Goal: Task Accomplishment & Management: Manage account settings

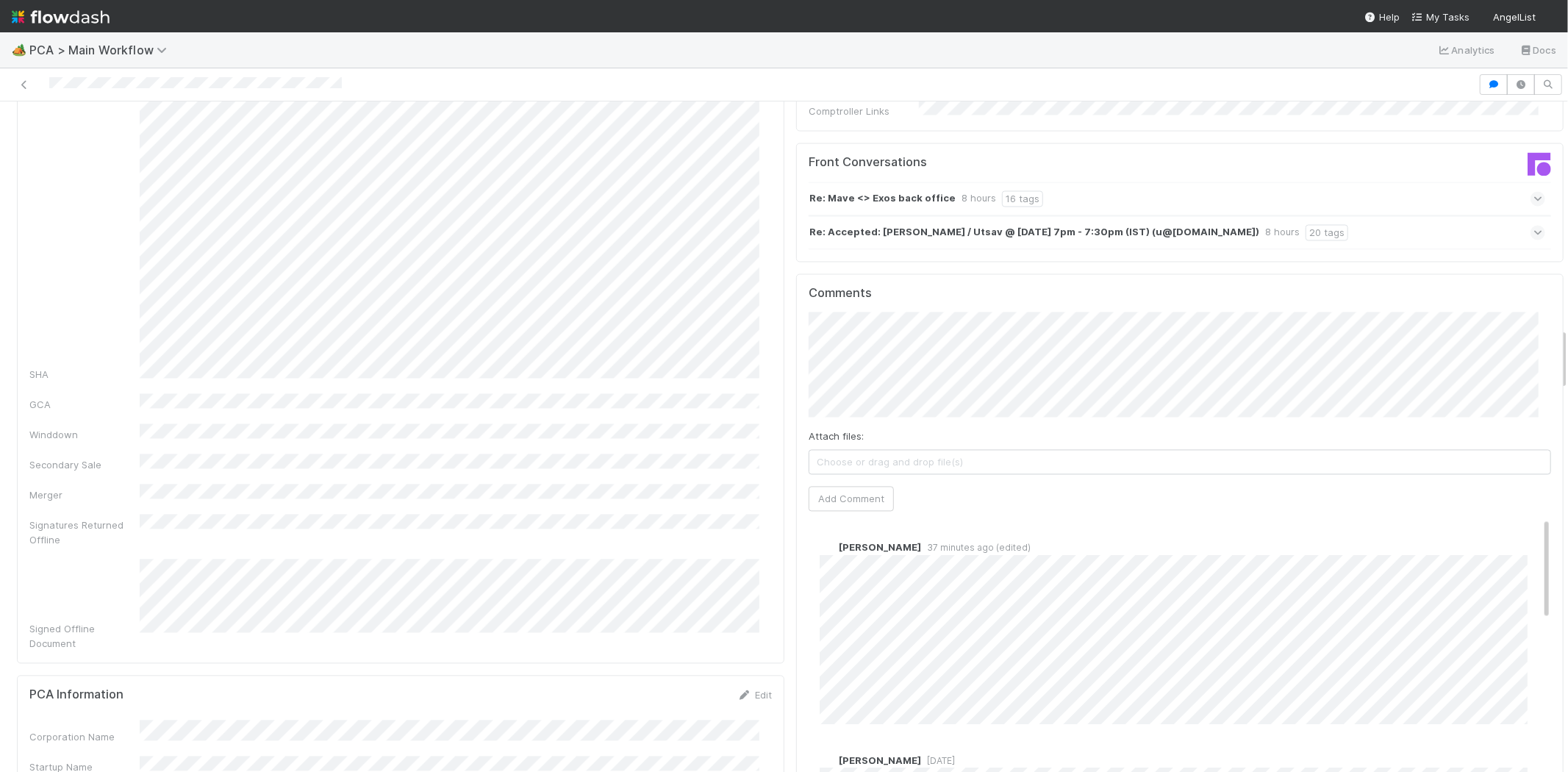
scroll to position [2451, 0]
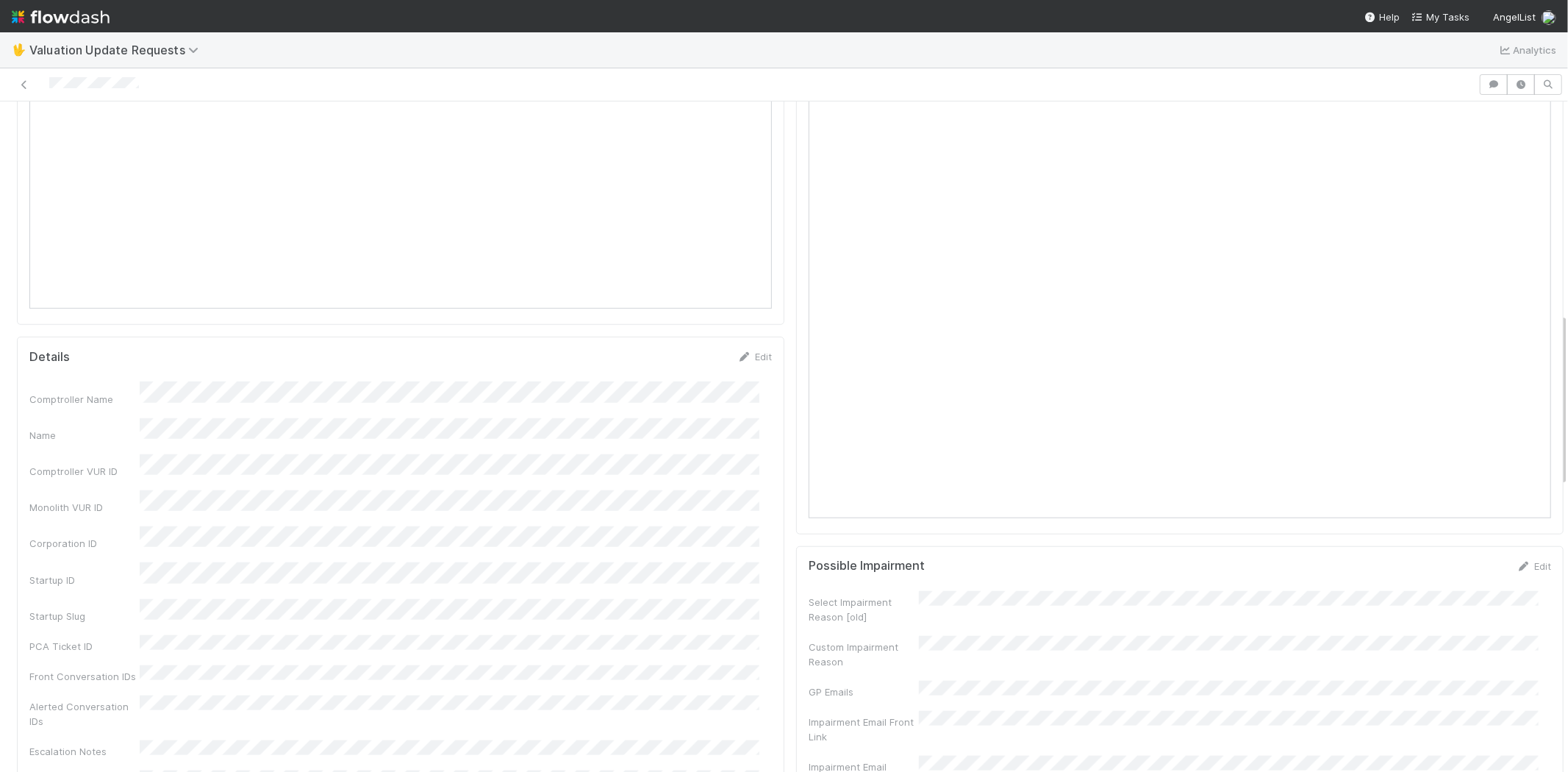
scroll to position [817, 0]
click at [1441, 15] on span "My Tasks" at bounding box center [1440, 17] width 58 height 12
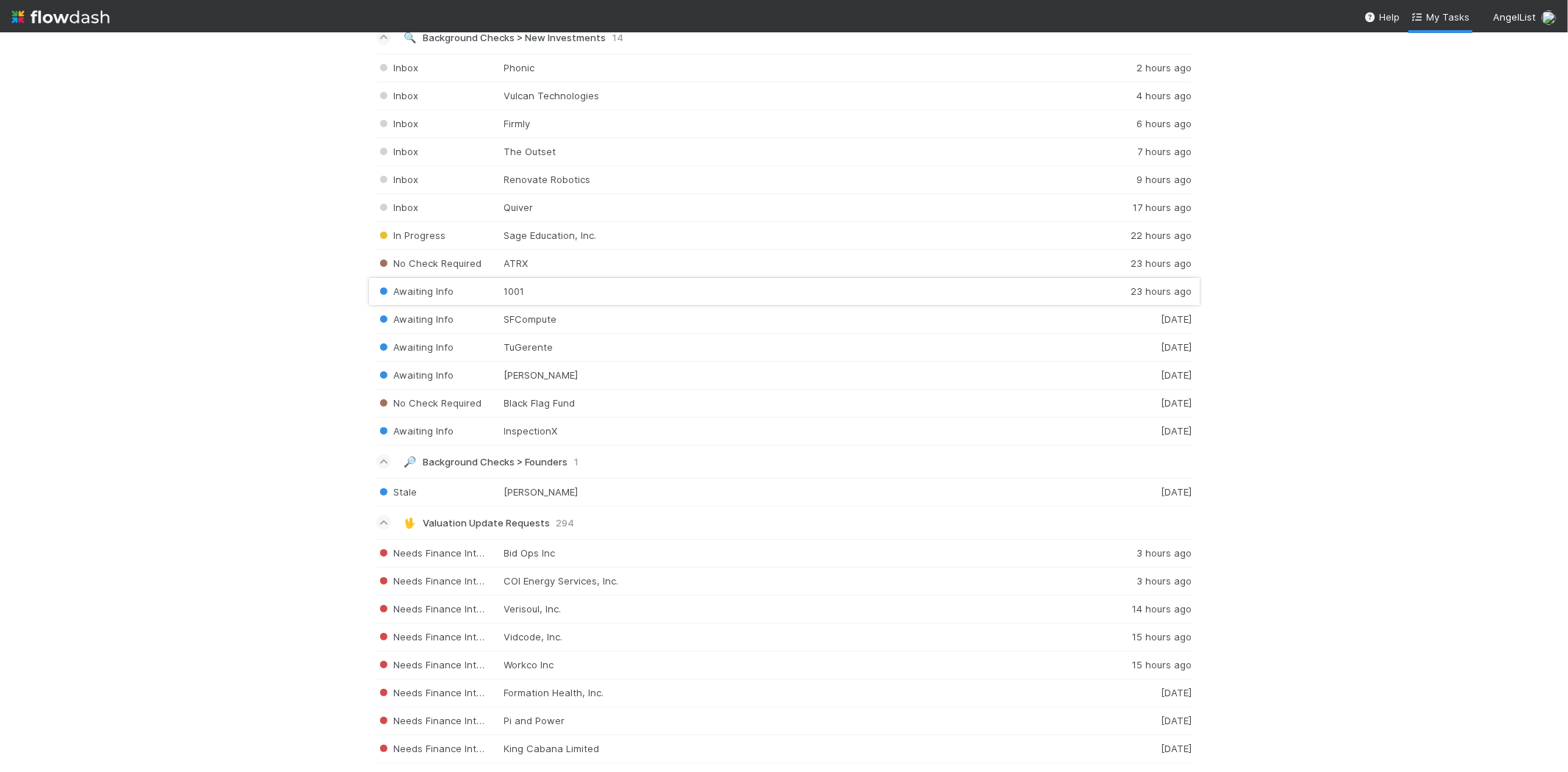
scroll to position [1608, 0]
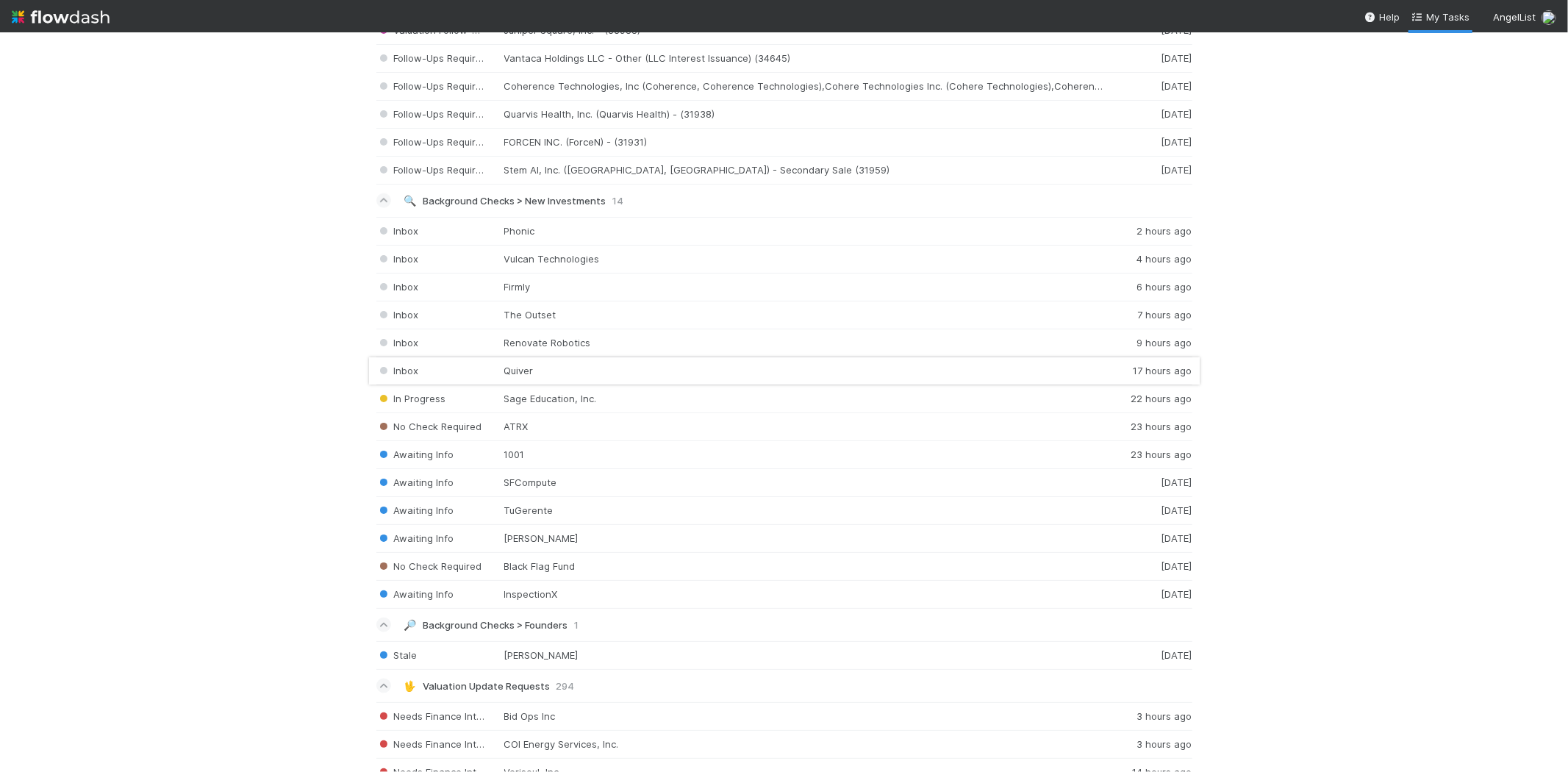
click at [547, 377] on div "Inbox Quiver 17 hours ago" at bounding box center [784, 371] width 816 height 28
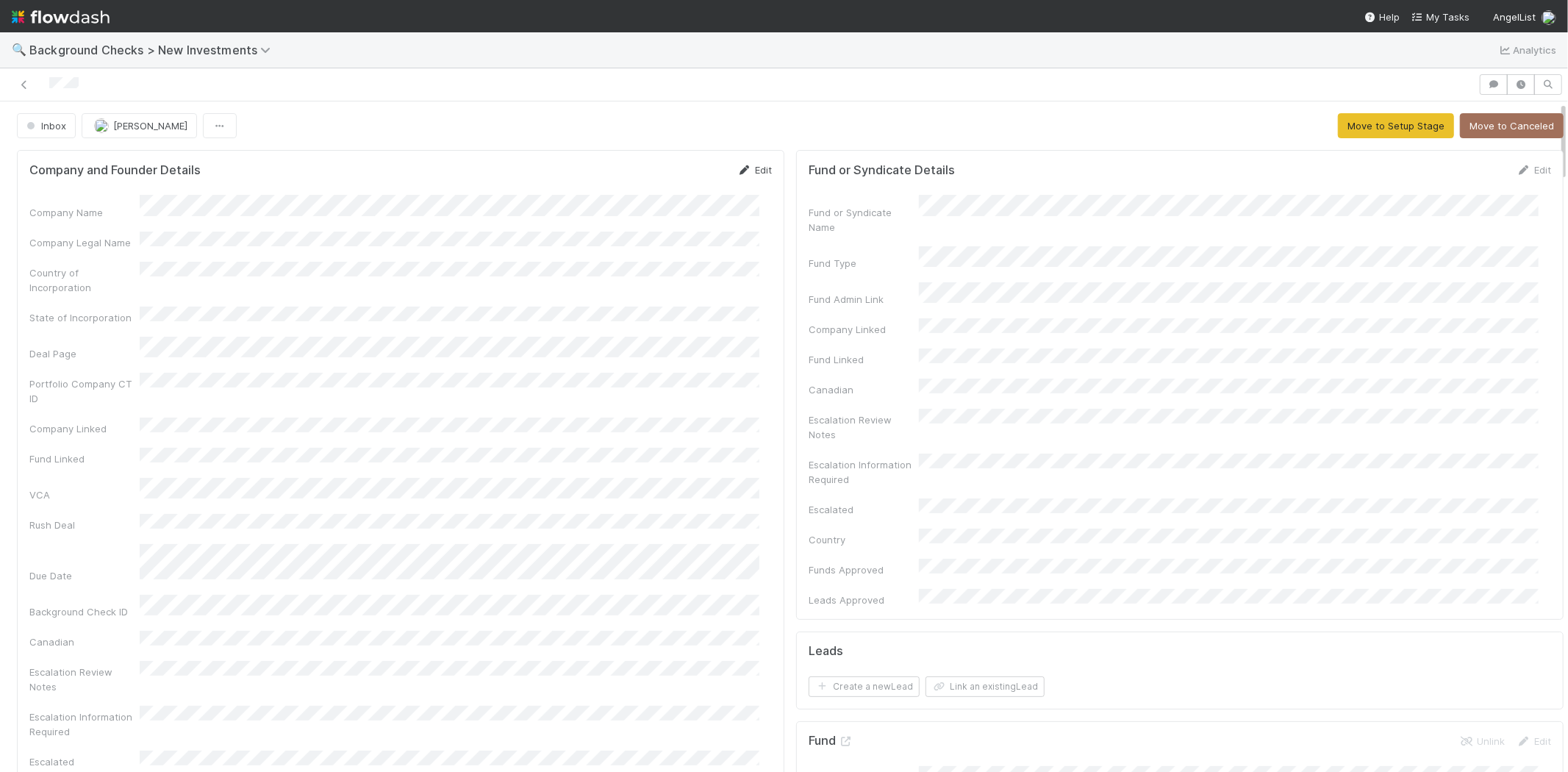
click at [738, 171] on icon at bounding box center [744, 170] width 15 height 9
click at [679, 171] on button "Save" at bounding box center [694, 175] width 42 height 25
click at [750, 164] on link "Edit" at bounding box center [755, 170] width 34 height 12
click at [673, 176] on button "Save" at bounding box center [694, 175] width 42 height 25
drag, startPoint x: 103, startPoint y: 81, endPoint x: 52, endPoint y: 77, distance: 51.2
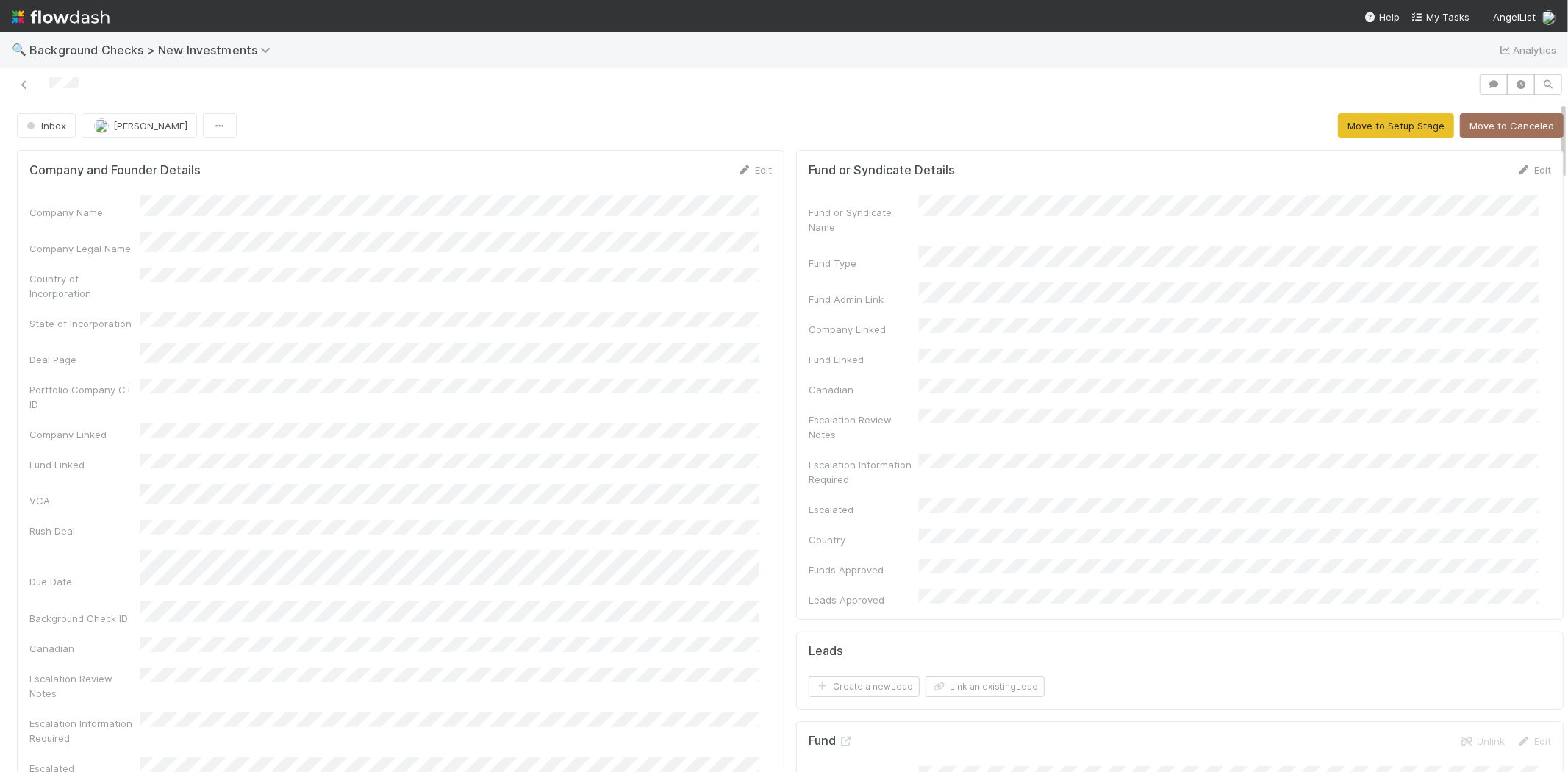
click at [52, 77] on div at bounding box center [739, 84] width 1466 height 21
drag, startPoint x: 1334, startPoint y: 128, endPoint x: 1136, endPoint y: 174, distance: 203.3
click at [1365, 133] on button "Move to Setup Stage" at bounding box center [1396, 126] width 116 height 25
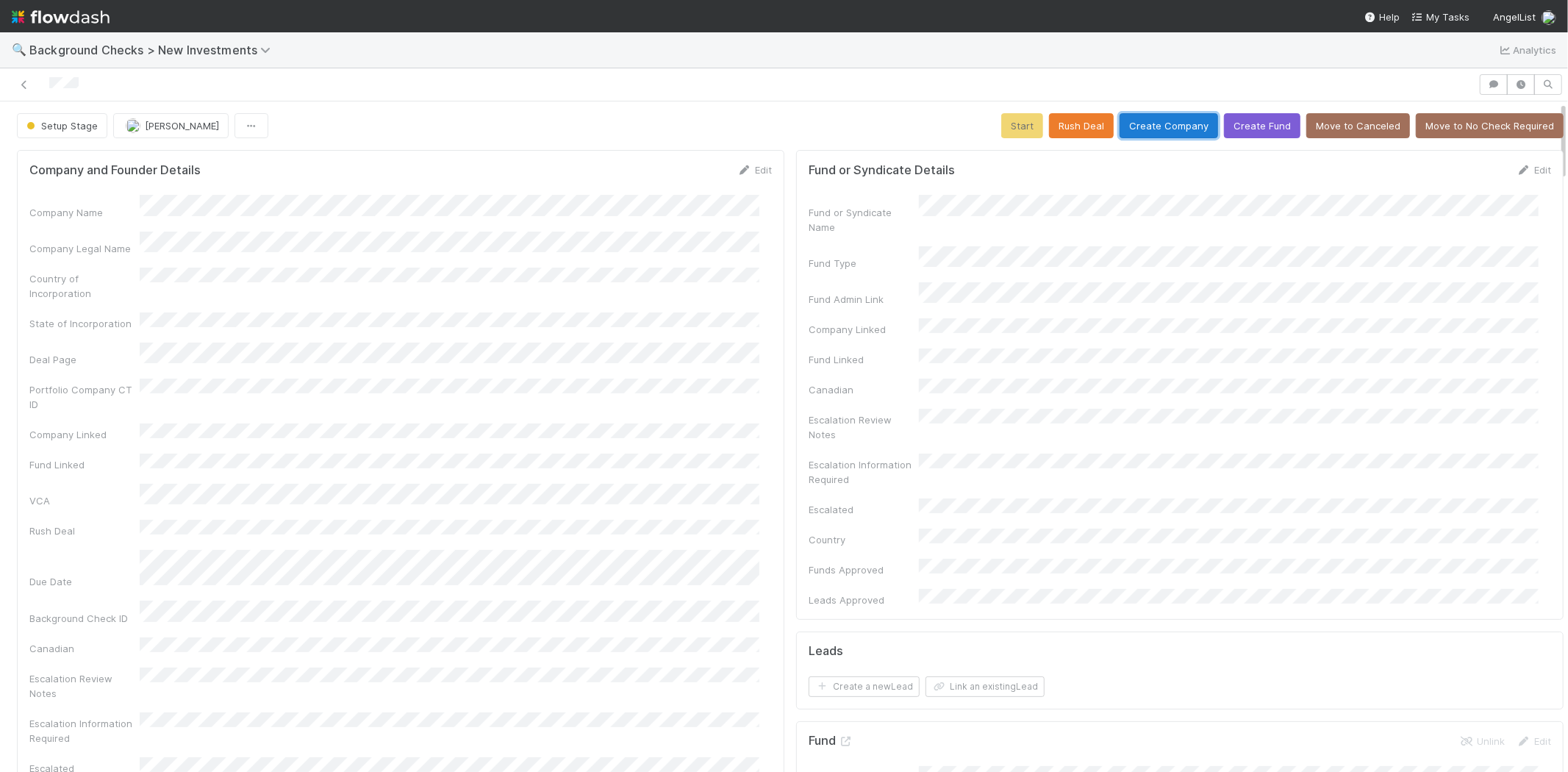
click at [1153, 124] on button "Create Company" at bounding box center [1169, 126] width 98 height 25
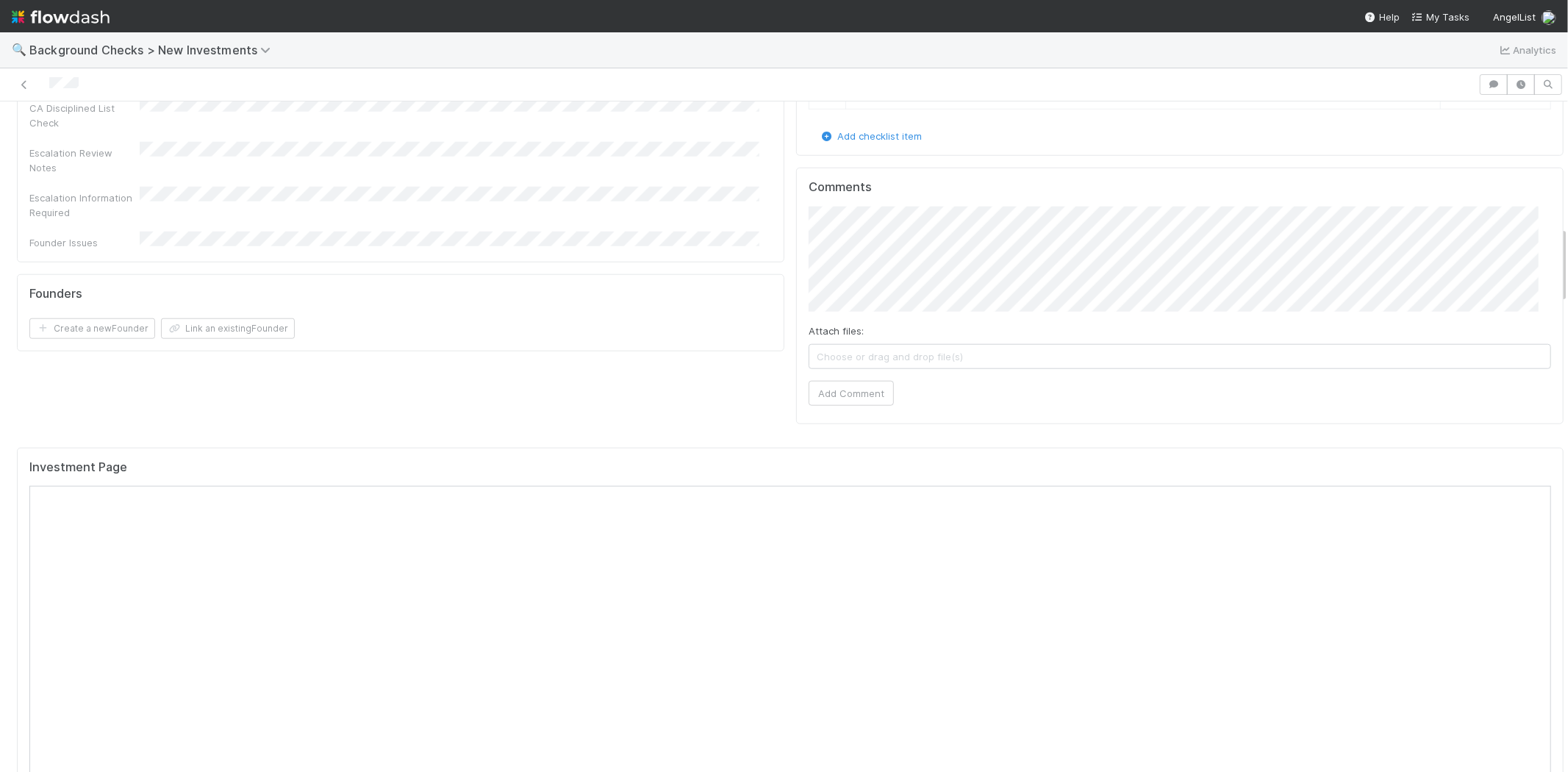
scroll to position [1062, 0]
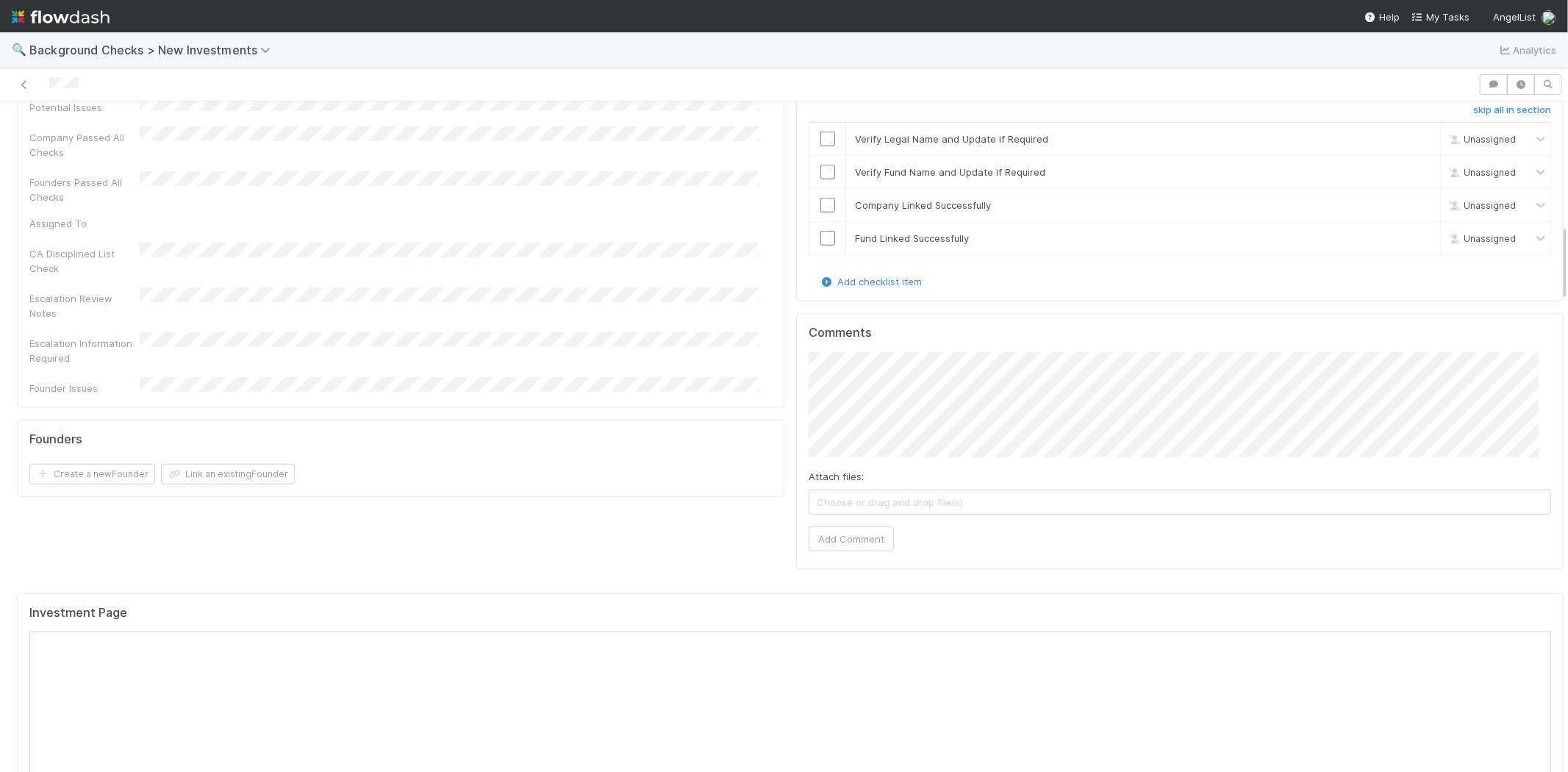
click at [96, 78] on div at bounding box center [739, 84] width 1466 height 21
drag, startPoint x: 87, startPoint y: 82, endPoint x: 47, endPoint y: 84, distance: 40.0
click at [47, 84] on div at bounding box center [739, 84] width 1466 height 21
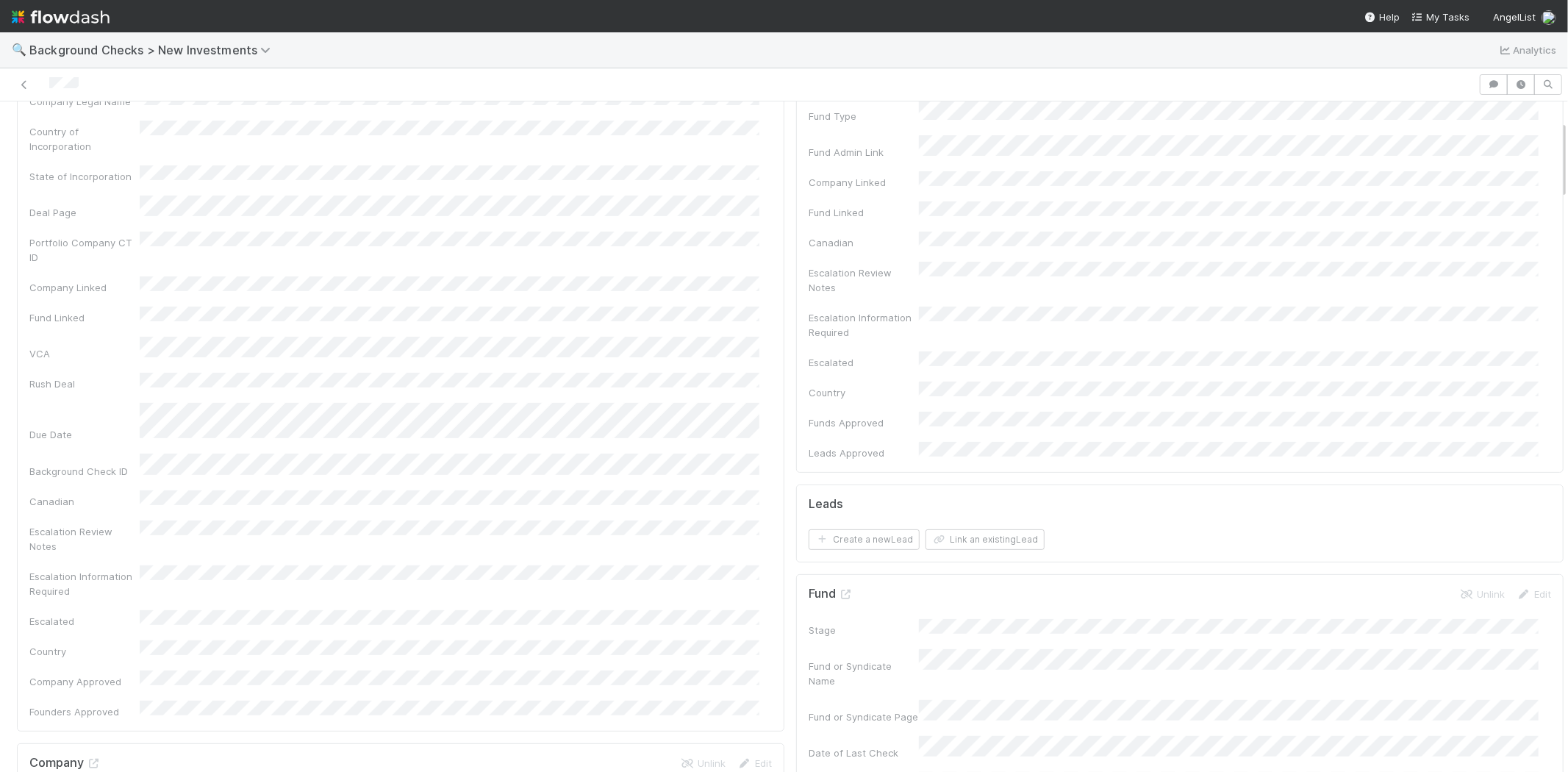
scroll to position [164, 0]
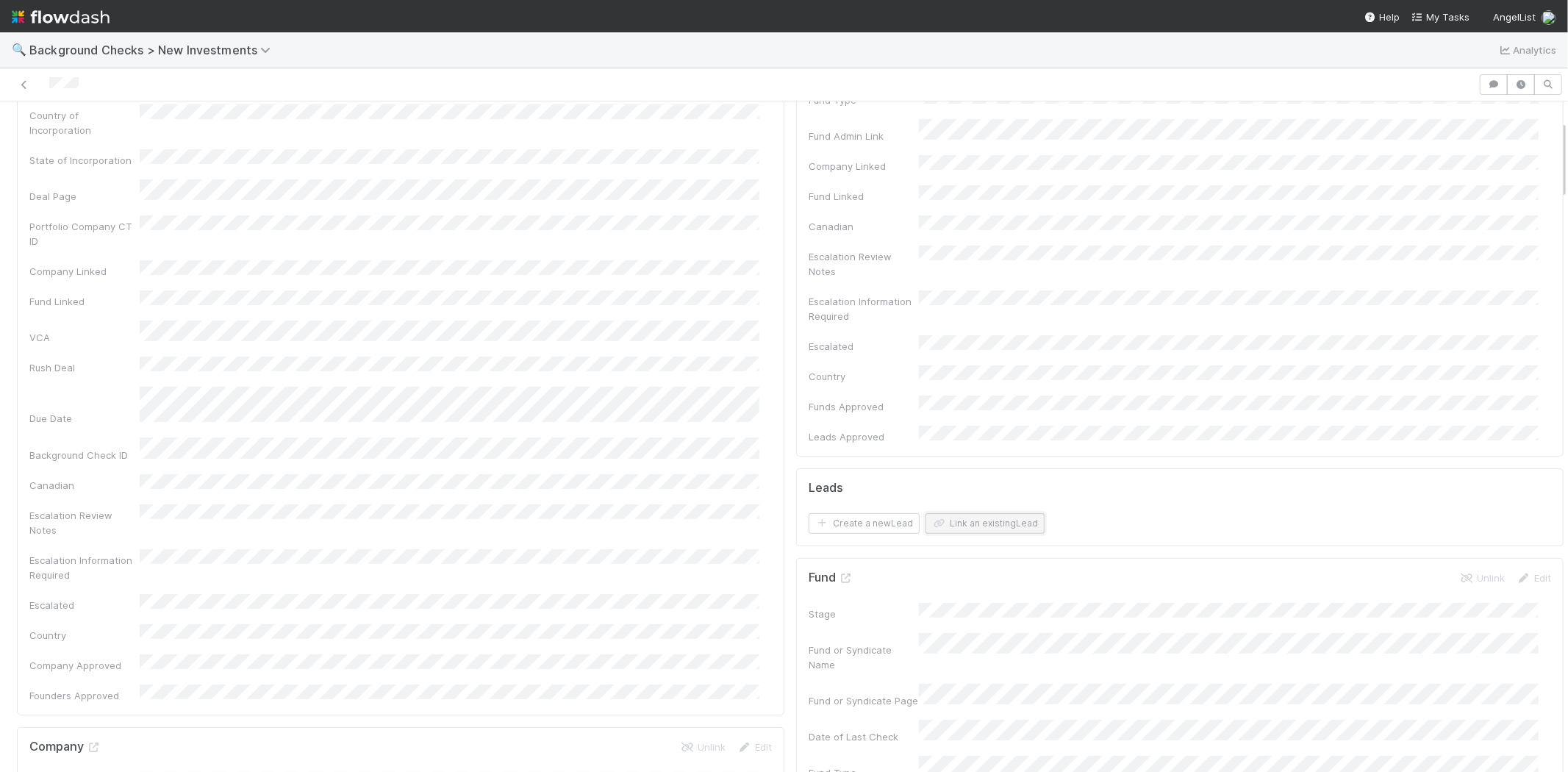
click at [975, 513] on button "Link an existing Lead" at bounding box center [985, 523] width 119 height 21
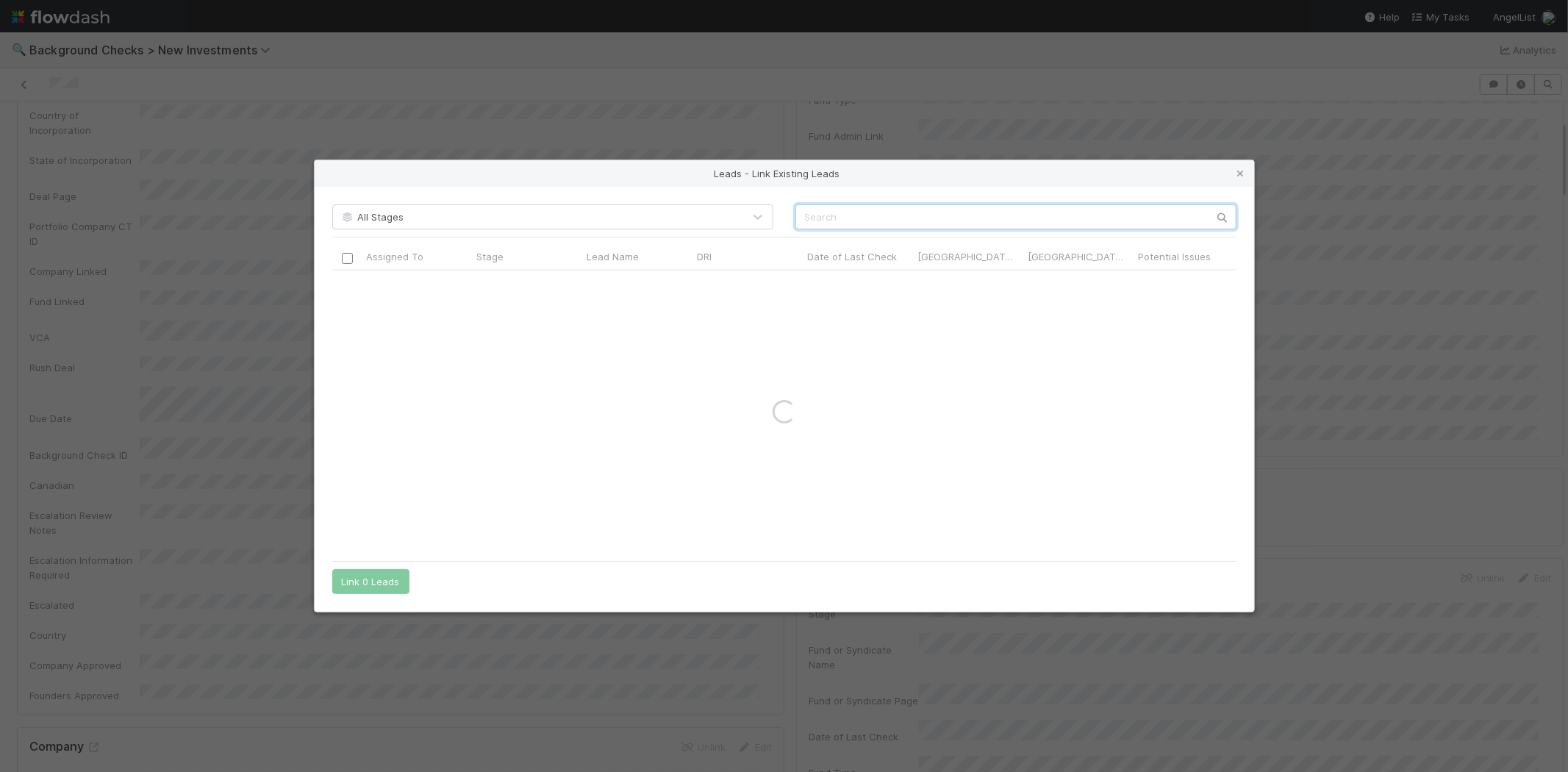
click at [924, 216] on input "text" at bounding box center [1015, 217] width 441 height 25
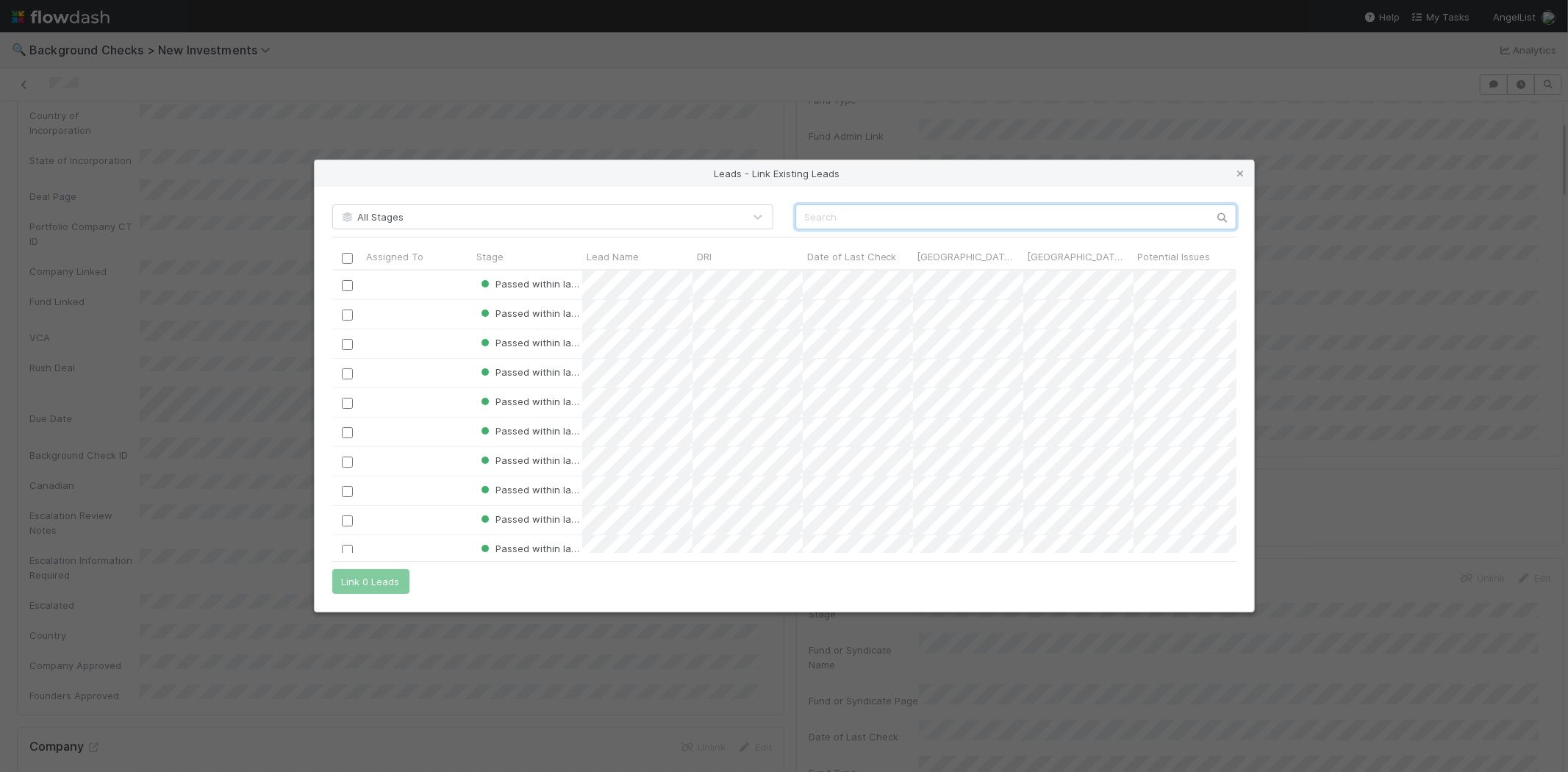
scroll to position [270, 892]
paste input "Ignacio Moreno Pubul"
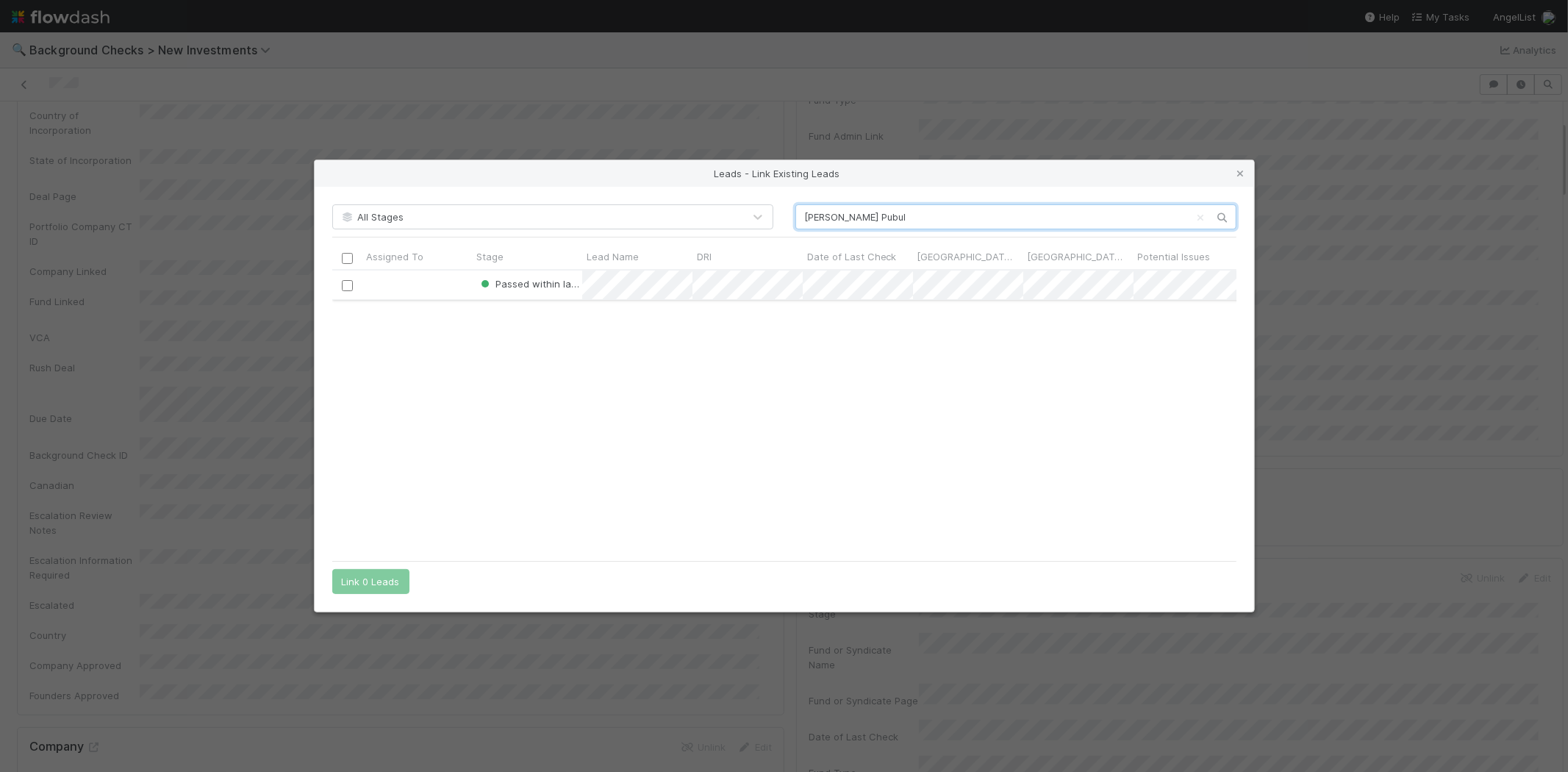
type input "Ignacio Moreno Pubul"
click at [344, 290] on input "checkbox" at bounding box center [346, 286] width 11 height 11
click at [380, 581] on button "Link 1 Lead" at bounding box center [367, 581] width 71 height 25
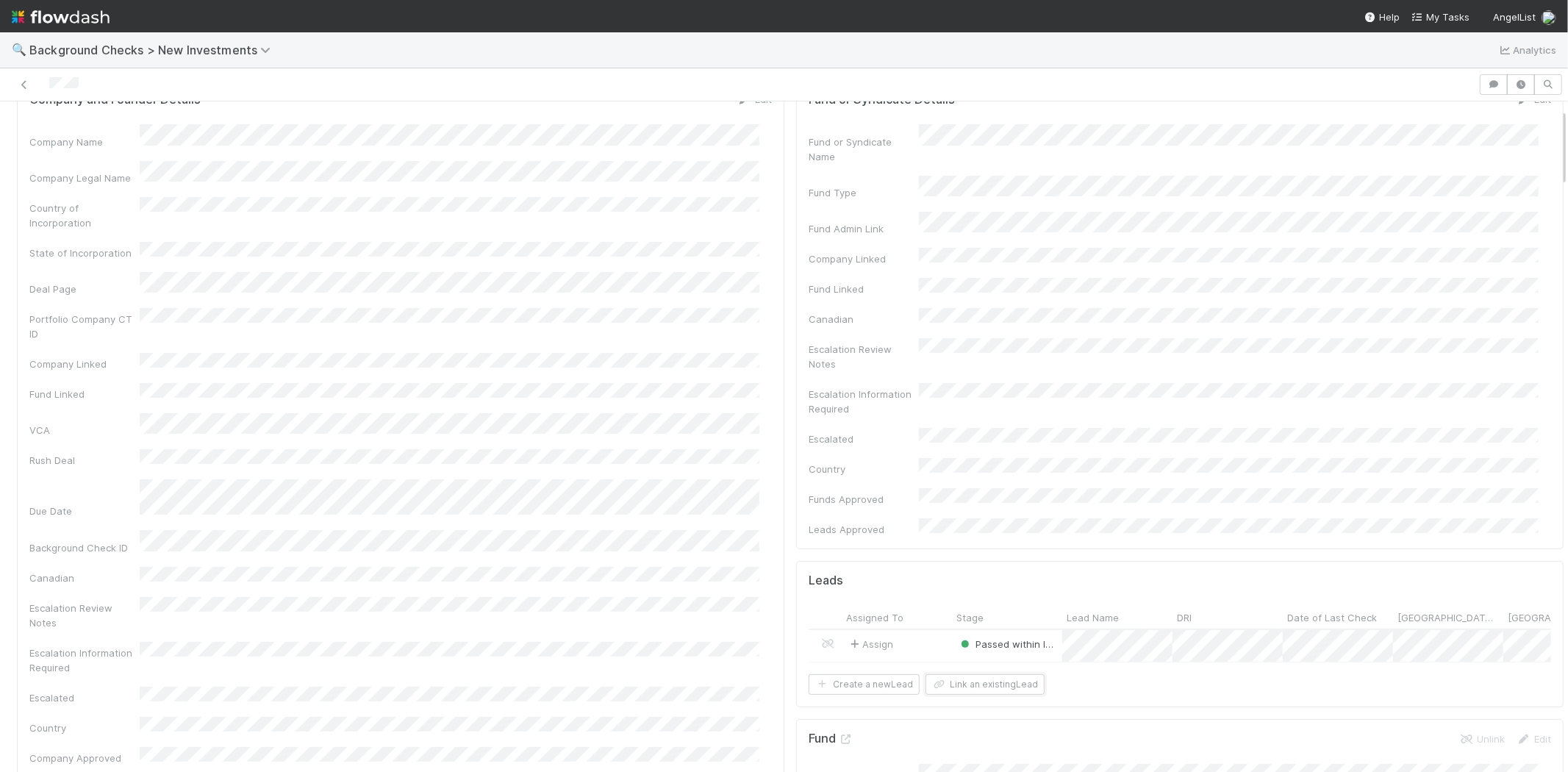
scroll to position [0, 0]
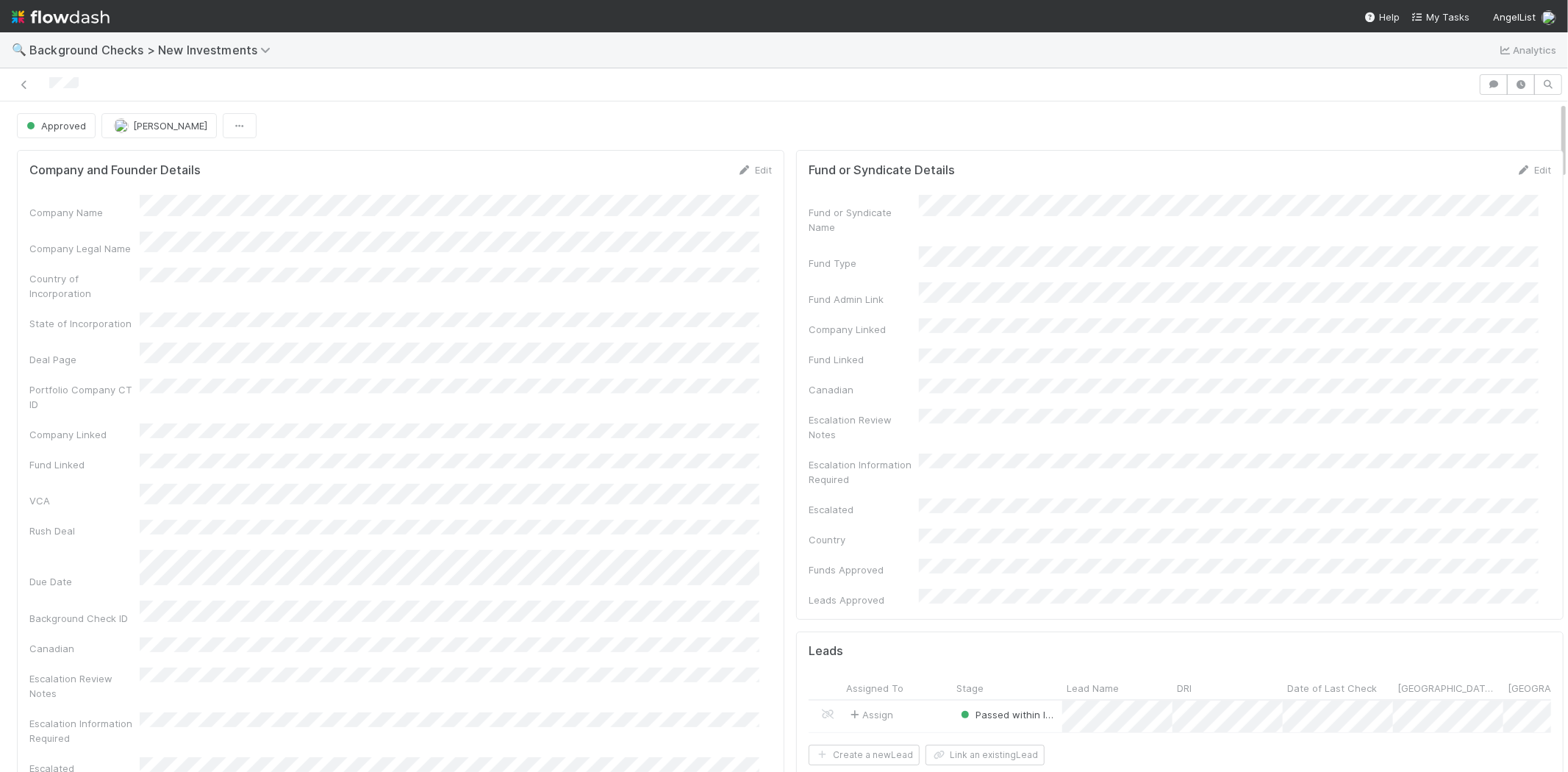
click at [48, 86] on div at bounding box center [739, 84] width 1466 height 21
drag, startPoint x: 1437, startPoint y: 18, endPoint x: 1361, endPoint y: 17, distance: 76.0
click at [1437, 18] on span "My Tasks" at bounding box center [1440, 17] width 58 height 12
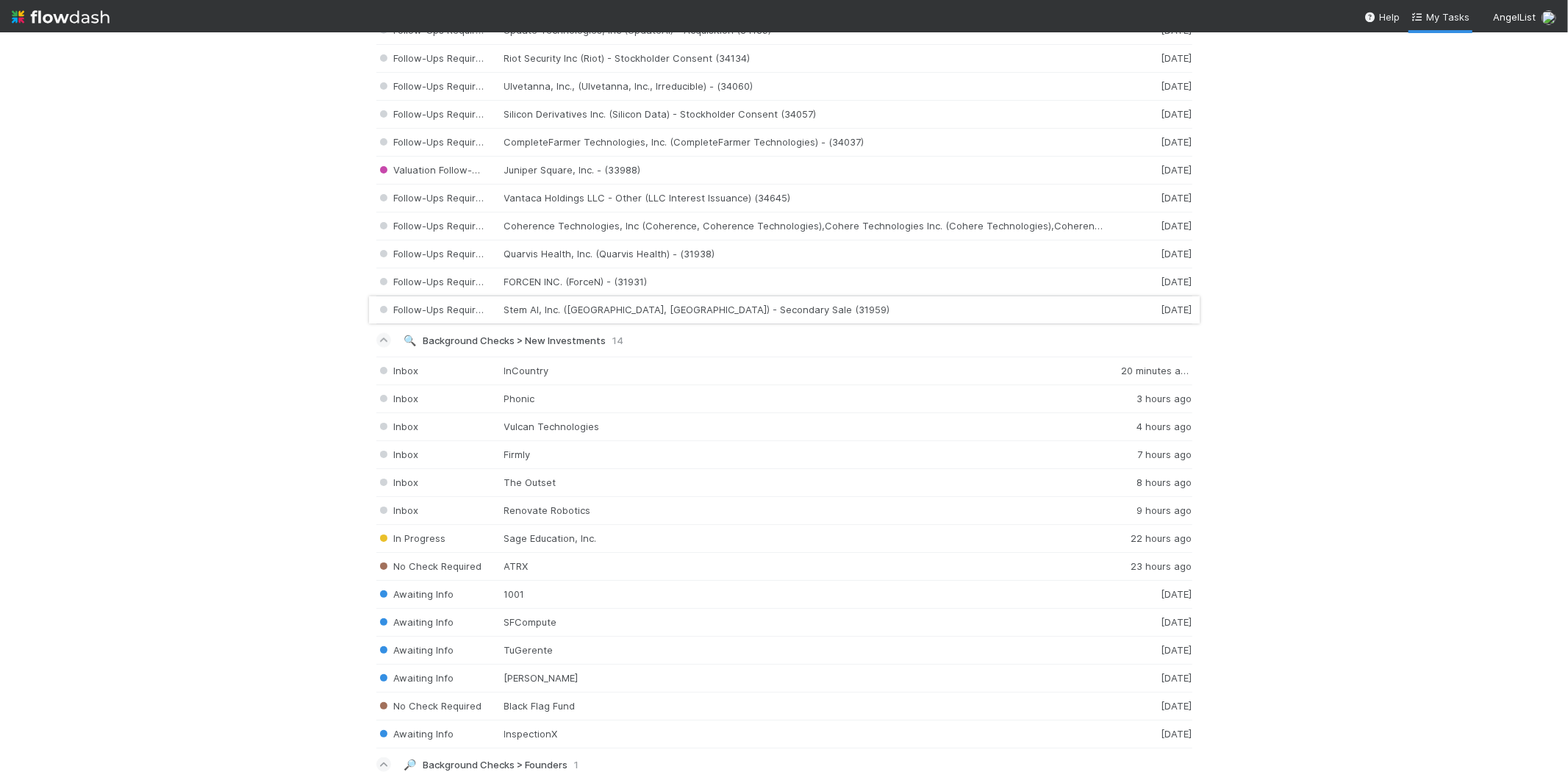
scroll to position [1471, 0]
click at [554, 510] on div "Inbox Renovate Robotics 9 hours ago" at bounding box center [784, 508] width 816 height 28
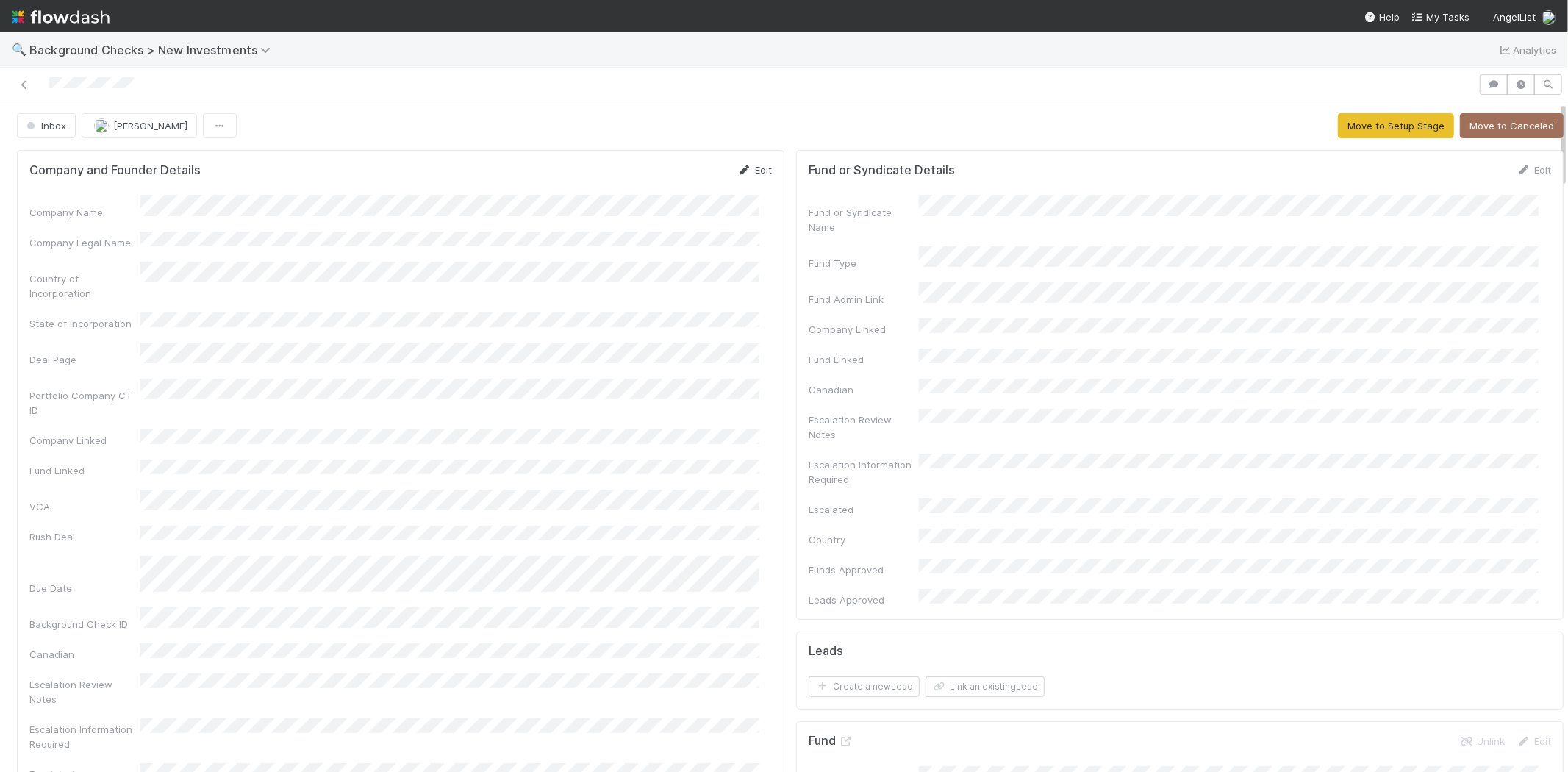
click at [757, 165] on link "Edit" at bounding box center [755, 170] width 34 height 12
click at [681, 176] on button "Save" at bounding box center [694, 175] width 42 height 25
click at [1361, 123] on button "Move to Setup Stage" at bounding box center [1396, 126] width 116 height 25
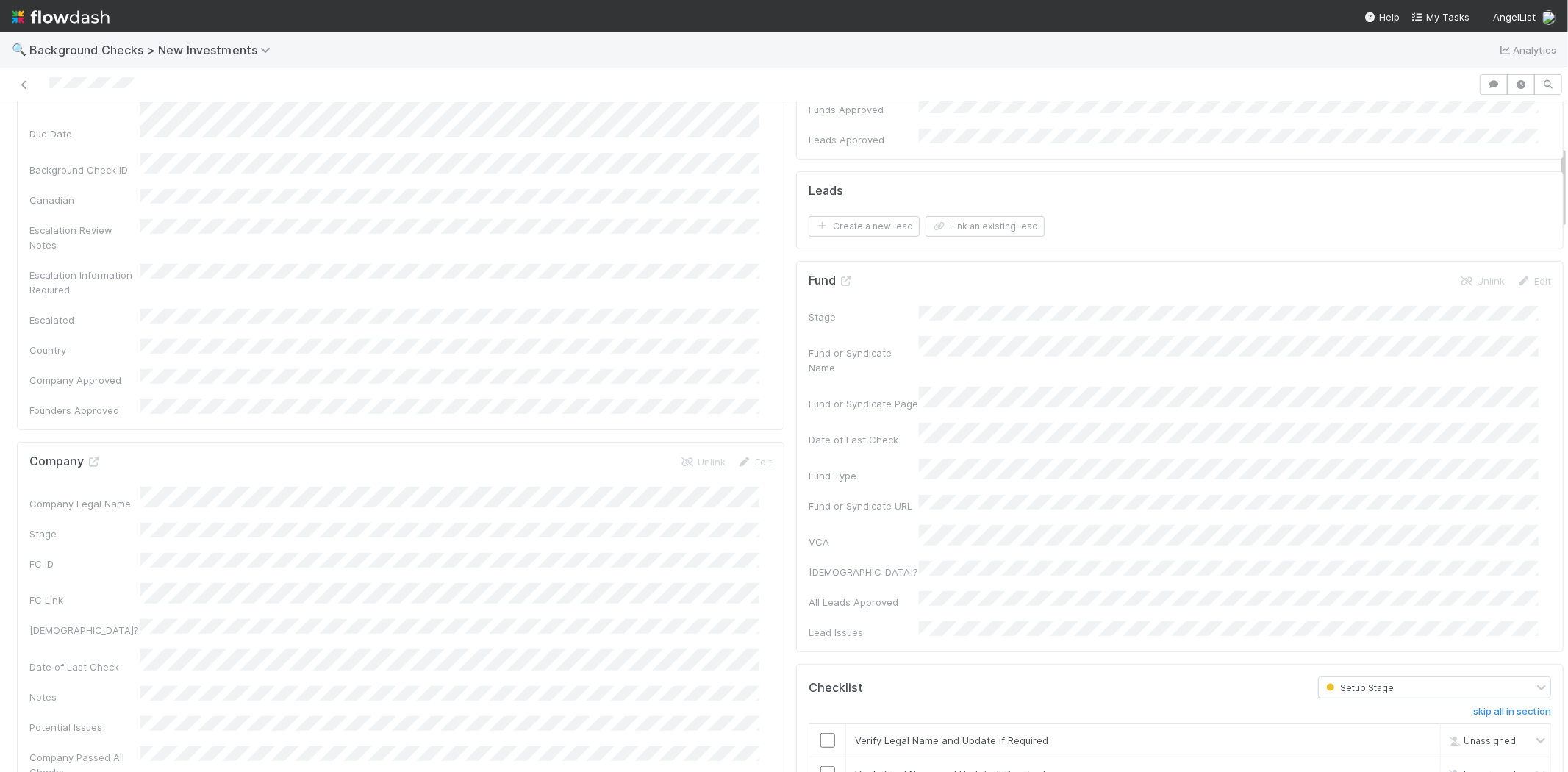
scroll to position [571, 0]
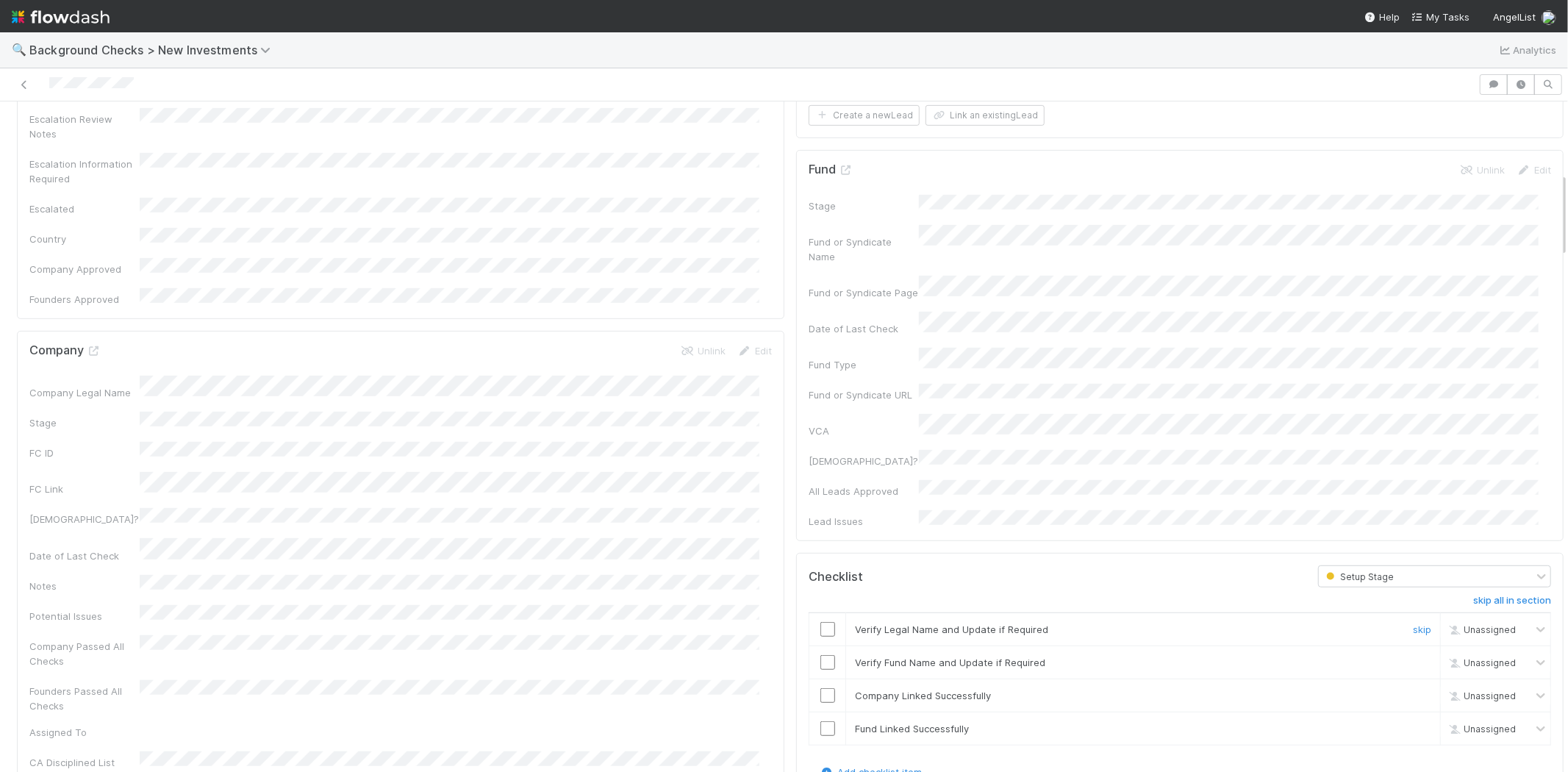
click at [820, 622] on input "checkbox" at bounding box center [827, 629] width 15 height 15
drag, startPoint x: 816, startPoint y: 571, endPoint x: 816, endPoint y: 590, distance: 19.0
click at [820, 655] on input "checkbox" at bounding box center [827, 662] width 15 height 15
click at [820, 689] on input "checkbox" at bounding box center [827, 695] width 15 height 15
click at [820, 721] on input "checkbox" at bounding box center [827, 728] width 15 height 15
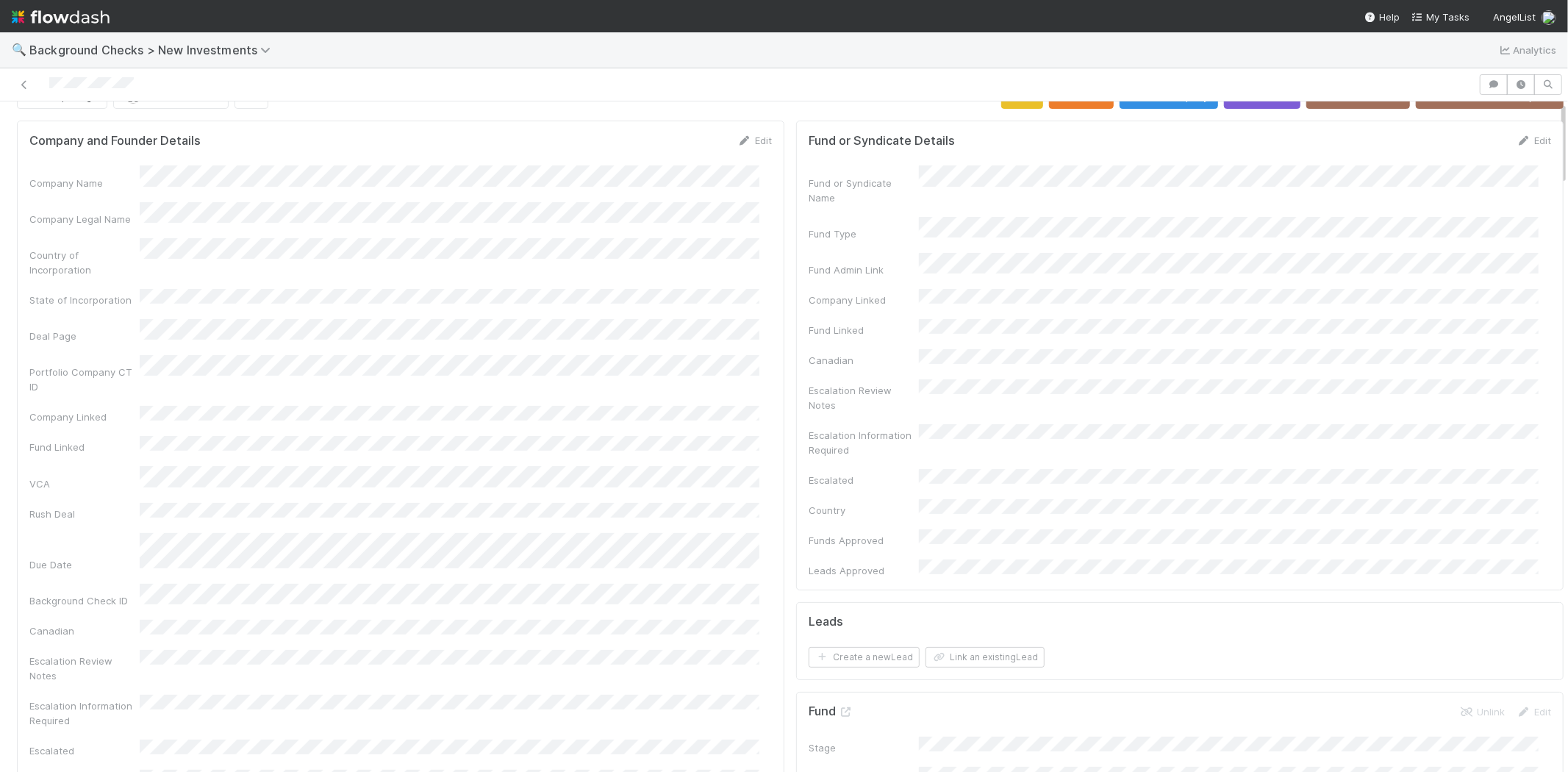
scroll to position [0, 0]
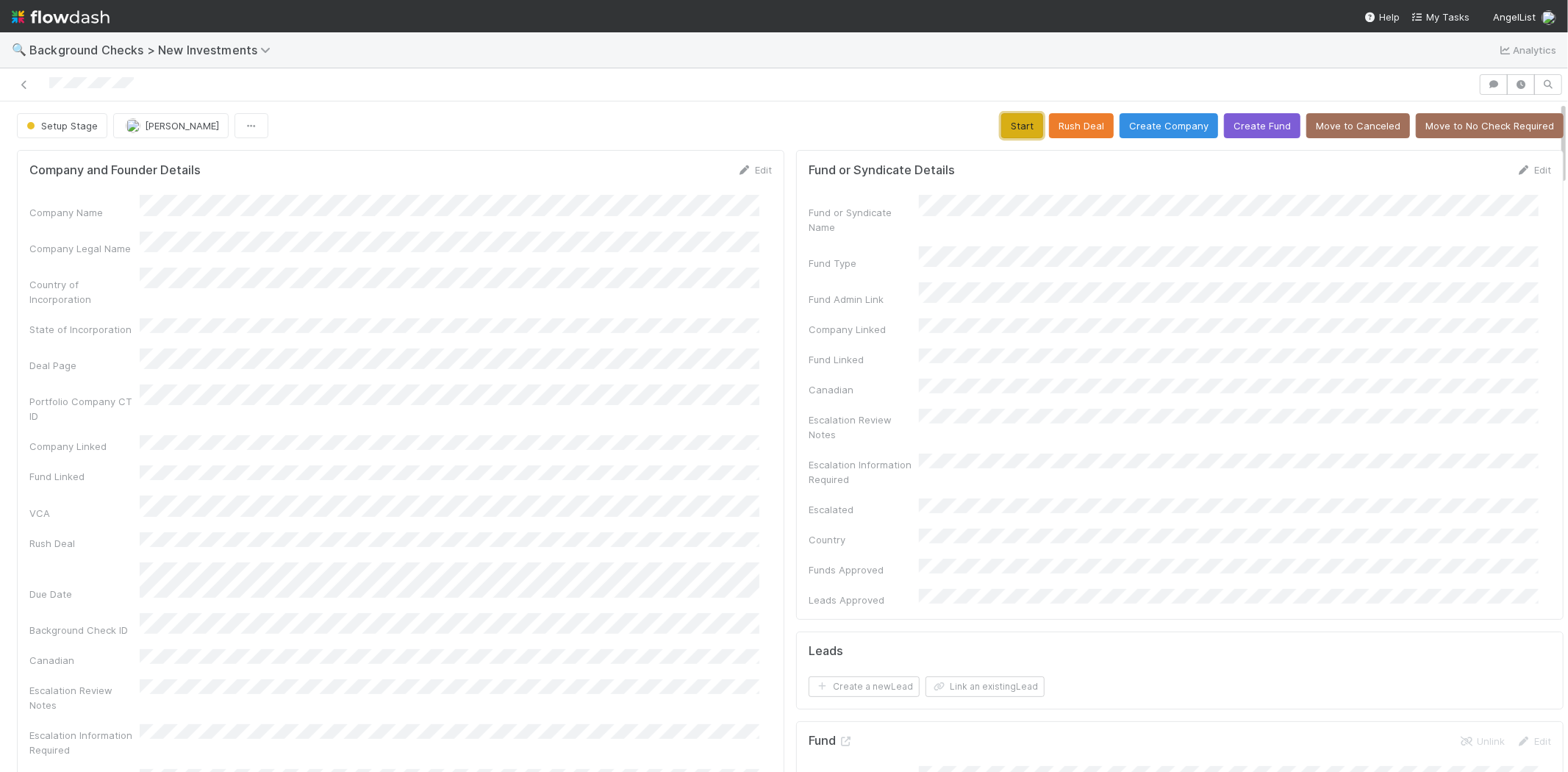
click at [1002, 126] on button "Start" at bounding box center [1022, 126] width 42 height 25
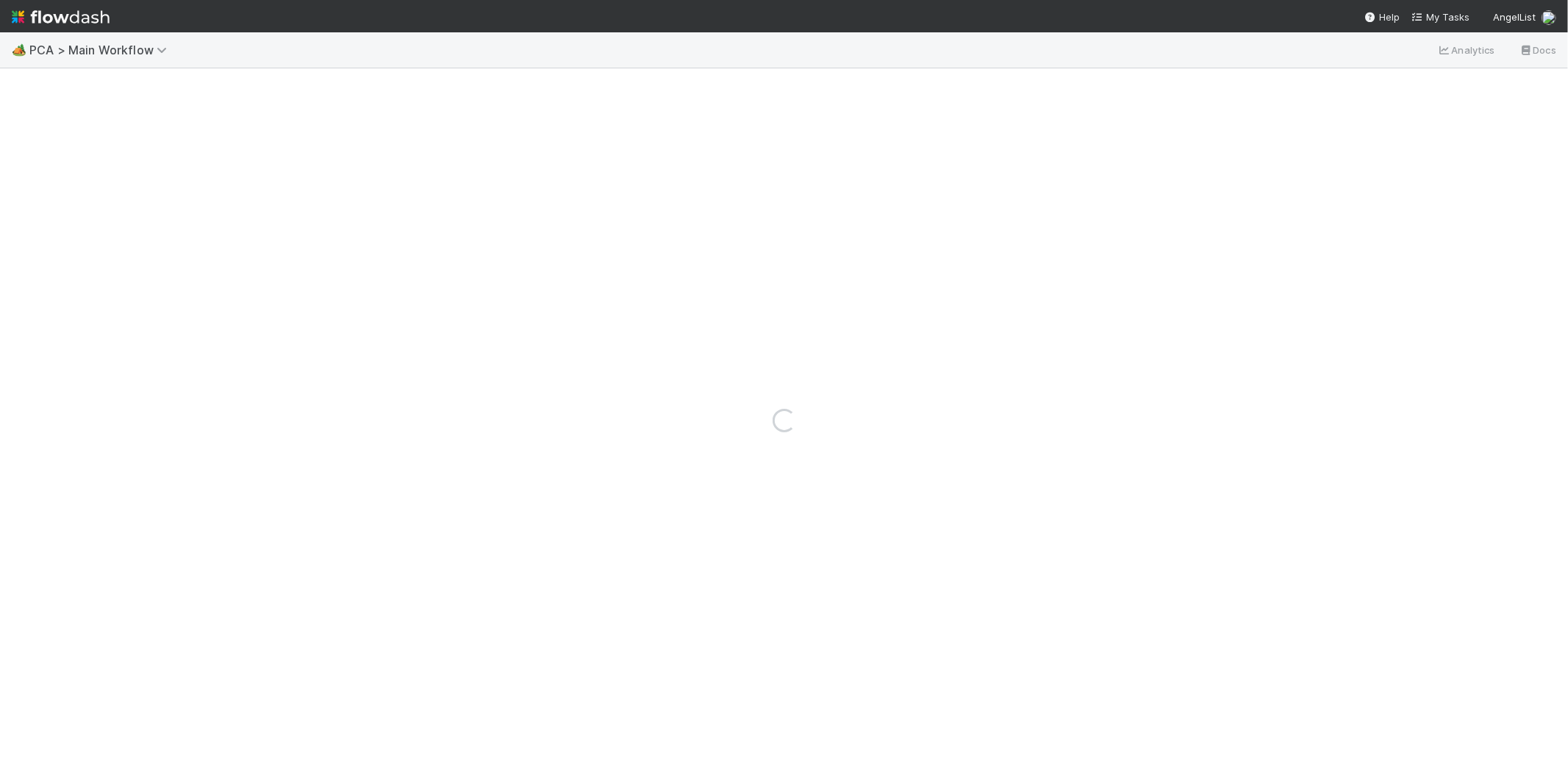
click at [64, 9] on img at bounding box center [61, 16] width 98 height 25
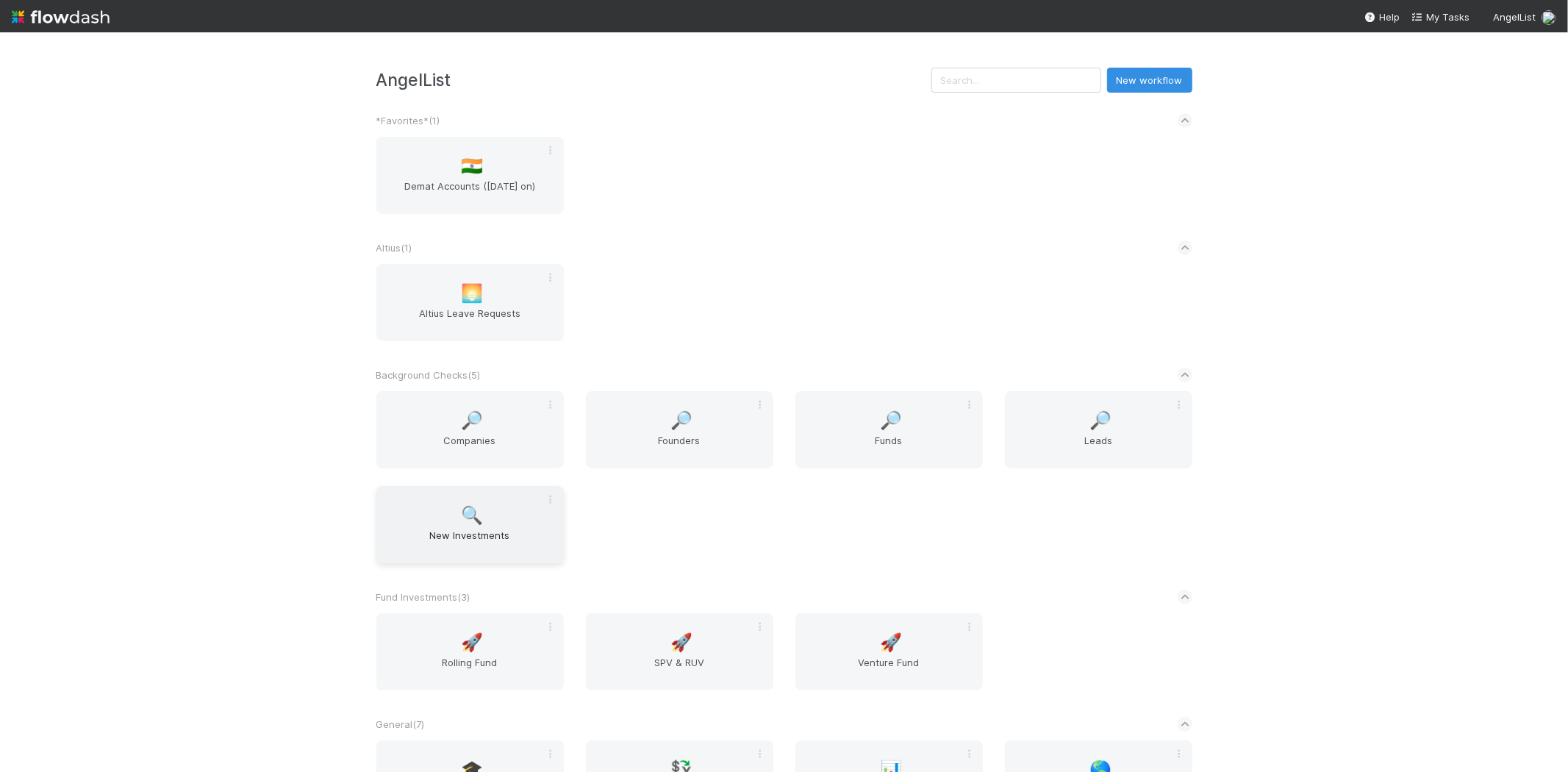
click at [488, 520] on div "🔍 New Investments" at bounding box center [470, 525] width 188 height 77
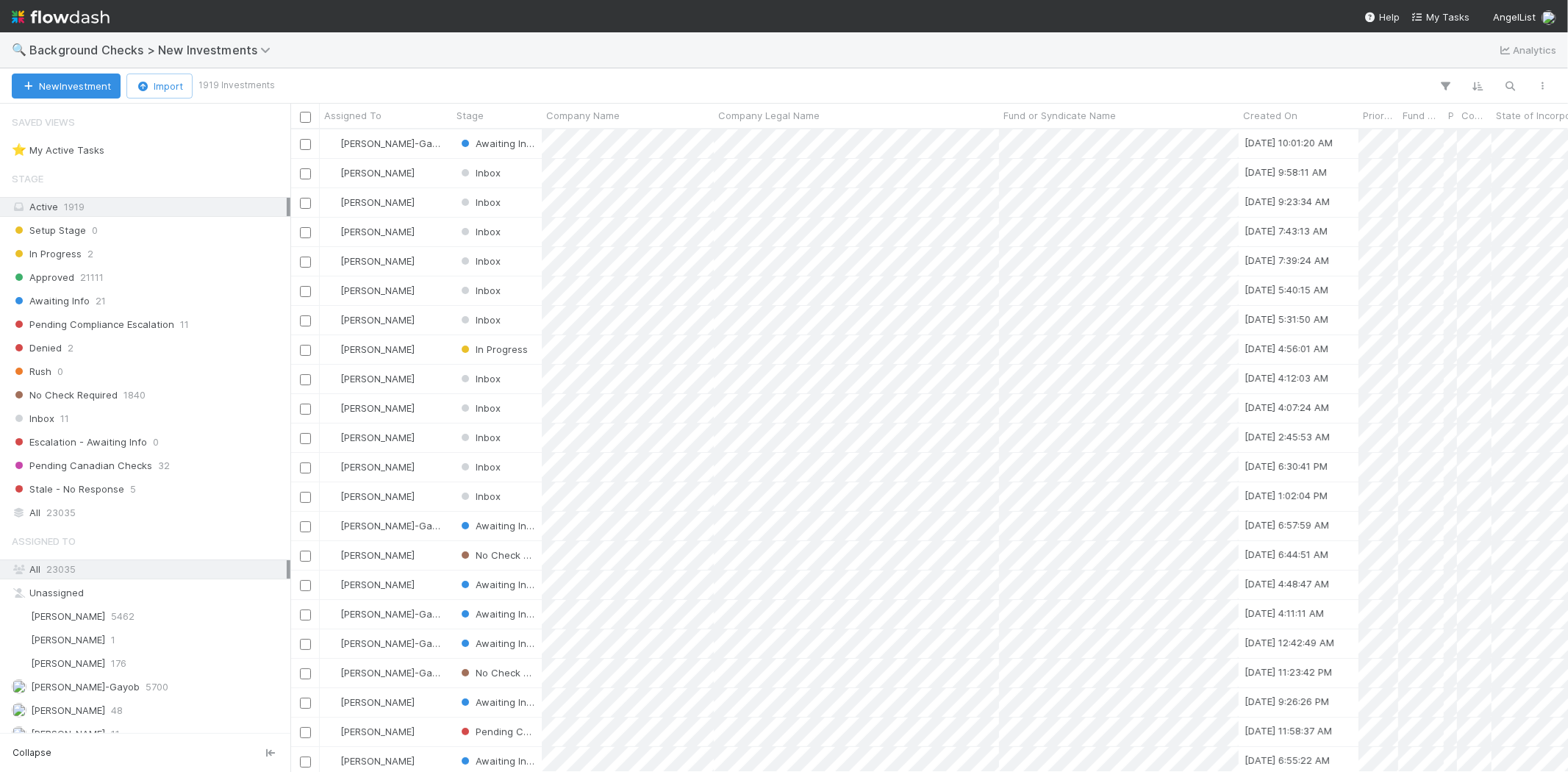
scroll to position [630, 1265]
click at [1508, 83] on icon "button" at bounding box center [1510, 85] width 15 height 13
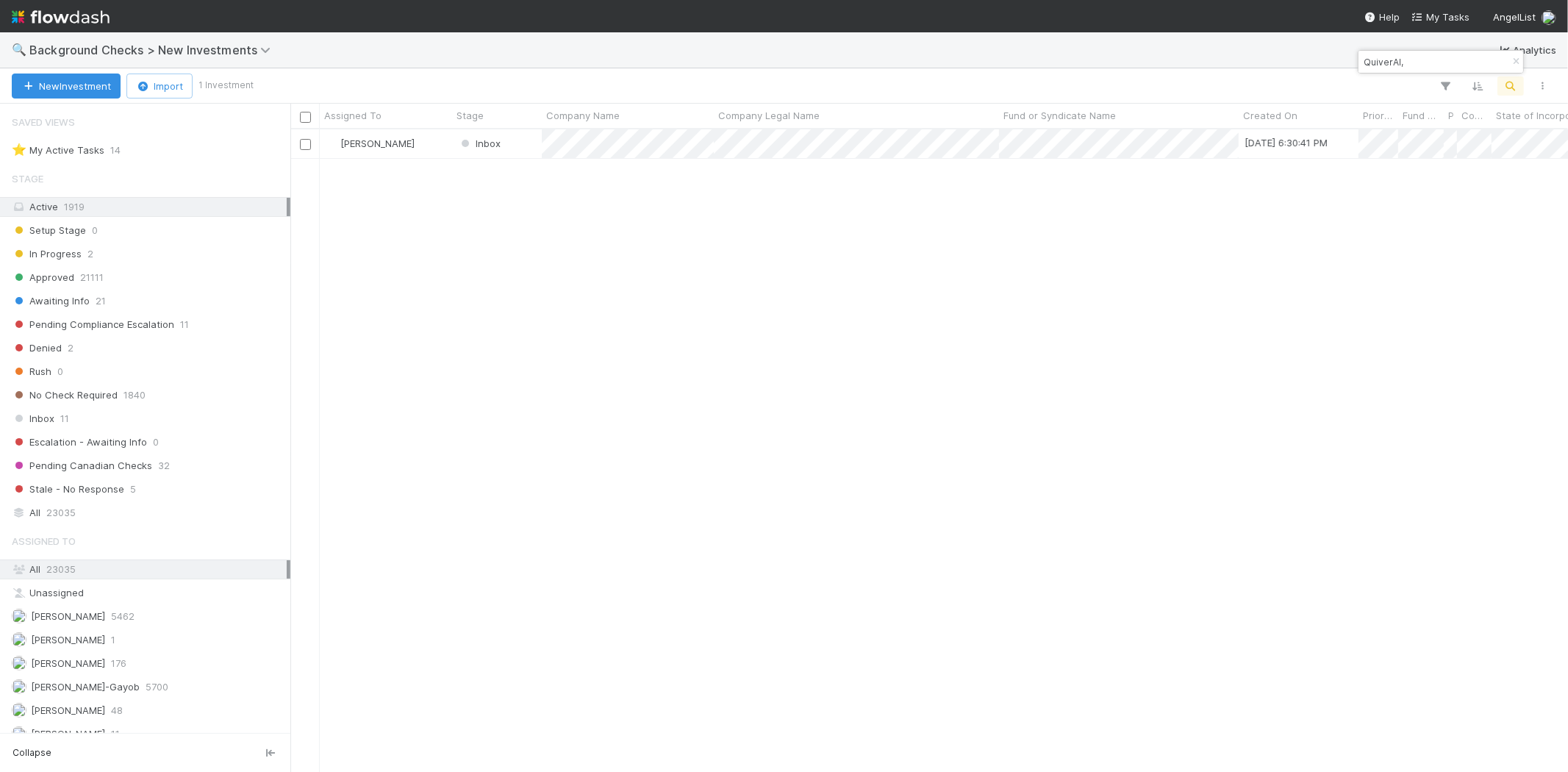
type input "QuiverAI"
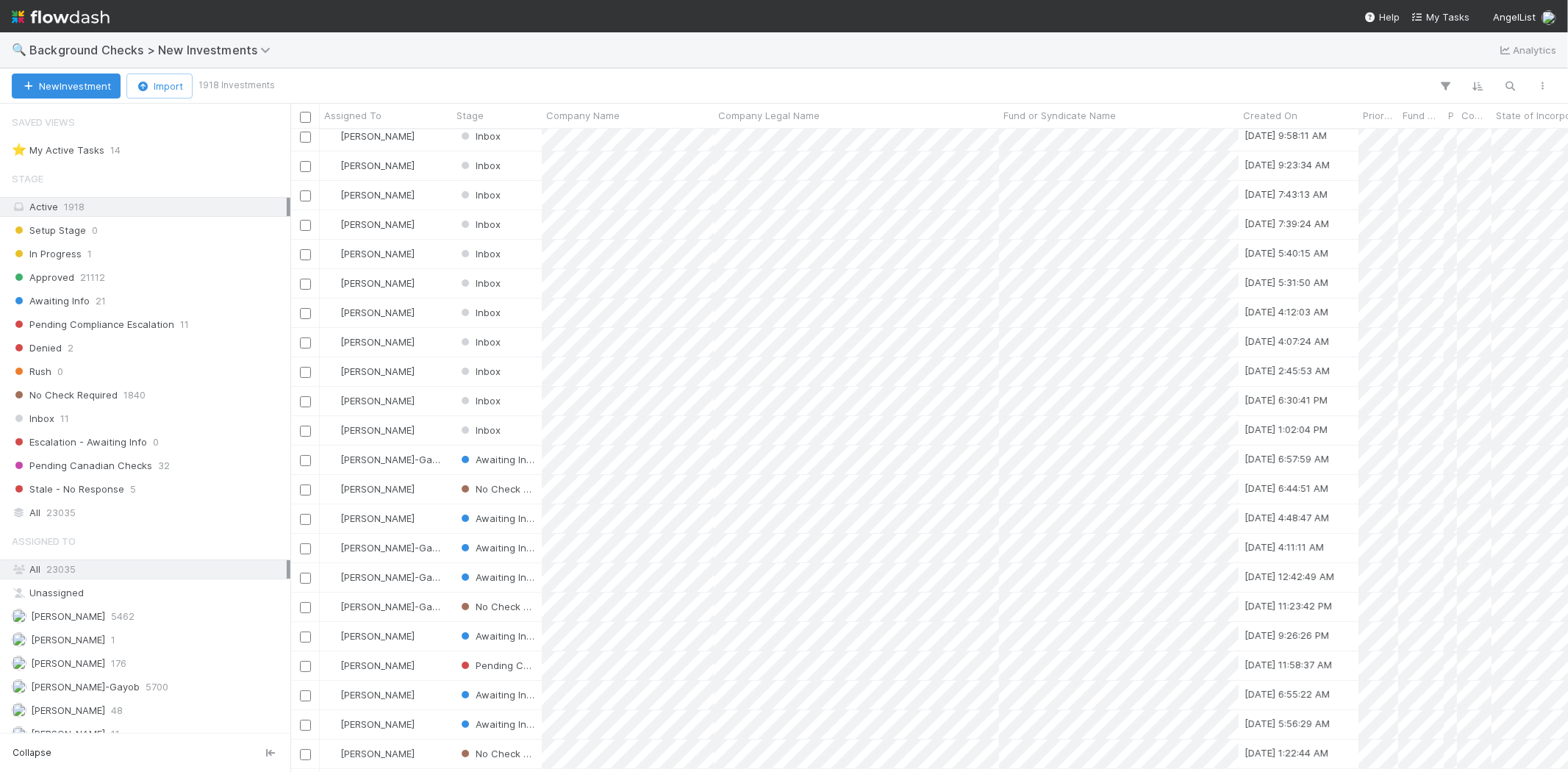
scroll to position [0, 0]
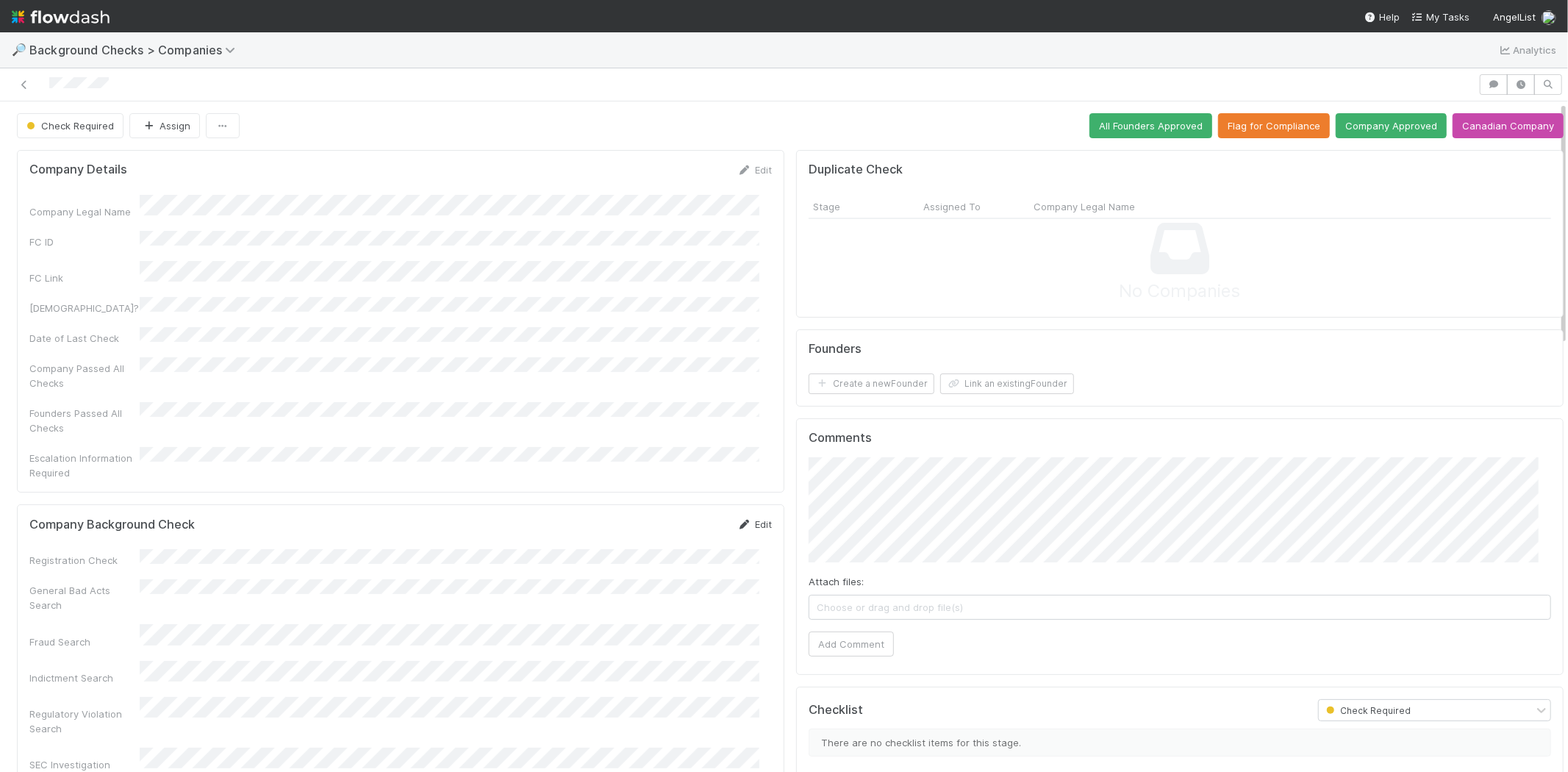
click at [751, 518] on link "Edit" at bounding box center [755, 524] width 34 height 12
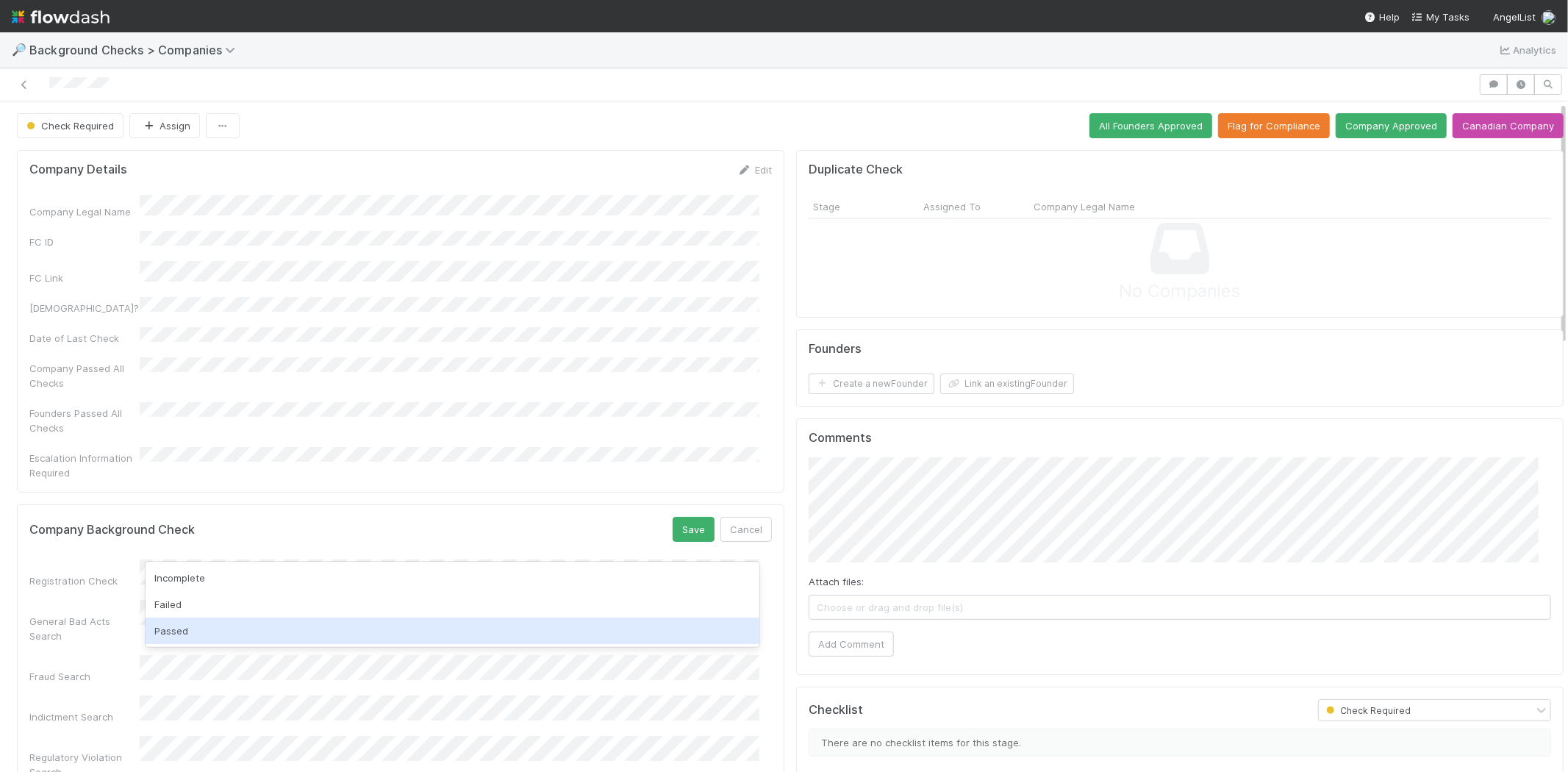
click at [369, 627] on div "Passed" at bounding box center [452, 631] width 614 height 27
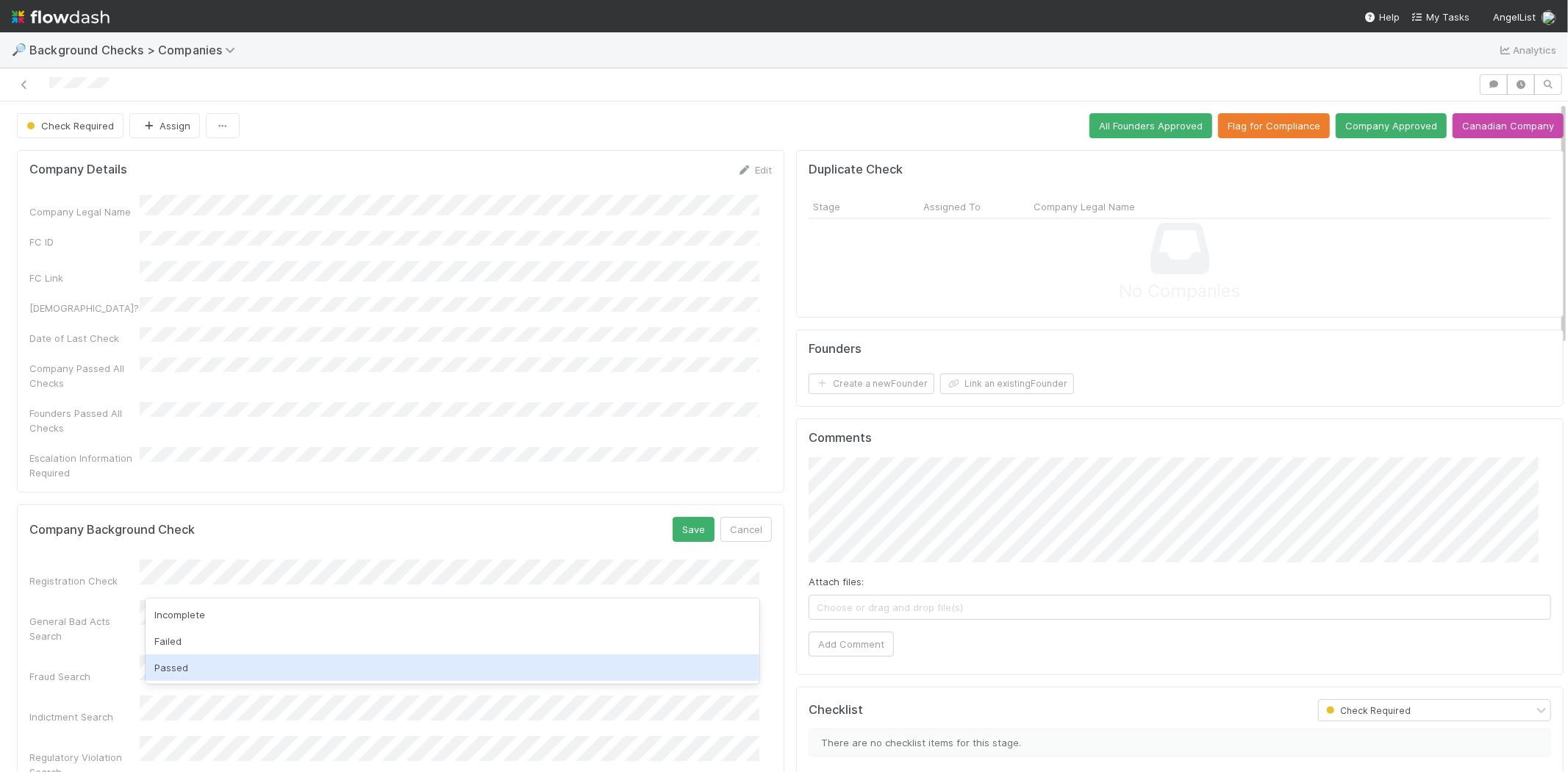
click at [362, 664] on div "Passed" at bounding box center [452, 667] width 614 height 27
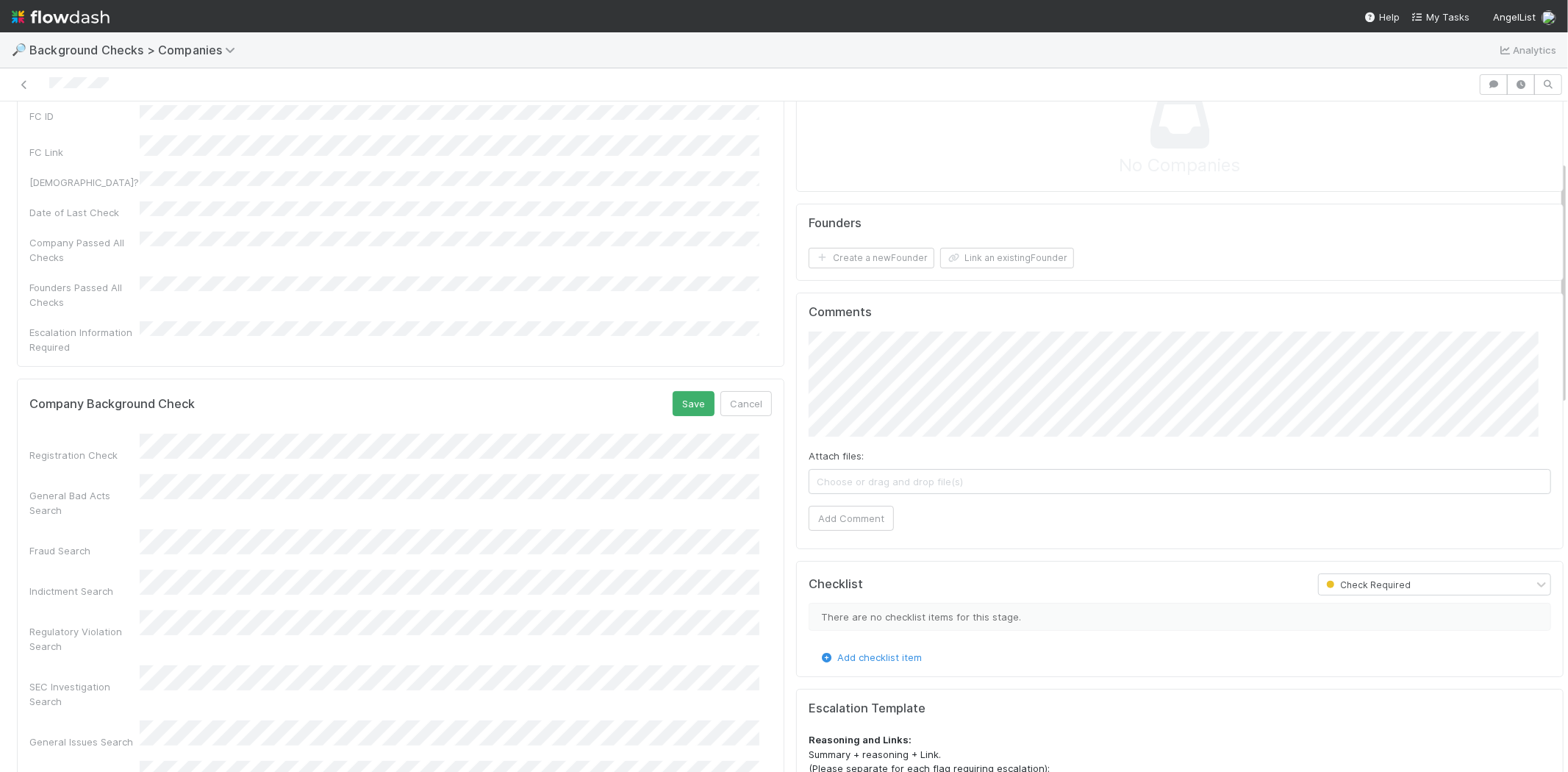
scroll to position [164, 0]
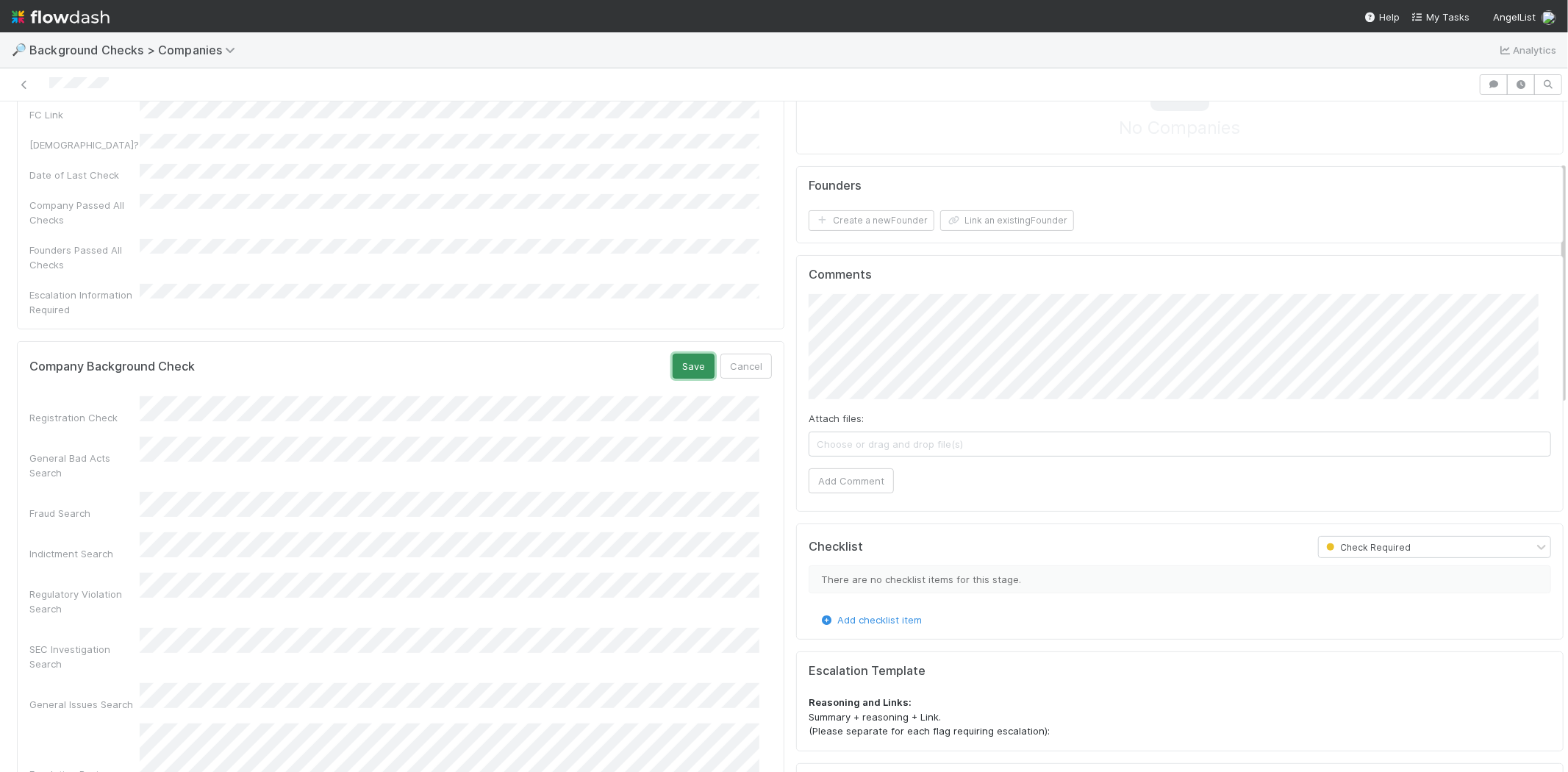
click at [674, 354] on button "Save" at bounding box center [694, 366] width 42 height 25
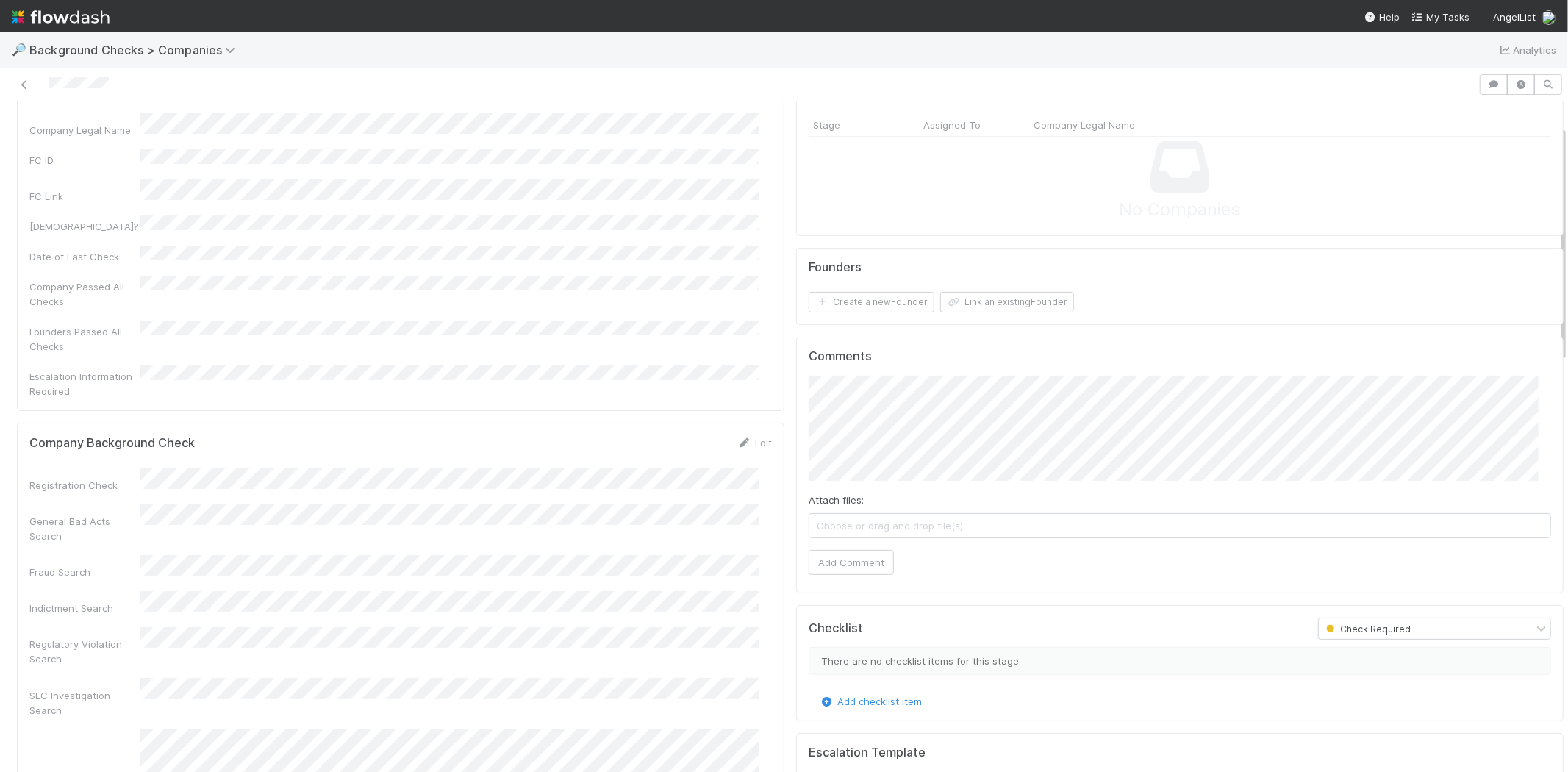
scroll to position [0, 0]
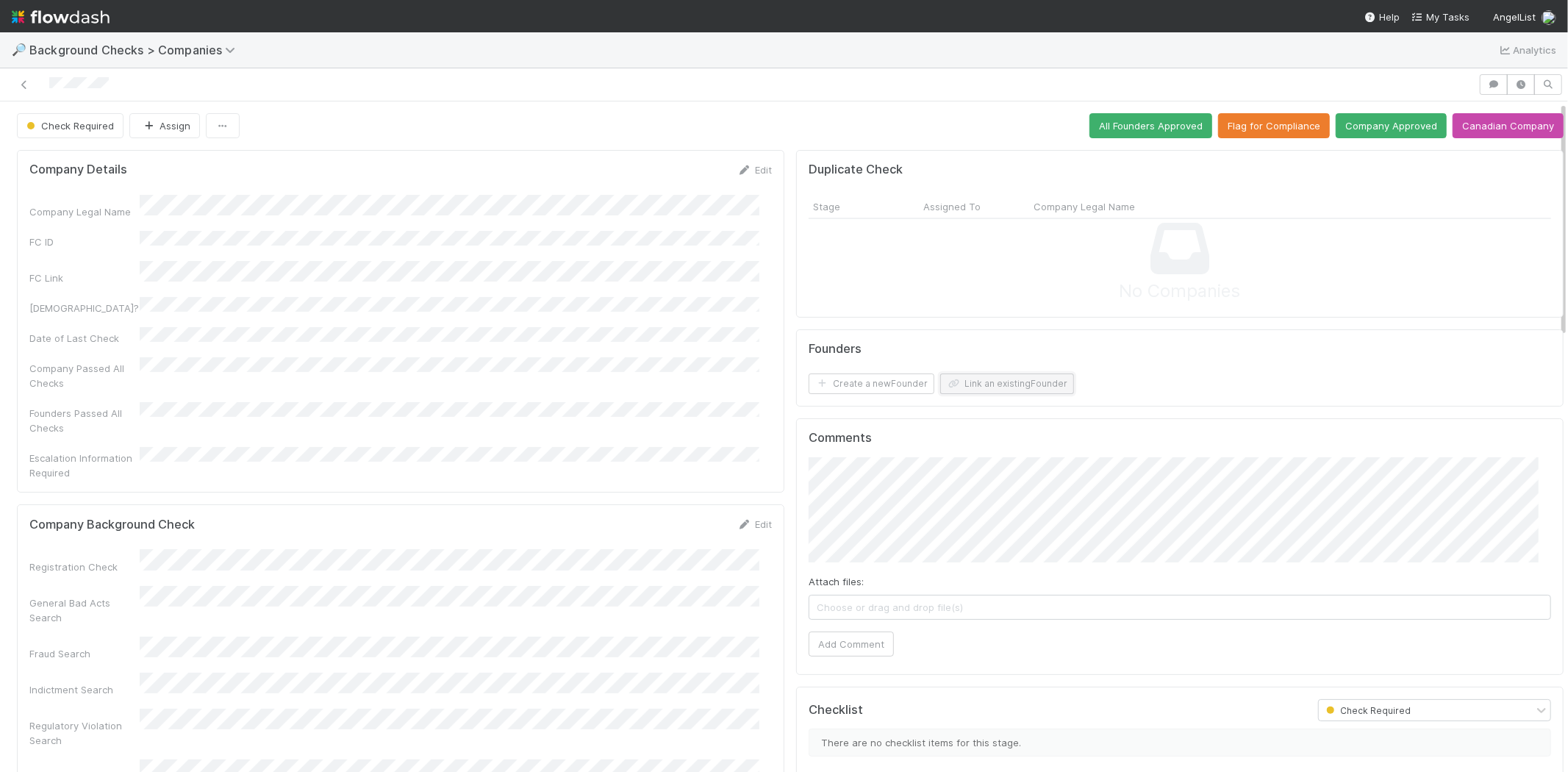
click at [978, 386] on button "Link an existing Founder" at bounding box center [1007, 384] width 133 height 21
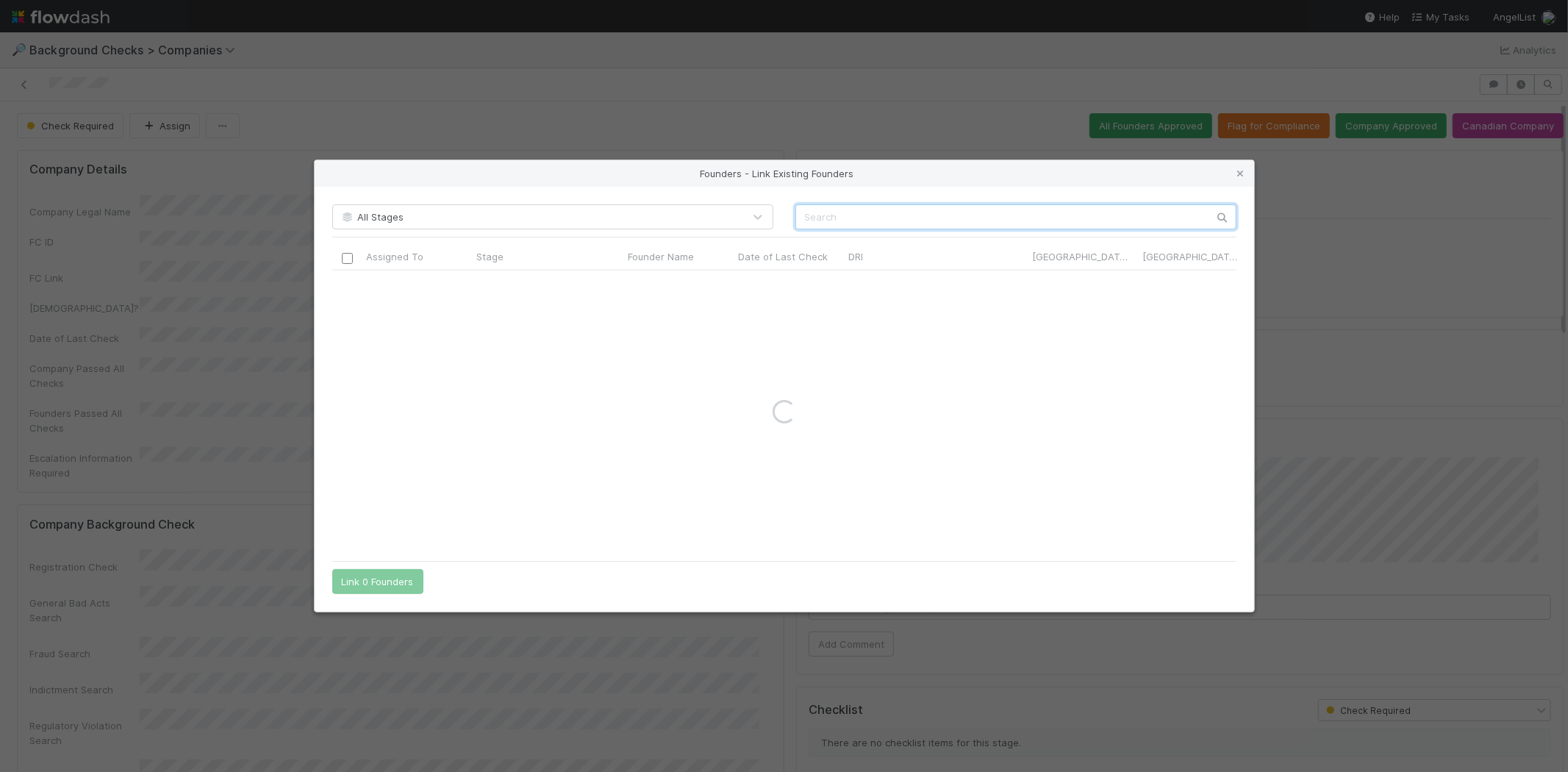
click at [1070, 216] on input "text" at bounding box center [1015, 217] width 441 height 25
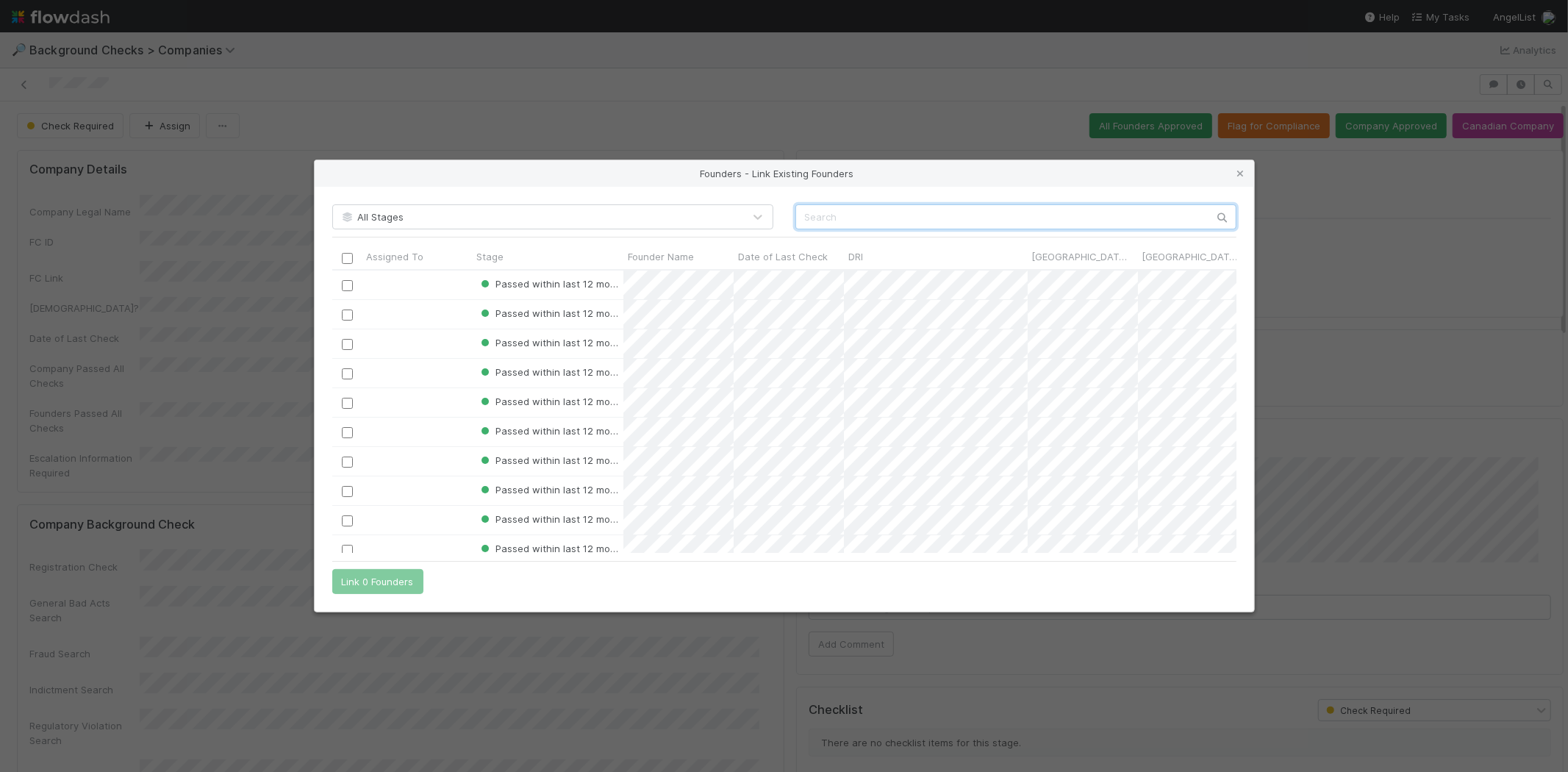
scroll to position [270, 892]
paste input "Joan Rodríguez"
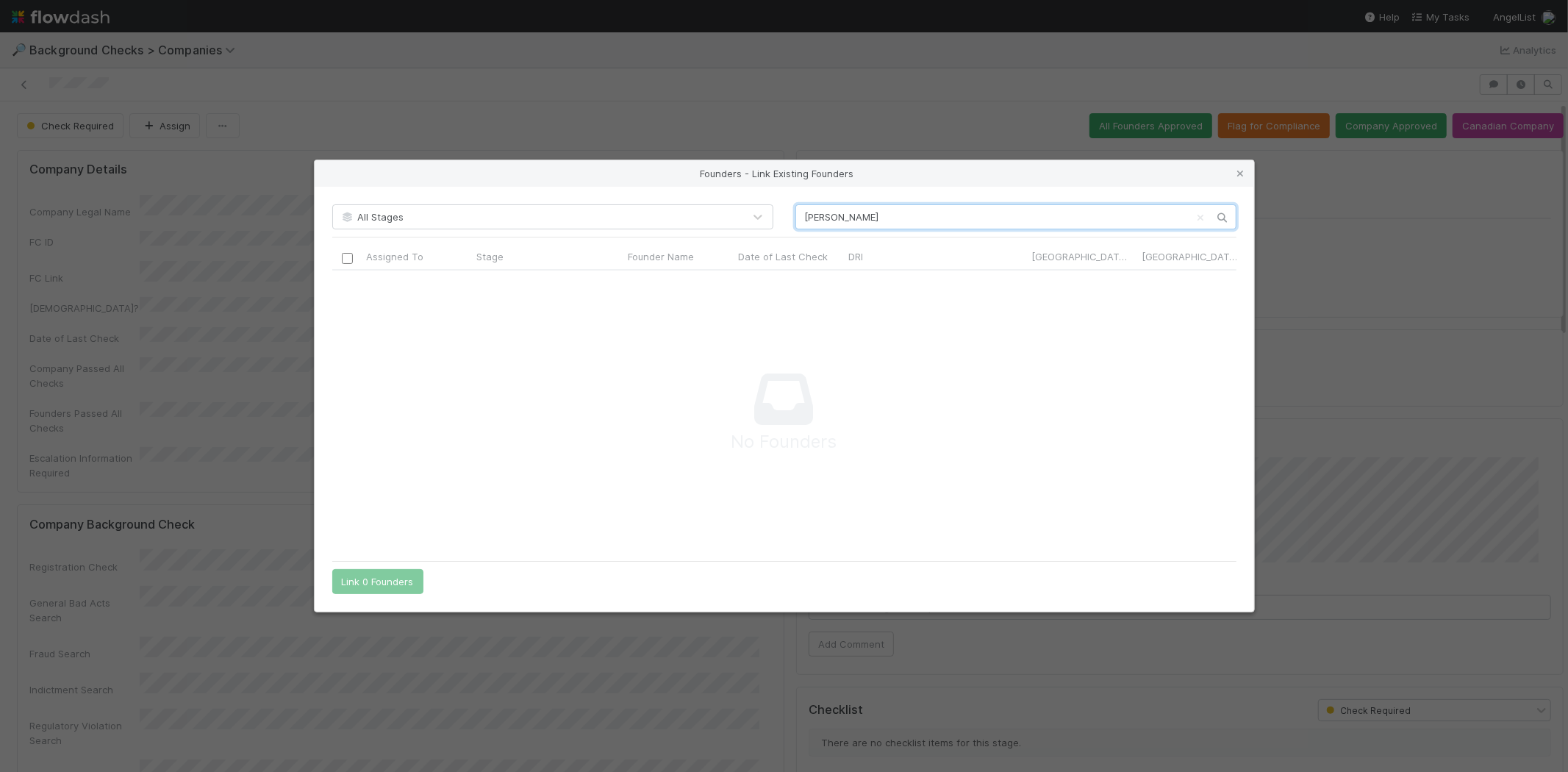
scroll to position [259, 880]
type input "J"
click at [1243, 172] on icon at bounding box center [1241, 173] width 15 height 9
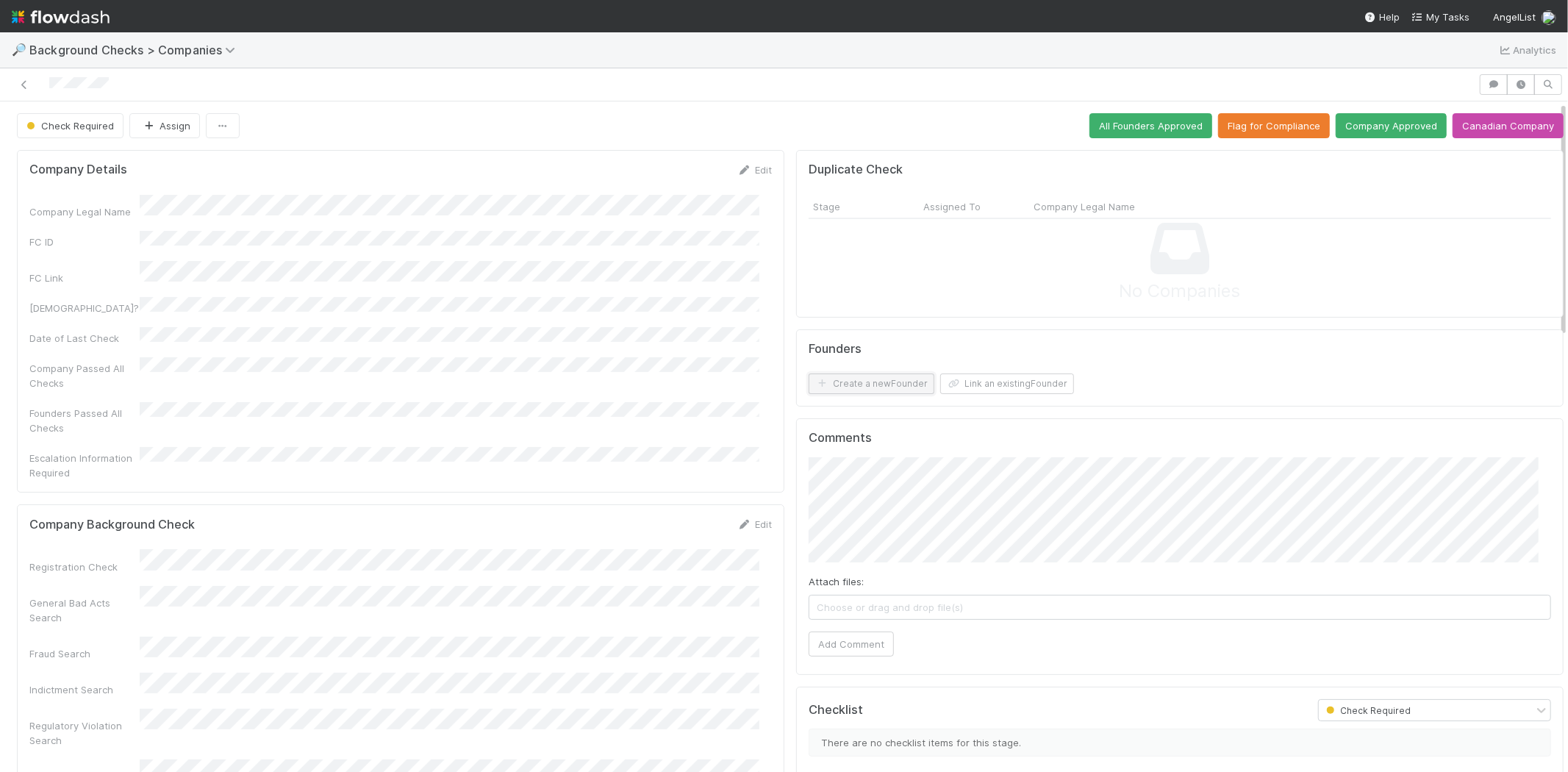
click at [869, 385] on button "Create a new Founder" at bounding box center [872, 384] width 126 height 21
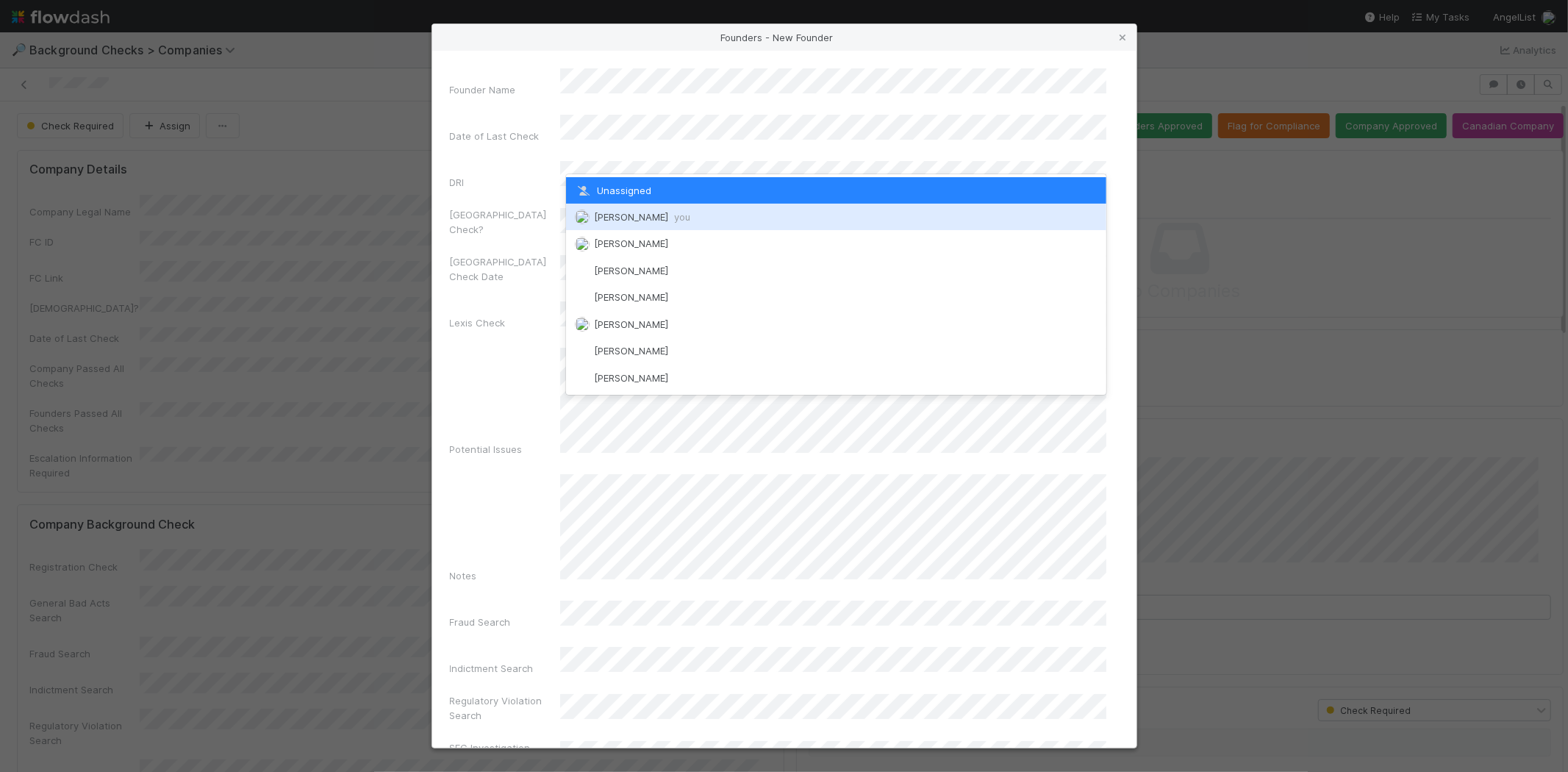
click at [649, 209] on div "Michael Capilitan you" at bounding box center [836, 217] width 540 height 27
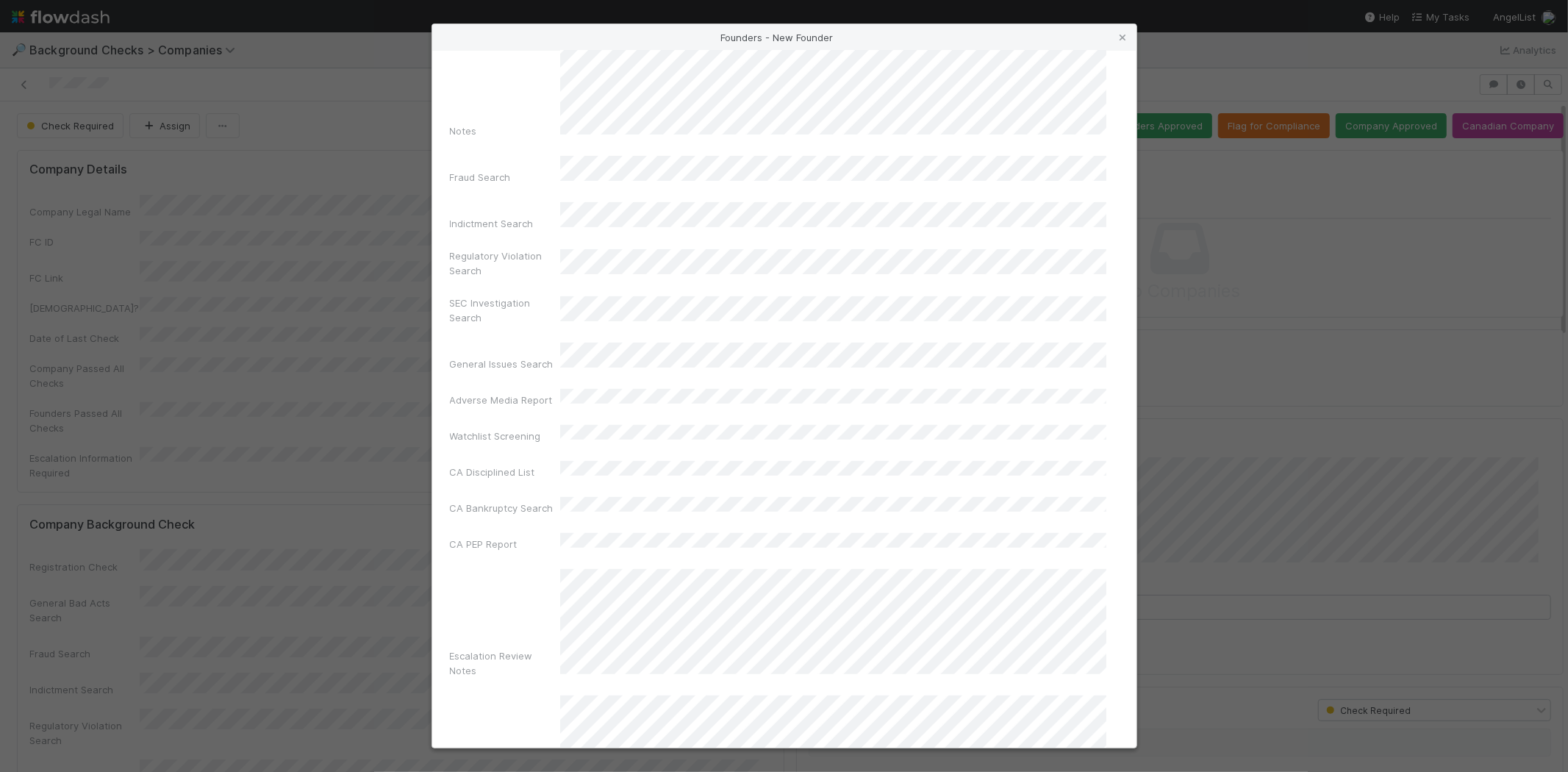
scroll to position [492, 0]
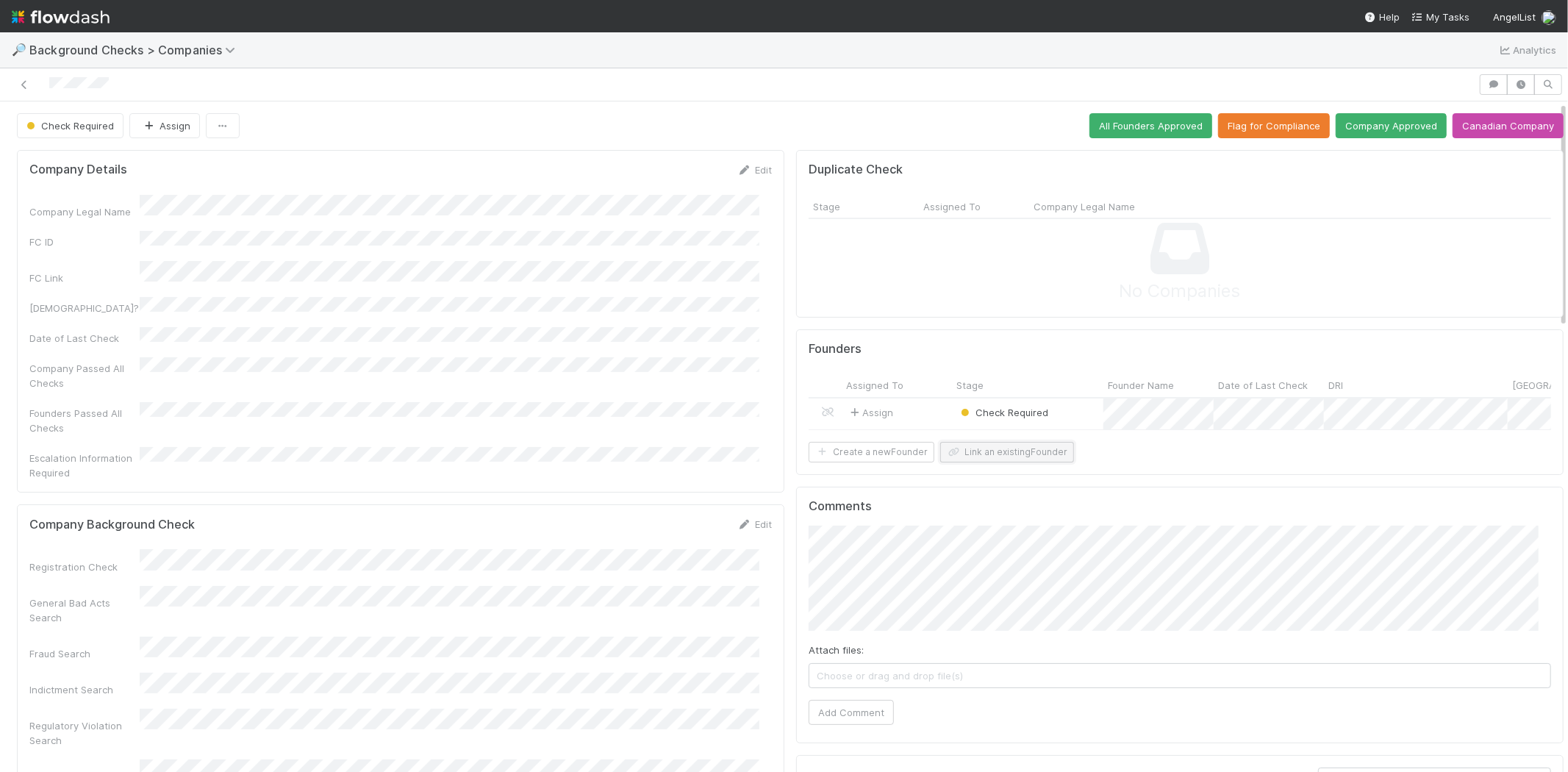
click at [969, 462] on button "Link an existing Founder" at bounding box center [1007, 452] width 133 height 21
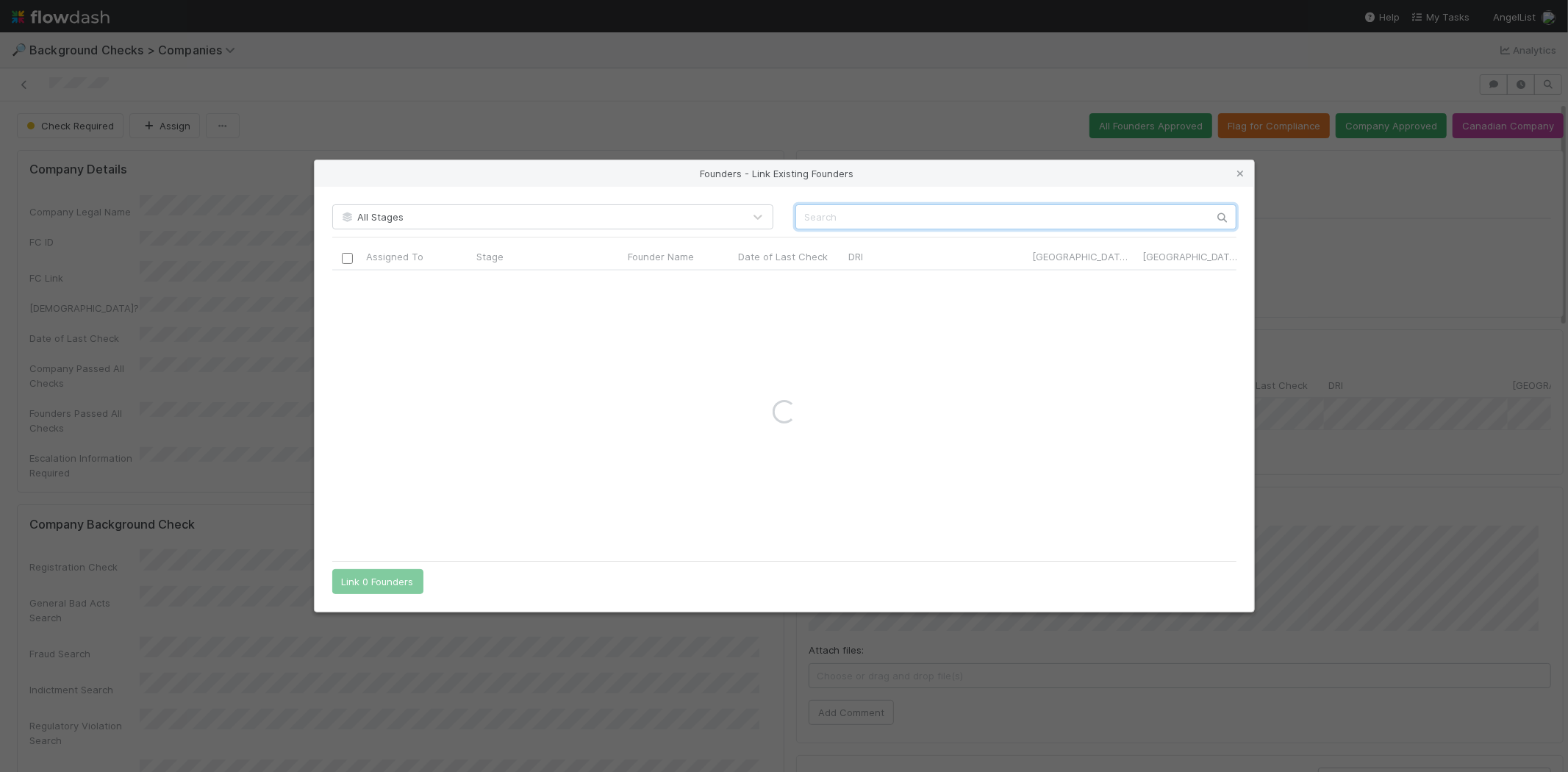
click at [952, 207] on input "text" at bounding box center [1015, 217] width 441 height 25
paste input "Haotian Zhang"
type input "Haotian Zhang"
click at [1244, 171] on icon at bounding box center [1241, 173] width 15 height 9
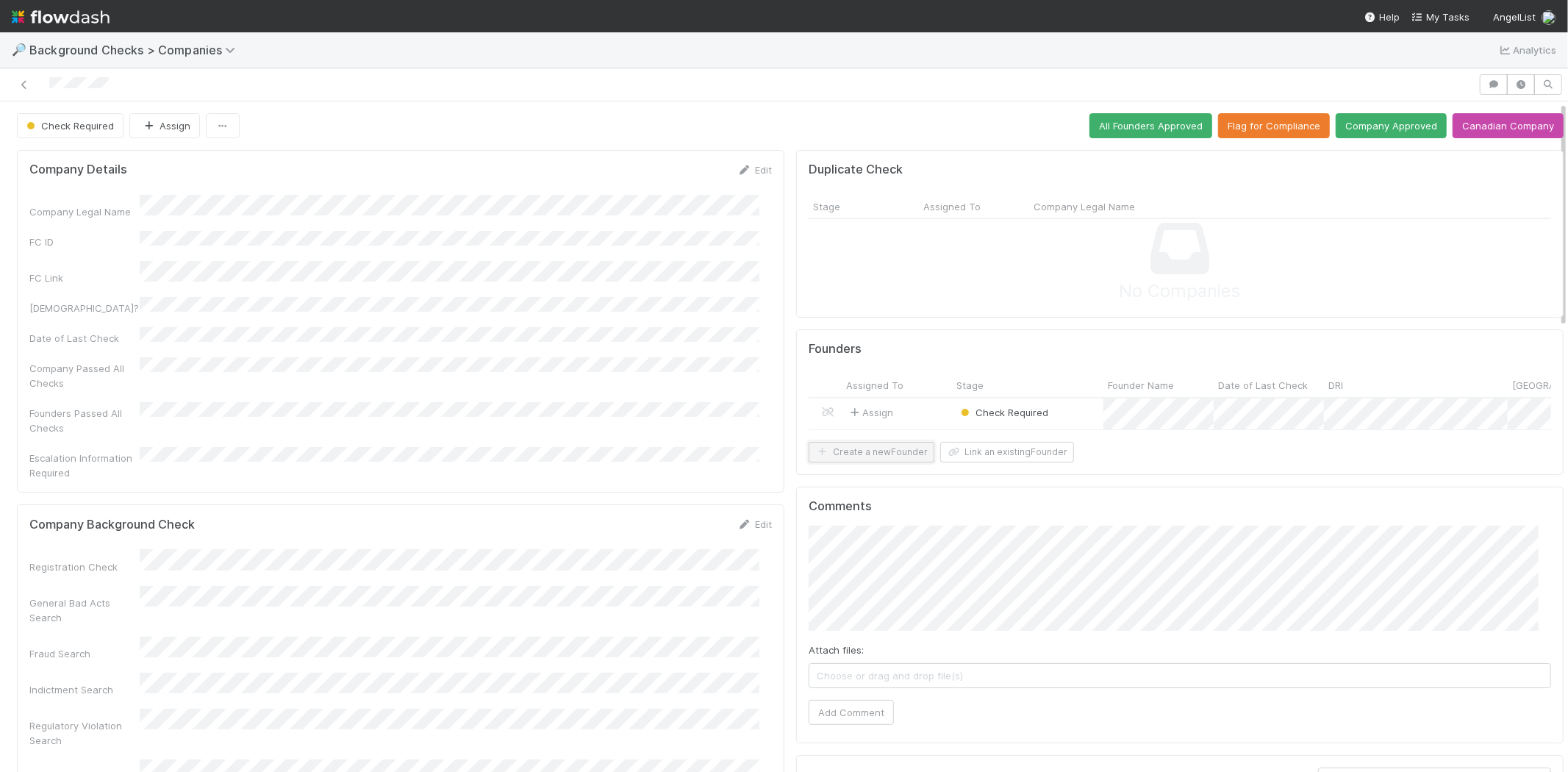
click at [879, 462] on button "Create a new Founder" at bounding box center [872, 452] width 126 height 21
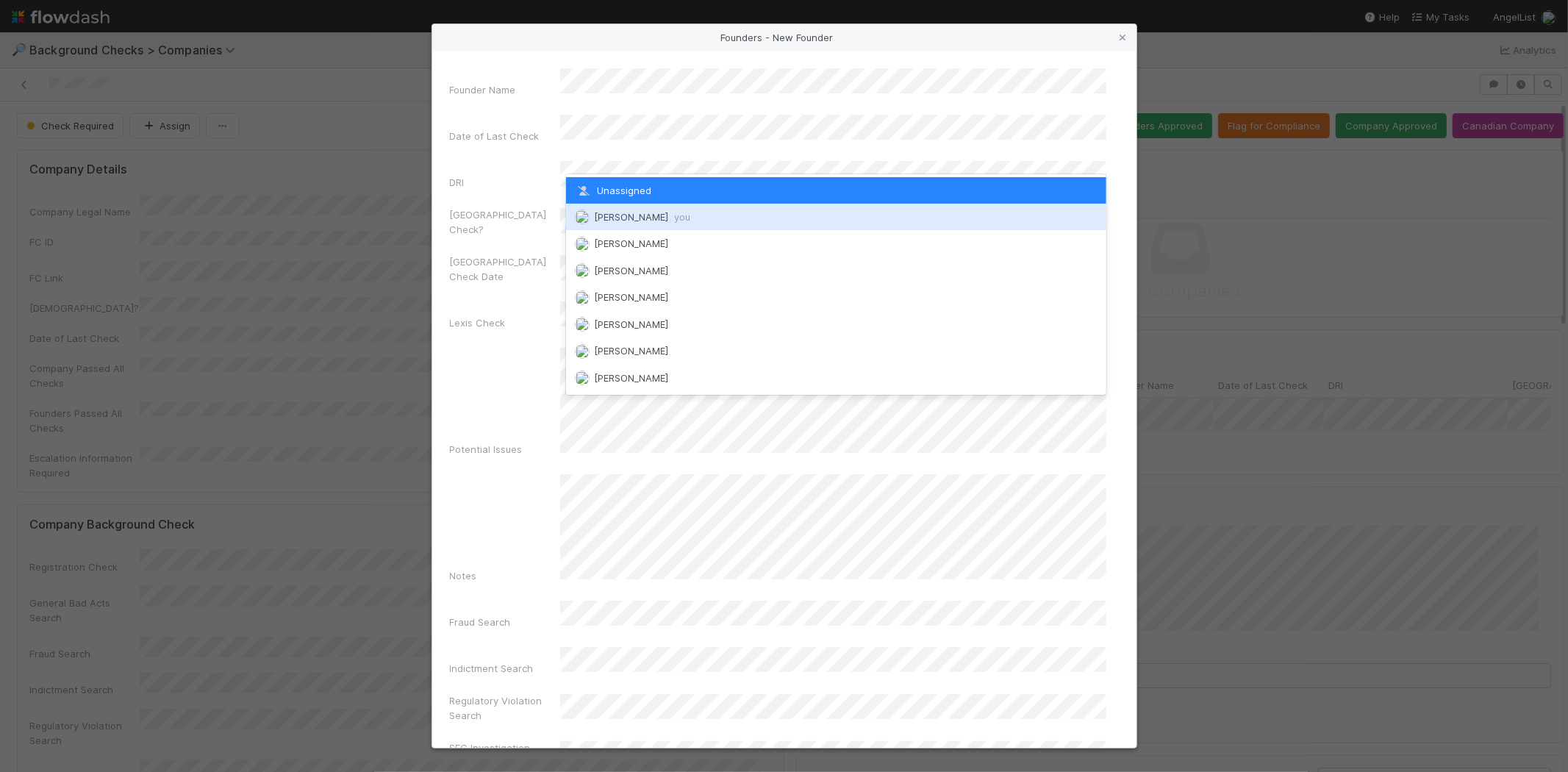
click at [664, 209] on div "Michael Capilitan you" at bounding box center [836, 217] width 540 height 27
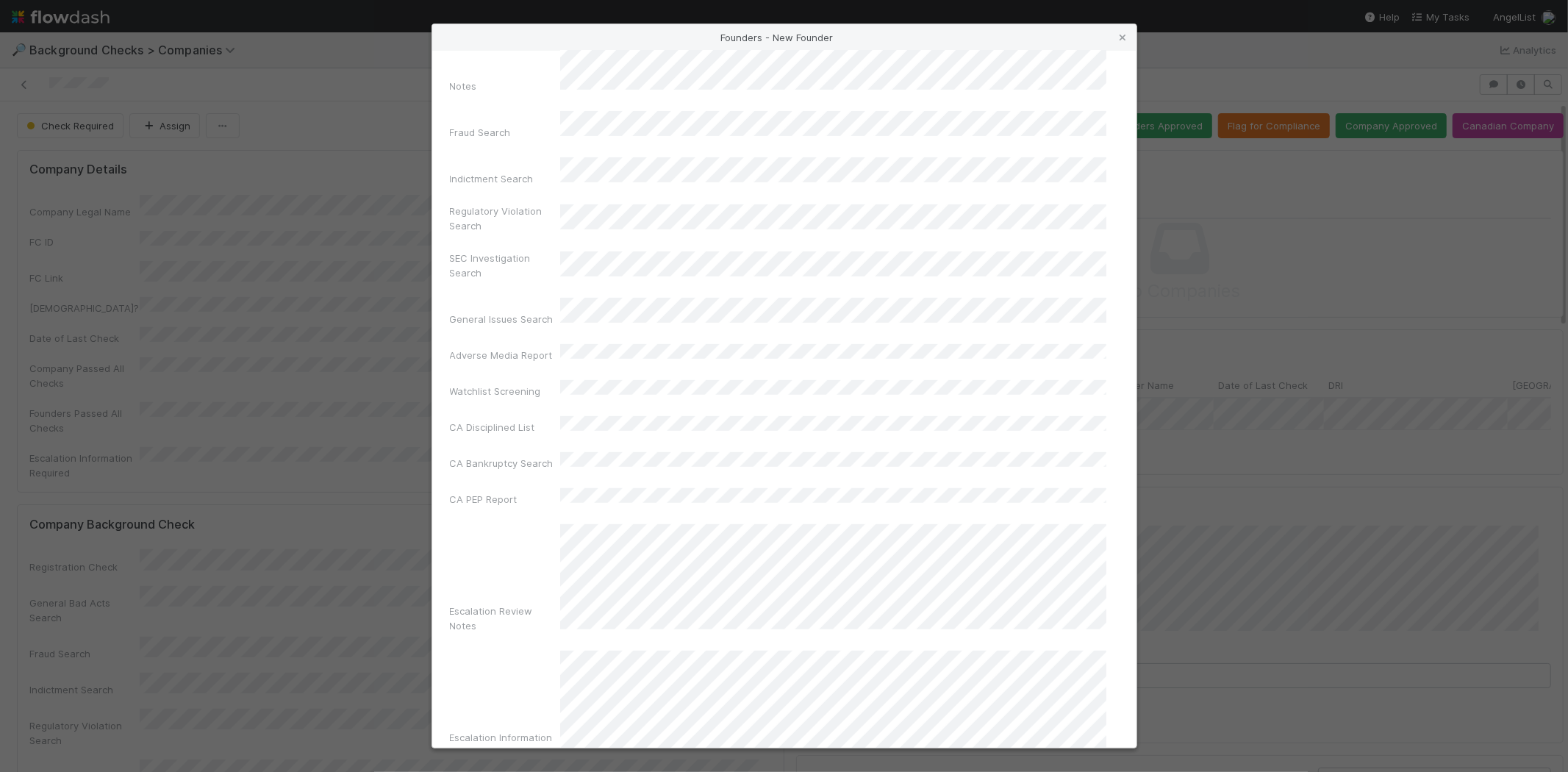
scroll to position [492, 0]
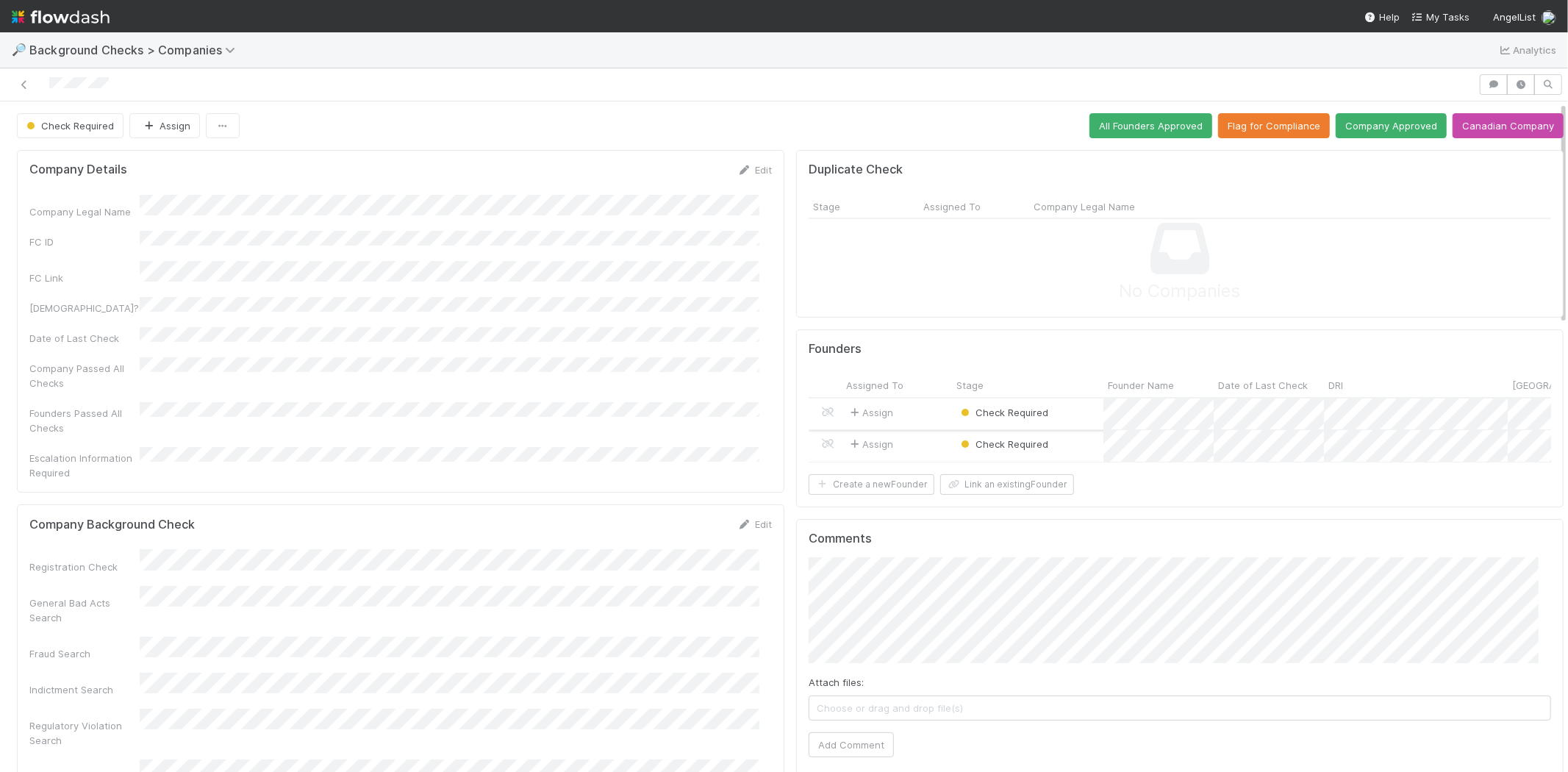
click at [901, 410] on div "Assign" at bounding box center [897, 414] width 110 height 32
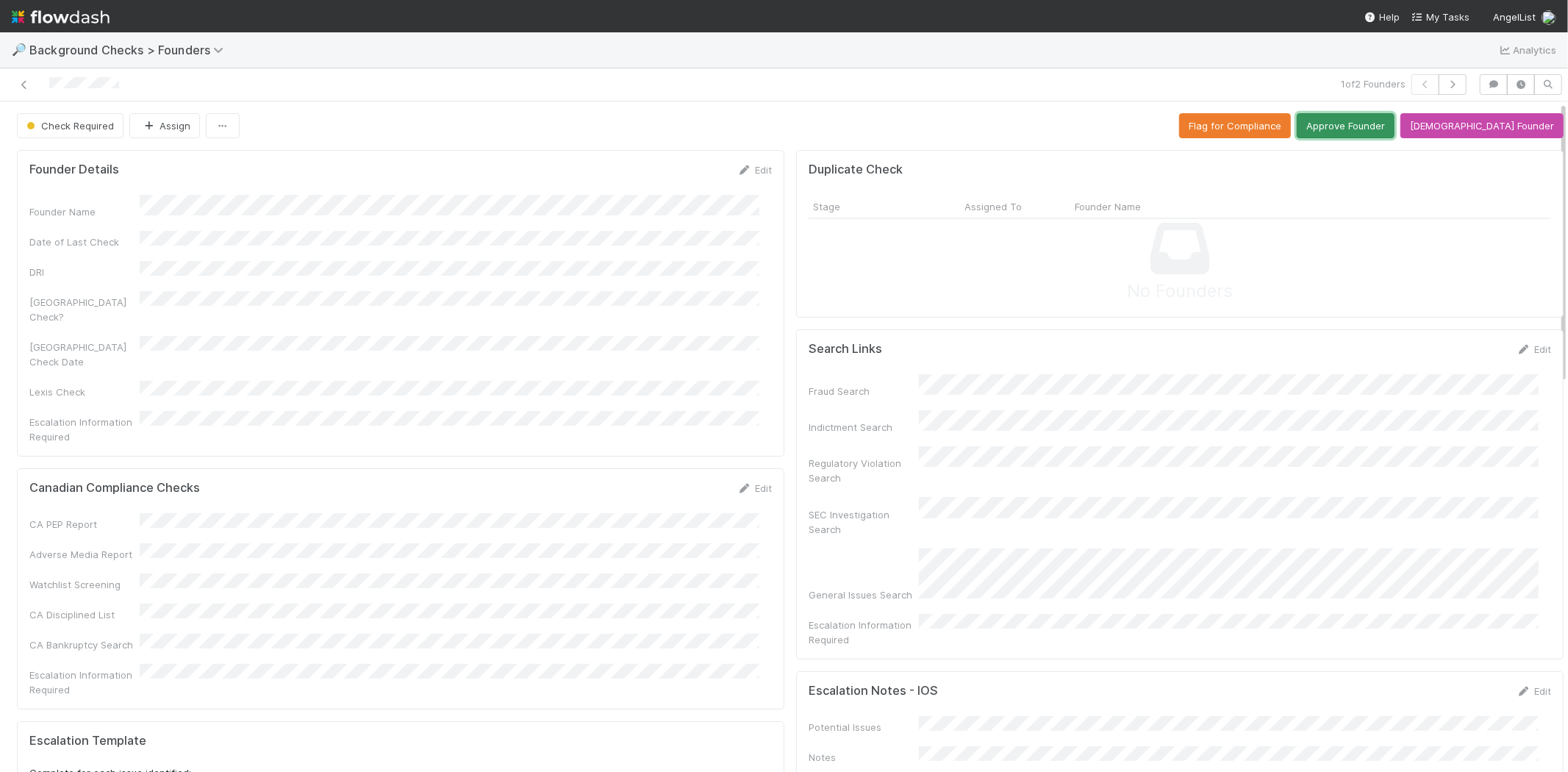
click at [1391, 129] on button "Approve Founder" at bounding box center [1346, 126] width 98 height 25
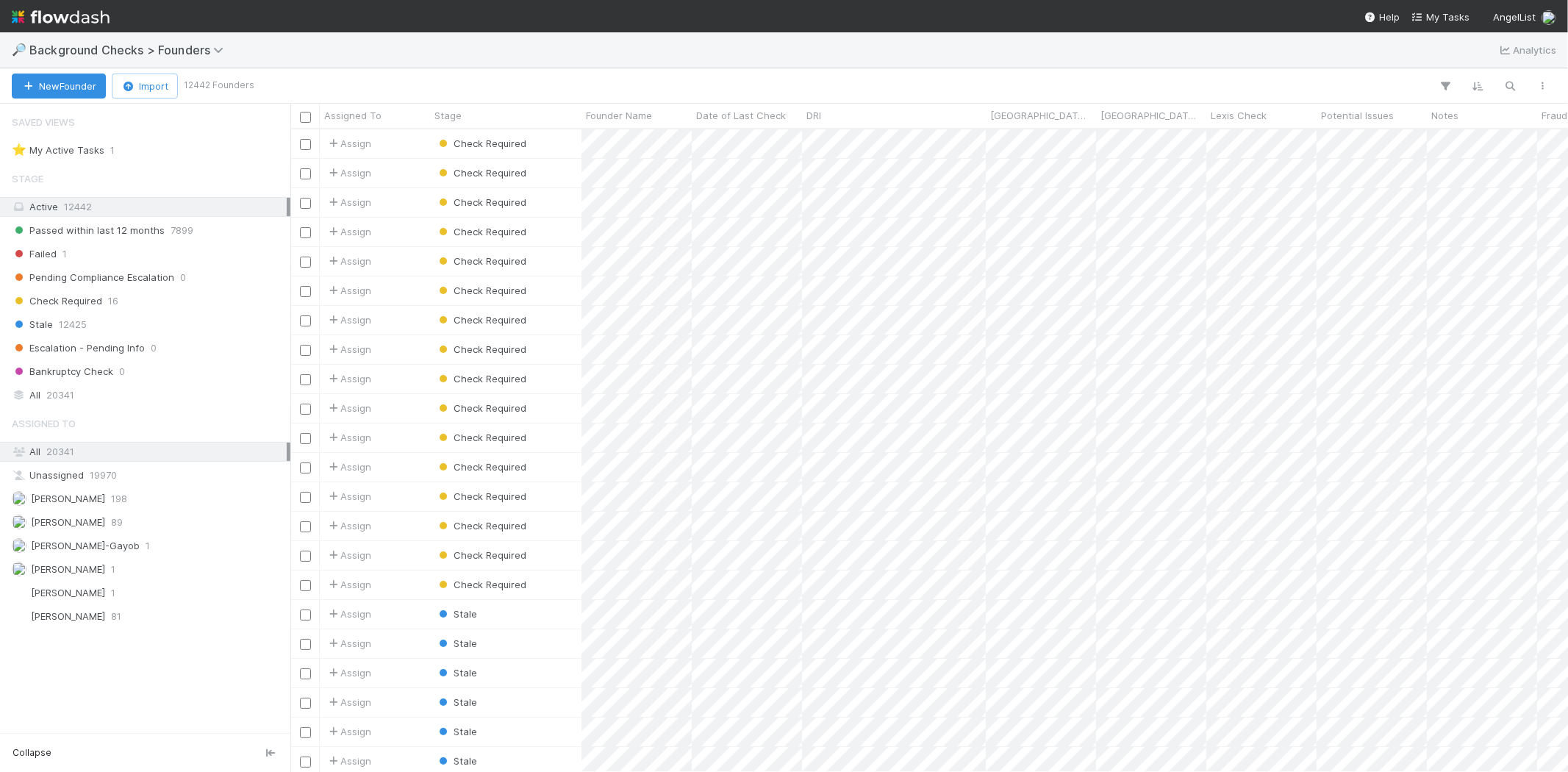
scroll to position [13, 12]
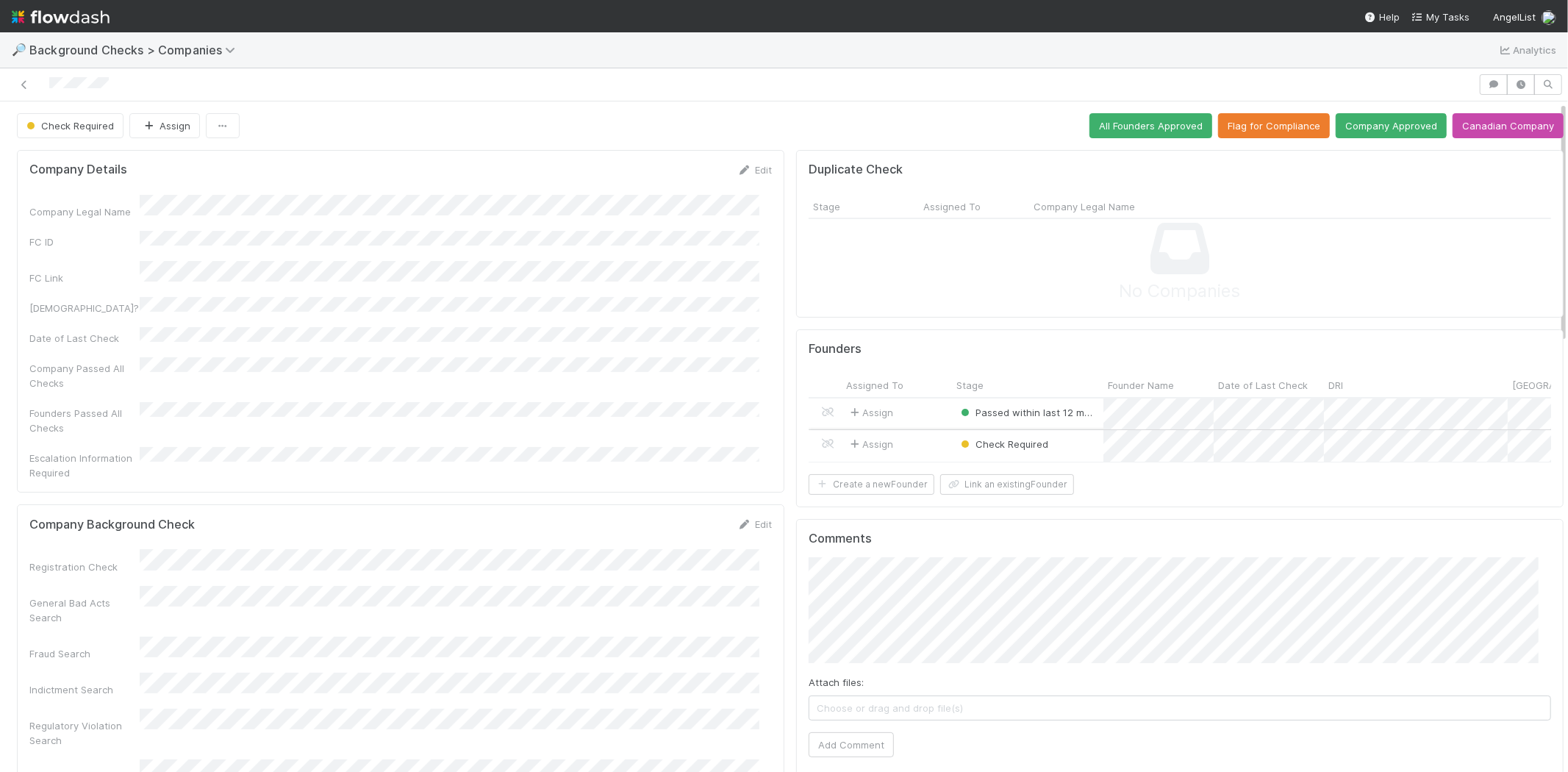
click at [921, 442] on div "Assign" at bounding box center [897, 446] width 110 height 32
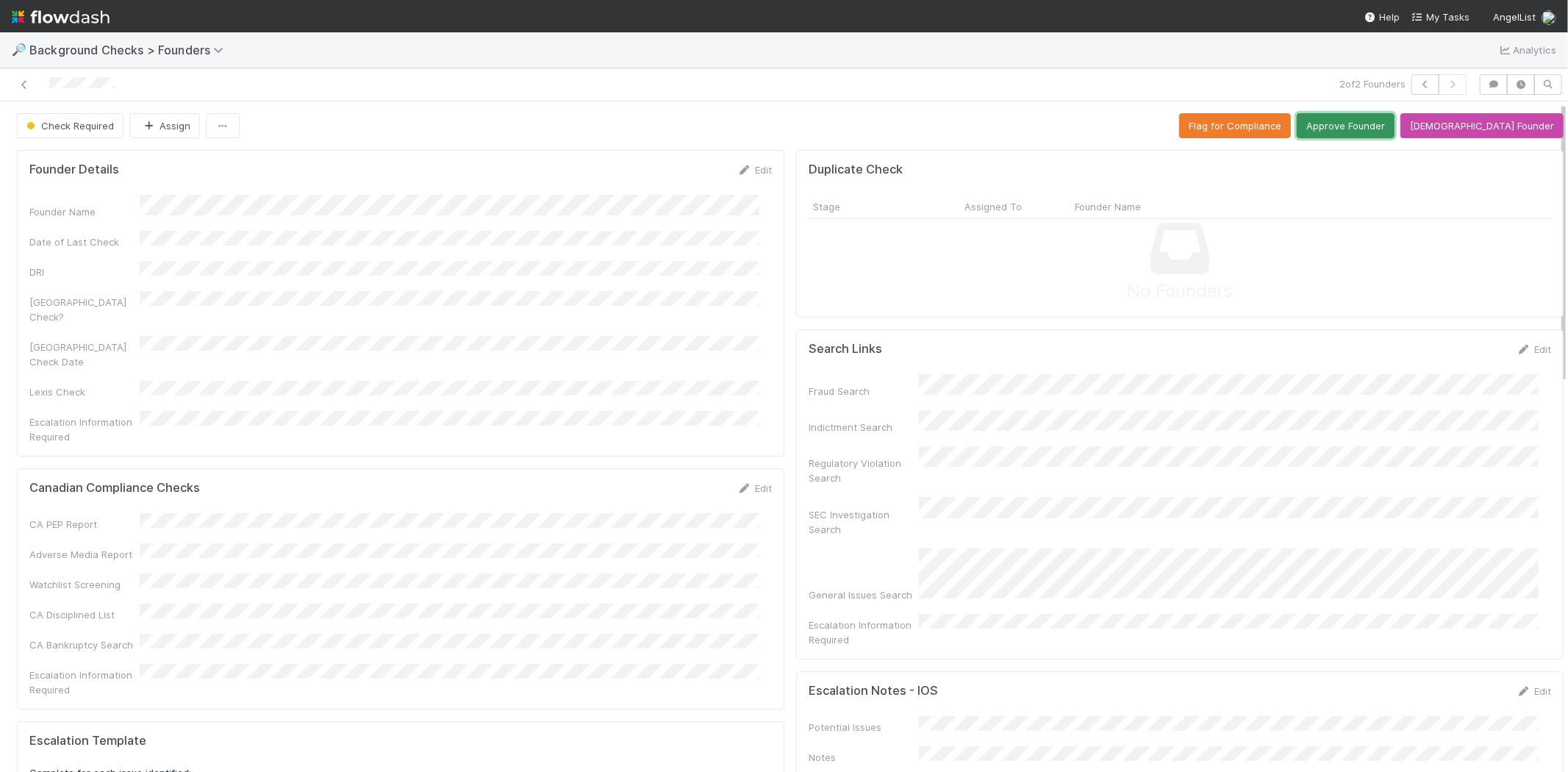
click at [1391, 126] on button "Approve Founder" at bounding box center [1346, 126] width 98 height 25
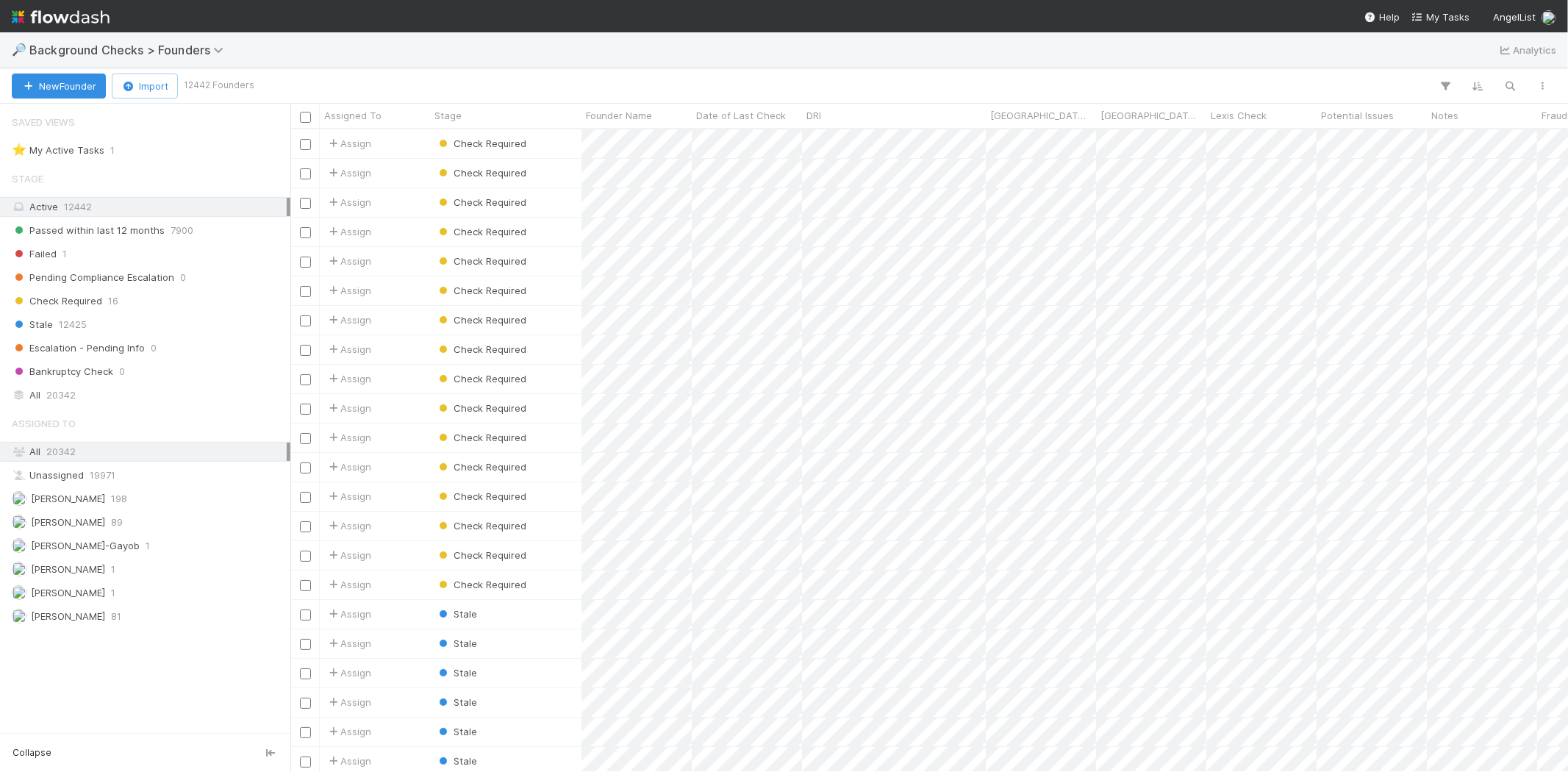
scroll to position [630, 1265]
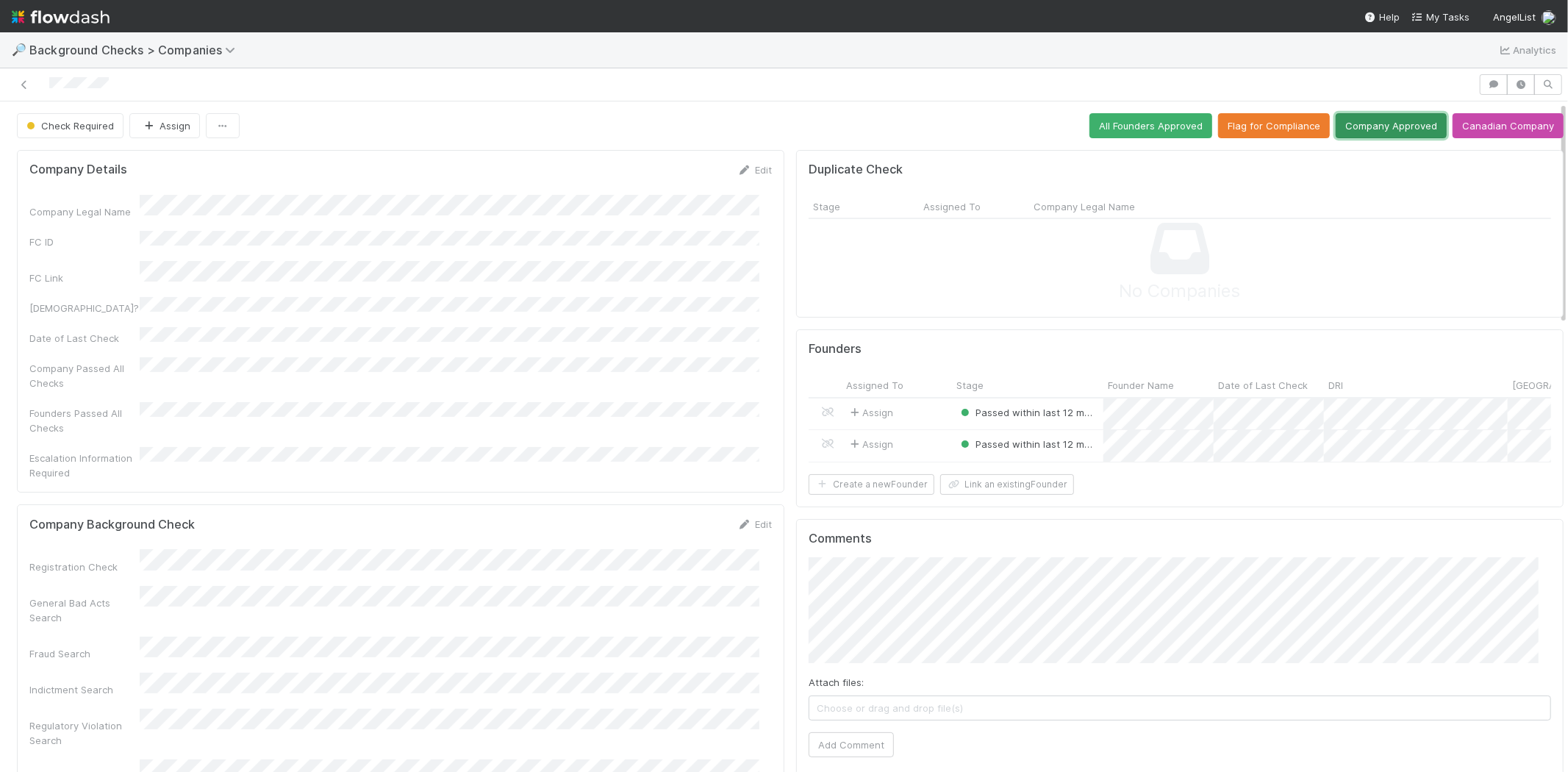
click at [1368, 130] on button "Company Approved" at bounding box center [1391, 126] width 111 height 25
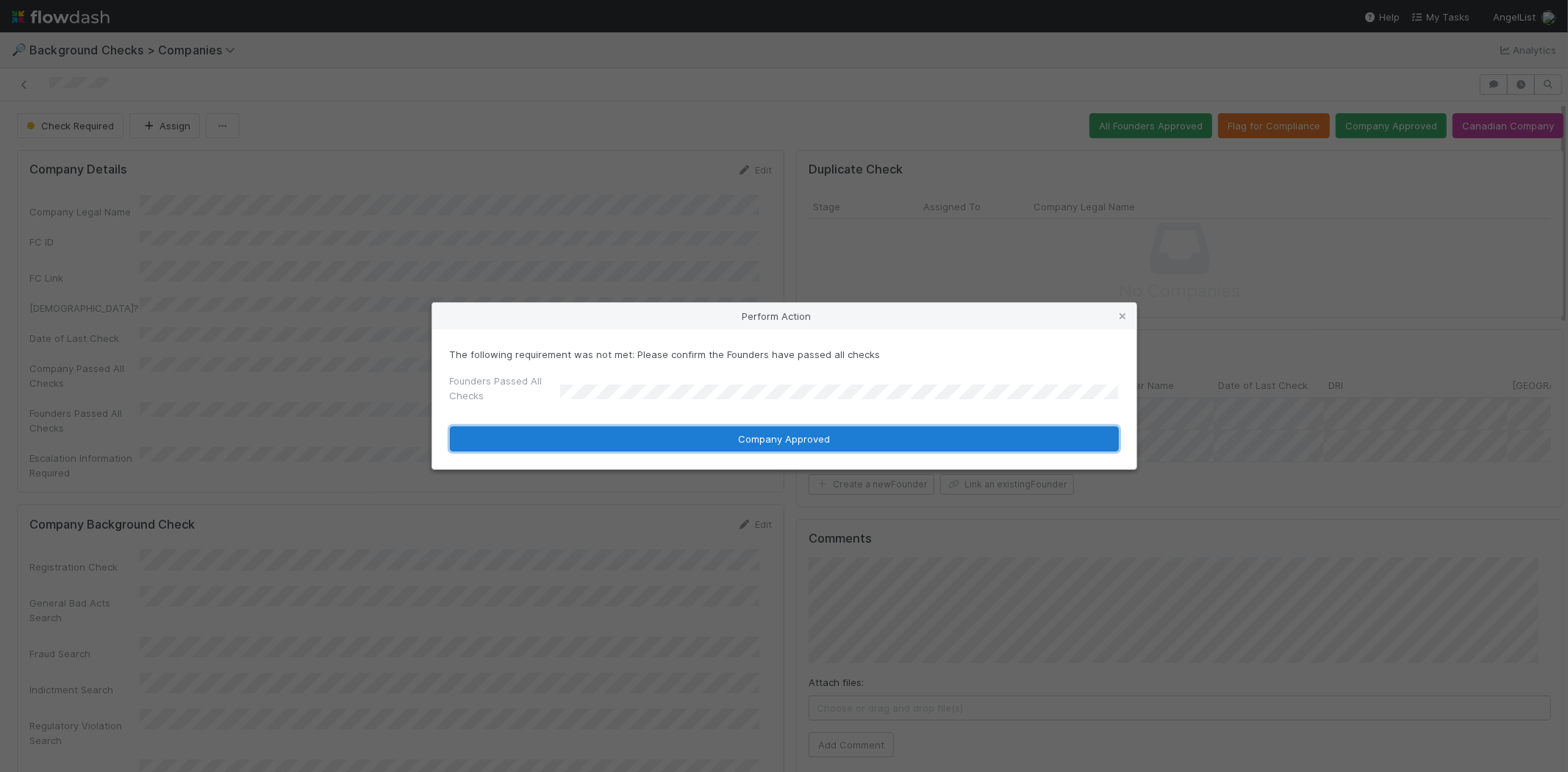
click at [725, 436] on button "Company Approved" at bounding box center [784, 439] width 669 height 25
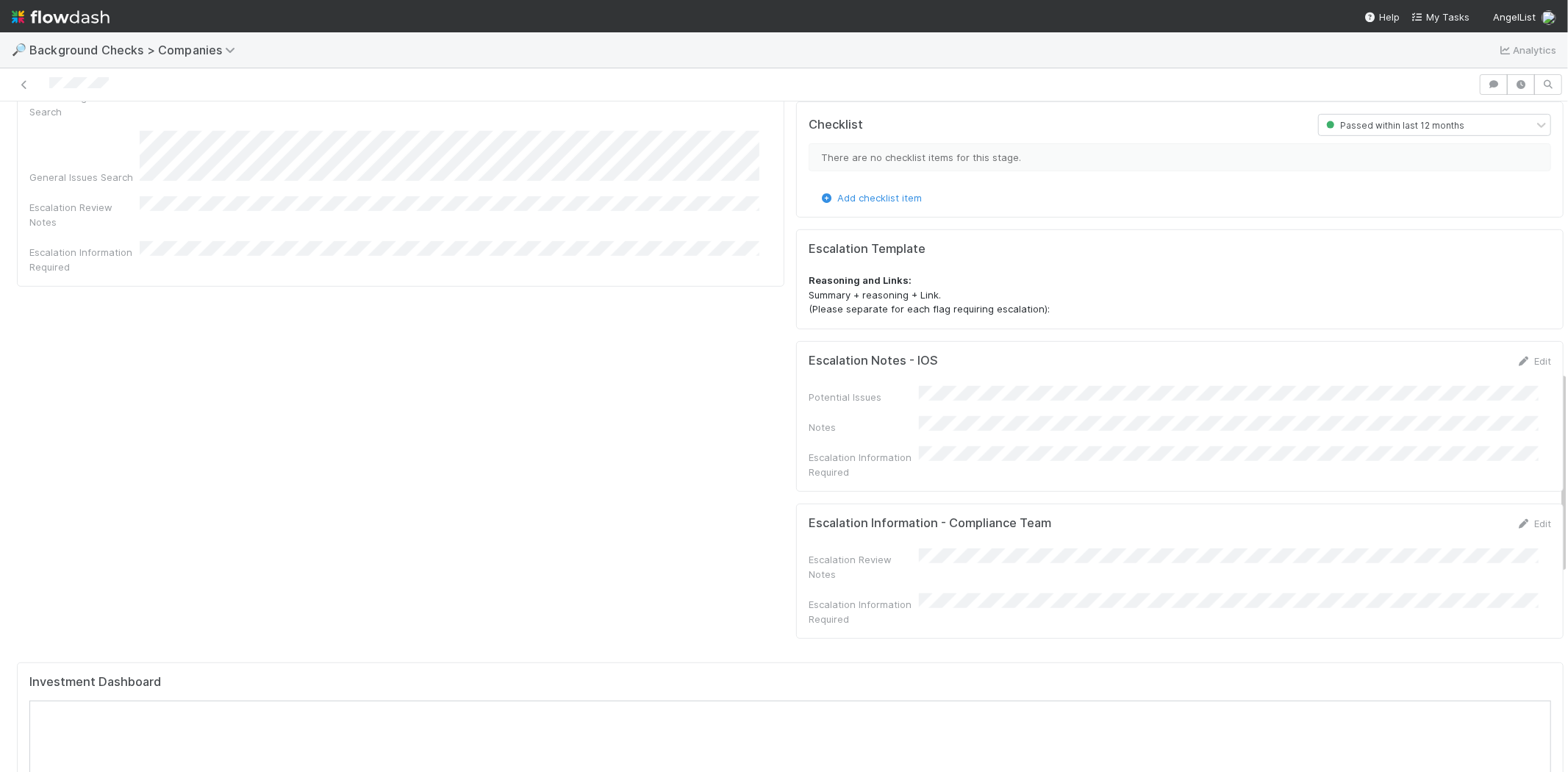
scroll to position [899, 0]
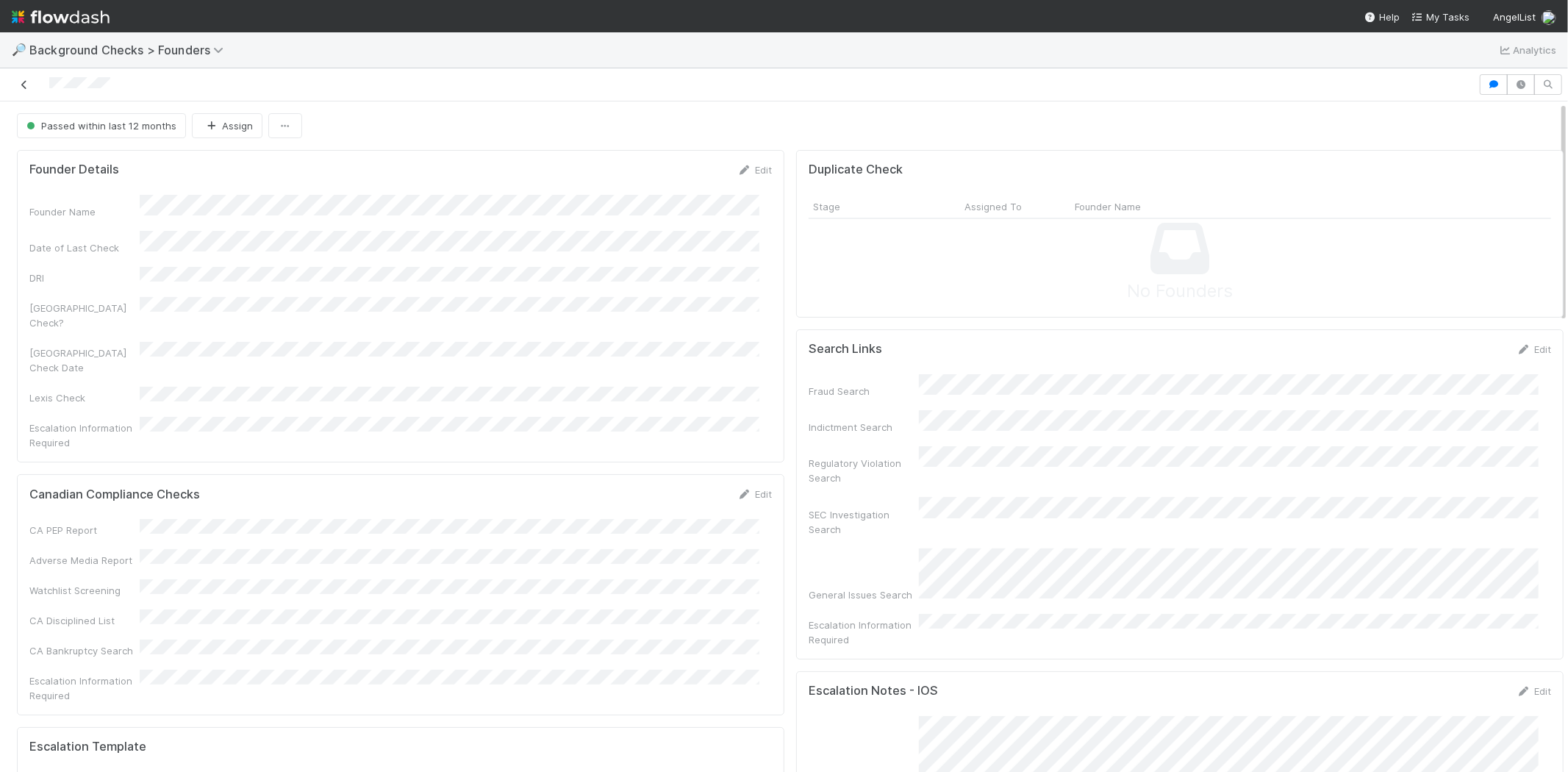
click at [20, 83] on icon at bounding box center [24, 84] width 15 height 9
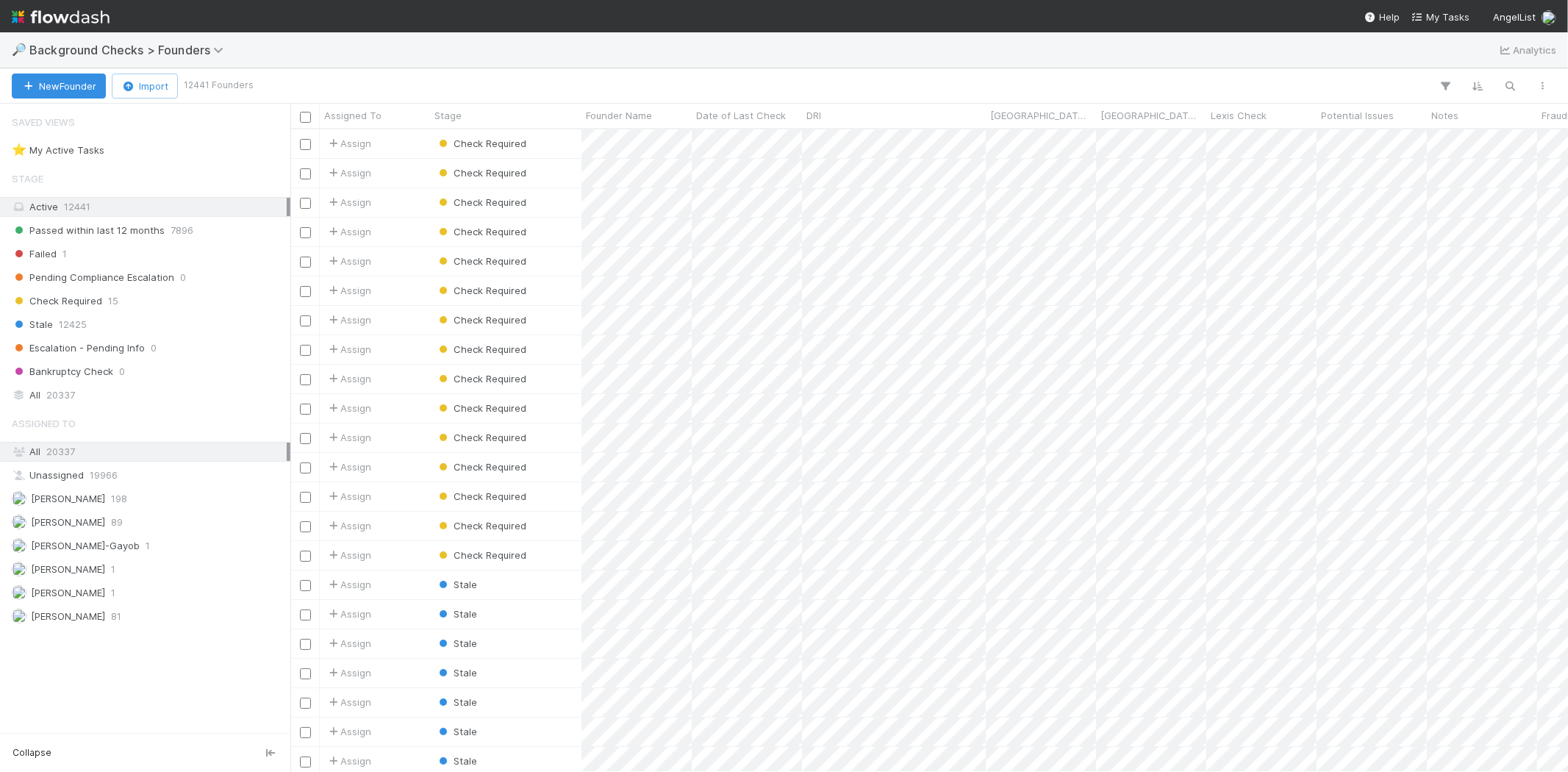
scroll to position [630, 1265]
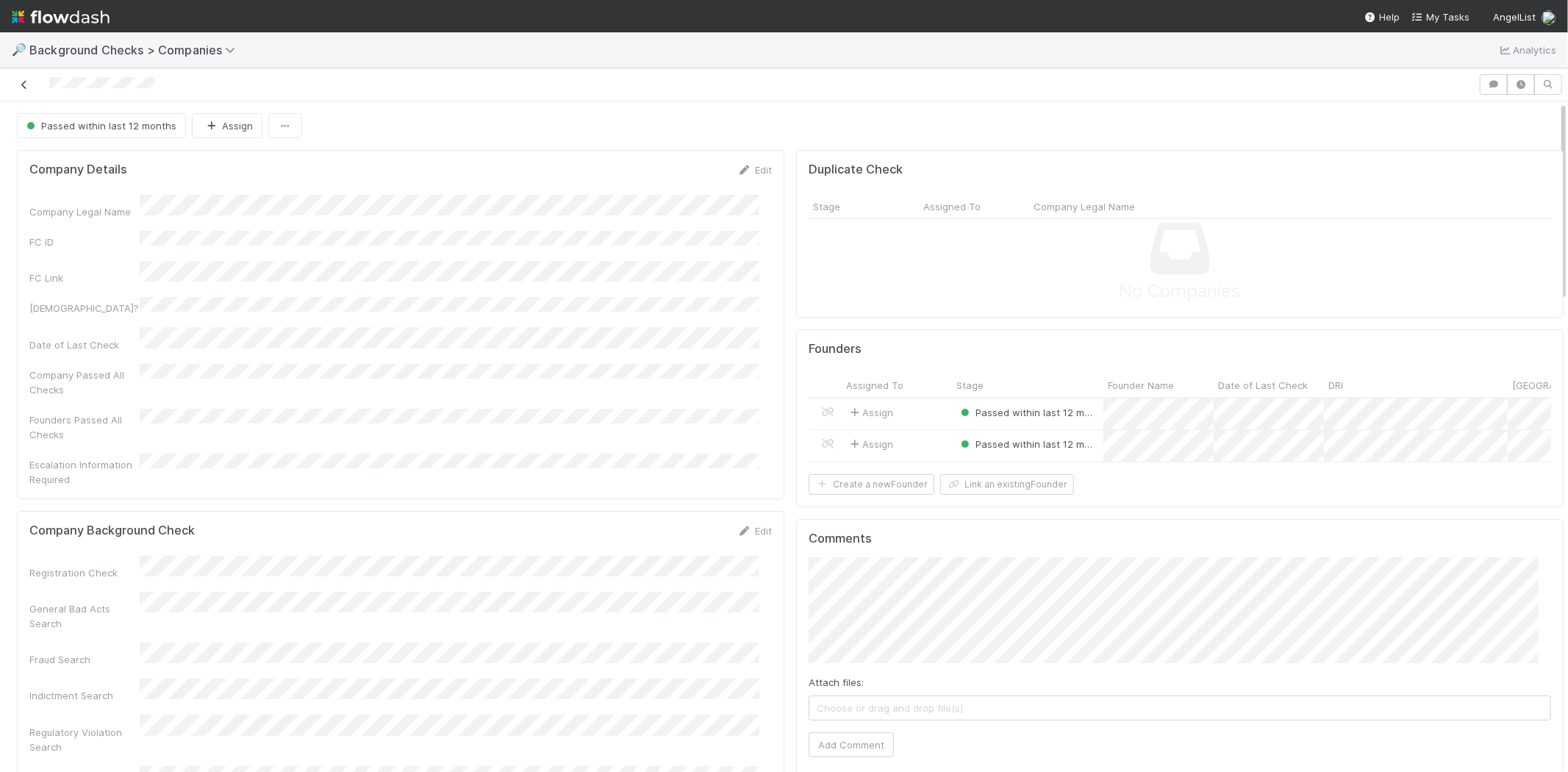
click at [27, 83] on icon at bounding box center [24, 84] width 15 height 9
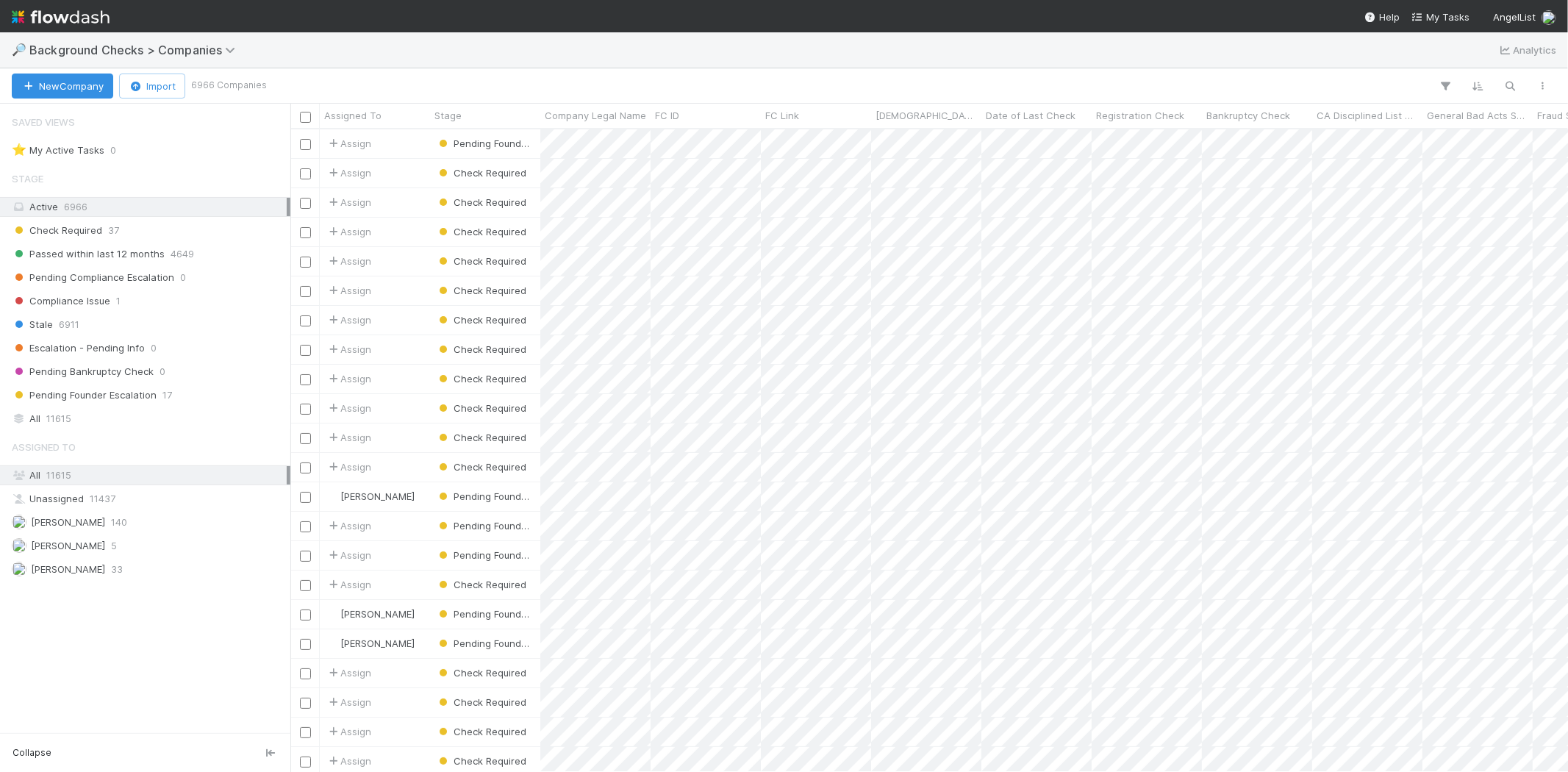
scroll to position [13, 12]
click at [1517, 77] on button "button" at bounding box center [1510, 86] width 27 height 19
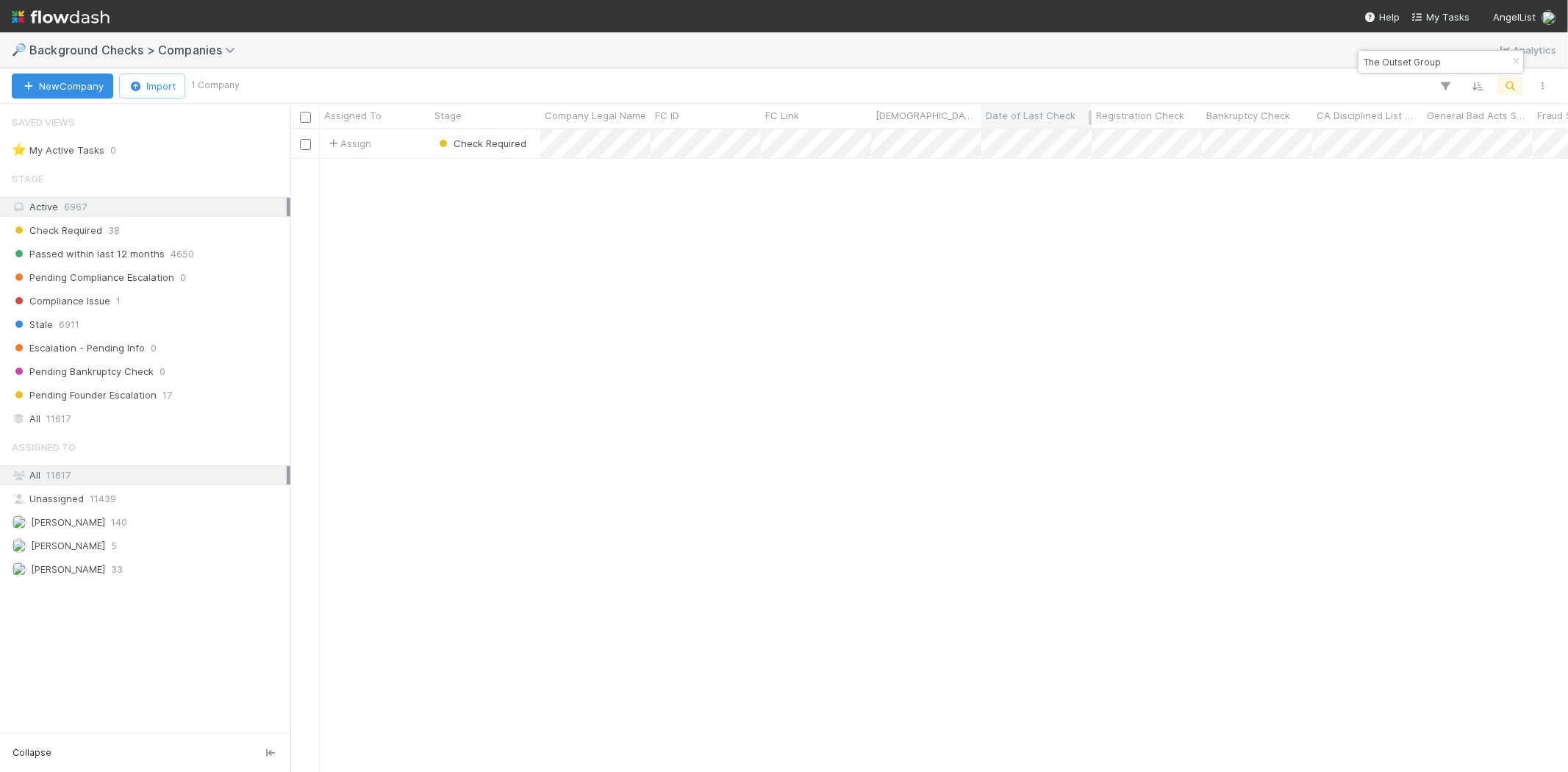
scroll to position [630, 1265]
drag, startPoint x: 1461, startPoint y: 60, endPoint x: 1361, endPoint y: 55, distance: 100.1
click at [1361, 55] on input "The Outset Group" at bounding box center [1434, 62] width 147 height 18
paste input "Firmly"
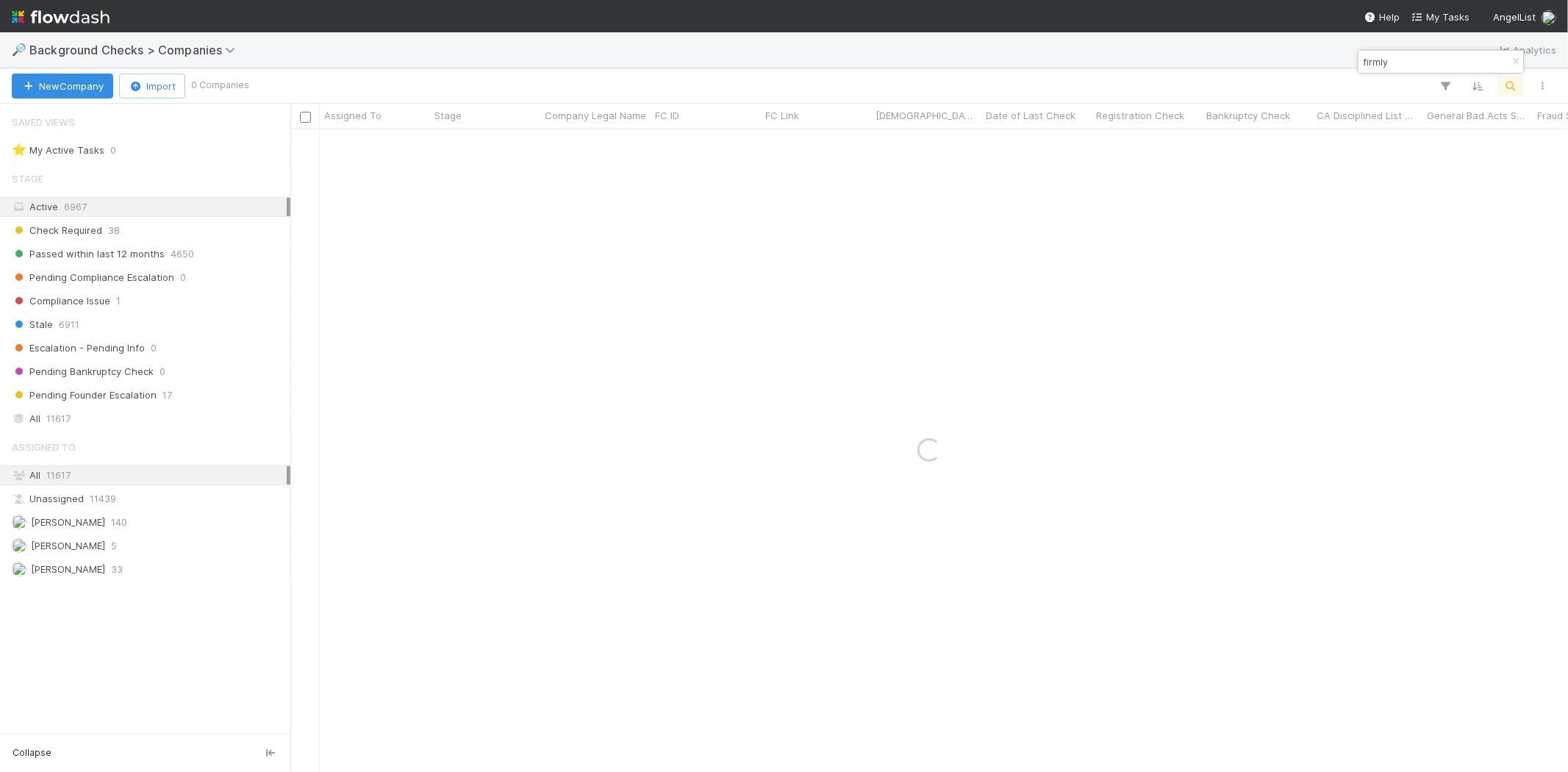
type input "firmly"
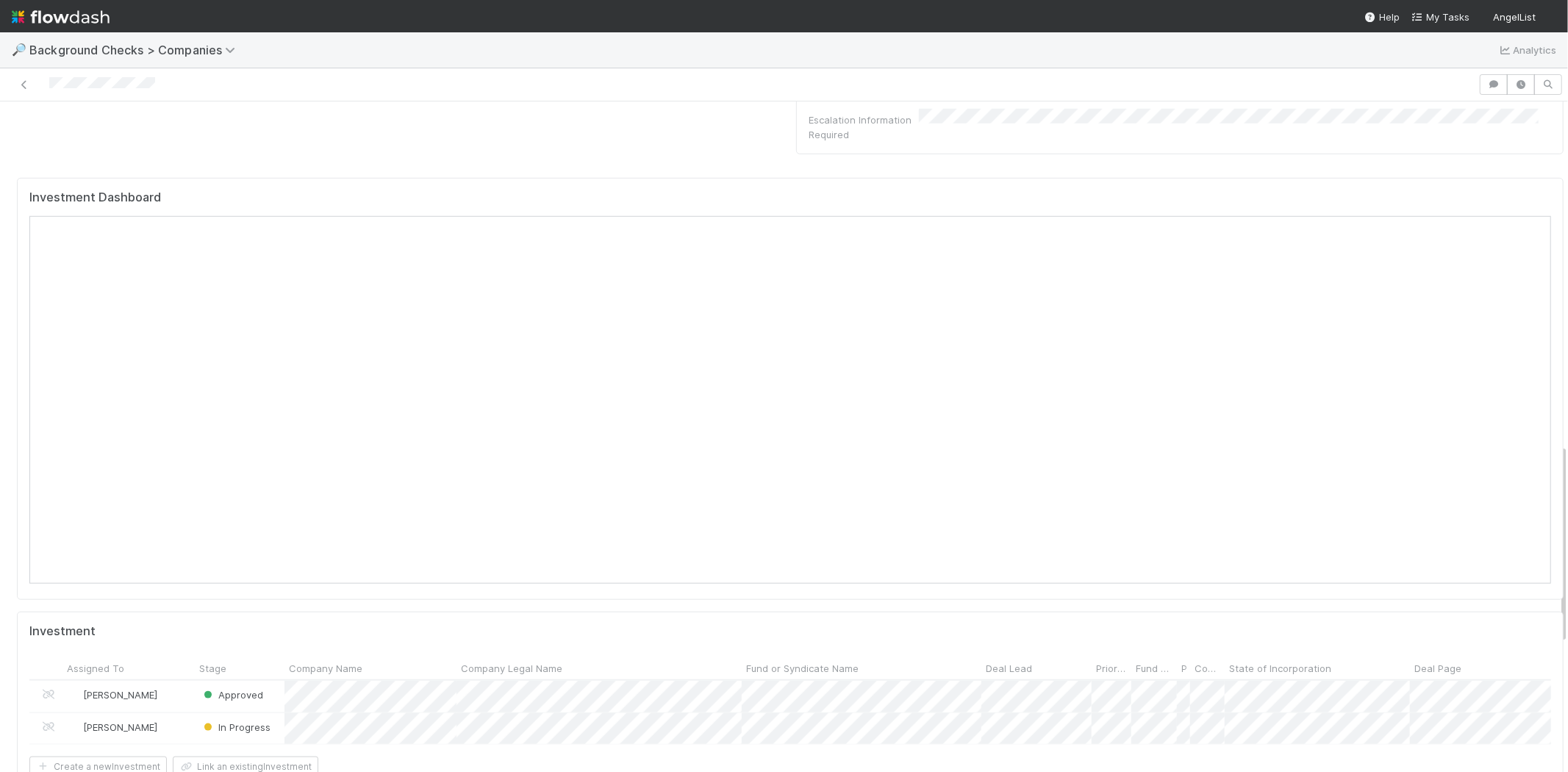
scroll to position [1144, 0]
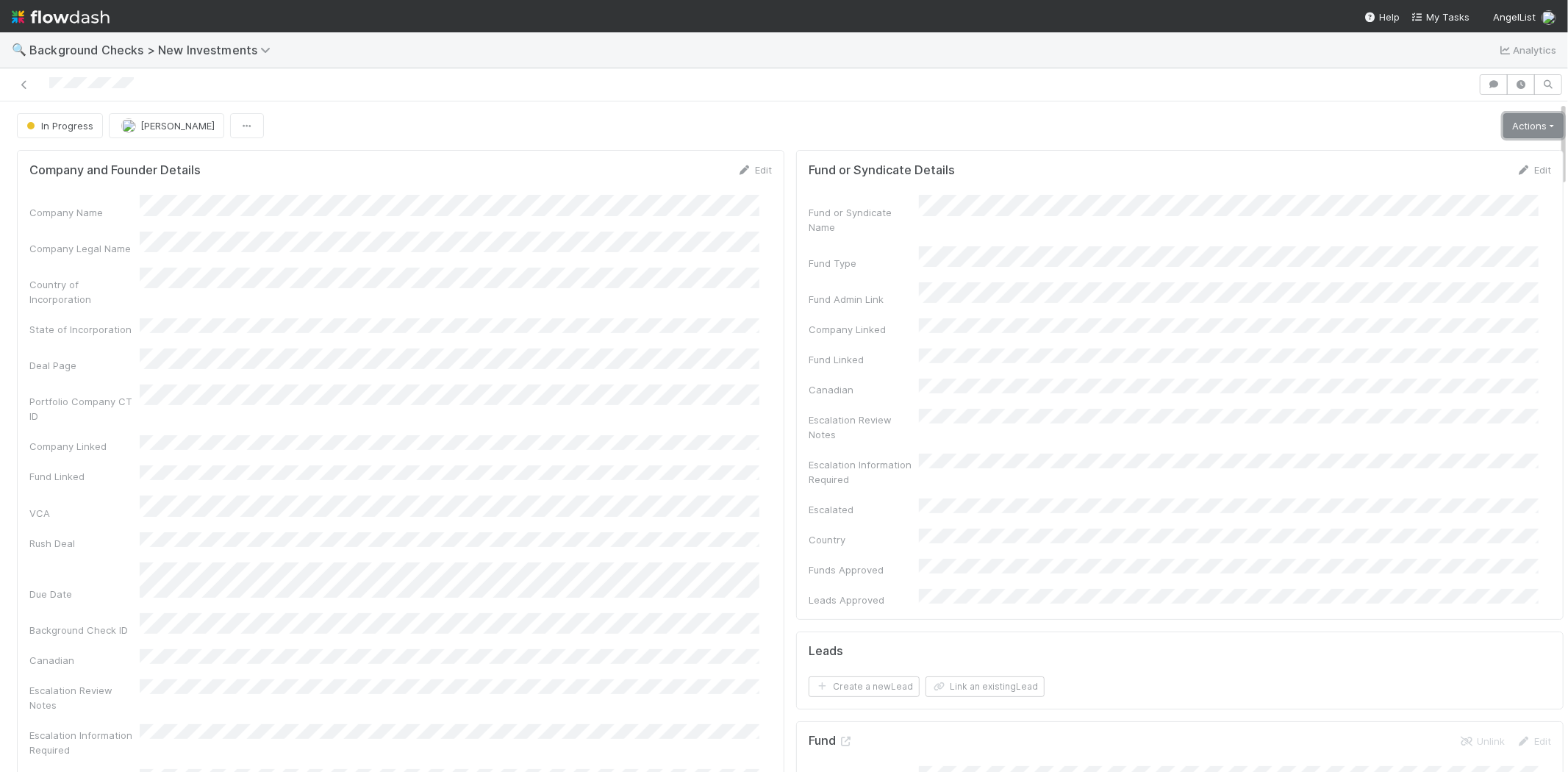
click at [1515, 124] on link "Actions" at bounding box center [1534, 126] width 60 height 25
click at [1429, 296] on button "Link Lead" at bounding box center [1483, 300] width 164 height 21
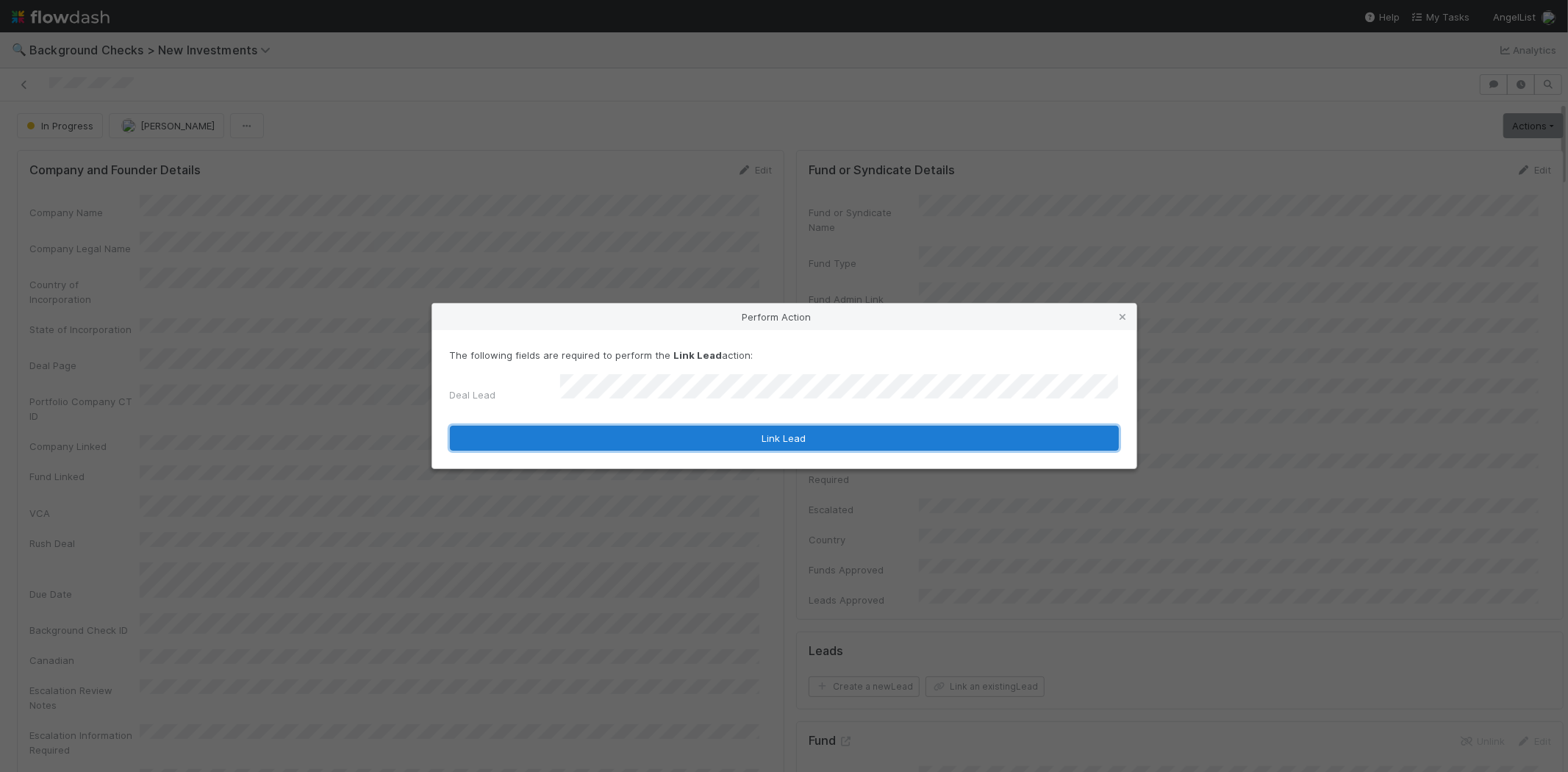
click at [782, 442] on button "Link Lead" at bounding box center [784, 438] width 669 height 25
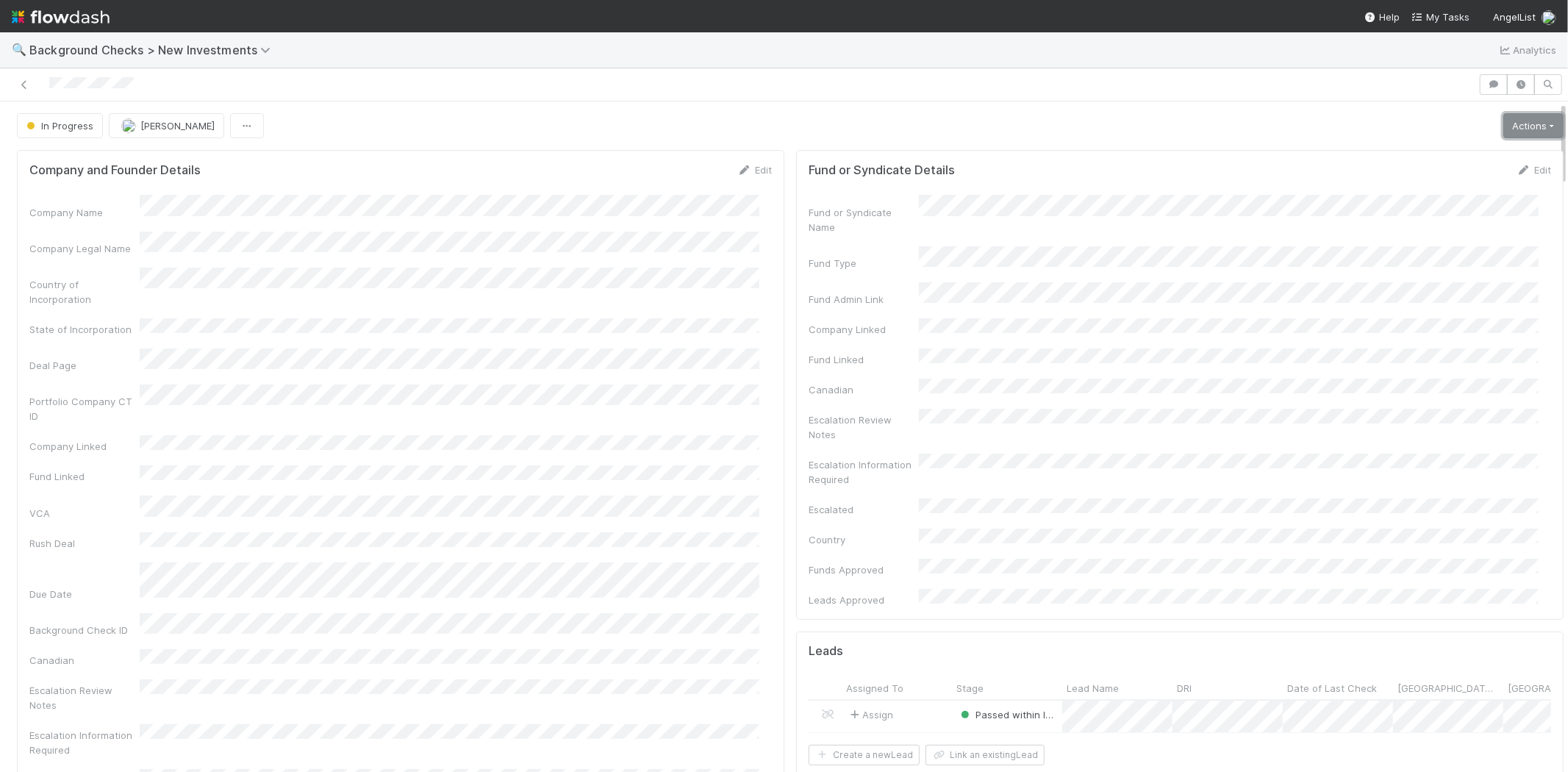
click at [1527, 130] on link "Actions" at bounding box center [1534, 126] width 60 height 25
click at [1413, 158] on button "Finish" at bounding box center [1483, 157] width 164 height 21
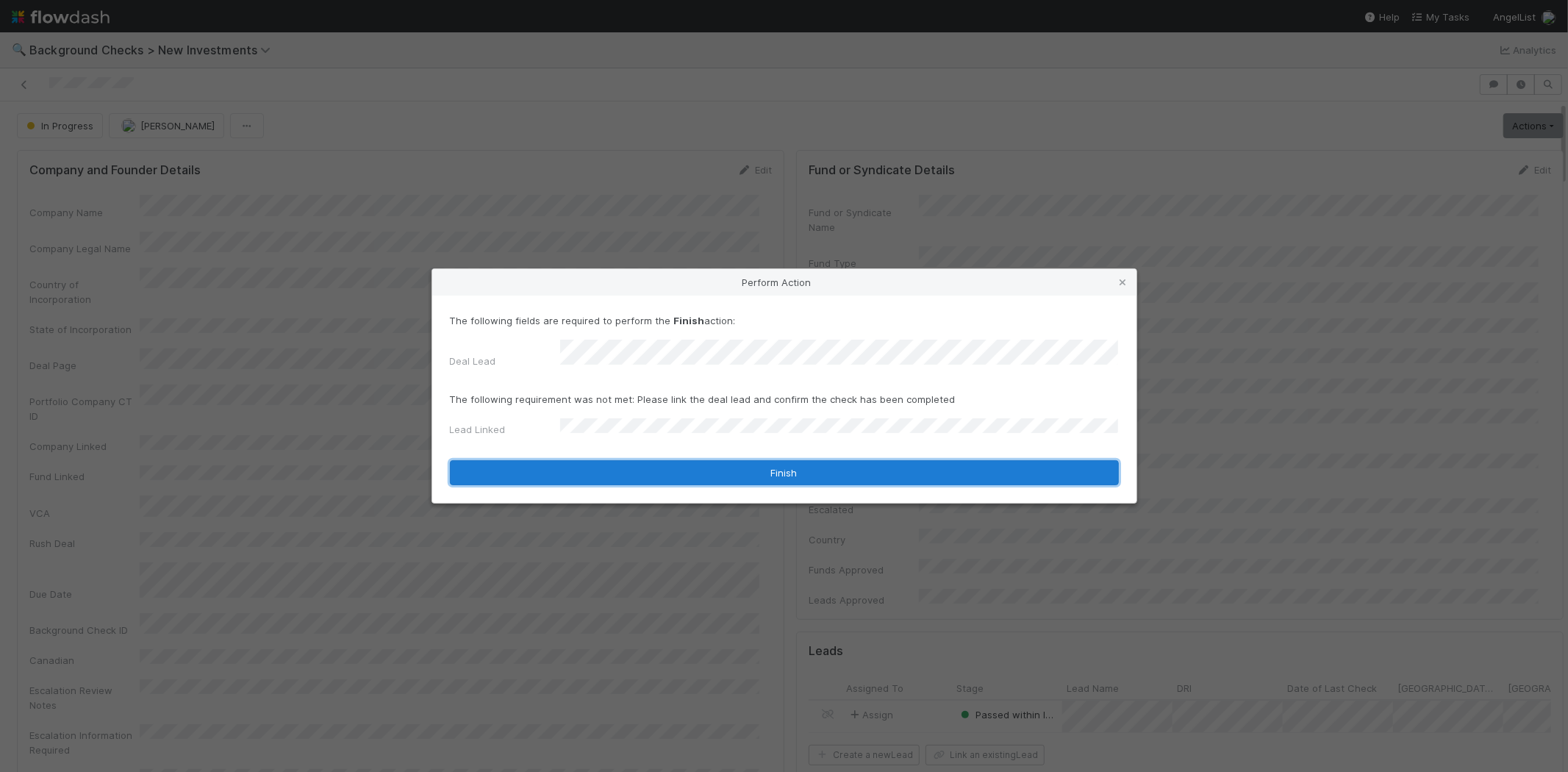
click at [709, 469] on button "Finish" at bounding box center [784, 472] width 669 height 25
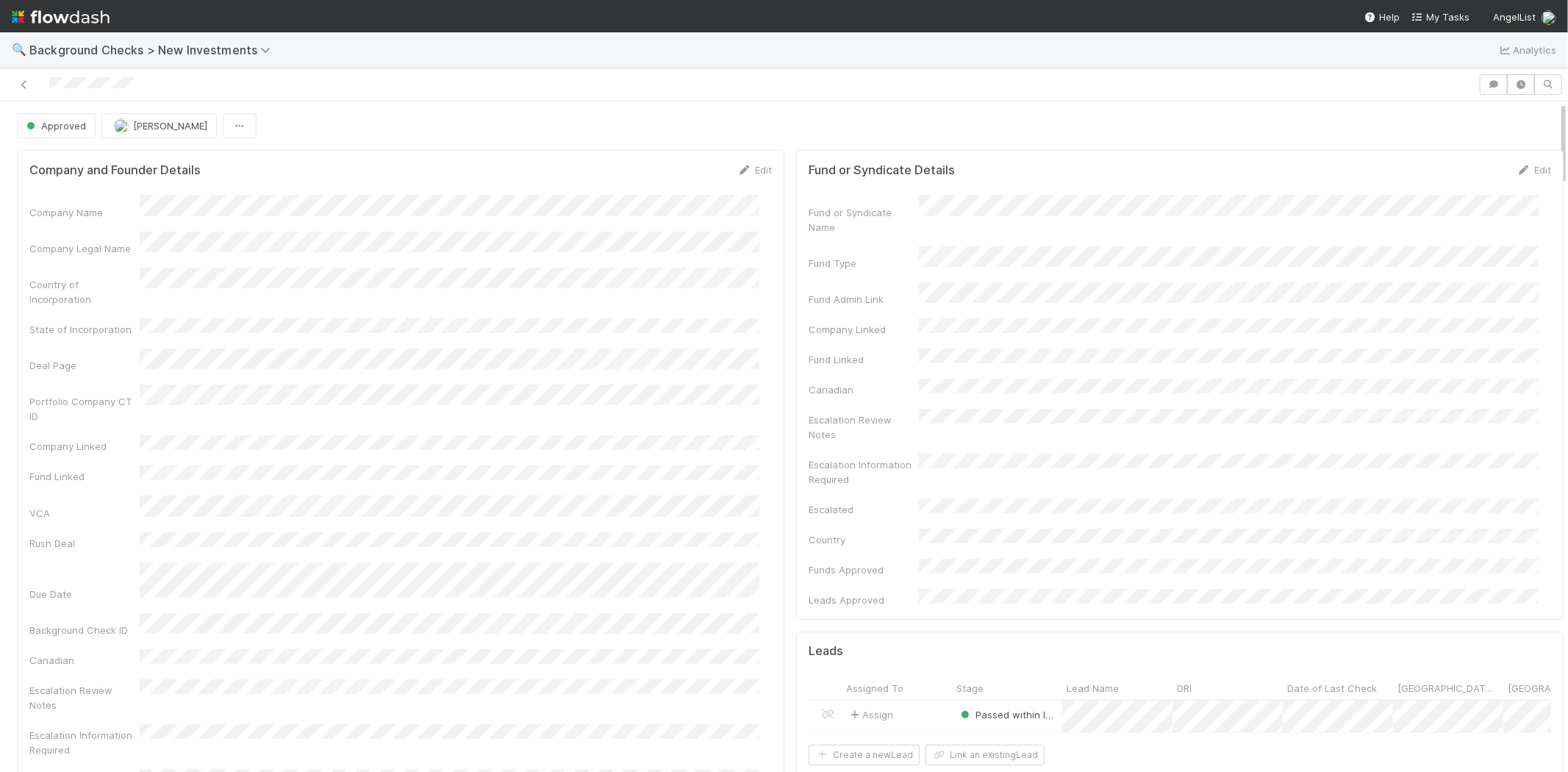
drag, startPoint x: 145, startPoint y: 85, endPoint x: 1002, endPoint y: 348, distance: 896.4
click at [53, 92] on div at bounding box center [739, 84] width 1466 height 21
click at [1443, 8] on nav "Help My Tasks AngelList" at bounding box center [784, 16] width 1568 height 33
click at [1451, 8] on nav "Help My Tasks AngelList" at bounding box center [784, 16] width 1568 height 33
click at [1451, 11] on span "My Tasks" at bounding box center [1440, 17] width 58 height 12
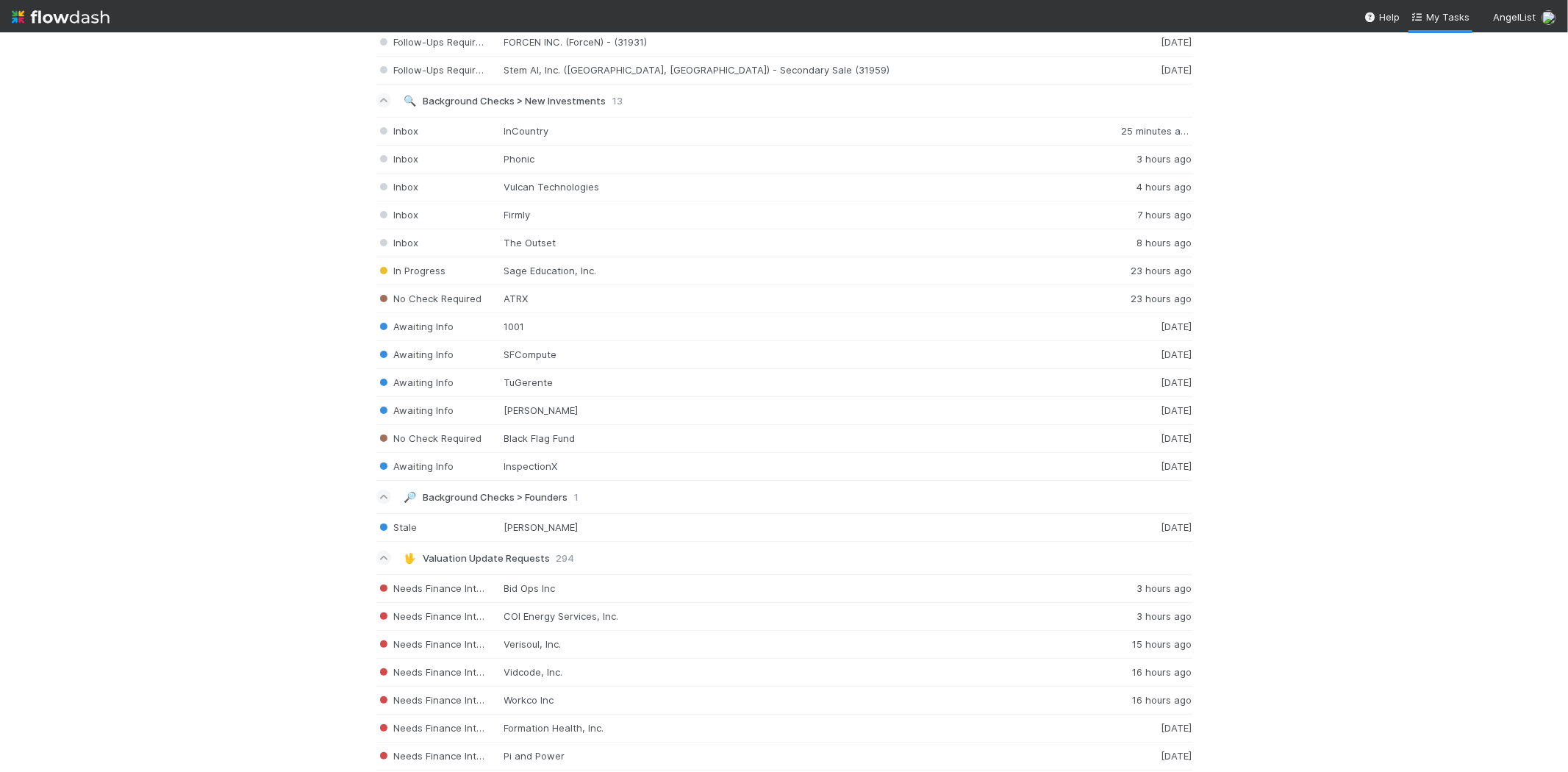
scroll to position [1715, 0]
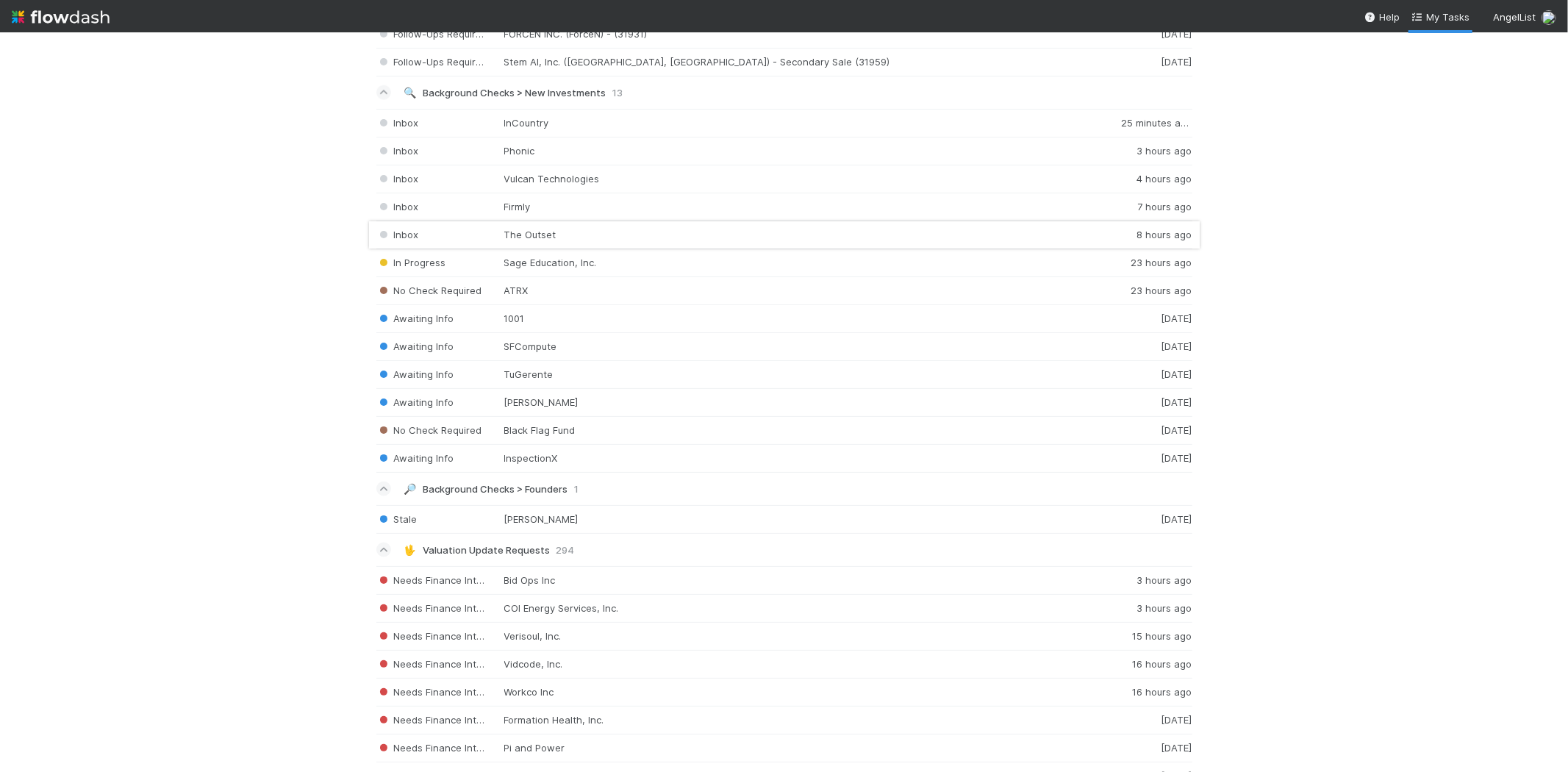
click at [503, 245] on div "Inbox The Outset 8 hours ago" at bounding box center [784, 235] width 816 height 28
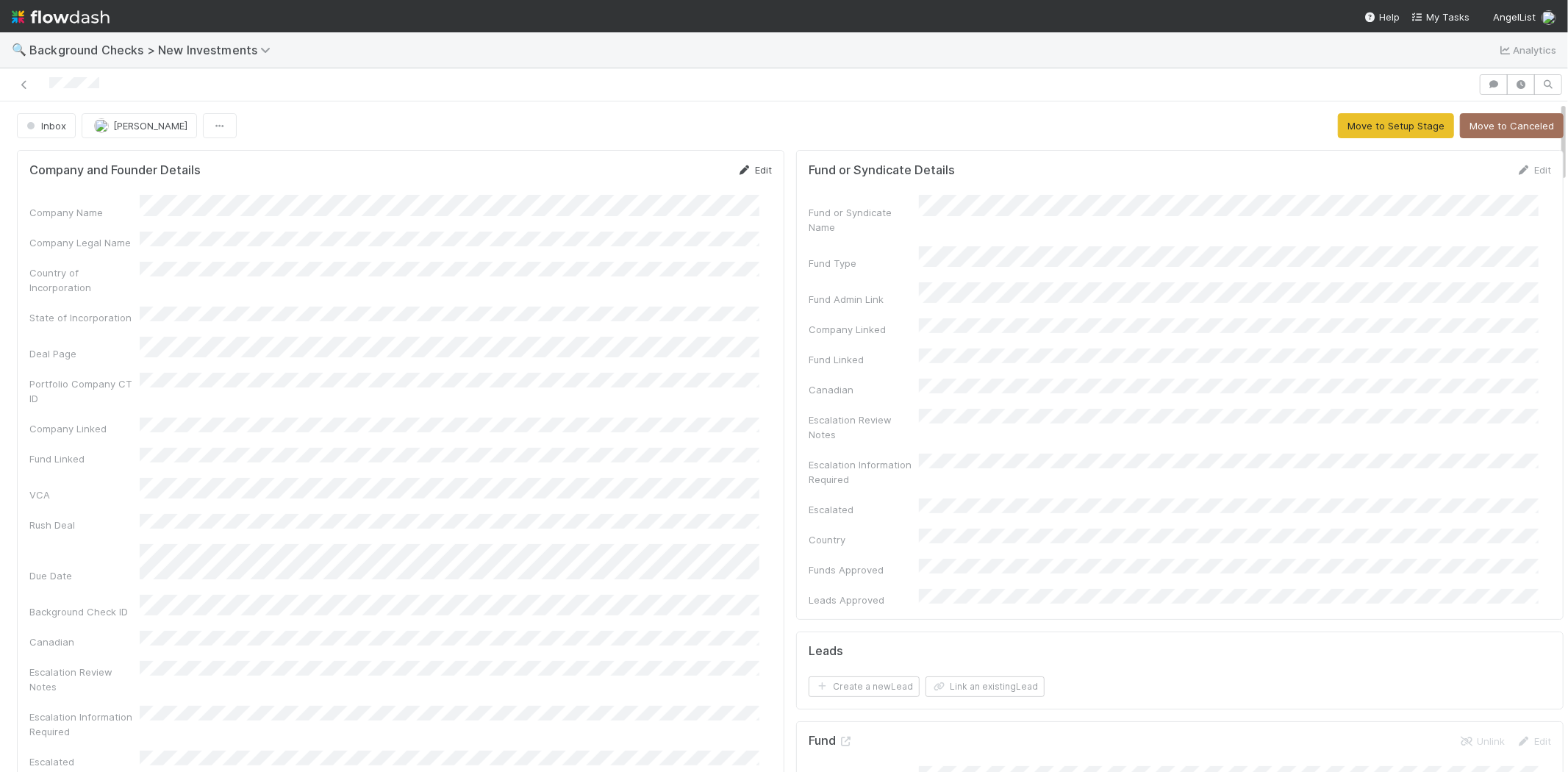
click at [746, 170] on link "Edit" at bounding box center [755, 170] width 34 height 12
click at [673, 174] on button "Save" at bounding box center [694, 175] width 42 height 25
drag, startPoint x: 746, startPoint y: 172, endPoint x: 657, endPoint y: 192, distance: 91.2
click at [746, 172] on link "Edit" at bounding box center [755, 170] width 34 height 12
click at [398, 165] on div "Company and Founder Details Save Cancel" at bounding box center [400, 175] width 743 height 25
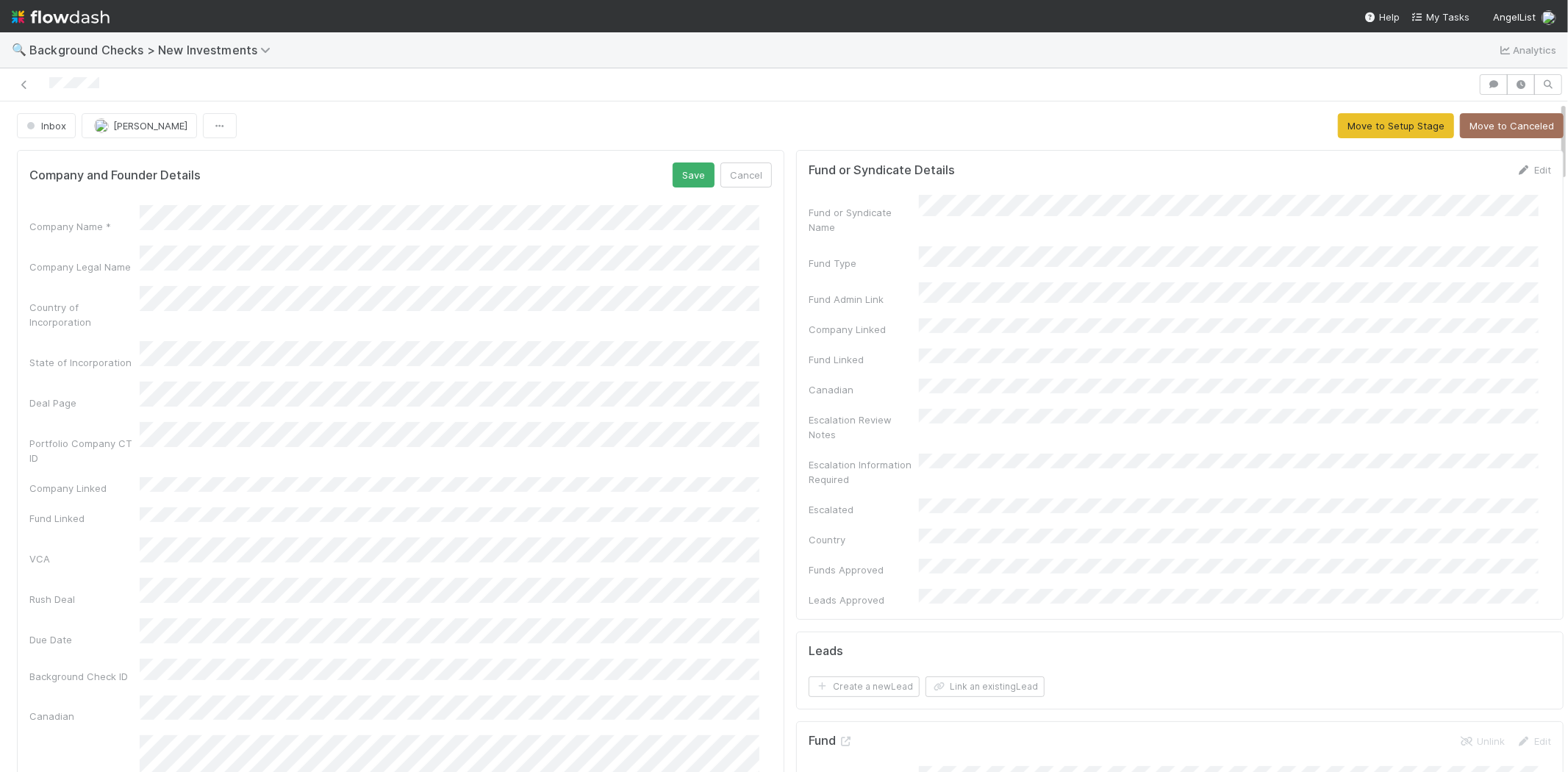
click at [136, 260] on div "Company Legal Name" at bounding box center [400, 259] width 743 height 28
click at [678, 171] on button "Save" at bounding box center [694, 175] width 42 height 25
click at [1349, 127] on button "Move to Setup Stage" at bounding box center [1396, 126] width 116 height 25
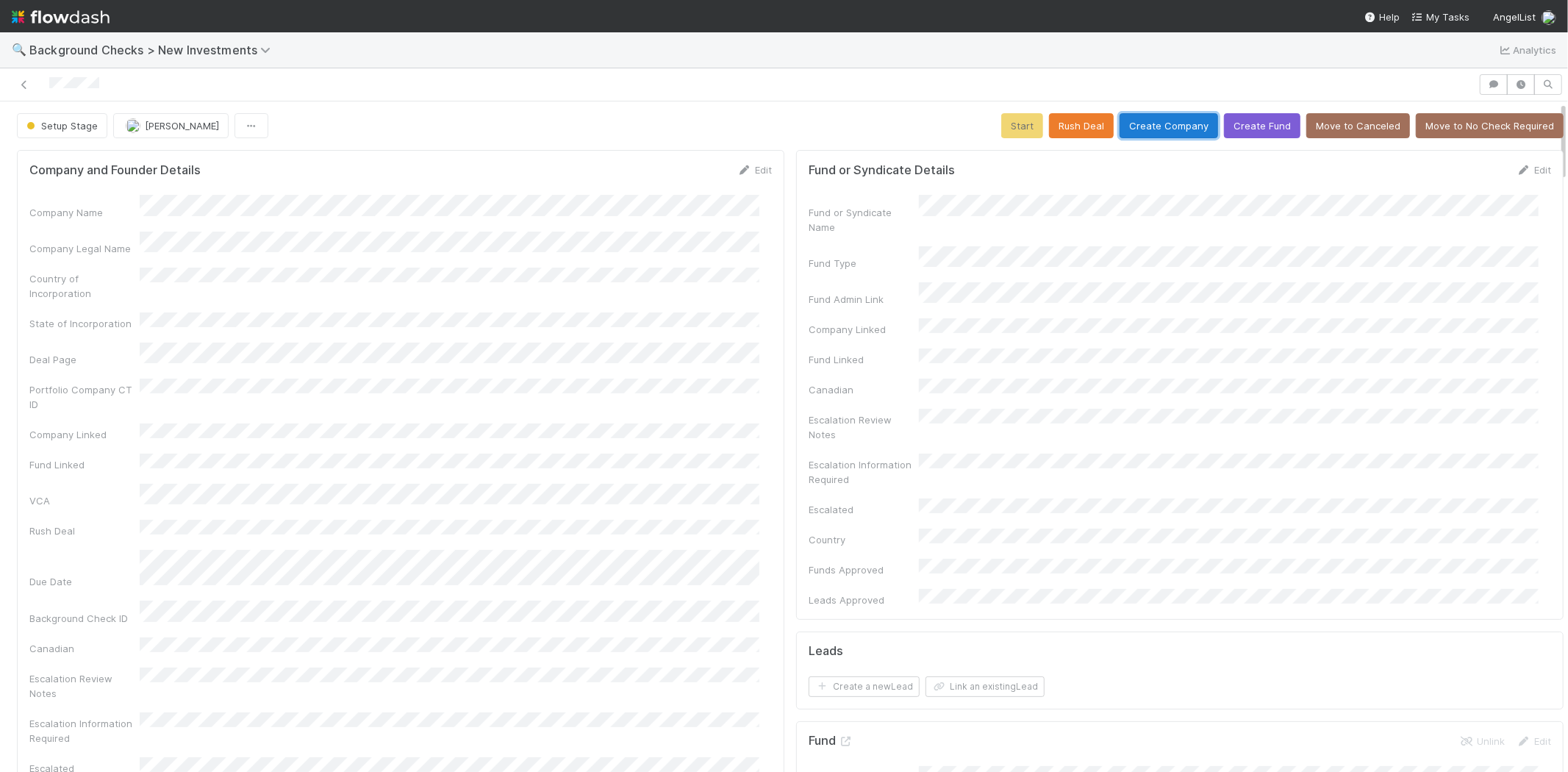
click at [1136, 128] on button "Create Company" at bounding box center [1169, 126] width 98 height 25
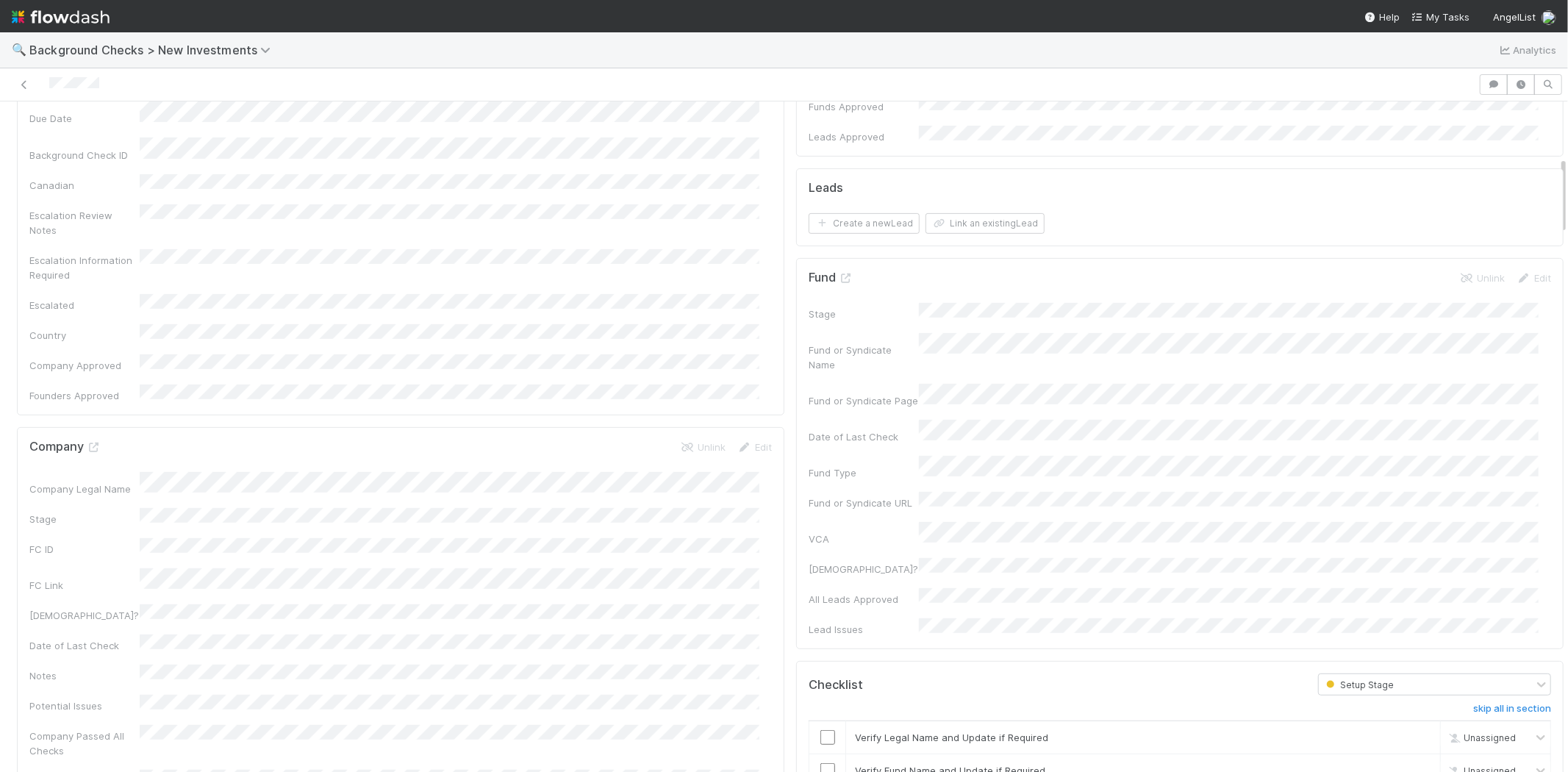
scroll to position [490, 0]
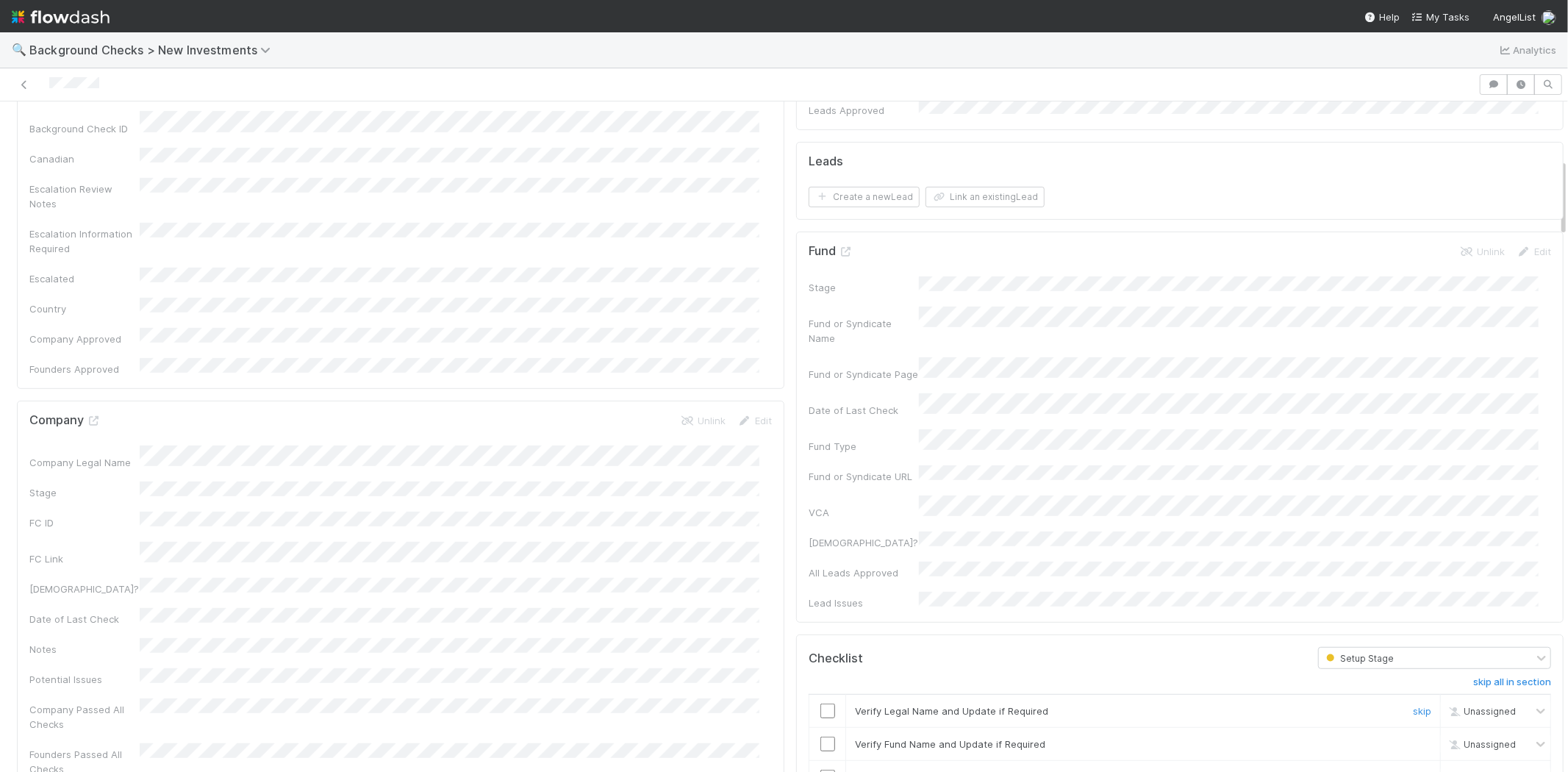
click at [820, 704] on input "checkbox" at bounding box center [827, 711] width 15 height 15
drag, startPoint x: 818, startPoint y: 653, endPoint x: 821, endPoint y: 680, distance: 27.2
click at [820, 737] on input "checkbox" at bounding box center [827, 744] width 15 height 15
click at [820, 770] on input "checkbox" at bounding box center [827, 777] width 15 height 15
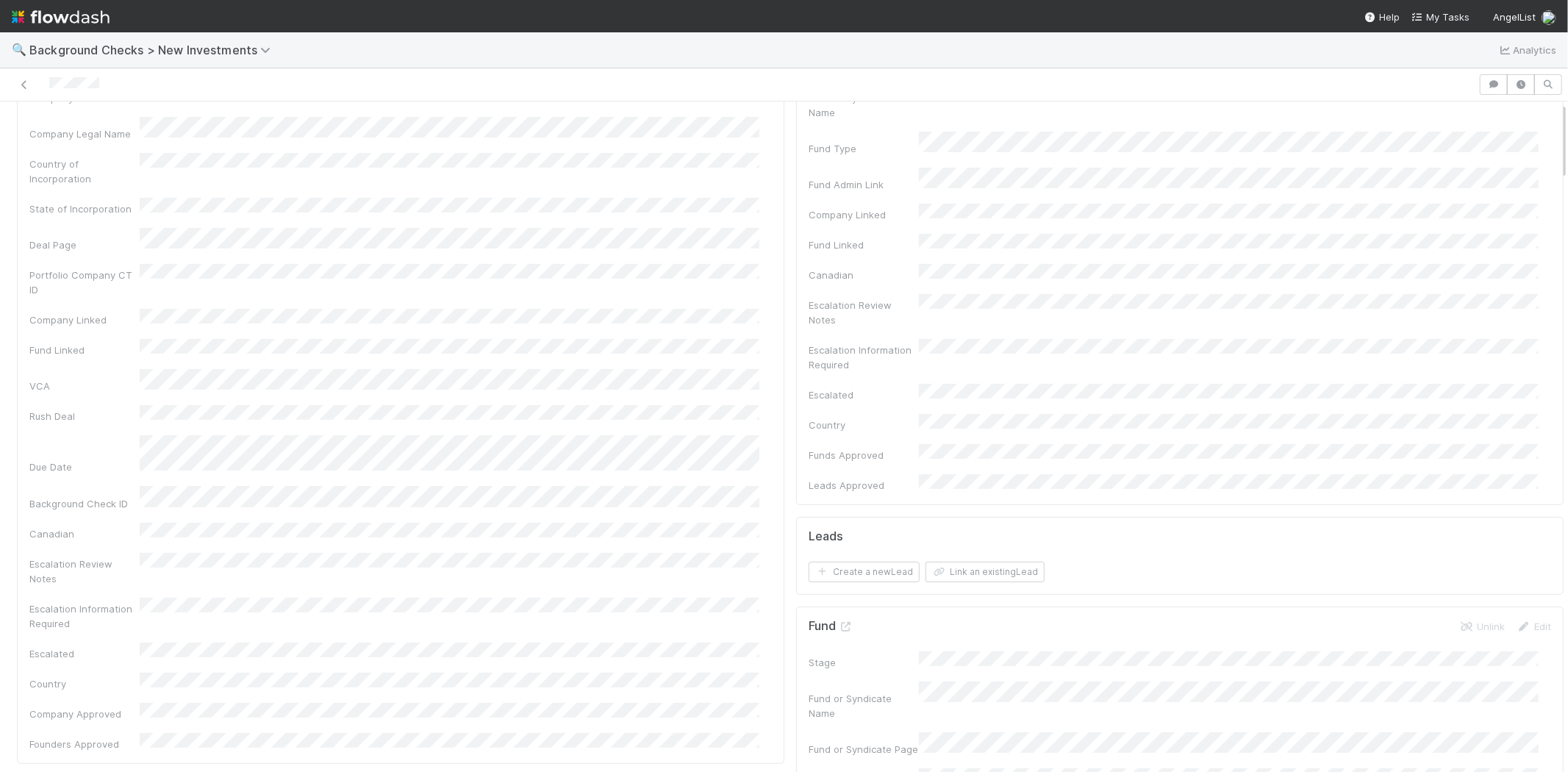
scroll to position [0, 0]
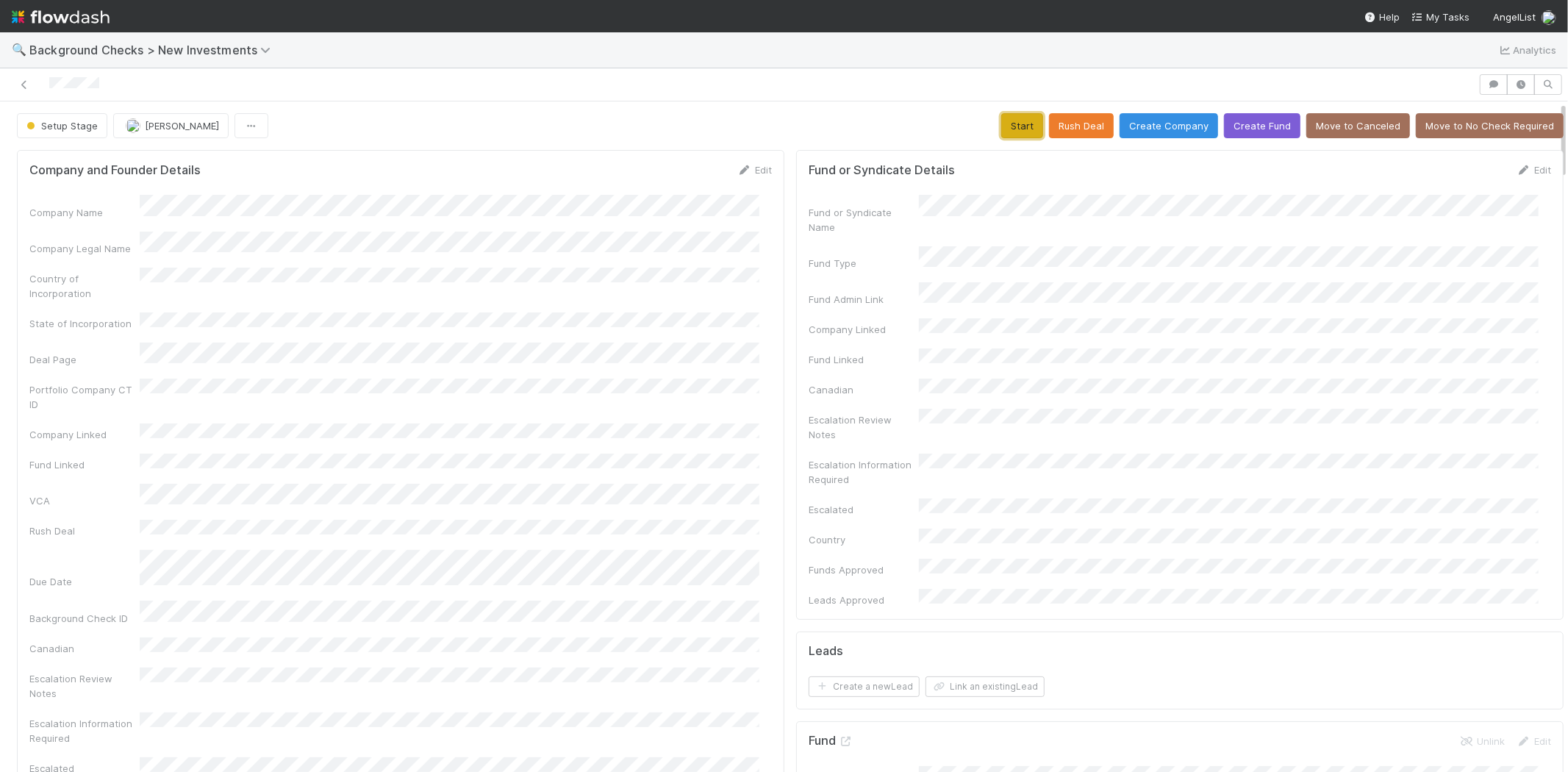
click at [1004, 125] on button "Start" at bounding box center [1022, 126] width 42 height 25
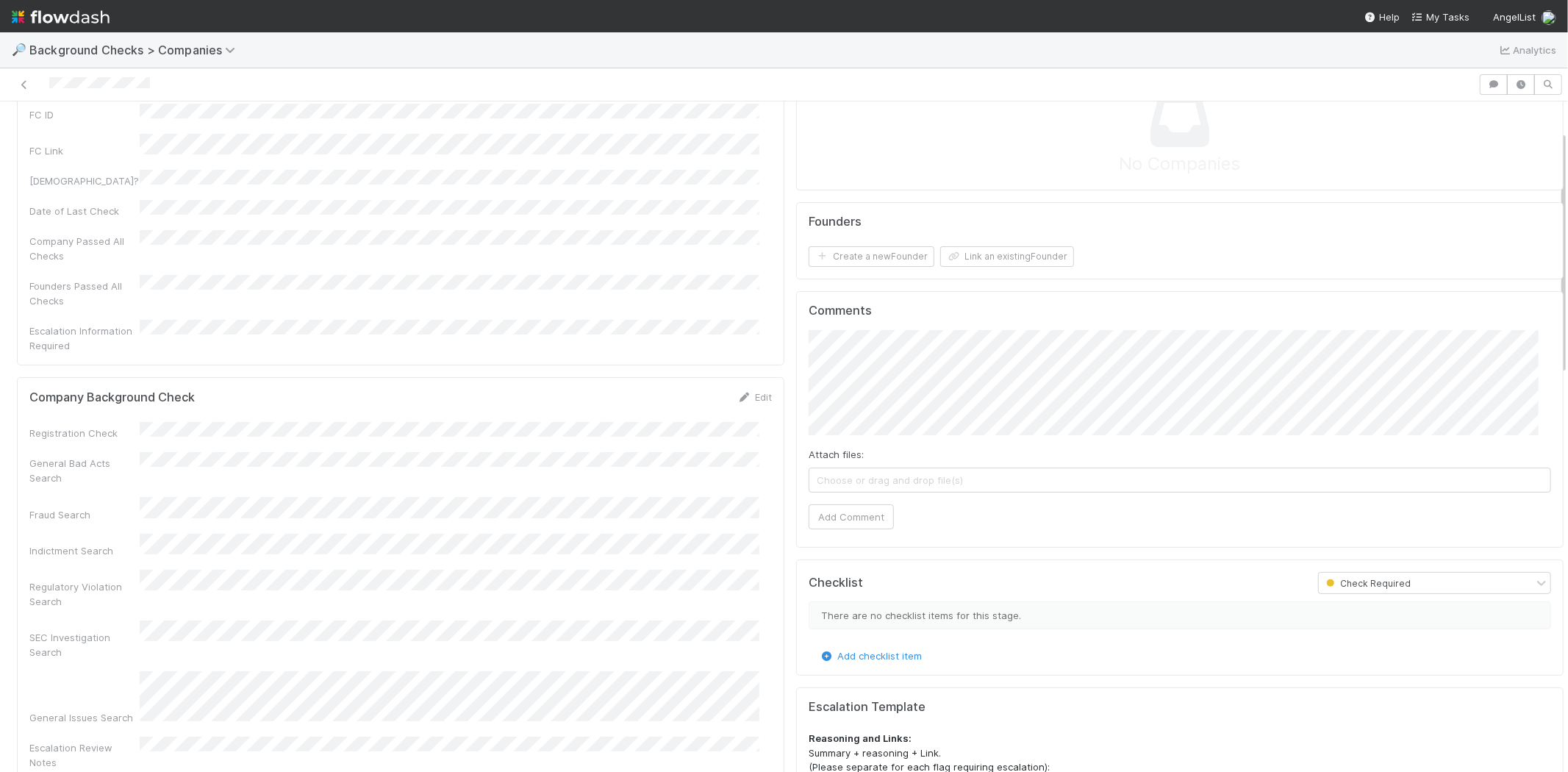
scroll to position [82, 0]
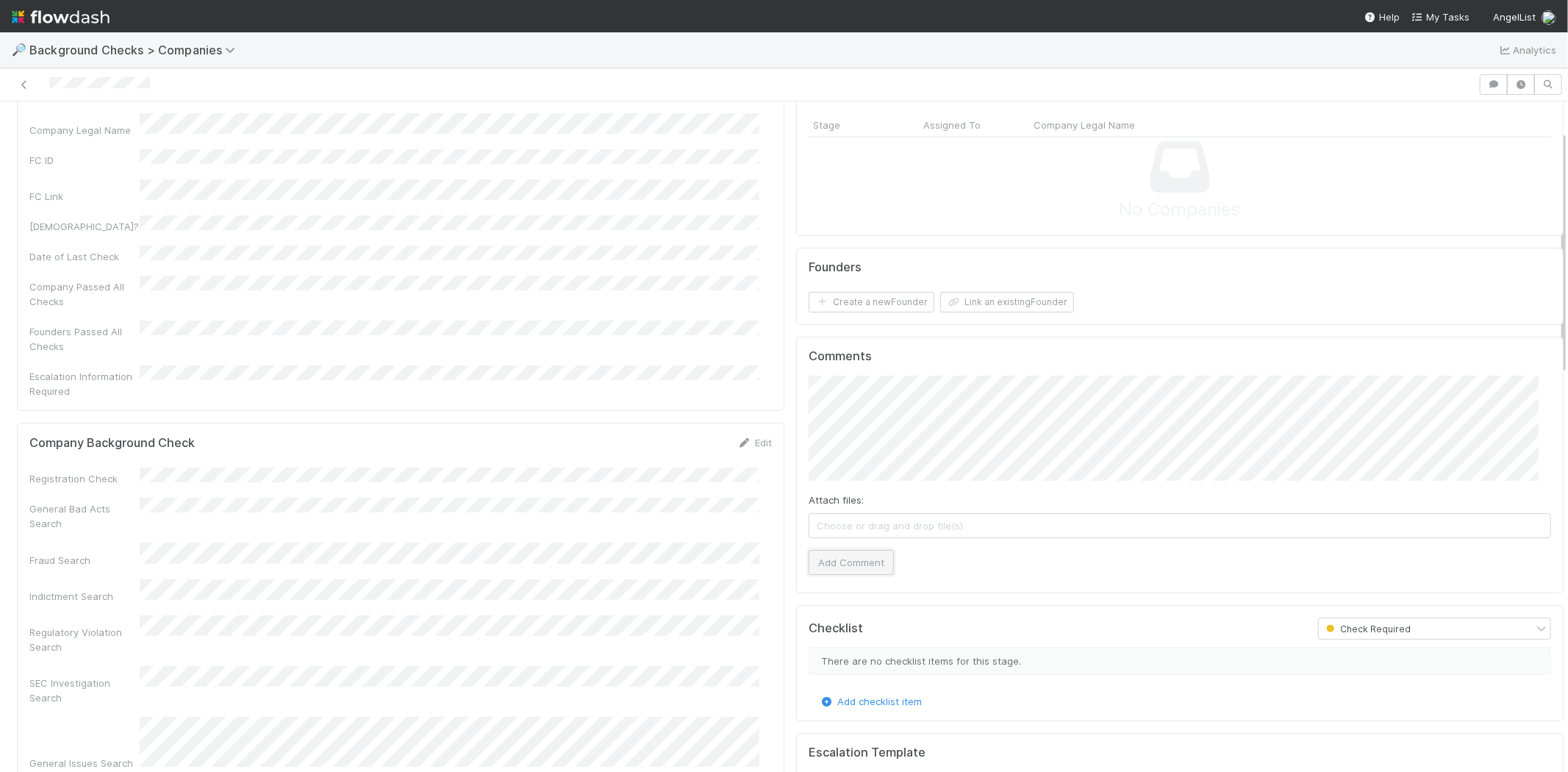
click at [846, 559] on button "Add Comment" at bounding box center [851, 562] width 85 height 25
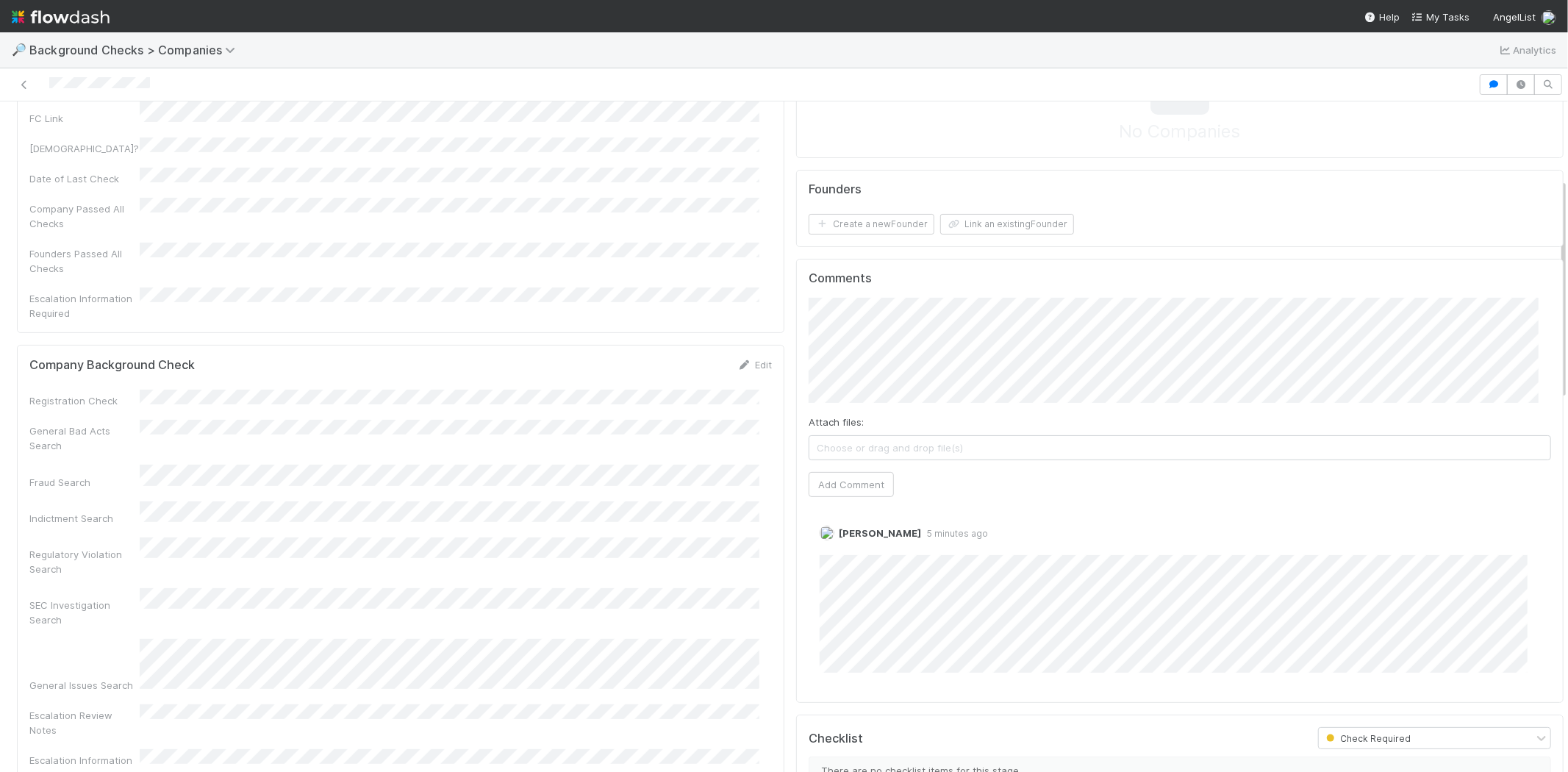
scroll to position [0, 0]
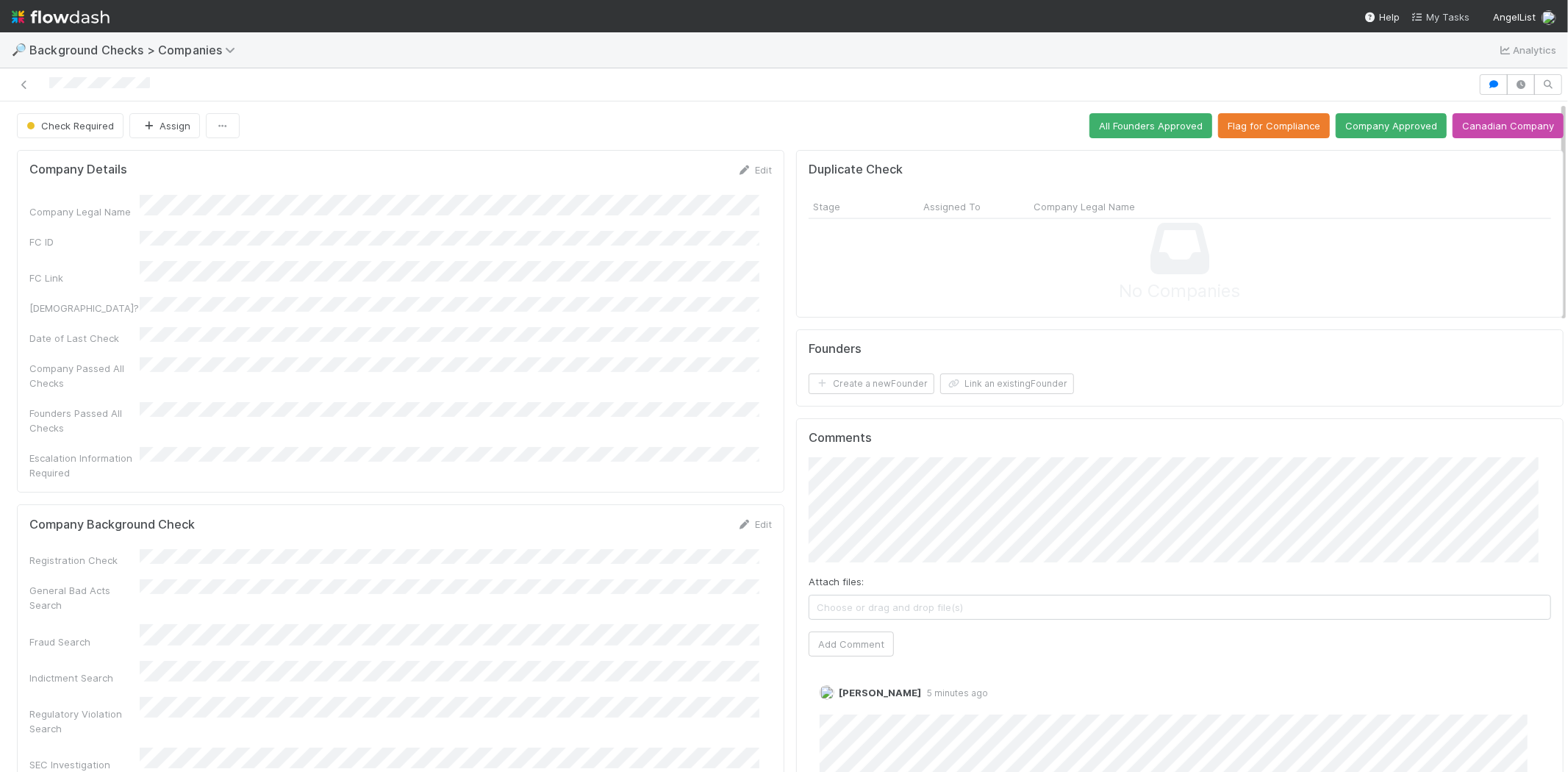
click at [1450, 13] on span "My Tasks" at bounding box center [1440, 17] width 58 height 12
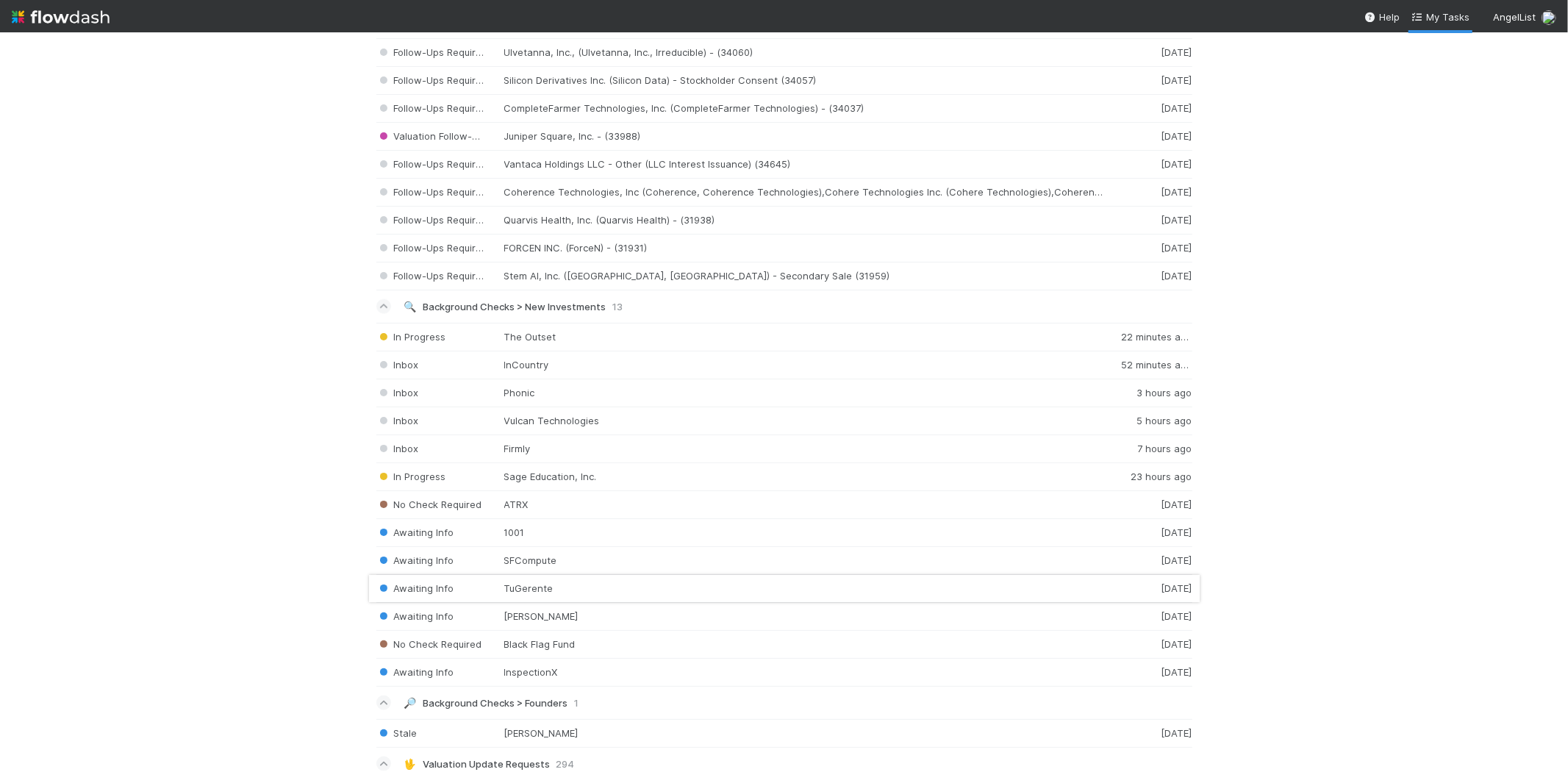
scroll to position [1715, 0]
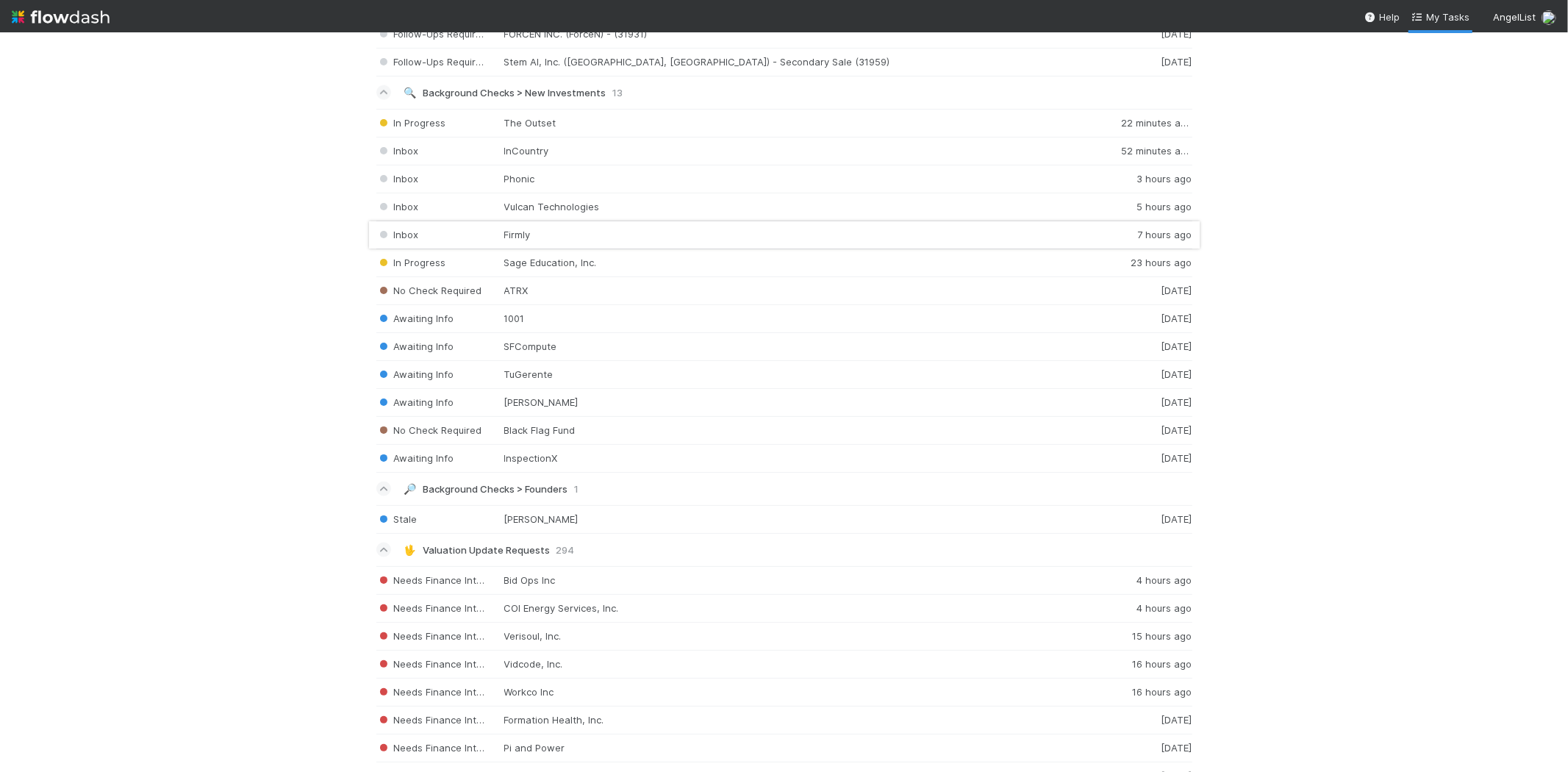
click at [540, 240] on div "Inbox Firmly 7 hours ago" at bounding box center [784, 235] width 816 height 28
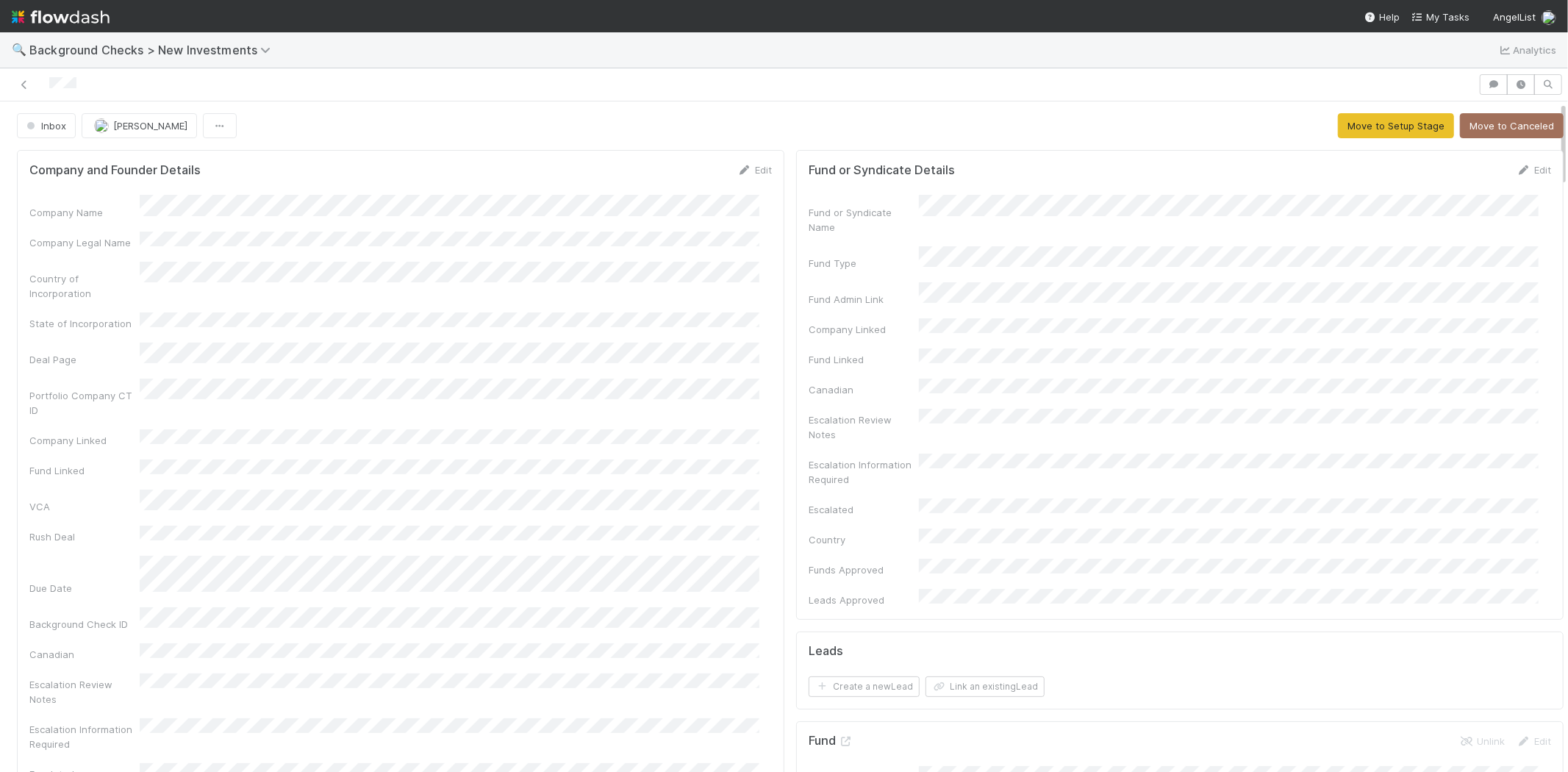
drag, startPoint x: 751, startPoint y: 170, endPoint x: 577, endPoint y: 193, distance: 175.5
click at [751, 169] on link "Edit" at bounding box center [755, 170] width 34 height 12
click at [682, 176] on button "Save" at bounding box center [694, 175] width 42 height 25
click at [1354, 123] on button "Move to Setup Stage" at bounding box center [1396, 126] width 116 height 25
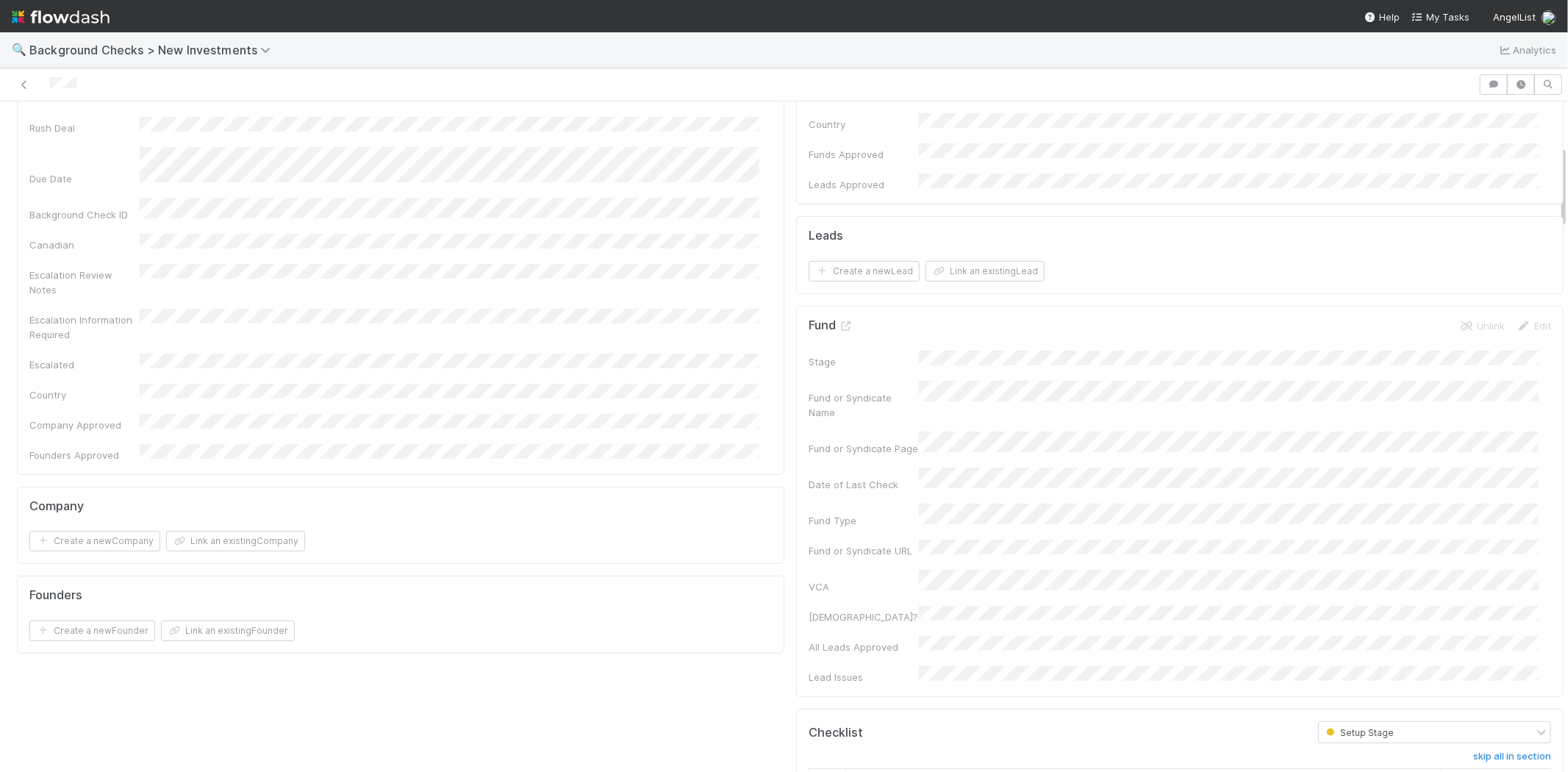
scroll to position [490, 0]
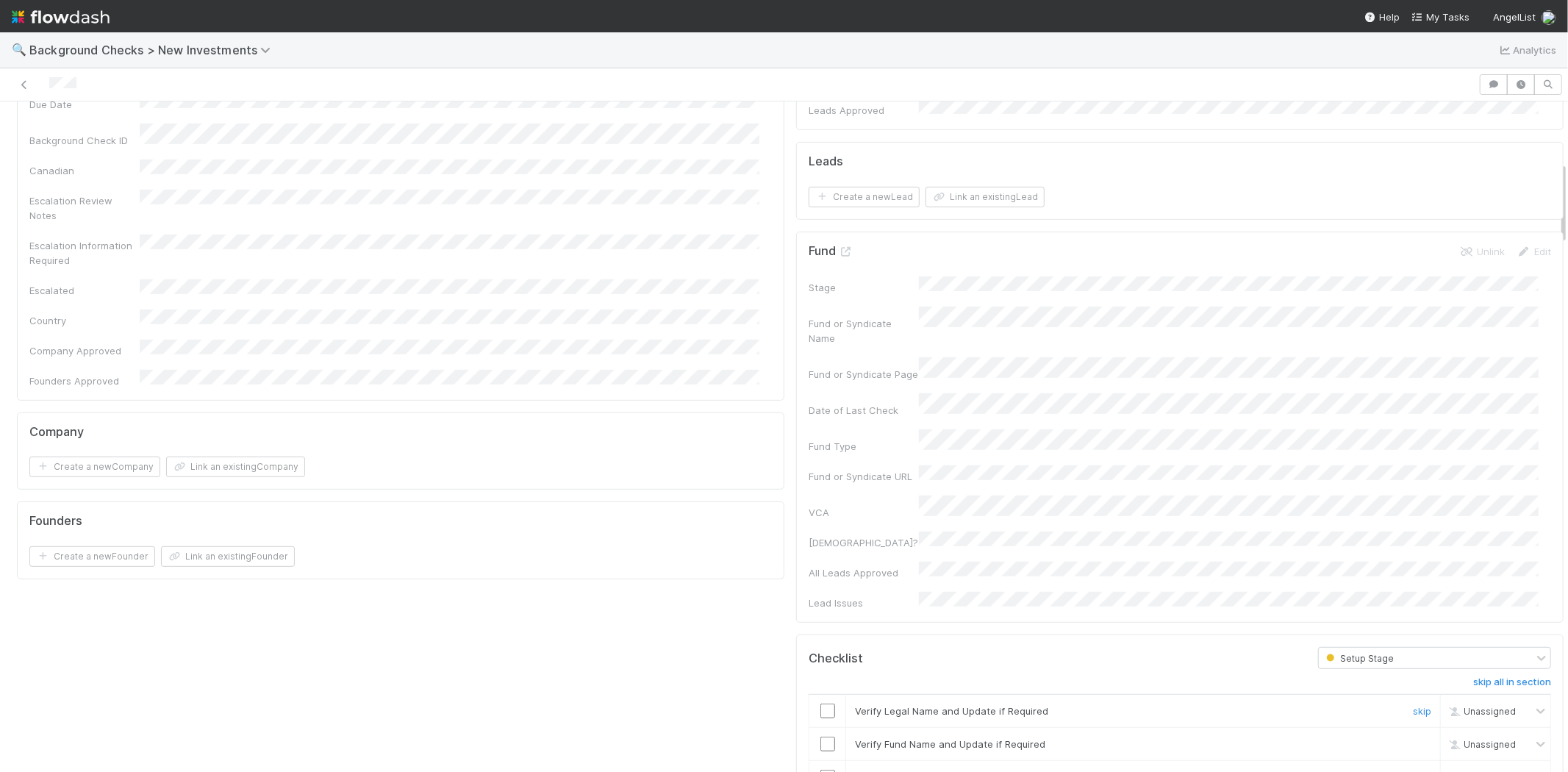
click at [820, 704] on input "checkbox" at bounding box center [827, 711] width 15 height 15
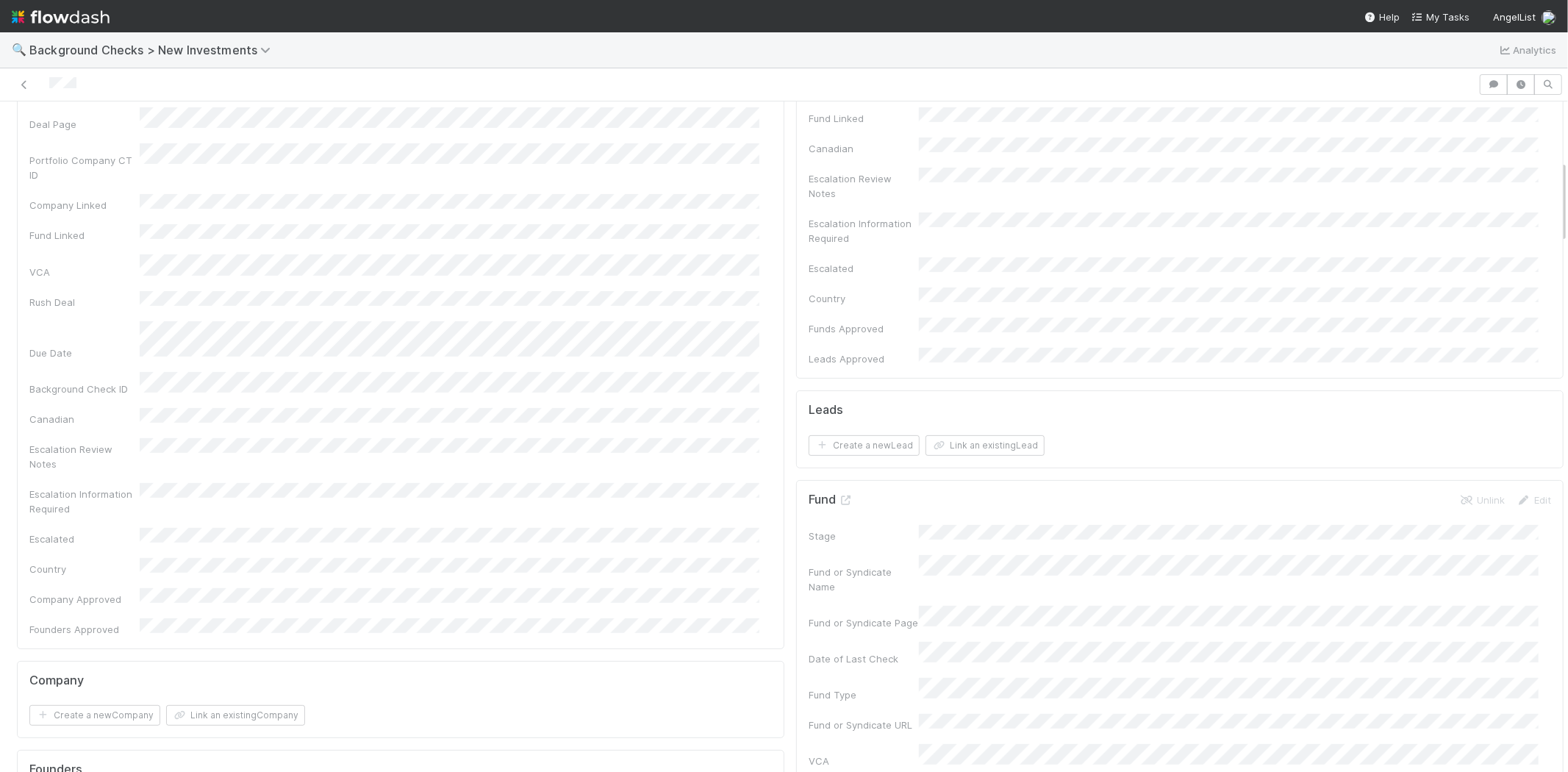
scroll to position [0, 0]
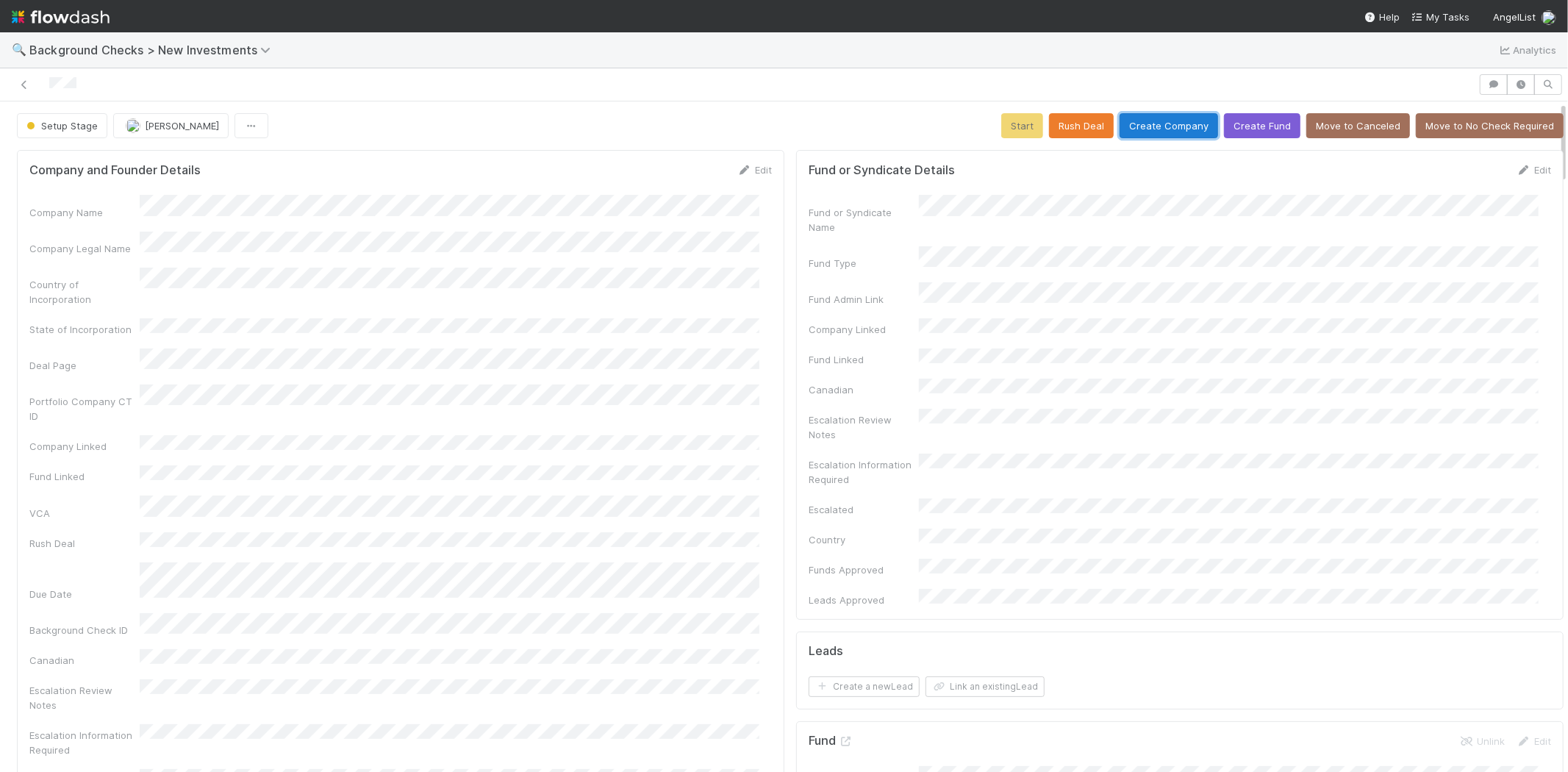
click at [1144, 115] on button "Create Company" at bounding box center [1169, 126] width 98 height 25
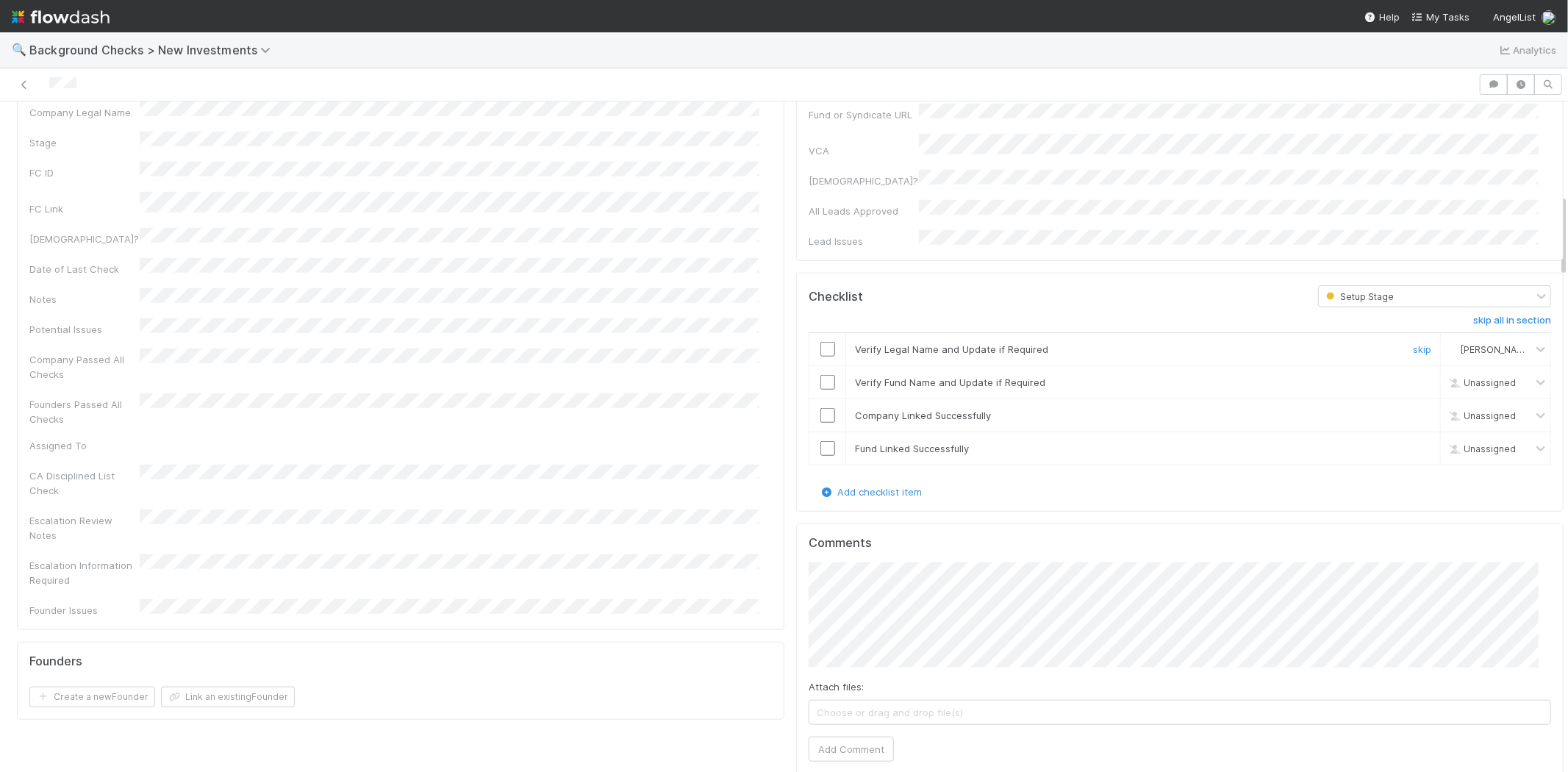
scroll to position [735, 0]
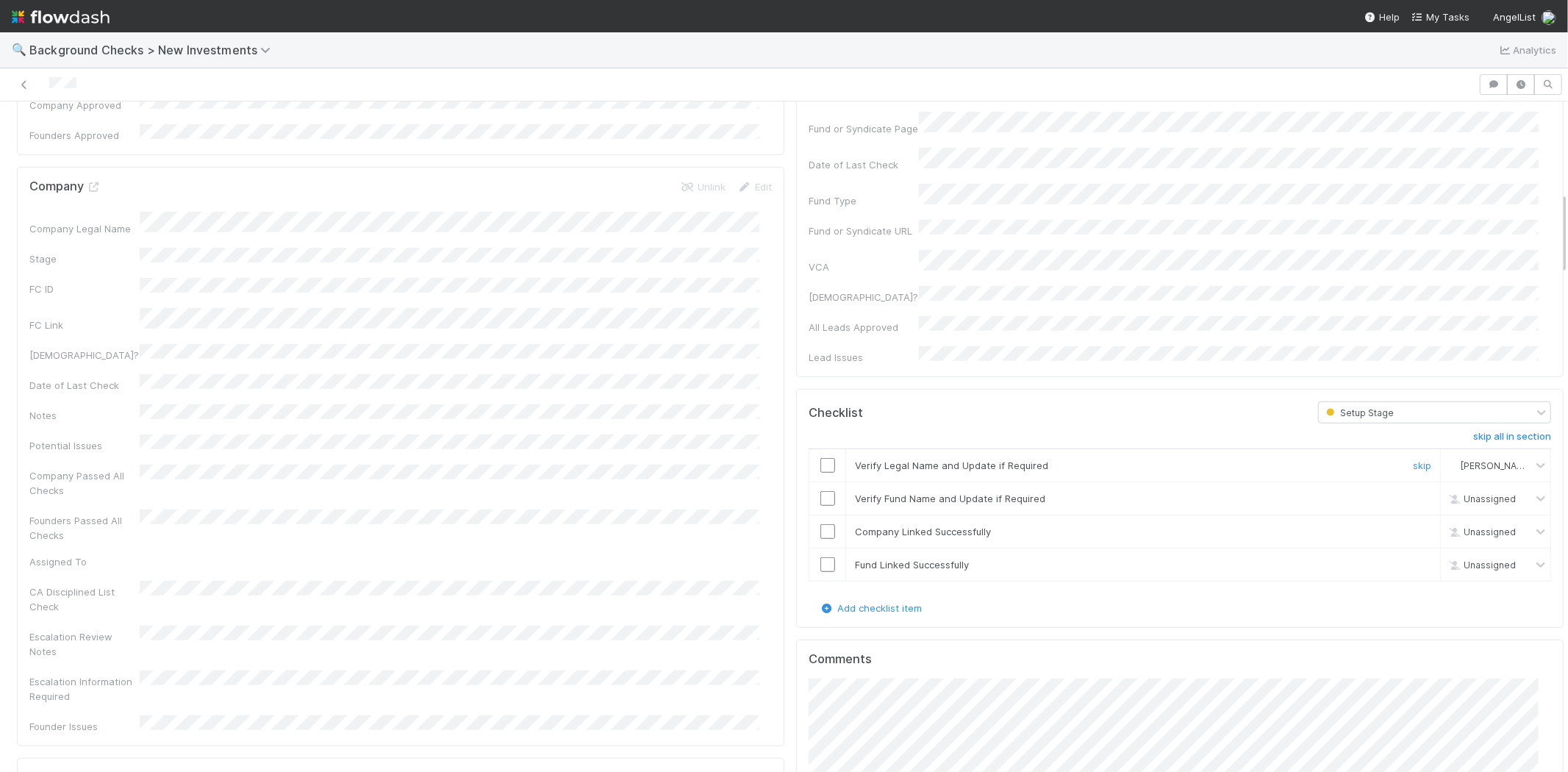
click at [820, 458] on input "checkbox" at bounding box center [827, 465] width 15 height 15
click at [820, 491] on input "checkbox" at bounding box center [827, 498] width 15 height 15
click at [820, 524] on input "checkbox" at bounding box center [827, 531] width 15 height 15
drag, startPoint x: 815, startPoint y: 473, endPoint x: 822, endPoint y: 474, distance: 7.1
click at [820, 558] on input "checkbox" at bounding box center [827, 565] width 15 height 15
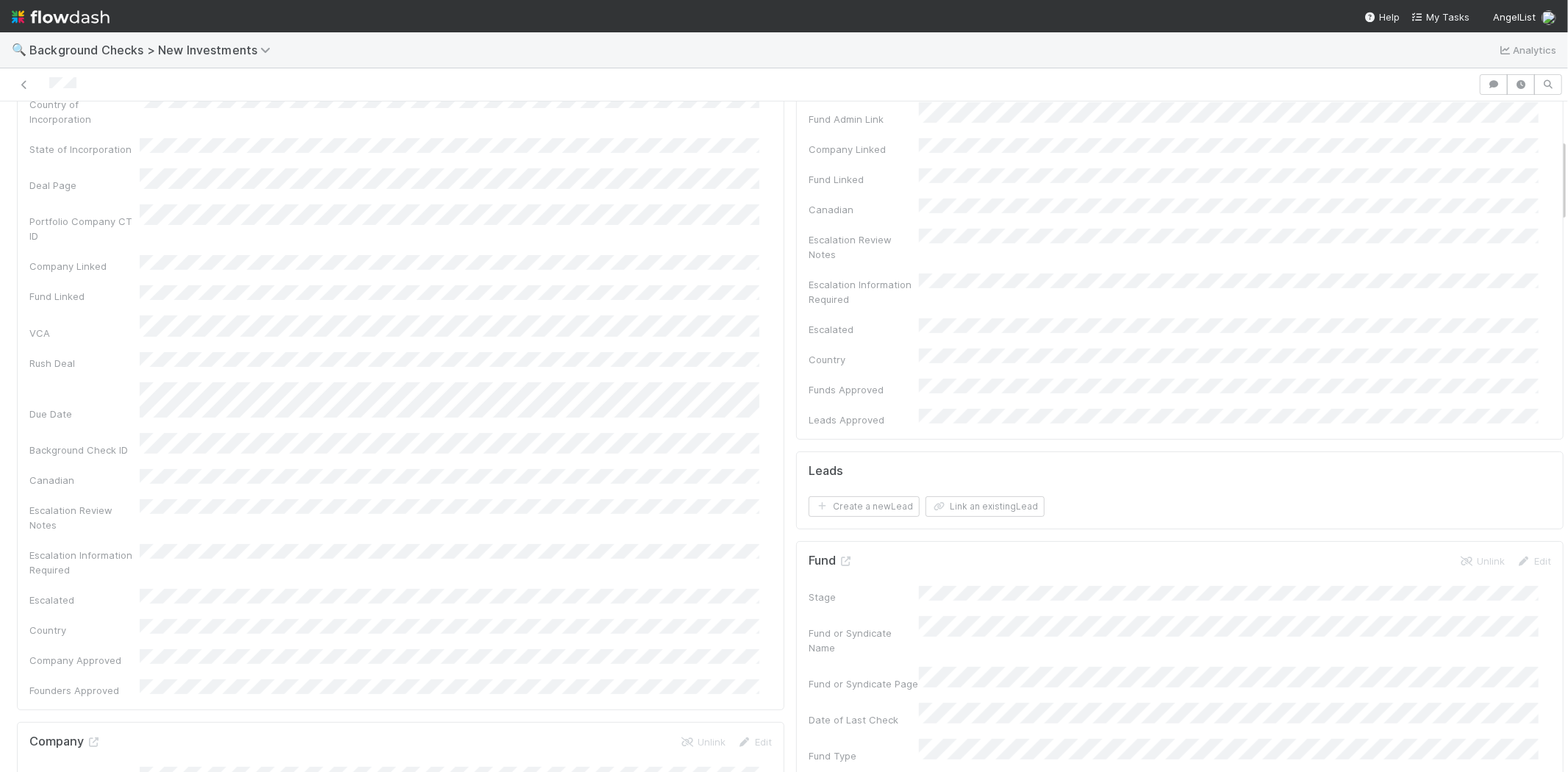
scroll to position [0, 0]
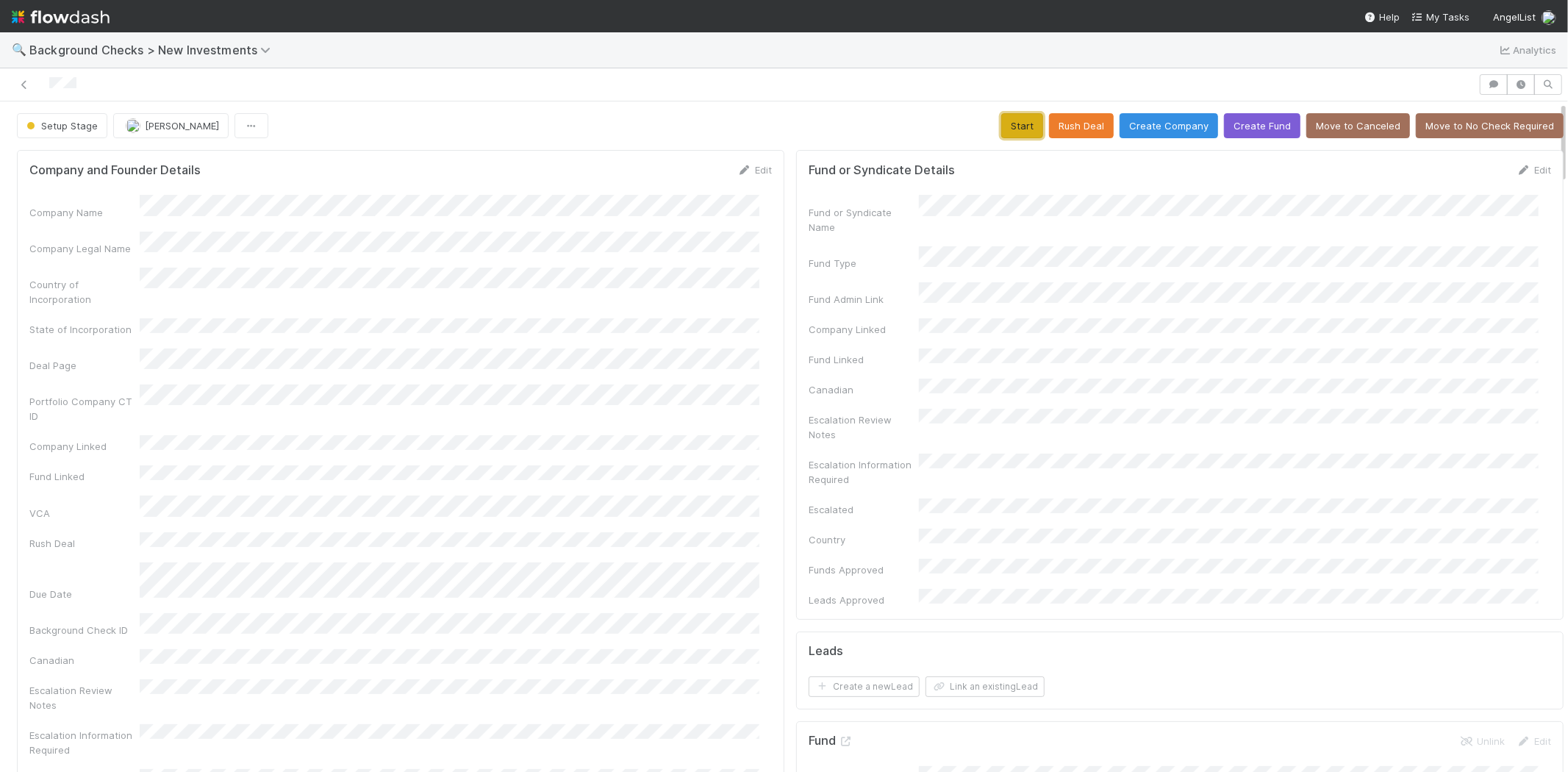
click at [1003, 133] on button "Start" at bounding box center [1022, 126] width 42 height 25
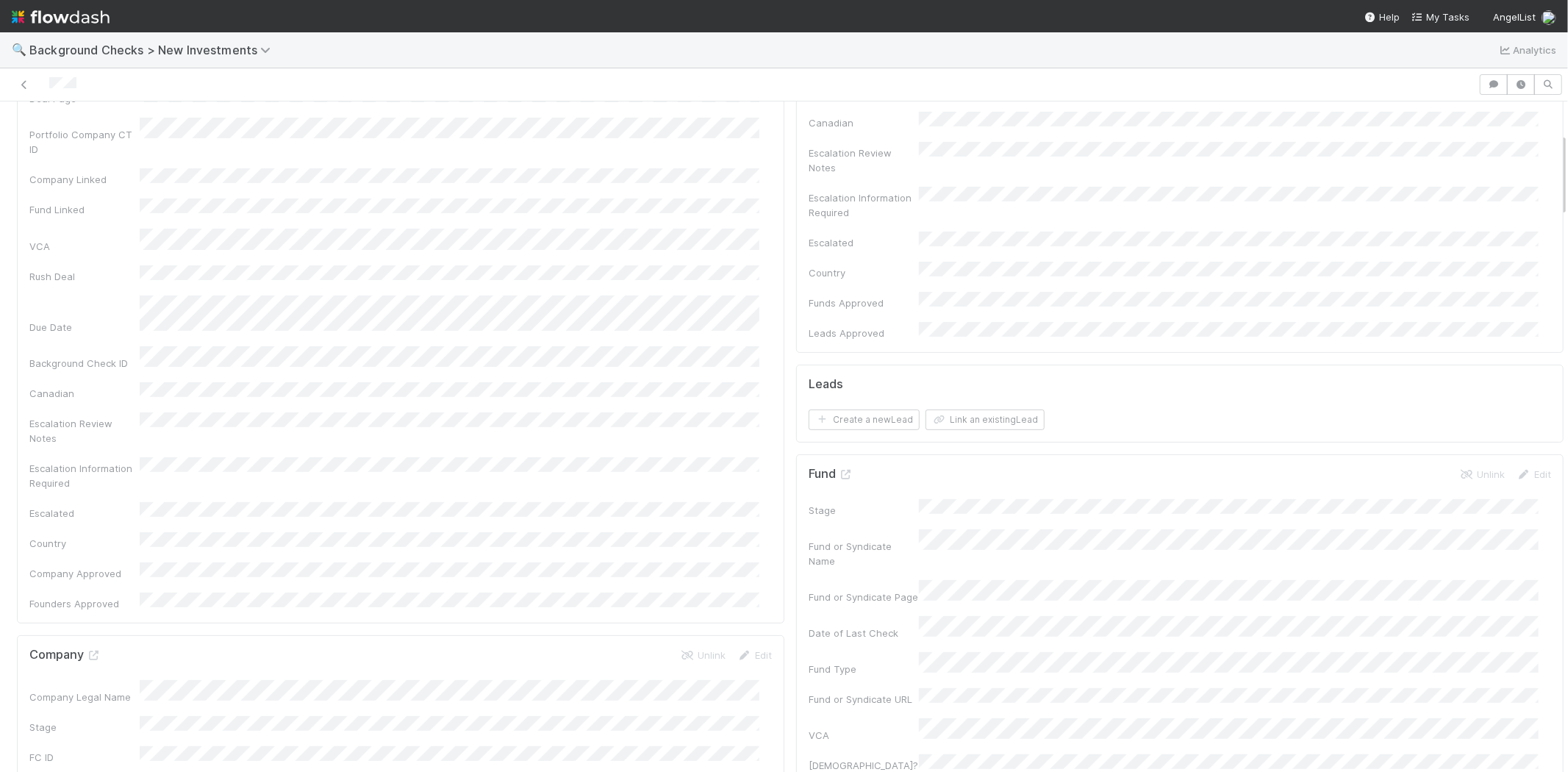
scroll to position [244, 0]
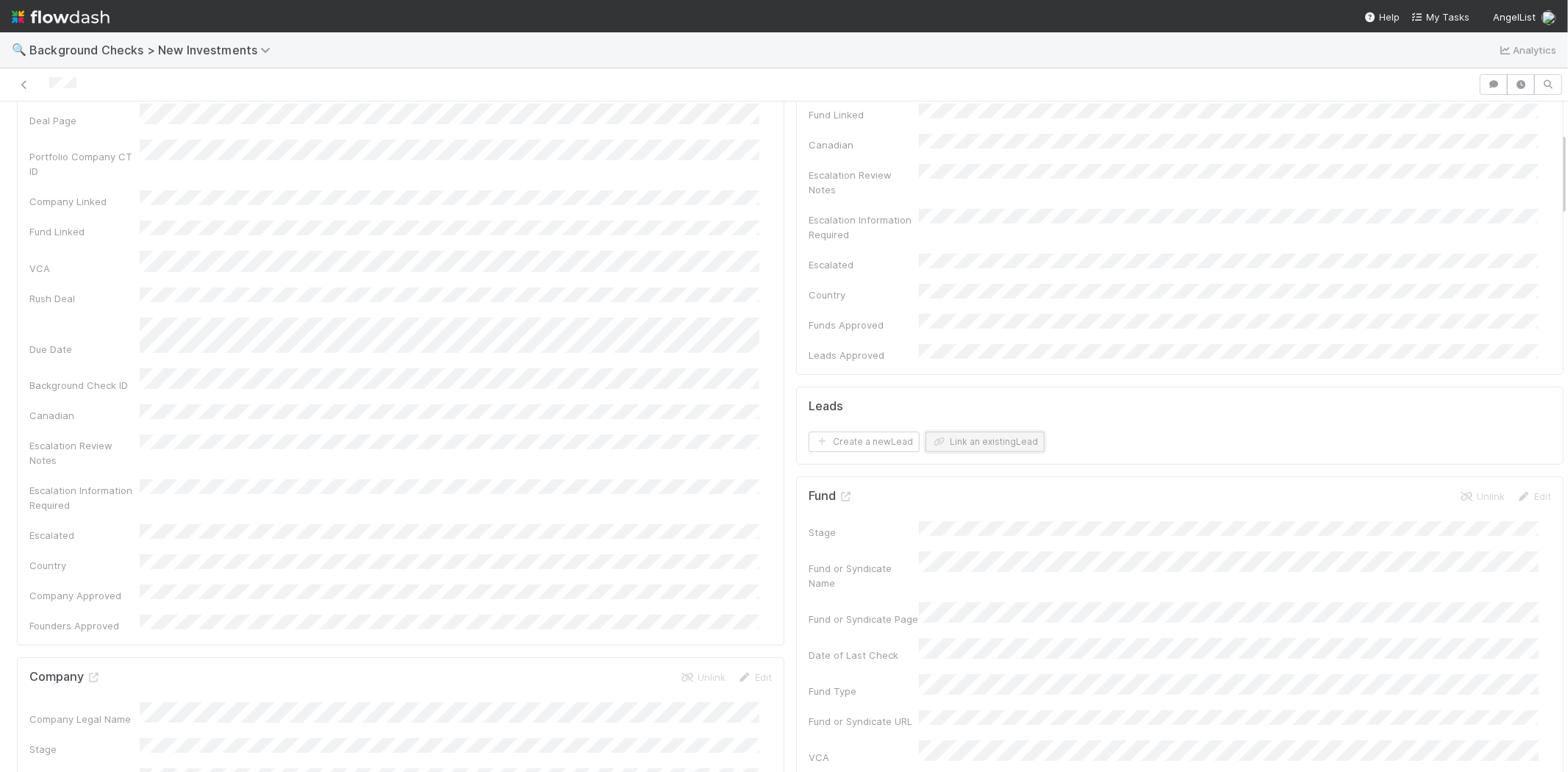
click at [978, 432] on button "Link an existing Lead" at bounding box center [985, 442] width 119 height 21
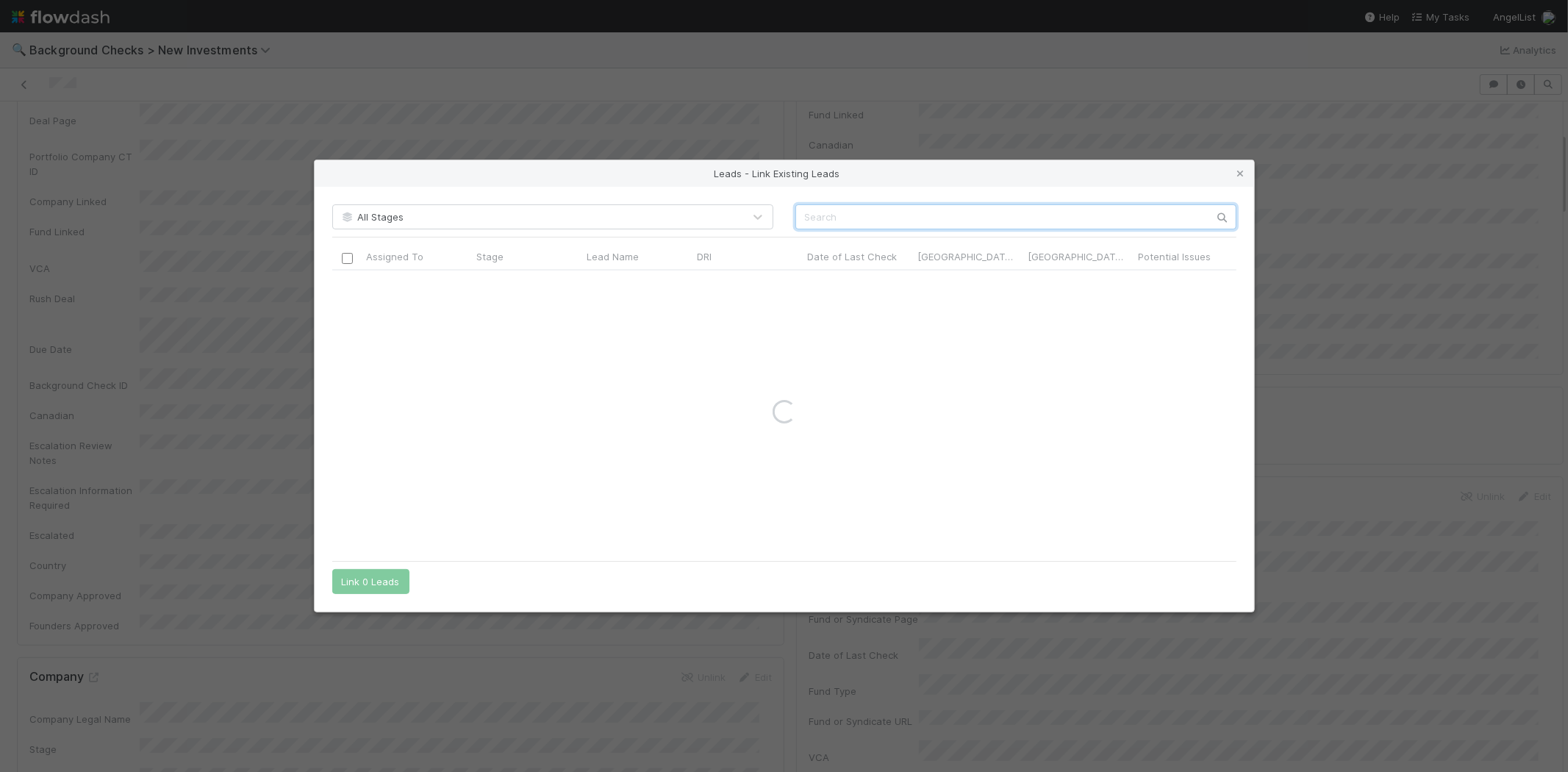
click at [982, 207] on input "text" at bounding box center [1015, 217] width 441 height 25
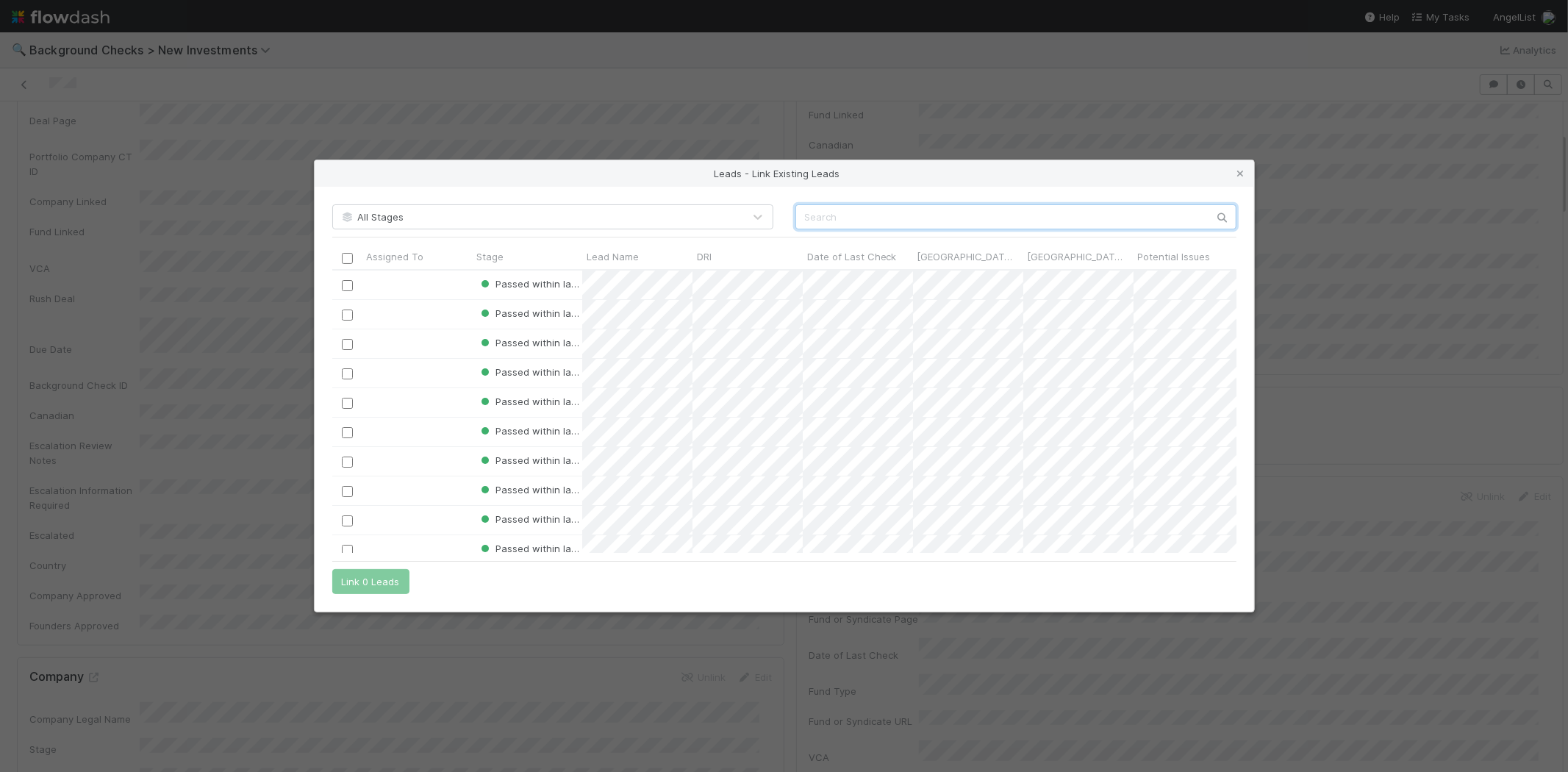
paste input "https://www.linkedin.com/in/kumarnsenthil/"
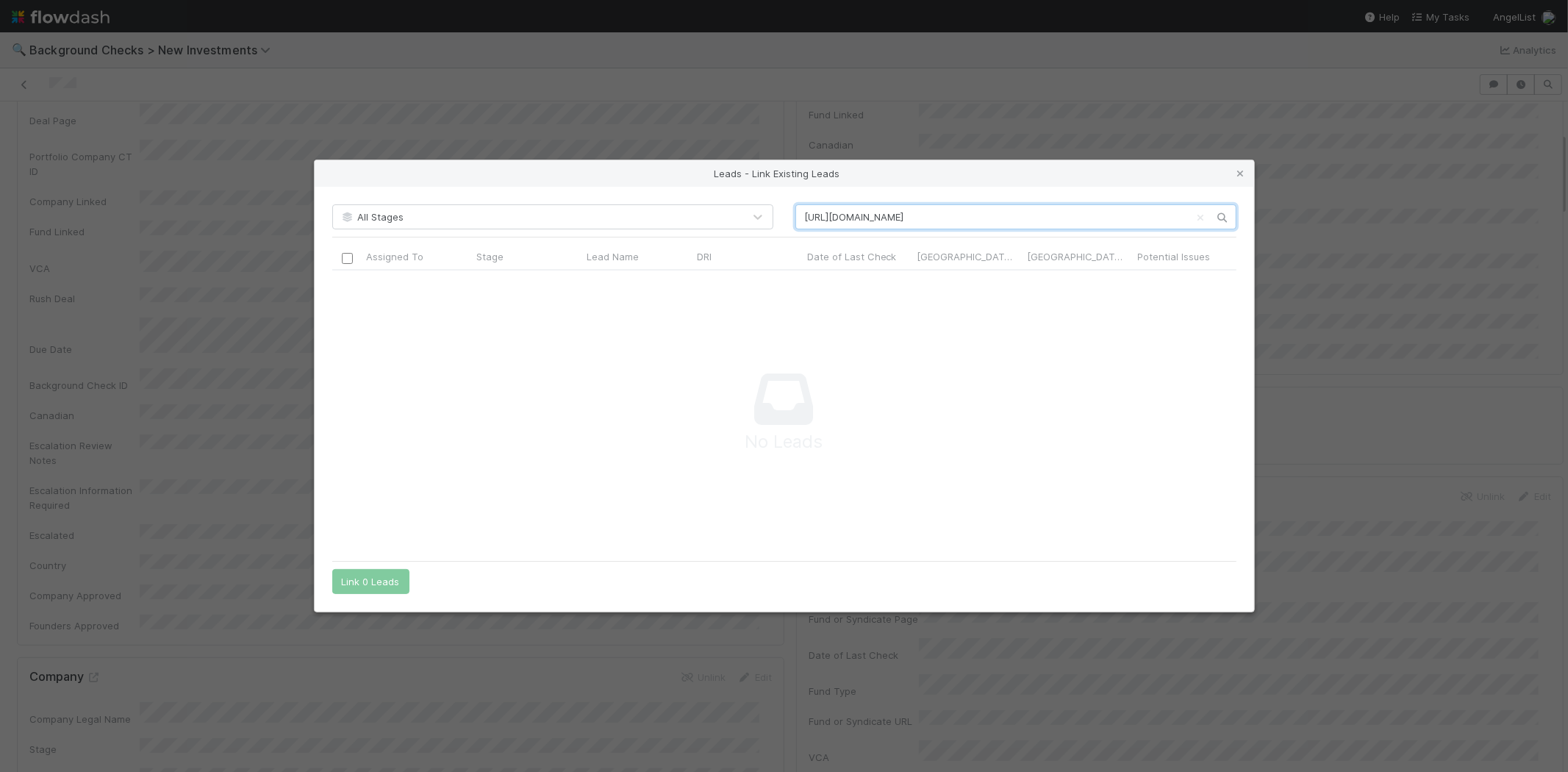
scroll to position [259, 880]
type input "https://www.linkedin.com/in/kumarnsenthil/"
click at [1244, 174] on icon at bounding box center [1241, 173] width 15 height 9
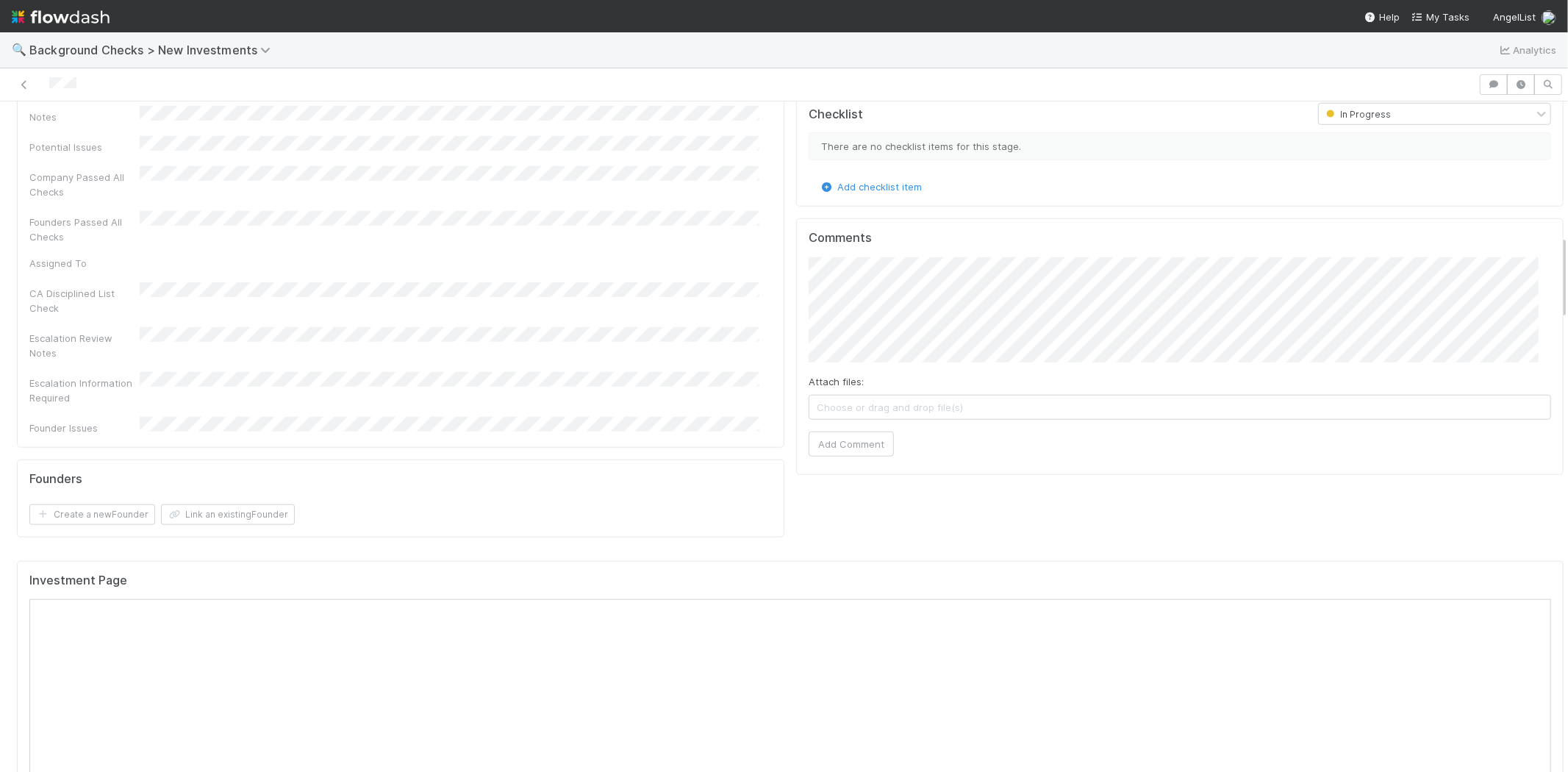
scroll to position [899, 0]
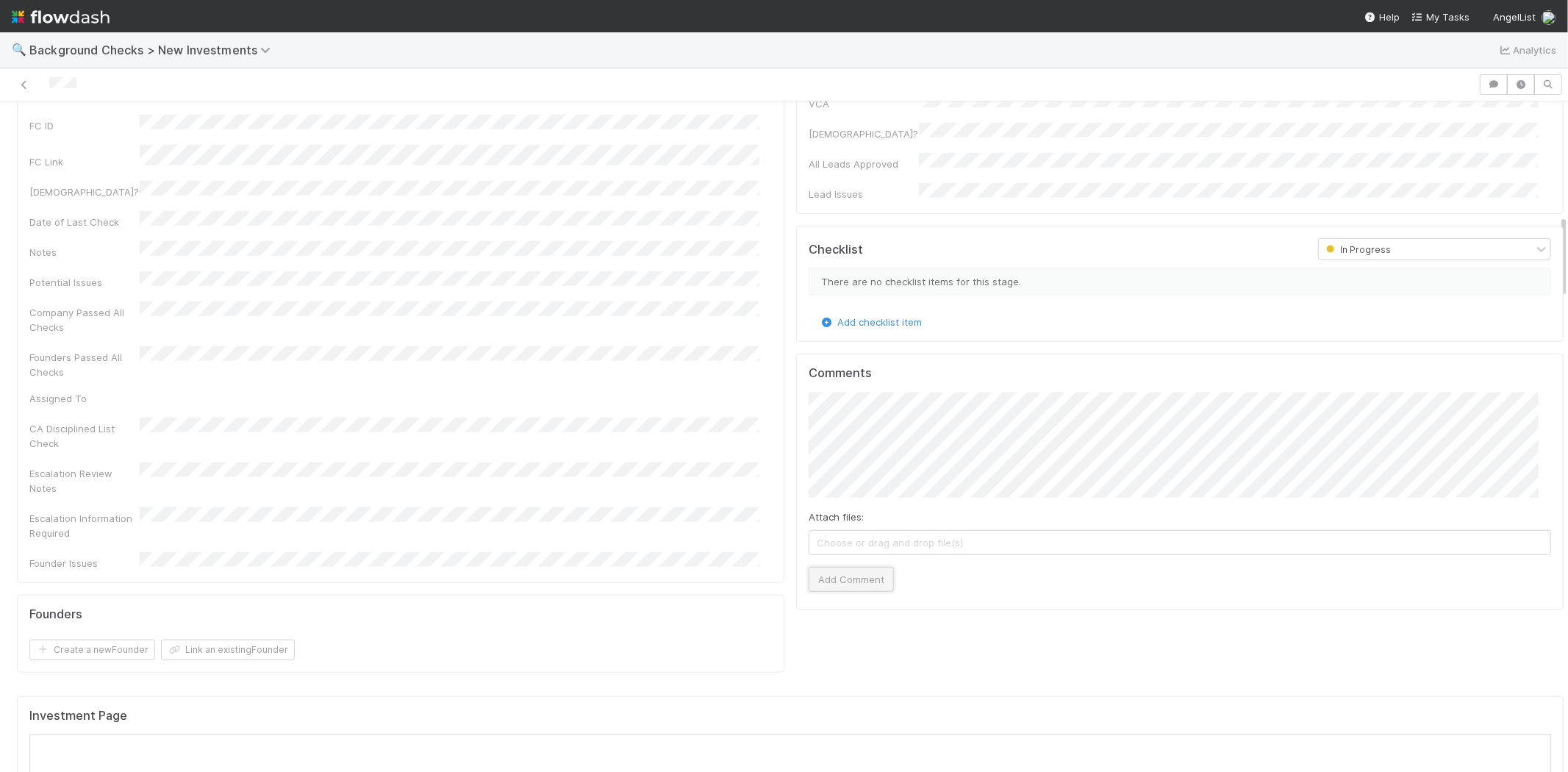
click at [865, 567] on button "Add Comment" at bounding box center [851, 579] width 85 height 25
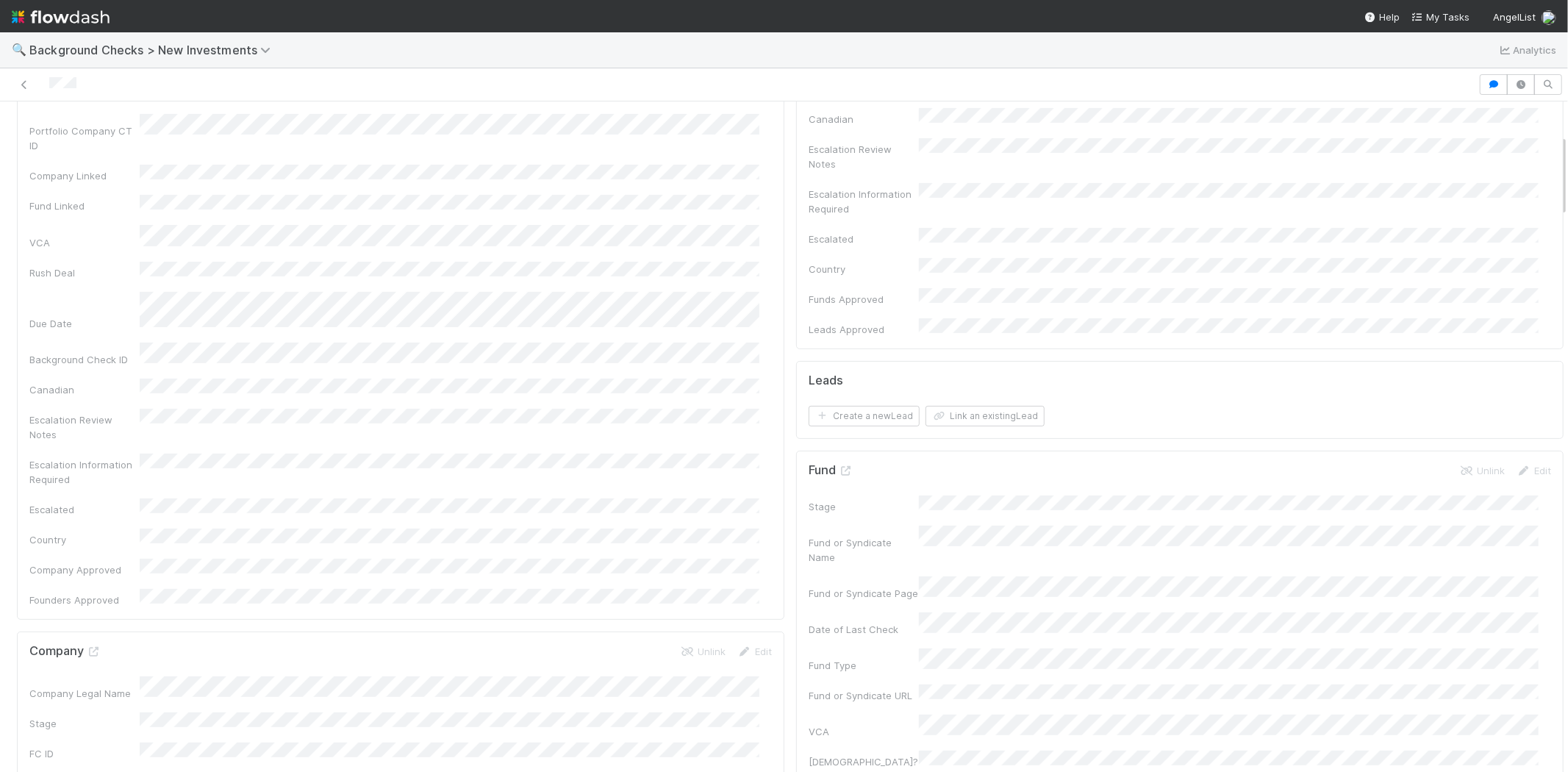
scroll to position [326, 0]
click at [946, 350] on button "Link an existing Lead" at bounding box center [985, 361] width 119 height 21
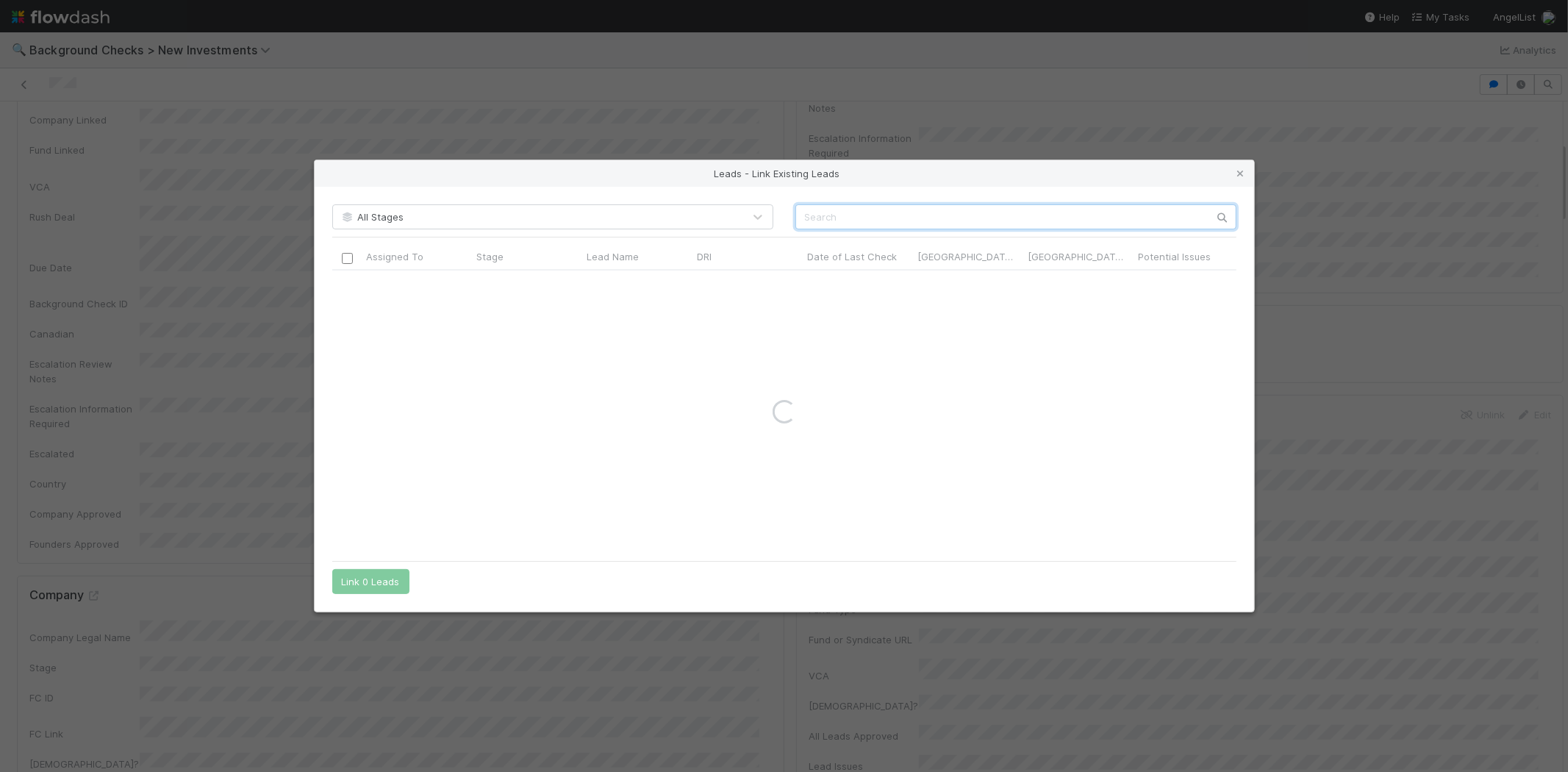
click at [1002, 218] on input "text" at bounding box center [1015, 217] width 441 height 25
paste input "Kumar Senthil"
type input "Kumar Senthil"
click at [1237, 174] on icon at bounding box center [1241, 173] width 15 height 9
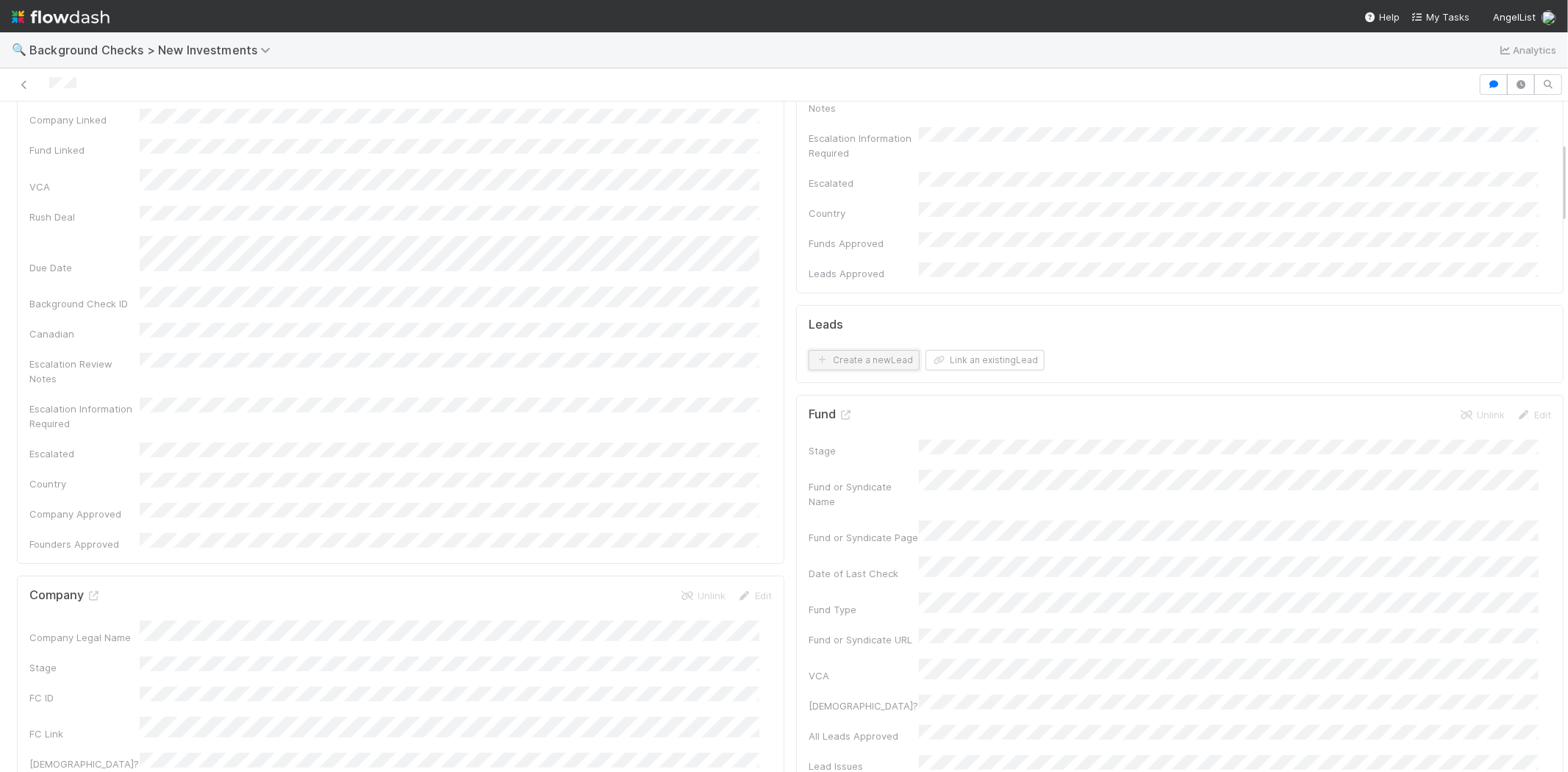
click at [851, 350] on button "Create a new Lead" at bounding box center [864, 361] width 111 height 21
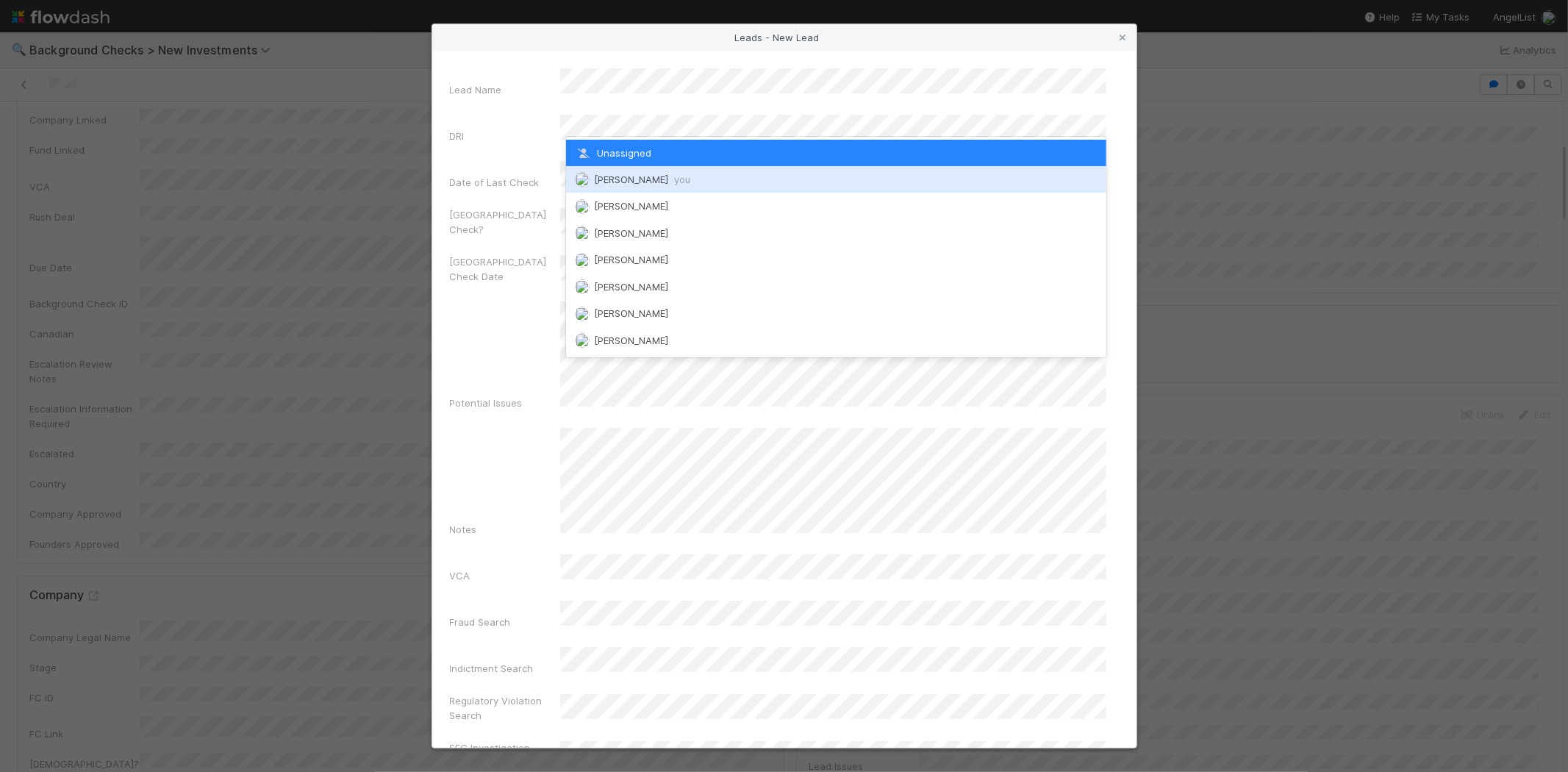
click at [670, 175] on span "Michael Capilitan you" at bounding box center [642, 180] width 96 height 12
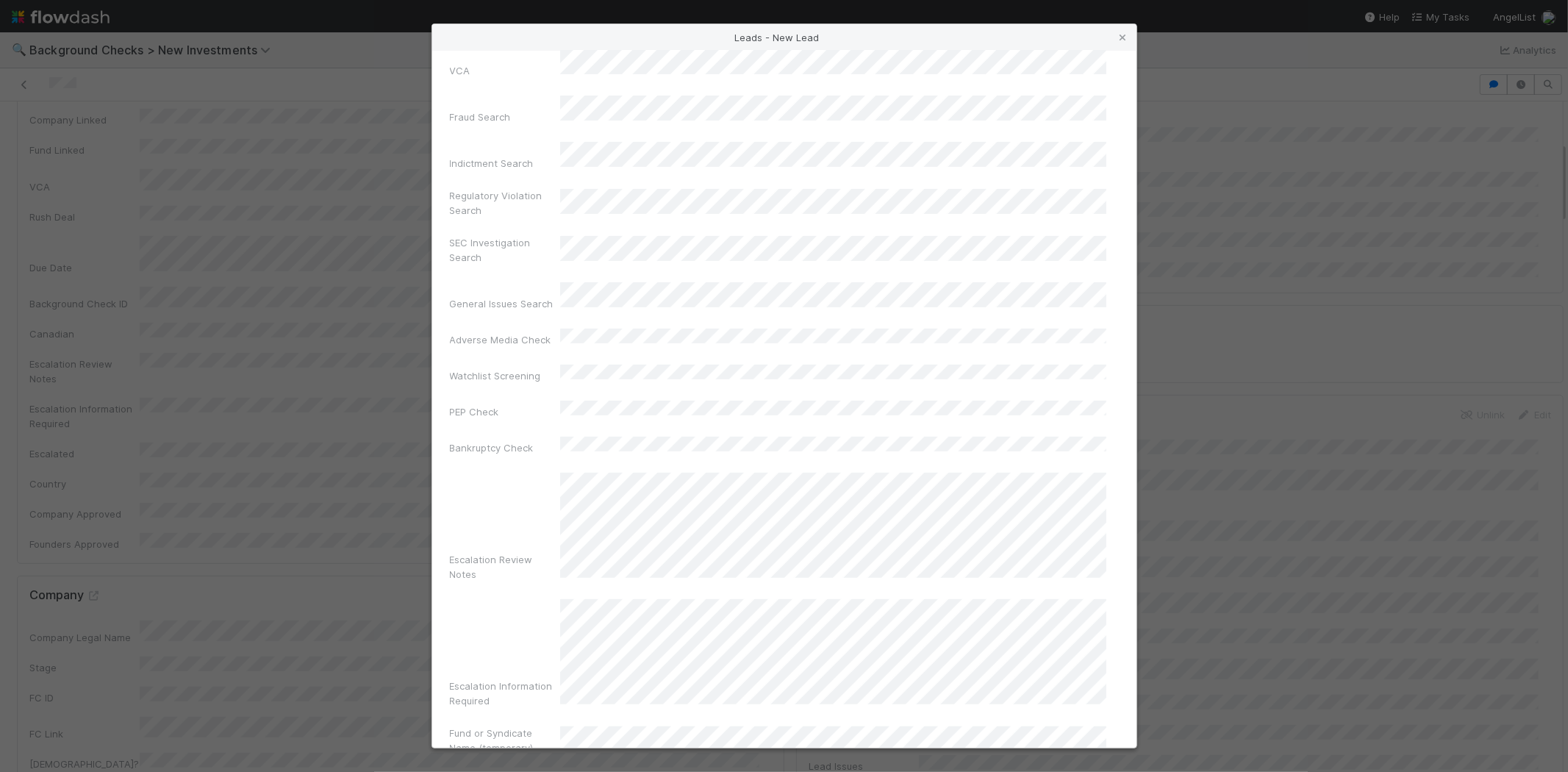
scroll to position [507, 0]
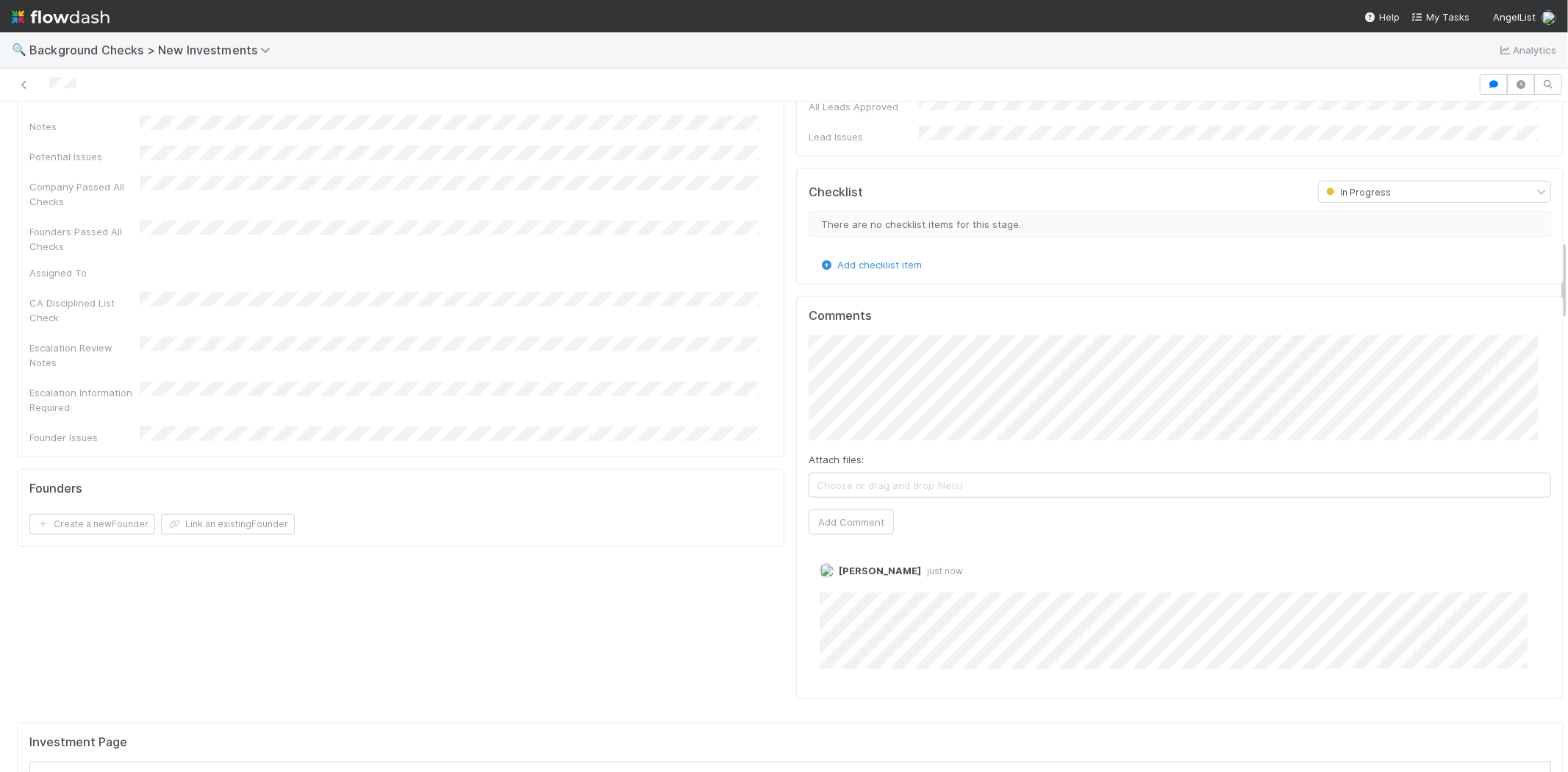
scroll to position [1144, 0]
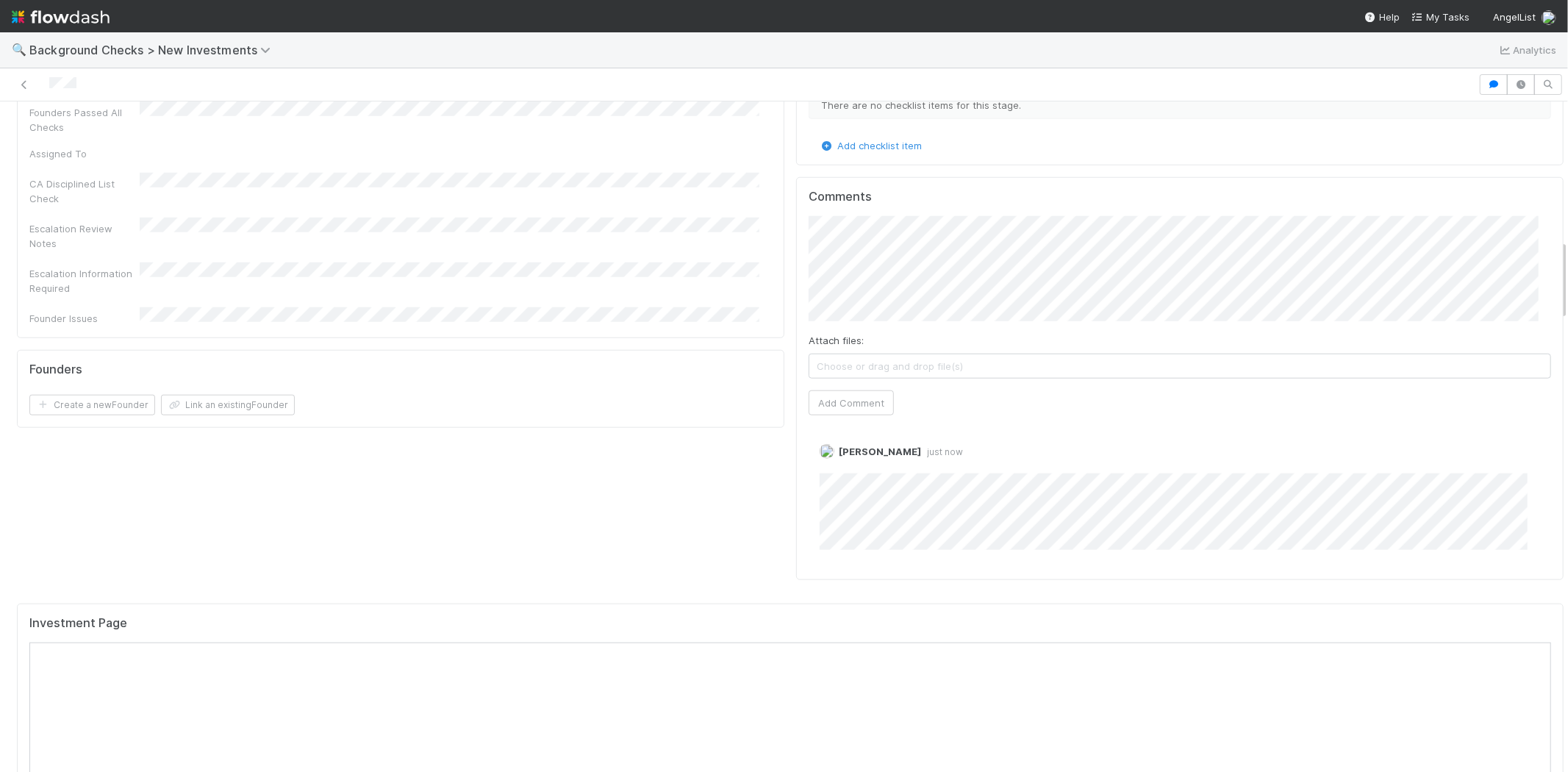
drag, startPoint x: 866, startPoint y: 392, endPoint x: 866, endPoint y: 97, distance: 295.0
click at [866, 460] on link "Delete" at bounding box center [875, 466] width 30 height 12
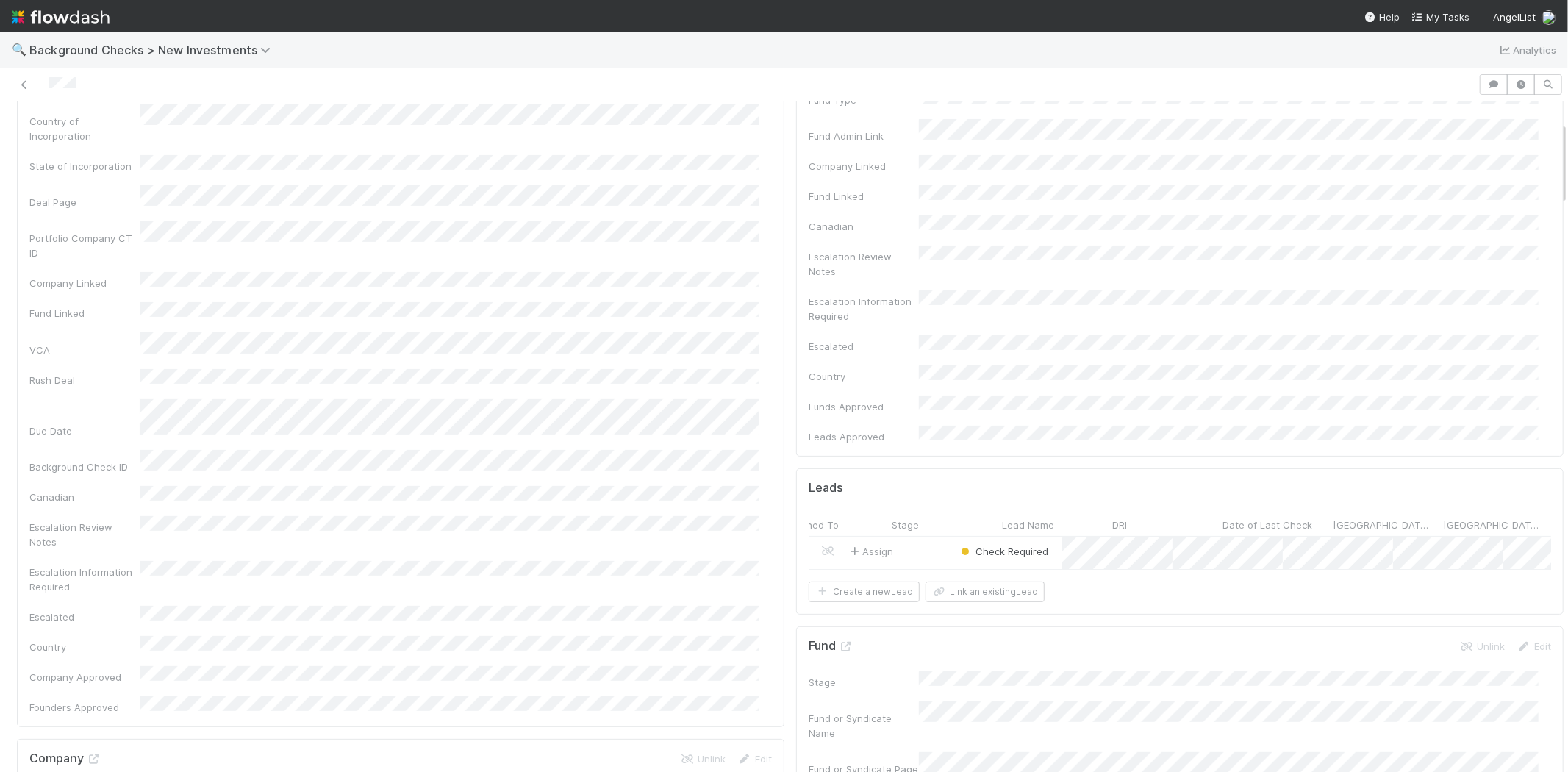
scroll to position [0, 0]
click at [912, 538] on div "Assign" at bounding box center [897, 553] width 110 height 32
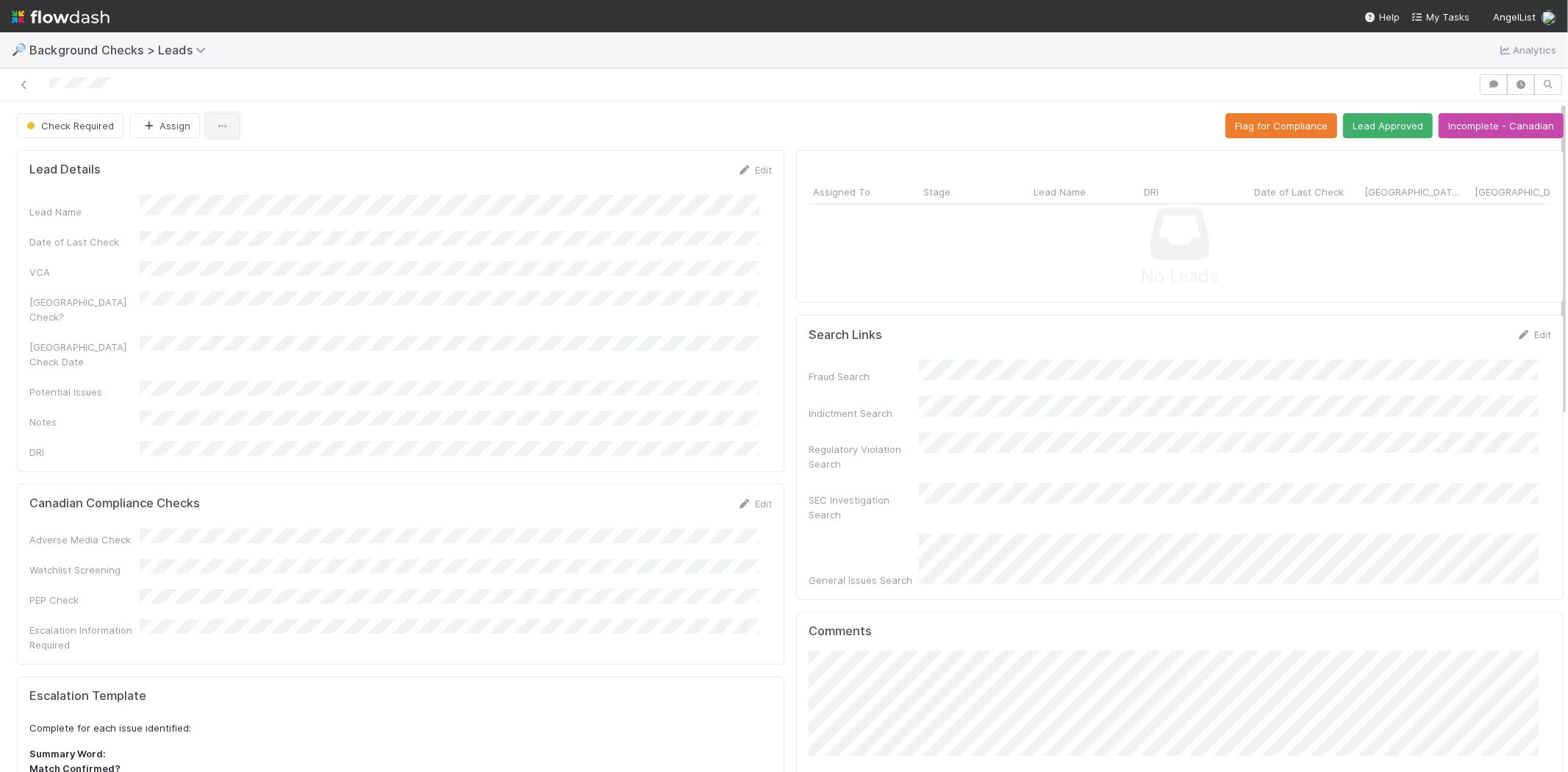
click at [223, 125] on icon "button" at bounding box center [222, 126] width 15 height 9
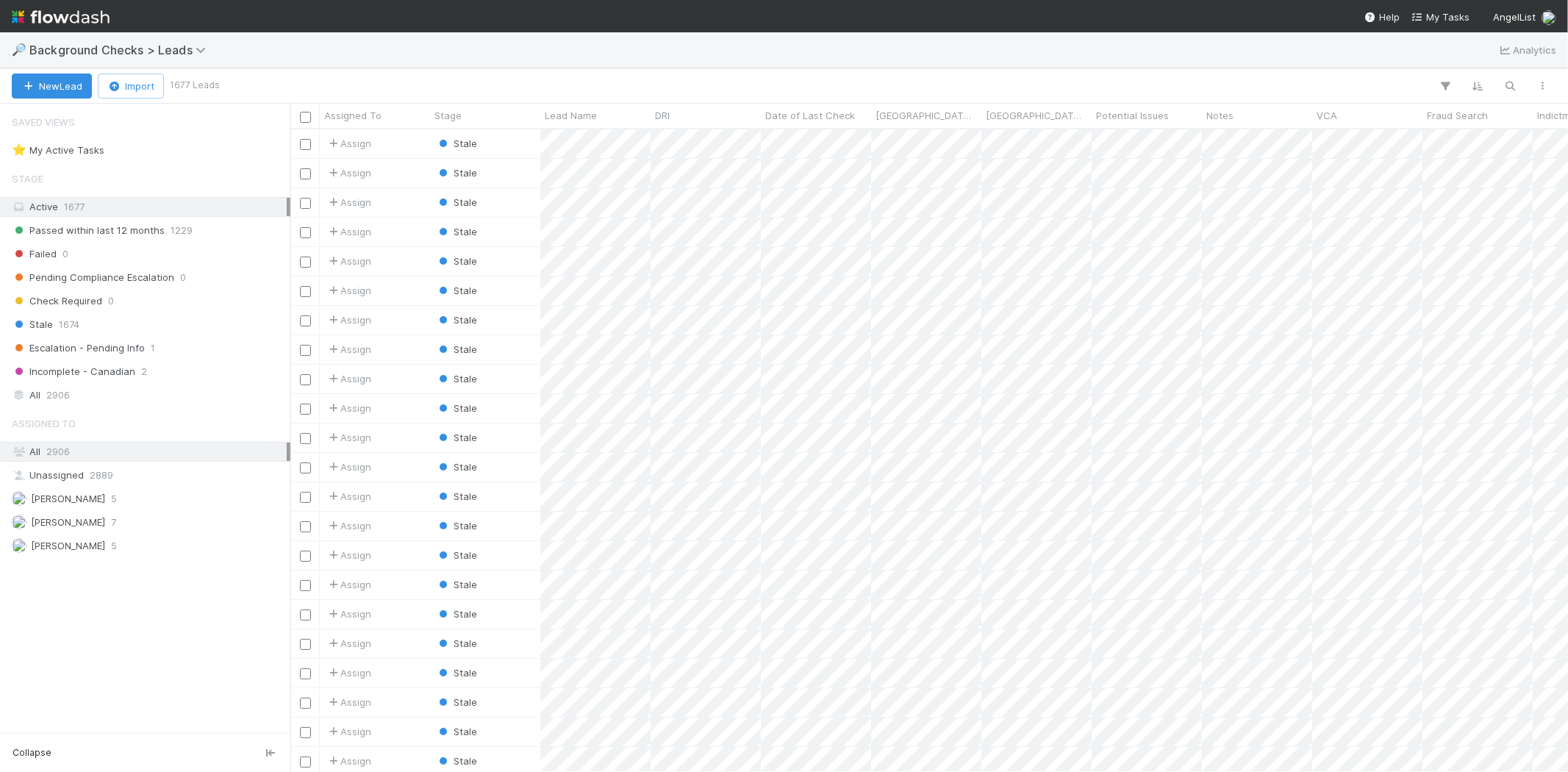
scroll to position [630, 1265]
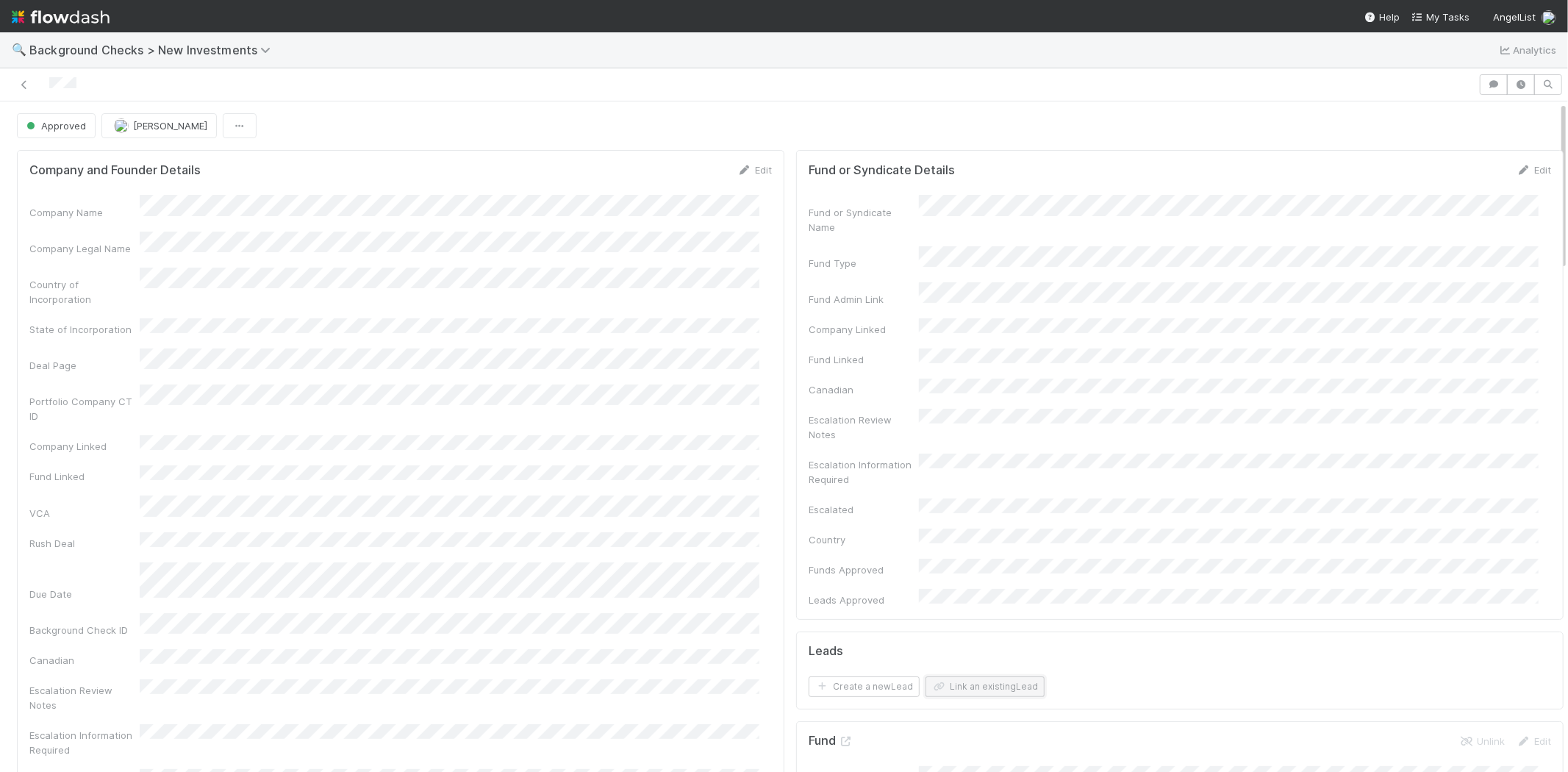
click at [960, 676] on button "Link an existing Lead" at bounding box center [985, 687] width 119 height 21
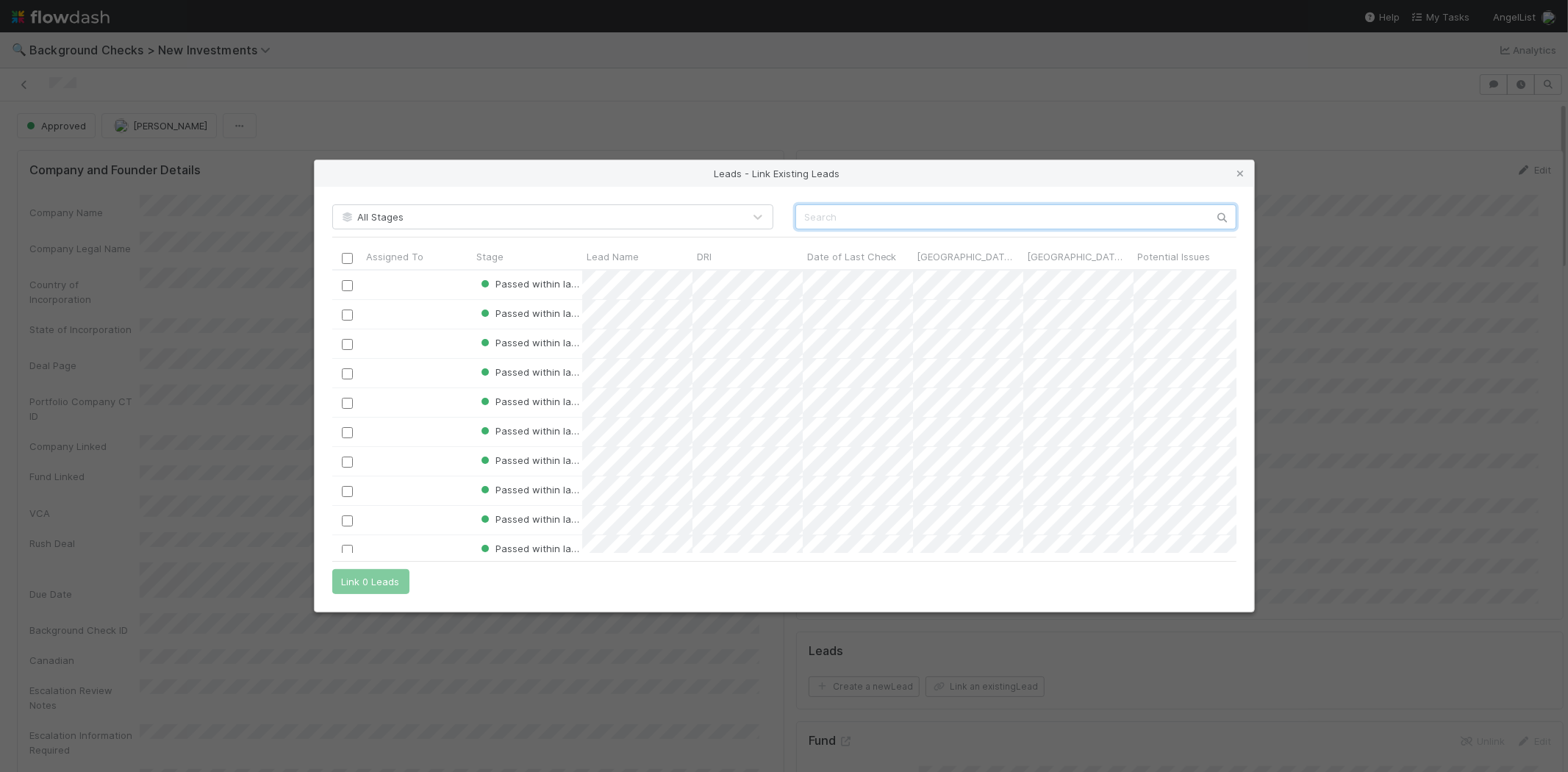
scroll to position [270, 892]
click at [894, 214] on input "text" at bounding box center [1015, 217] width 441 height 25
paste input "Nick Davidov"
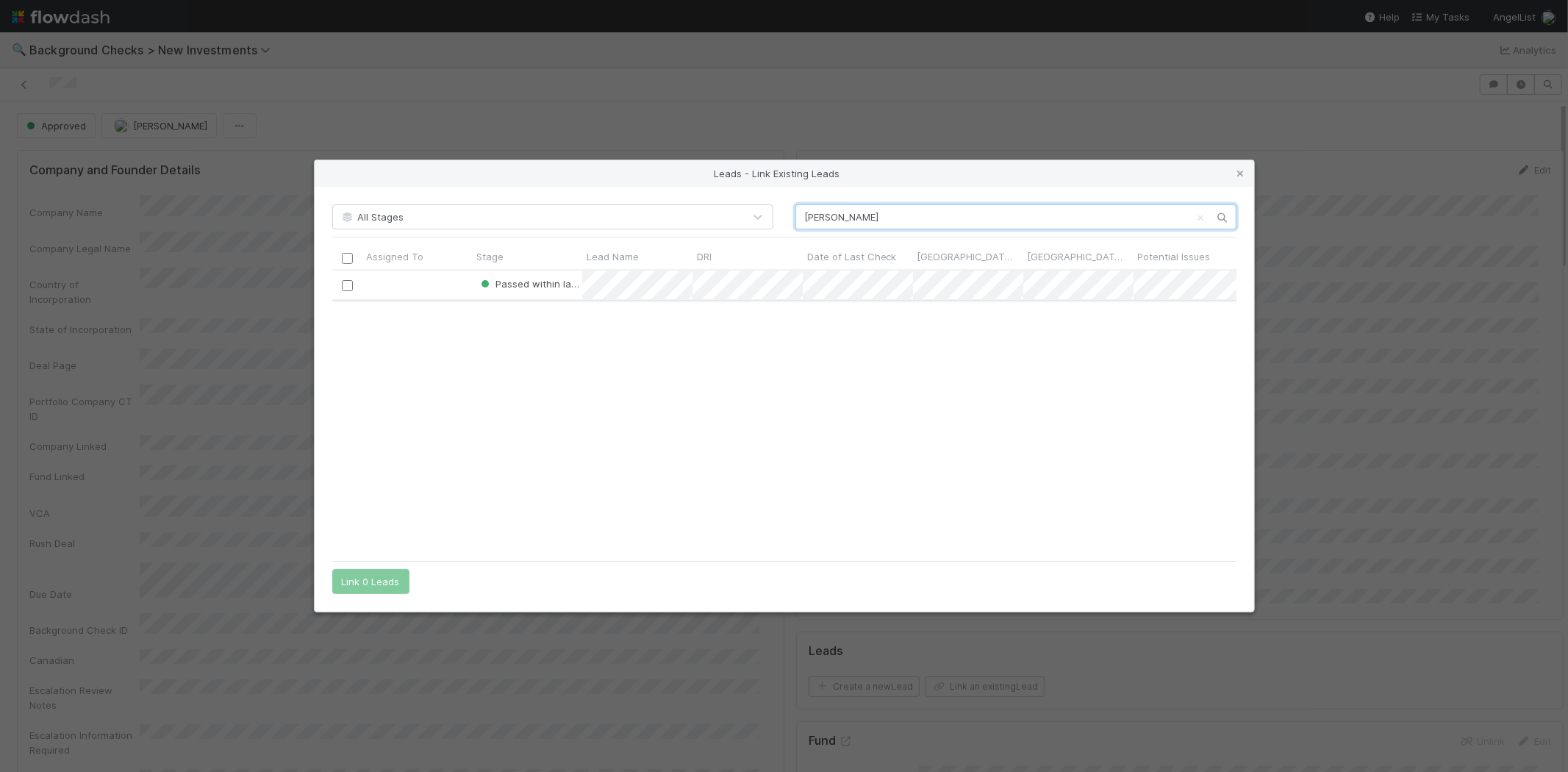
type input "Nick Davidov"
click at [342, 285] on input "checkbox" at bounding box center [346, 286] width 11 height 11
click at [365, 590] on button "Link 1 Lead" at bounding box center [367, 581] width 71 height 25
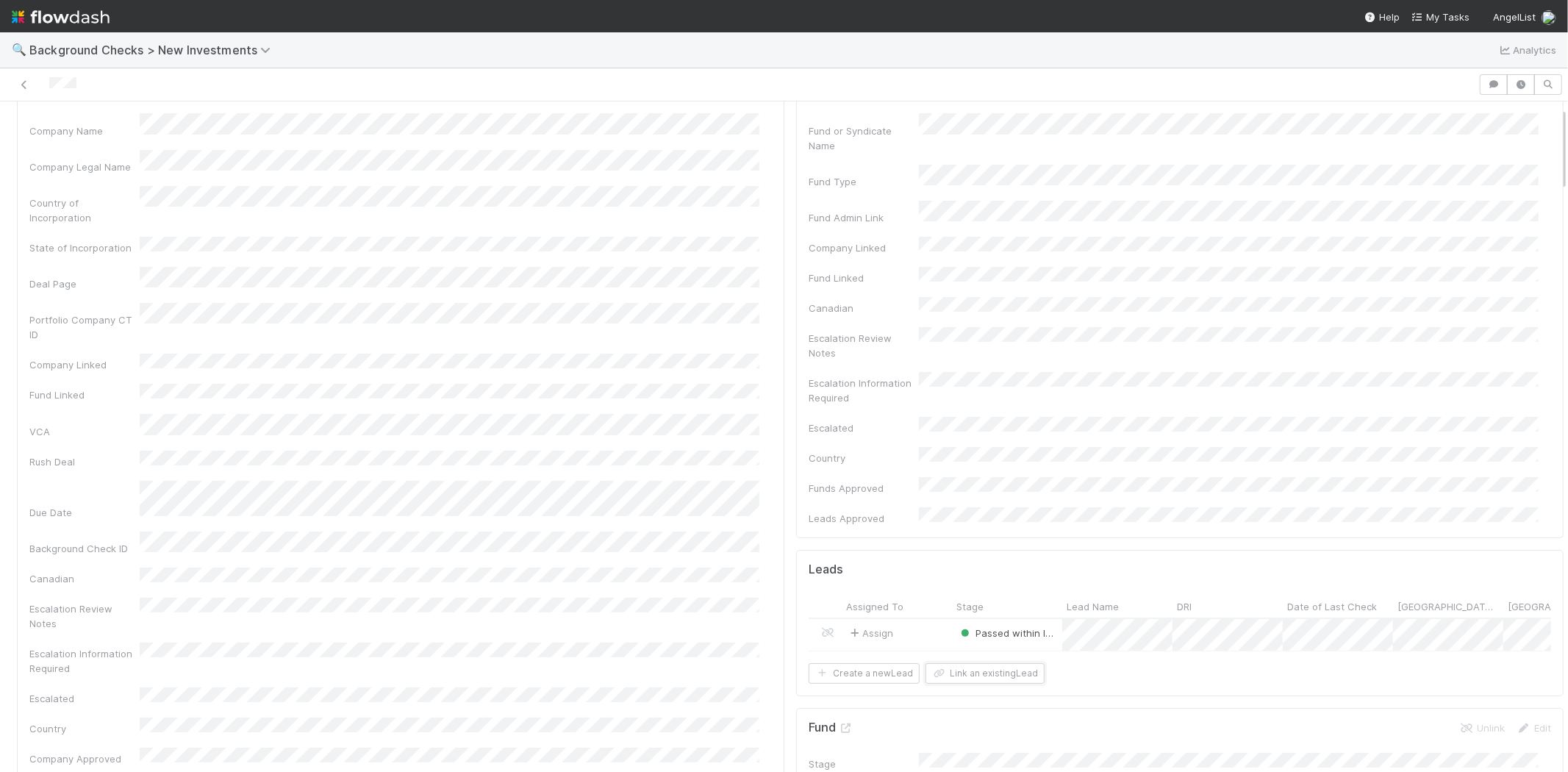
scroll to position [0, 0]
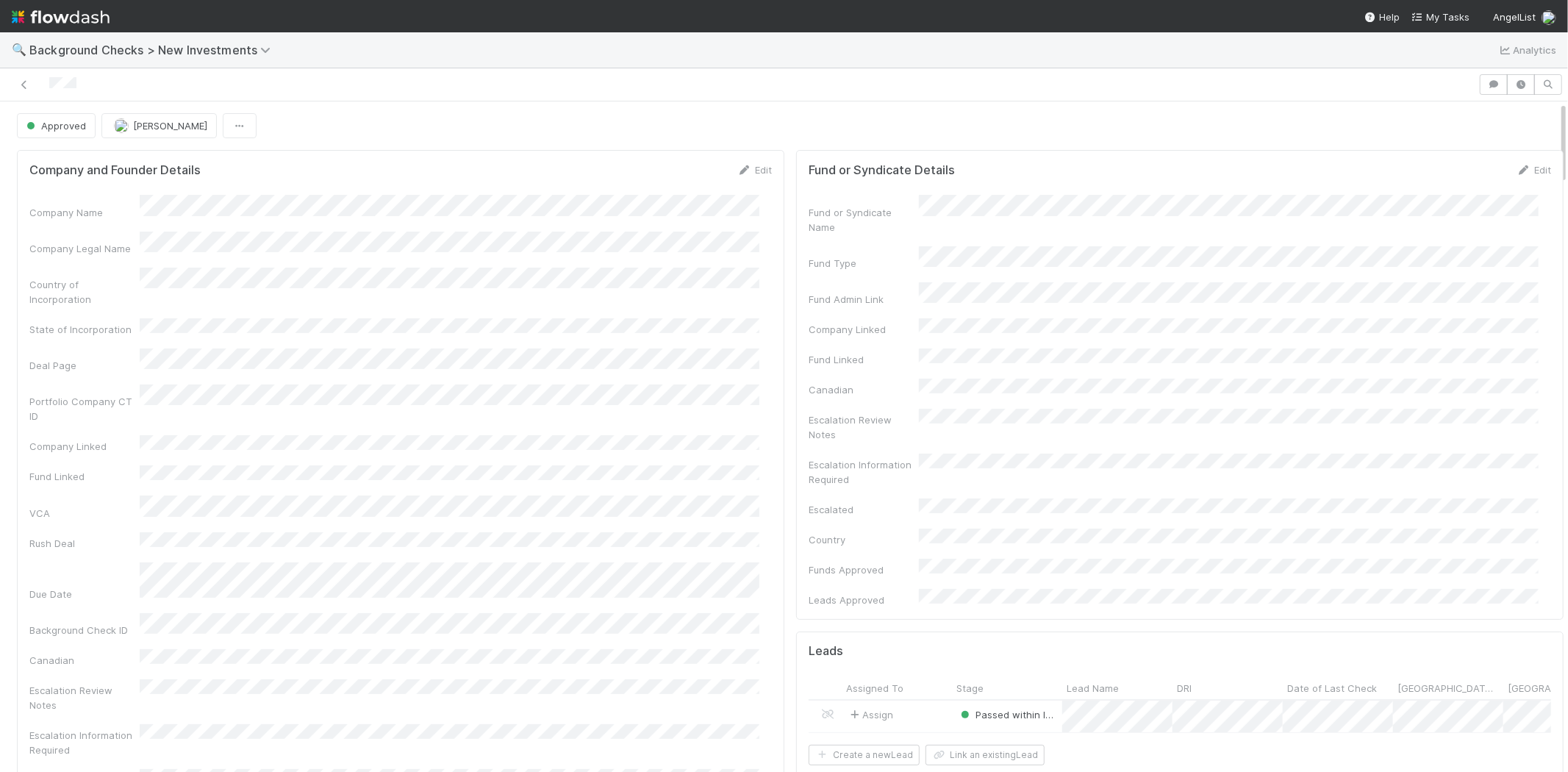
click at [48, 83] on div at bounding box center [739, 84] width 1466 height 21
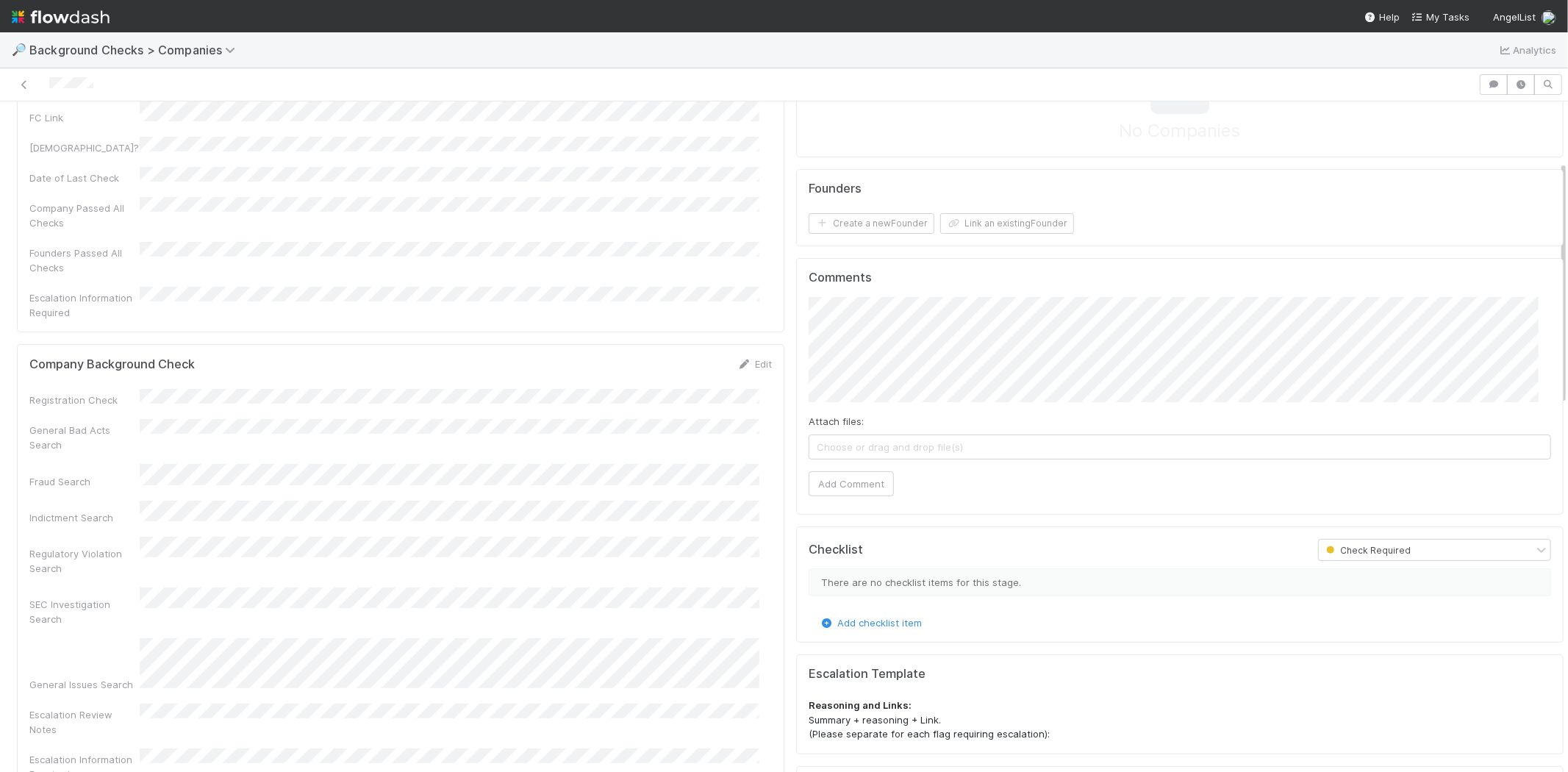
scroll to position [164, 0]
click at [750, 355] on link "Edit" at bounding box center [755, 361] width 34 height 12
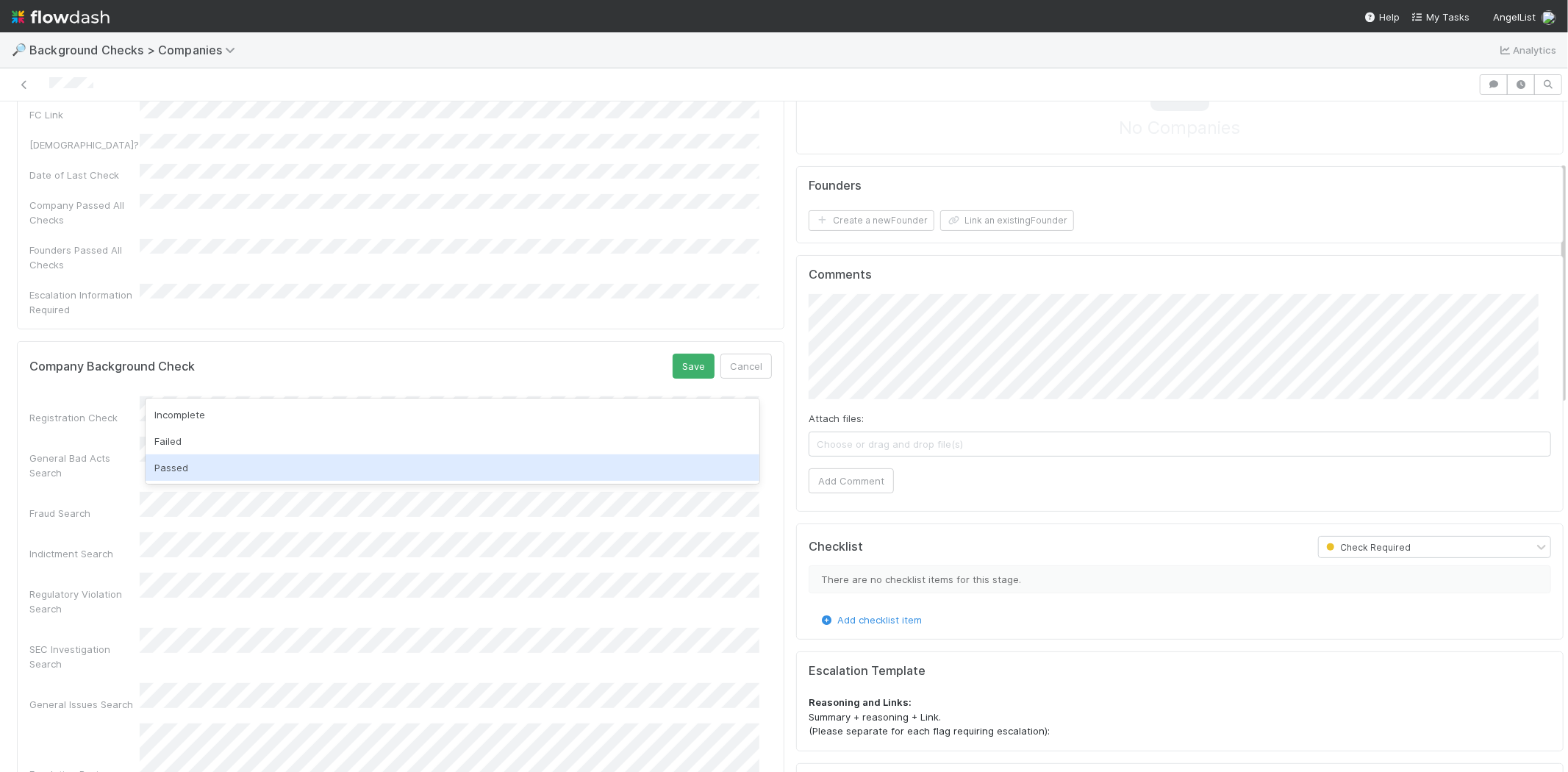
click at [424, 464] on div "Passed" at bounding box center [452, 467] width 614 height 27
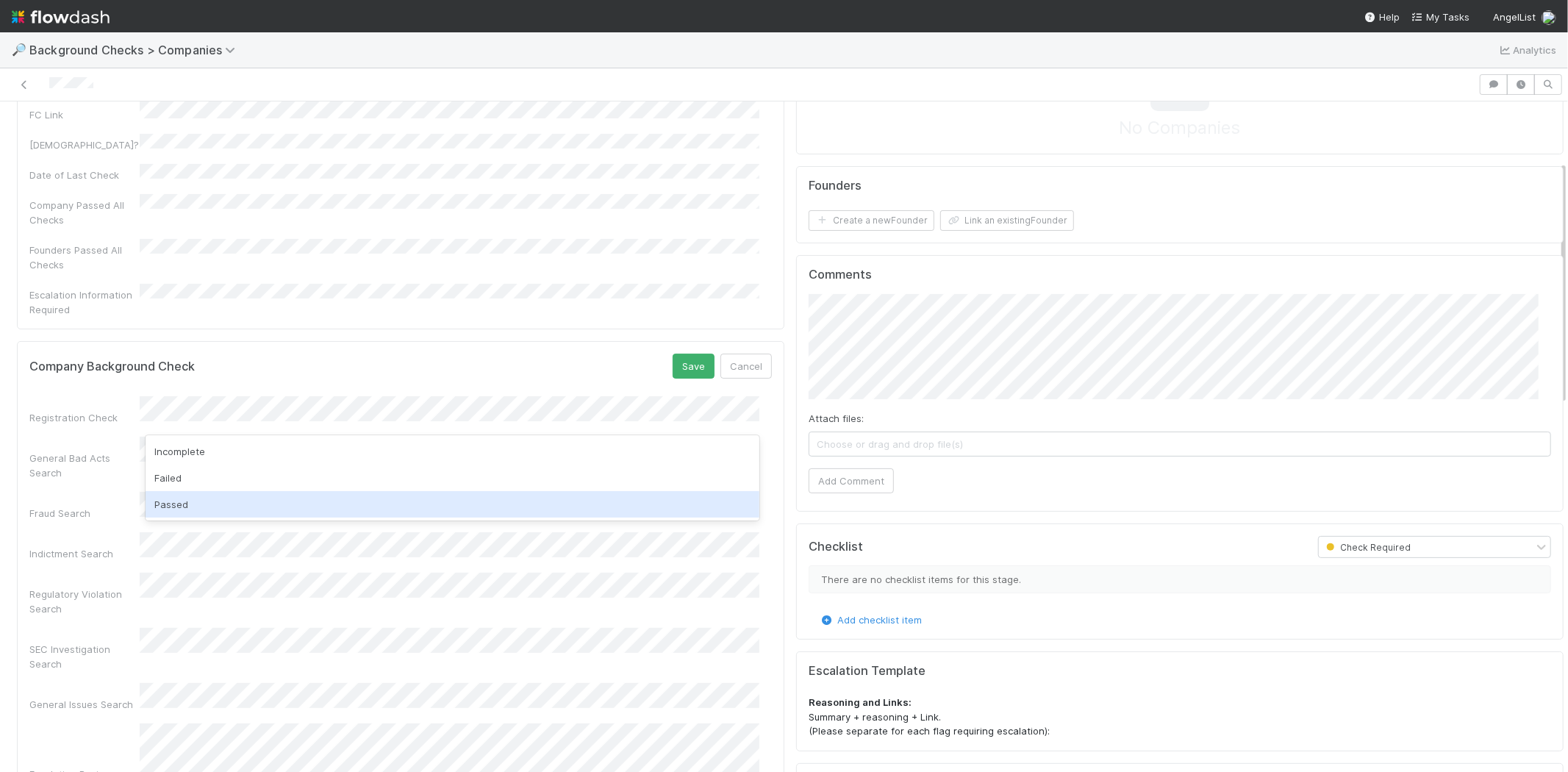
click at [387, 501] on div "Passed" at bounding box center [452, 504] width 614 height 27
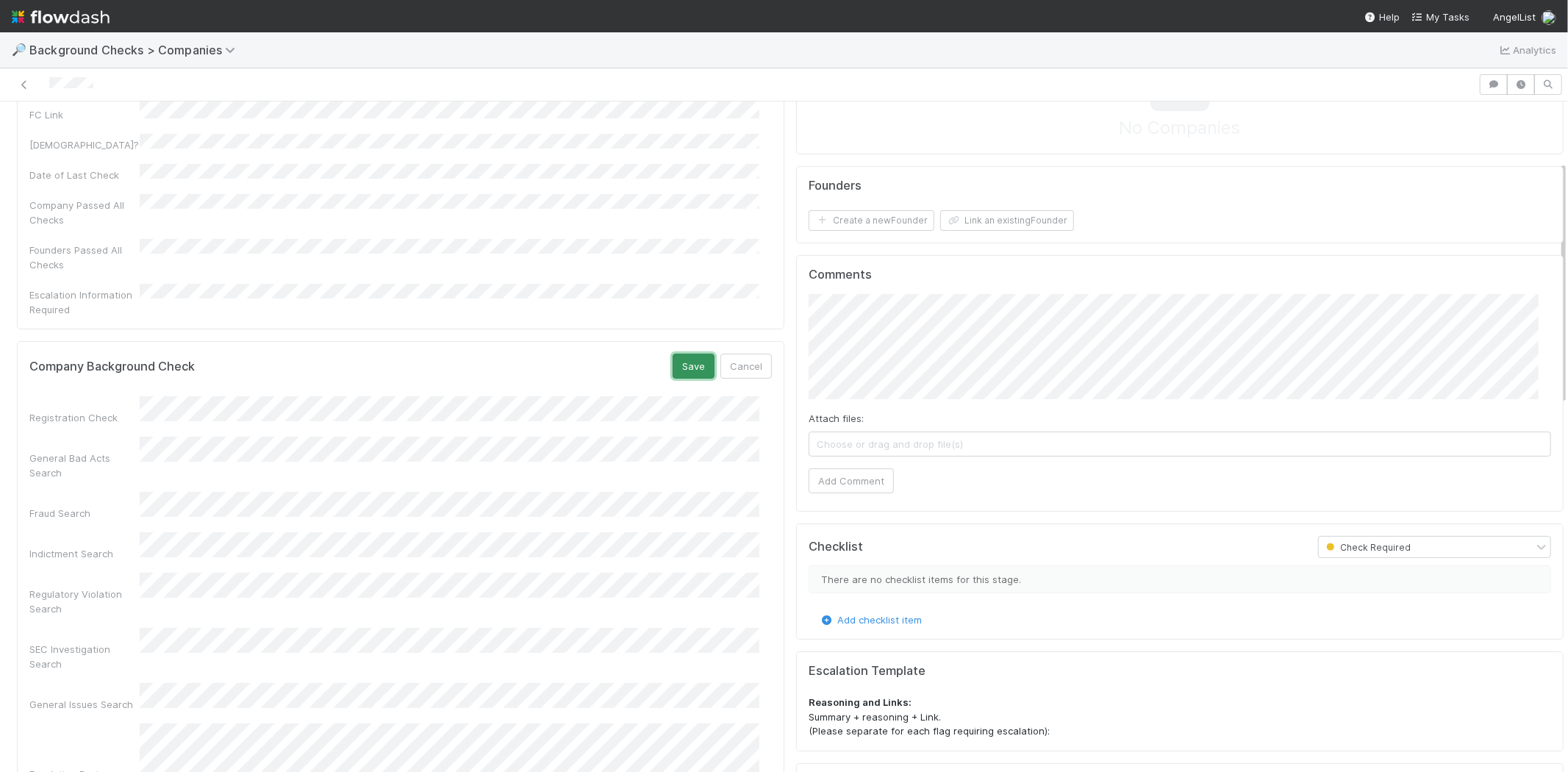
click at [675, 354] on button "Save" at bounding box center [694, 366] width 42 height 25
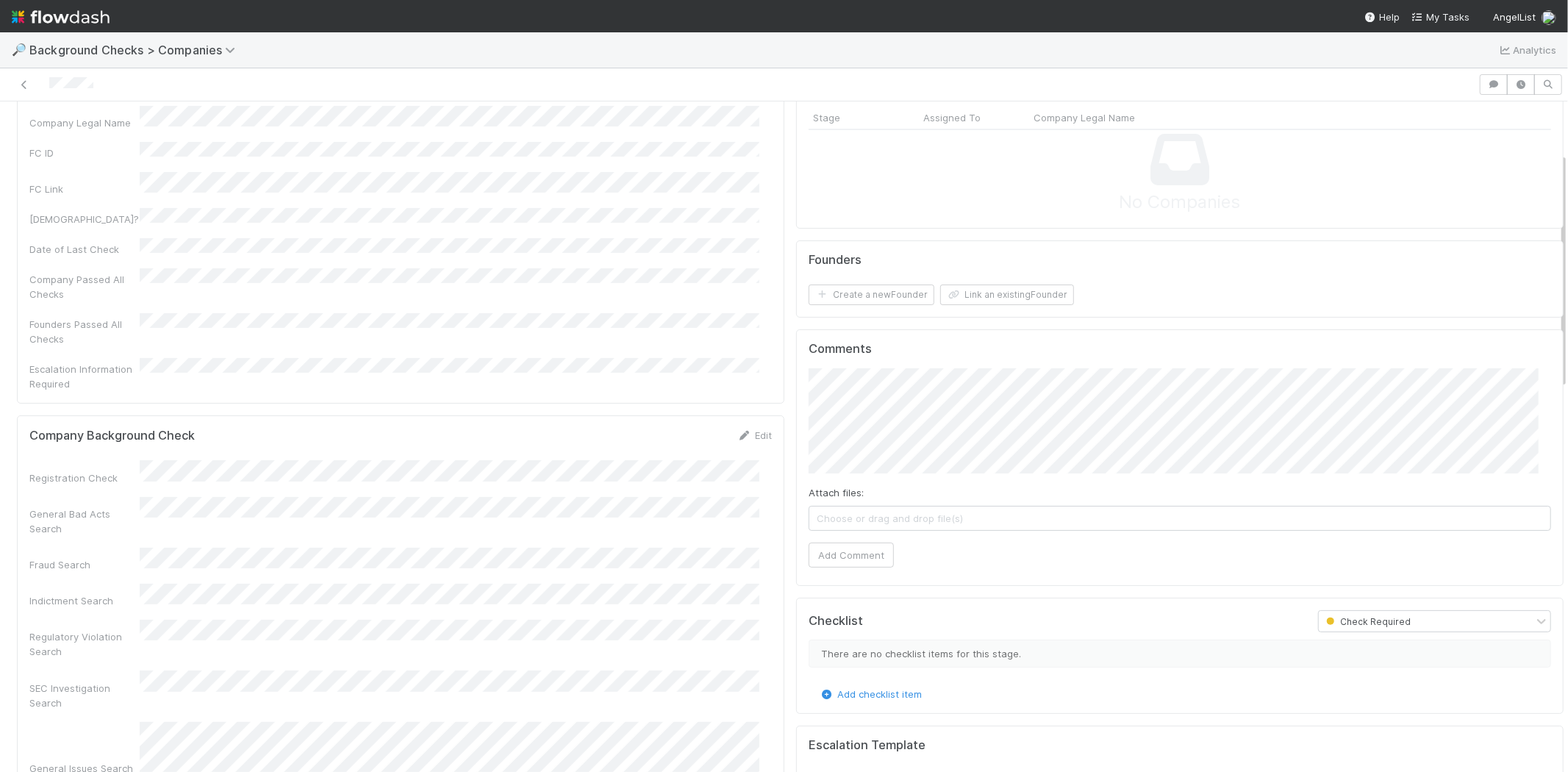
scroll to position [82, 0]
click at [867, 305] on button "Create a new Founder" at bounding box center [872, 302] width 126 height 21
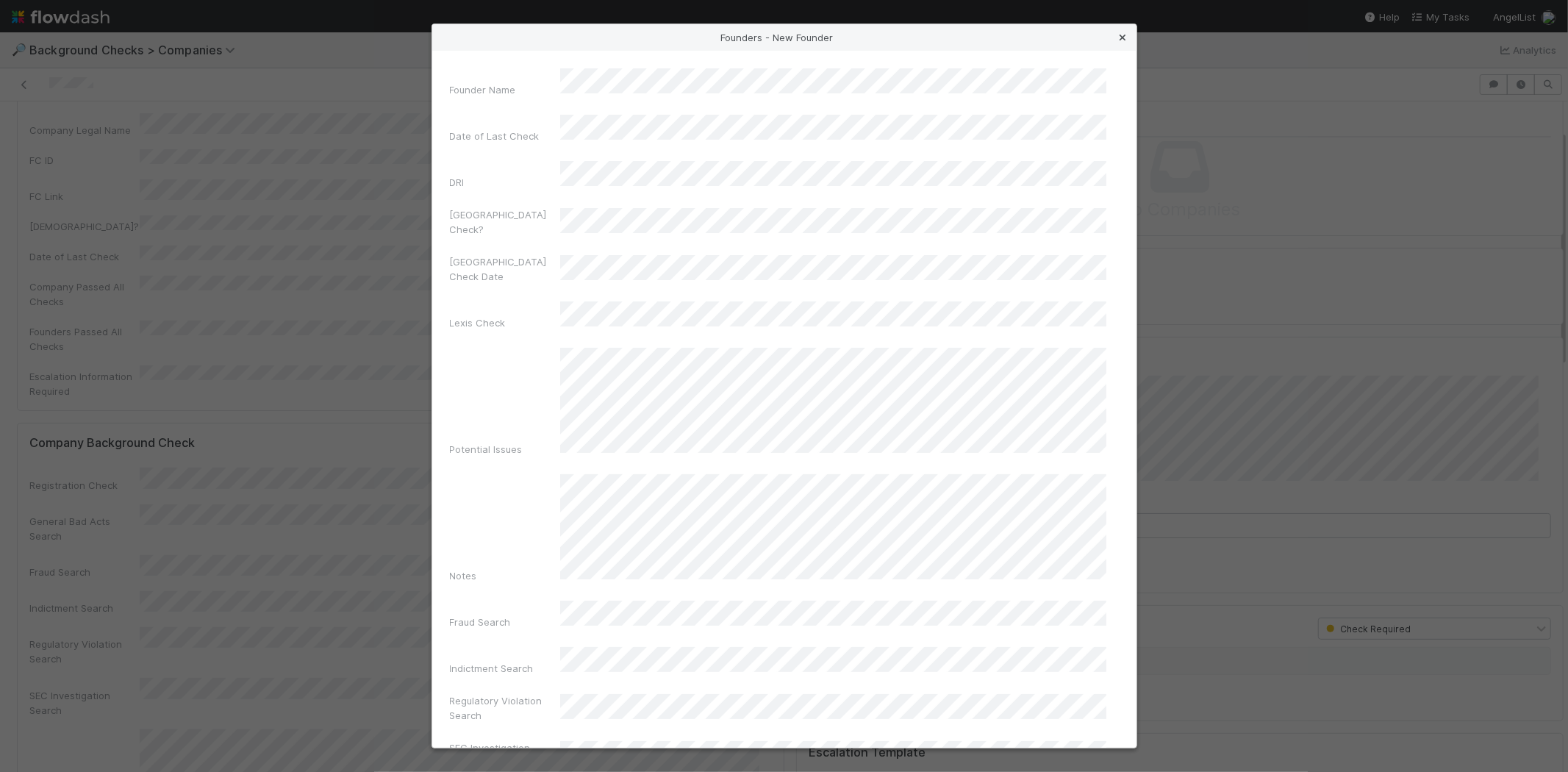
click at [1123, 33] on icon at bounding box center [1123, 37] width 15 height 9
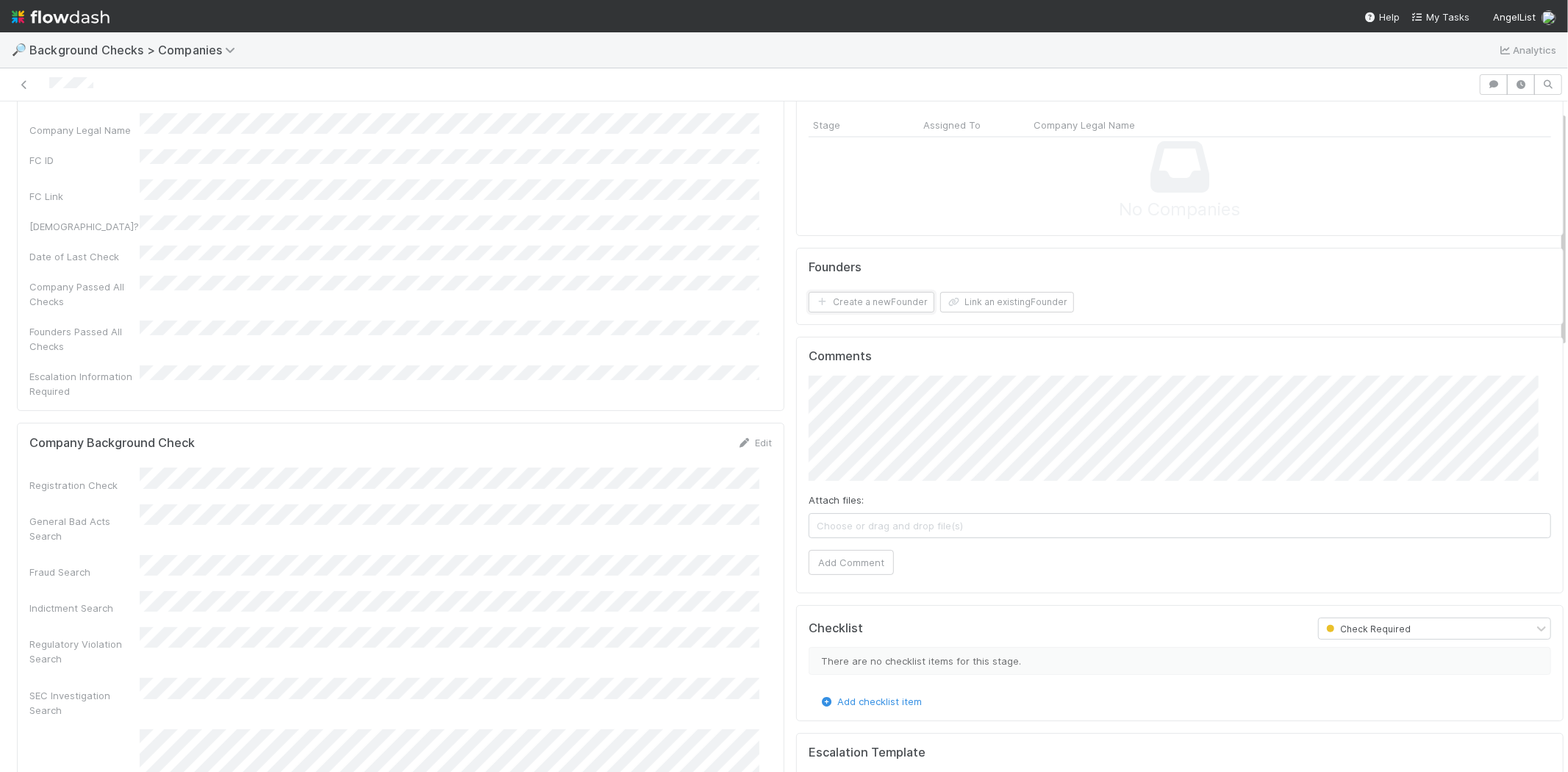
scroll to position [0, 0]
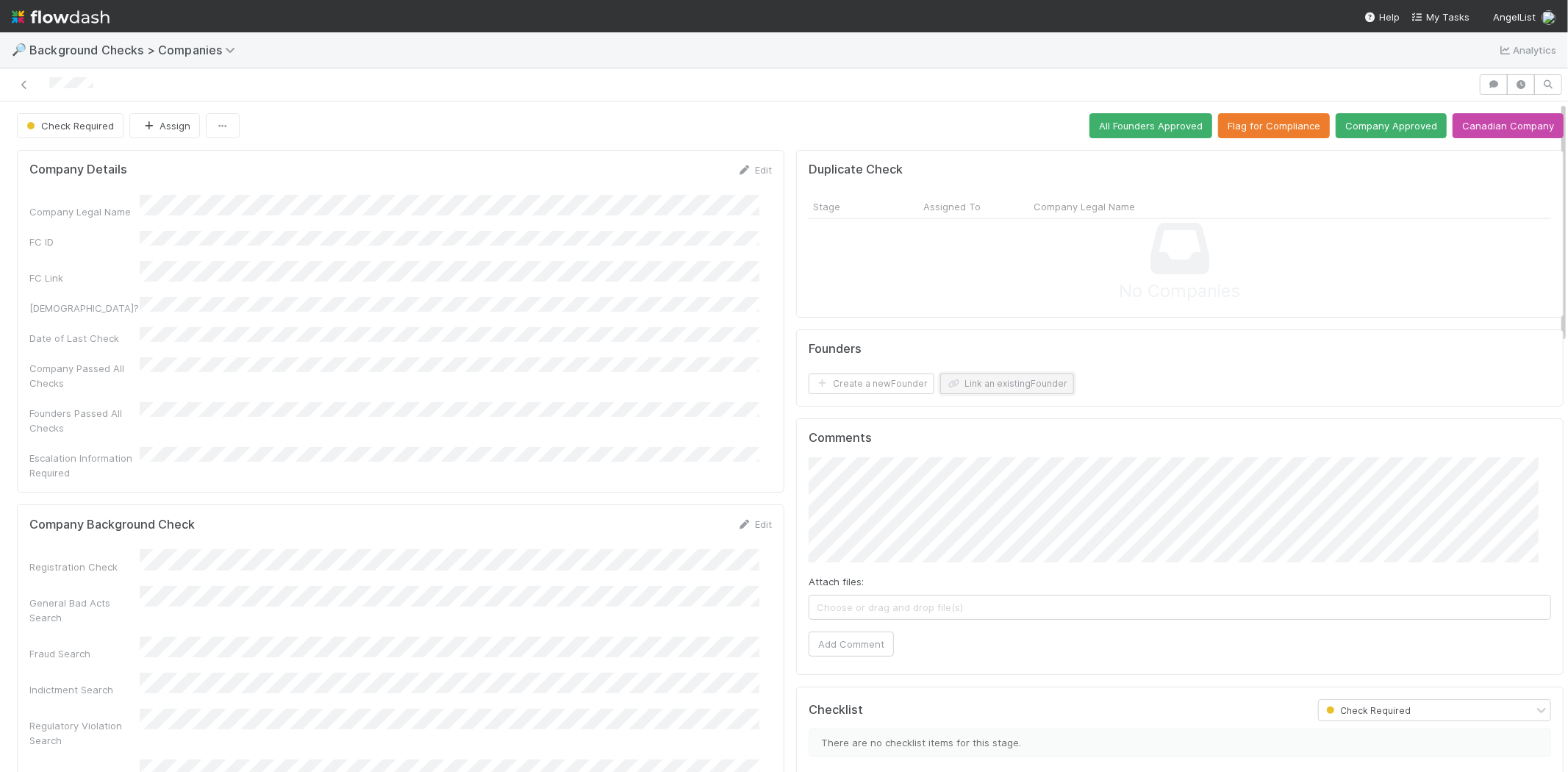
click at [957, 388] on button "Link an existing Founder" at bounding box center [1007, 384] width 133 height 21
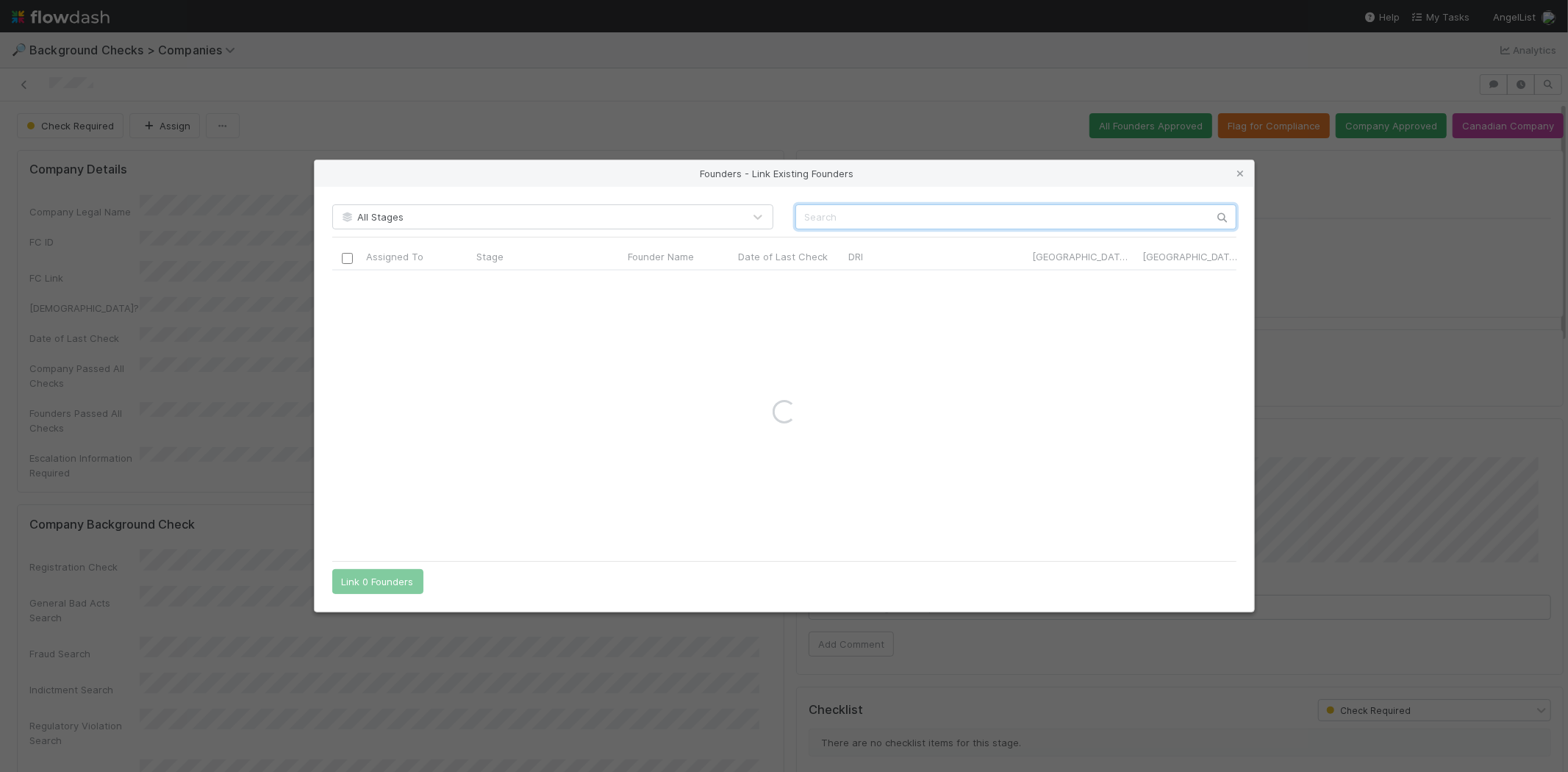
click at [868, 207] on input "text" at bounding box center [1015, 217] width 441 height 25
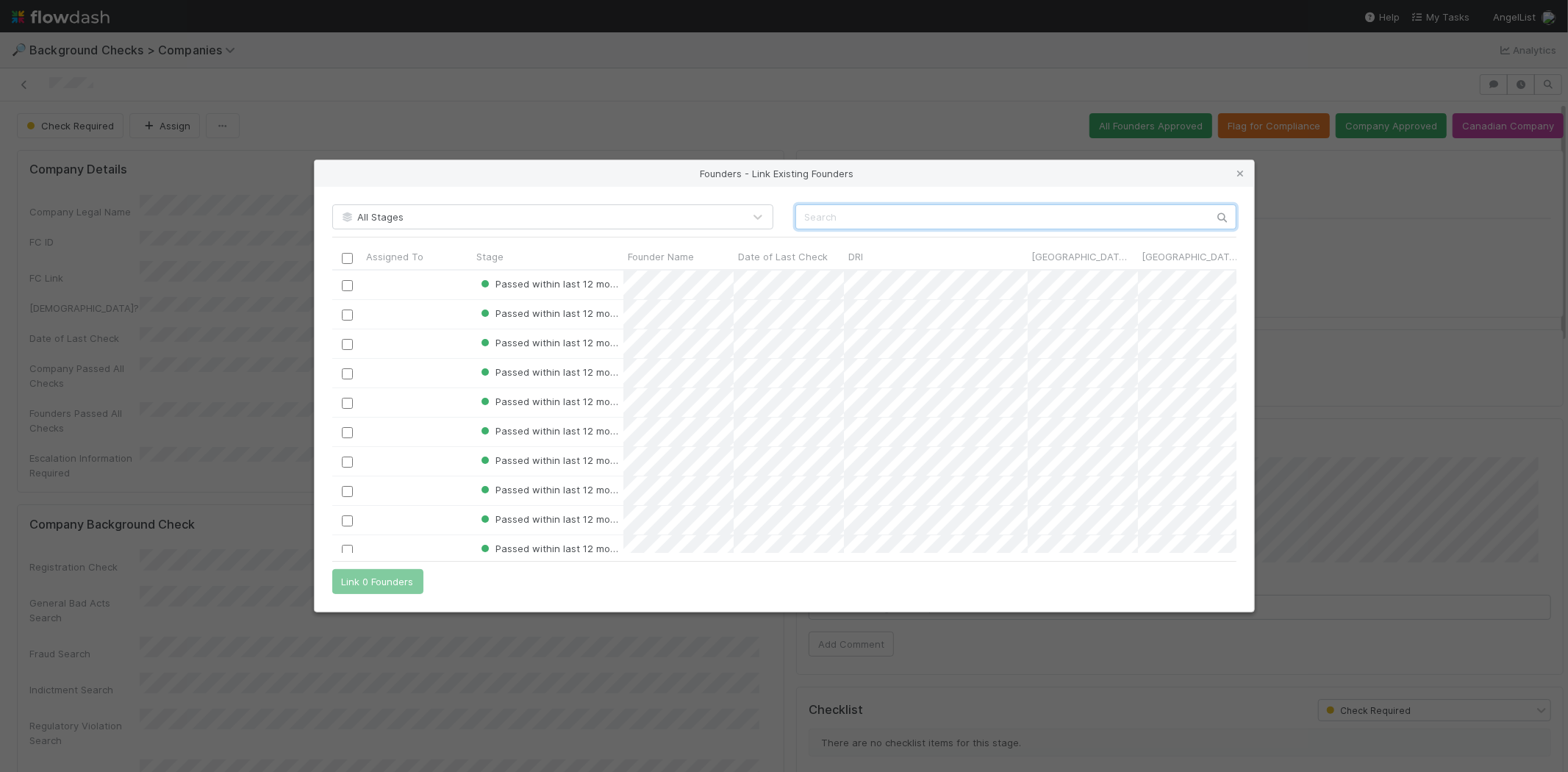
paste input "Kumar Senthil"
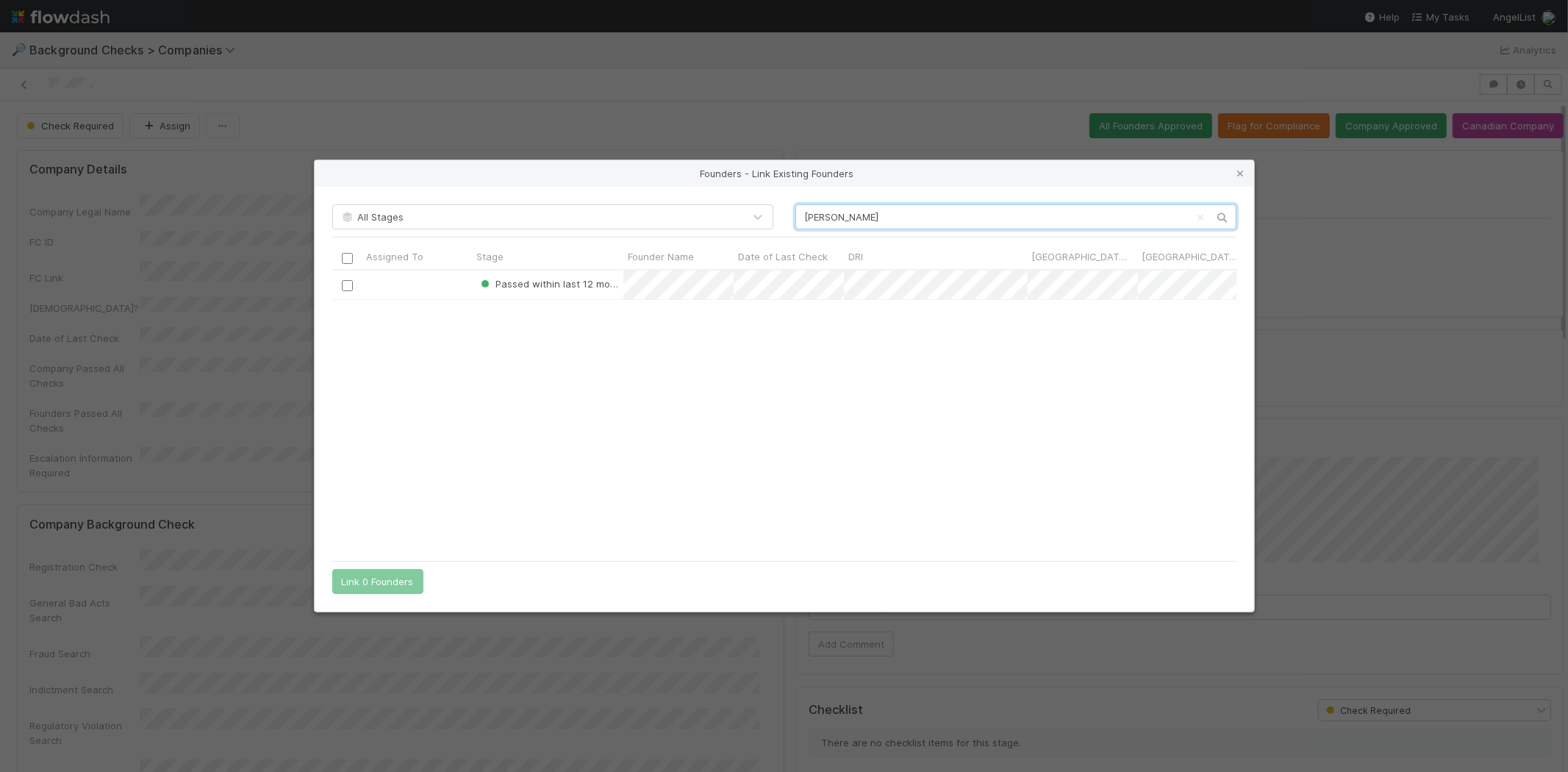
scroll to position [270, 892]
type input "Kumar Senthil"
click at [348, 284] on input "checkbox" at bounding box center [346, 286] width 11 height 11
click at [399, 577] on button "Link 1 Founder" at bounding box center [374, 581] width 84 height 25
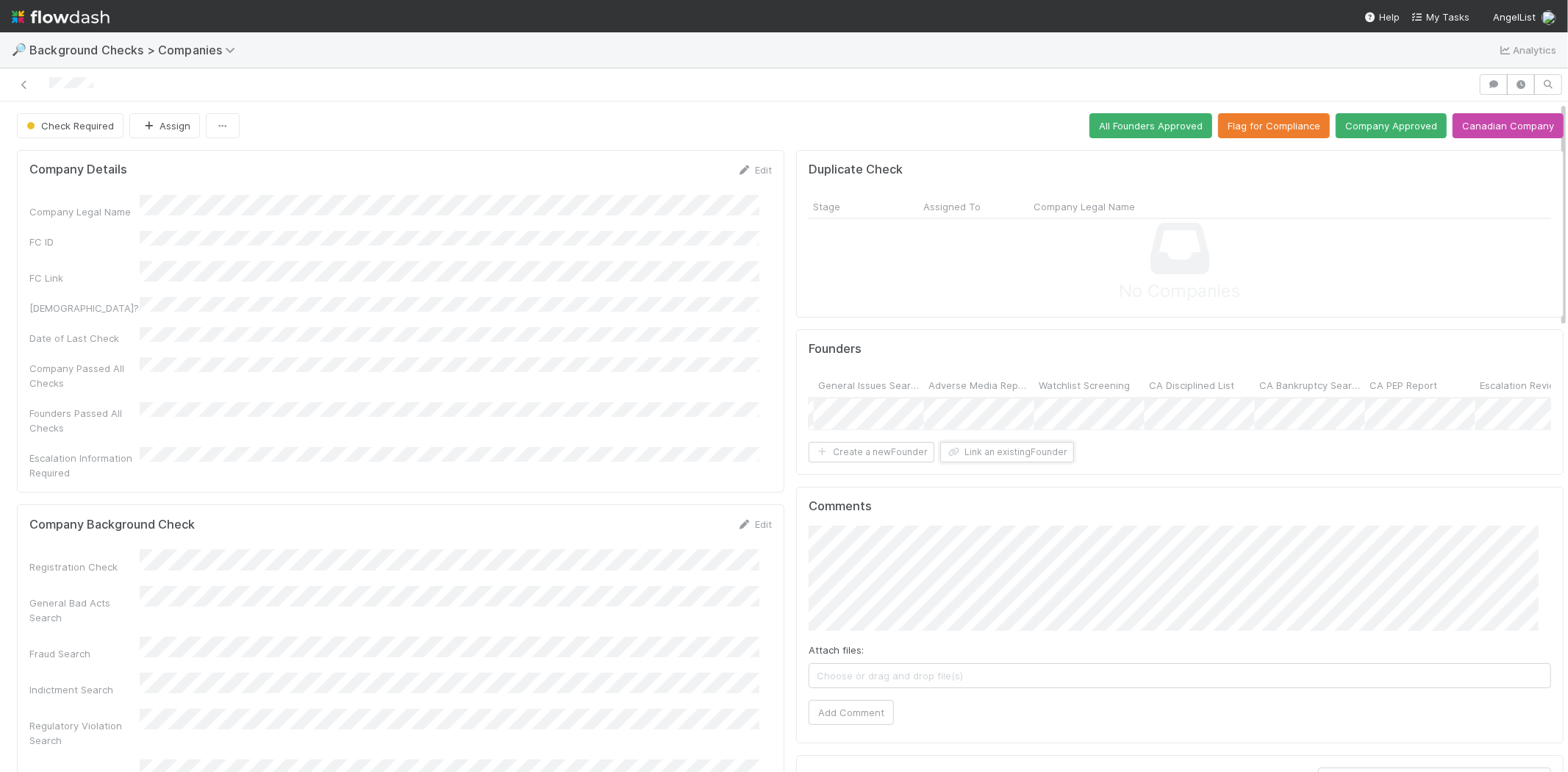
scroll to position [0, 0]
click at [1361, 125] on button "Company Approved" at bounding box center [1391, 126] width 111 height 25
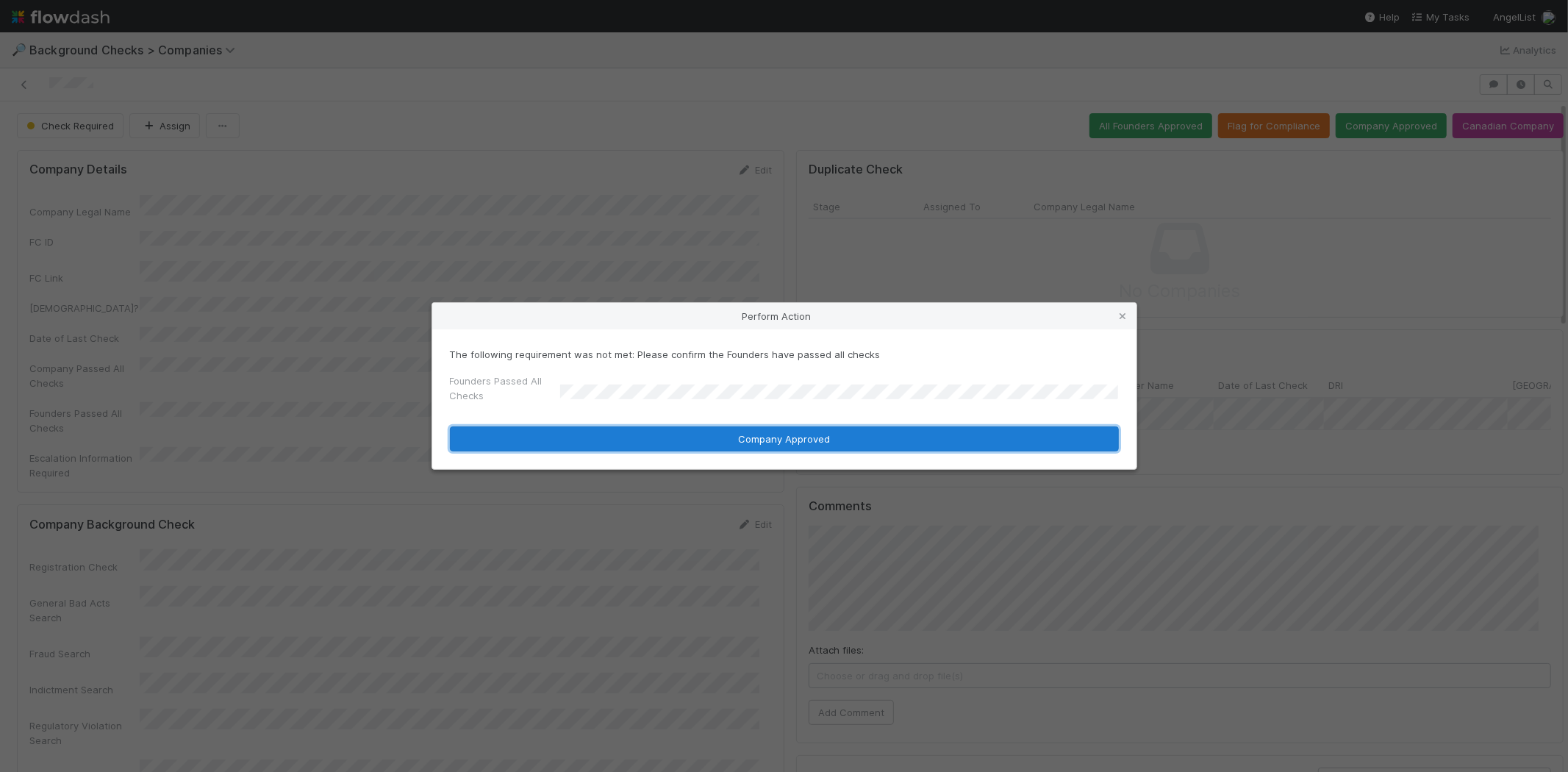
click at [685, 439] on button "Company Approved" at bounding box center [784, 439] width 669 height 25
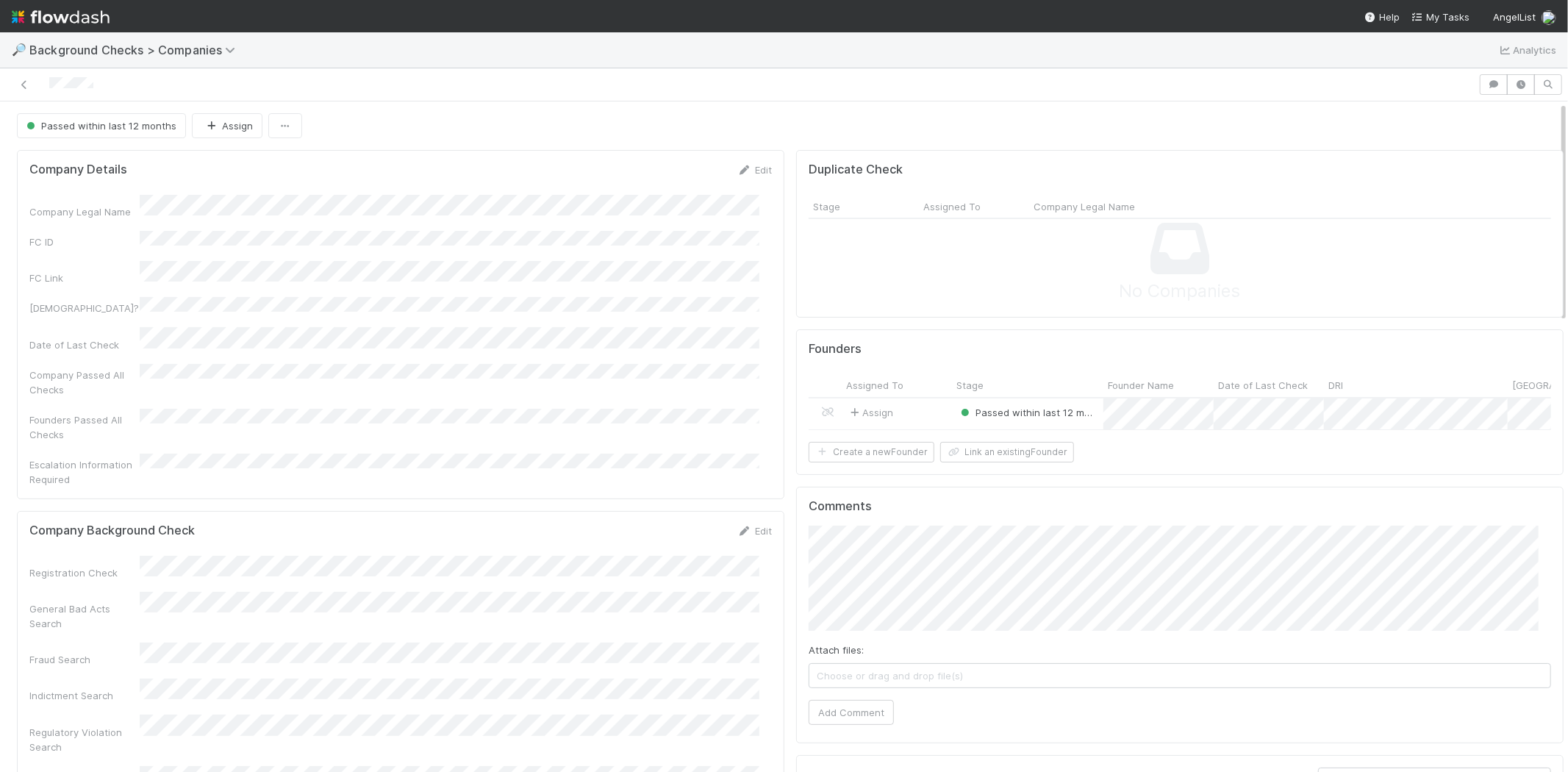
click at [796, 572] on div "Comments Attach files: Choose or drag and drop file(s) Add Comment" at bounding box center [1180, 615] width 768 height 256
click at [897, 408] on div "Assign" at bounding box center [897, 414] width 110 height 32
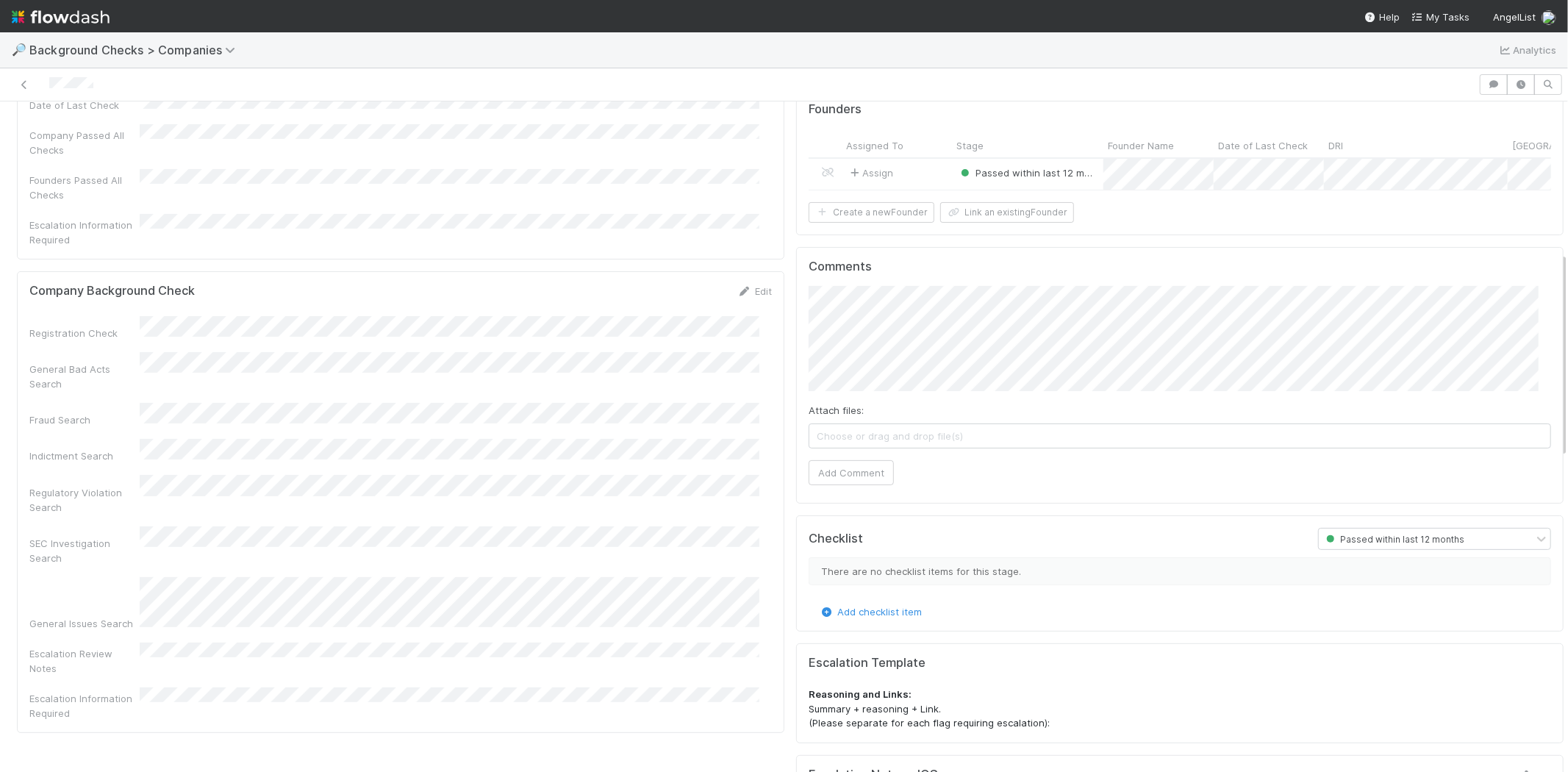
scroll to position [164, 0]
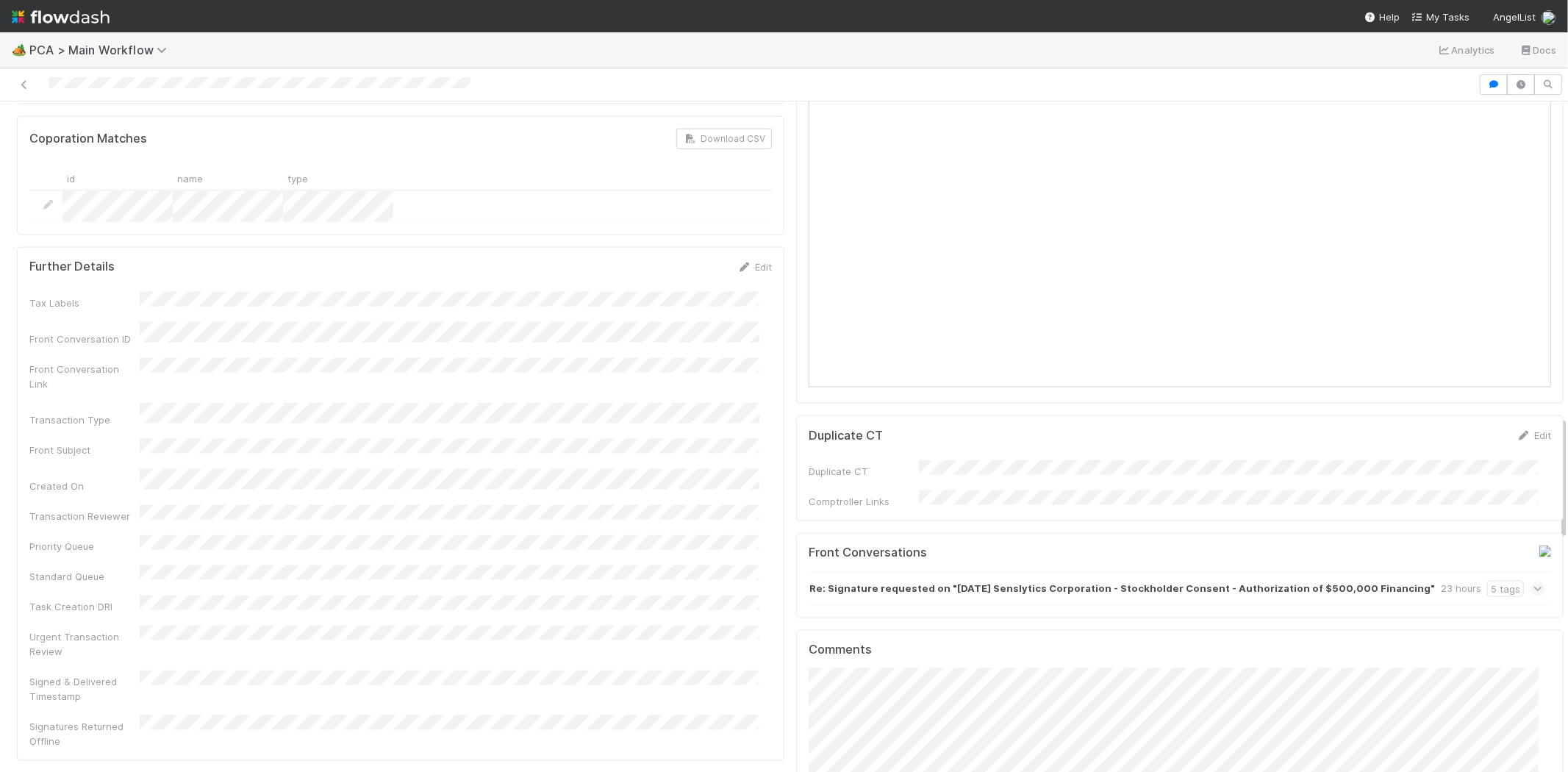
scroll to position [1715, 0]
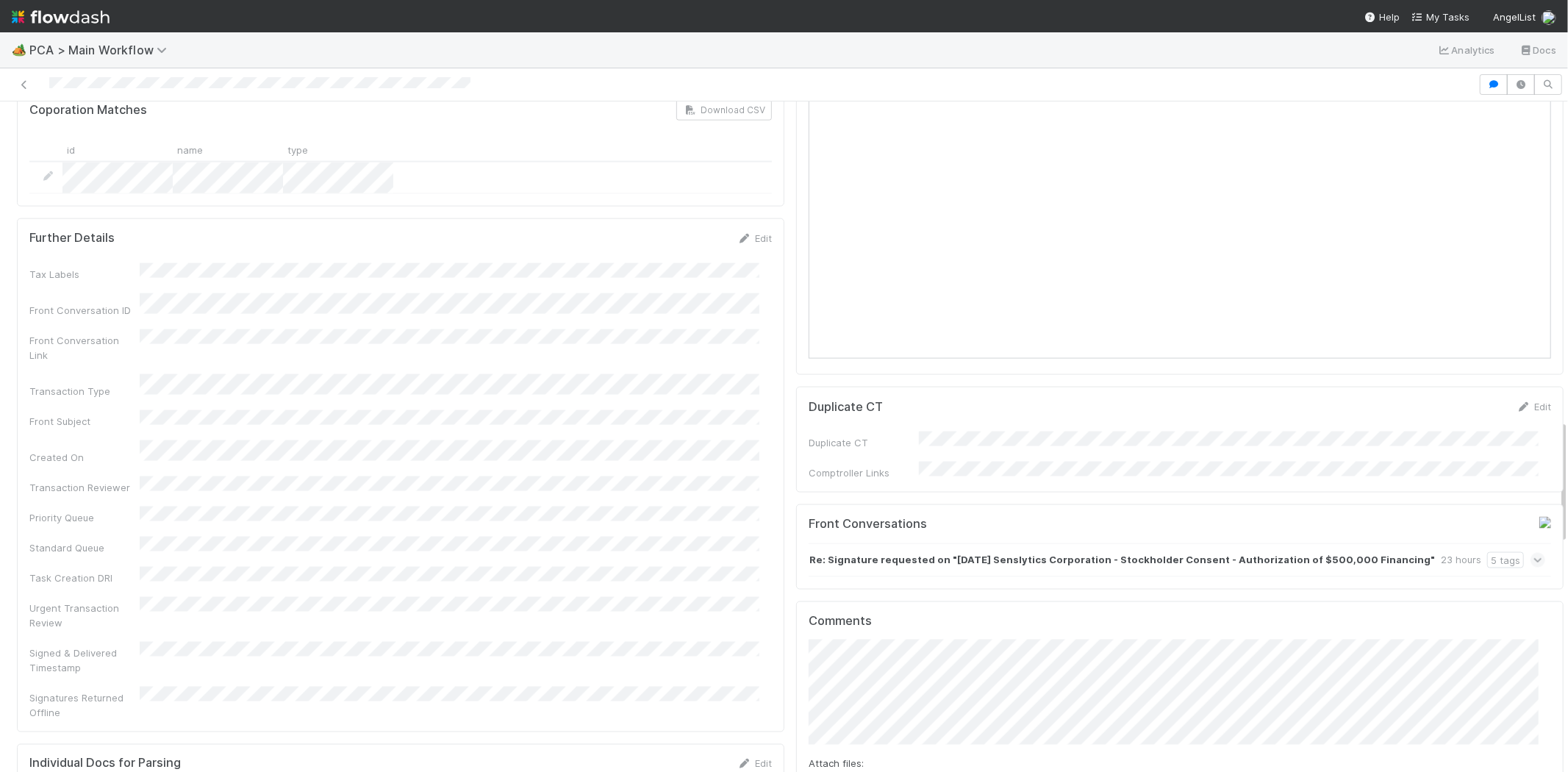
click at [1534, 553] on icon at bounding box center [1538, 559] width 9 height 15
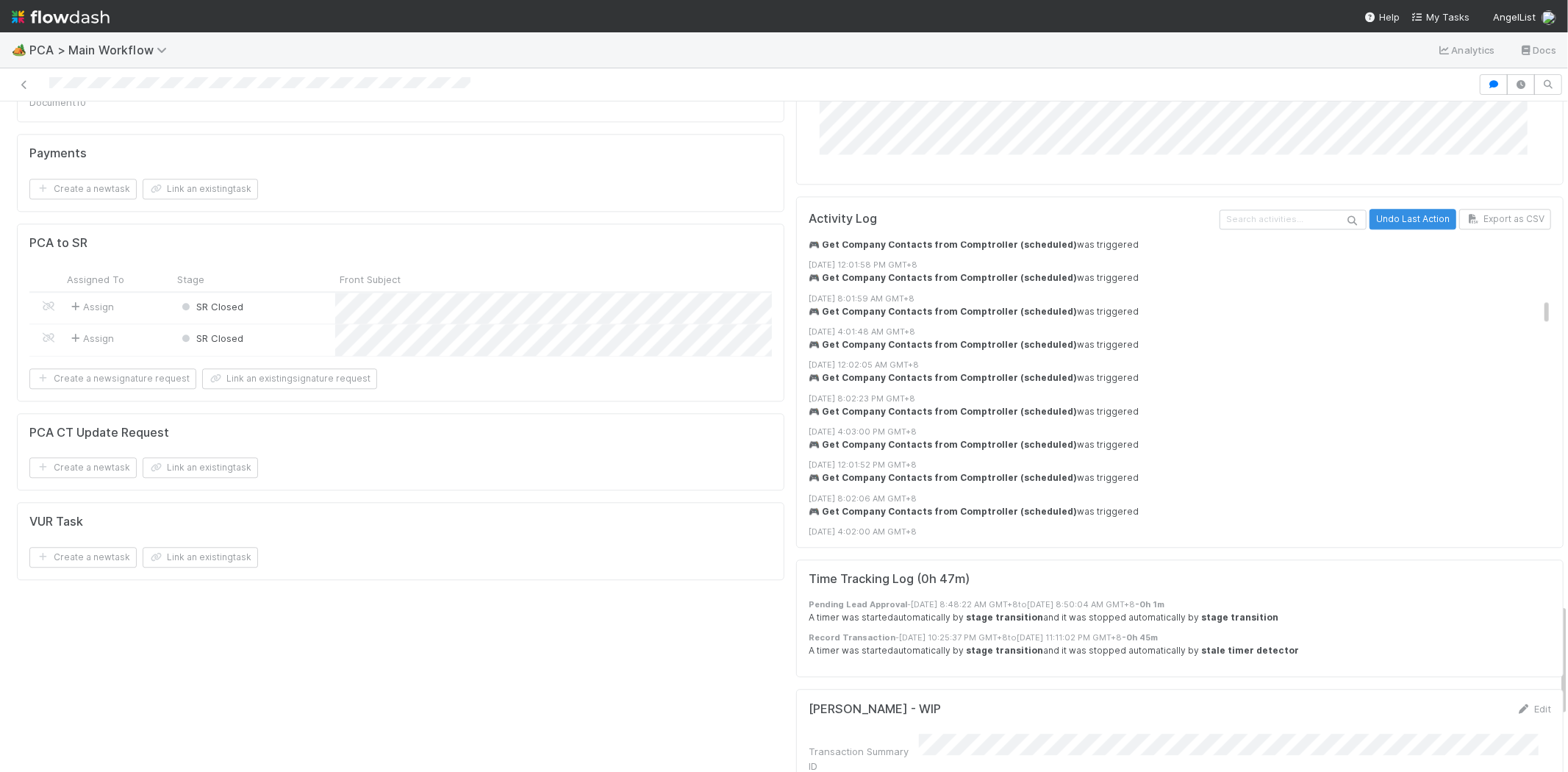
scroll to position [3023, 0]
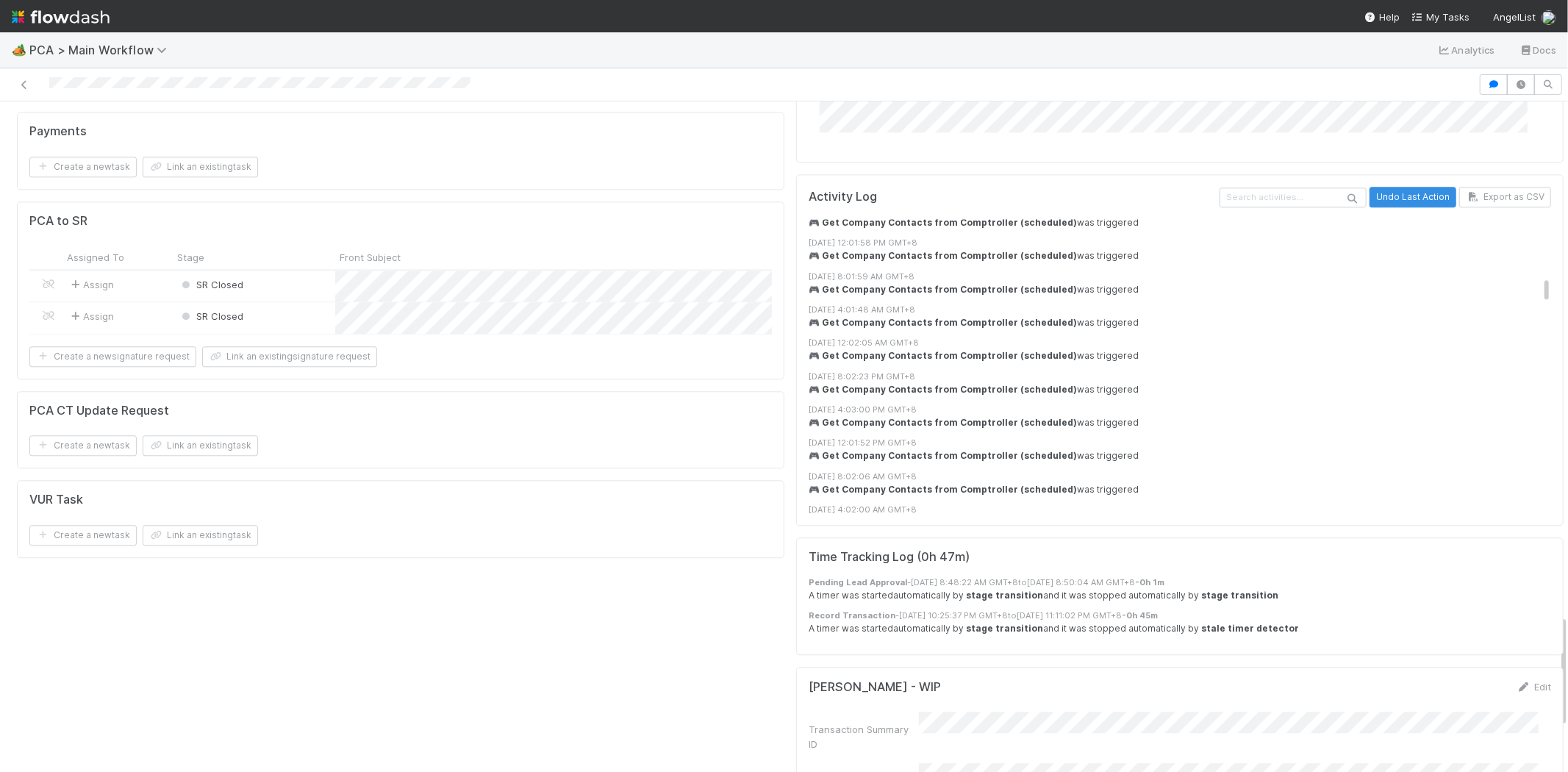
drag, startPoint x: 1525, startPoint y: 202, endPoint x: 1521, endPoint y: 216, distance: 14.6
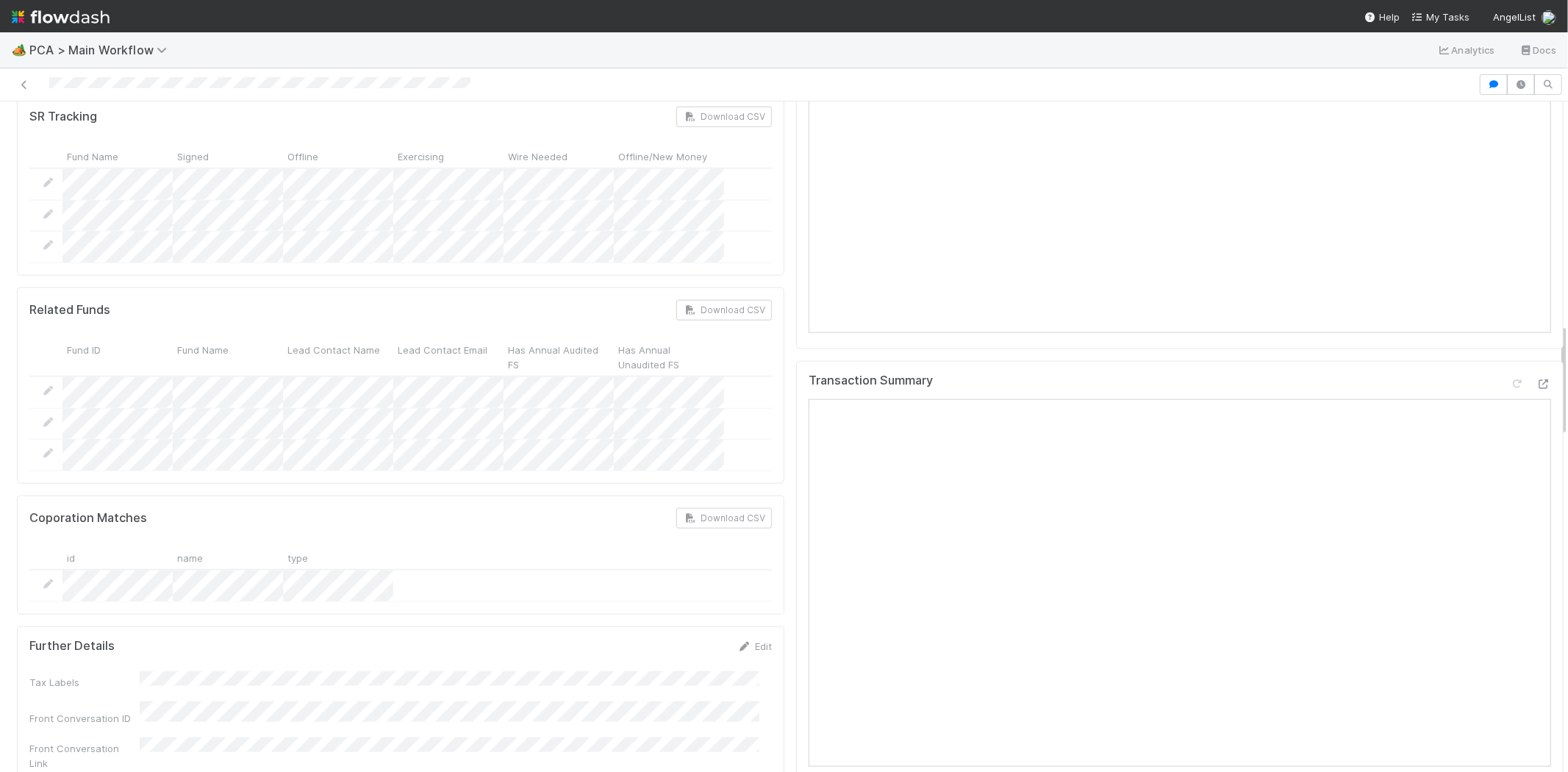
scroll to position [1306, 0]
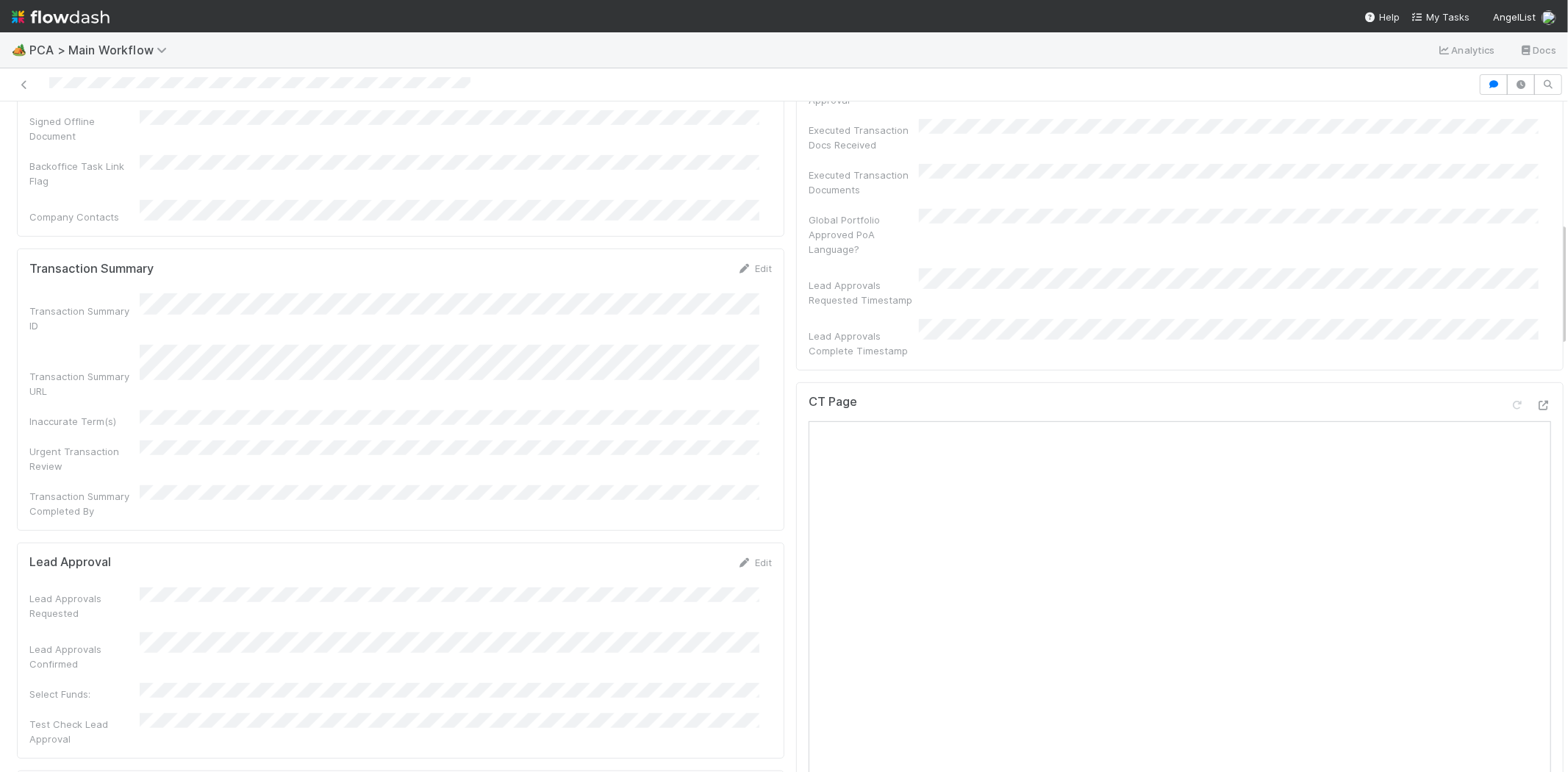
scroll to position [653, 0]
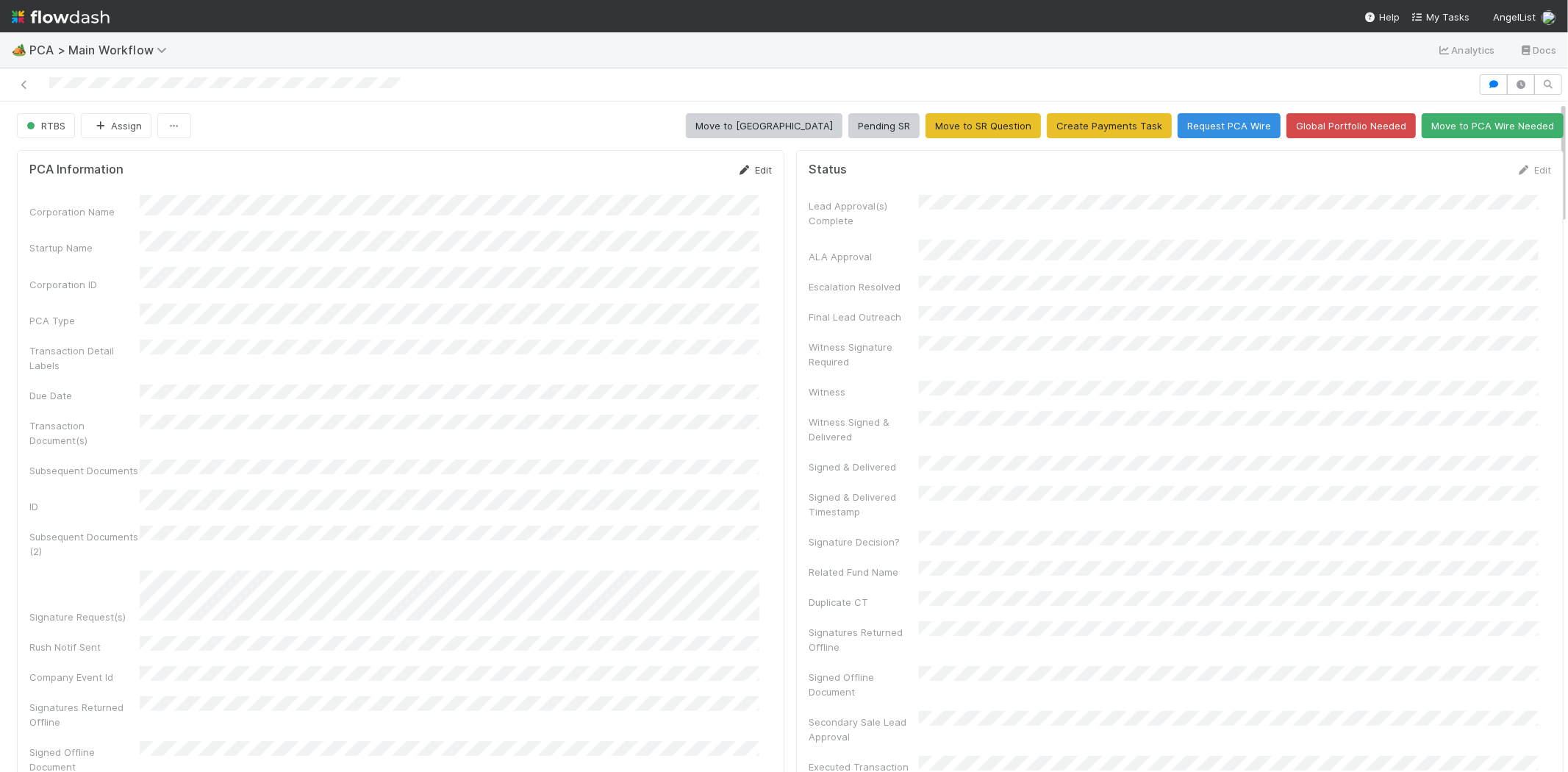
click at [750, 170] on link "Edit" at bounding box center [755, 170] width 34 height 12
click at [676, 177] on button "Save" at bounding box center [694, 175] width 42 height 25
click at [1517, 169] on link "Edit" at bounding box center [1534, 170] width 34 height 12
click at [1452, 175] on button "Save" at bounding box center [1472, 175] width 42 height 25
click at [1519, 172] on link "Edit" at bounding box center [1534, 170] width 34 height 12
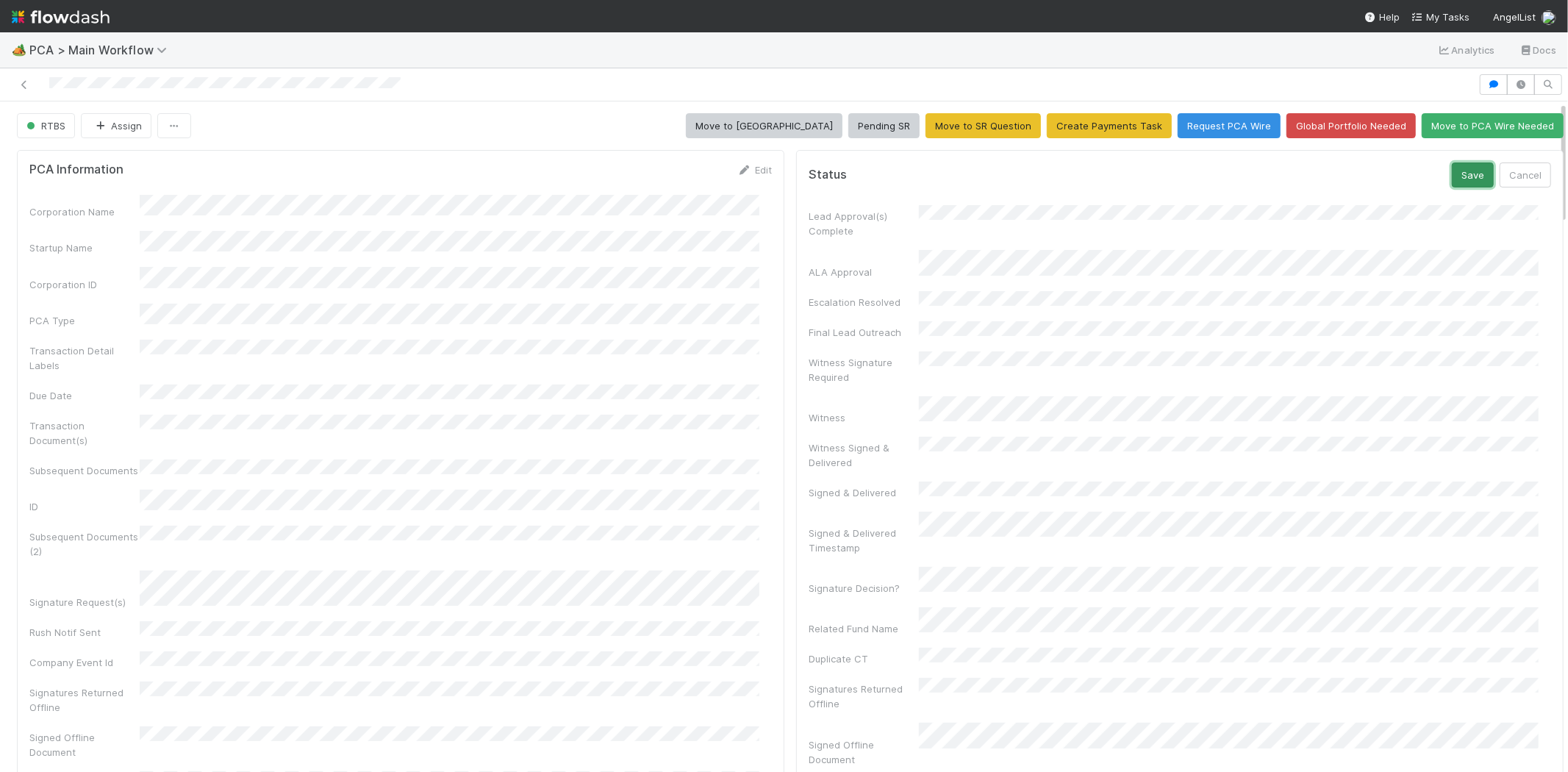
click at [1452, 177] on button "Save" at bounding box center [1472, 175] width 42 height 25
click at [46, 128] on span "RTBS" at bounding box center [44, 126] width 42 height 12
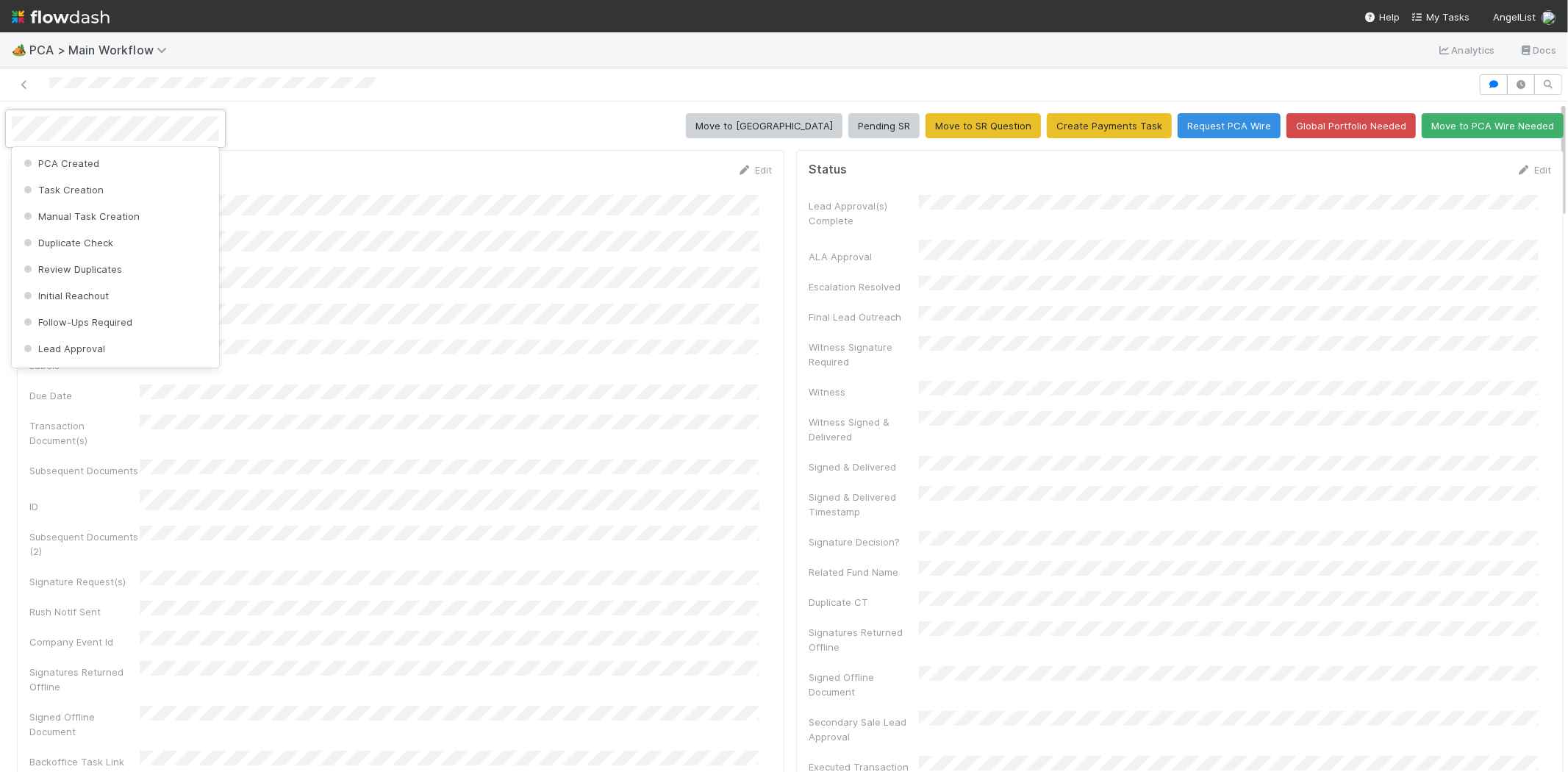
scroll to position [268, 0]
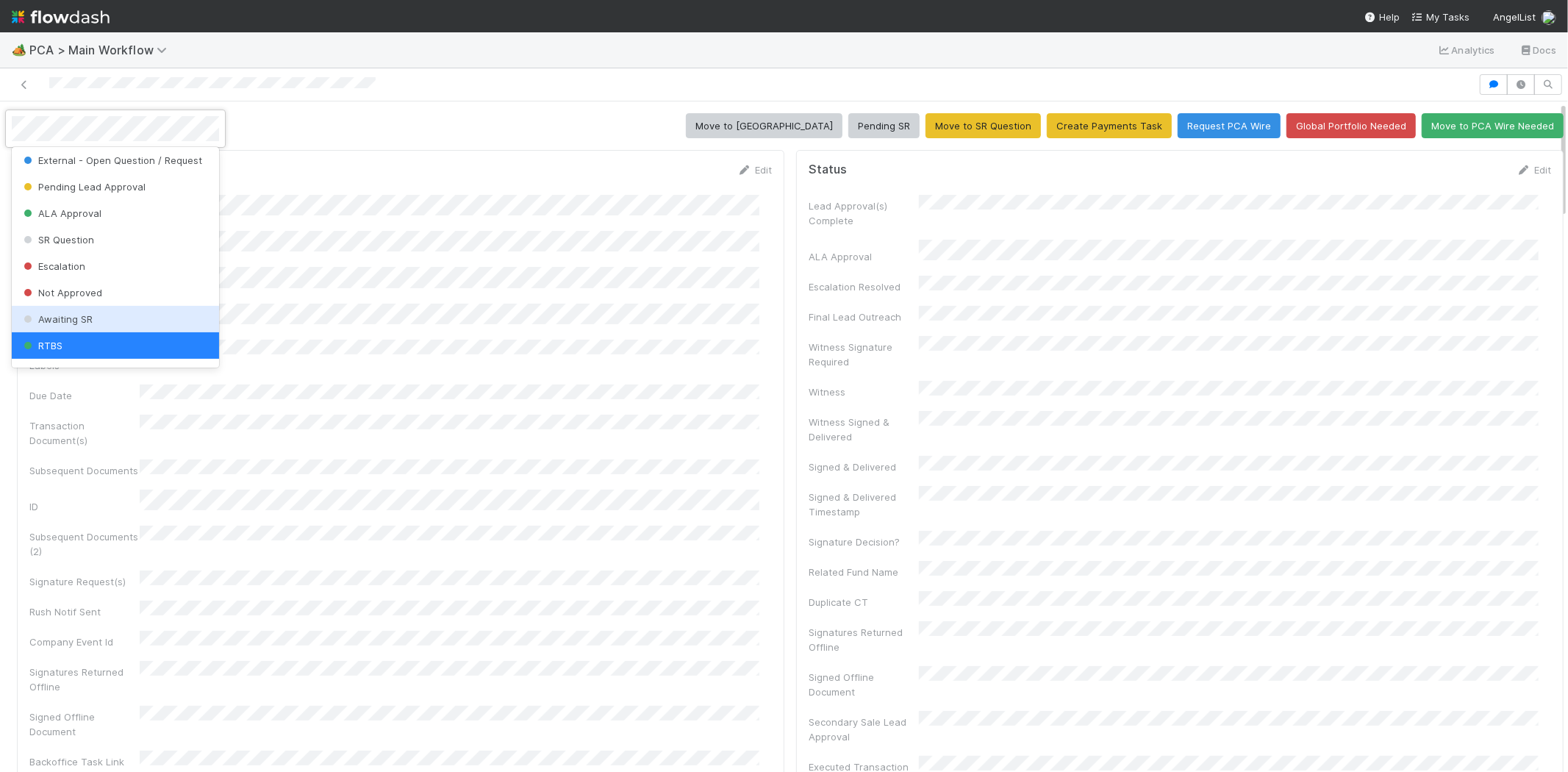
click at [124, 311] on div "Awaiting SR" at bounding box center [115, 318] width 207 height 27
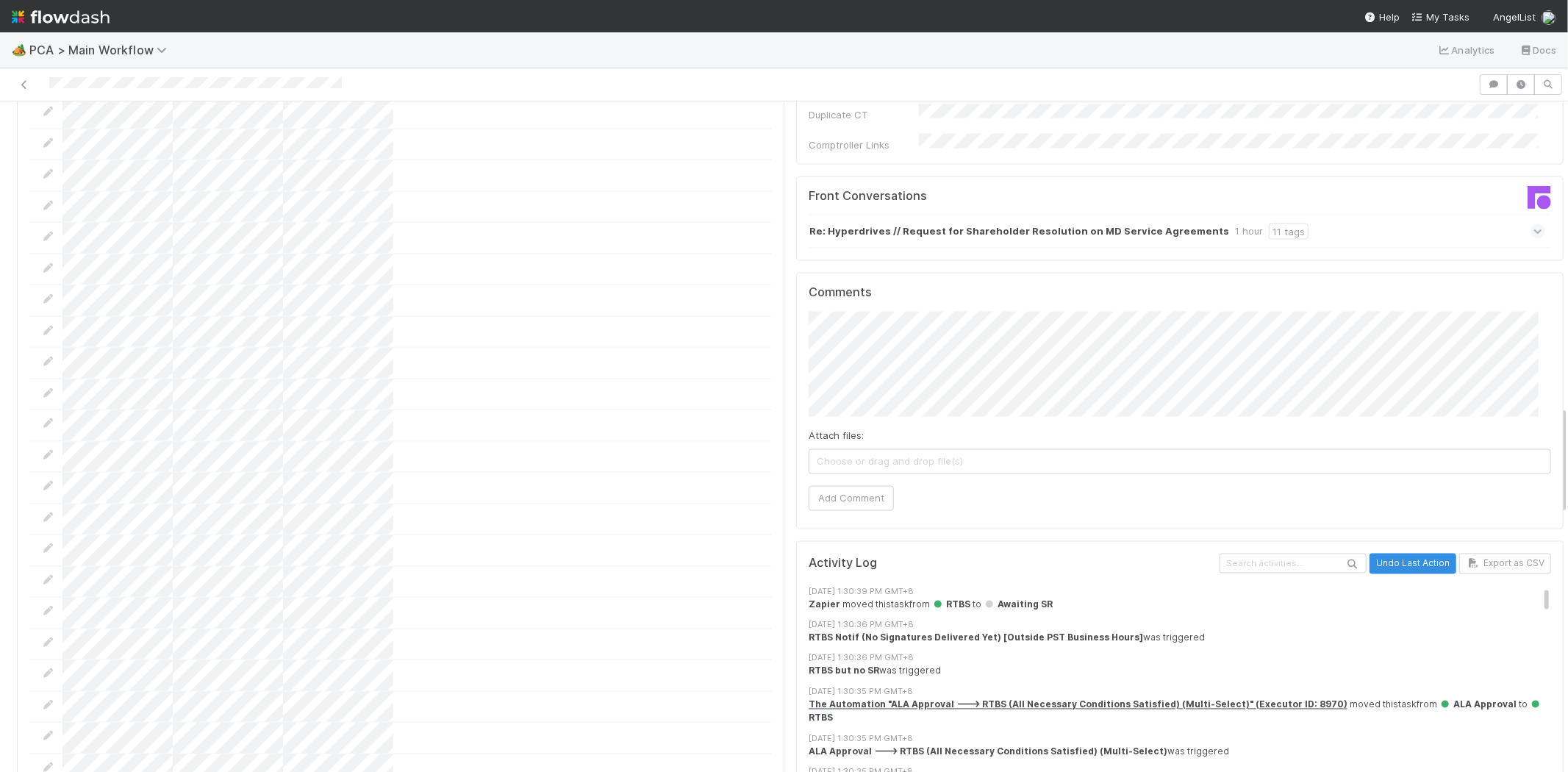
scroll to position [1819, 0]
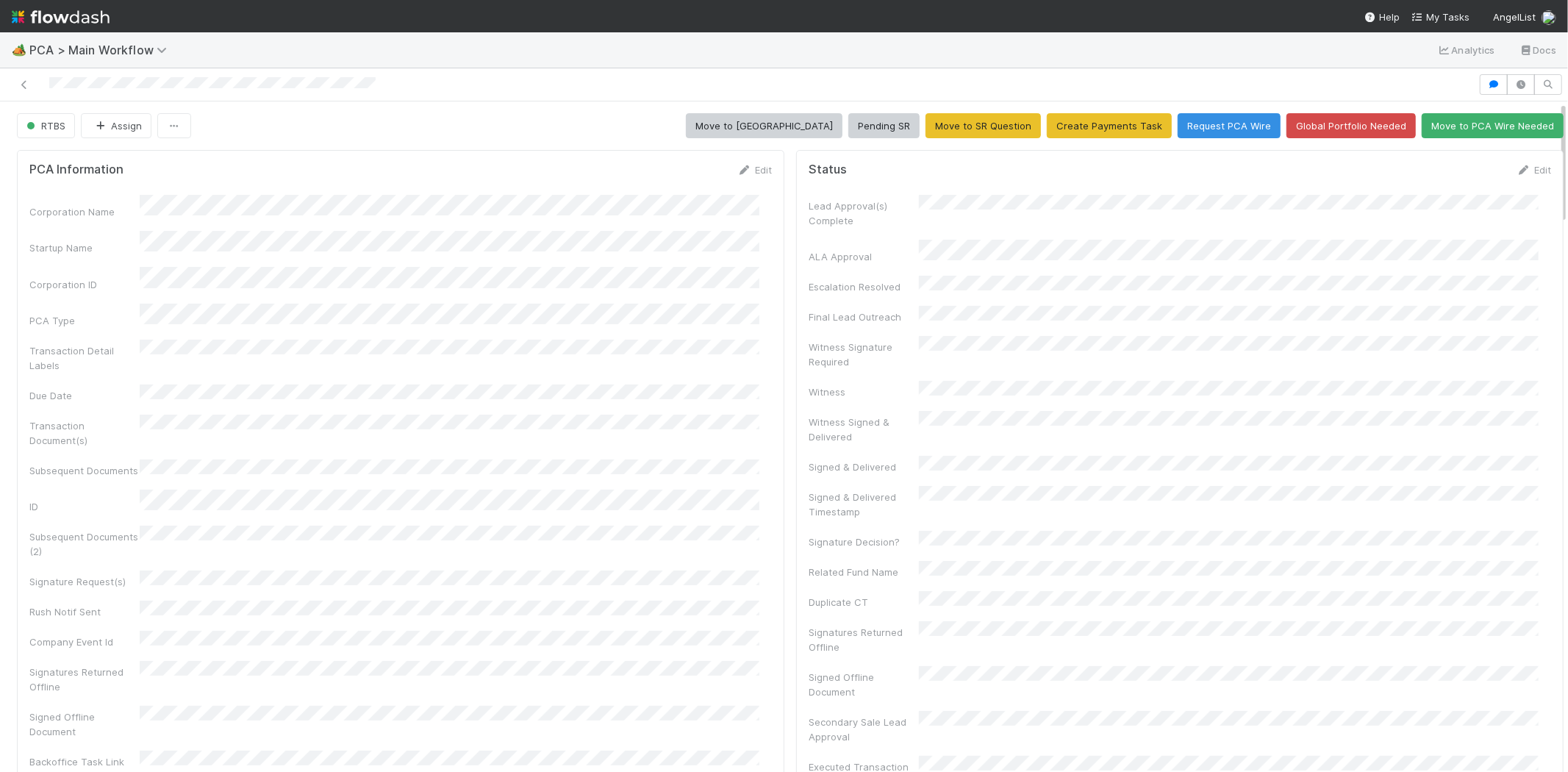
scroll to position [287, 718]
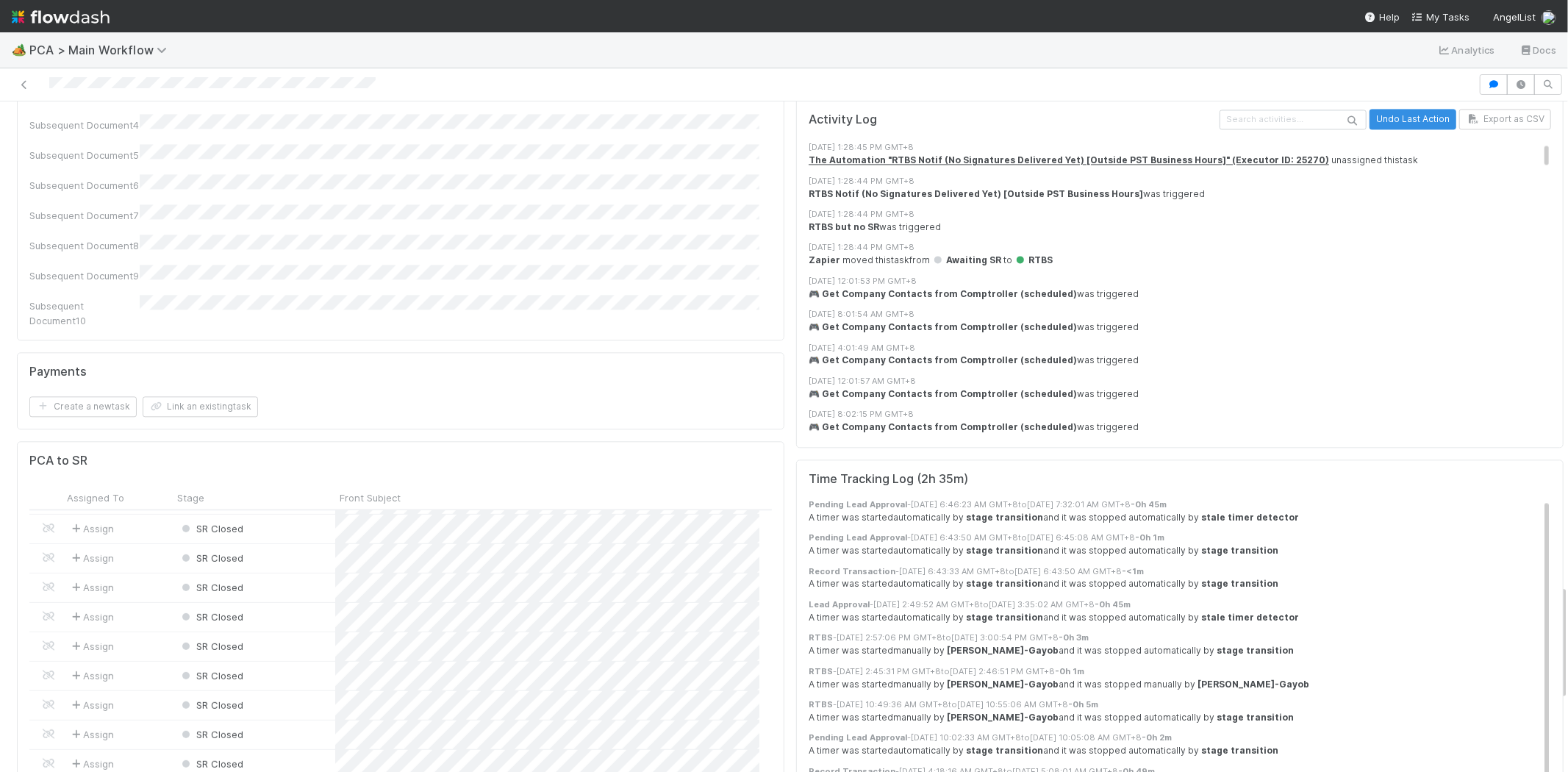
drag, startPoint x: 96, startPoint y: 515, endPoint x: 122, endPoint y: 516, distance: 26.0
click at [122, 516] on div "Assign SR Closed 6/24/25, 7:47:05 PM 6/24/25, 7:50:06 PM Assign SR Closed 6/24/…" at bounding box center [394, 659] width 730 height 299
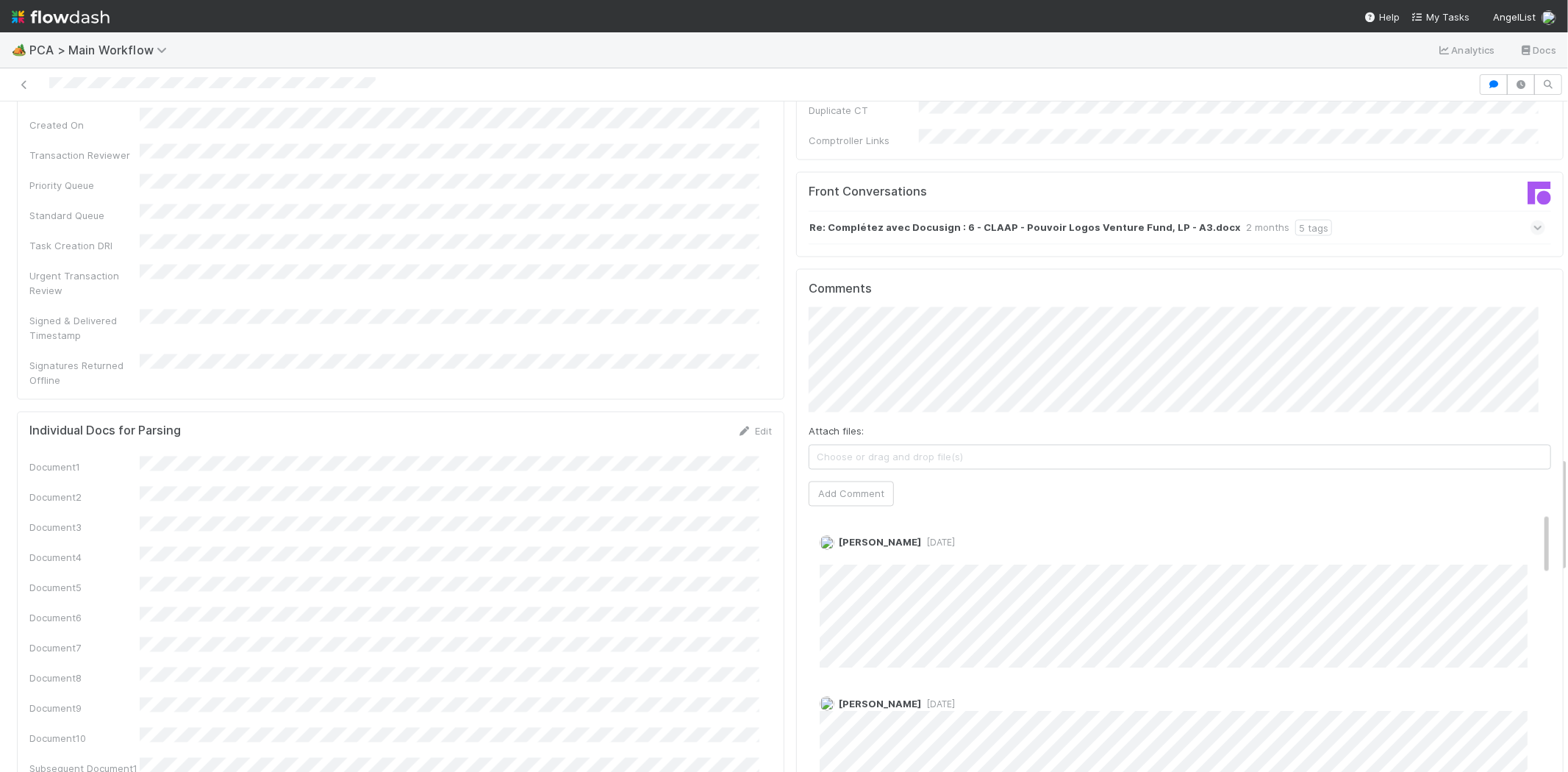
scroll to position [2041, 0]
click at [844, 482] on button "Add Comment" at bounding box center [851, 494] width 85 height 25
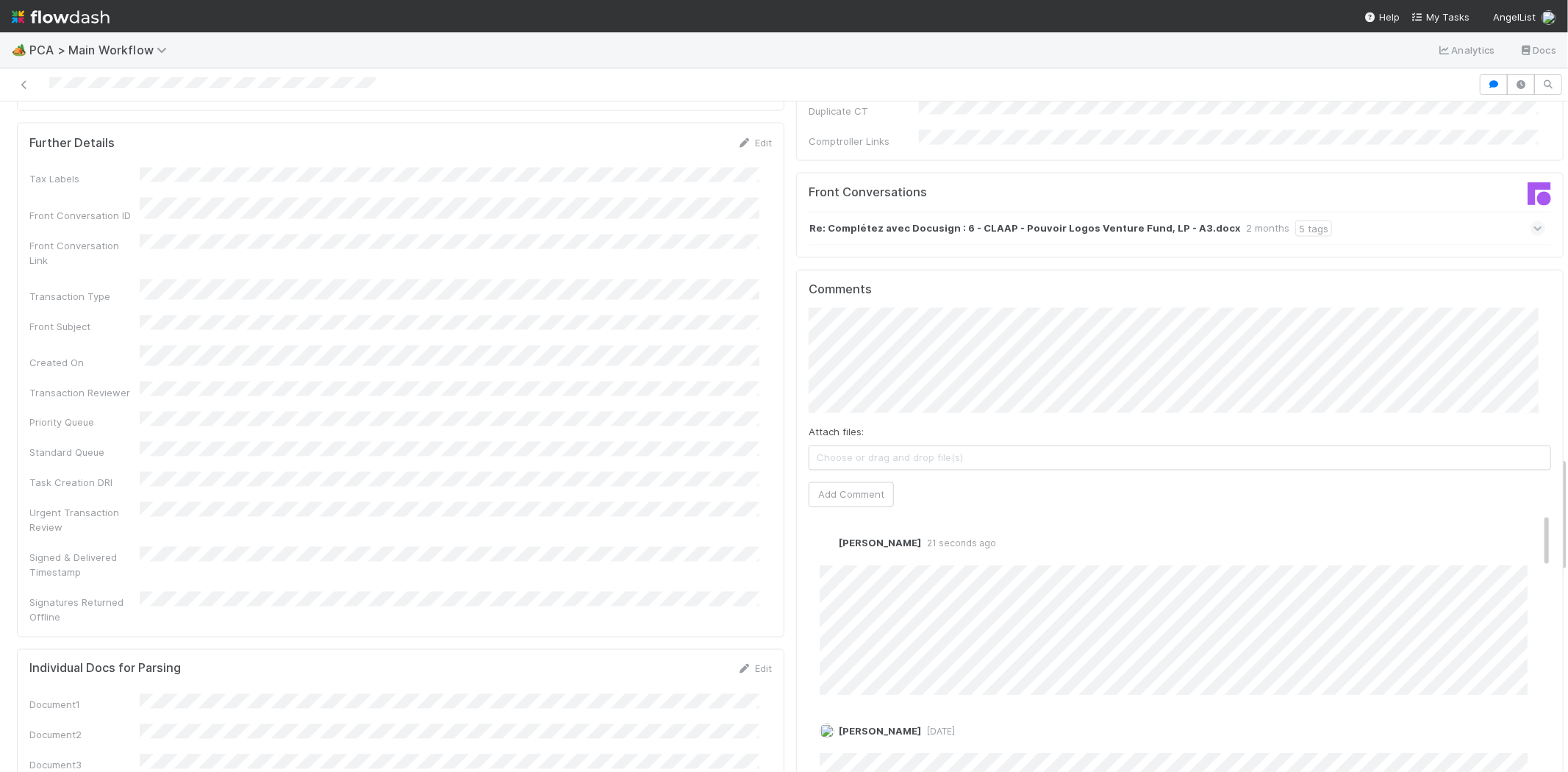
scroll to position [2264, 0]
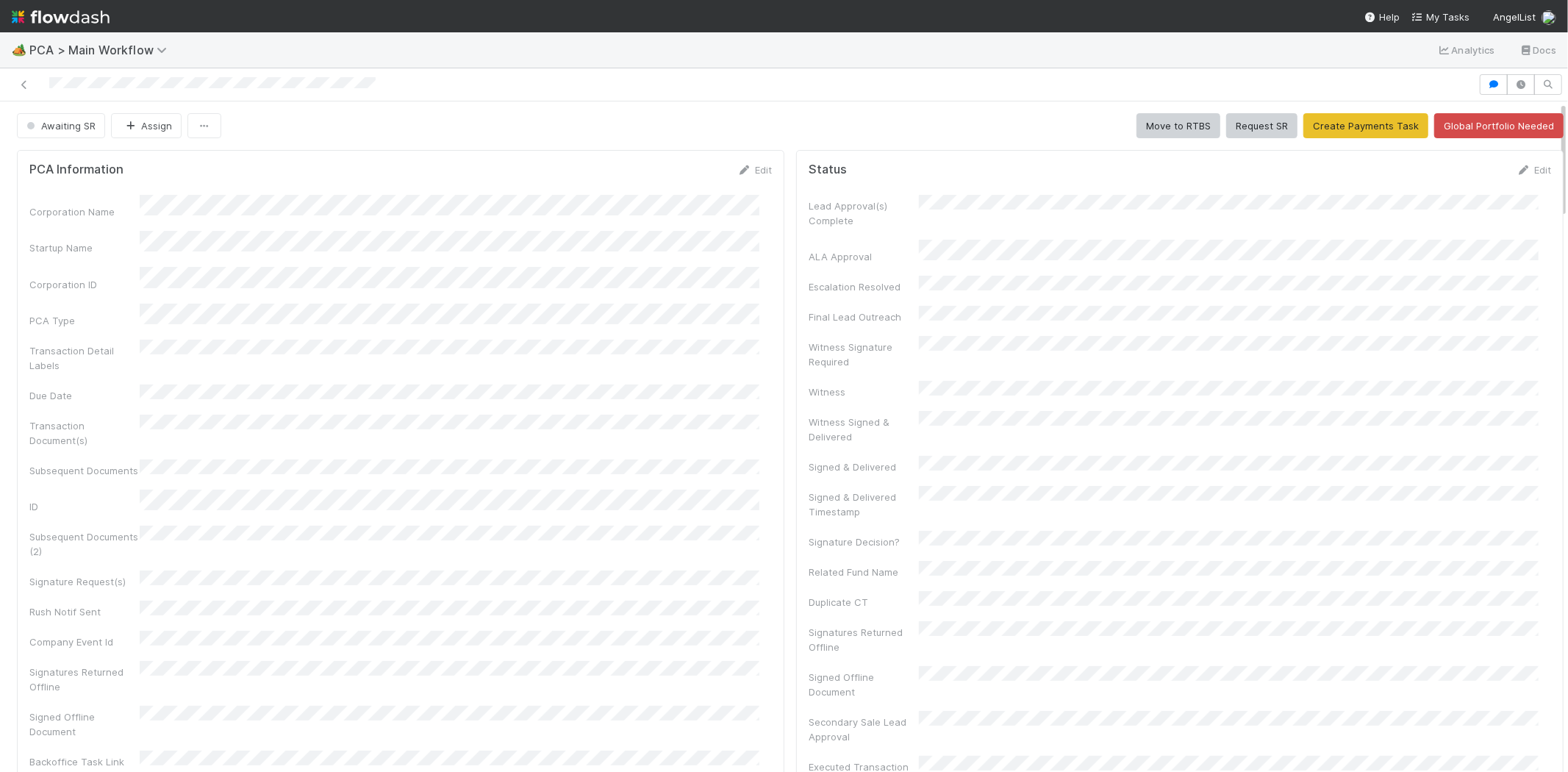
scroll to position [287, 718]
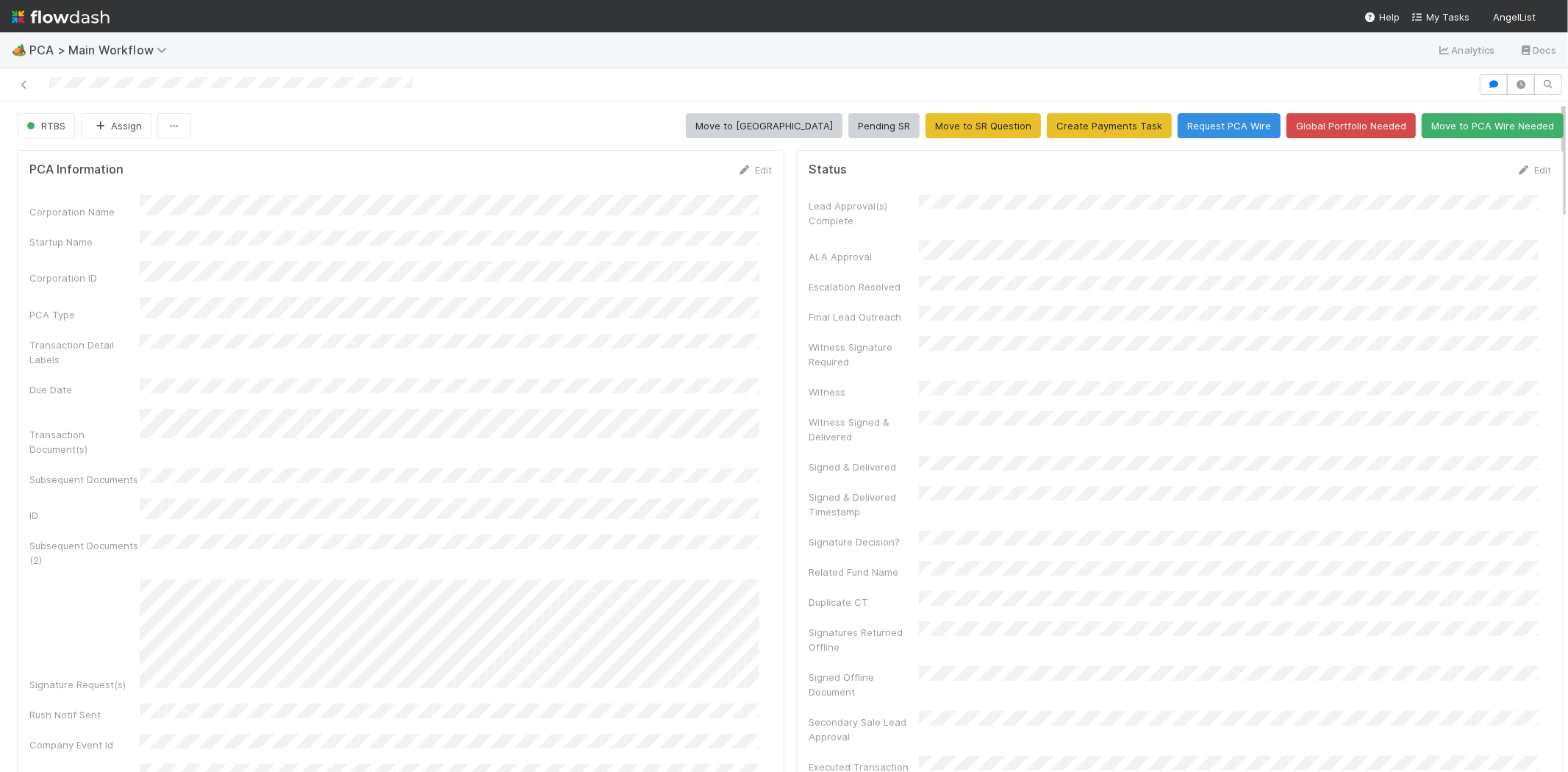
click at [108, 79] on div at bounding box center [739, 84] width 1466 height 21
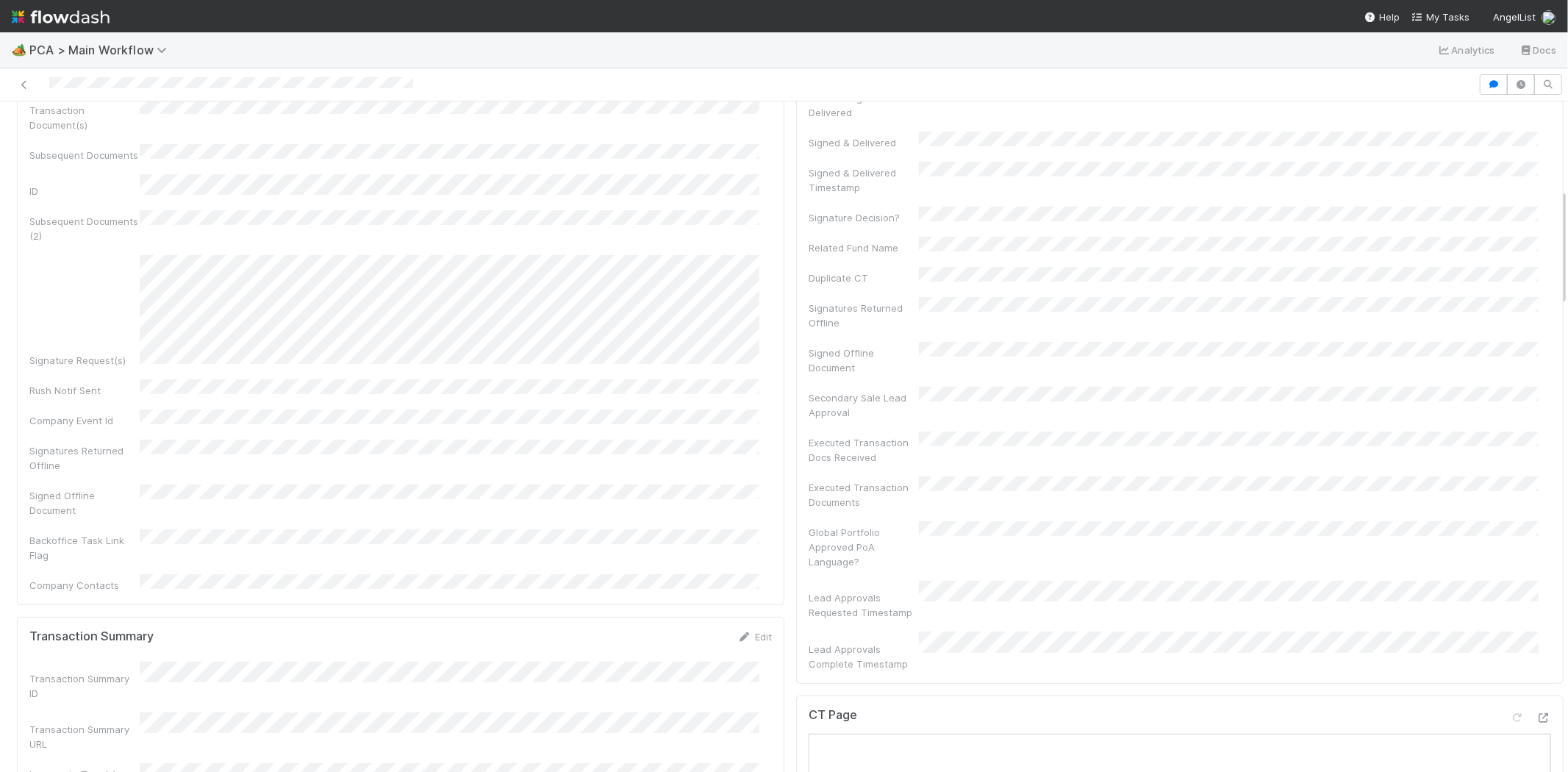
scroll to position [301, 0]
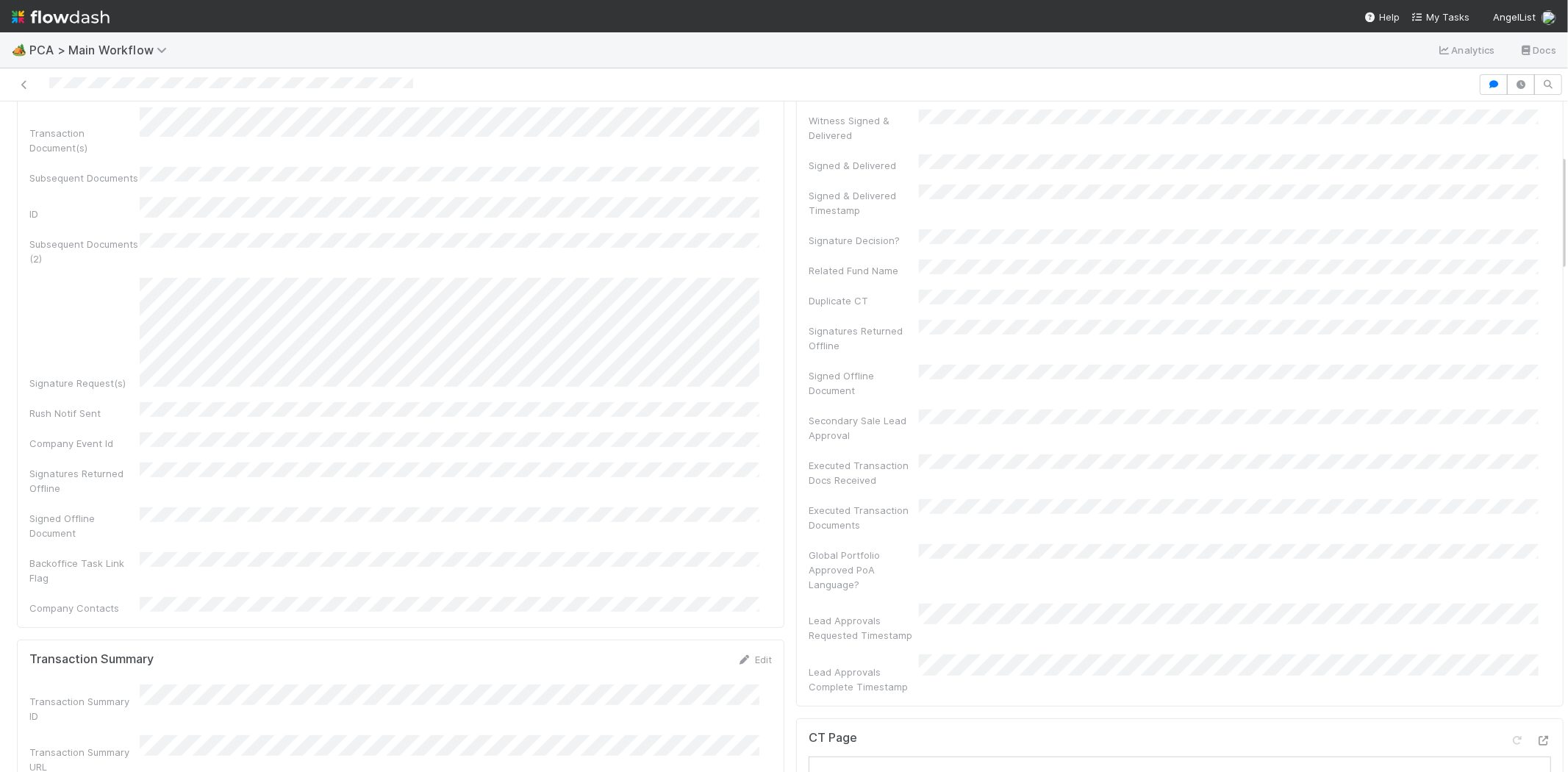
drag, startPoint x: 42, startPoint y: 83, endPoint x: 273, endPoint y: 212, distance: 264.6
click at [273, 212] on div "Corporation Name Startup Name Corporation ID PCA Type Transaction Detail Labels…" at bounding box center [400, 254] width 743 height 722
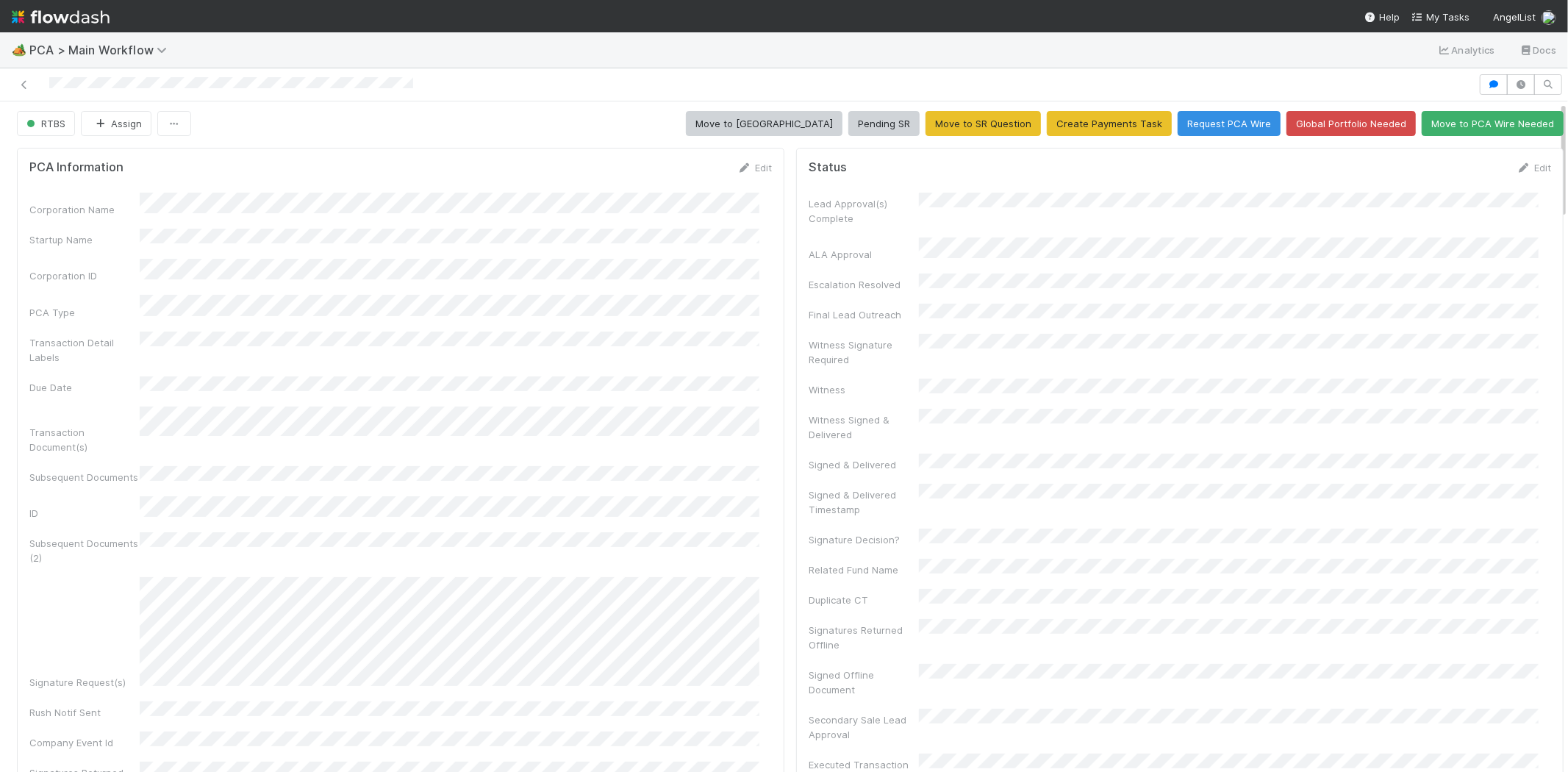
scroll to position [0, 0]
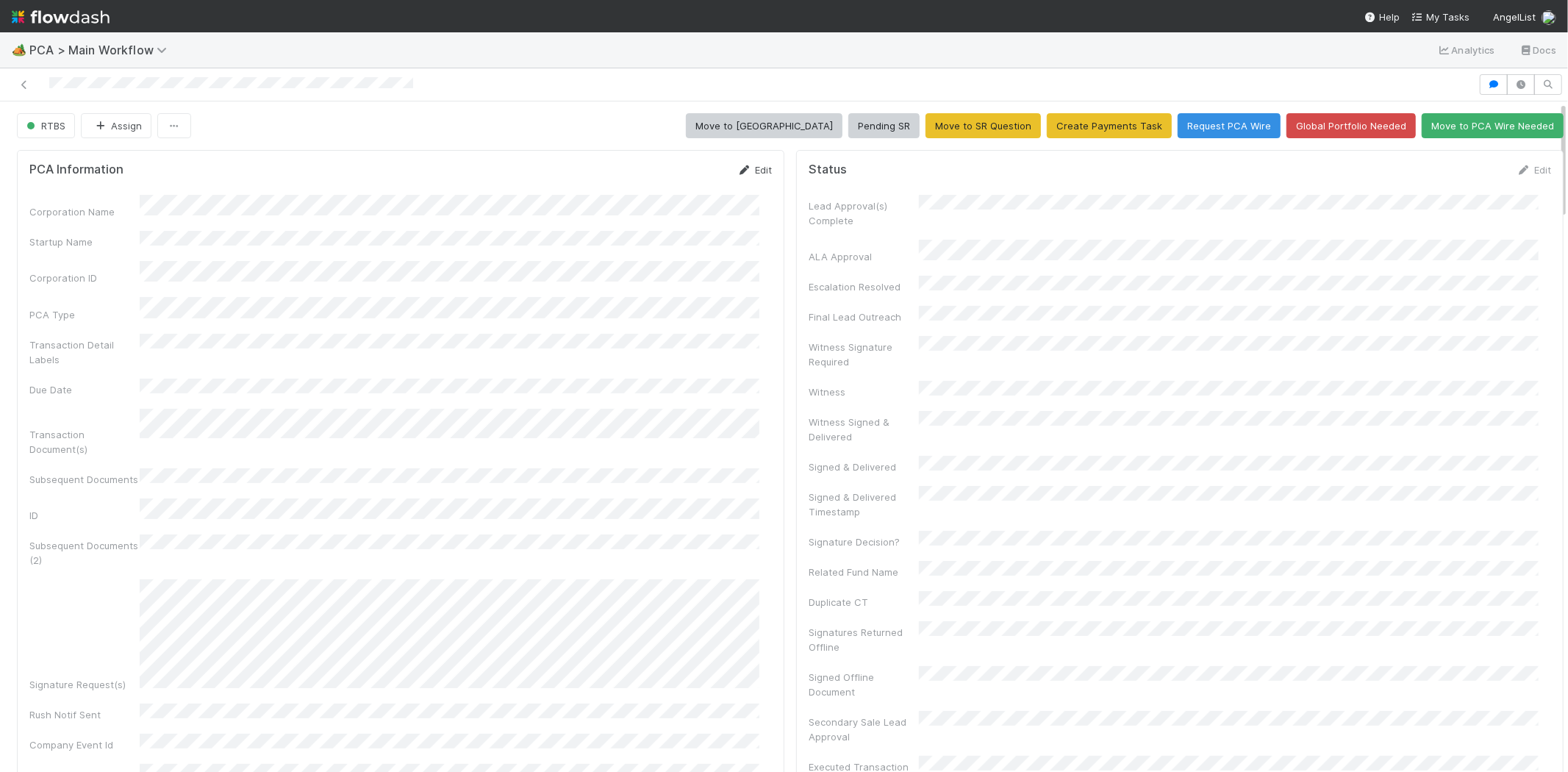
click at [738, 165] on icon at bounding box center [744, 170] width 15 height 9
click at [682, 166] on button "Save" at bounding box center [694, 175] width 42 height 25
click at [746, 164] on link "Edit" at bounding box center [755, 170] width 34 height 12
click at [681, 172] on button "Save" at bounding box center [694, 175] width 42 height 25
click at [1517, 164] on link "Edit" at bounding box center [1534, 170] width 34 height 12
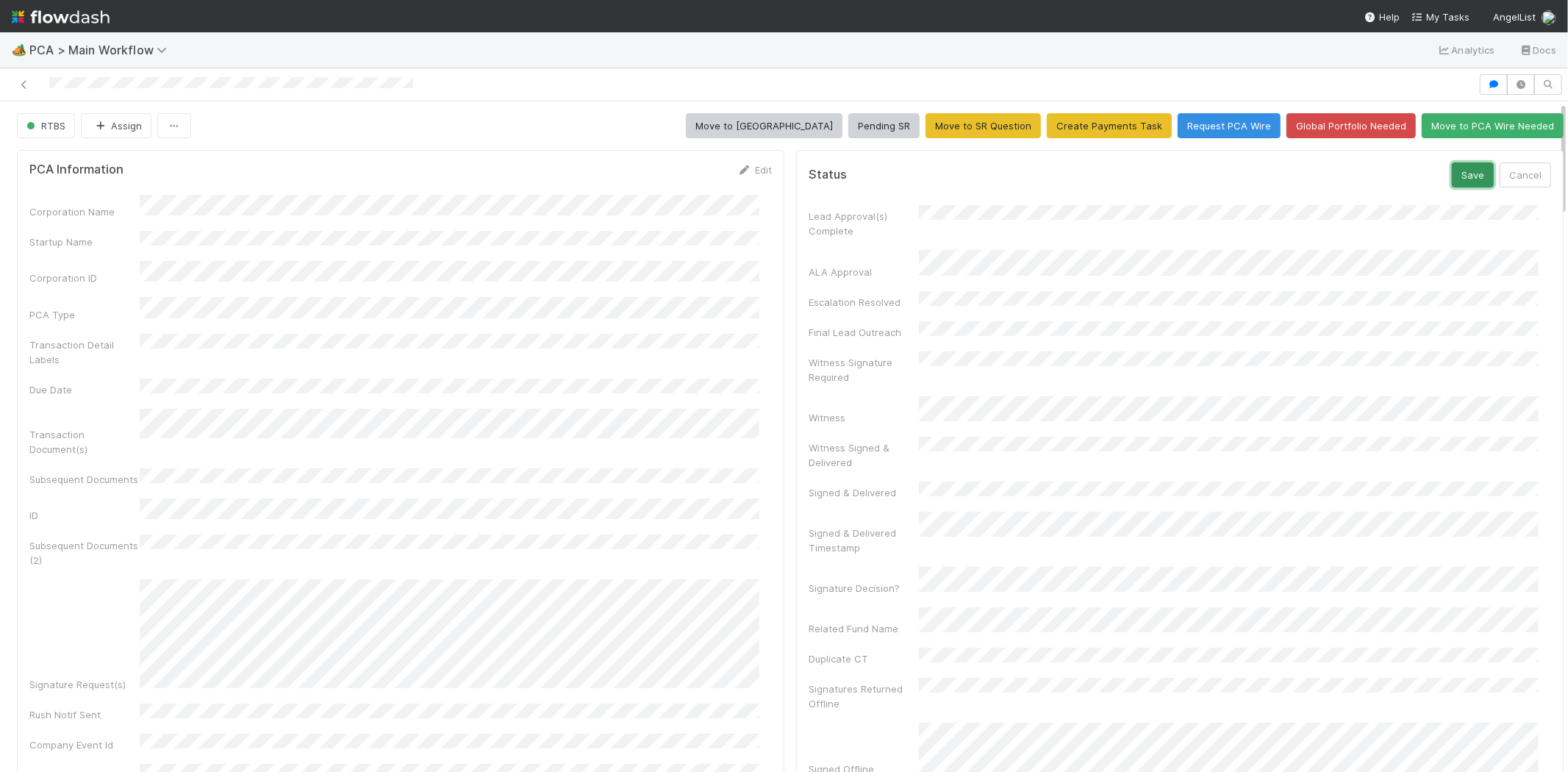
click at [1452, 164] on button "Save" at bounding box center [1472, 175] width 42 height 25
click at [748, 169] on link "Edit" at bounding box center [755, 170] width 34 height 12
click at [680, 178] on button "Save" at bounding box center [694, 175] width 42 height 25
click at [751, 168] on link "Edit" at bounding box center [755, 170] width 34 height 12
click at [680, 177] on button "Save" at bounding box center [694, 175] width 42 height 25
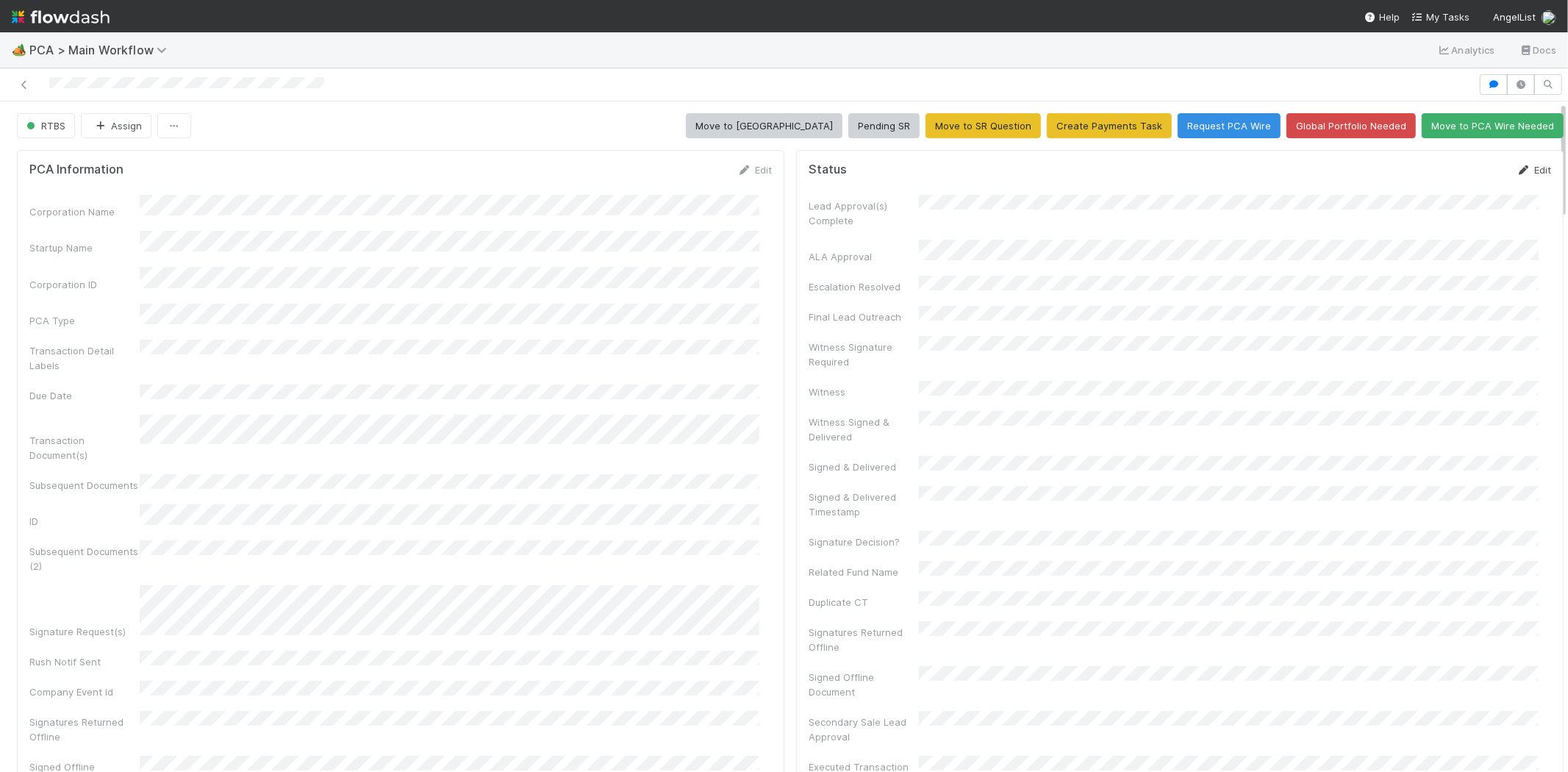
click at [1517, 164] on link "Edit" at bounding box center [1534, 170] width 34 height 12
click at [1452, 176] on button "Save" at bounding box center [1472, 175] width 42 height 25
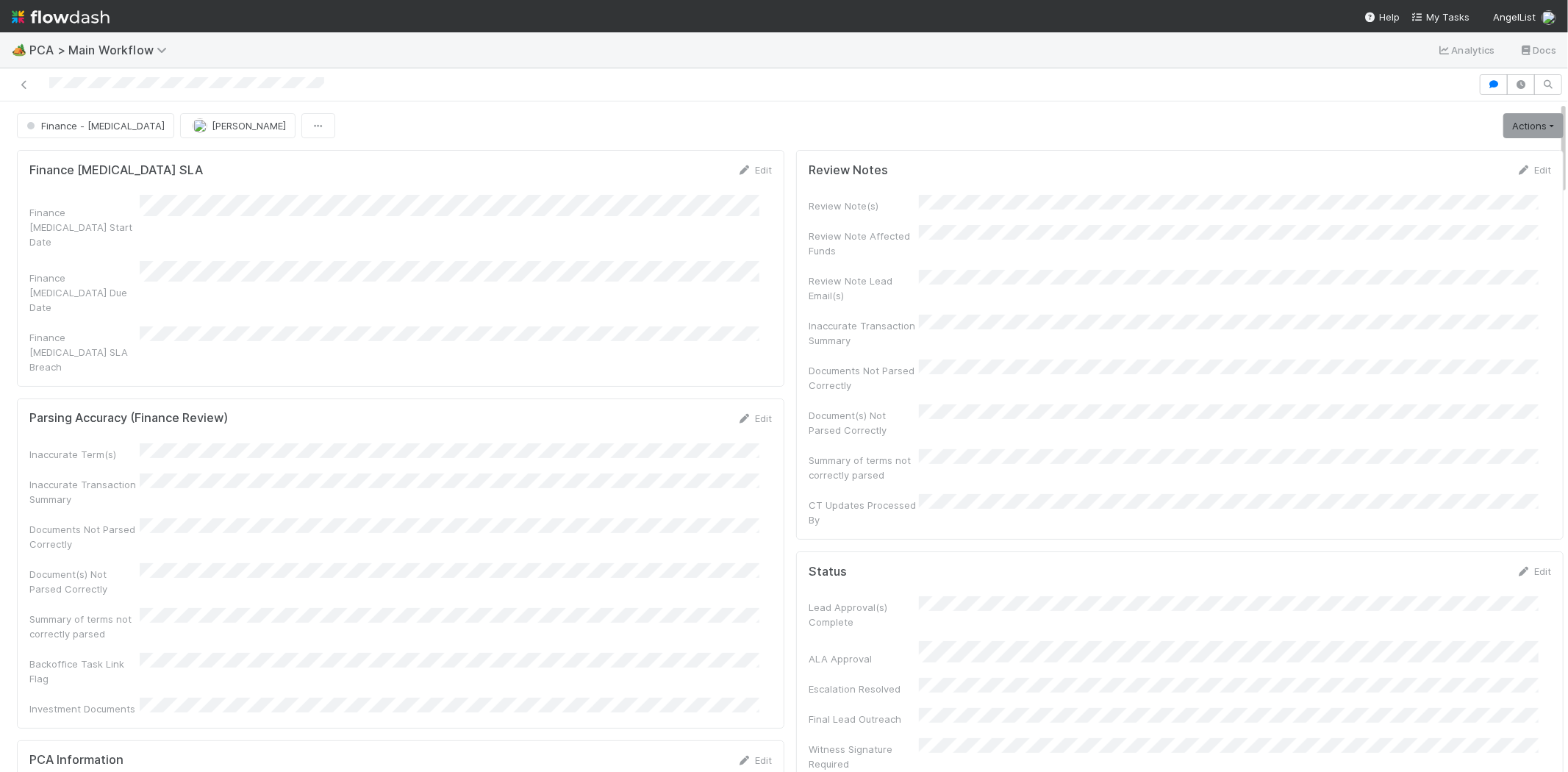
click at [112, 83] on div at bounding box center [739, 84] width 1466 height 21
click at [108, 83] on div at bounding box center [739, 84] width 1466 height 21
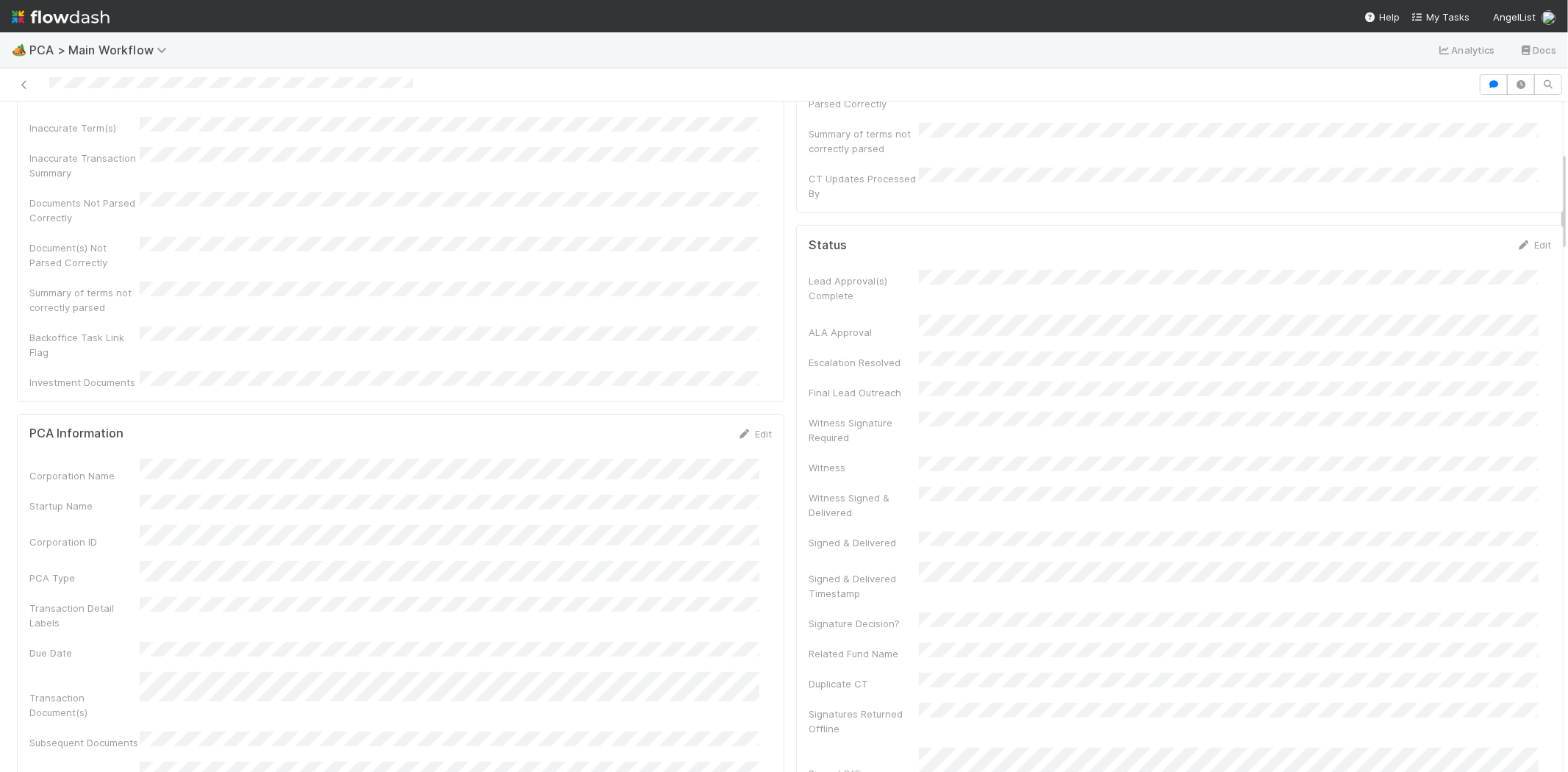
scroll to position [408, 0]
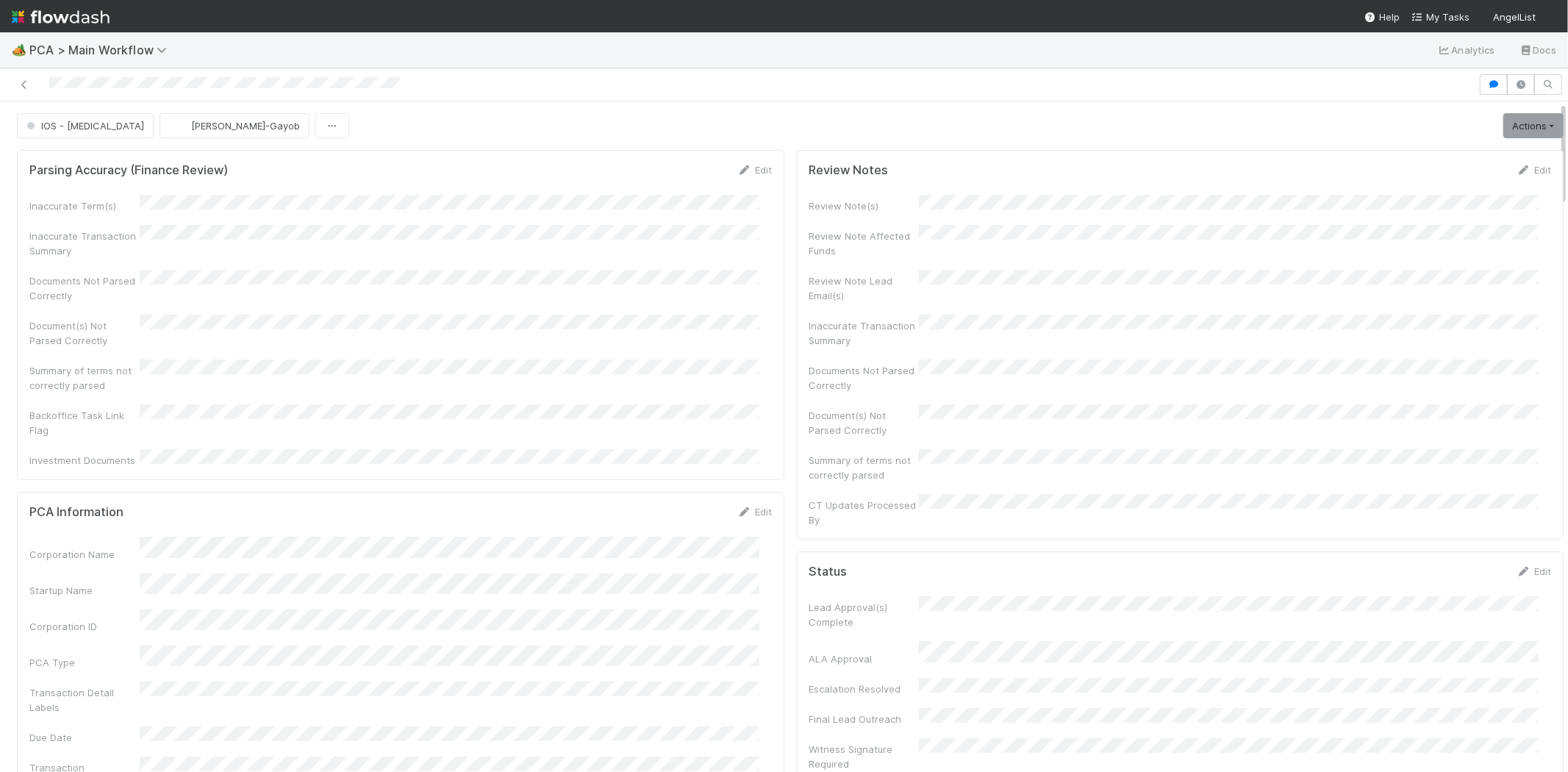
click at [97, 78] on div at bounding box center [739, 84] width 1466 height 21
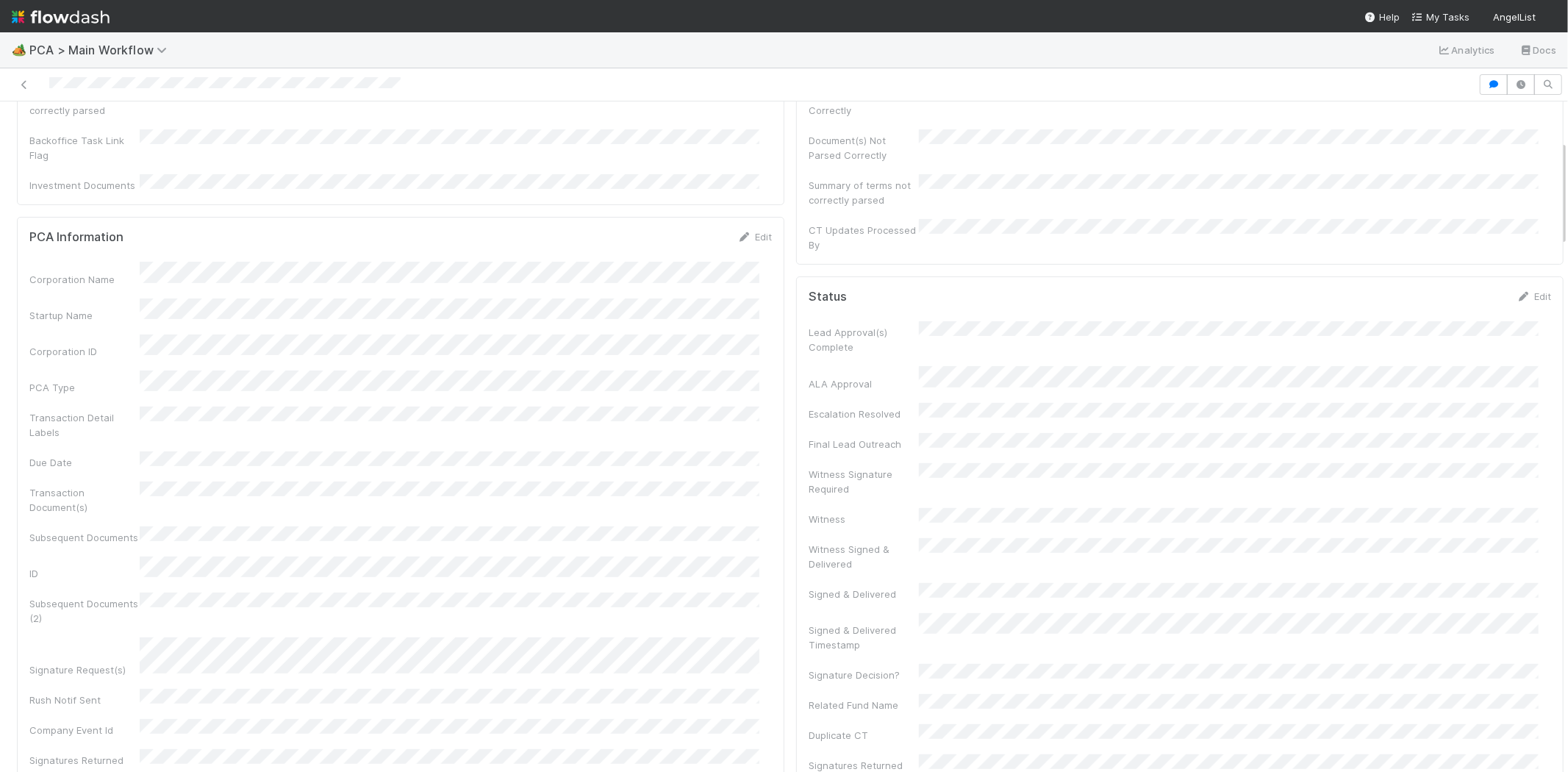
scroll to position [326, 0]
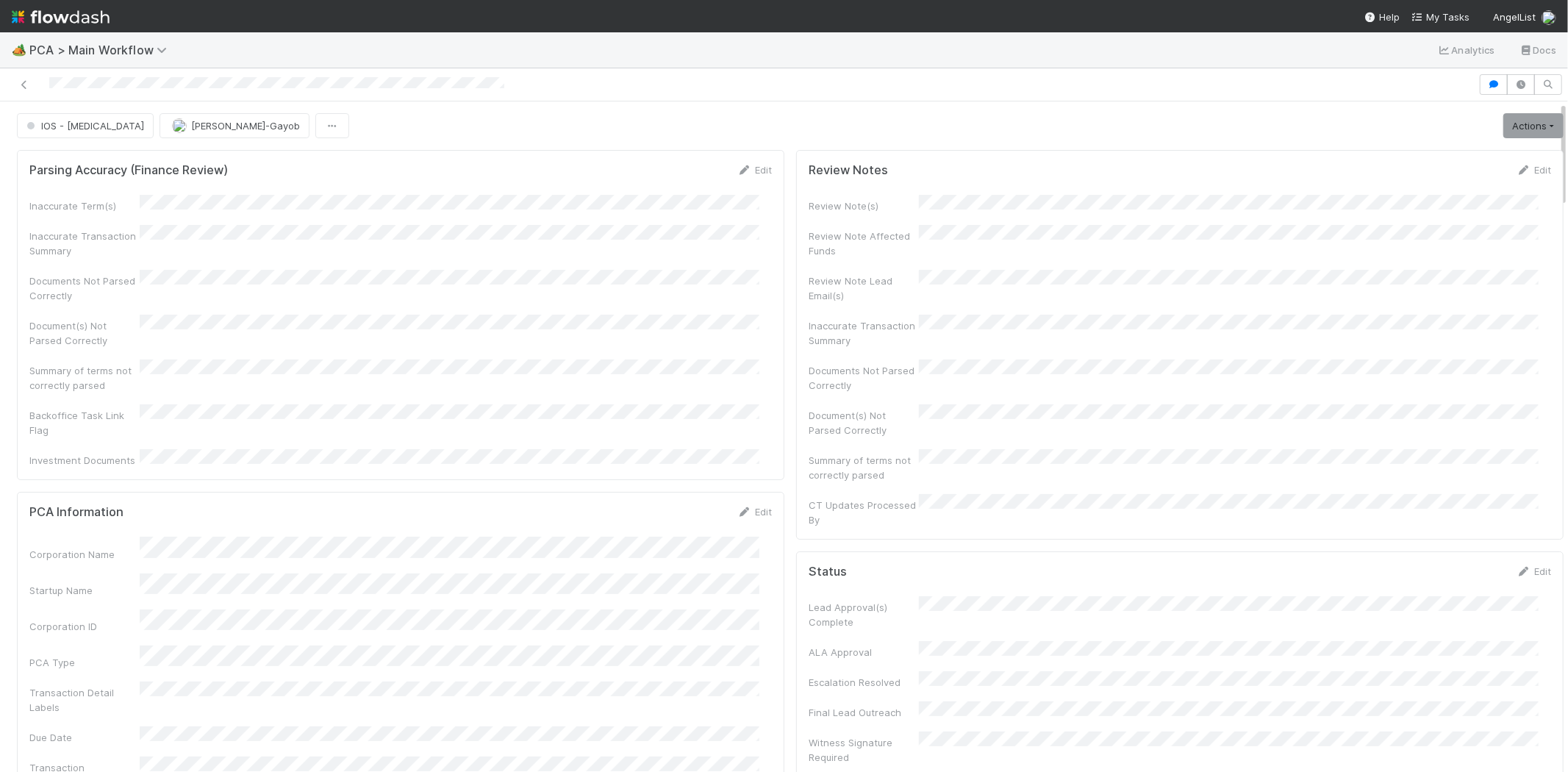
drag, startPoint x: 47, startPoint y: 84, endPoint x: 148, endPoint y: 76, distance: 101.3
click at [148, 76] on div at bounding box center [739, 84] width 1466 height 21
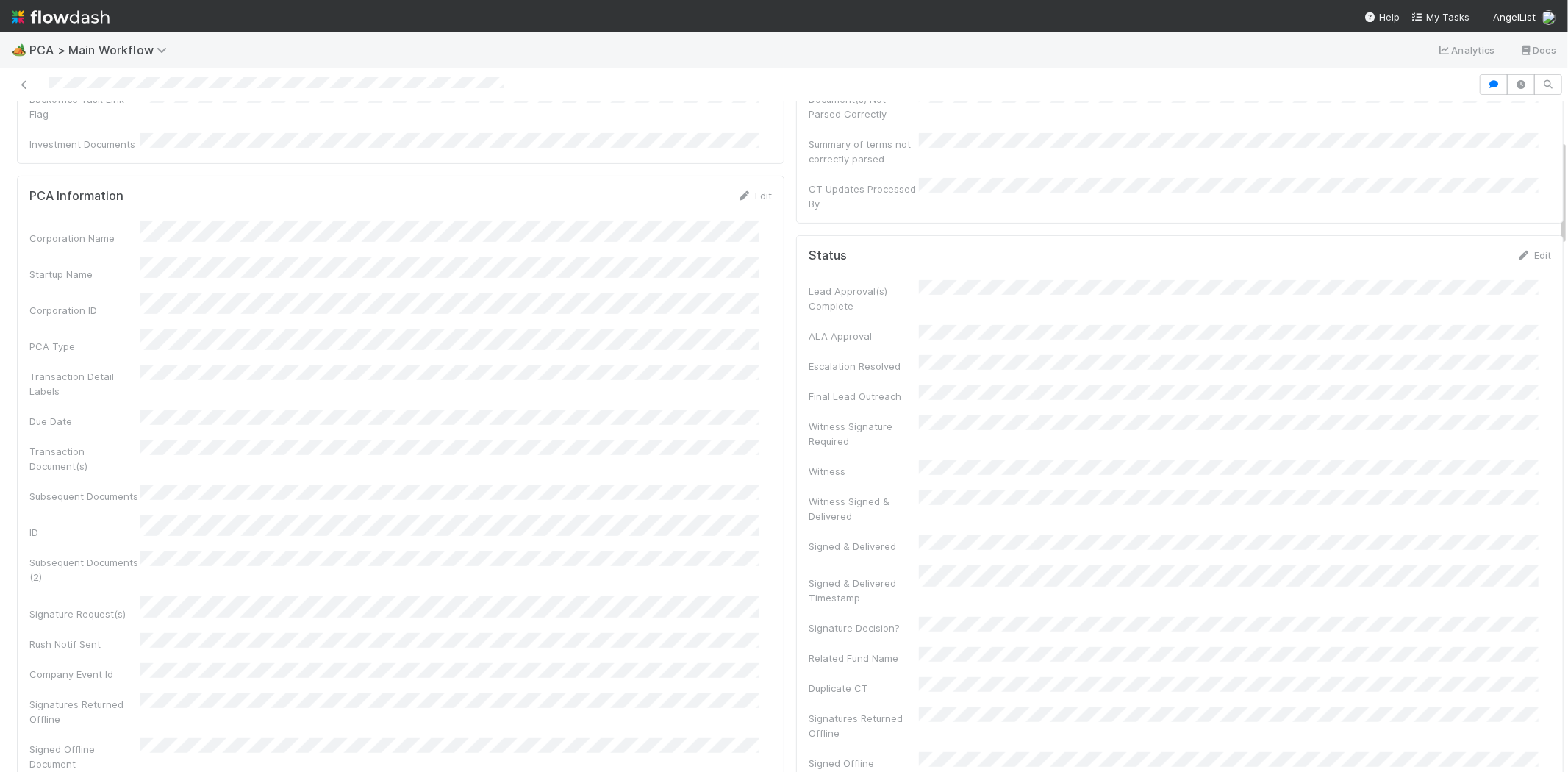
scroll to position [326, 0]
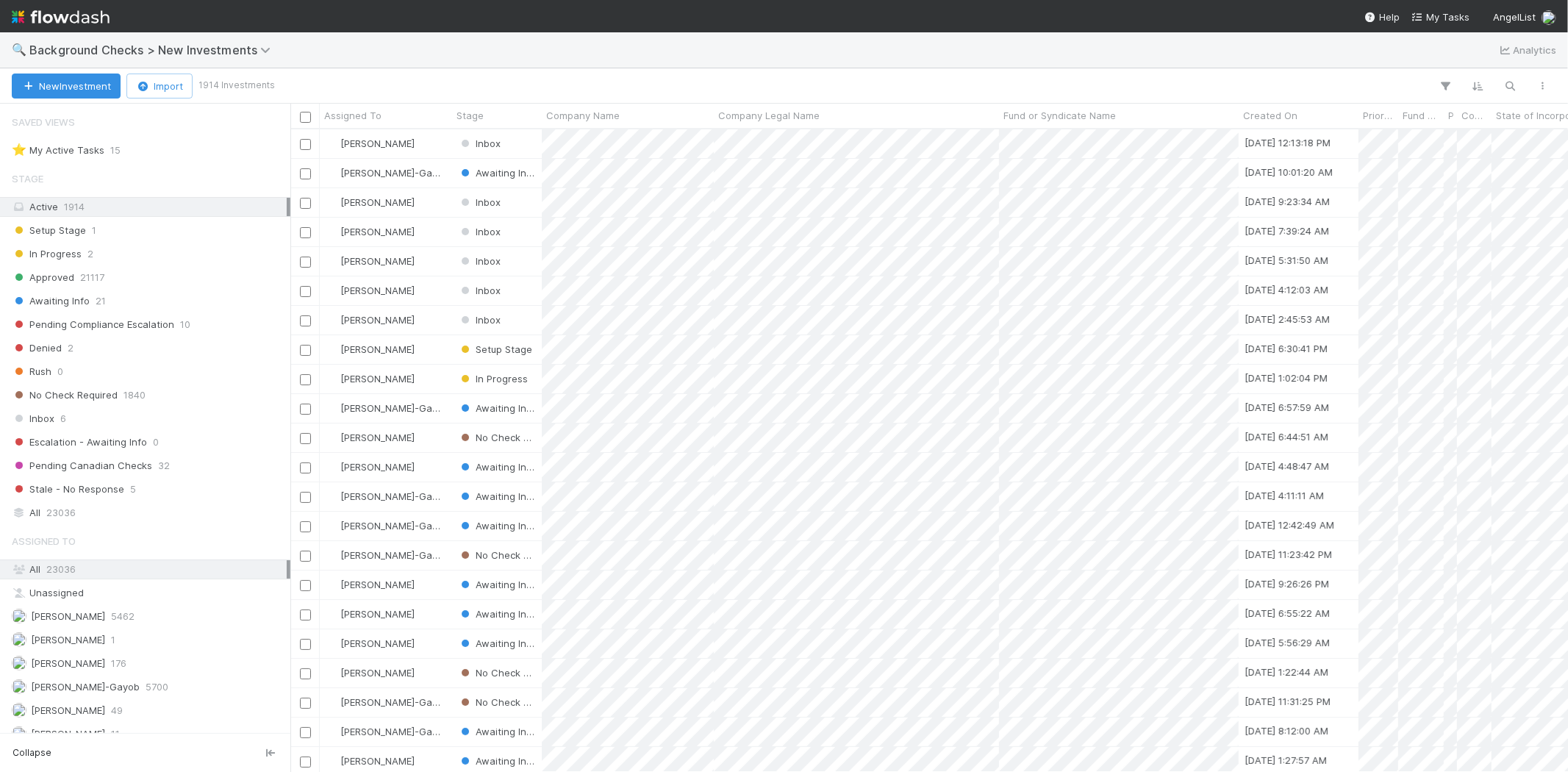
scroll to position [630, 1265]
click at [1517, 83] on icon "button" at bounding box center [1510, 85] width 15 height 13
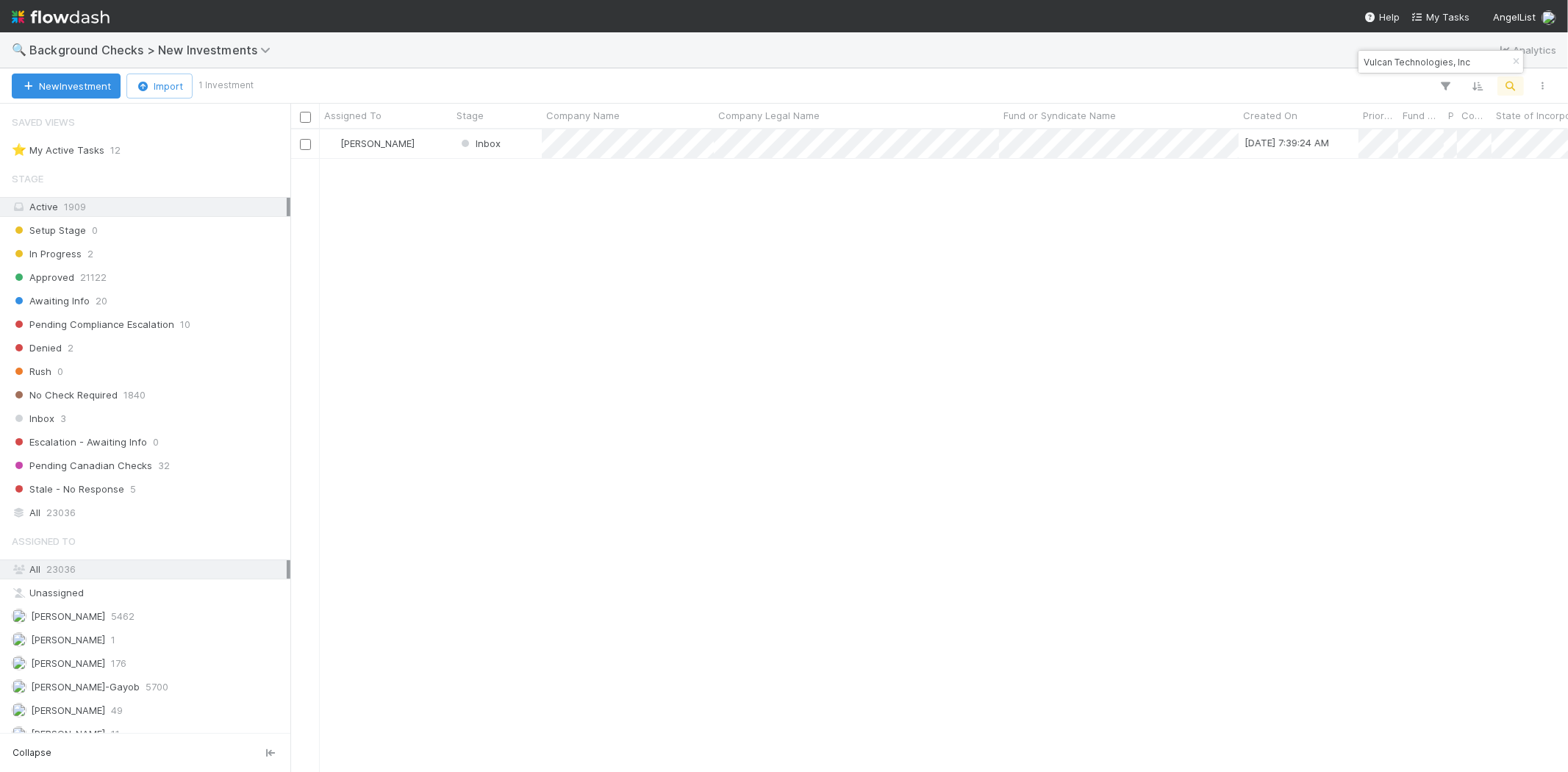
click at [1449, 61] on input "Vulcan Technologies, Inc" at bounding box center [1434, 62] width 147 height 18
type input "Vulcan"
click at [68, 567] on span "23036" at bounding box center [61, 569] width 29 height 12
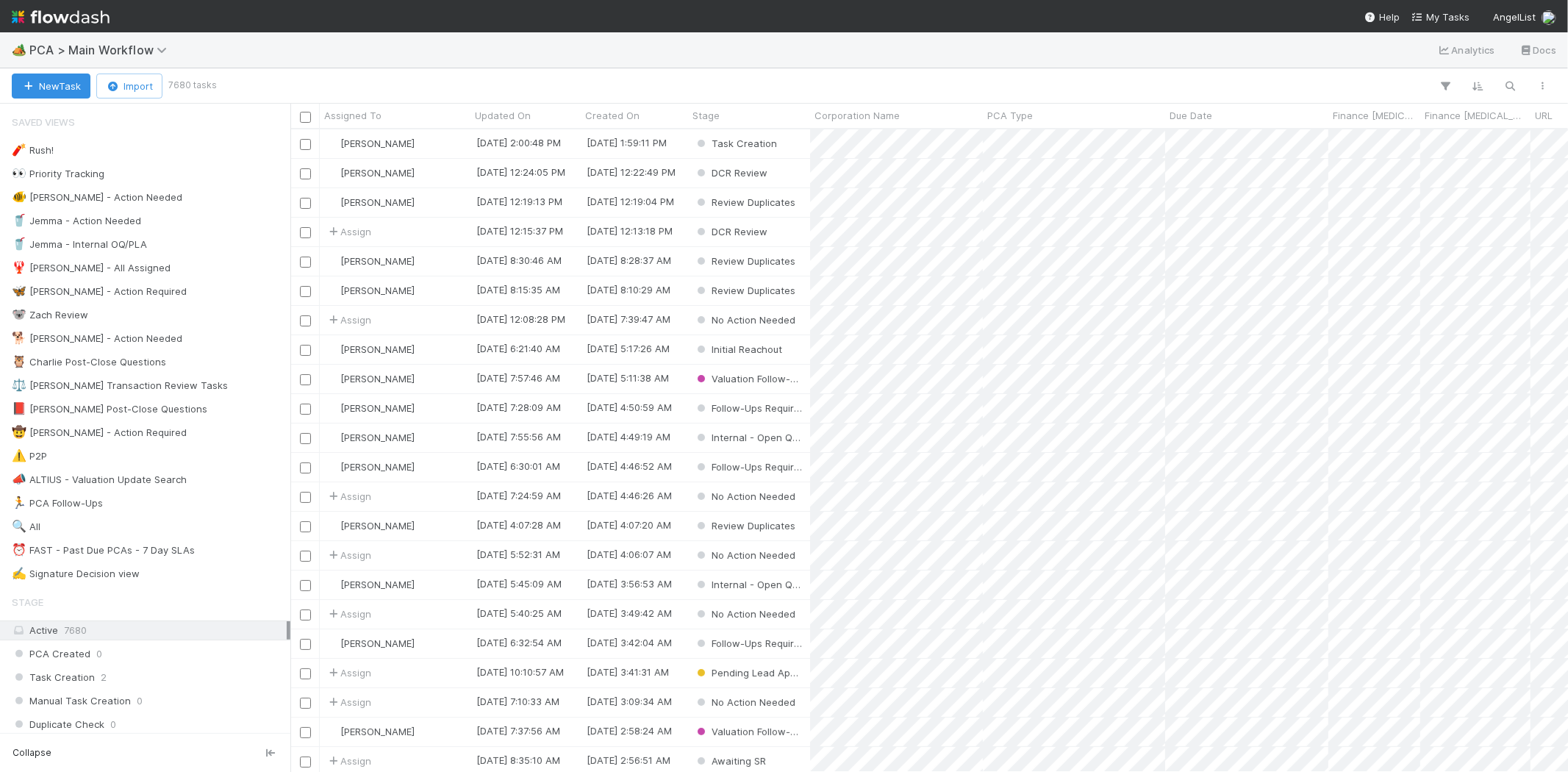
scroll to position [630, 1265]
click at [1441, 15] on span "My Tasks" at bounding box center [1440, 17] width 58 height 12
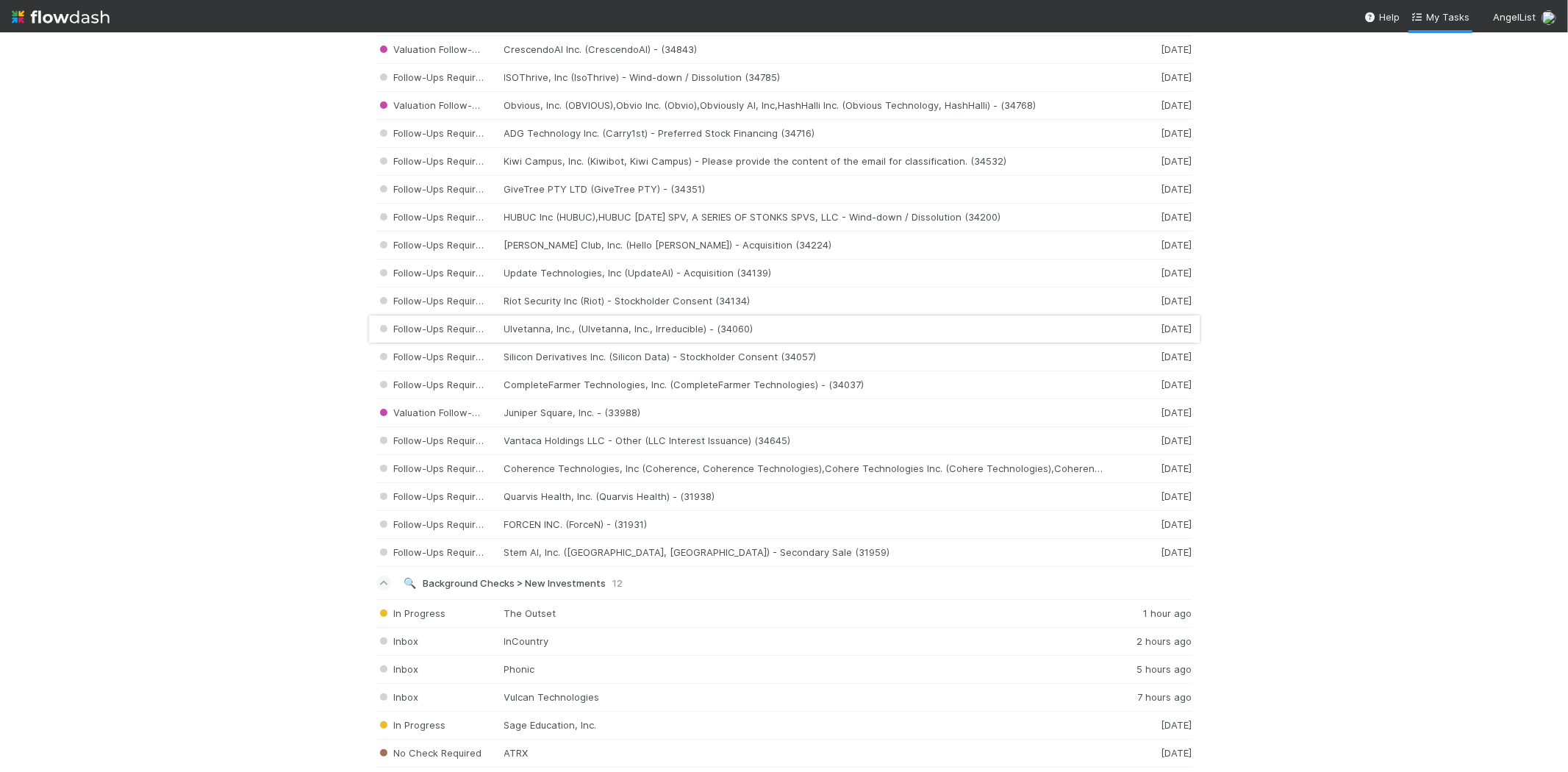
scroll to position [1306, 0]
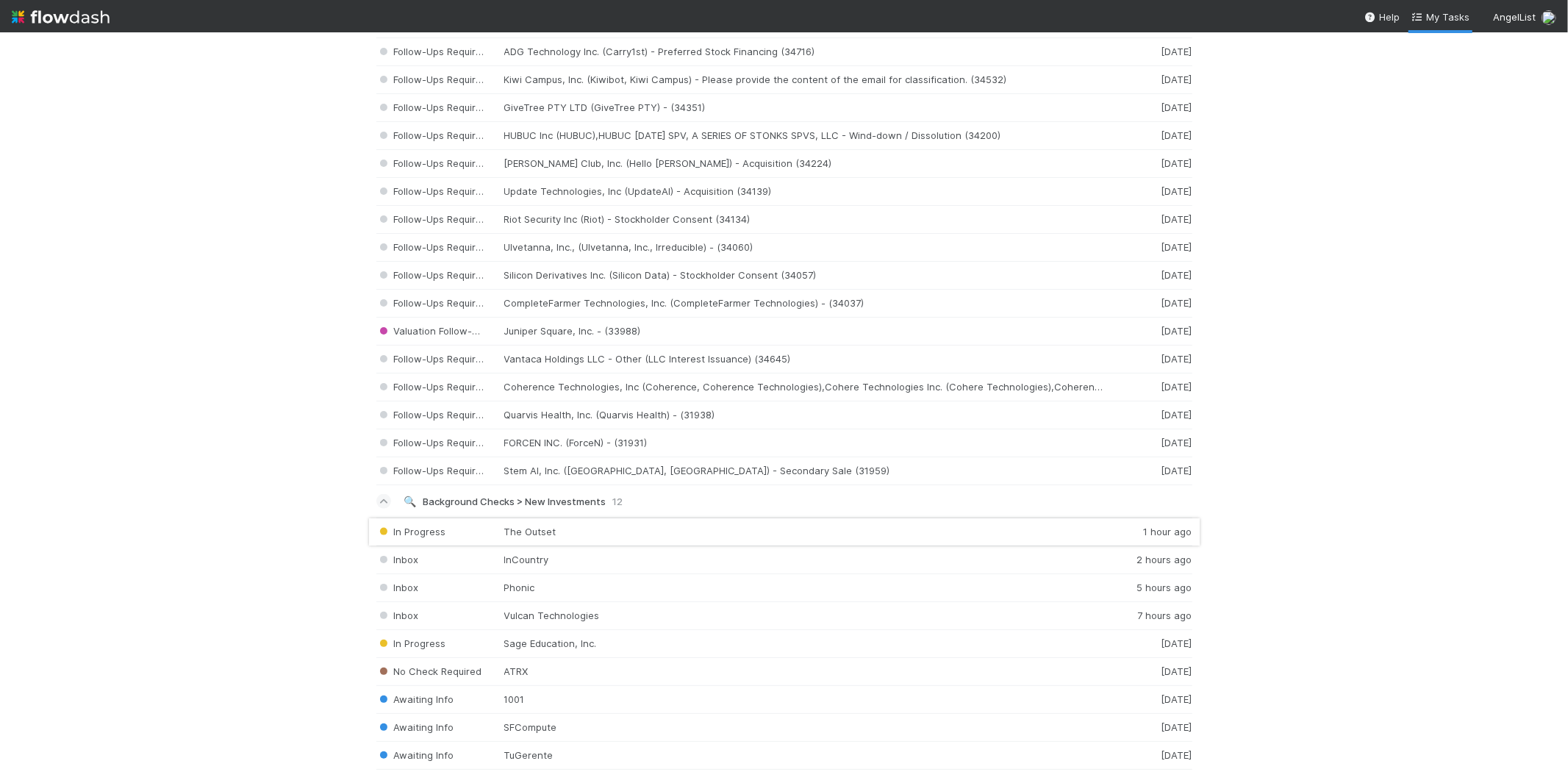
click at [570, 539] on div "In Progress The Outset 1 hour ago" at bounding box center [784, 531] width 816 height 28
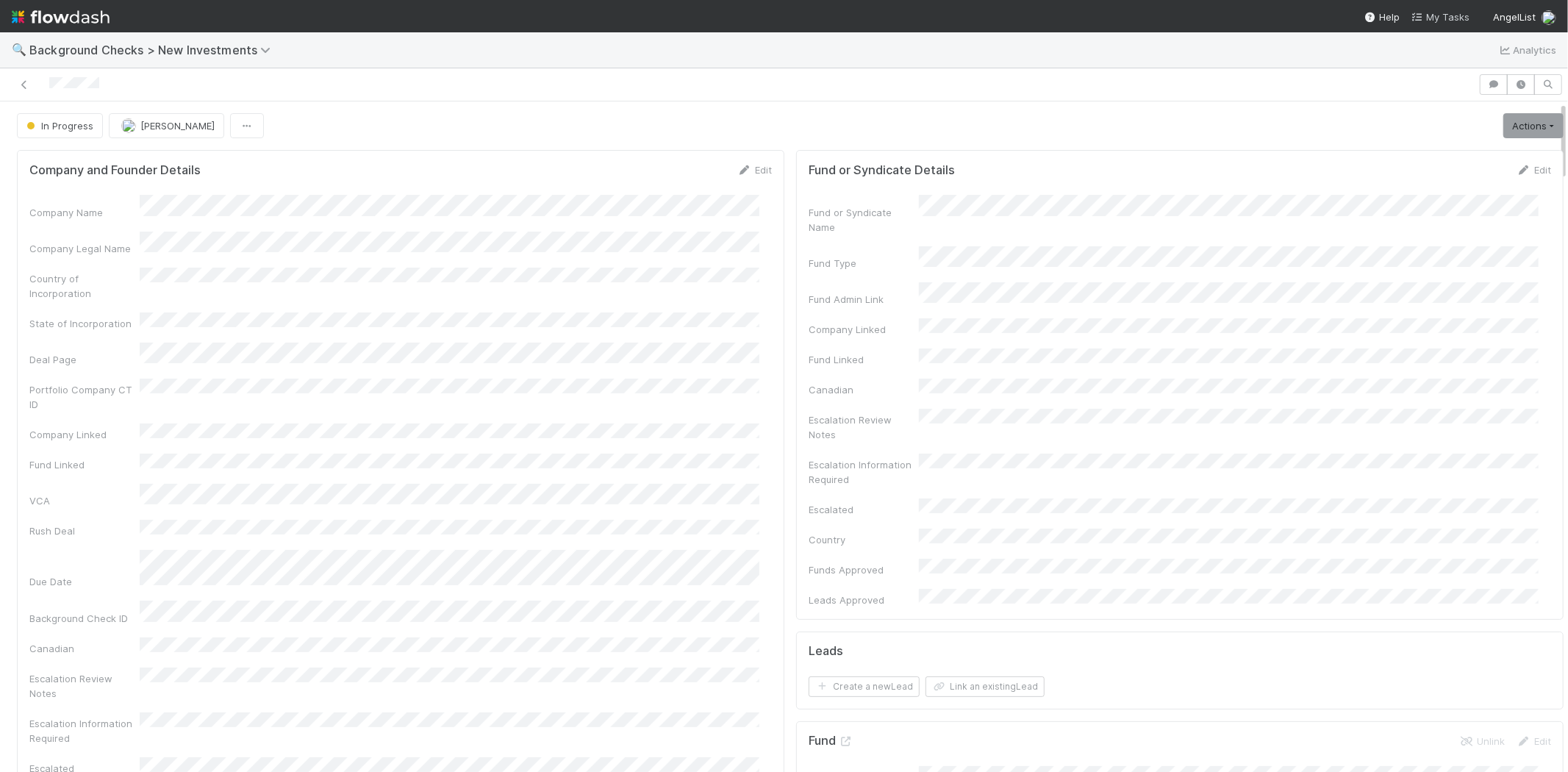
click at [1451, 13] on span "My Tasks" at bounding box center [1440, 17] width 58 height 12
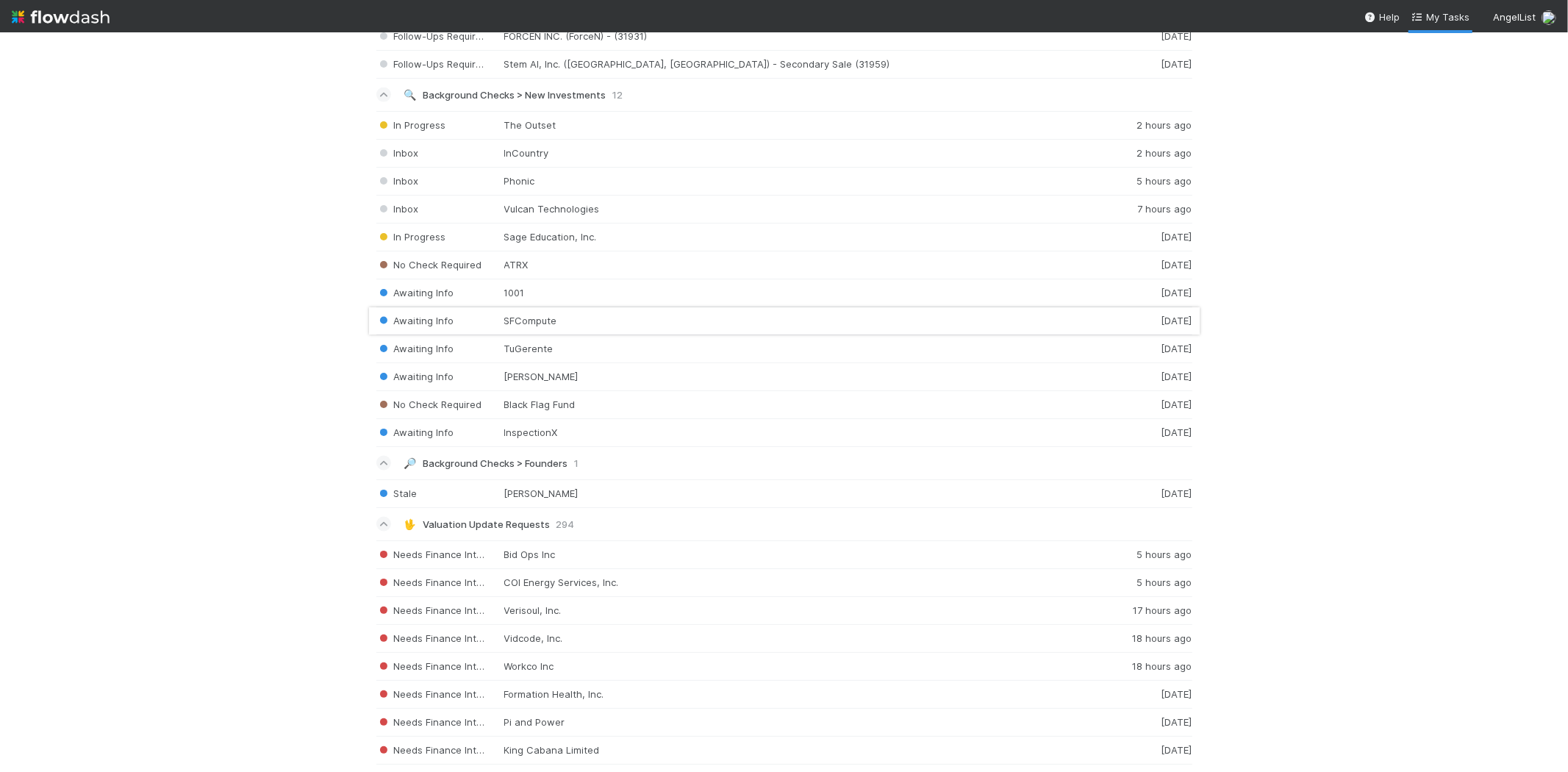
scroll to position [1634, 0]
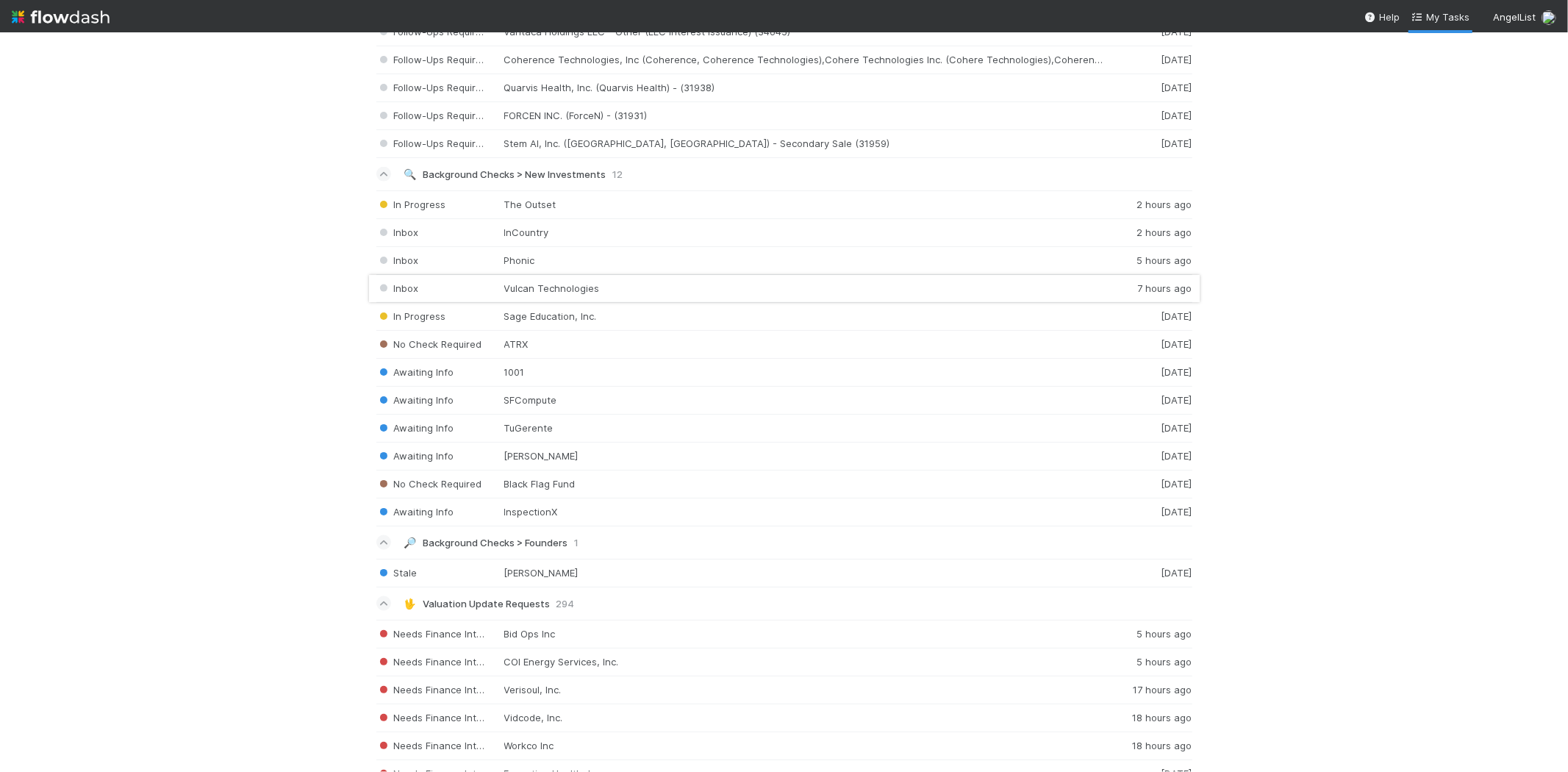
click at [538, 295] on div "Inbox Vulcan Technologies 7 hours ago" at bounding box center [784, 289] width 816 height 28
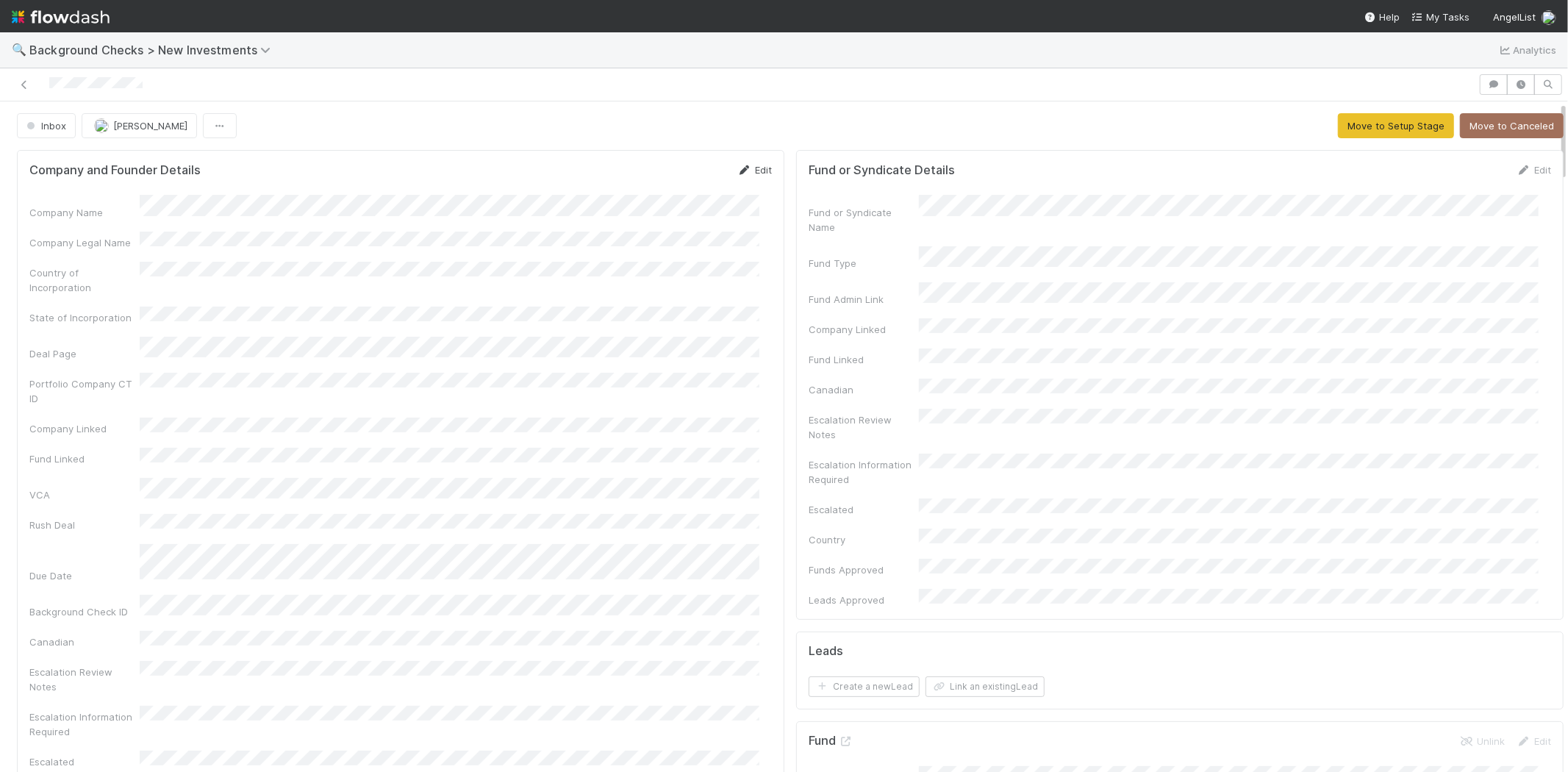
click at [751, 167] on link "Edit" at bounding box center [755, 170] width 34 height 12
click at [673, 181] on button "Save" at bounding box center [694, 175] width 42 height 25
click at [749, 165] on link "Edit" at bounding box center [755, 170] width 34 height 12
click at [678, 178] on button "Save" at bounding box center [694, 175] width 42 height 25
click at [744, 173] on link "Edit" at bounding box center [755, 170] width 34 height 12
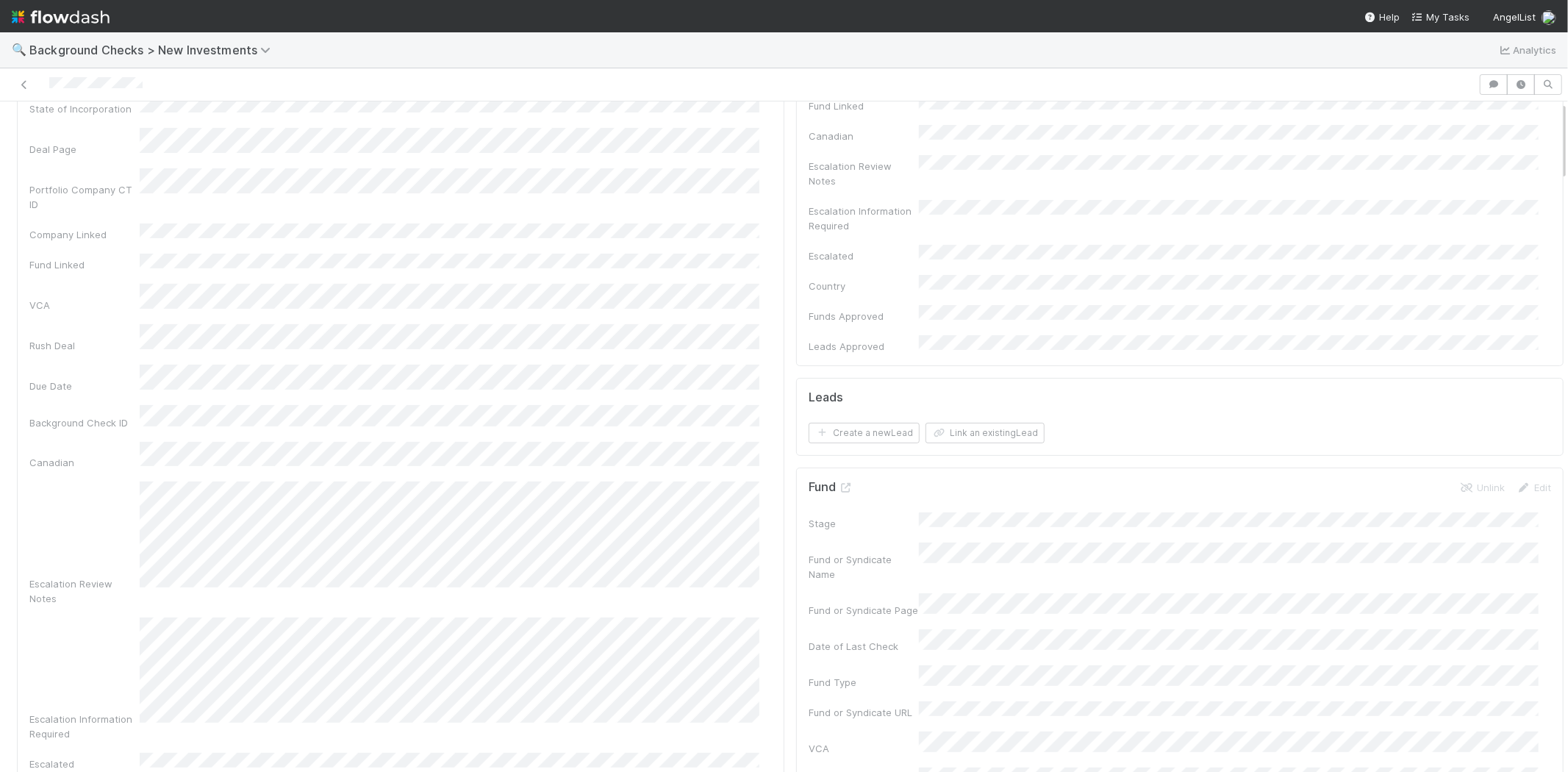
scroll to position [490, 0]
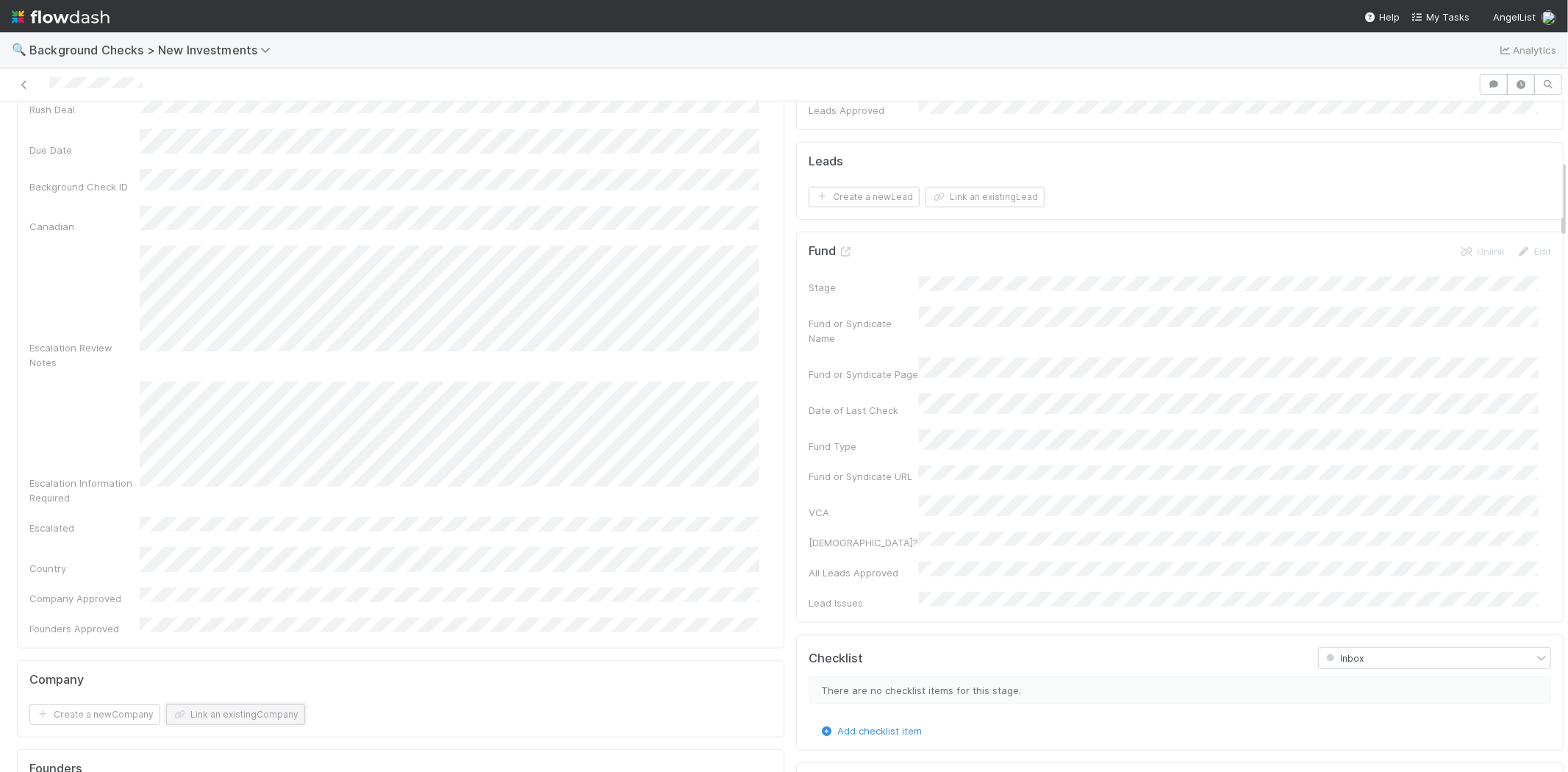
click at [273, 704] on button "Link an existing Company" at bounding box center [235, 714] width 139 height 21
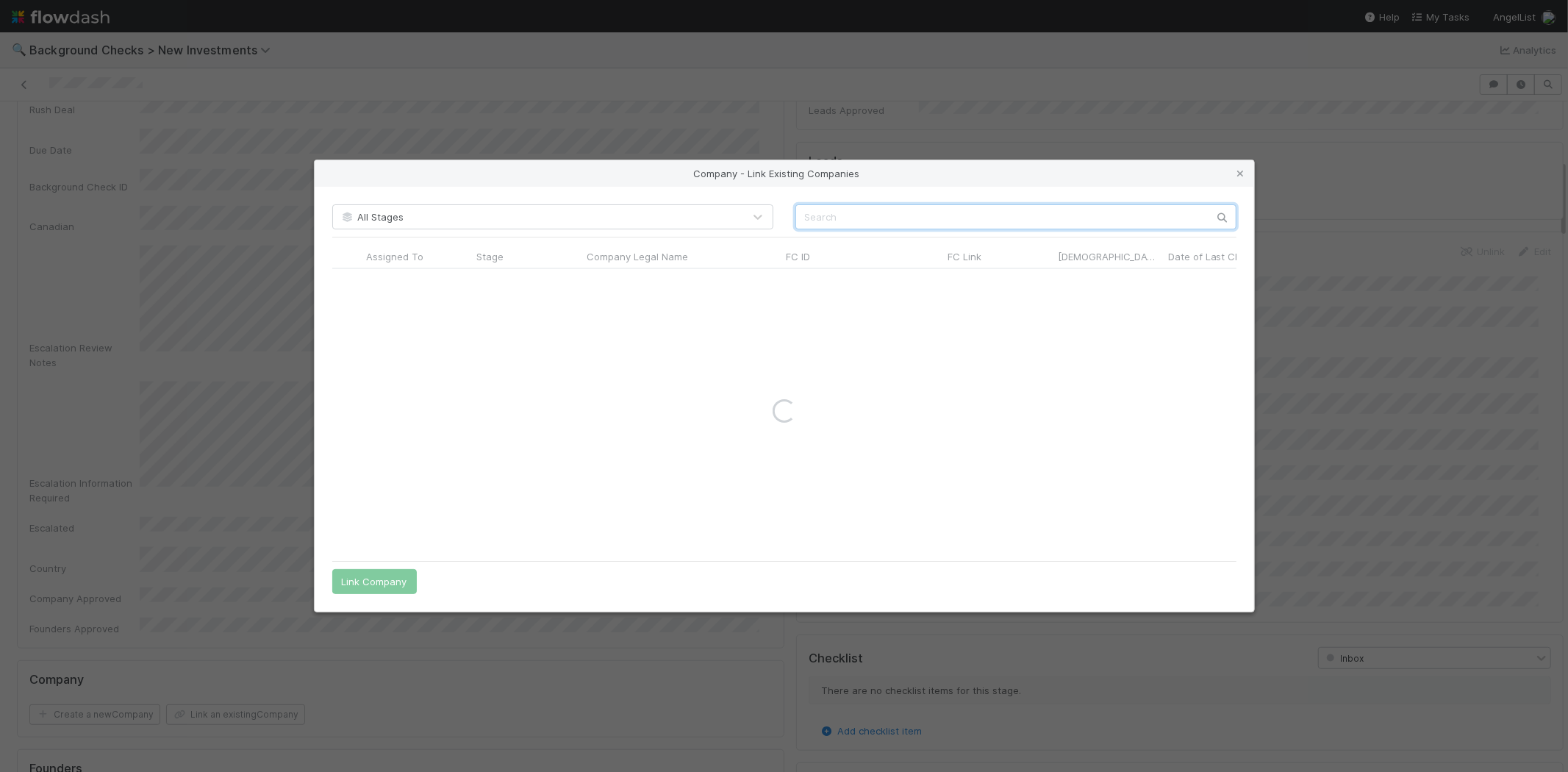
click at [855, 216] on input "text" at bounding box center [1015, 217] width 441 height 25
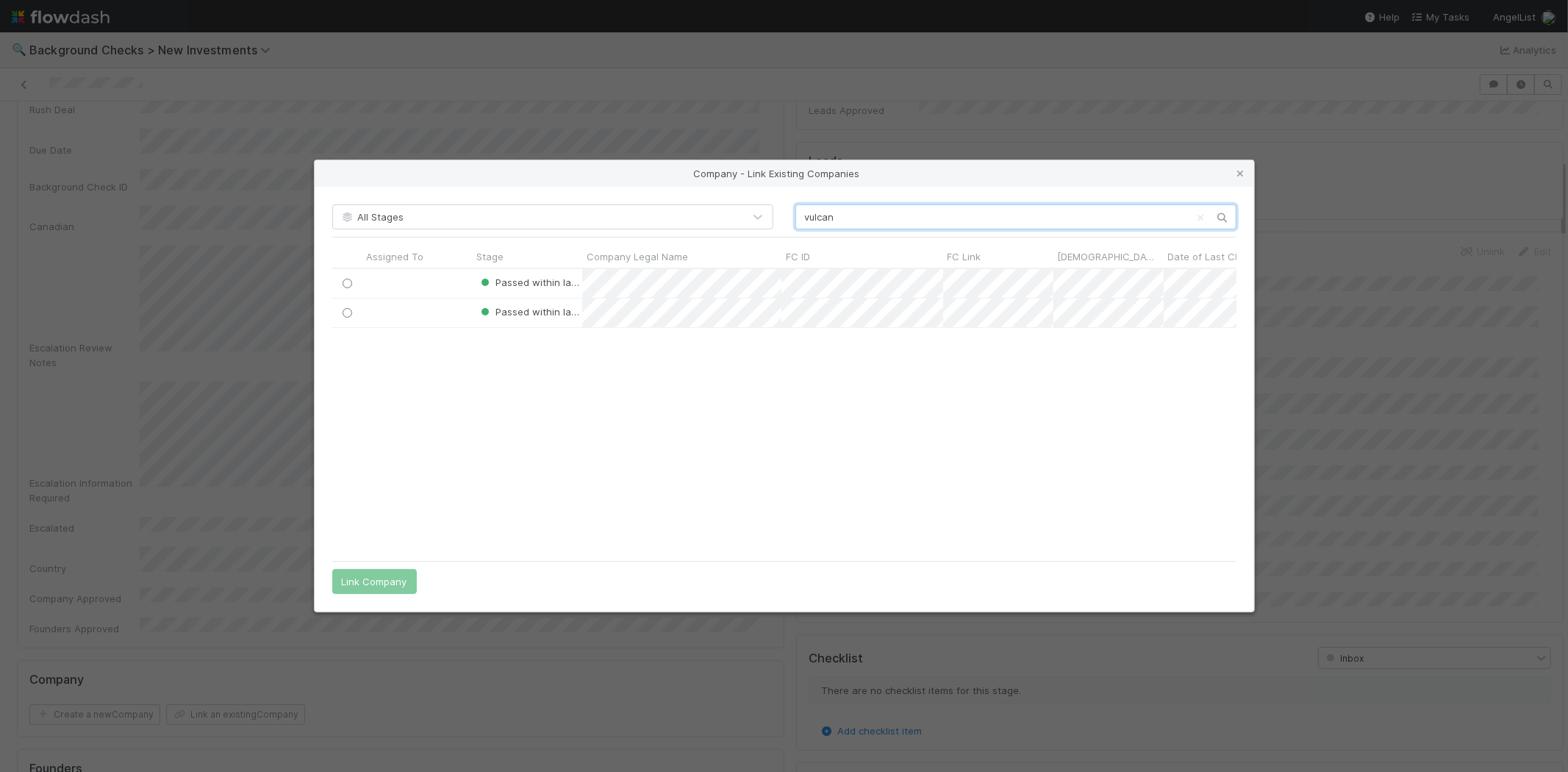
scroll to position [272, 892]
type input "vulcan"
click at [344, 283] on input "radio" at bounding box center [346, 283] width 9 height 9
click at [364, 584] on button "Link Company" at bounding box center [374, 581] width 84 height 25
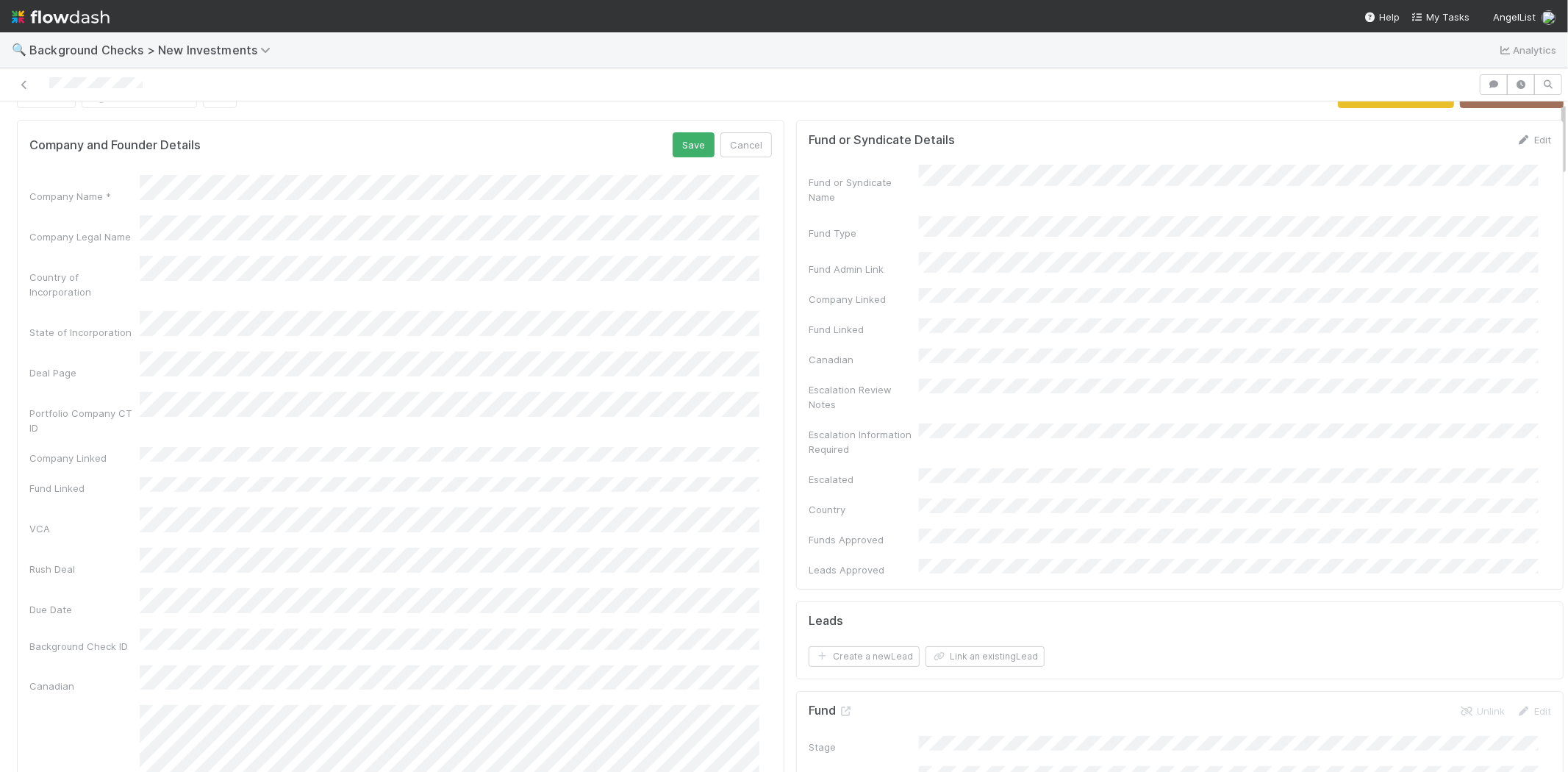
scroll to position [0, 0]
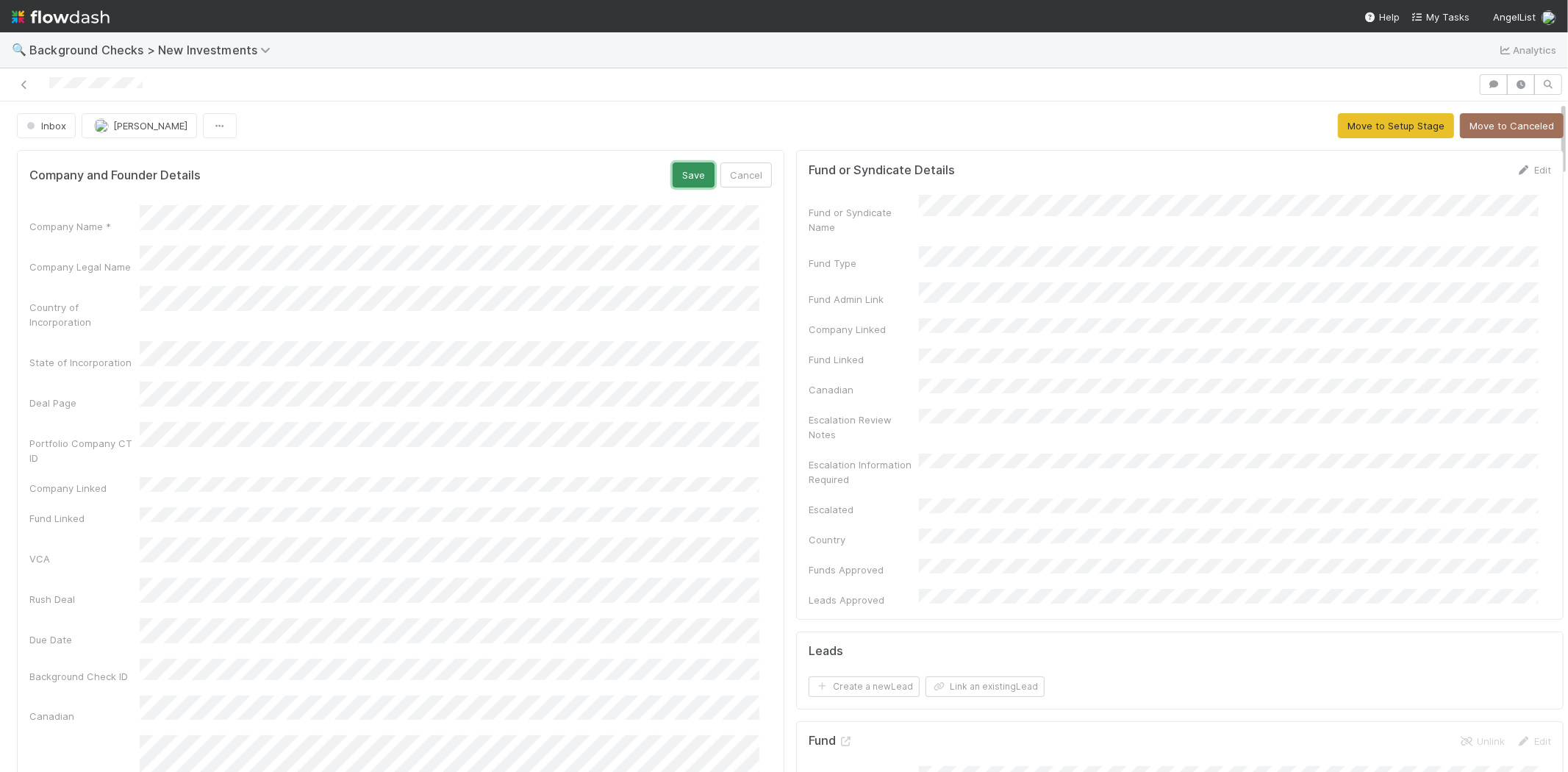
click at [673, 175] on button "Save" at bounding box center [694, 175] width 42 height 25
click at [1338, 135] on button "Move to Setup Stage" at bounding box center [1396, 126] width 116 height 25
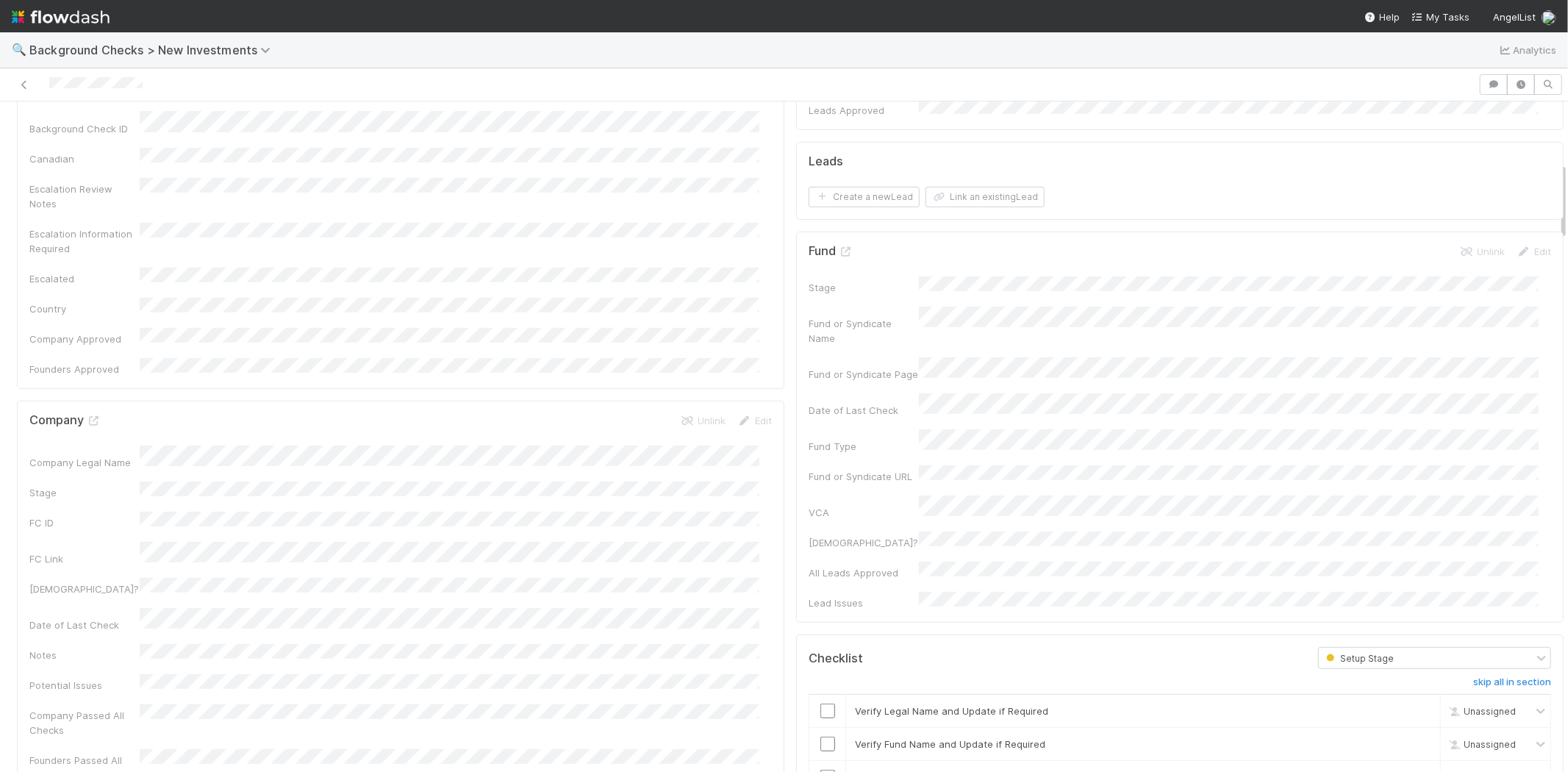
scroll to position [735, 0]
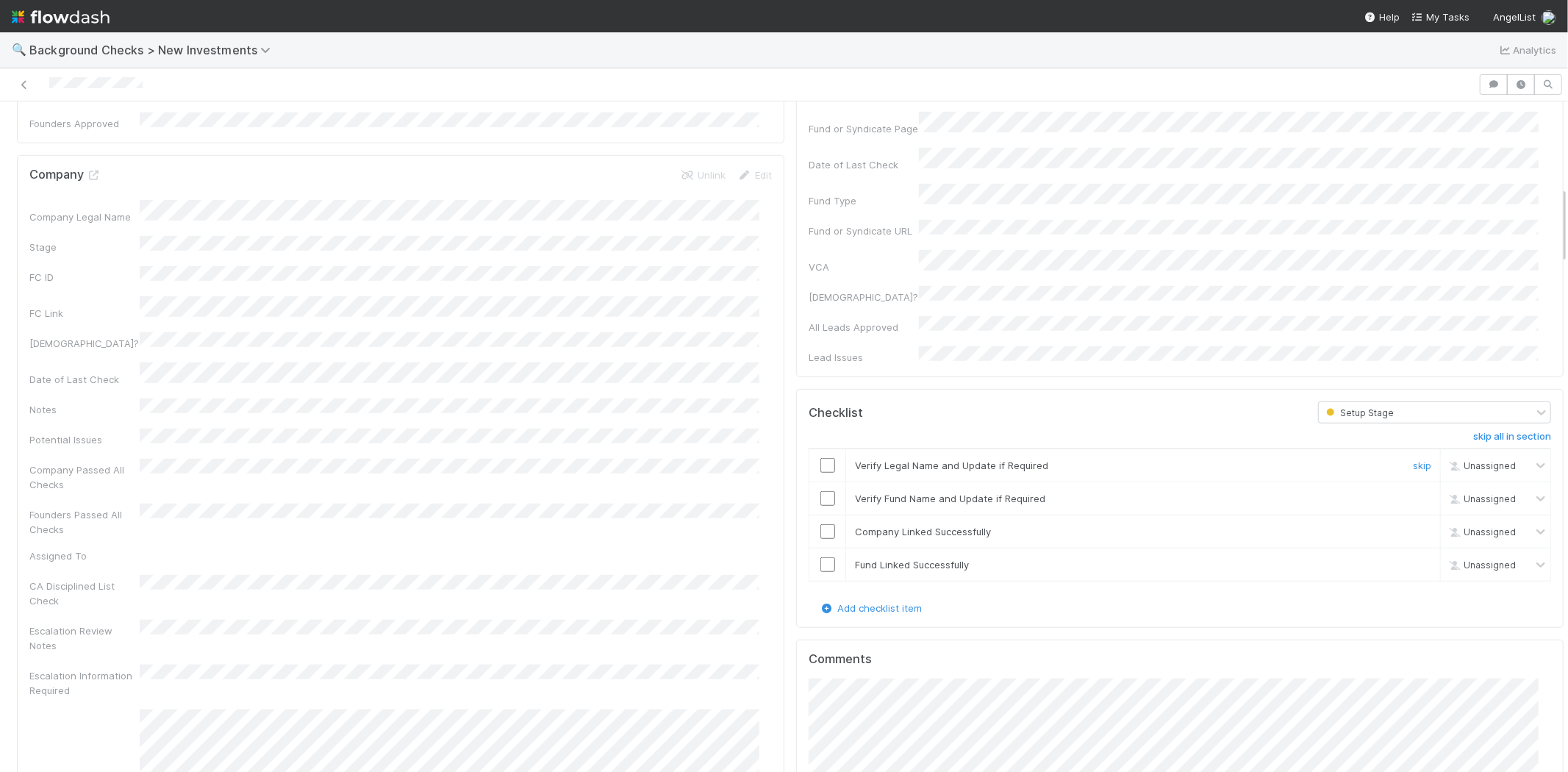
click at [820, 458] on input "checkbox" at bounding box center [827, 465] width 15 height 15
click at [820, 491] on input "checkbox" at bounding box center [827, 498] width 15 height 15
click at [820, 524] on input "checkbox" at bounding box center [827, 531] width 15 height 15
click at [820, 558] on input "checkbox" at bounding box center [827, 565] width 15 height 15
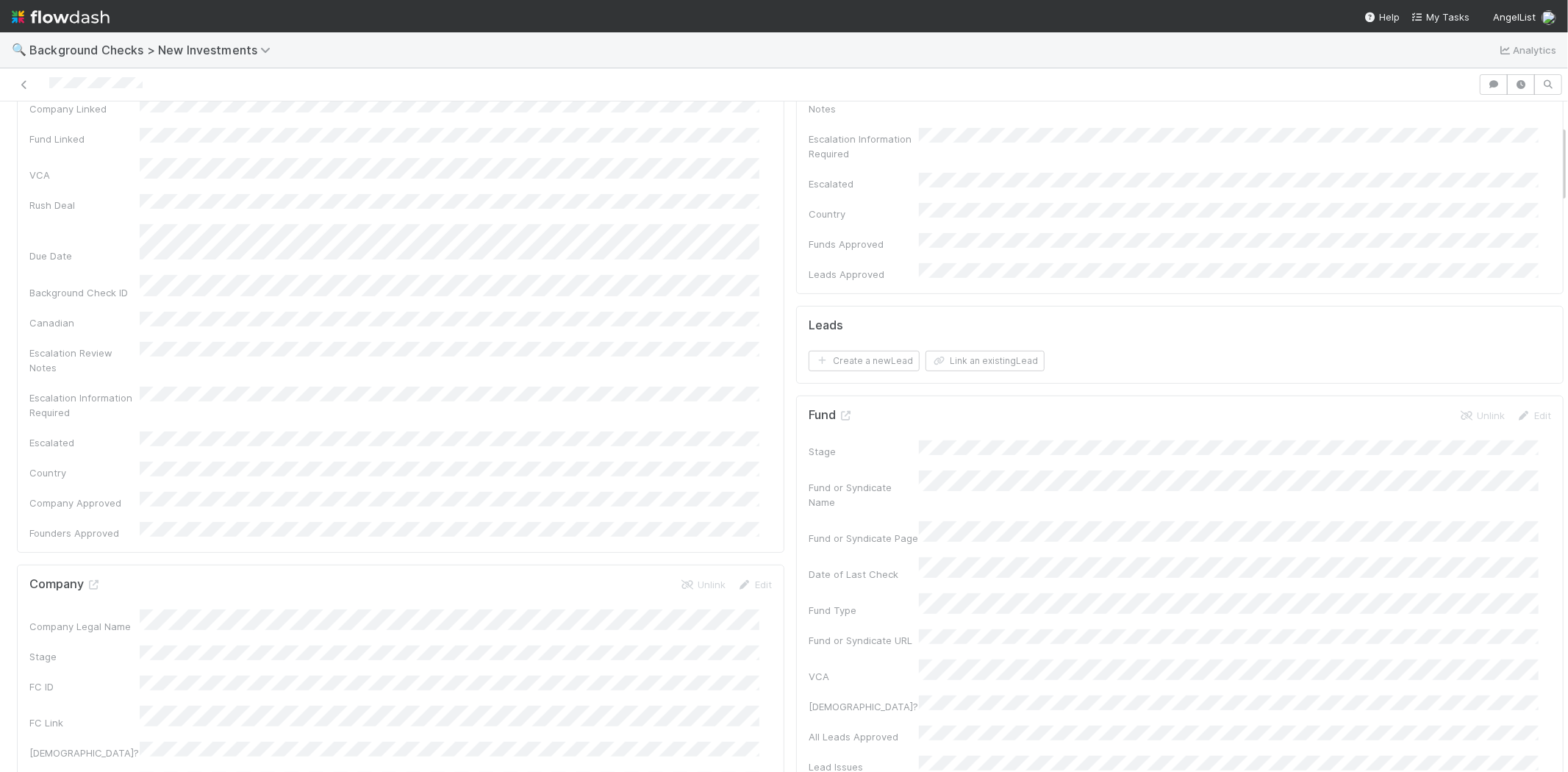
scroll to position [0, 0]
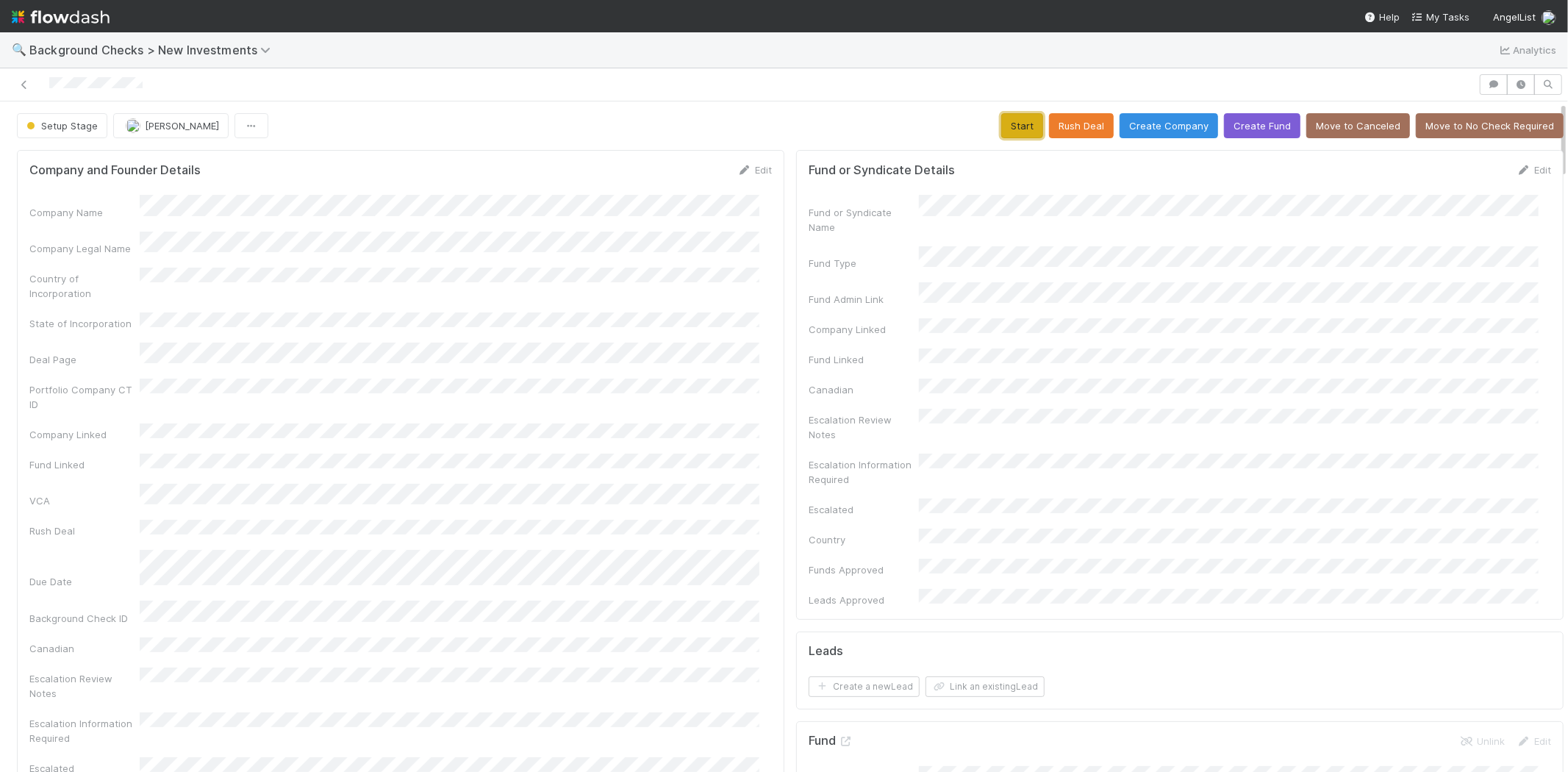
click at [1009, 123] on button "Start" at bounding box center [1022, 126] width 42 height 25
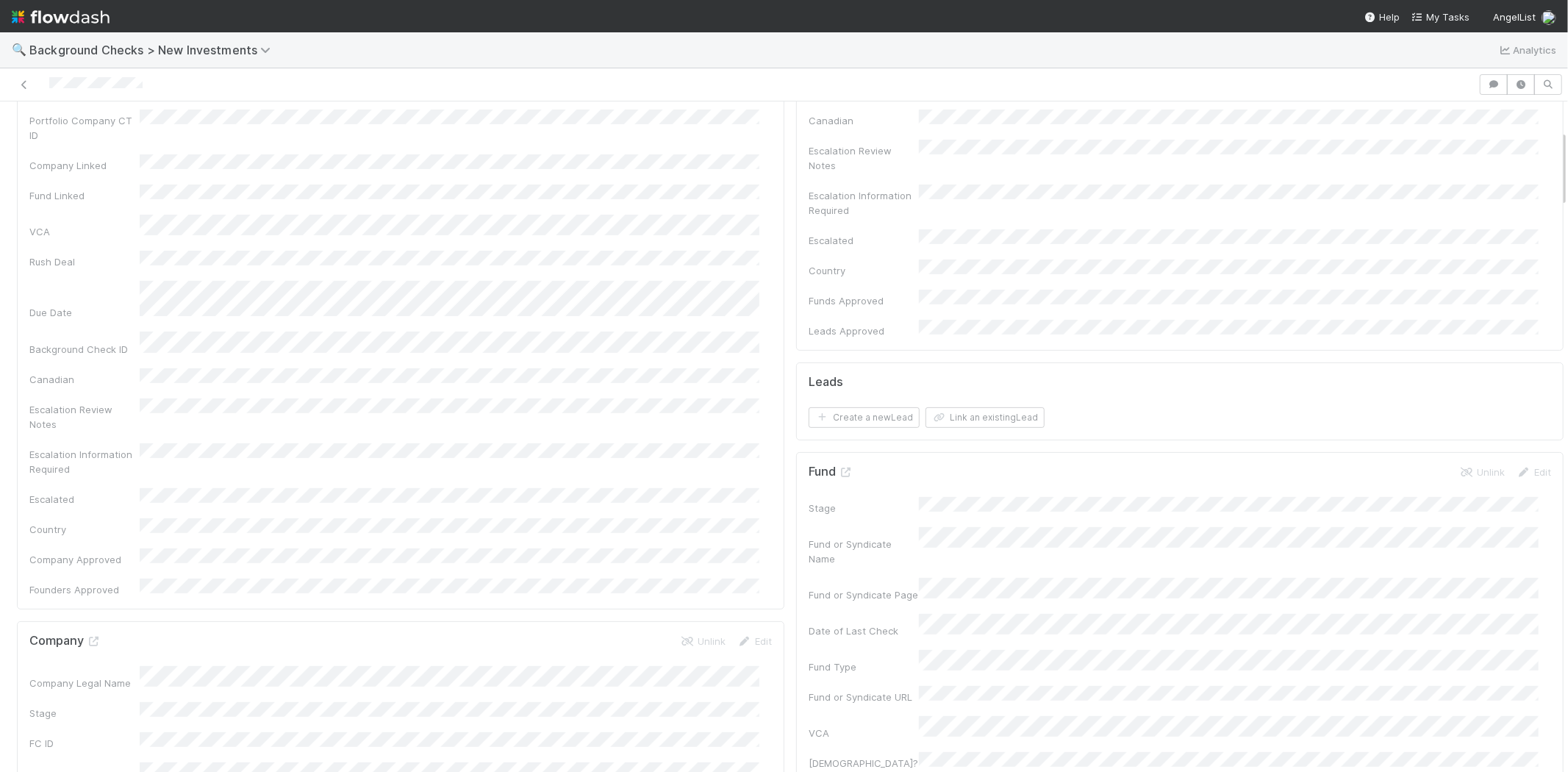
scroll to position [244, 0]
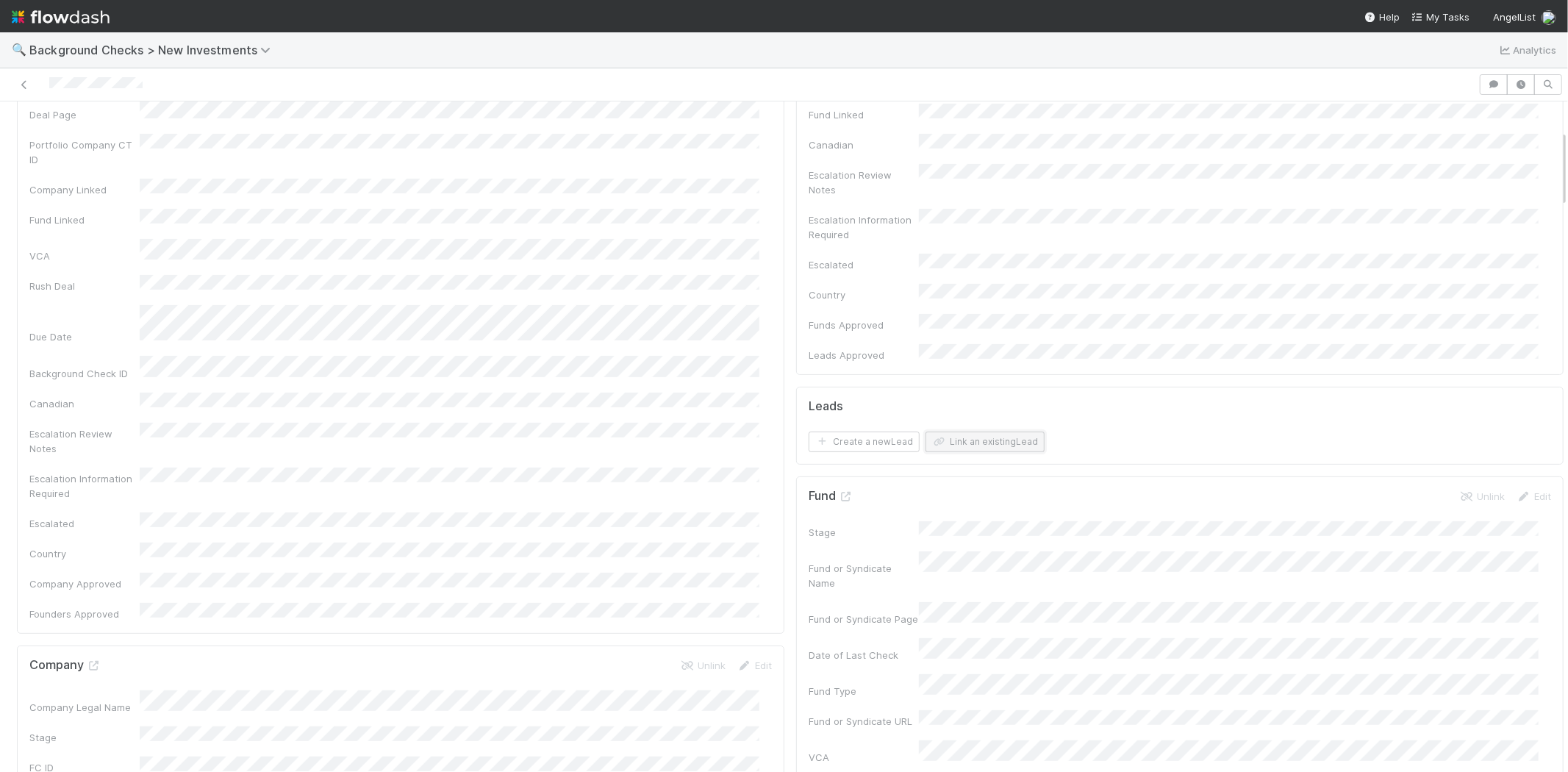
click at [991, 432] on button "Link an existing Lead" at bounding box center [985, 442] width 119 height 21
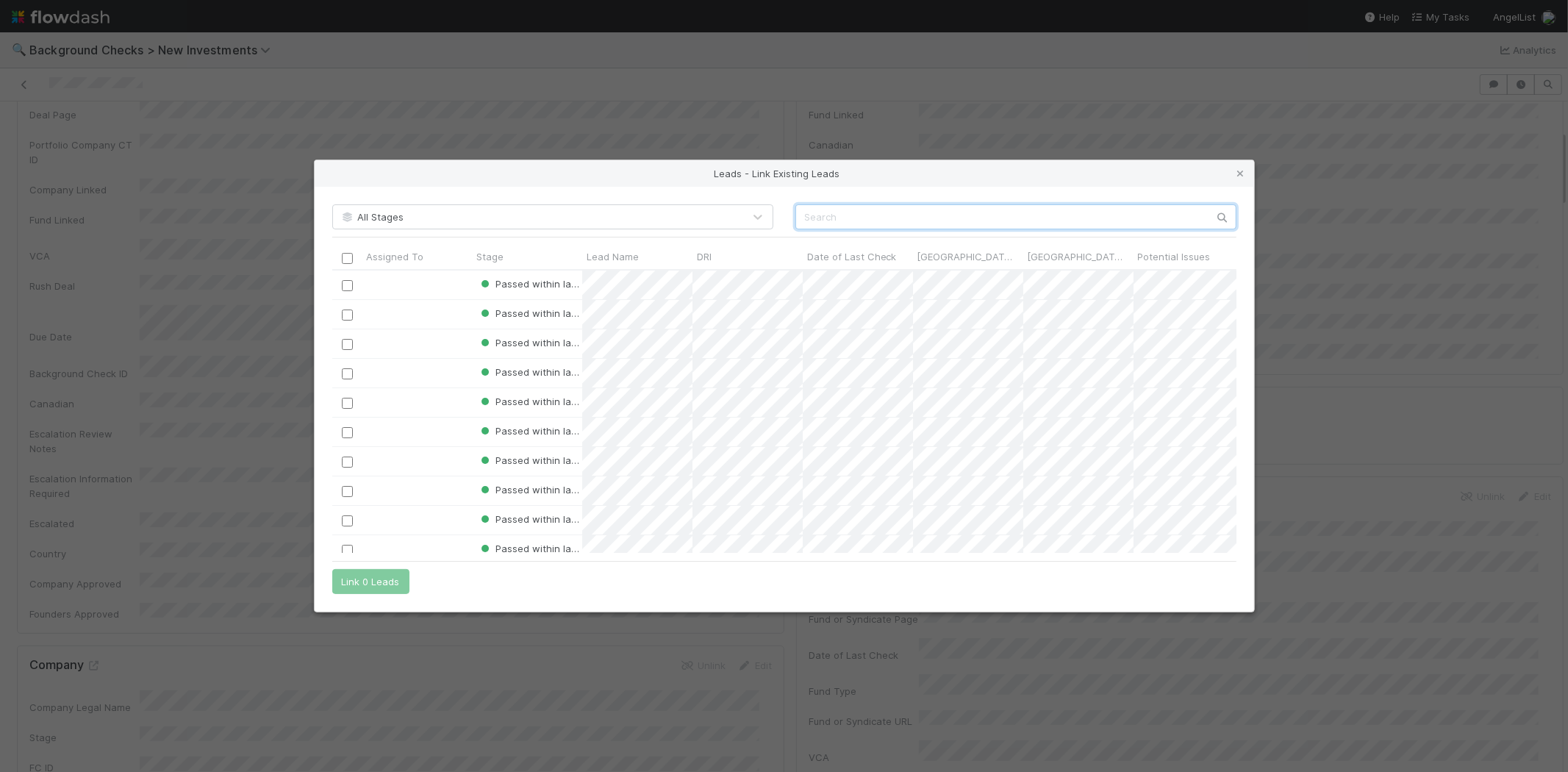
scroll to position [270, 892]
drag, startPoint x: 935, startPoint y: 220, endPoint x: 936, endPoint y: 207, distance: 13.0
click at [936, 206] on input "text" at bounding box center [1015, 217] width 441 height 25
paste input "Yotam Rosenbaum"
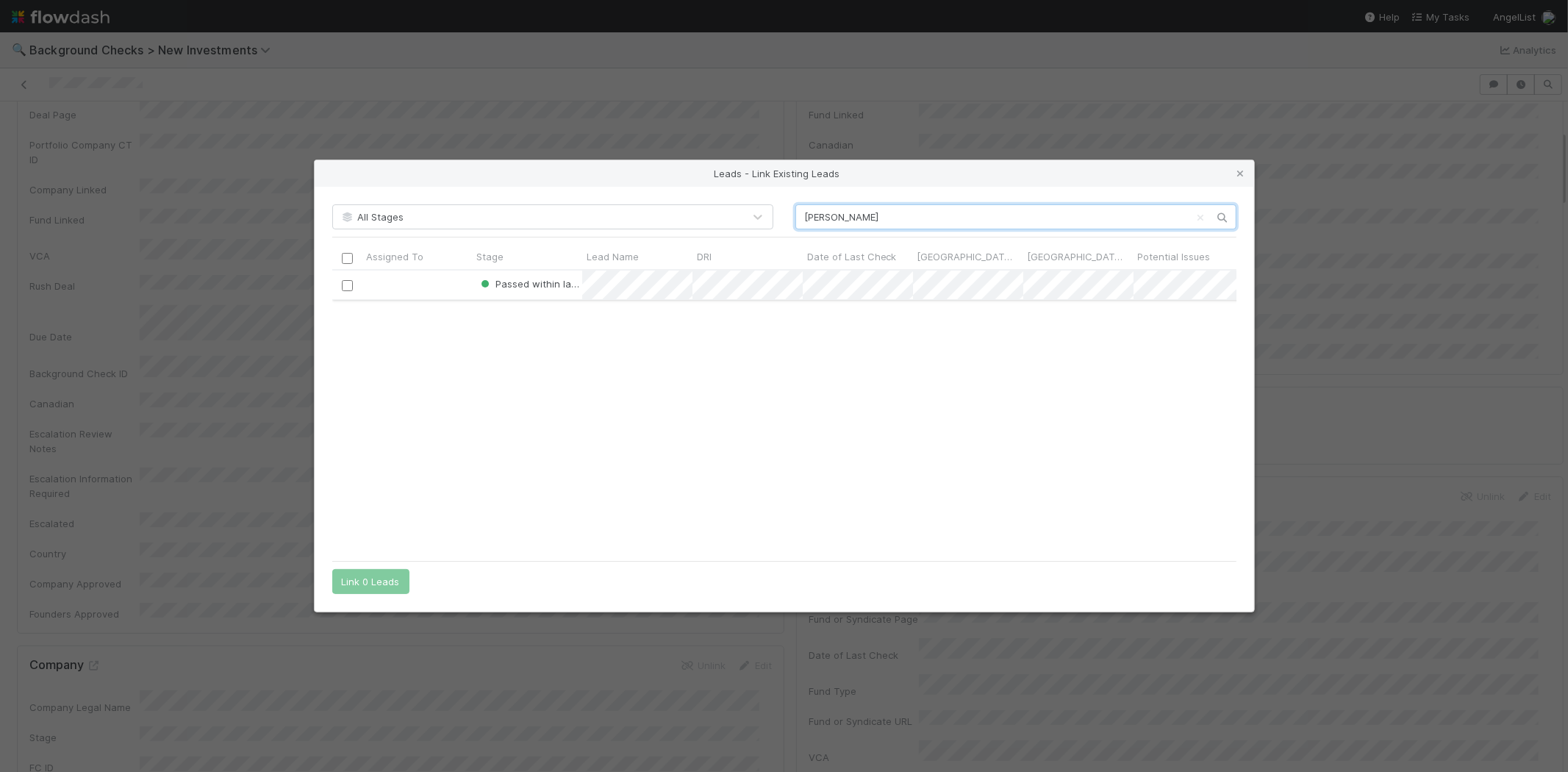
type input "Yotam Rosenbaum"
click at [428, 290] on div at bounding box center [417, 284] width 110 height 28
click at [348, 285] on input "checkbox" at bounding box center [346, 286] width 11 height 11
drag, startPoint x: 371, startPoint y: 576, endPoint x: 486, endPoint y: 523, distance: 126.6
click at [369, 577] on button "Link 1 Lead" at bounding box center [367, 581] width 71 height 25
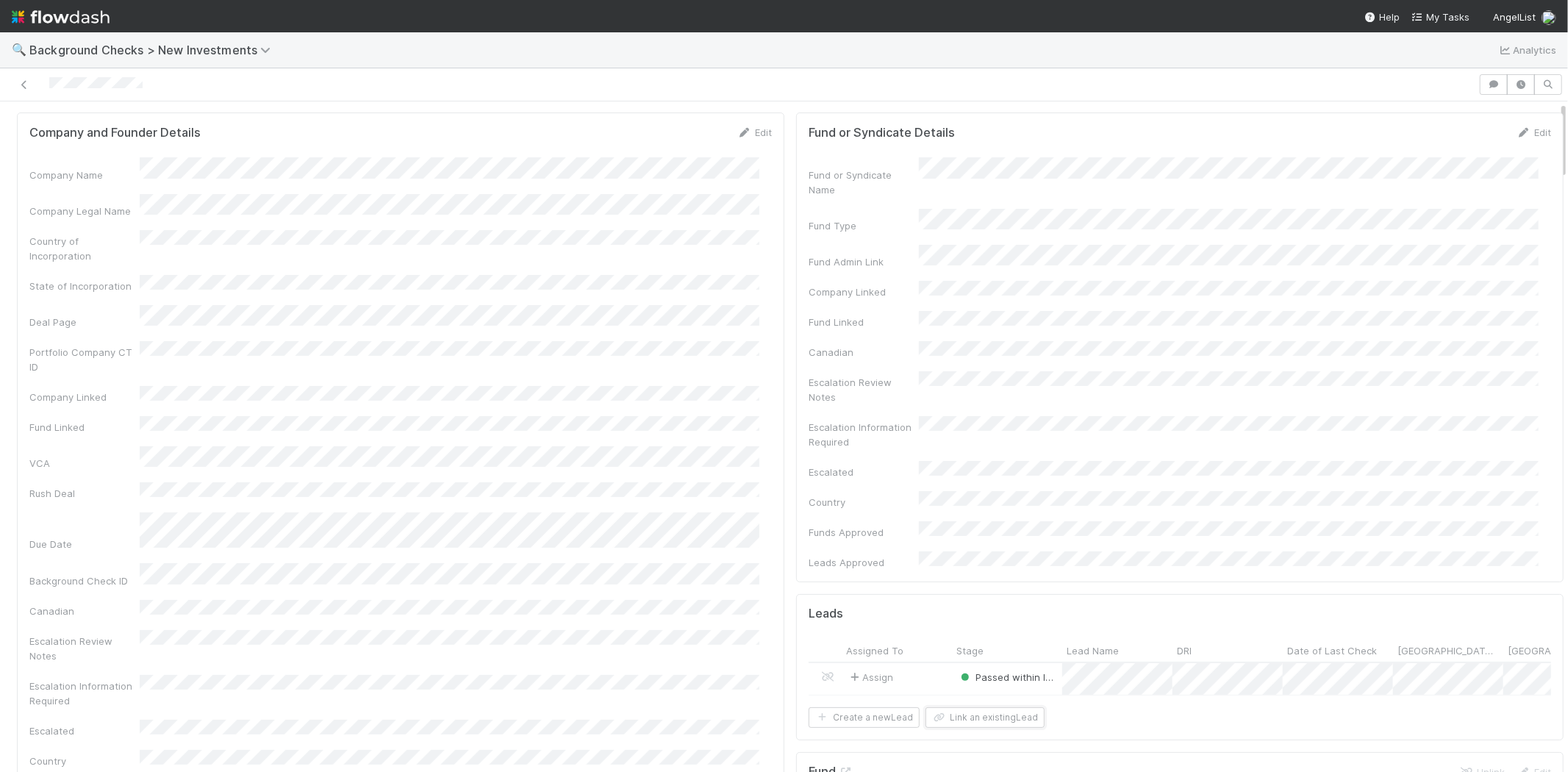
scroll to position [0, 0]
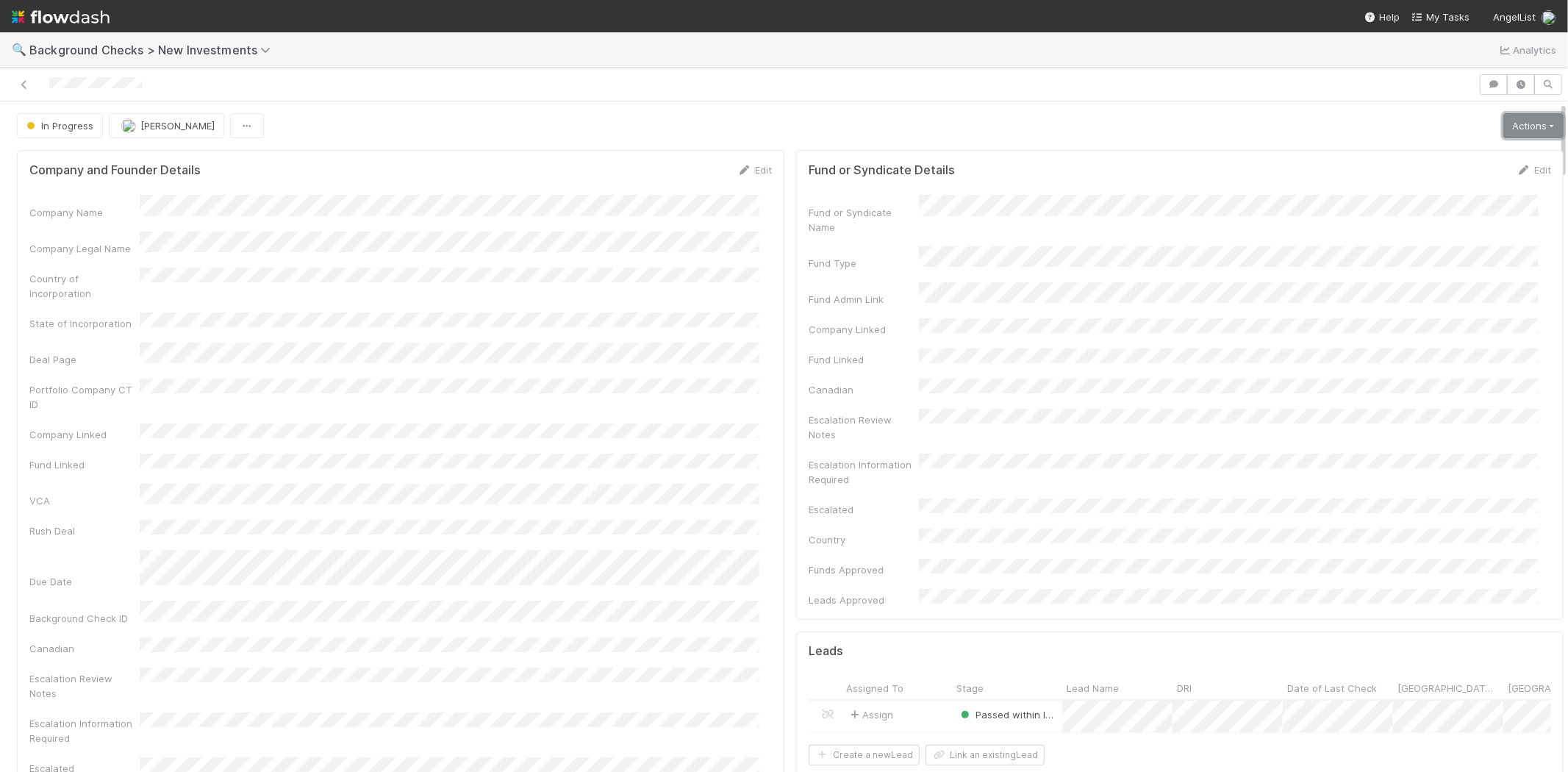
click at [1509, 133] on link "Actions" at bounding box center [1534, 126] width 60 height 25
click at [1466, 160] on button "Finish" at bounding box center [1483, 157] width 164 height 21
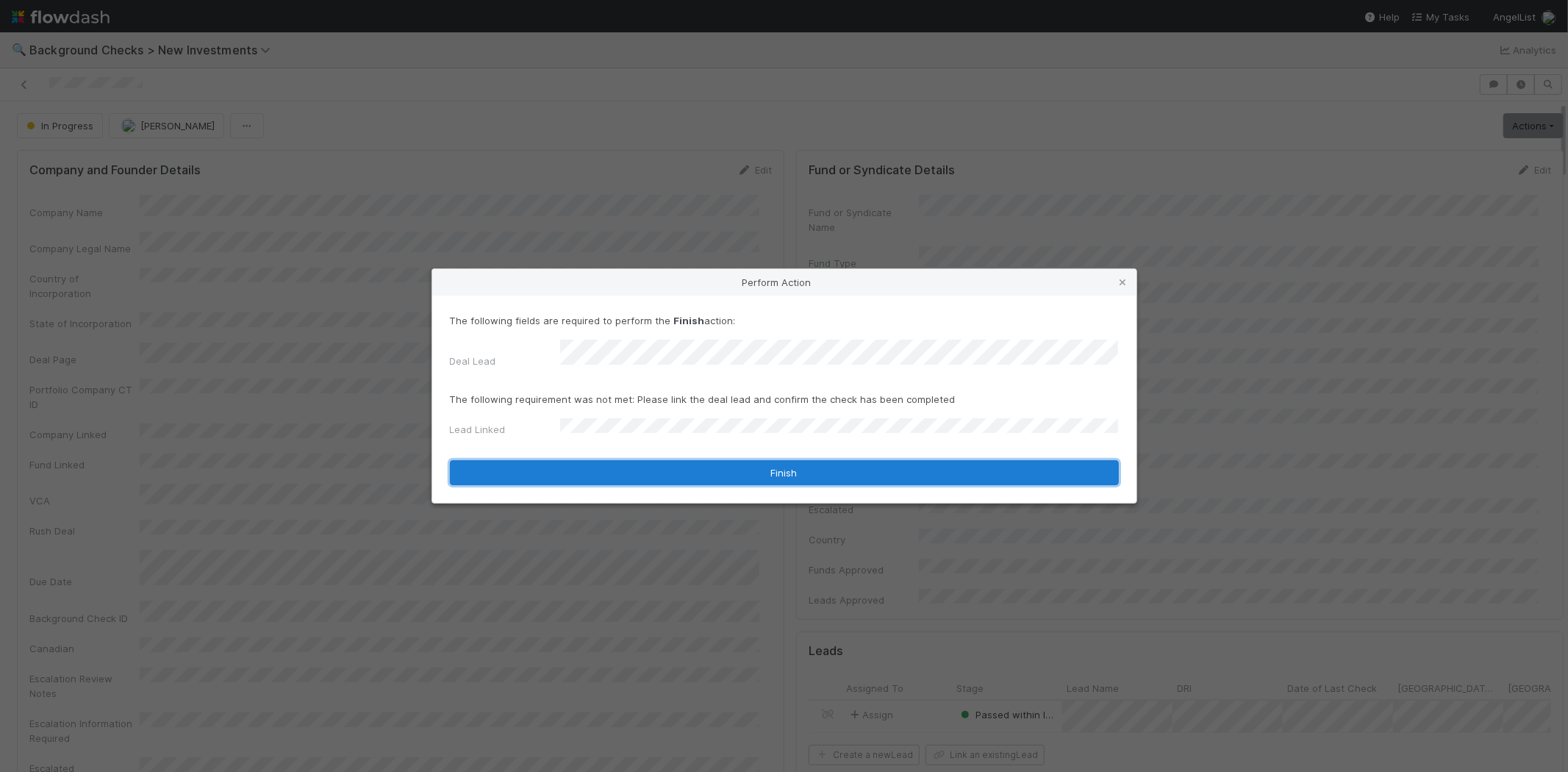
click at [663, 460] on button "Finish" at bounding box center [784, 472] width 669 height 25
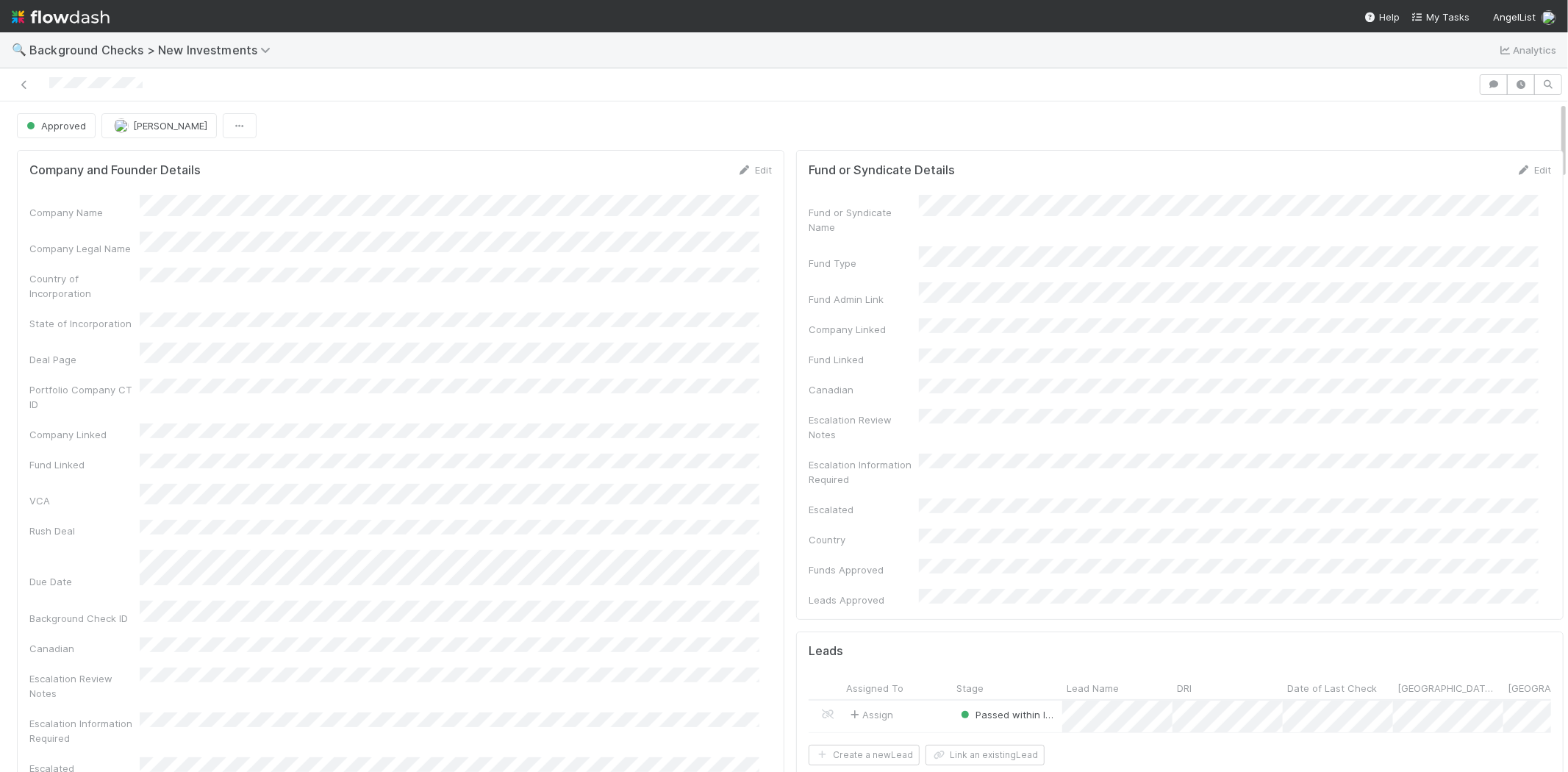
click at [49, 83] on div at bounding box center [739, 84] width 1466 height 21
click at [1441, 17] on span "My Tasks" at bounding box center [1440, 17] width 58 height 12
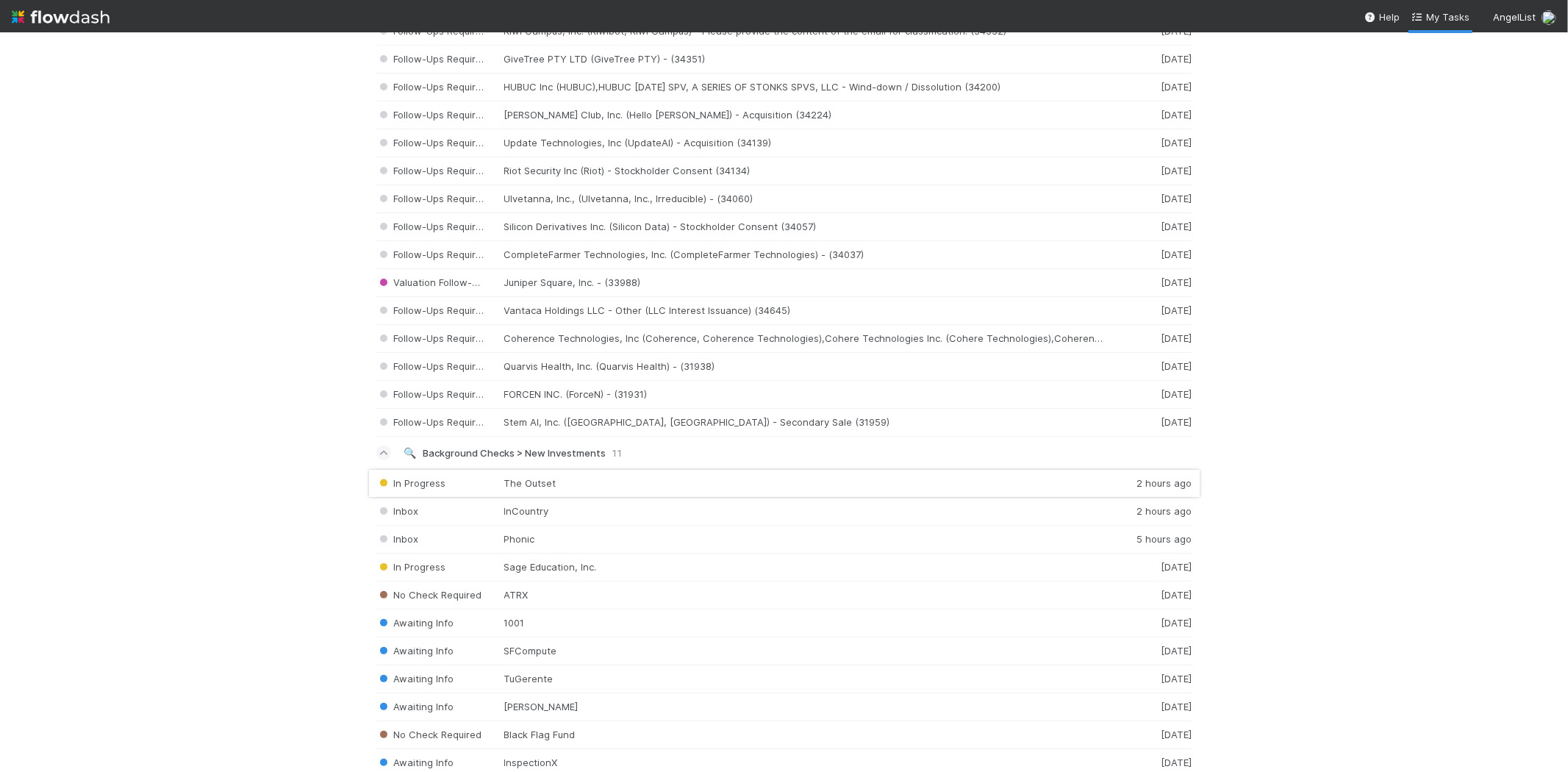
scroll to position [1553, 0]
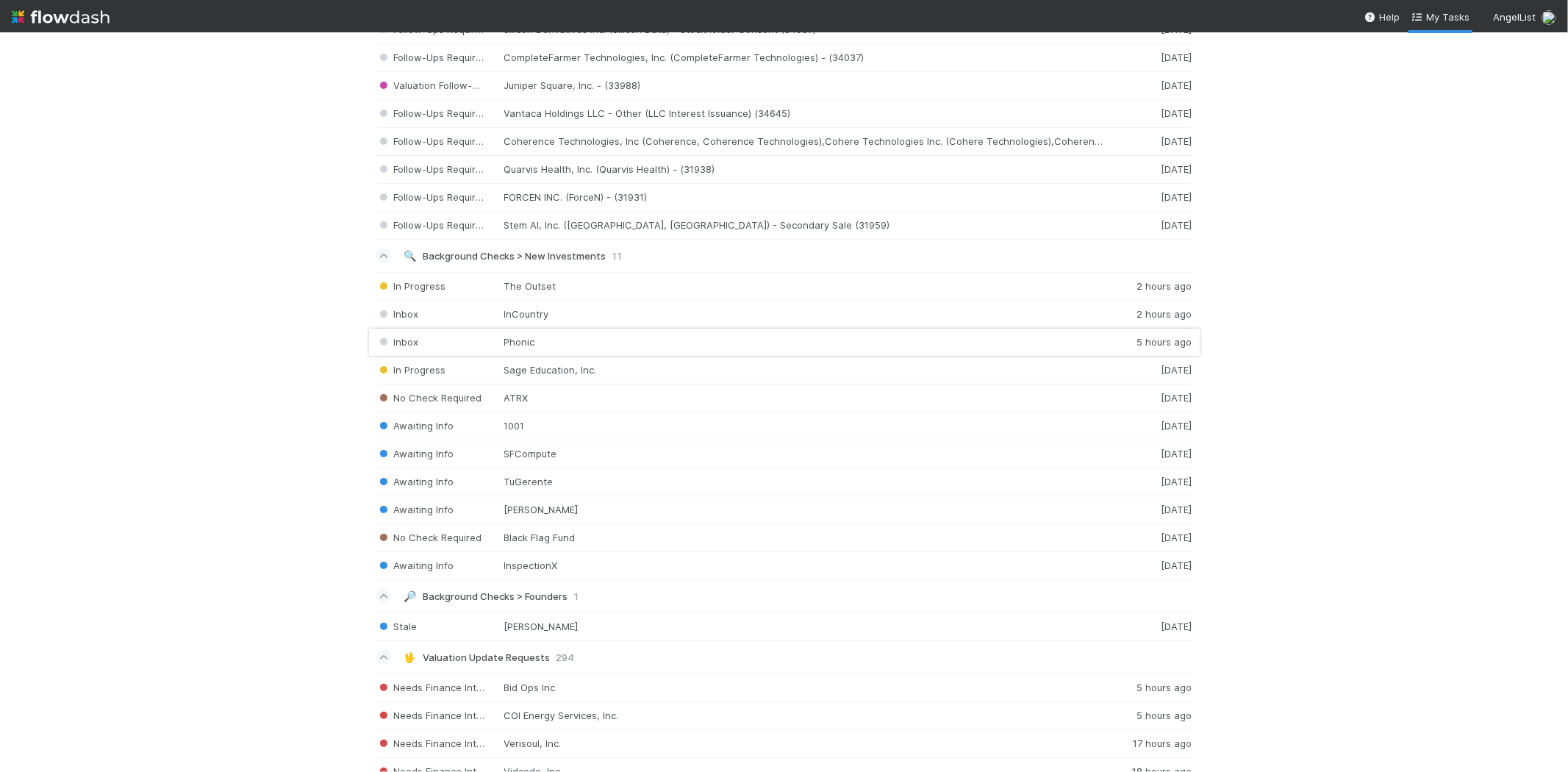
click at [533, 341] on div "Inbox Phonic 5 hours ago" at bounding box center [784, 343] width 816 height 28
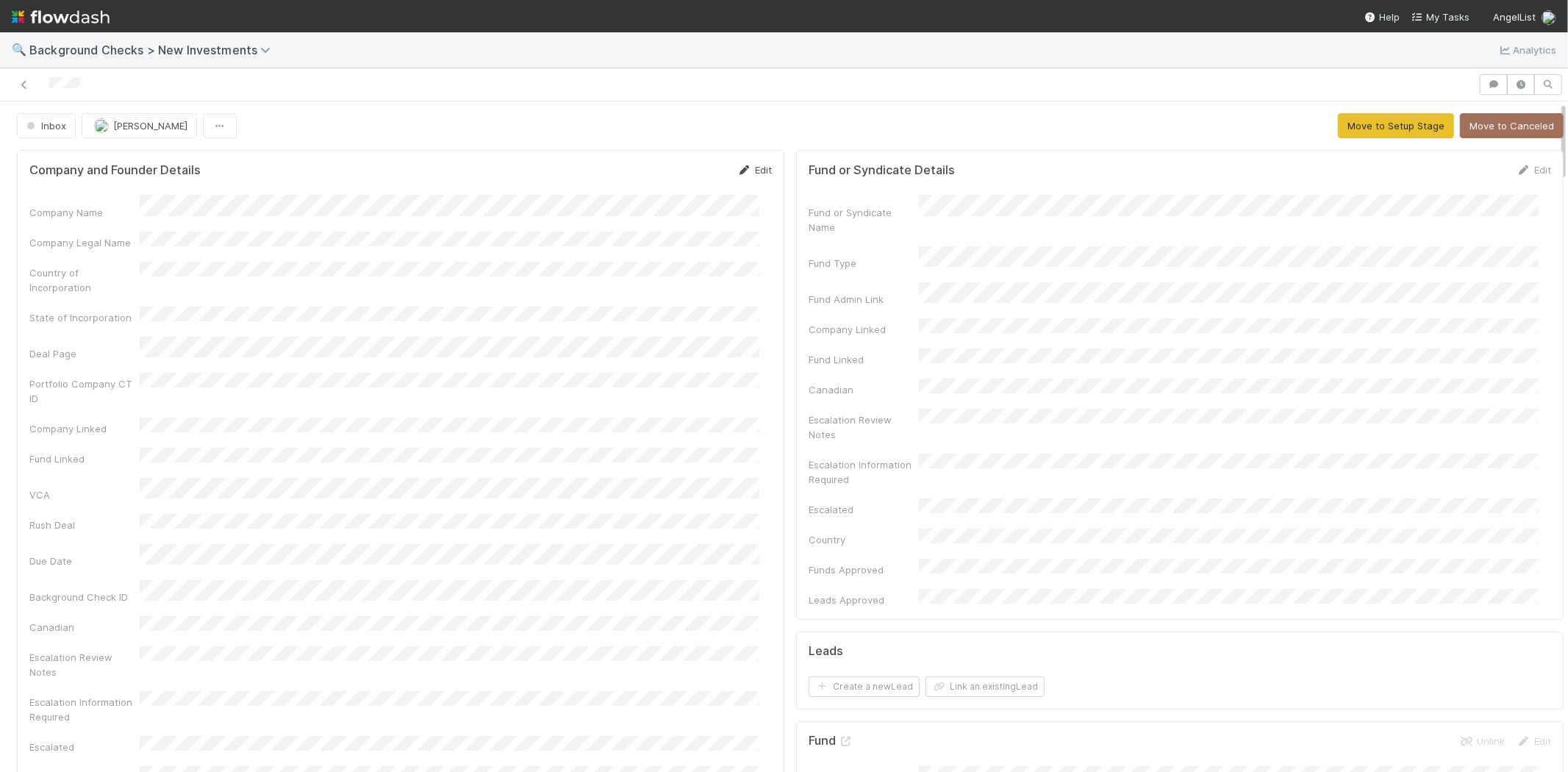
click at [748, 168] on link "Edit" at bounding box center [755, 170] width 34 height 12
click at [687, 169] on button "Save" at bounding box center [694, 175] width 42 height 25
click at [1340, 124] on button "Move to Setup Stage" at bounding box center [1396, 126] width 116 height 25
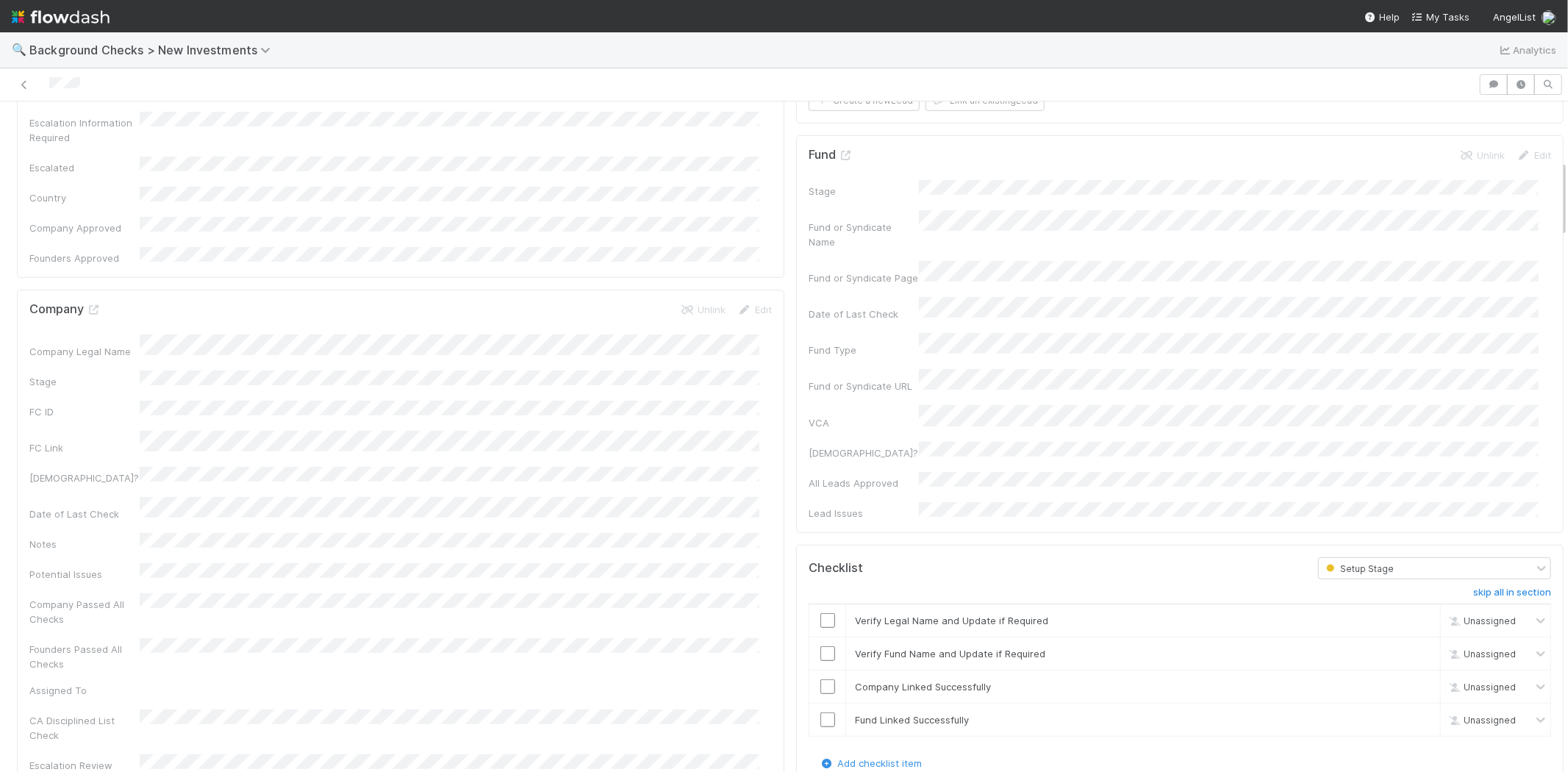
scroll to position [735, 0]
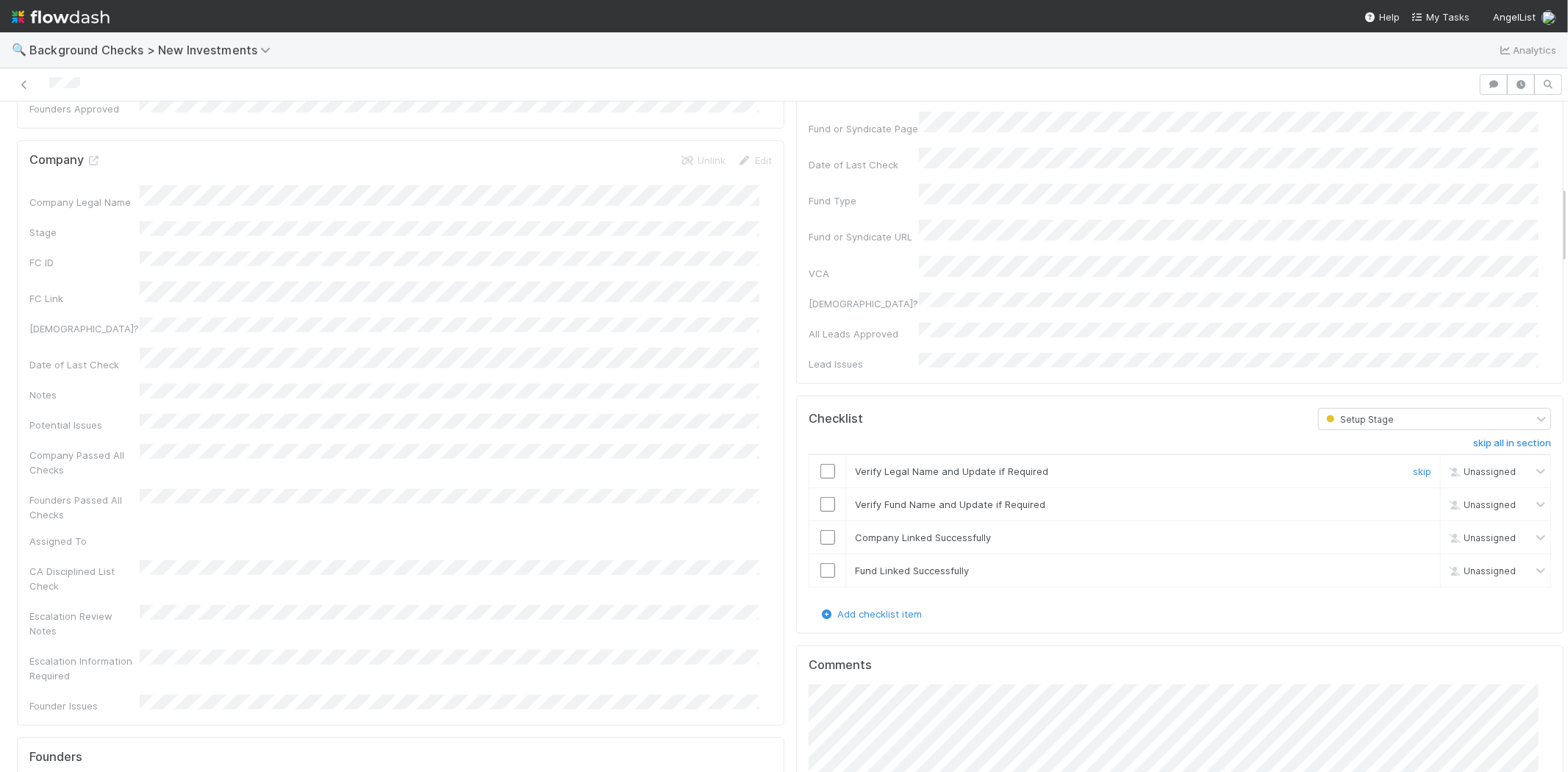
click at [820, 464] on input "checkbox" at bounding box center [827, 471] width 15 height 15
click at [820, 497] on input "checkbox" at bounding box center [827, 504] width 15 height 15
click at [820, 530] on input "checkbox" at bounding box center [827, 537] width 15 height 15
click at [820, 563] on input "checkbox" at bounding box center [827, 570] width 15 height 15
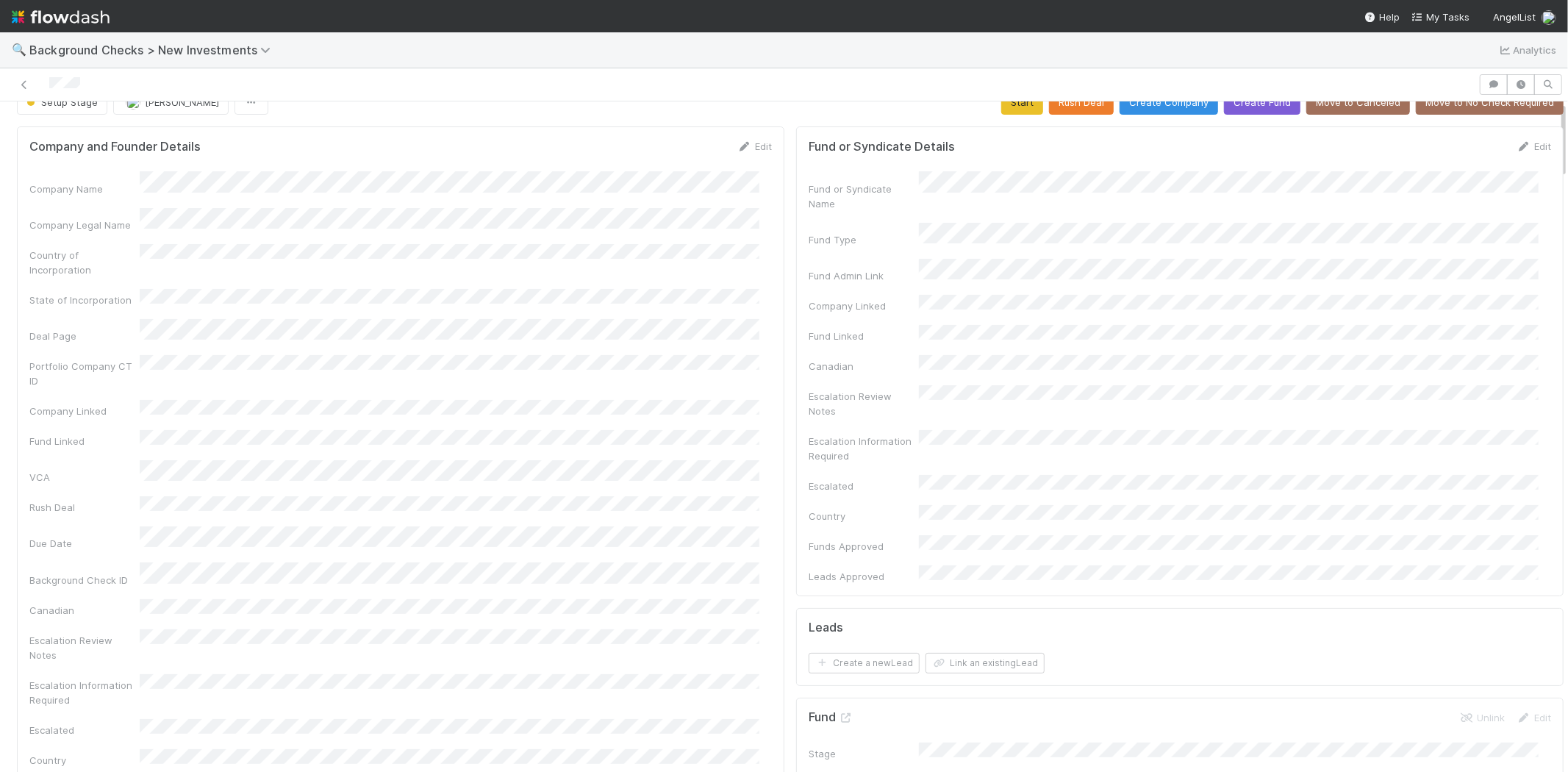
scroll to position [0, 0]
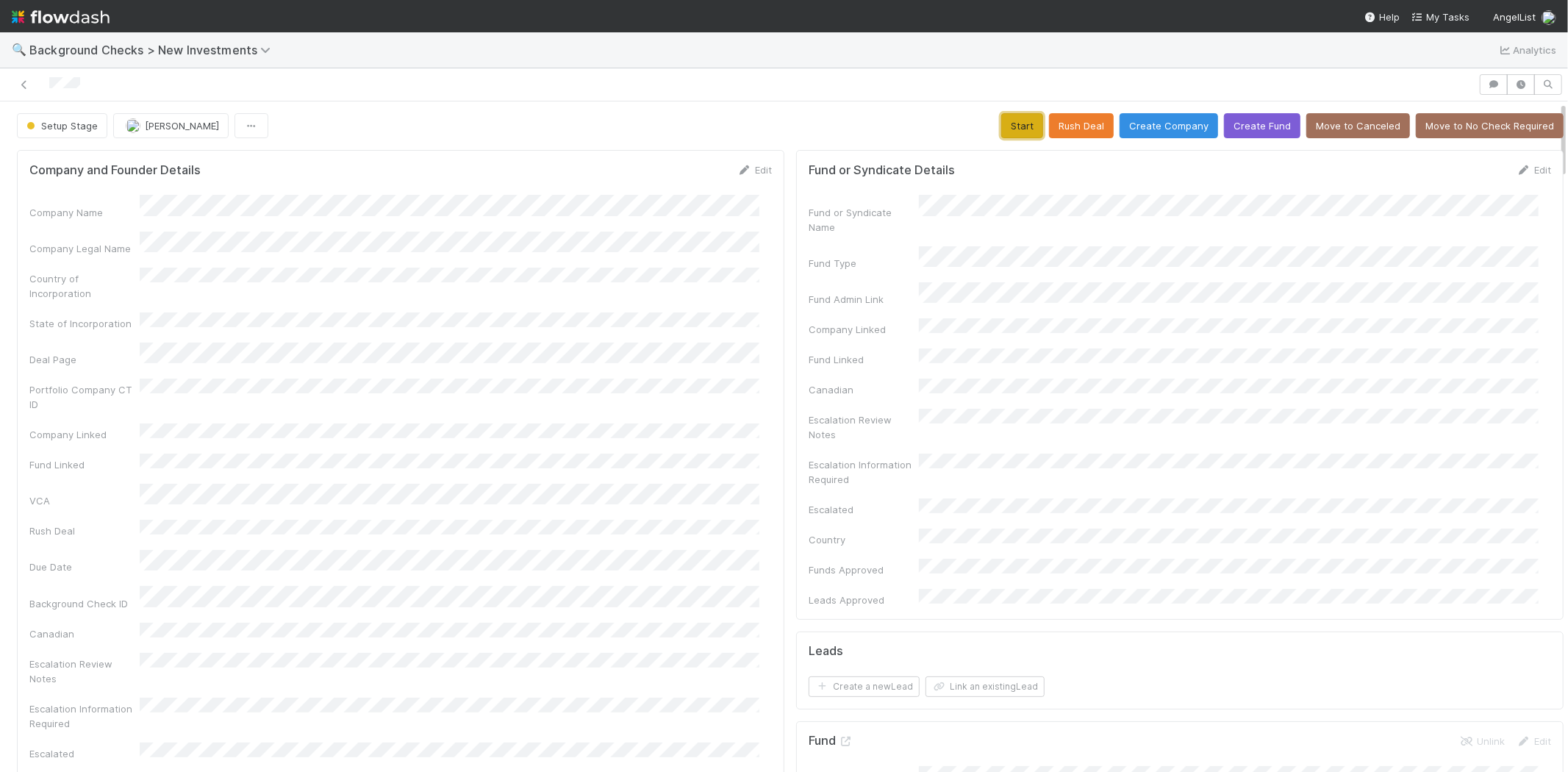
click at [1002, 126] on button "Start" at bounding box center [1022, 126] width 42 height 25
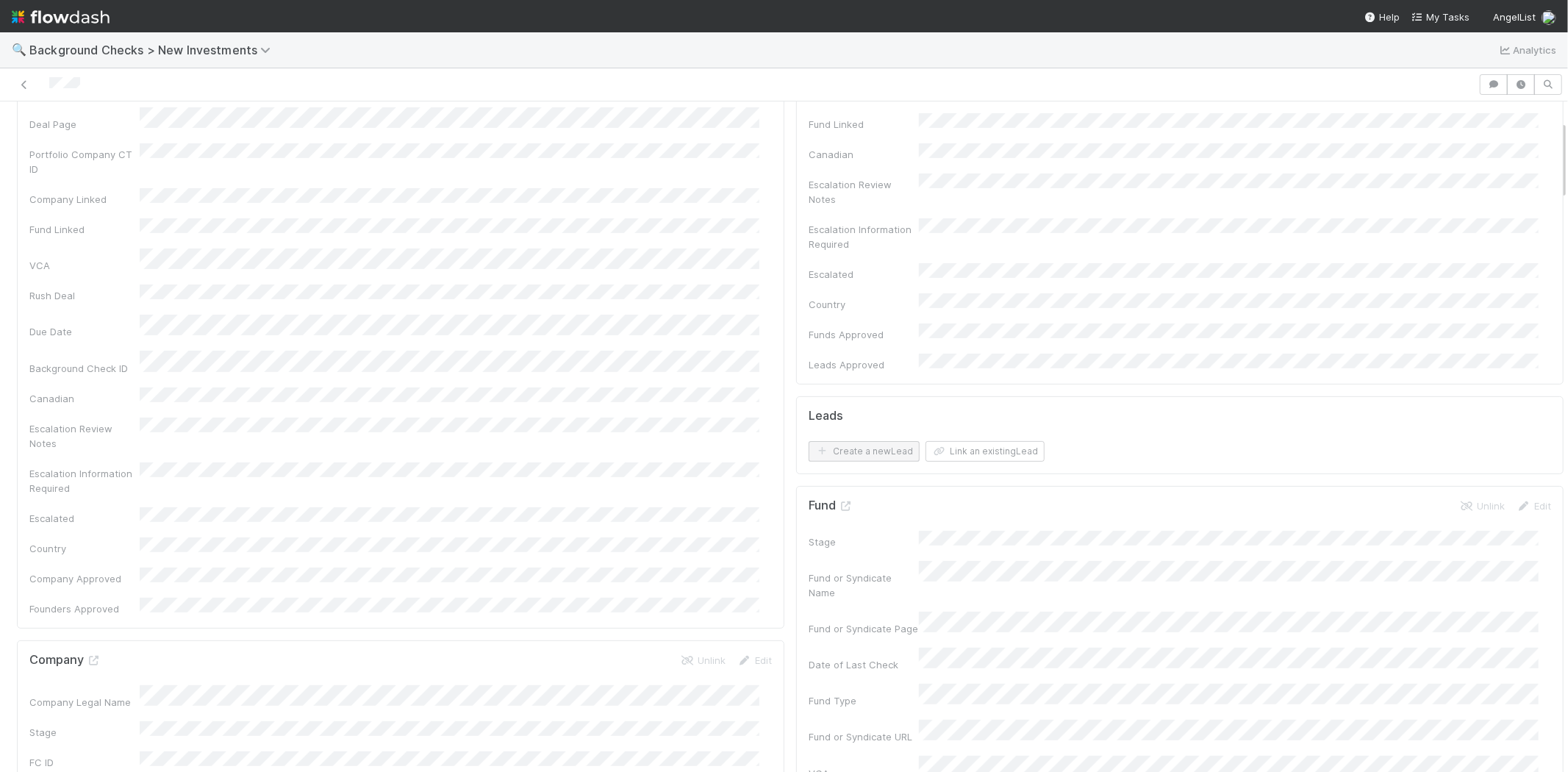
scroll to position [82, 0]
click at [944, 595] on button "Link an existing Lead" at bounding box center [985, 605] width 119 height 21
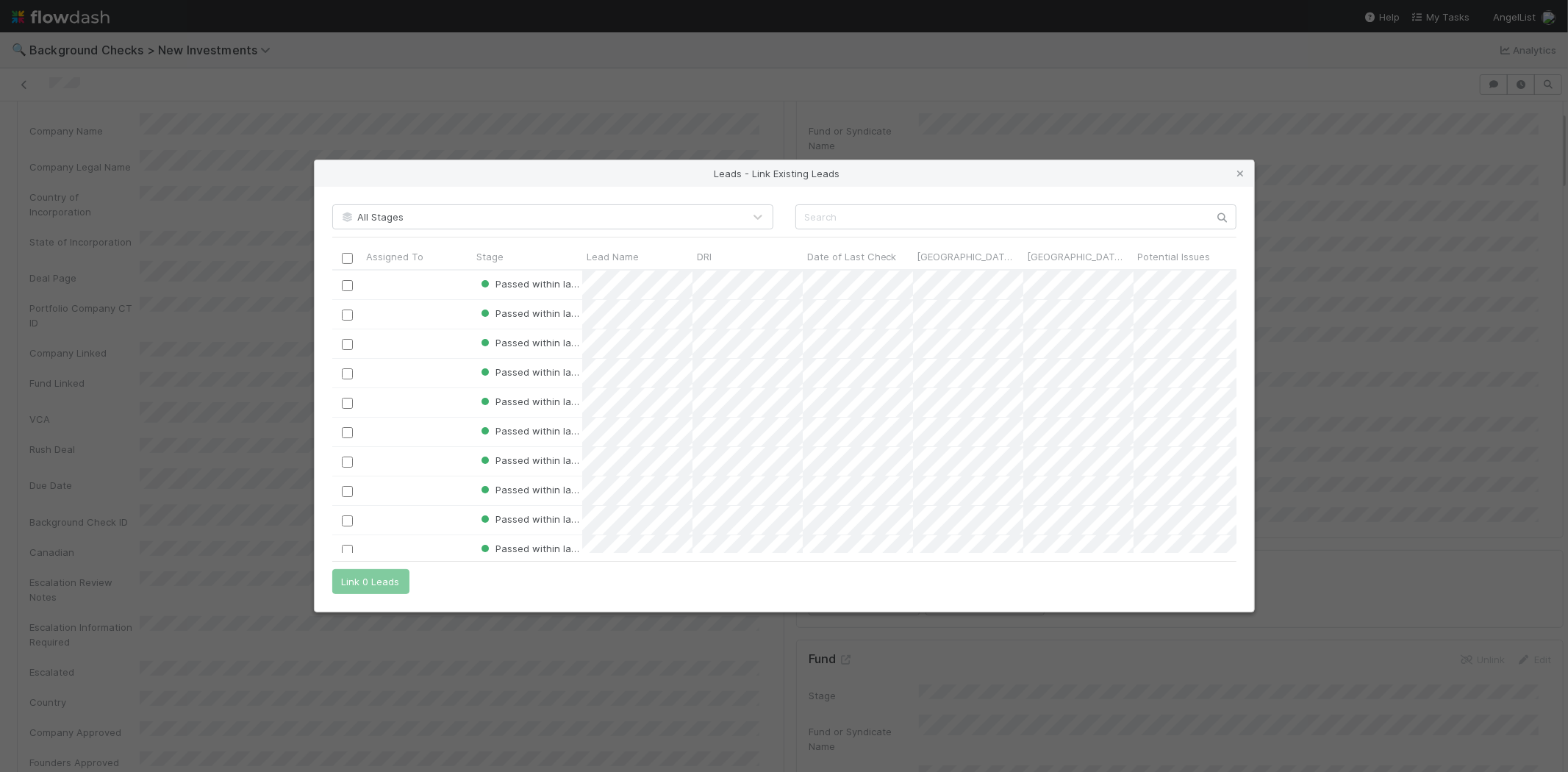
scroll to position [270, 892]
click at [841, 219] on input "text" at bounding box center [1015, 217] width 441 height 25
paste input "Timothy Chen"
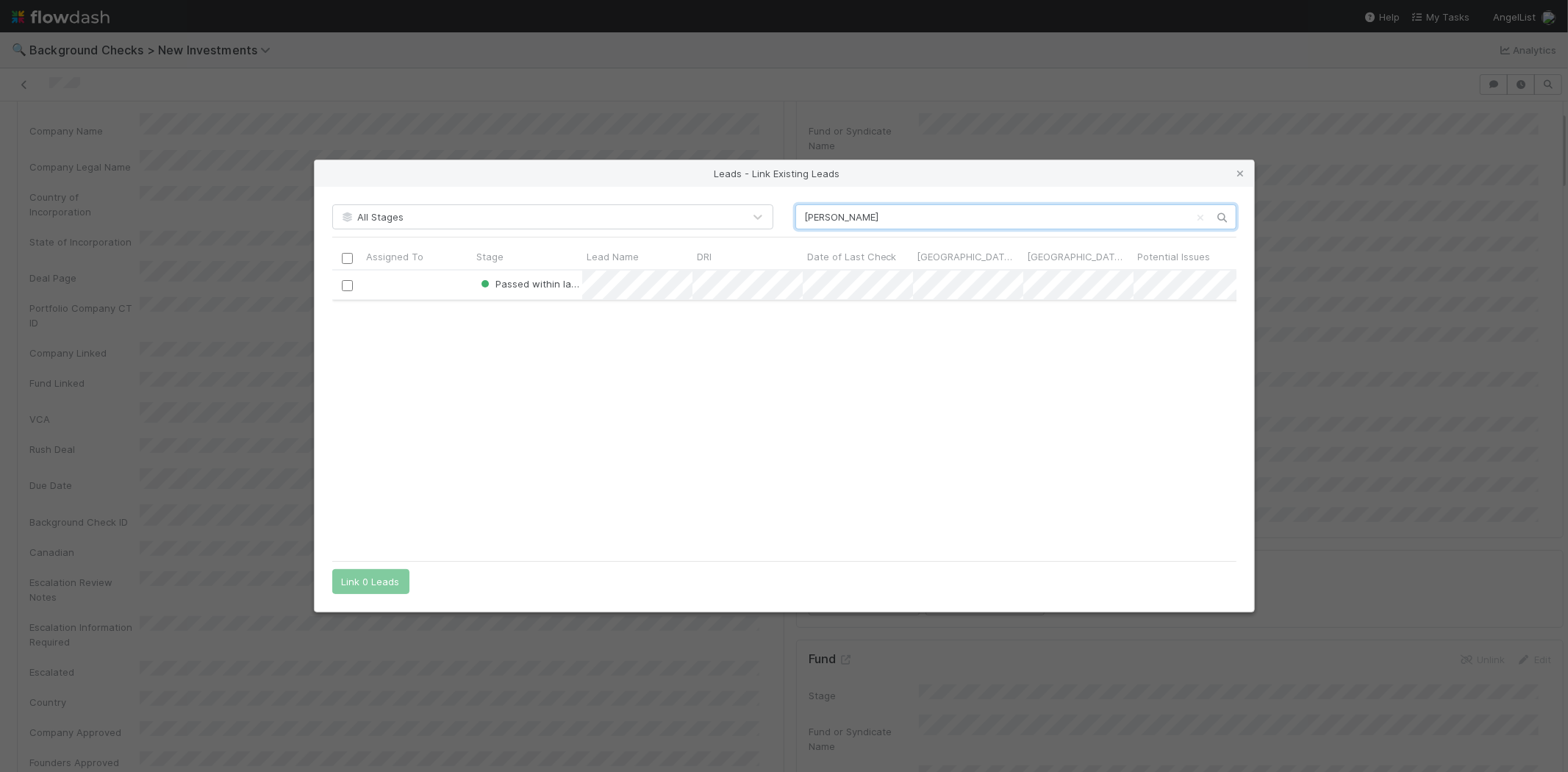
type input "Timothy Chen"
click at [348, 290] on div at bounding box center [347, 284] width 18 height 16
click at [346, 285] on input "checkbox" at bounding box center [346, 286] width 11 height 11
click at [373, 575] on button "Link 1 Lead" at bounding box center [367, 581] width 71 height 25
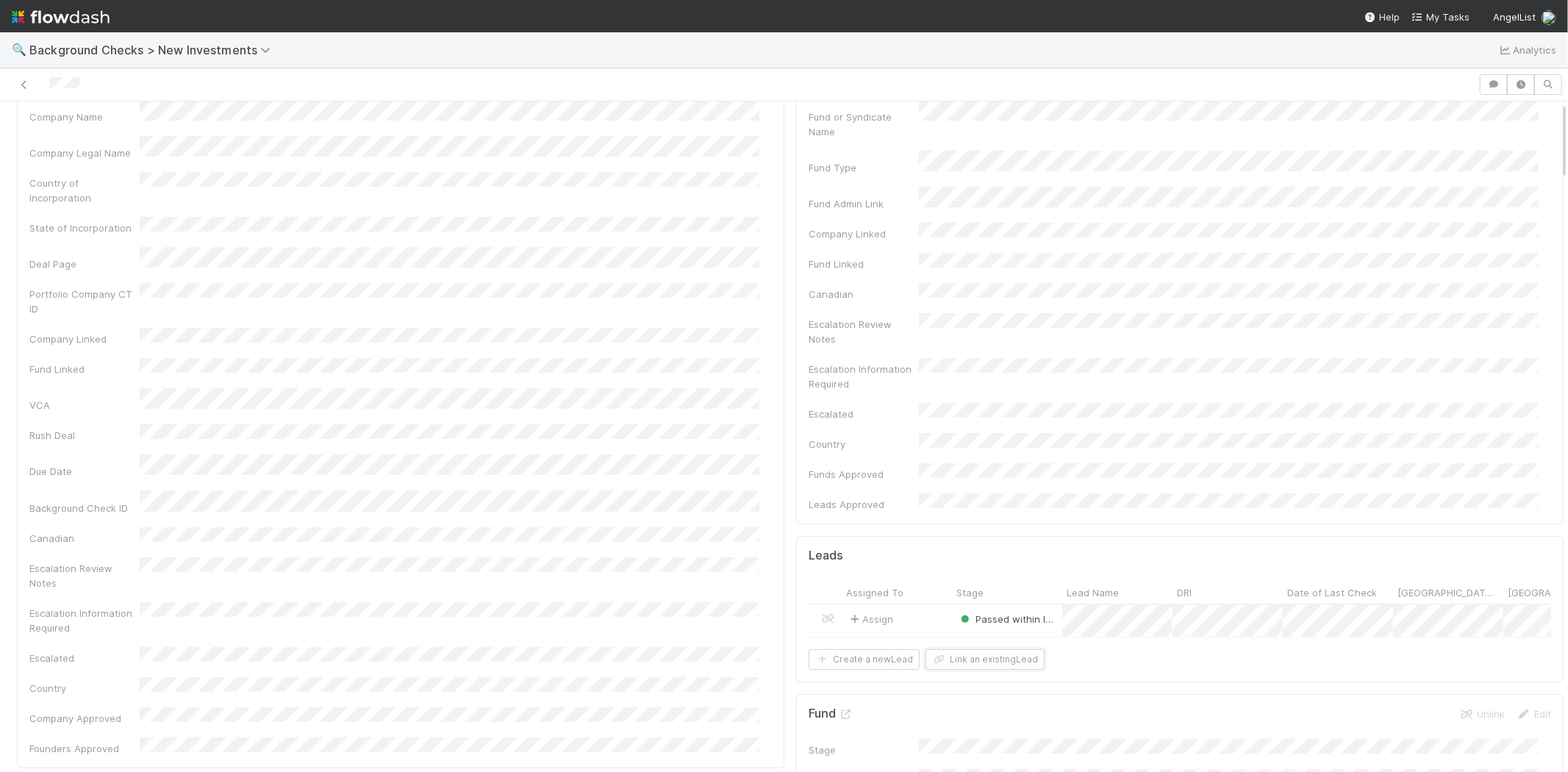
scroll to position [0, 0]
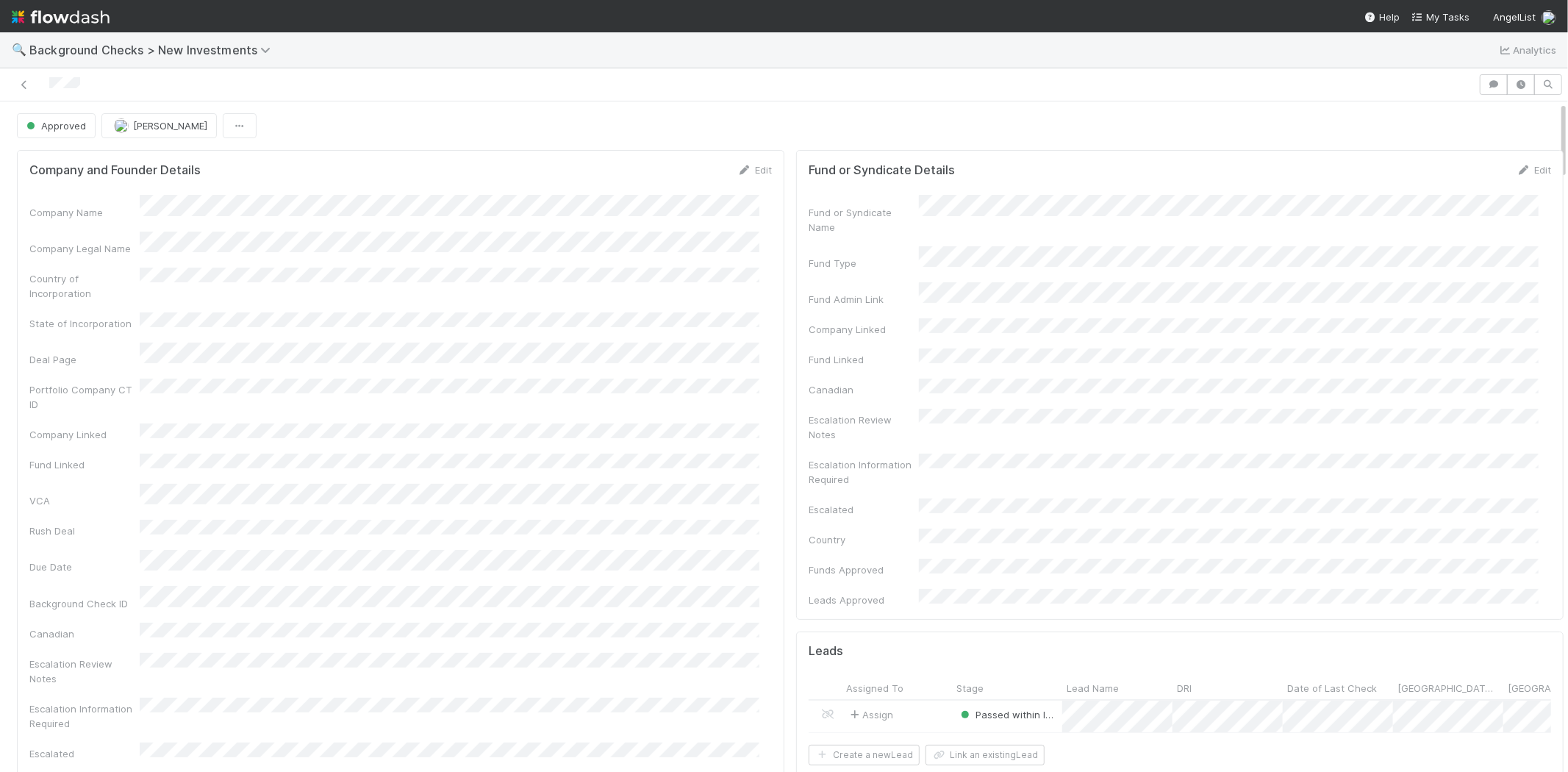
drag, startPoint x: 91, startPoint y: 82, endPoint x: 47, endPoint y: 87, distance: 44.3
click at [47, 87] on div at bounding box center [739, 84] width 1466 height 21
click at [1448, 17] on span "My Tasks" at bounding box center [1440, 17] width 58 height 12
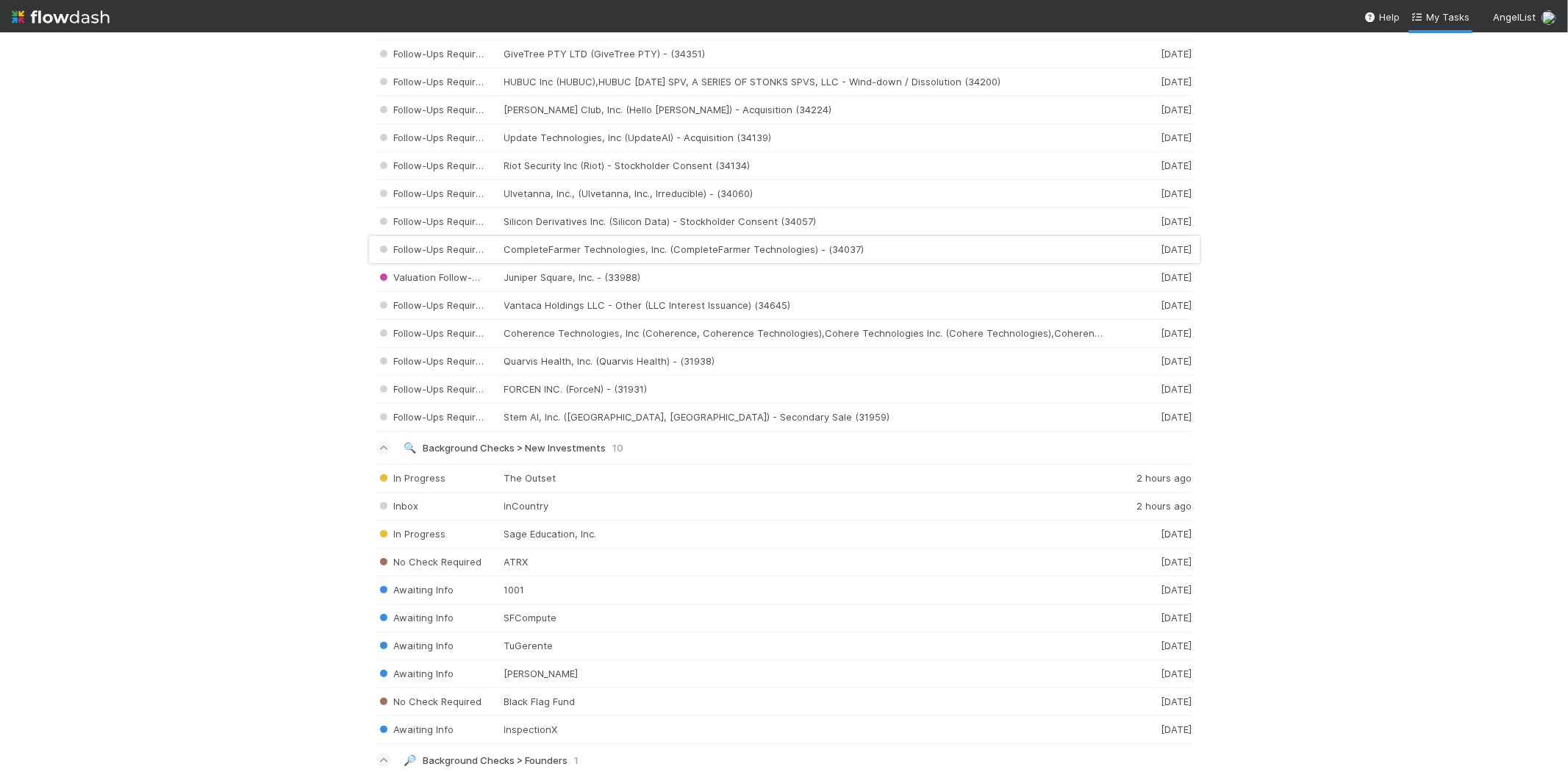
scroll to position [1388, 0]
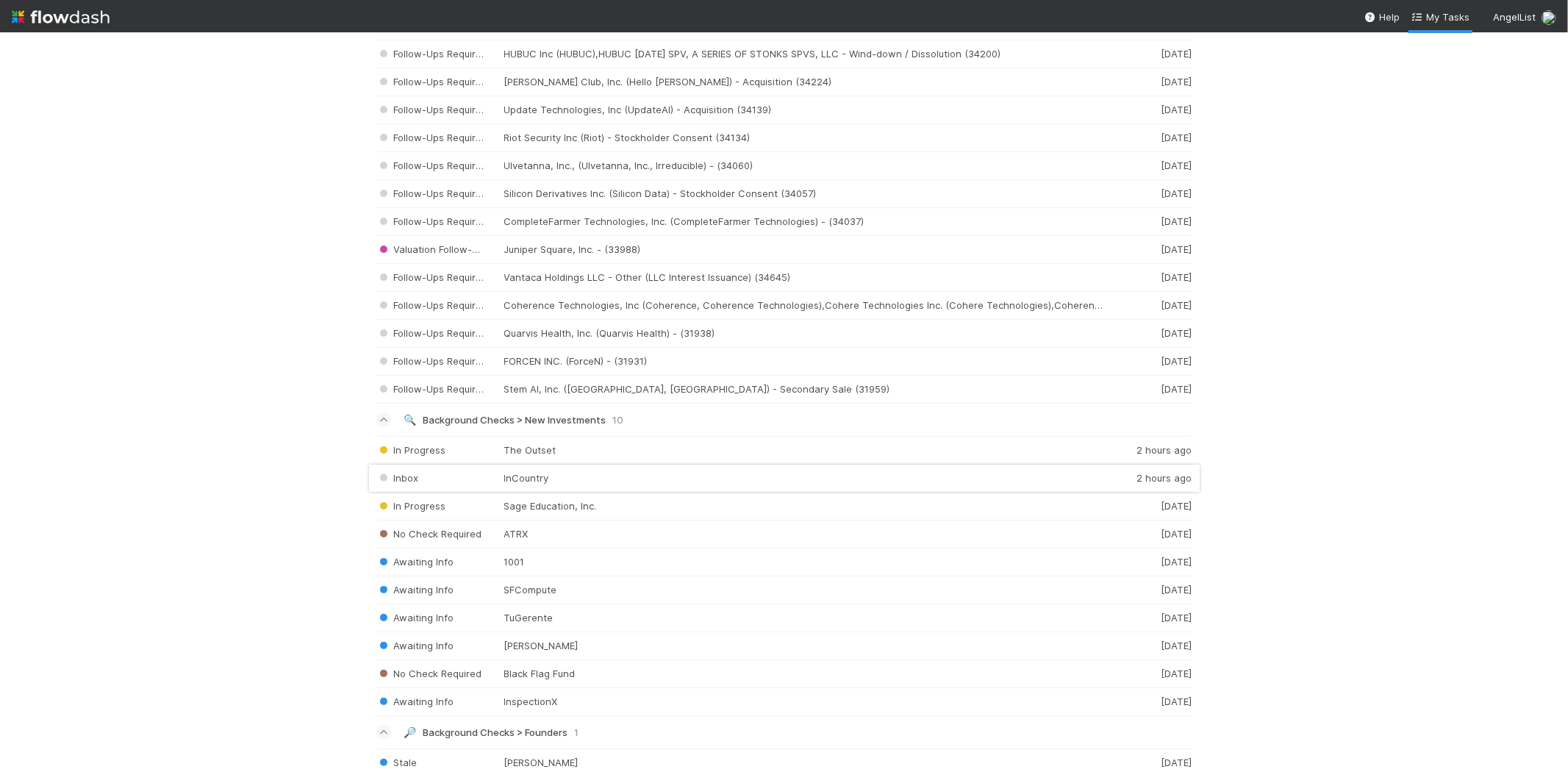
click at [601, 485] on div "Inbox InCountry 2 hours ago" at bounding box center [784, 479] width 816 height 28
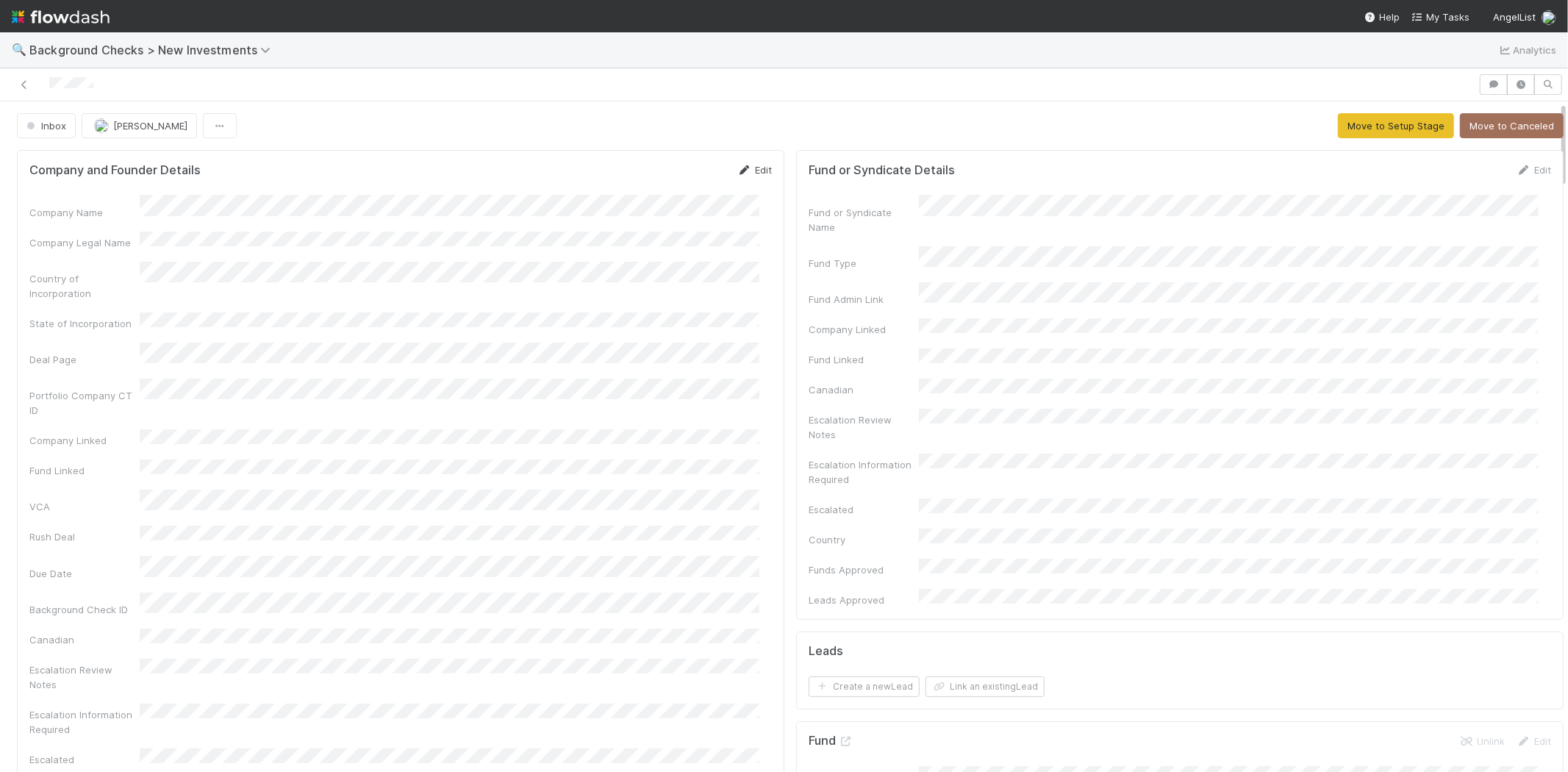
click at [752, 166] on link "Edit" at bounding box center [755, 170] width 34 height 12
click at [673, 169] on button "Save" at bounding box center [694, 175] width 42 height 25
drag, startPoint x: 103, startPoint y: 87, endPoint x: 40, endPoint y: 90, distance: 63.1
click at [40, 90] on div at bounding box center [739, 84] width 1466 height 21
click at [750, 170] on link "Edit" at bounding box center [755, 170] width 34 height 12
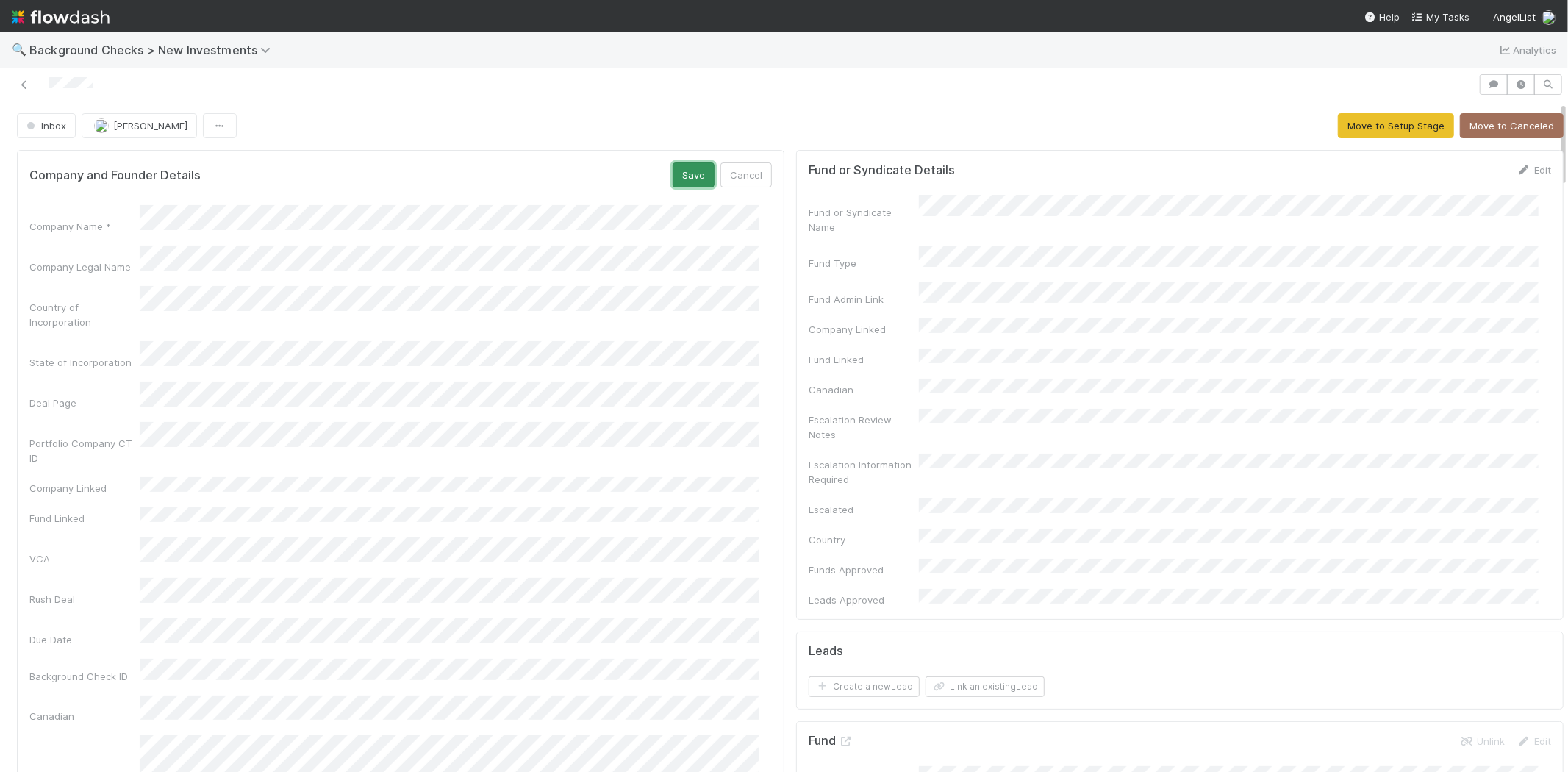
click at [673, 174] on button "Save" at bounding box center [694, 175] width 42 height 25
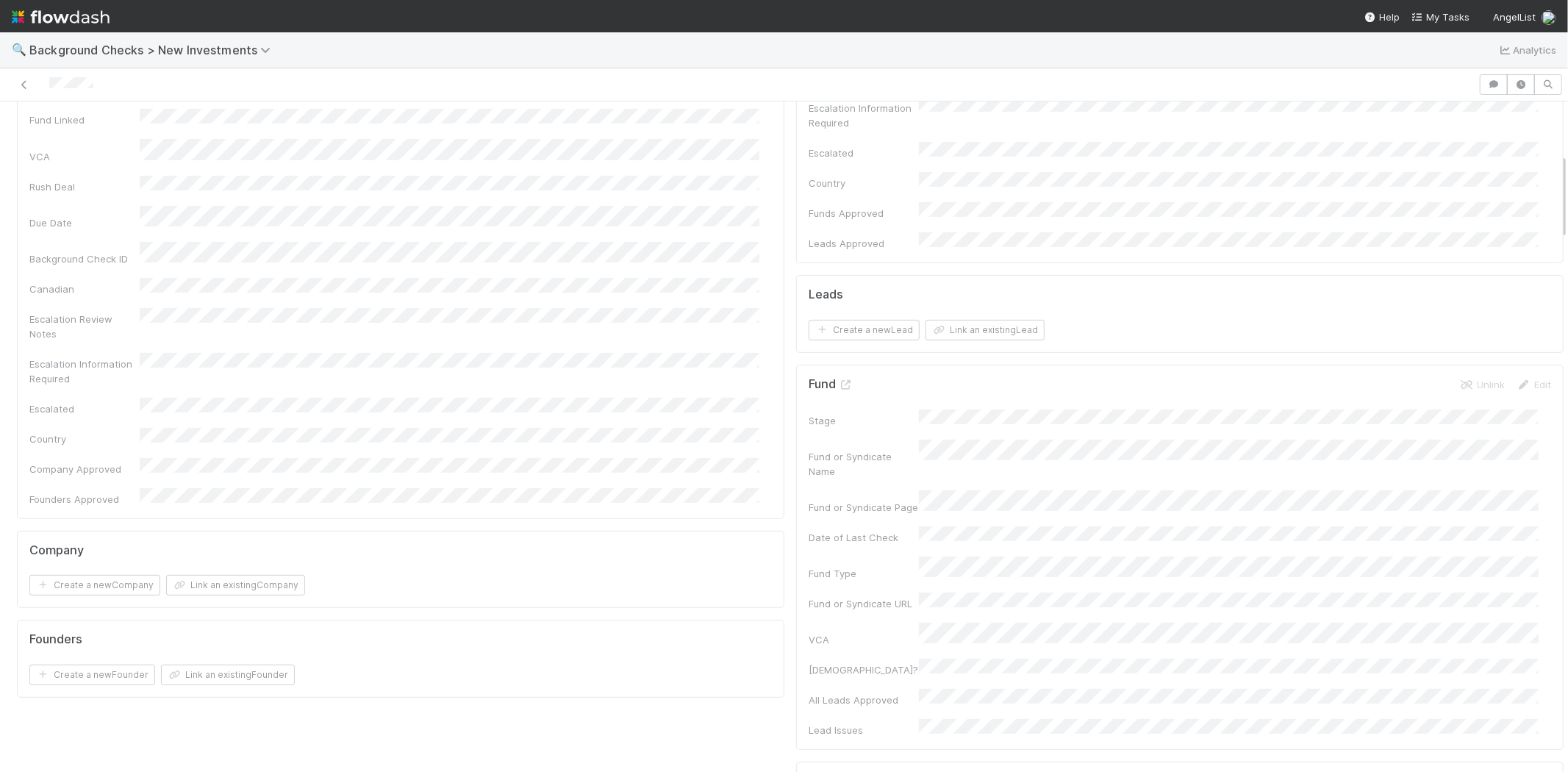
scroll to position [408, 0]
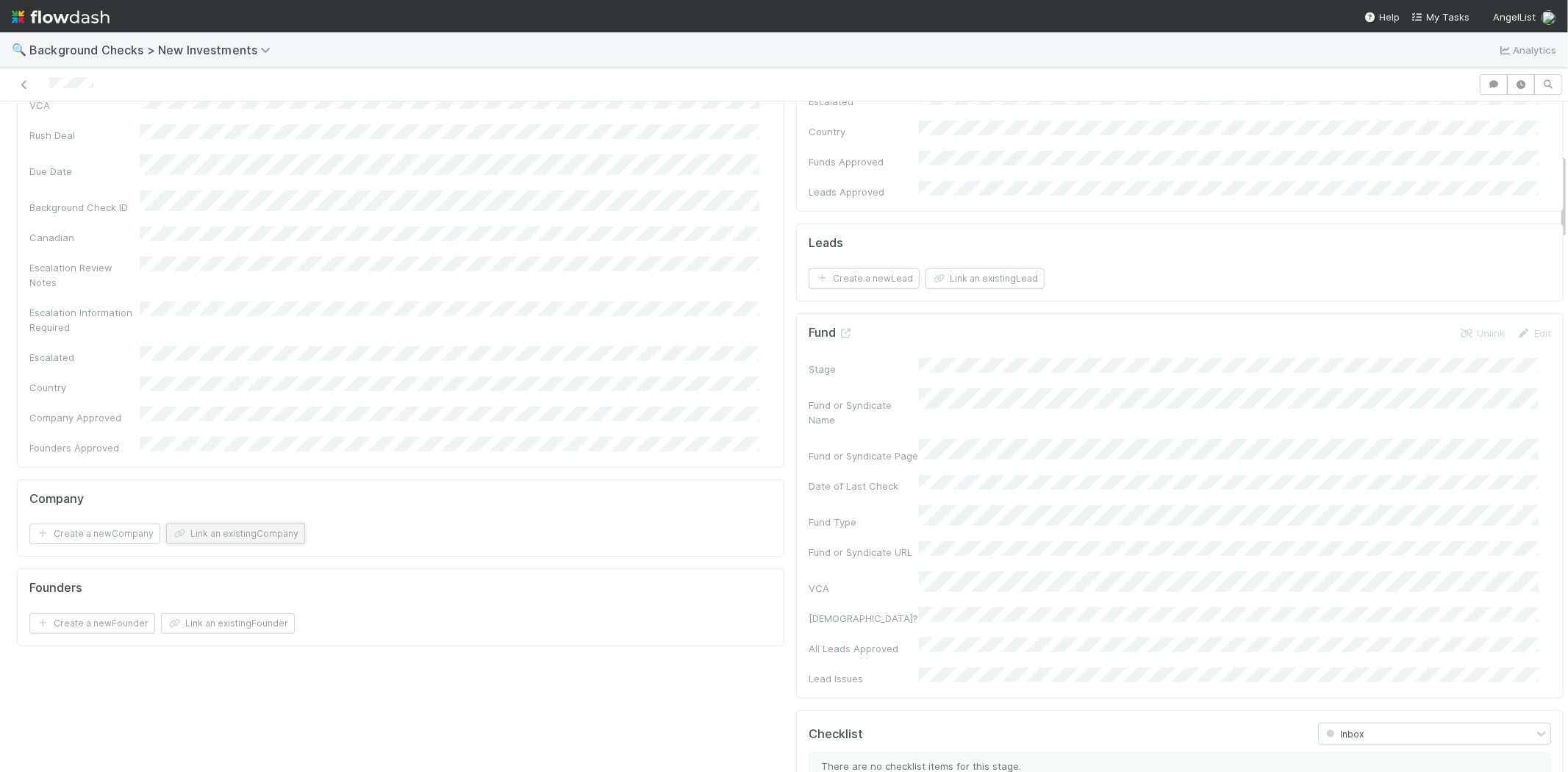
click at [210, 523] on button "Link an existing Company" at bounding box center [235, 534] width 139 height 21
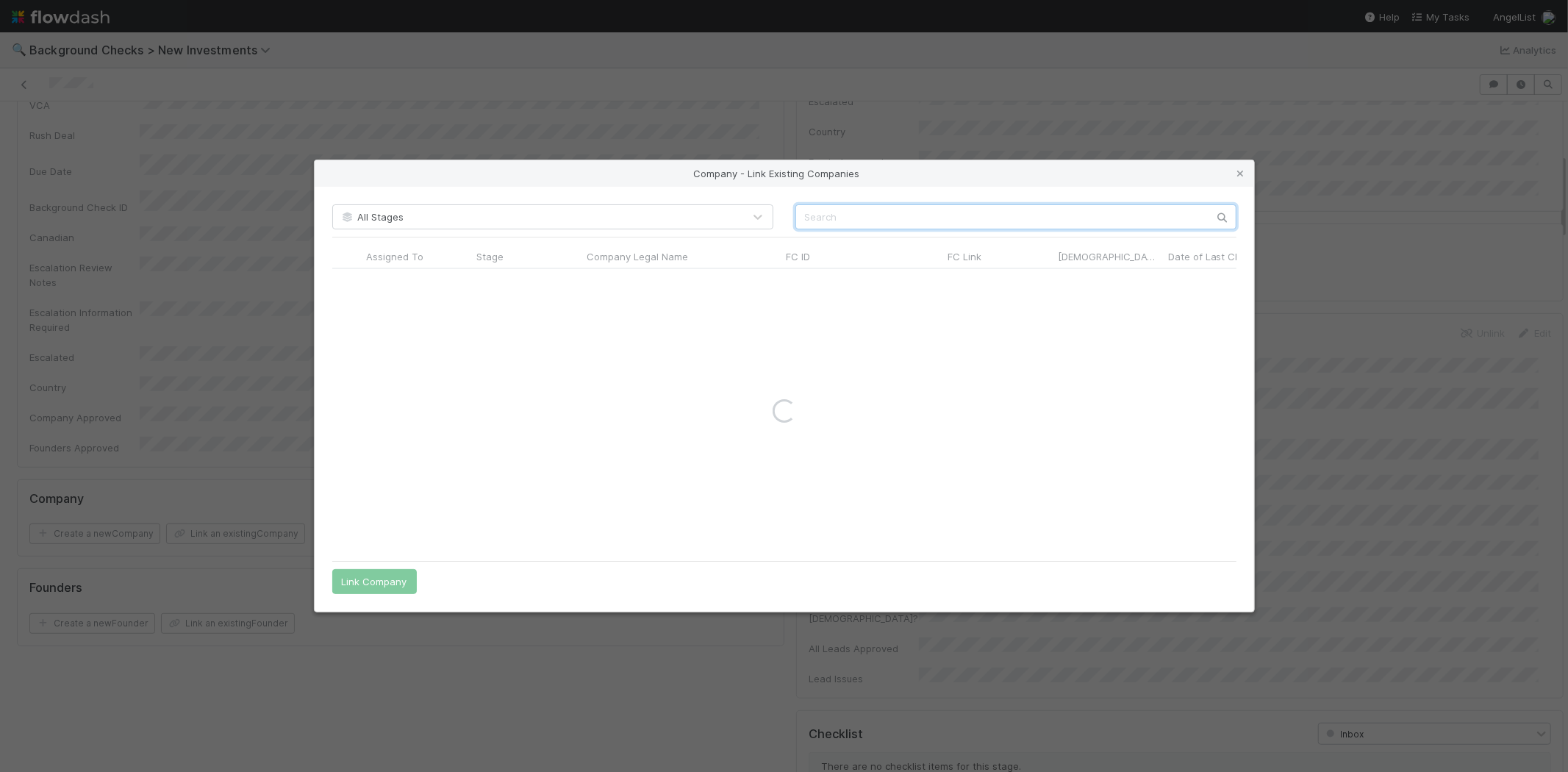
click at [911, 222] on input "text" at bounding box center [1015, 217] width 441 height 25
paste input "InCountry, Inc."
type input "InCountry"
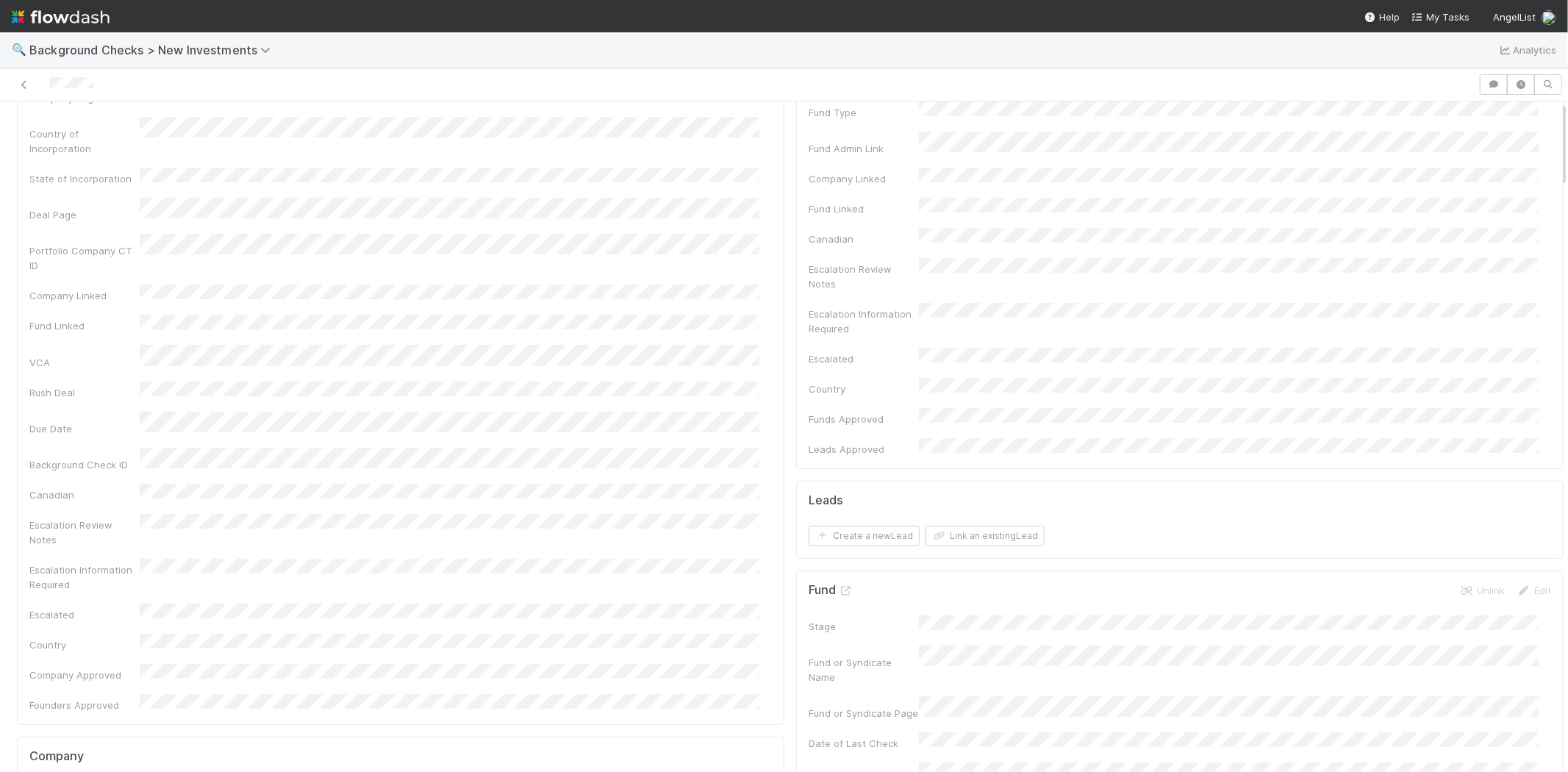
scroll to position [0, 0]
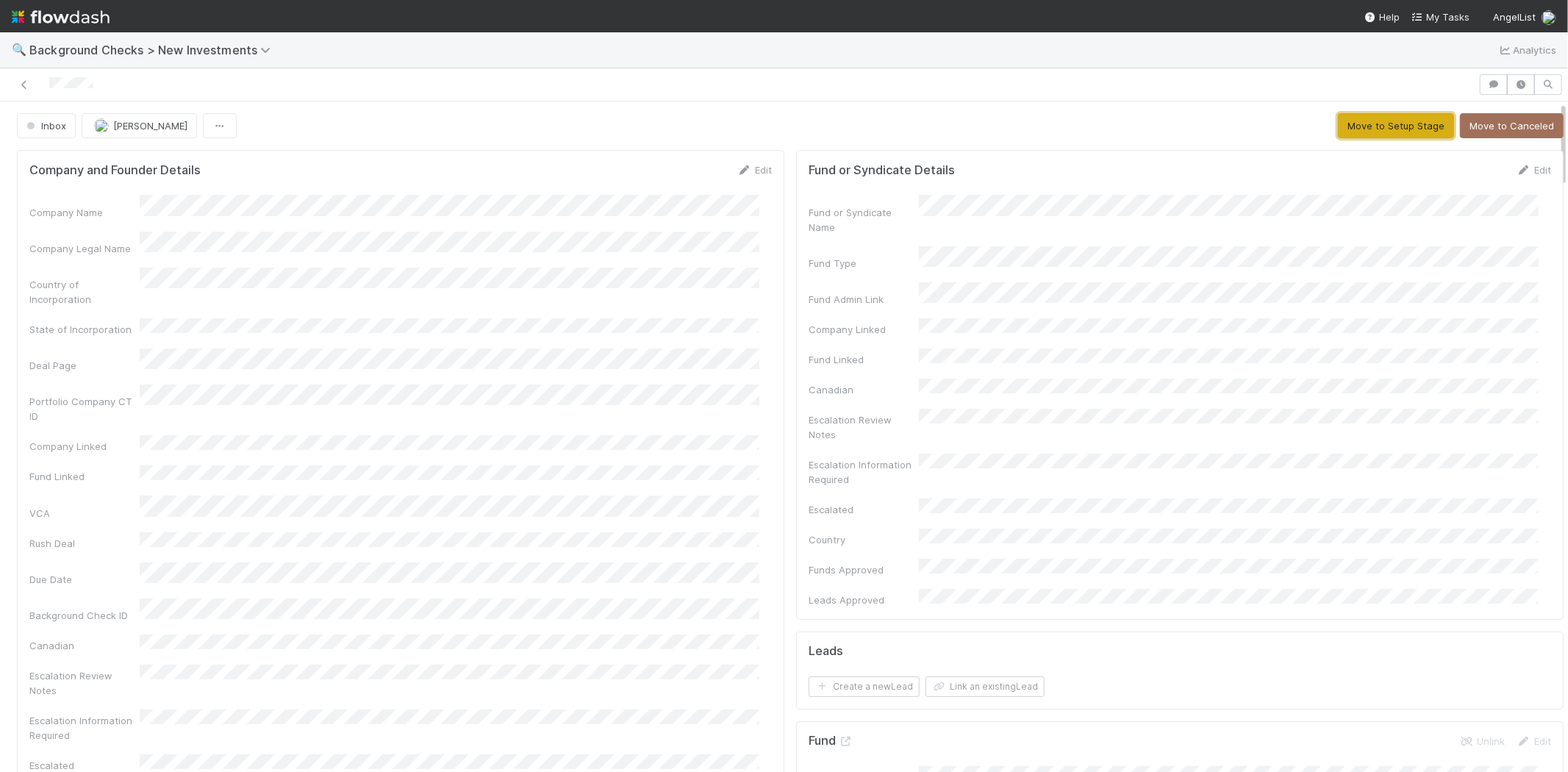
click at [1373, 125] on button "Move to Setup Stage" at bounding box center [1396, 126] width 116 height 25
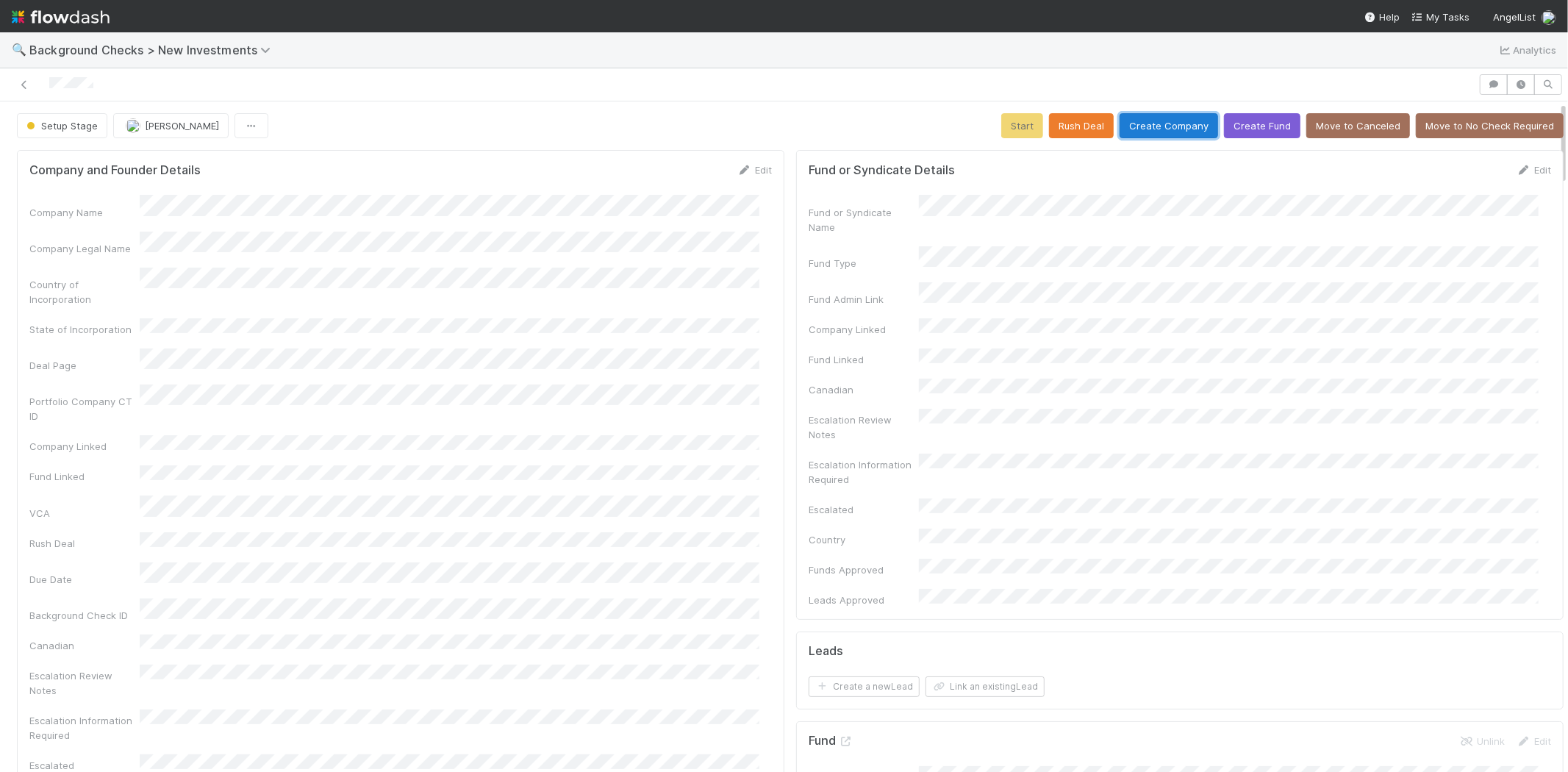
click at [1145, 120] on button "Create Company" at bounding box center [1169, 126] width 98 height 25
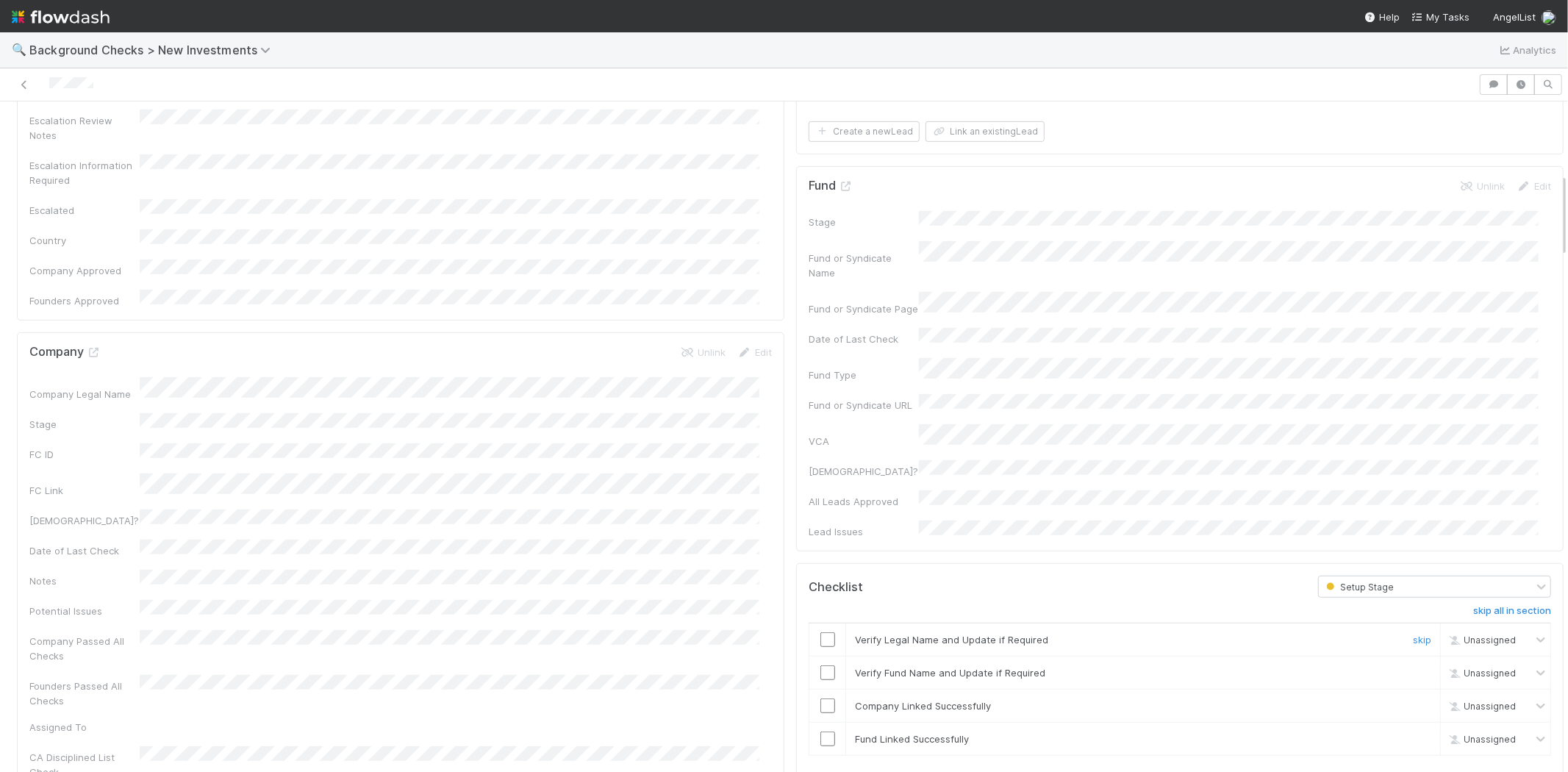
scroll to position [571, 0]
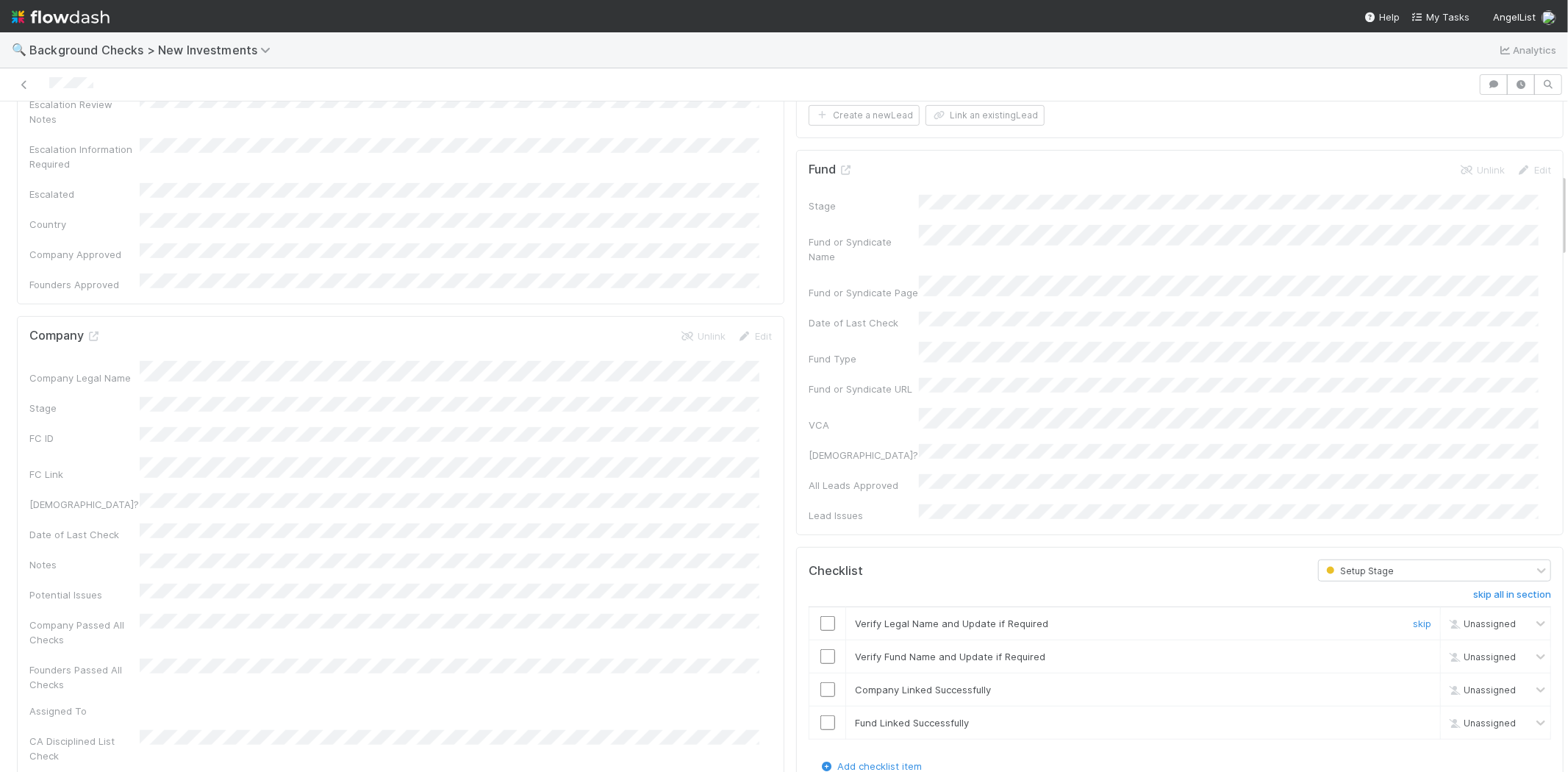
click at [820, 616] on input "checkbox" at bounding box center [827, 623] width 15 height 15
drag, startPoint x: 816, startPoint y: 563, endPoint x: 812, endPoint y: 583, distance: 20.4
click at [820, 649] on input "checkbox" at bounding box center [827, 656] width 15 height 15
click at [820, 682] on input "checkbox" at bounding box center [827, 689] width 15 height 15
checkbox input "true"
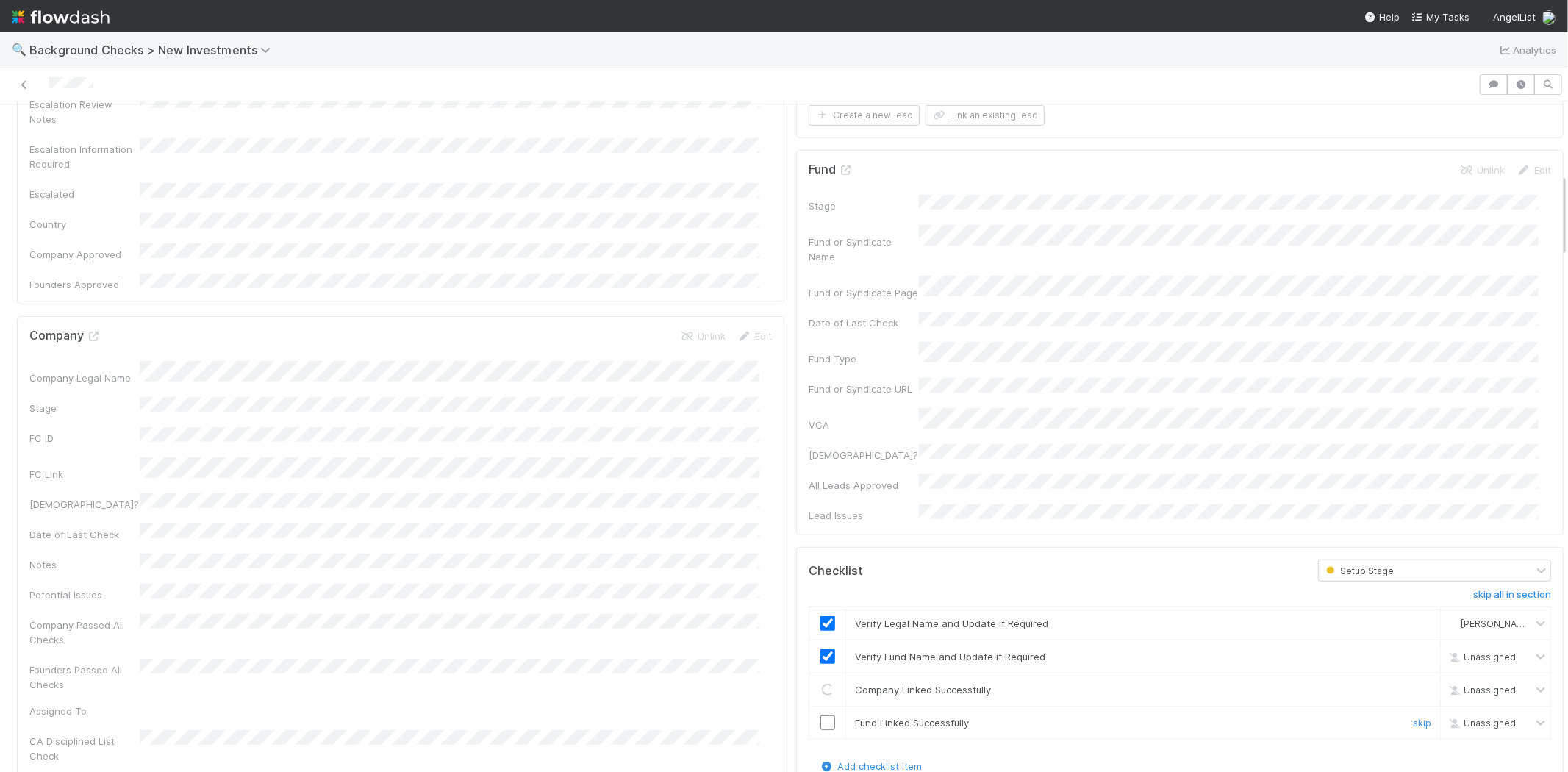
click at [820, 715] on input "checkbox" at bounding box center [827, 722] width 15 height 15
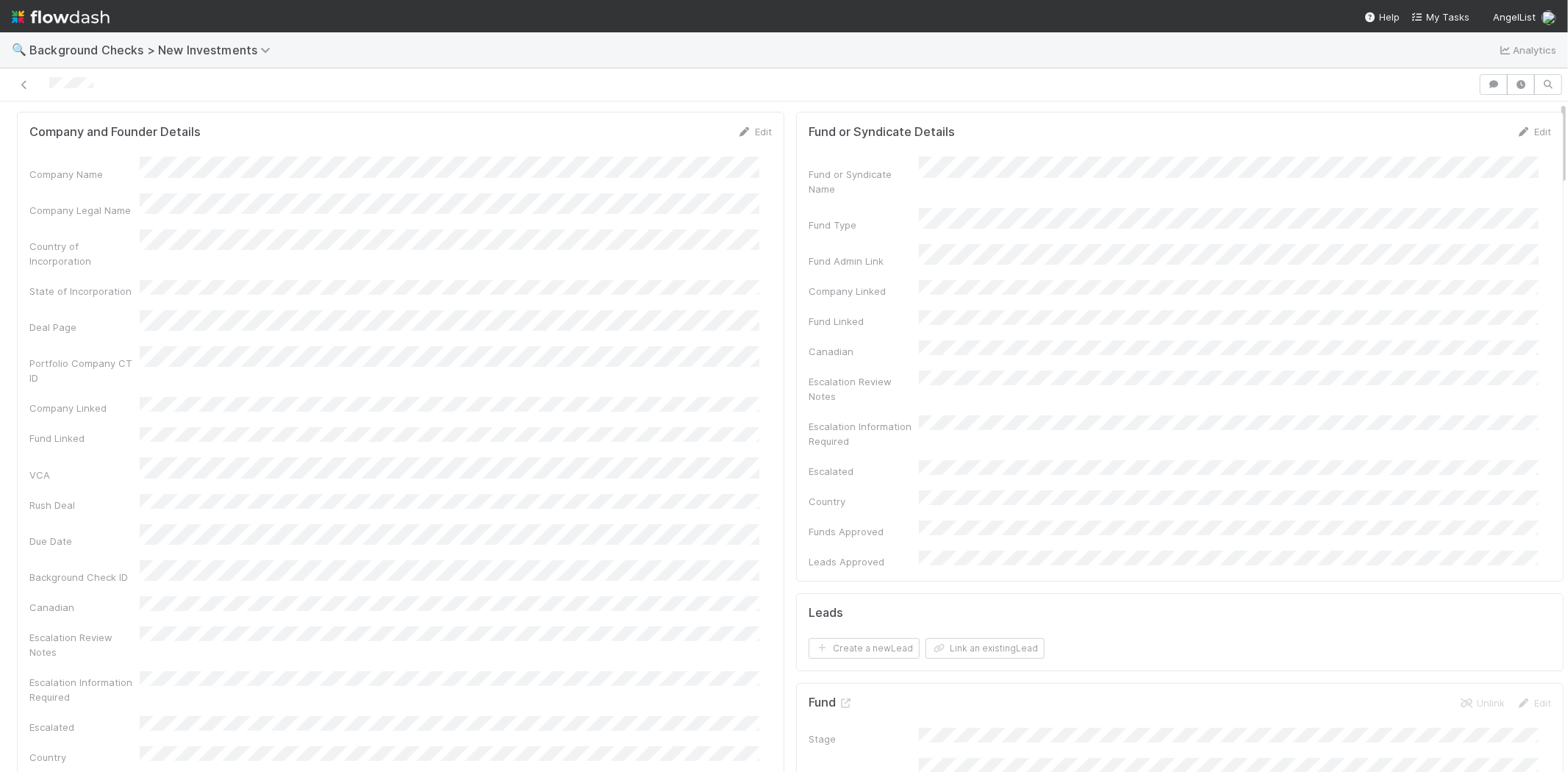
scroll to position [0, 0]
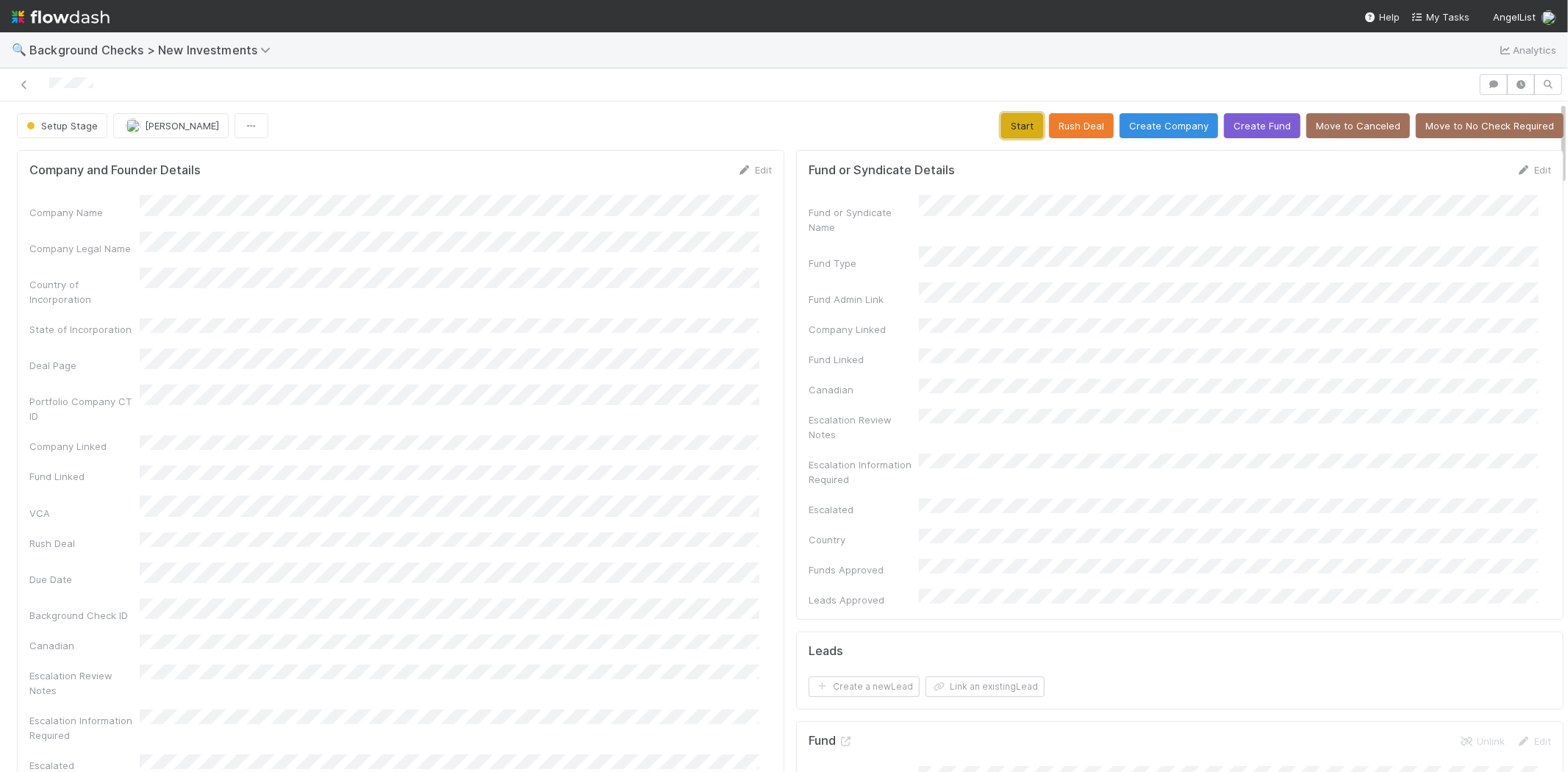
click at [1008, 130] on button "Start" at bounding box center [1022, 126] width 42 height 25
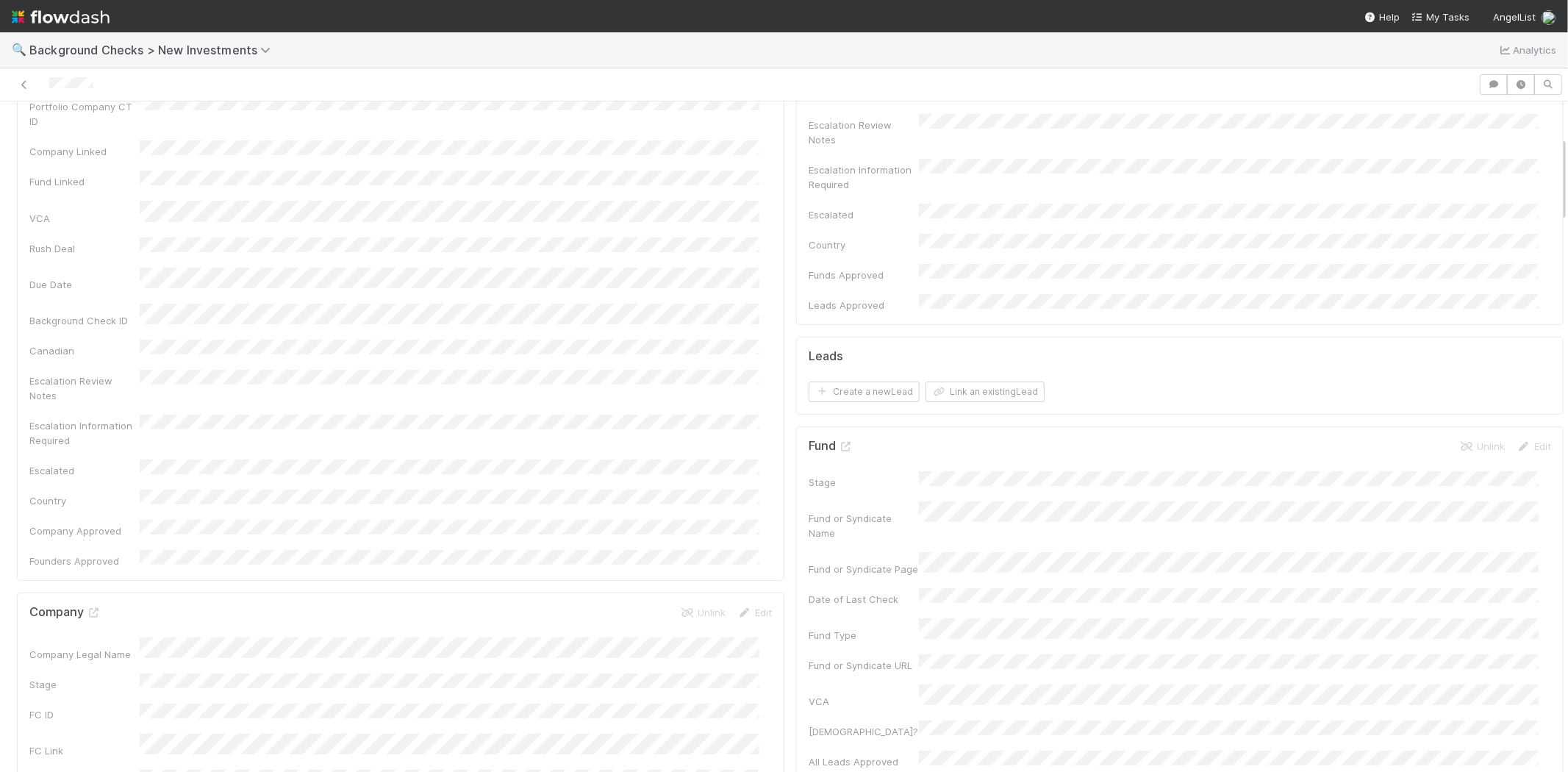
scroll to position [244, 0]
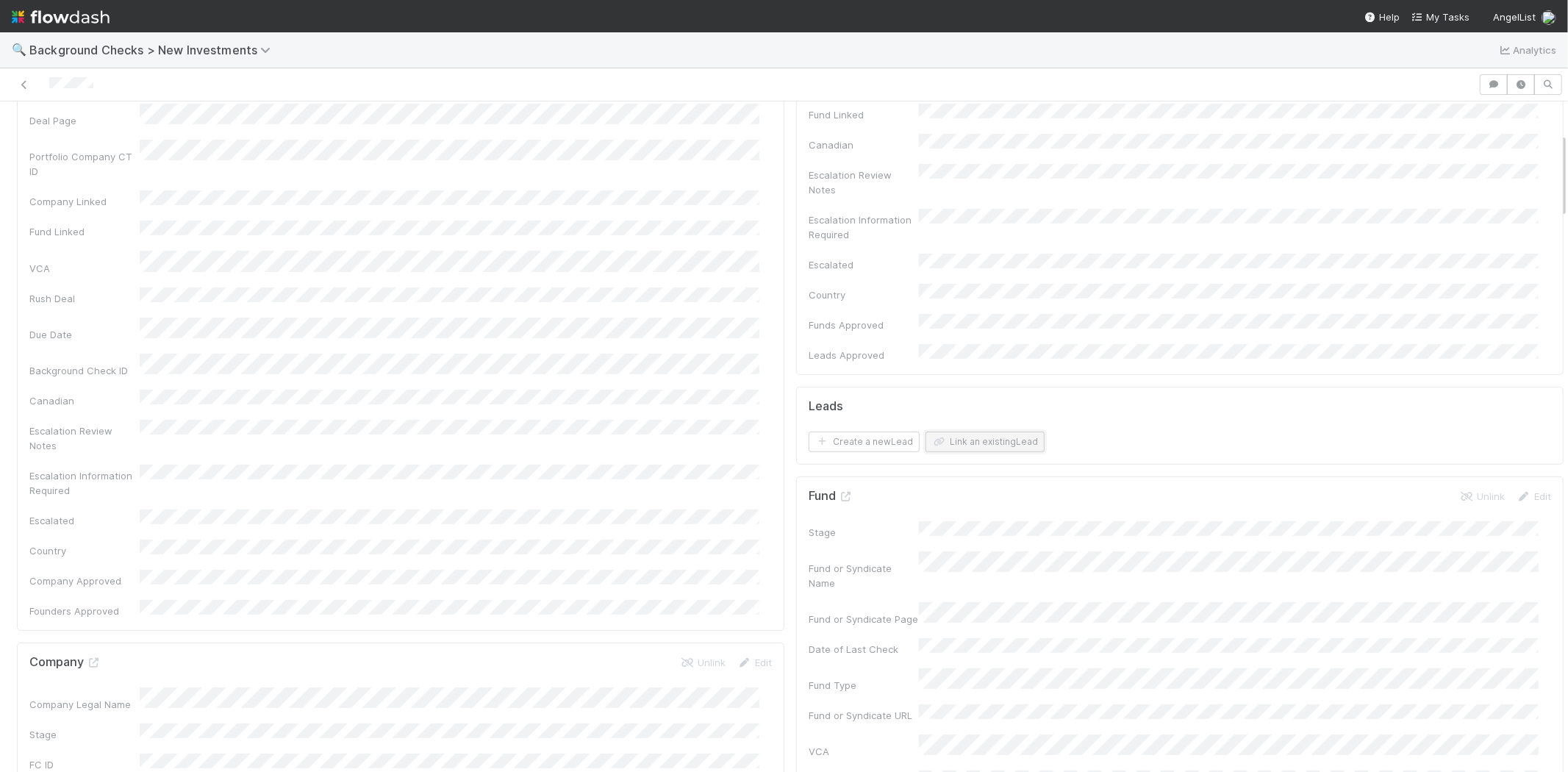
click at [997, 432] on button "Link an existing Lead" at bounding box center [985, 442] width 119 height 21
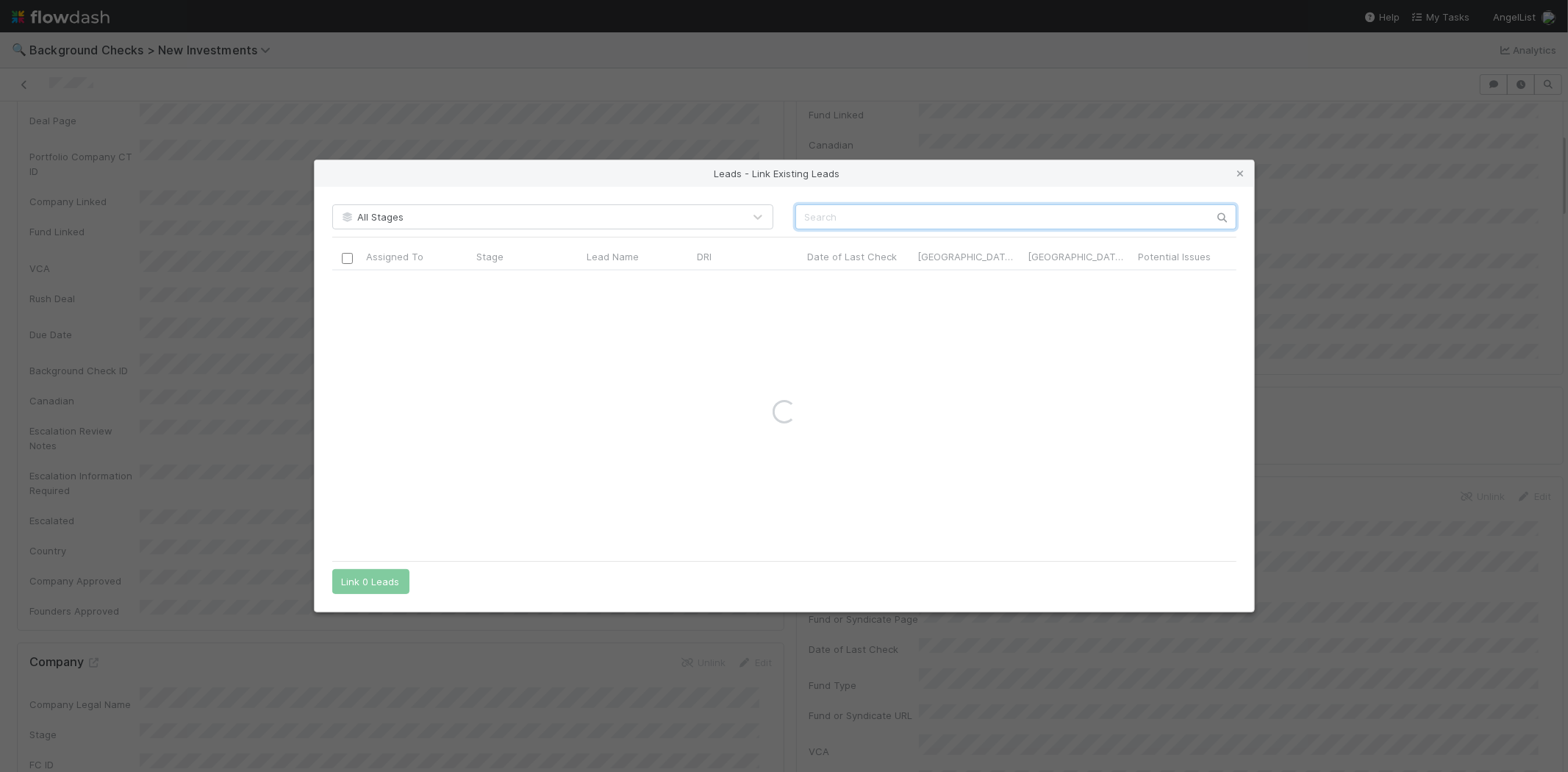
click at [1019, 214] on input "text" at bounding box center [1015, 217] width 441 height 25
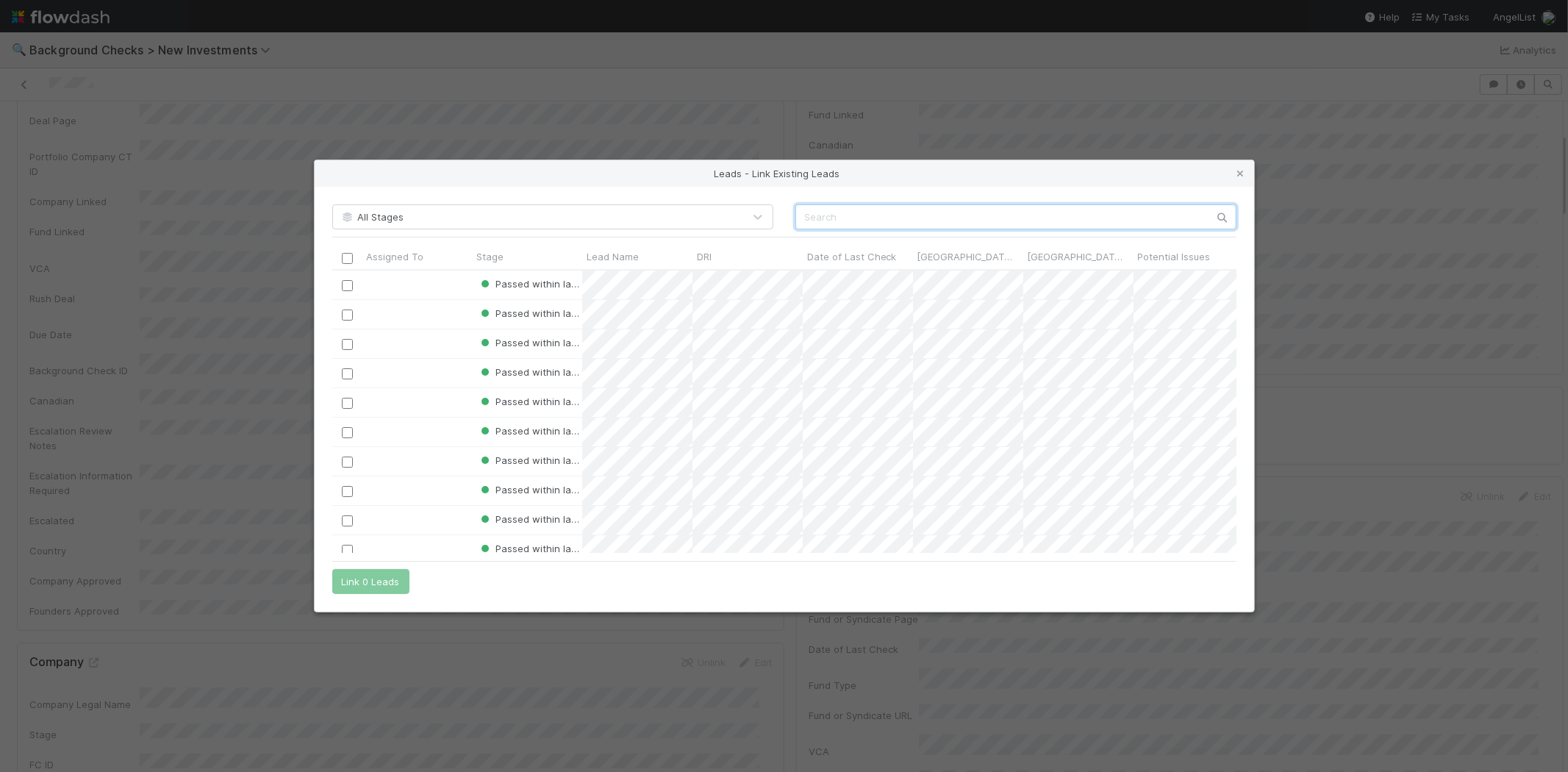
paste input "Chantalle Dumonceaux"
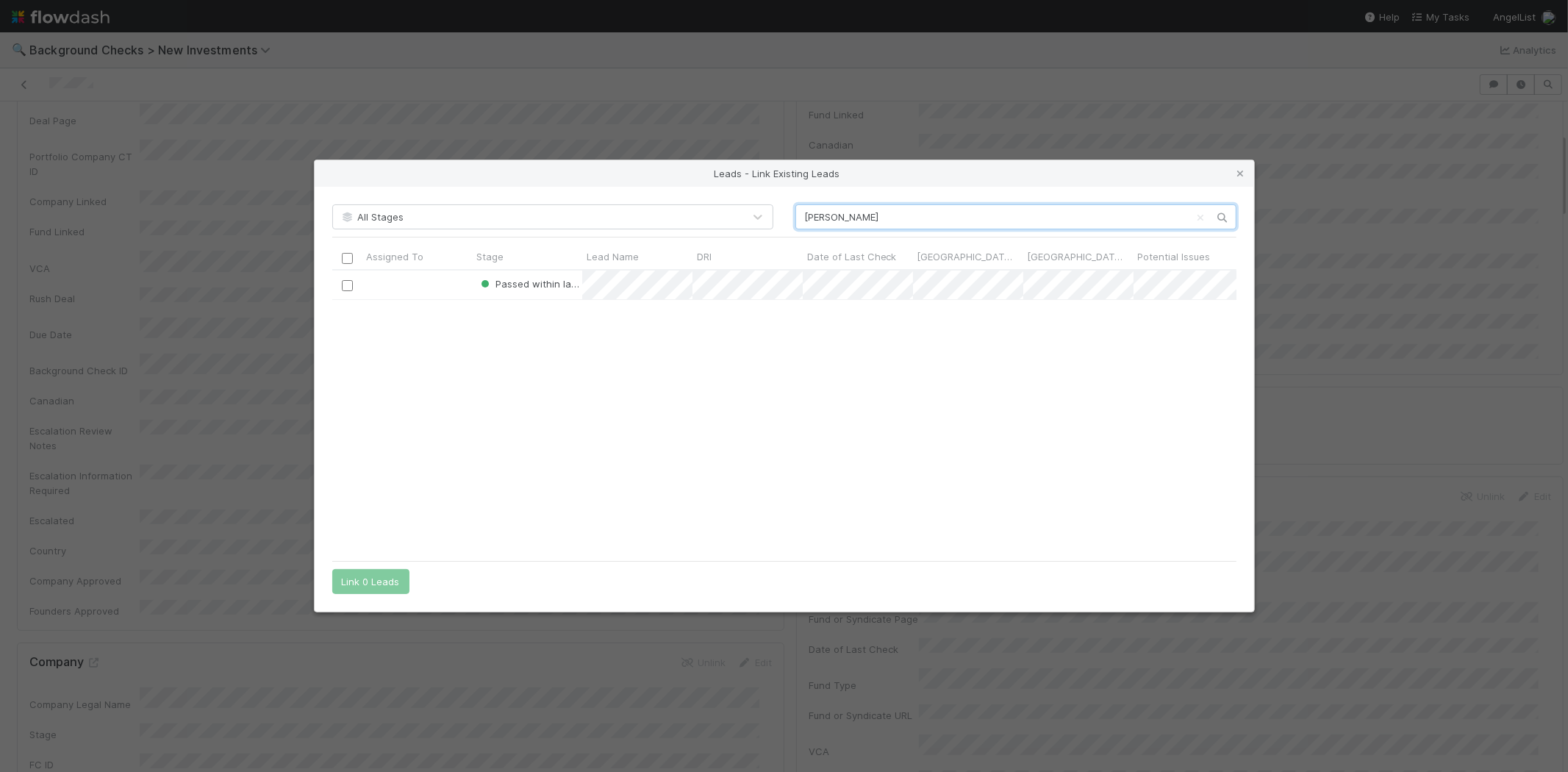
scroll to position [270, 892]
type input "Chantalle Dumonceaux"
click at [353, 287] on div at bounding box center [347, 284] width 18 height 16
click at [343, 287] on input "checkbox" at bounding box center [346, 286] width 11 height 11
click at [370, 578] on button "Link 1 Lead" at bounding box center [367, 581] width 71 height 25
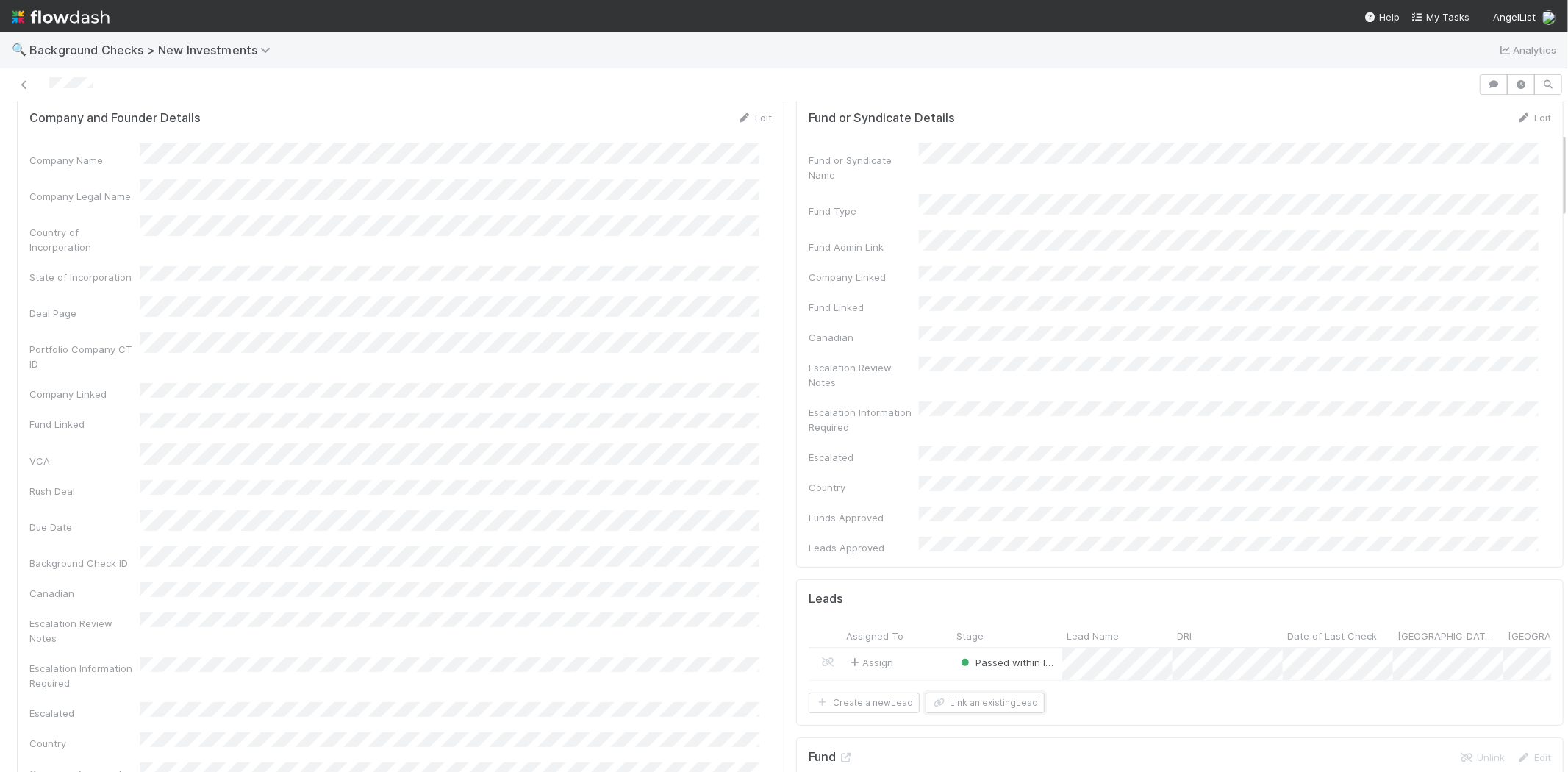
scroll to position [0, 0]
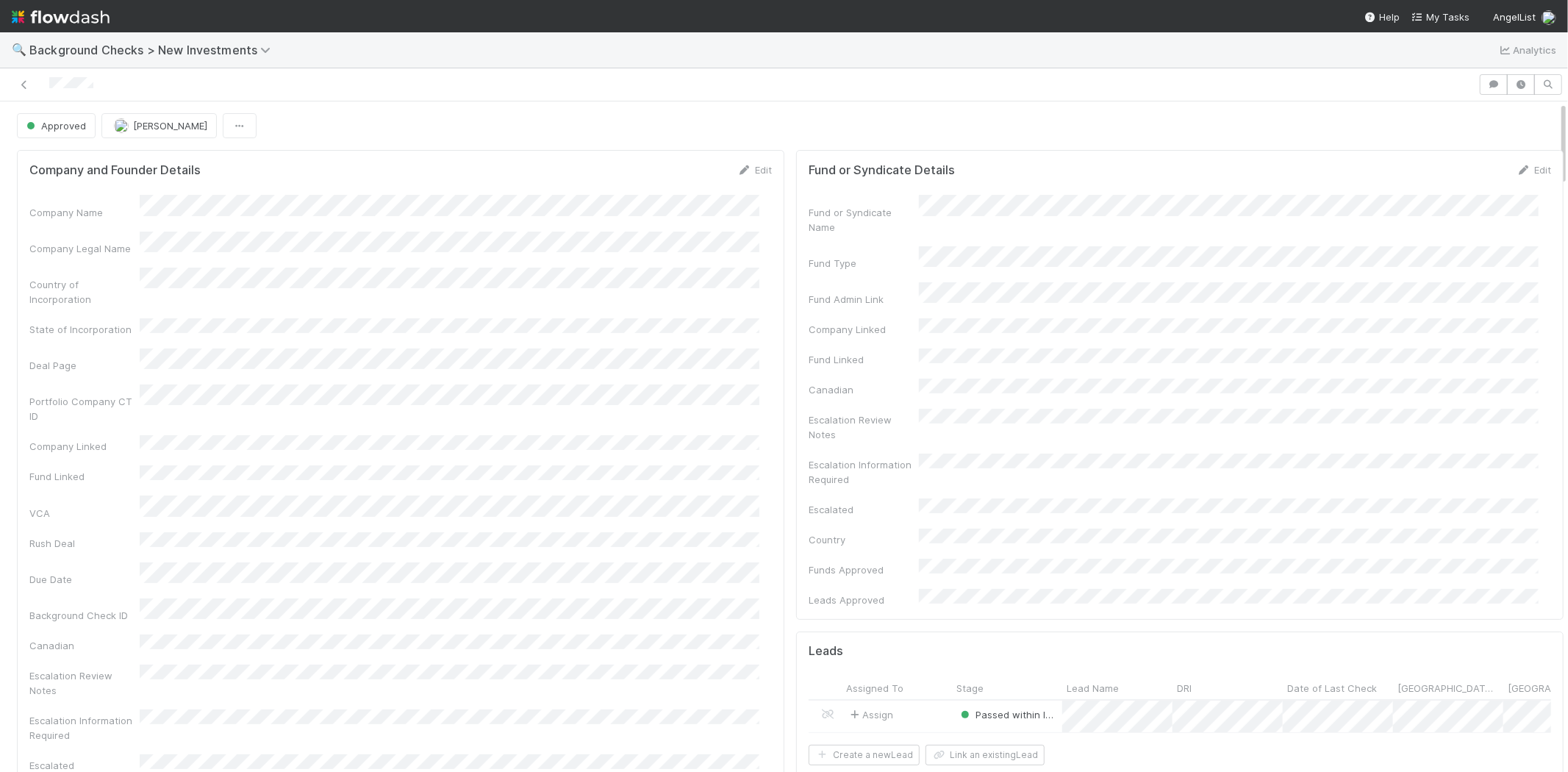
drag, startPoint x: 96, startPoint y: 87, endPoint x: 486, endPoint y: 164, distance: 397.5
click at [48, 86] on div at bounding box center [739, 84] width 1466 height 21
drag, startPoint x: 1283, startPoint y: 164, endPoint x: 1282, endPoint y: 174, distance: 10.0
click at [1283, 164] on div "Fund or Syndicate Details Edit" at bounding box center [1180, 170] width 743 height 15
click at [1437, 12] on span "My Tasks" at bounding box center [1440, 17] width 58 height 12
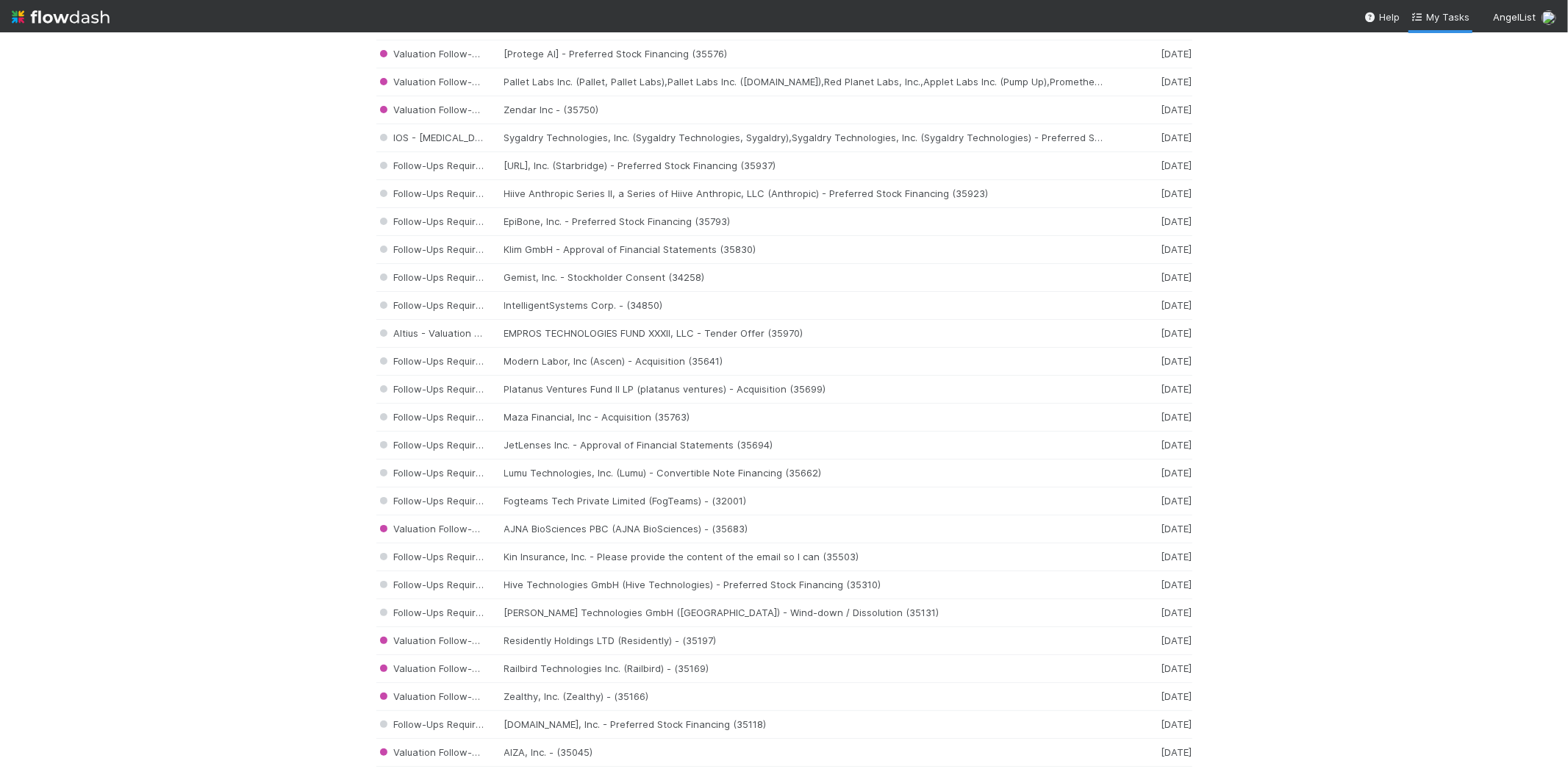
scroll to position [408, 0]
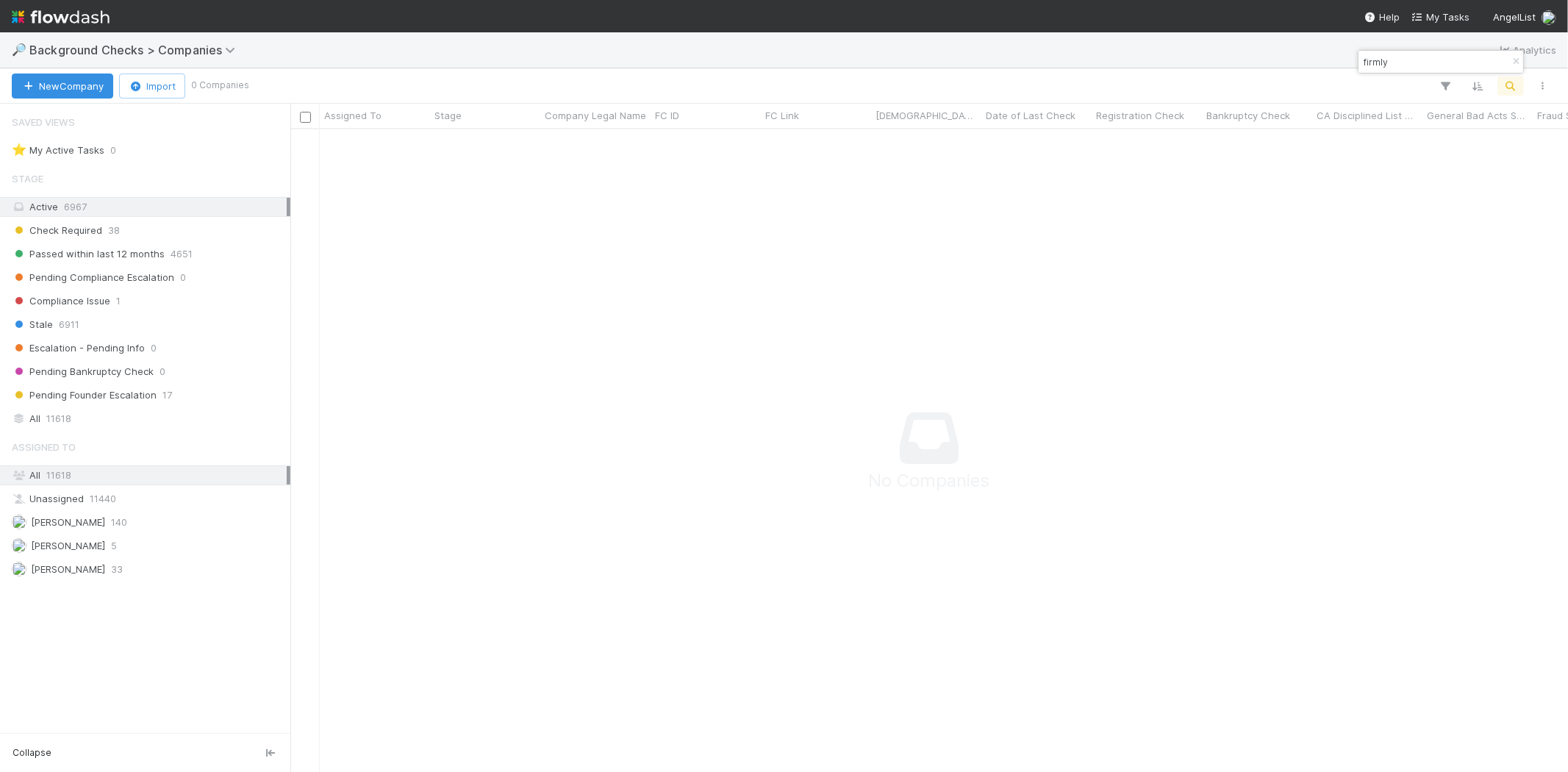
scroll to position [619, 1253]
drag, startPoint x: 1347, startPoint y: 53, endPoint x: 1309, endPoint y: 56, distance: 38.1
click at [1312, 57] on body "🔎 Background Checks > Companies Analytics New Company Import 0 Companies Assign…" at bounding box center [784, 386] width 1568 height 772
drag, startPoint x: 1361, startPoint y: 65, endPoint x: 1350, endPoint y: 65, distance: 11.0
click at [1350, 65] on body "🔎 Background Checks > Companies Analytics New Company Import 0 Companies Assign…" at bounding box center [784, 386] width 1568 height 772
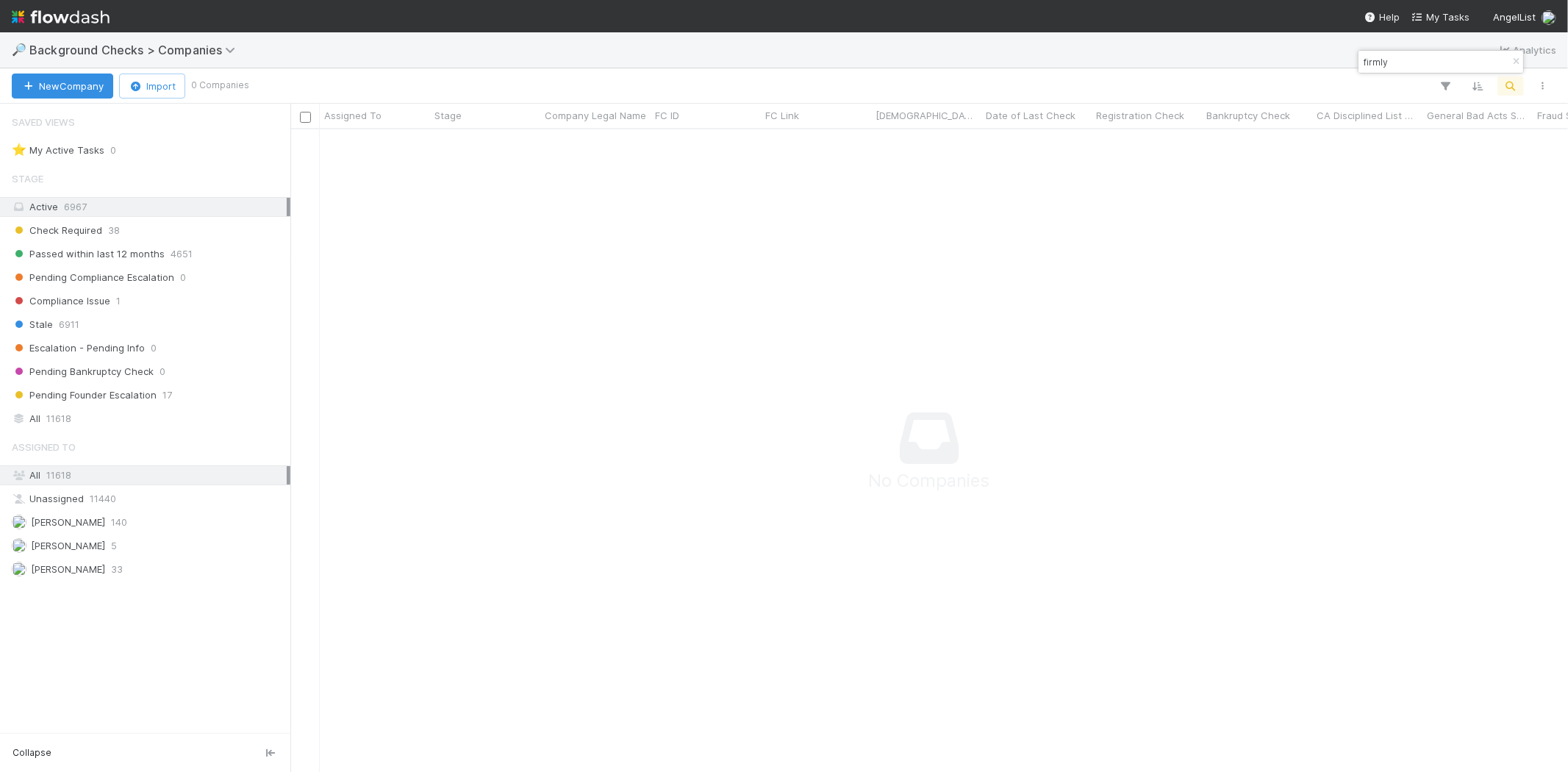
drag, startPoint x: 1371, startPoint y: 60, endPoint x: 1363, endPoint y: 59, distance: 8.1
click at [1363, 59] on input "firmly" at bounding box center [1434, 62] width 147 height 18
paste input "Phonic"
type input "Phonic"
click at [1435, 56] on input "Phonic" at bounding box center [1434, 62] width 147 height 18
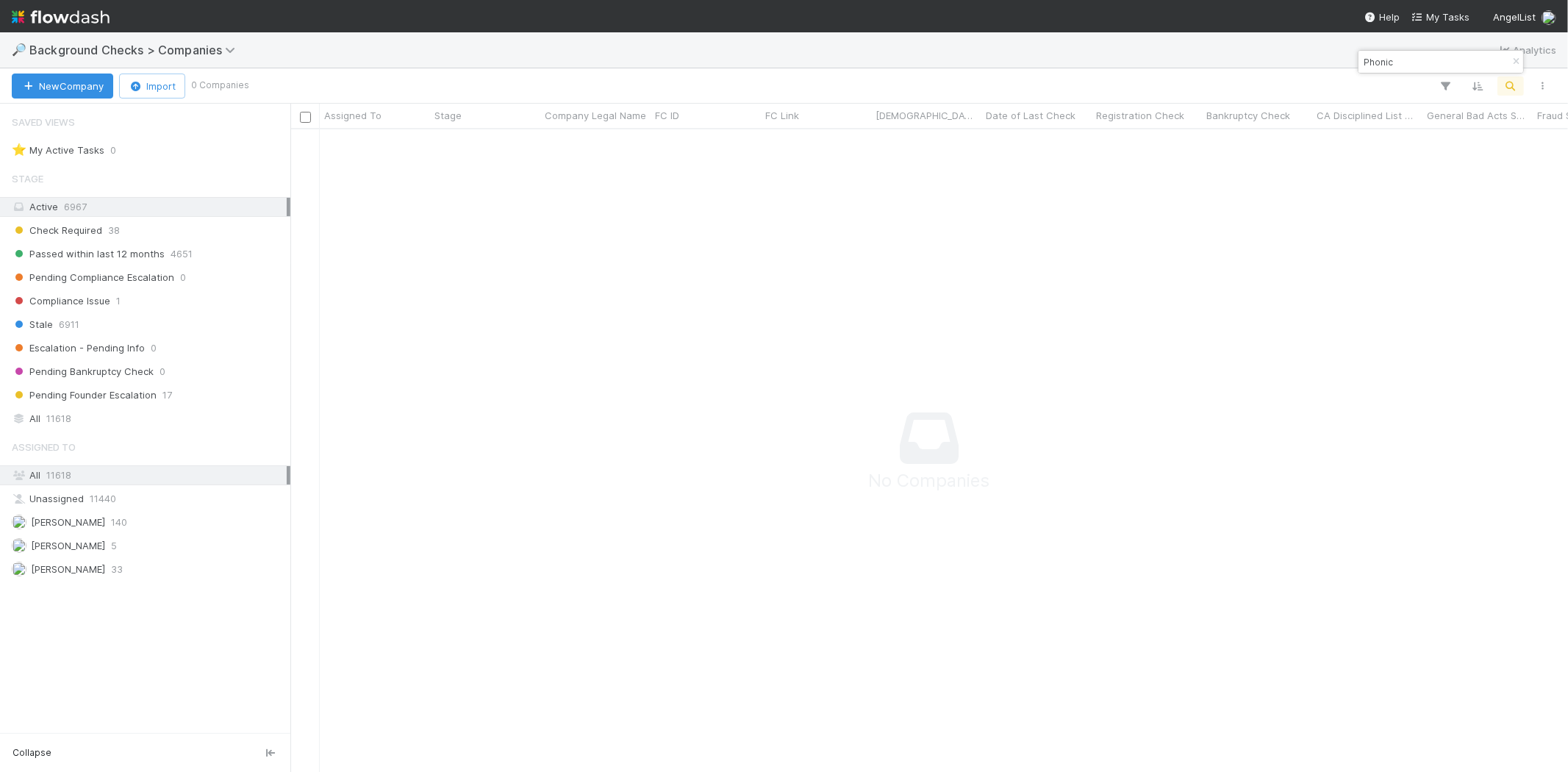
click at [41, 477] on div "All 11618" at bounding box center [150, 475] width 275 height 18
click at [91, 208] on div "Active 6967" at bounding box center [150, 207] width 275 height 18
drag, startPoint x: 1409, startPoint y: 59, endPoint x: 1361, endPoint y: 62, distance: 48.1
click at [1361, 62] on input "Phonic" at bounding box center [1434, 62] width 147 height 18
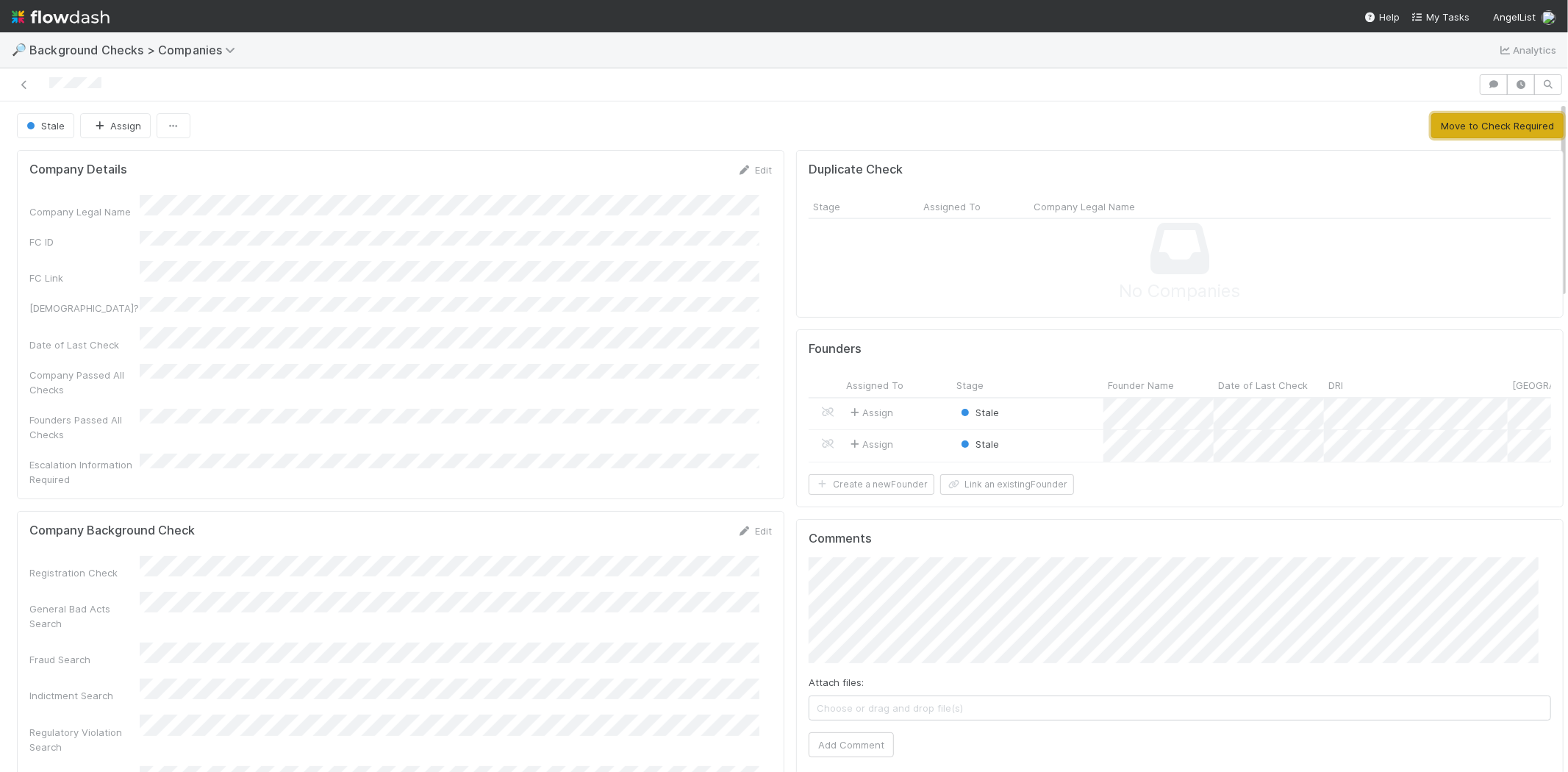
click at [1473, 133] on button "Move to Check Required" at bounding box center [1497, 126] width 133 height 25
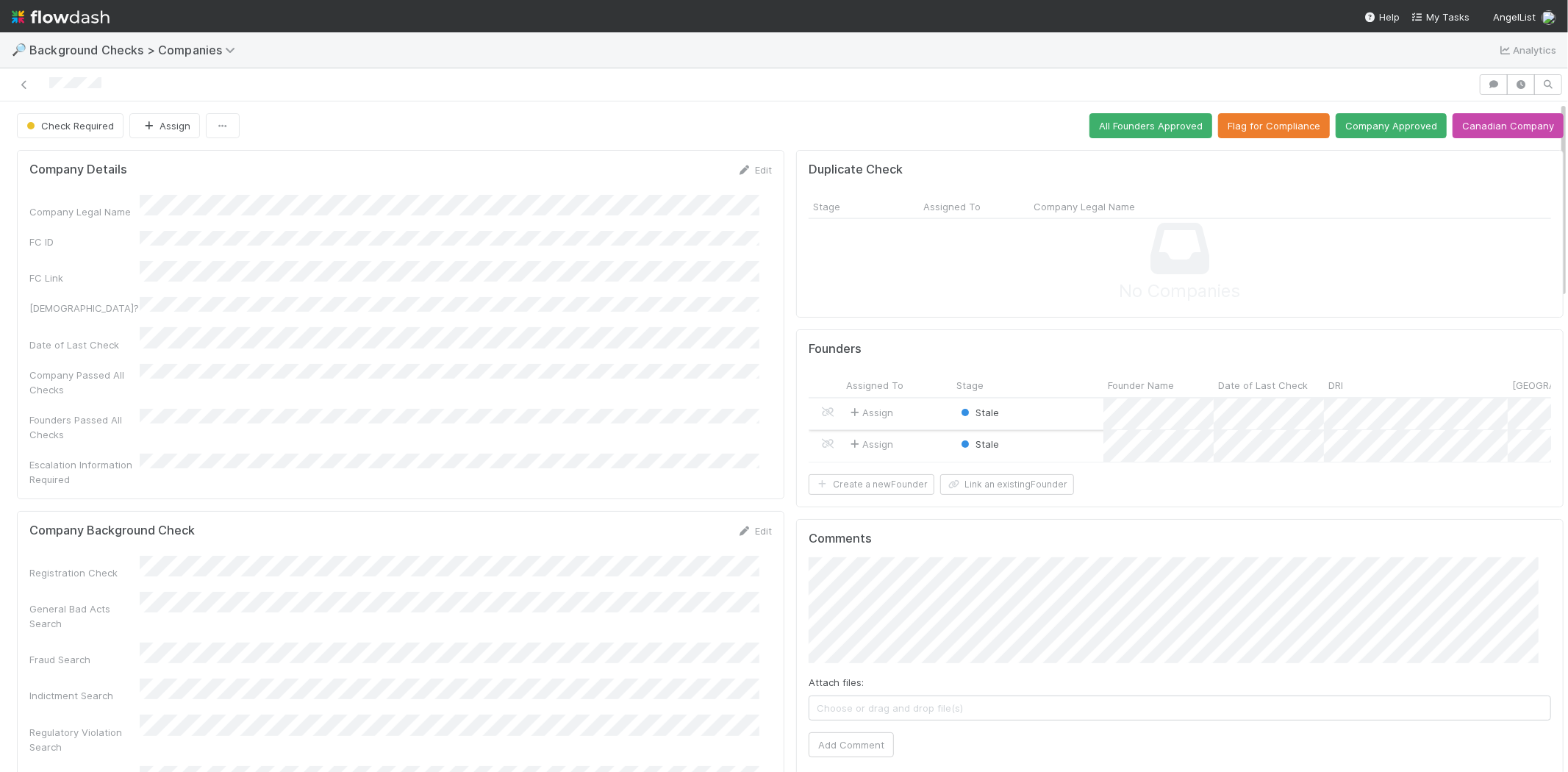
click at [1056, 411] on div "Stale" at bounding box center [1028, 414] width 151 height 32
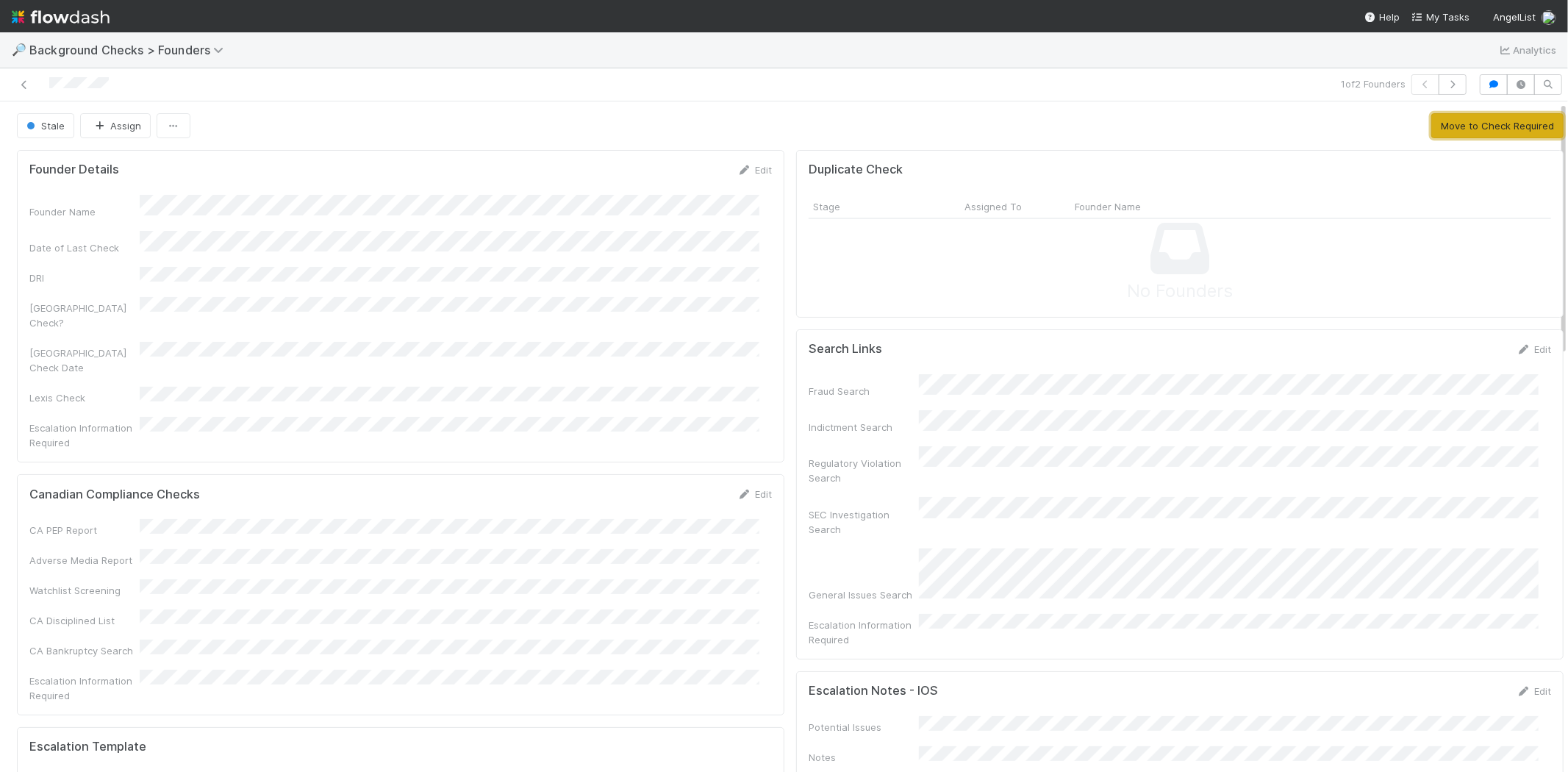
click at [1472, 127] on button "Move to Check Required" at bounding box center [1497, 126] width 133 height 25
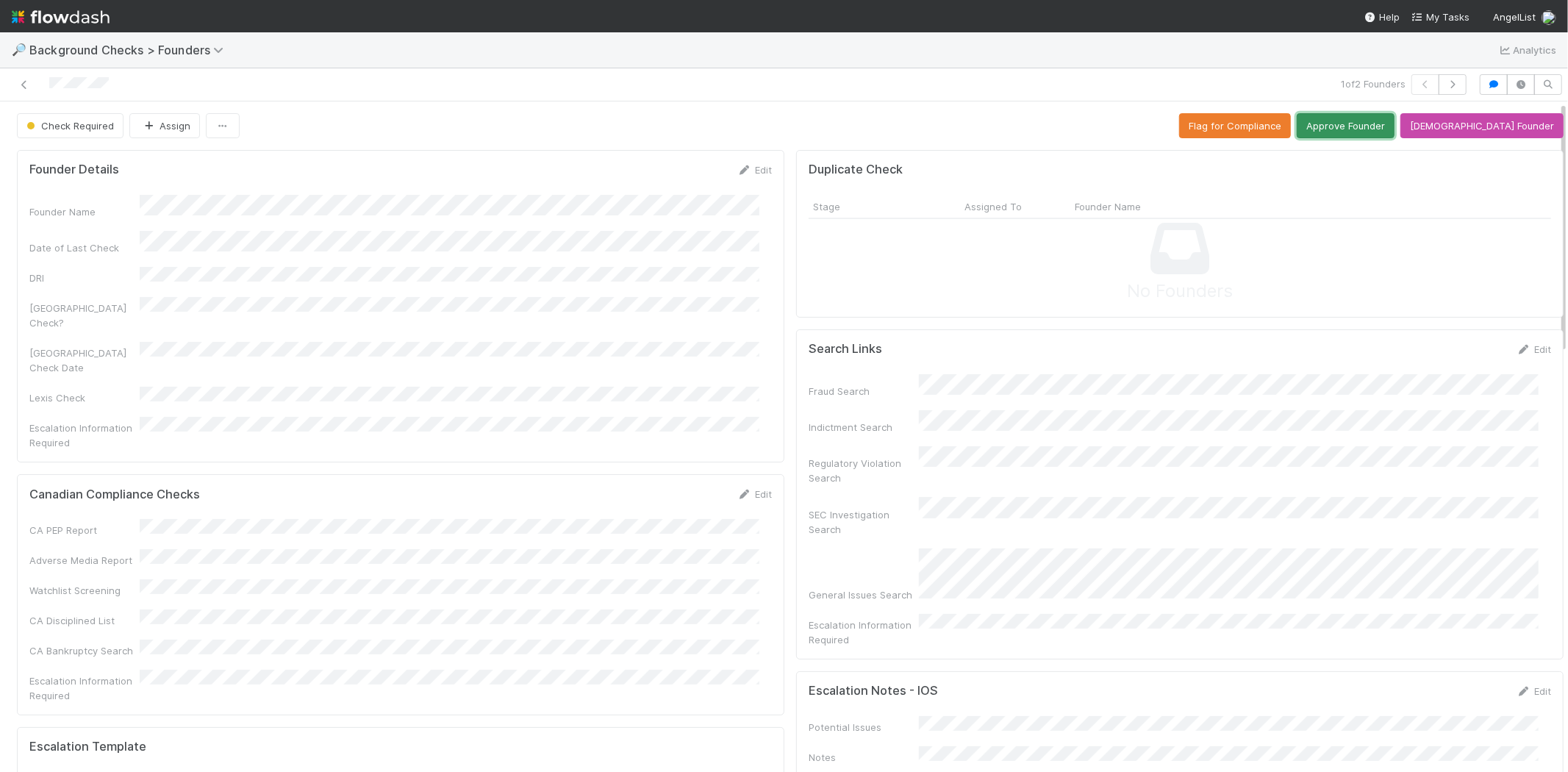
click at [1366, 127] on button "Approve Founder" at bounding box center [1346, 126] width 98 height 25
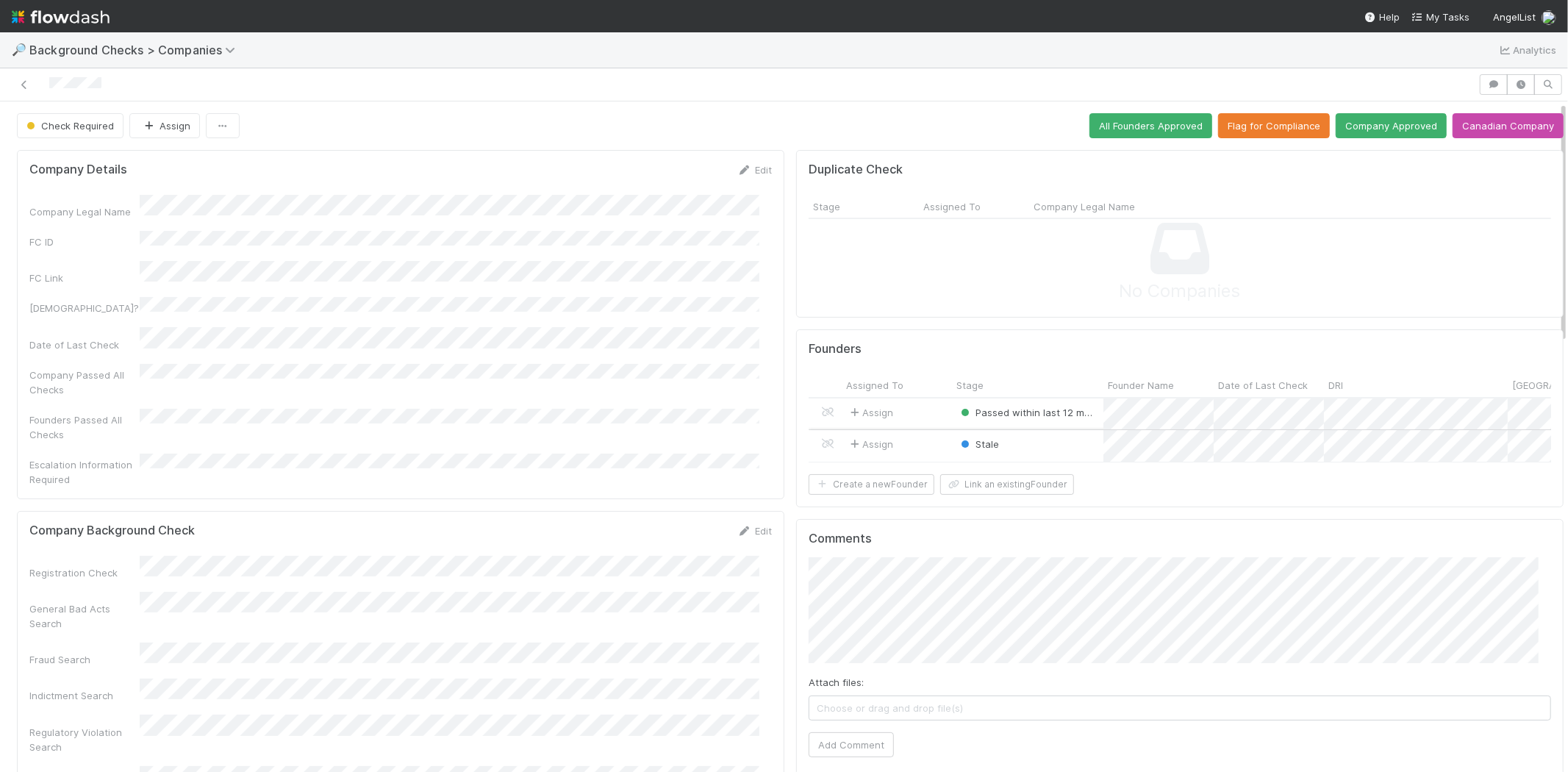
click at [919, 437] on div "Assign" at bounding box center [897, 446] width 110 height 32
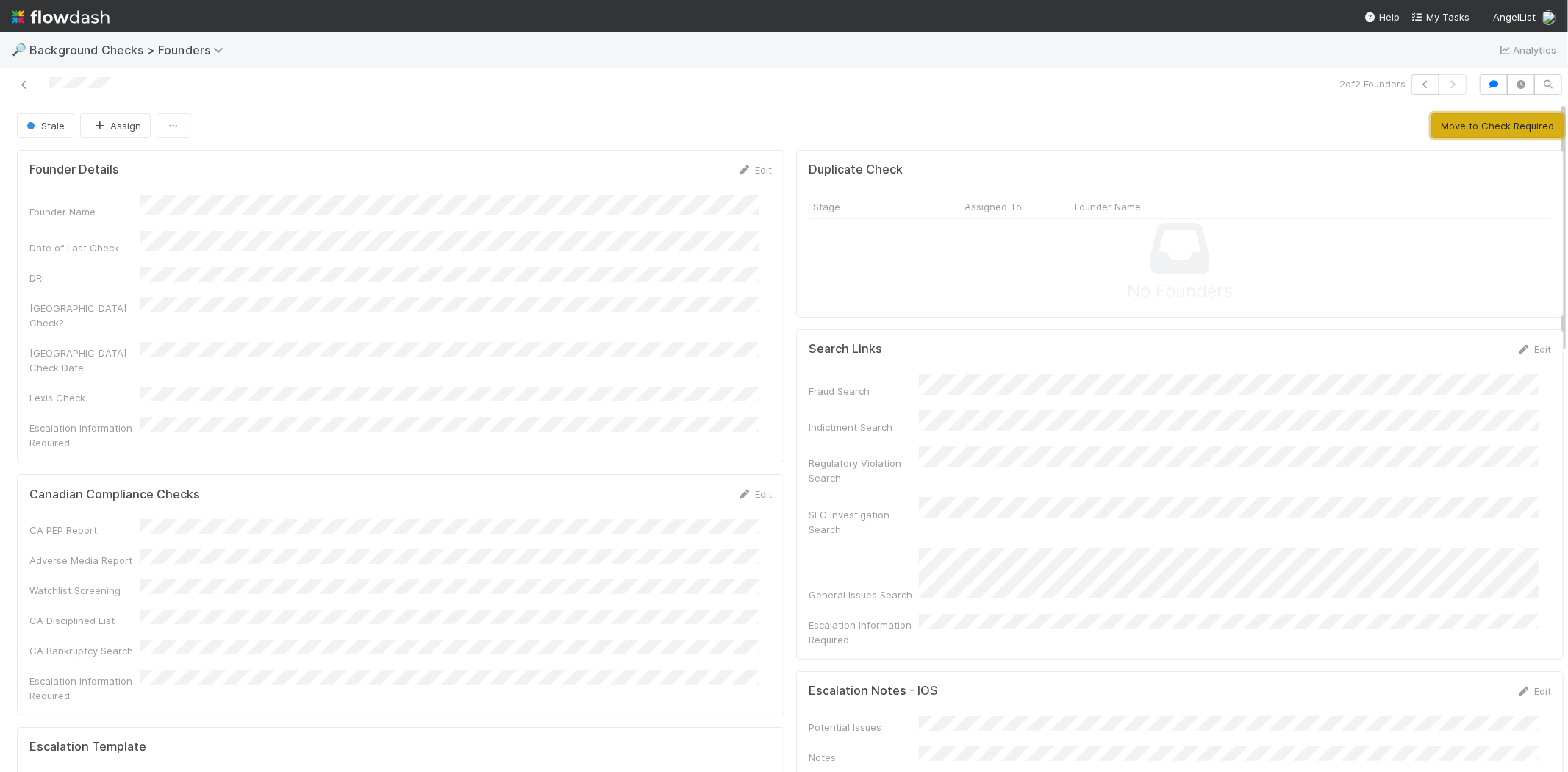
click at [1454, 127] on button "Move to Check Required" at bounding box center [1497, 126] width 133 height 25
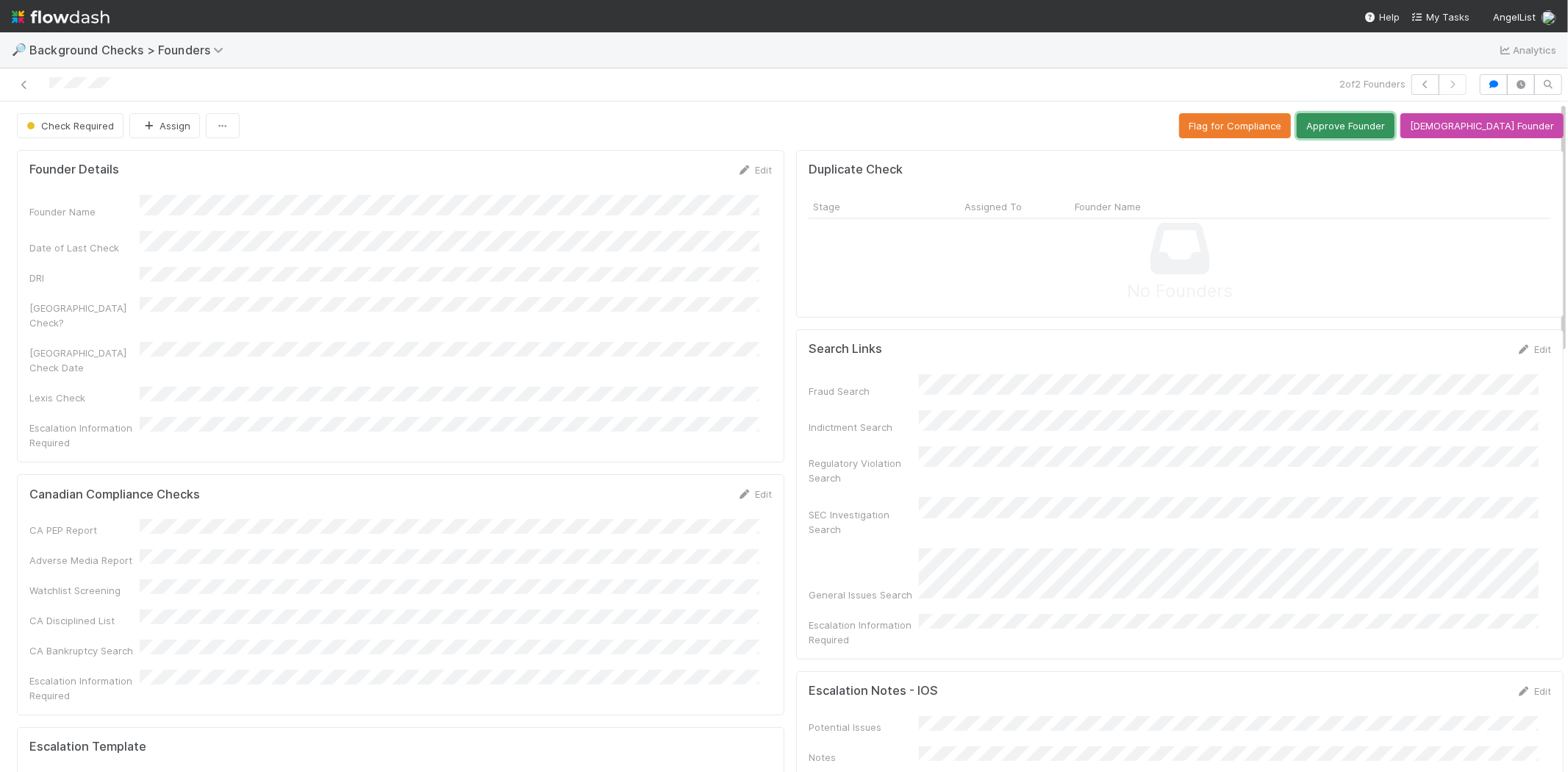
click at [1386, 127] on button "Approve Founder" at bounding box center [1346, 126] width 98 height 25
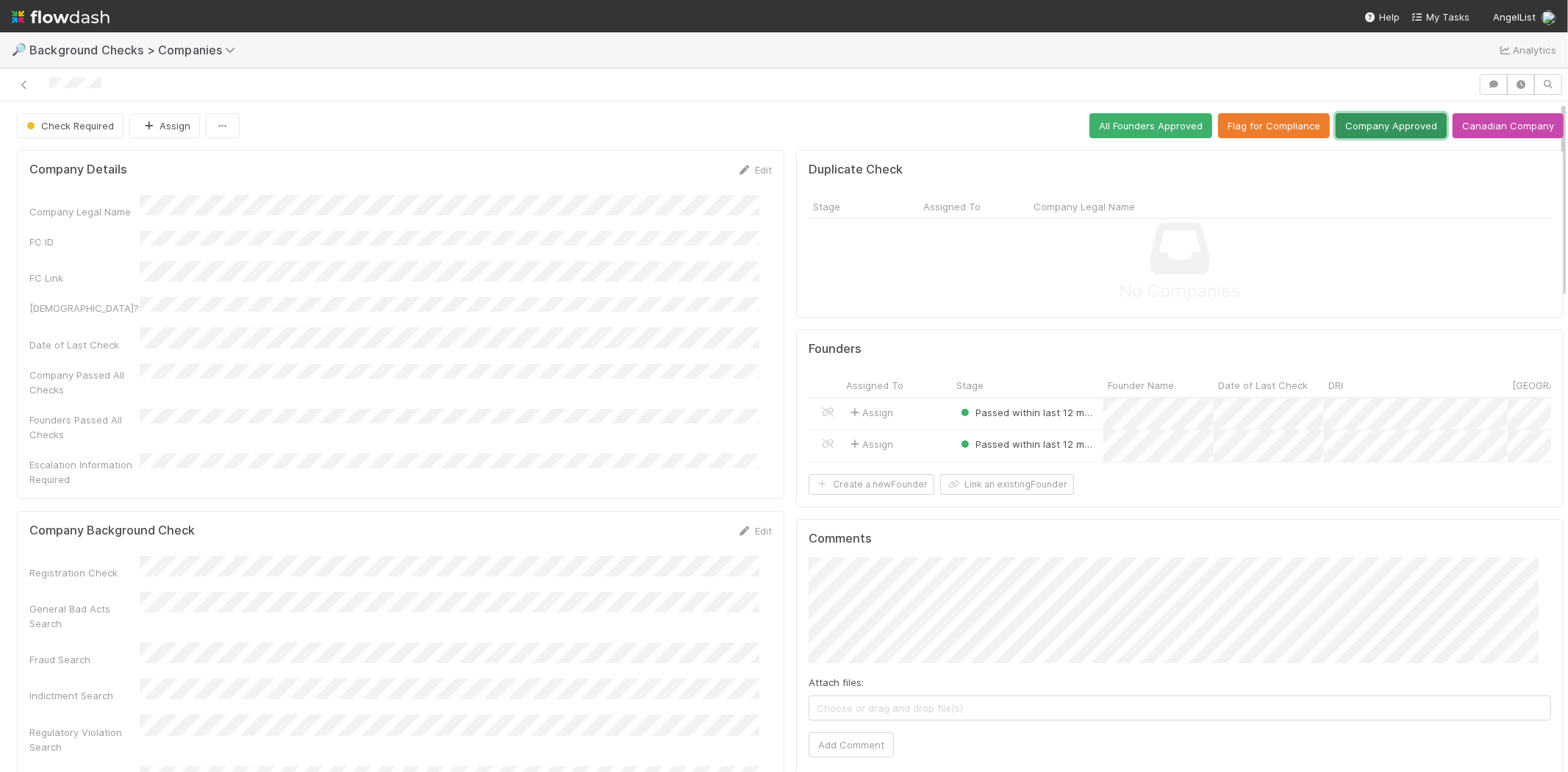
click at [1383, 127] on button "Company Approved" at bounding box center [1391, 126] width 111 height 25
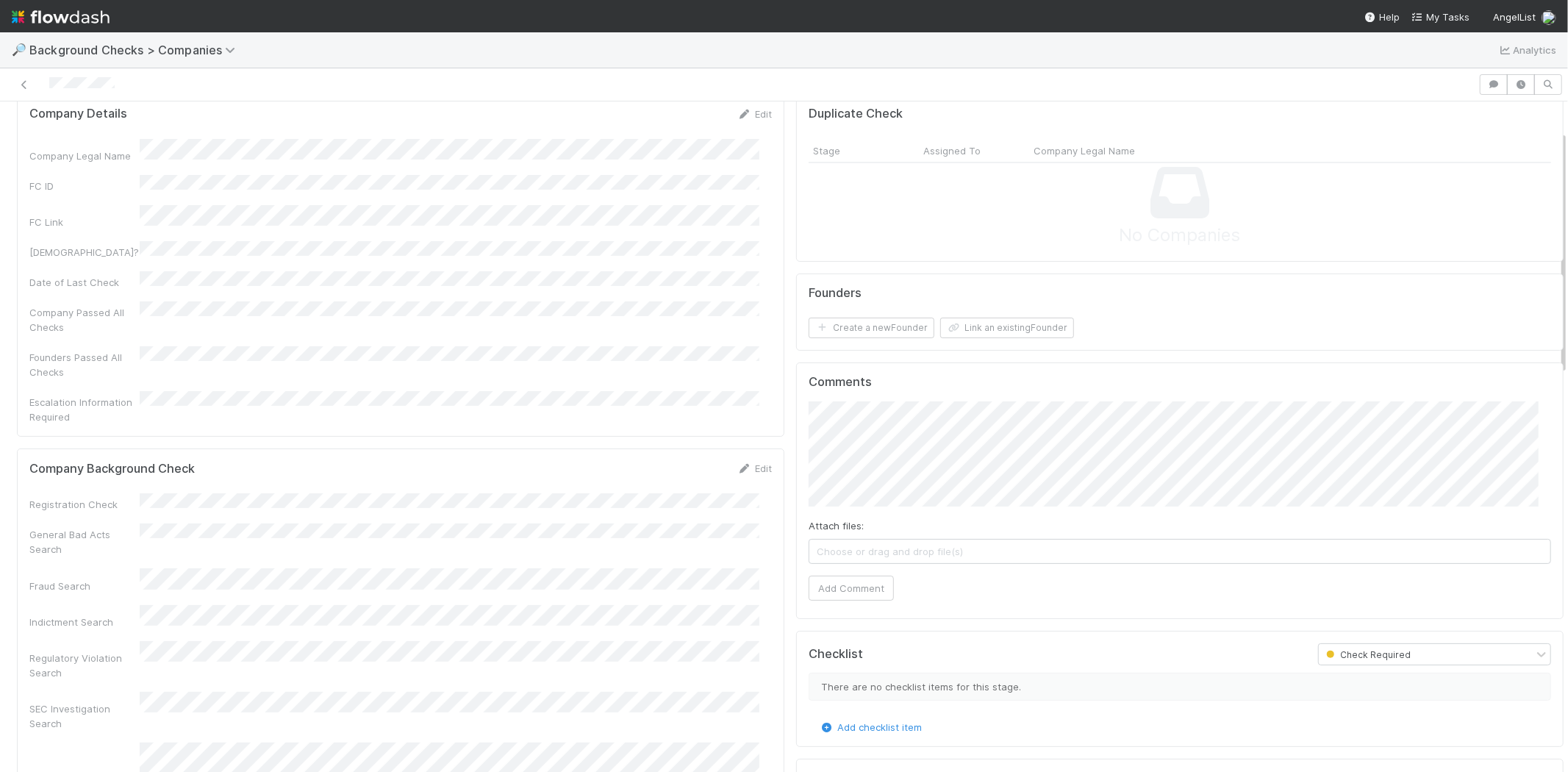
scroll to position [82, 0]
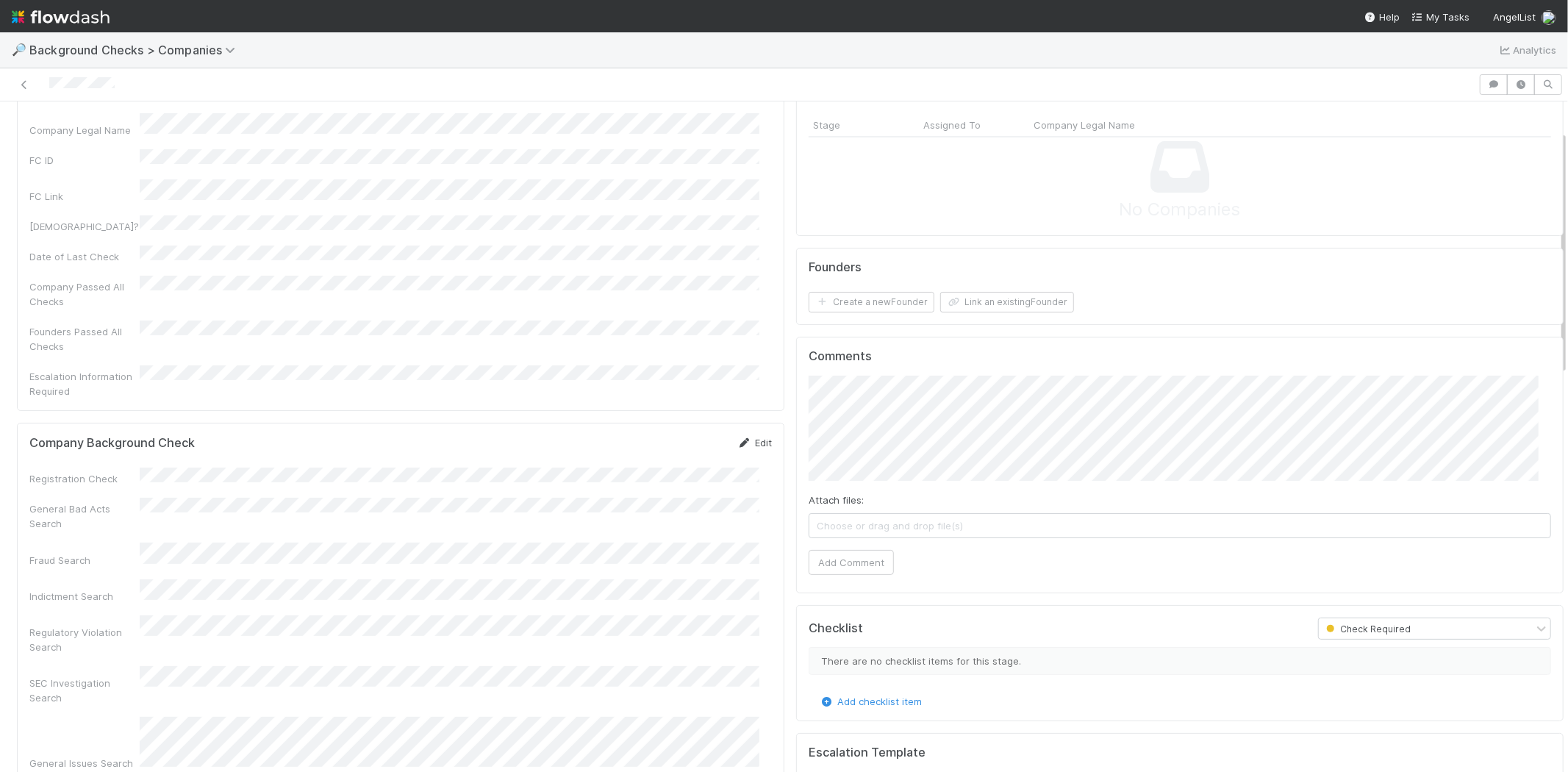
click at [748, 436] on link "Edit" at bounding box center [755, 442] width 34 height 12
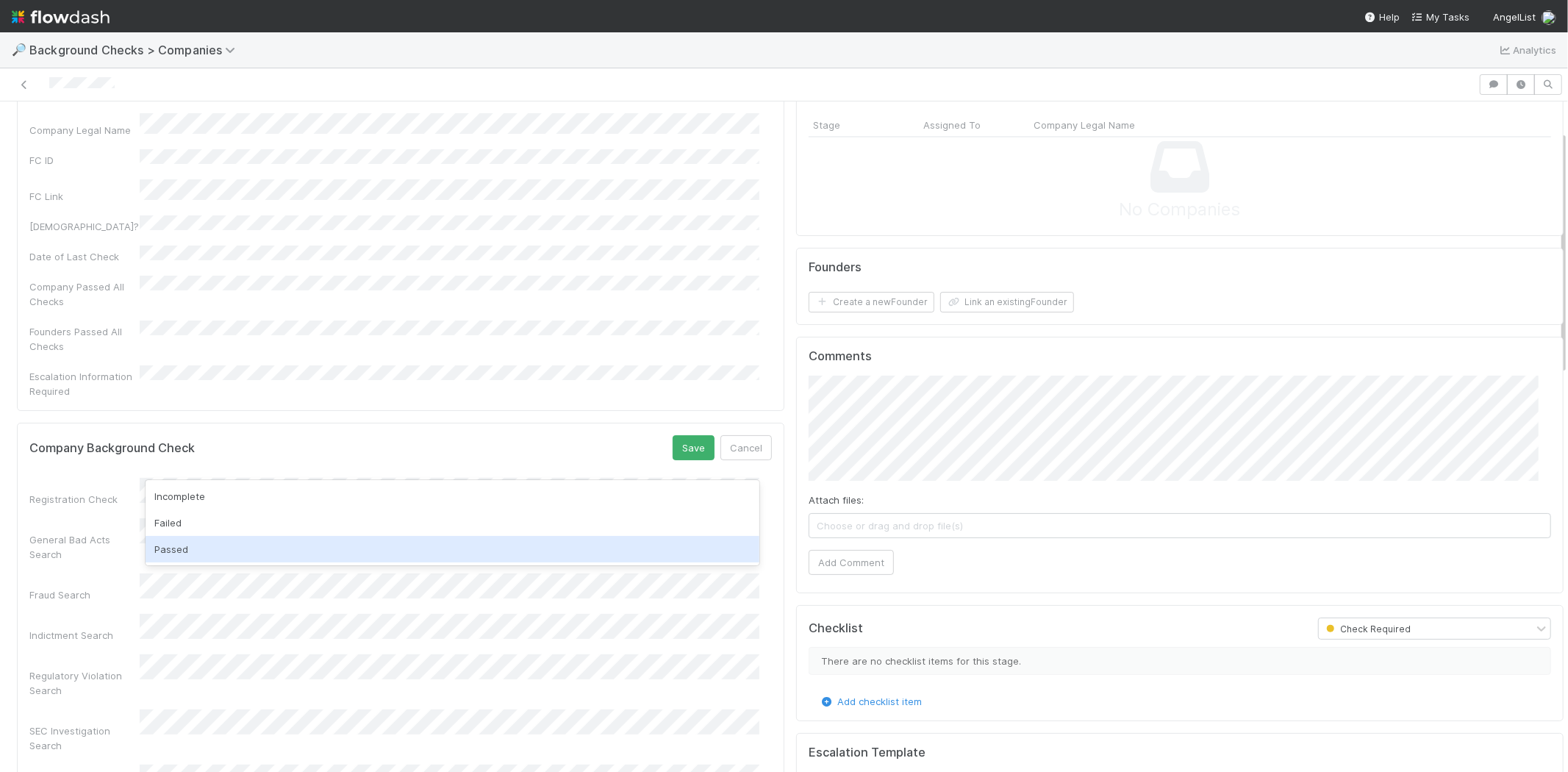
click at [397, 548] on div "Passed" at bounding box center [452, 549] width 614 height 27
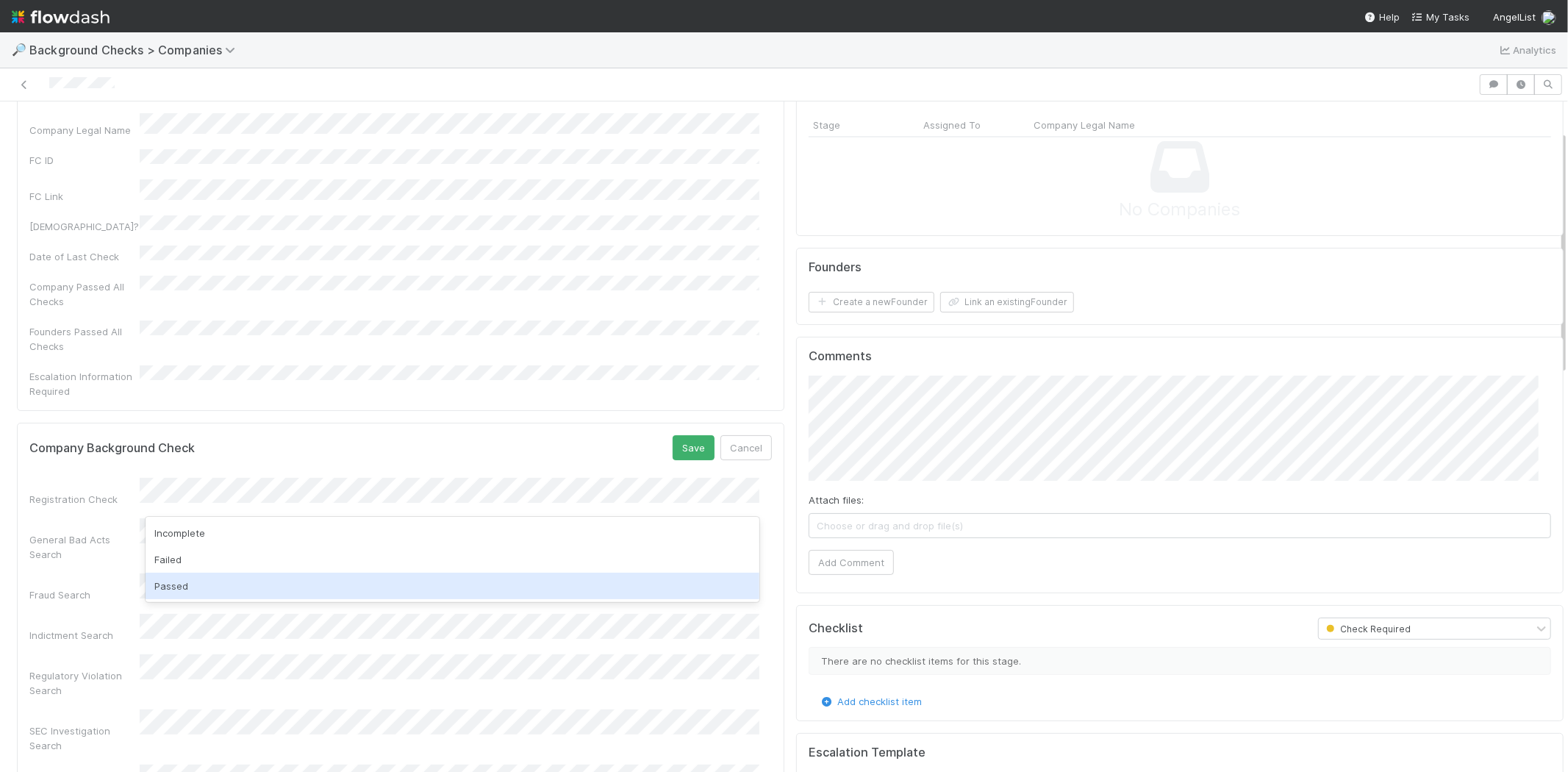
click at [372, 579] on div "Passed" at bounding box center [452, 586] width 614 height 27
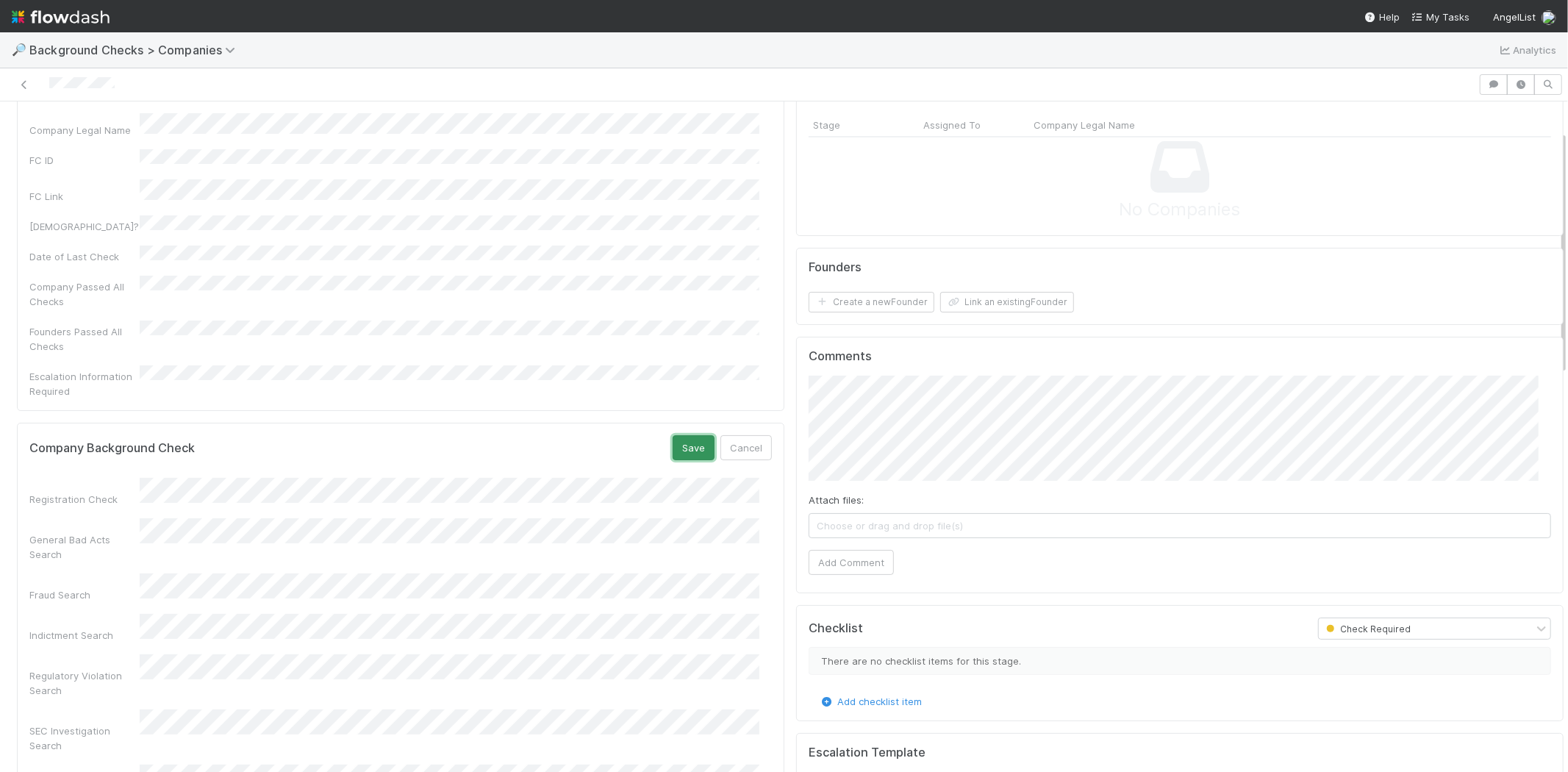
click at [674, 435] on button "Save" at bounding box center [694, 448] width 42 height 25
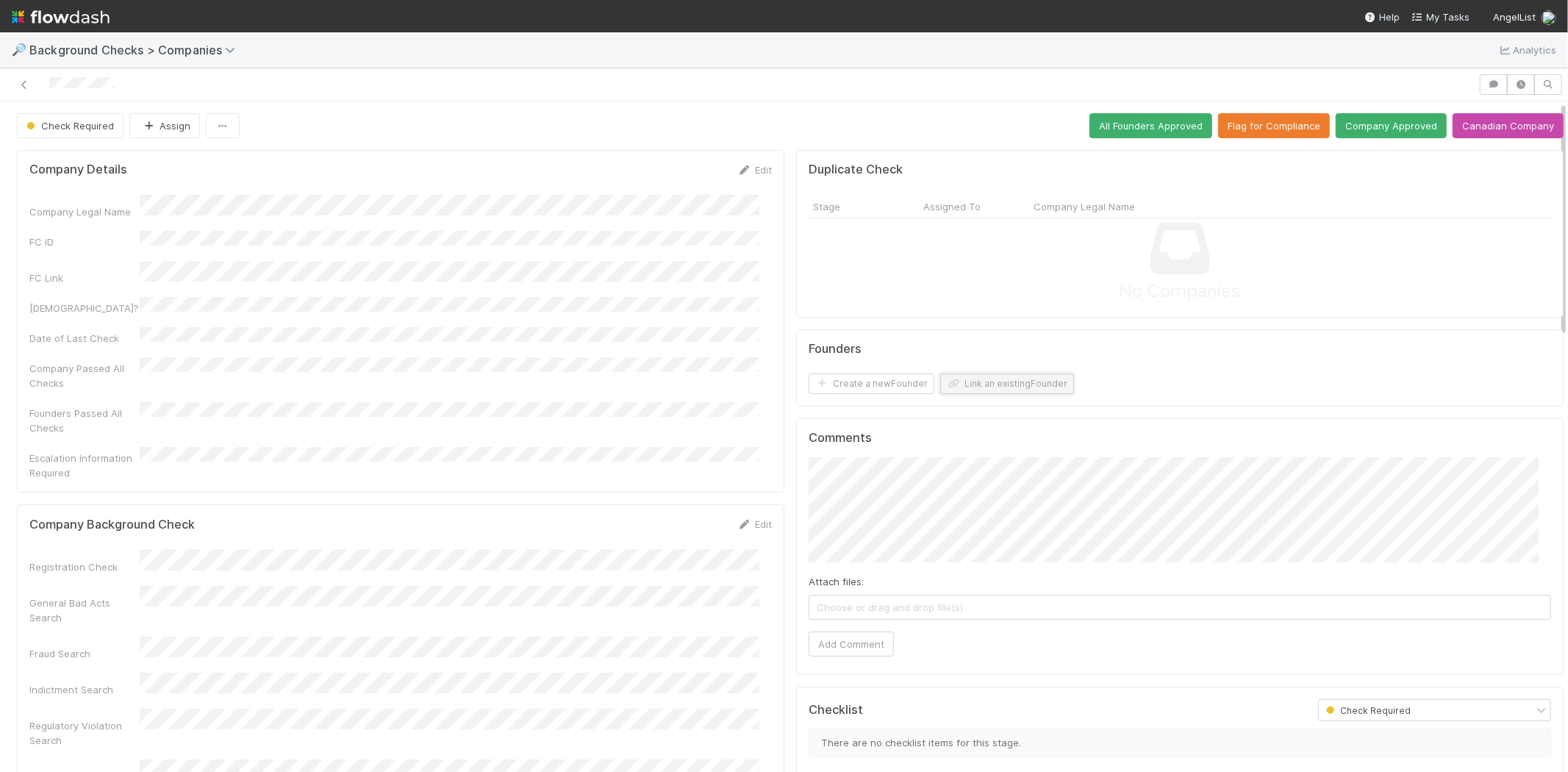
click at [965, 388] on button "Link an existing Founder" at bounding box center [1007, 384] width 133 height 21
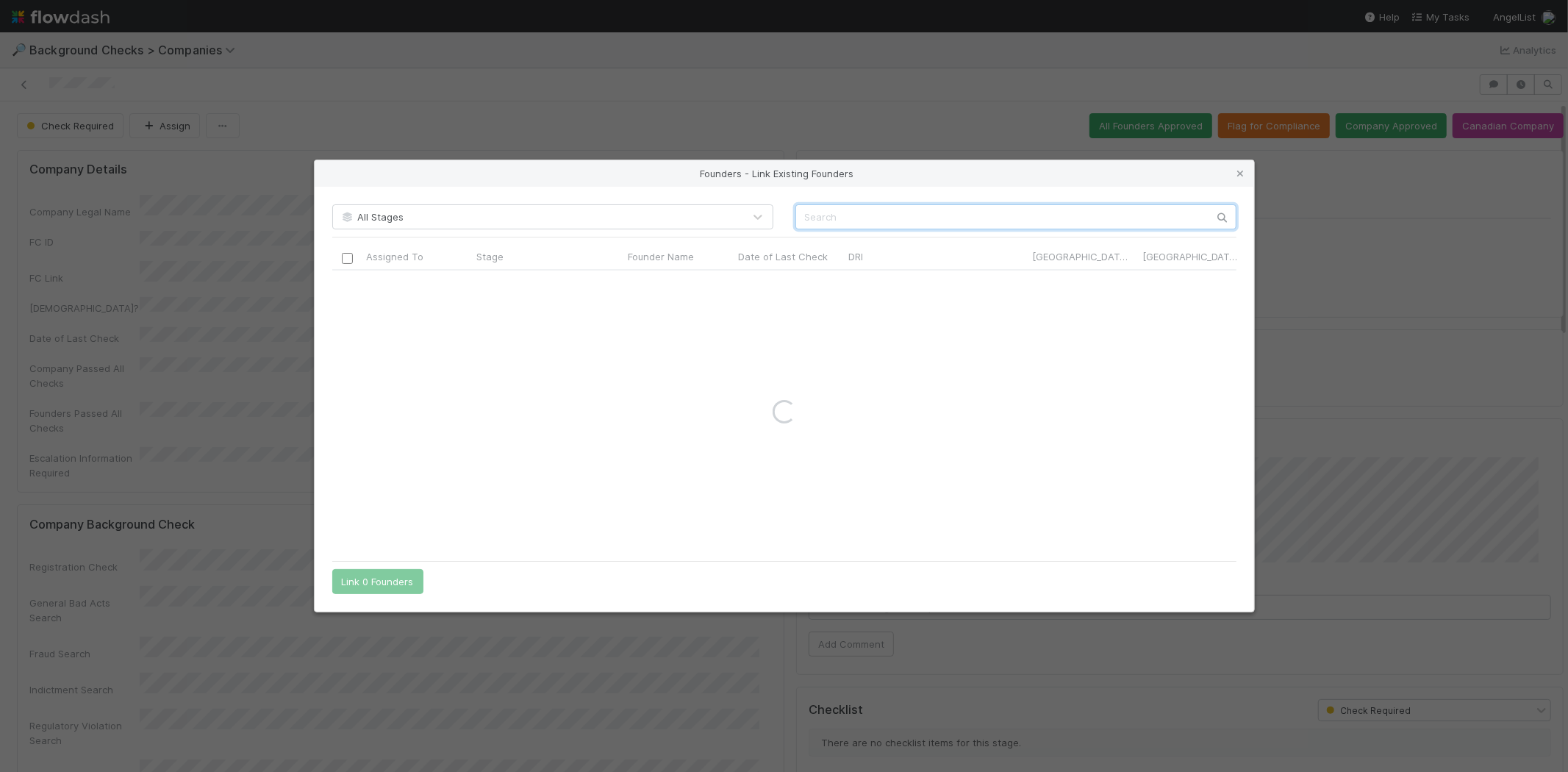
click at [964, 209] on input "text" at bounding box center [1015, 217] width 441 height 25
paste input "[PERSON_NAME]"
type input "[PERSON_NAME]"
click at [1241, 174] on icon at bounding box center [1241, 173] width 15 height 9
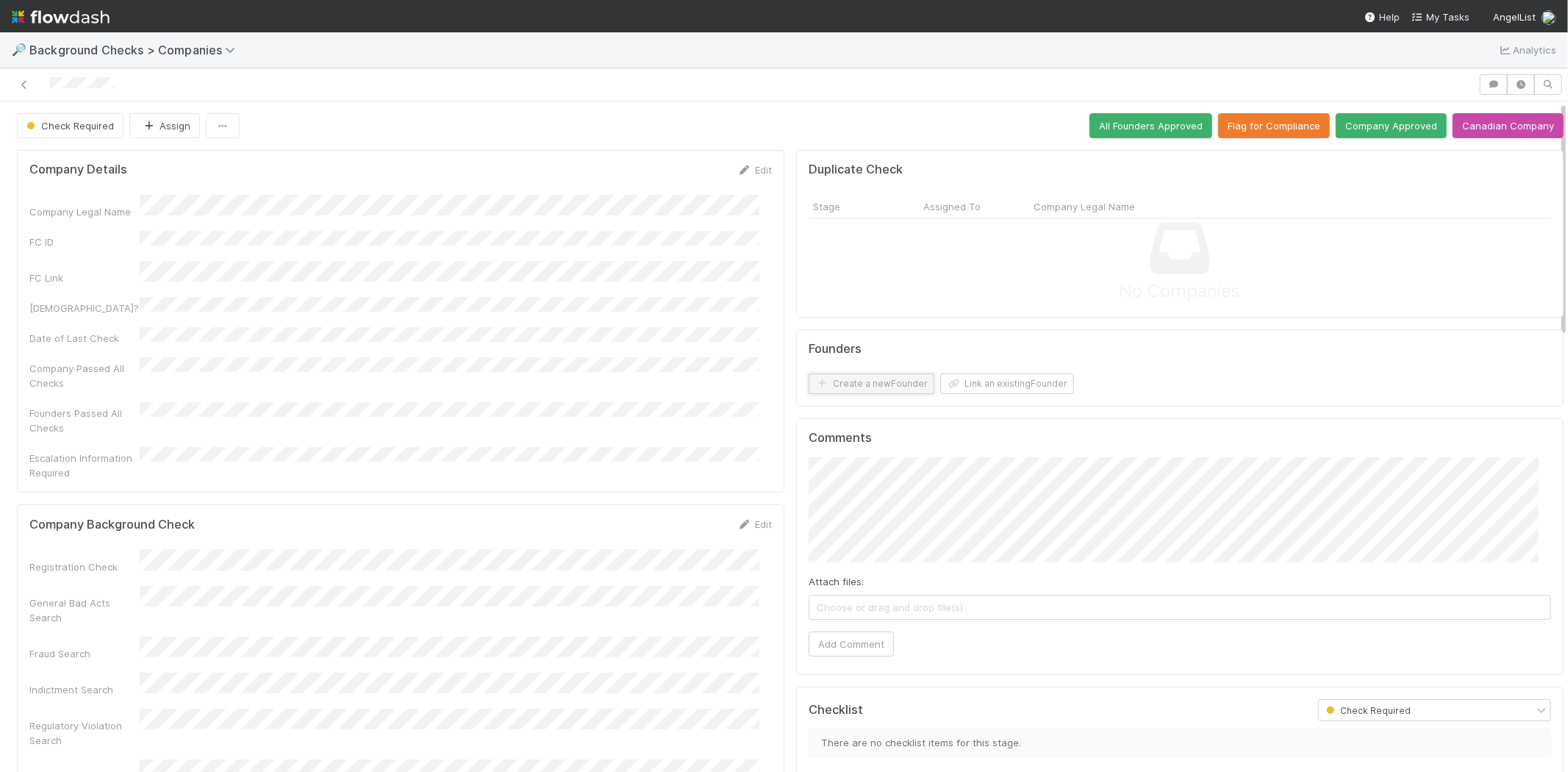
click at [870, 386] on button "Create a new Founder" at bounding box center [872, 384] width 126 height 21
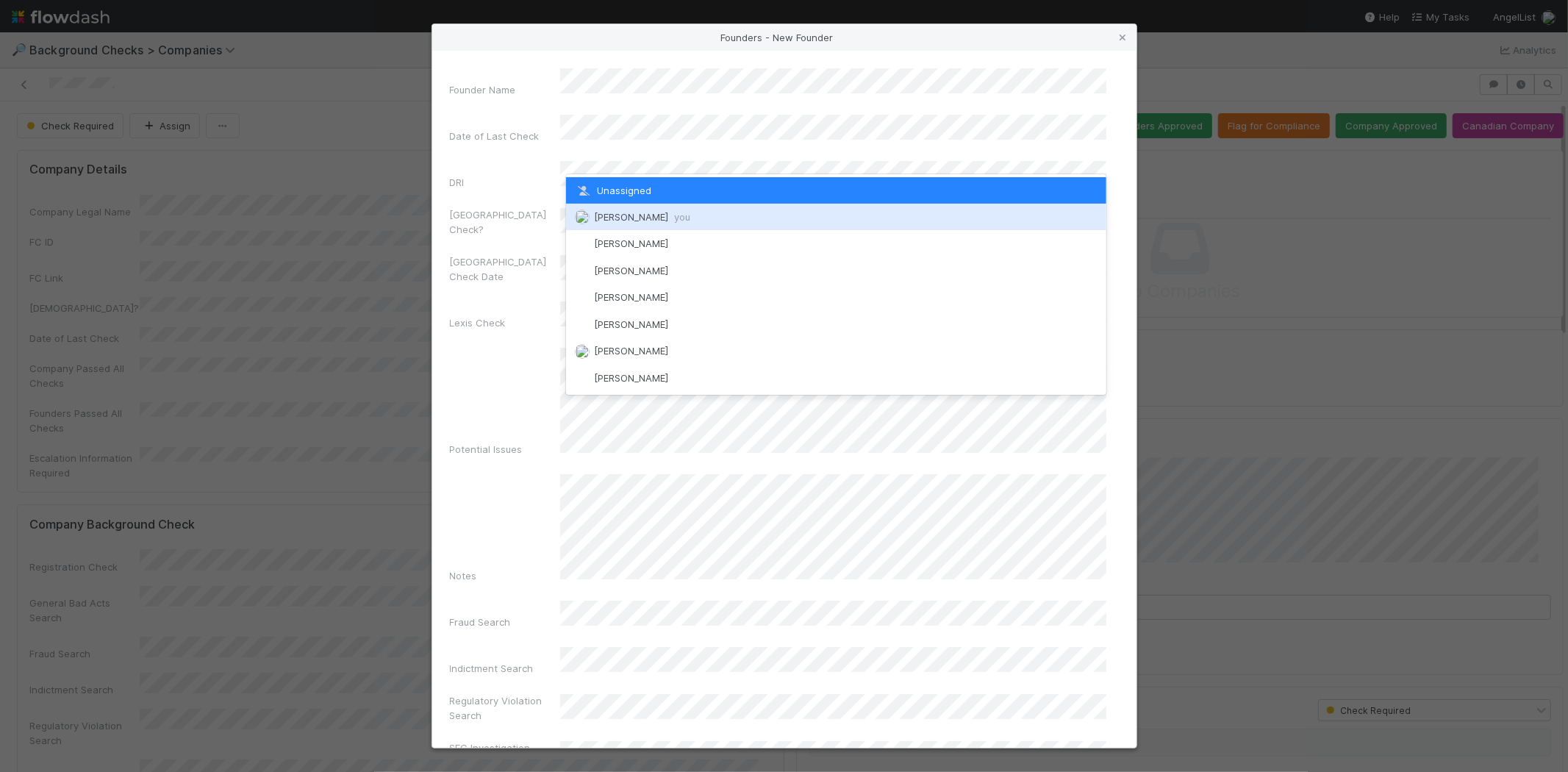
click at [649, 215] on span "[PERSON_NAME] you" at bounding box center [642, 217] width 96 height 12
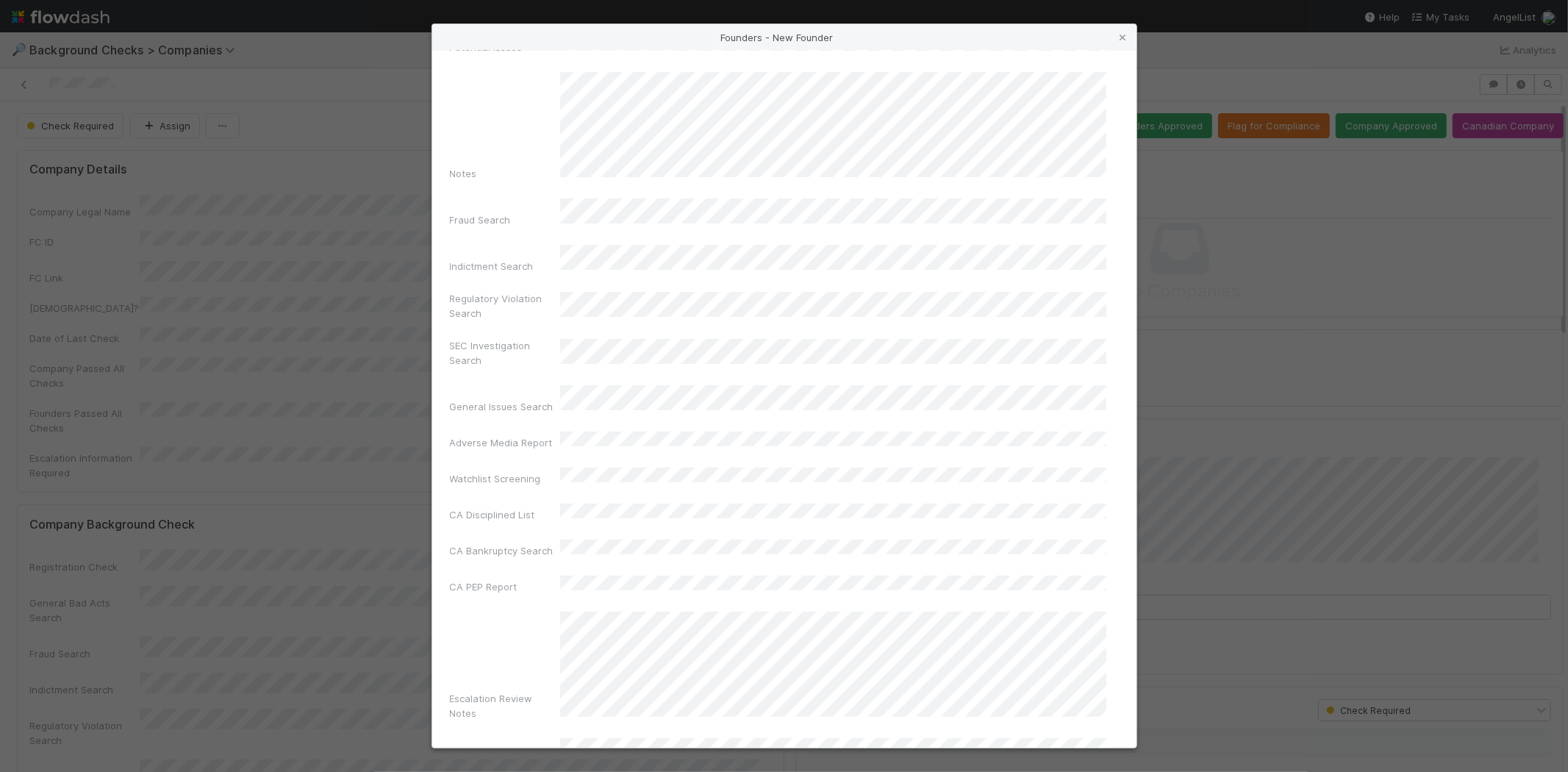
scroll to position [492, 0]
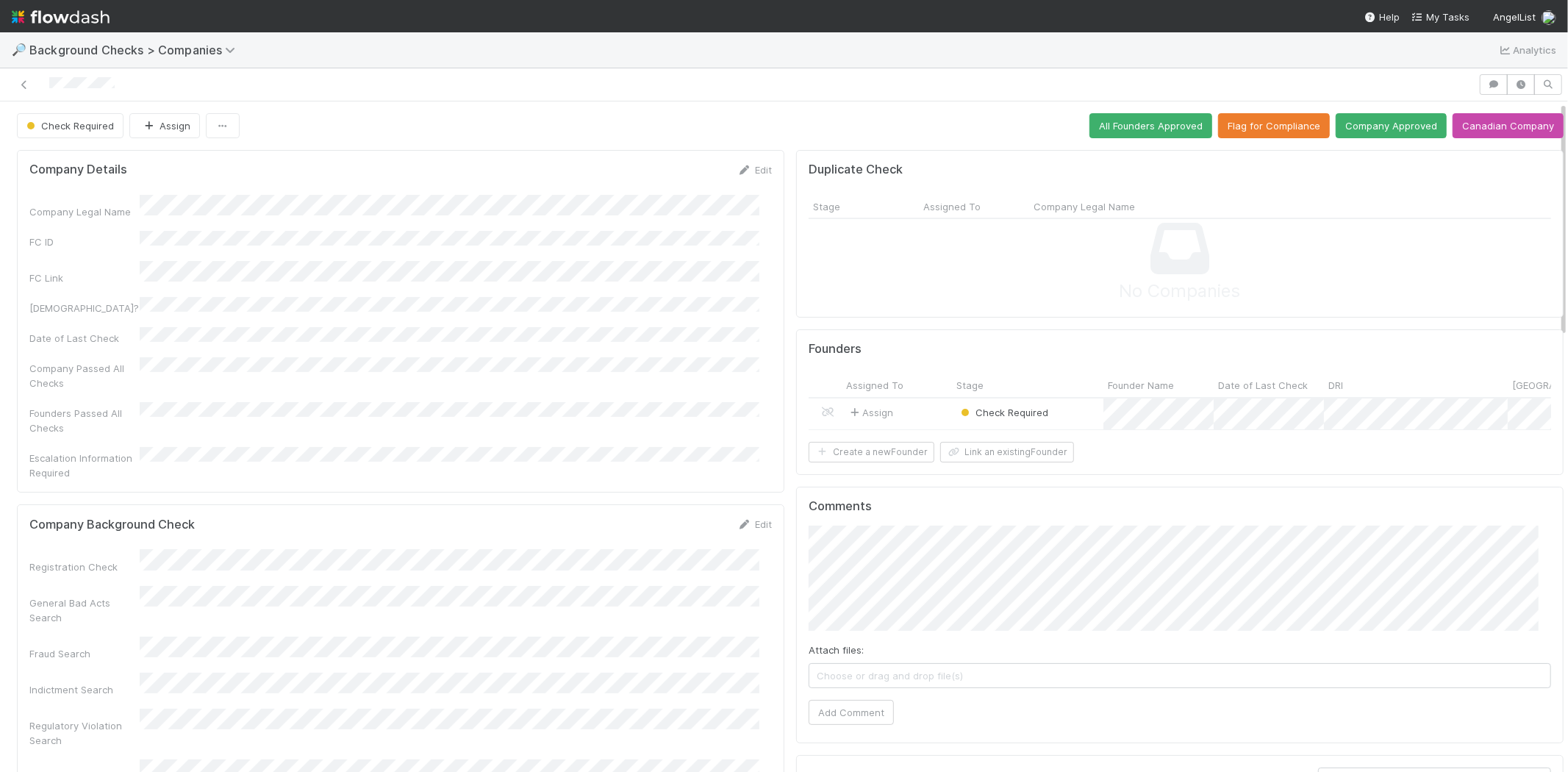
click at [914, 413] on div "Assign" at bounding box center [897, 414] width 110 height 32
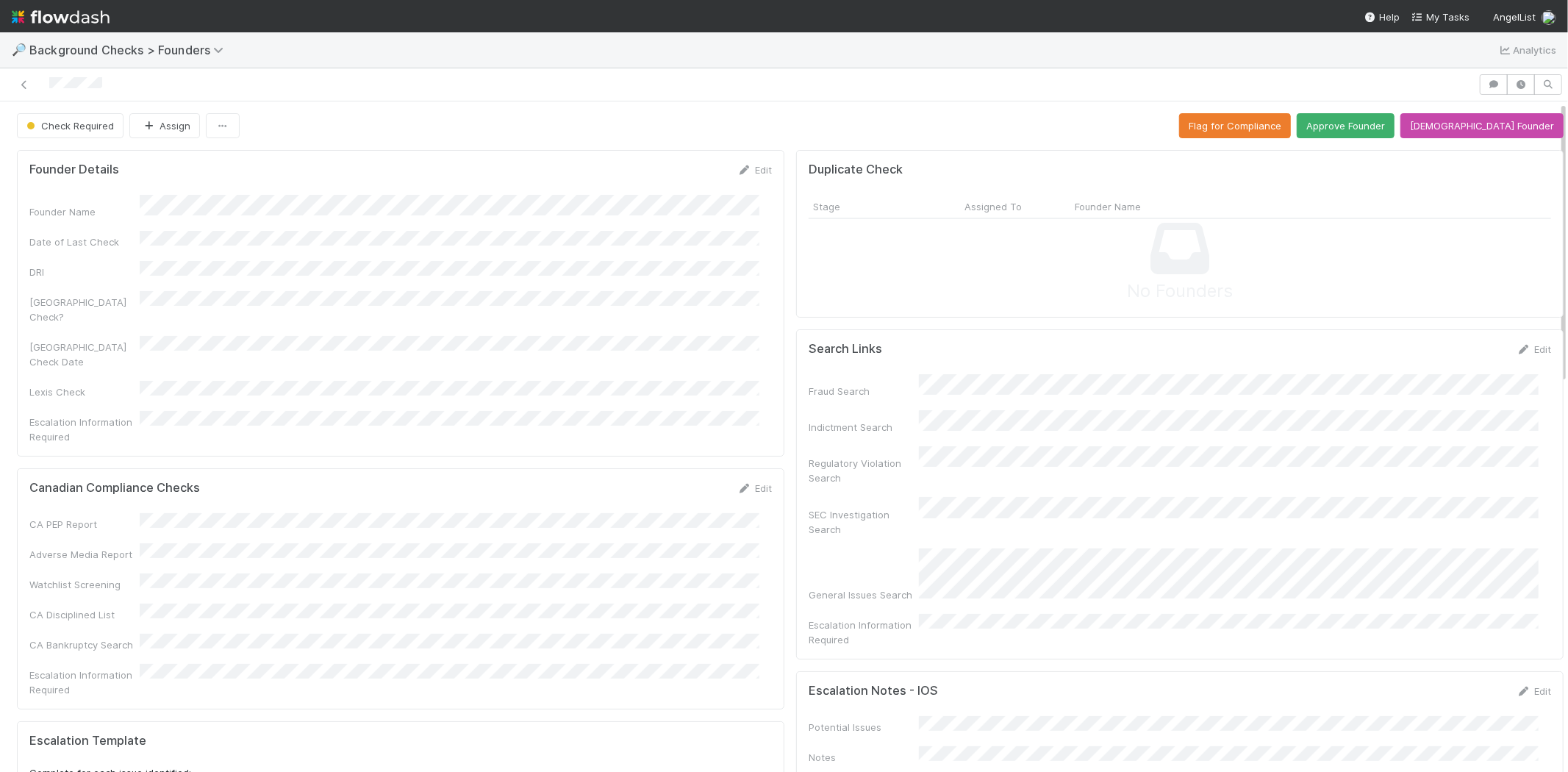
click at [48, 83] on div at bounding box center [739, 84] width 1466 height 21
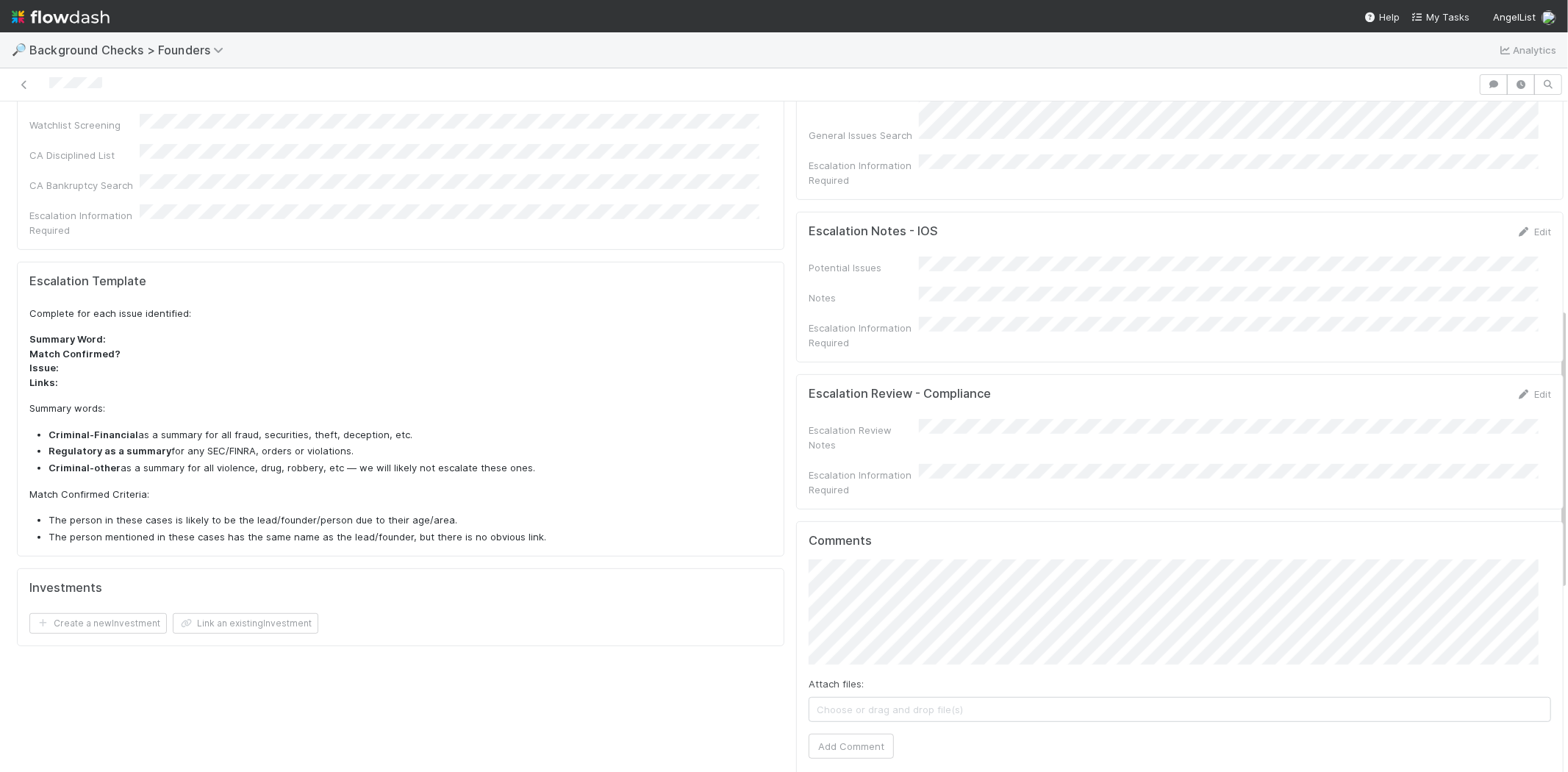
scroll to position [490, 0]
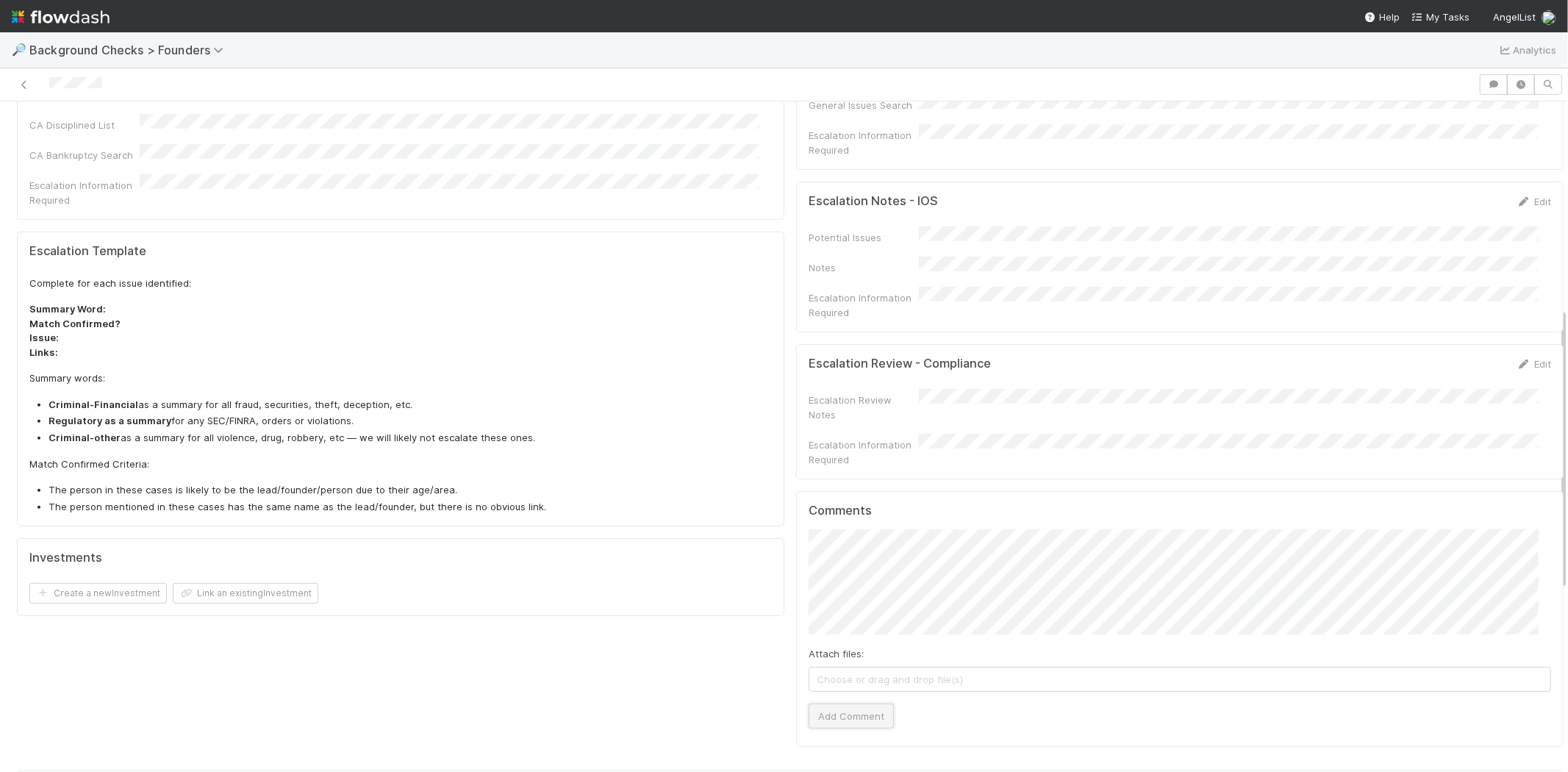
click at [850, 704] on button "Add Comment" at bounding box center [851, 716] width 85 height 25
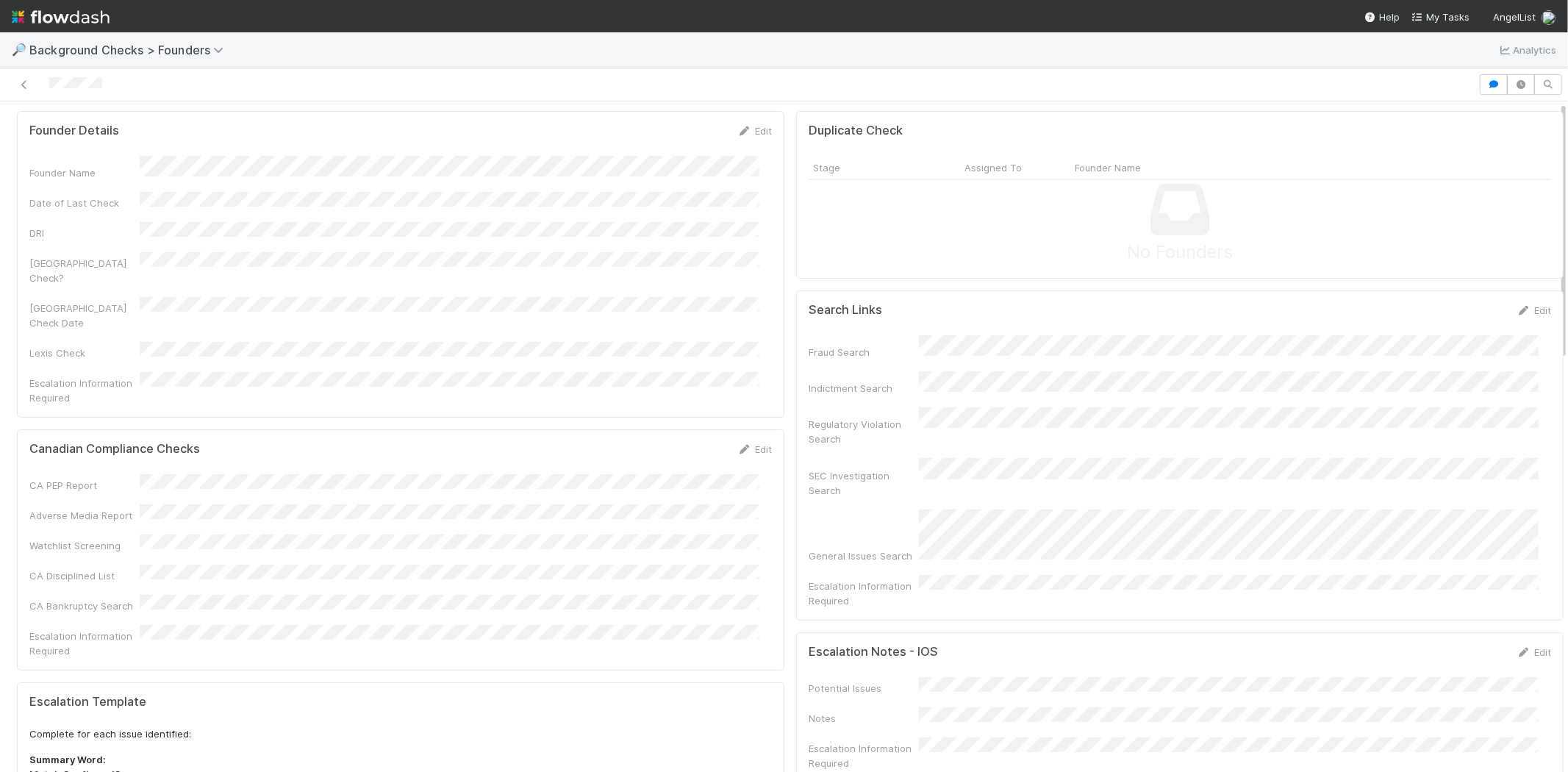
scroll to position [0, 0]
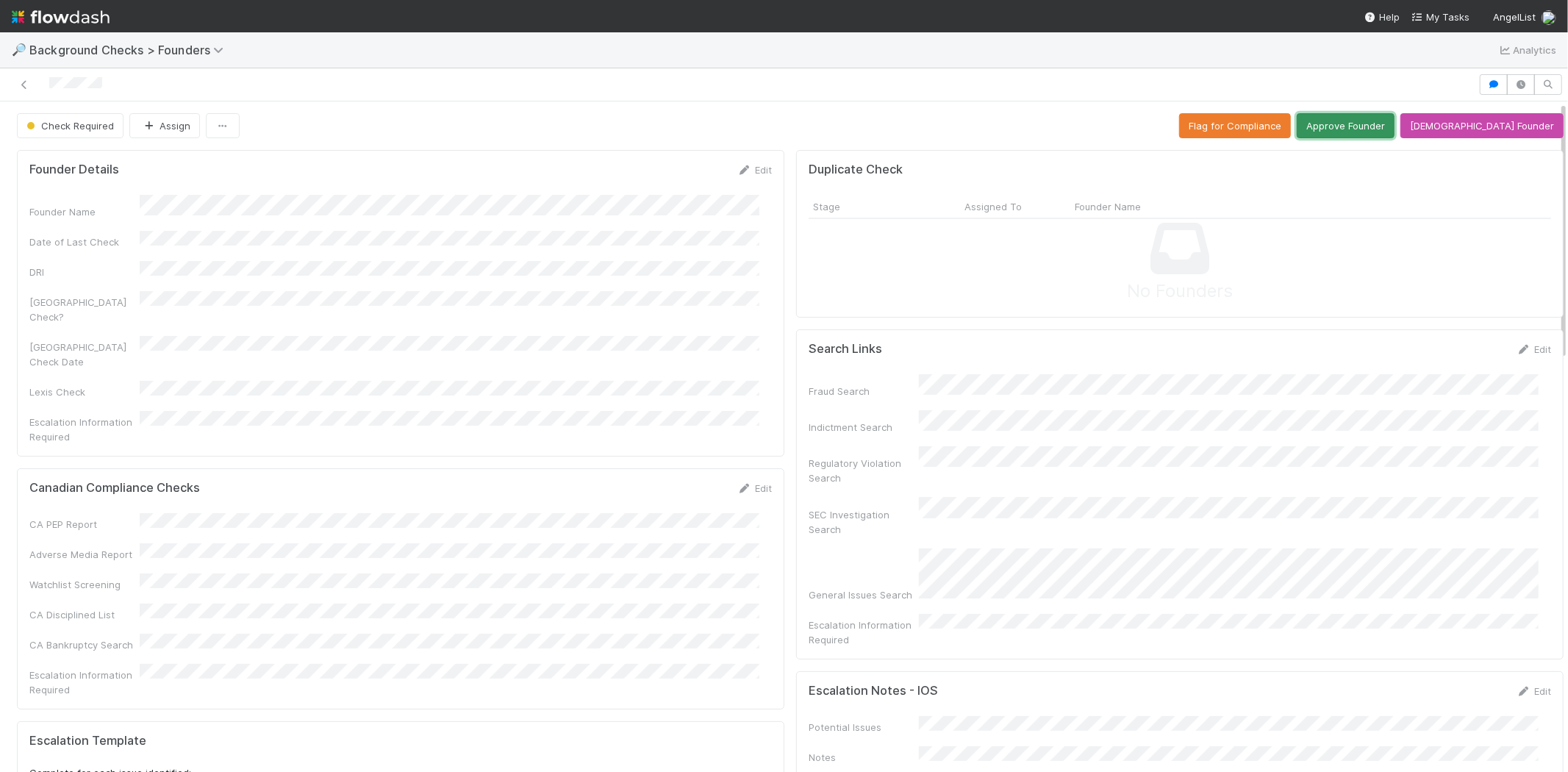
click at [1380, 127] on button "Approve Founder" at bounding box center [1346, 126] width 98 height 25
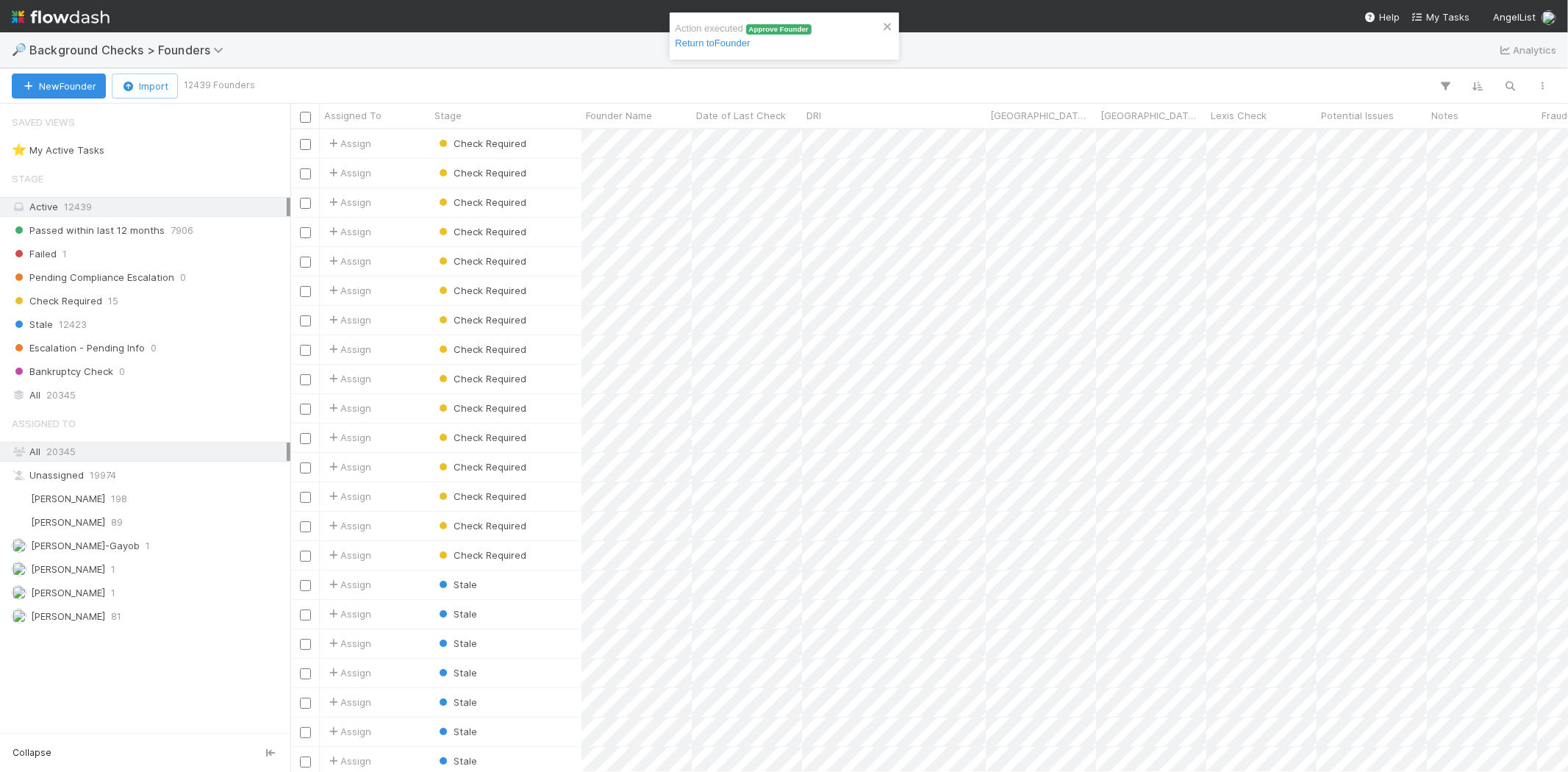
scroll to position [630, 1265]
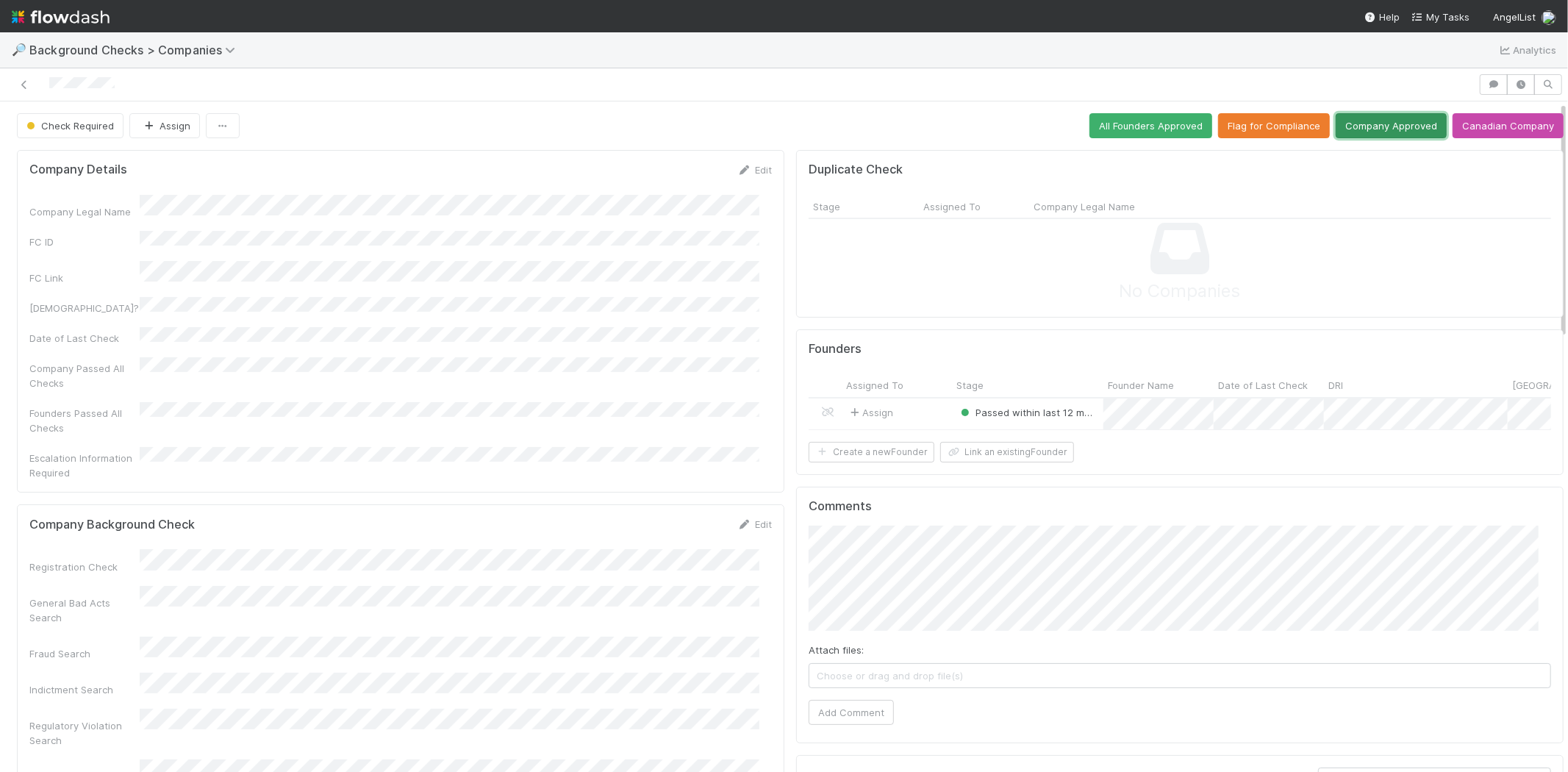
click at [1366, 130] on button "Company Approved" at bounding box center [1391, 126] width 111 height 25
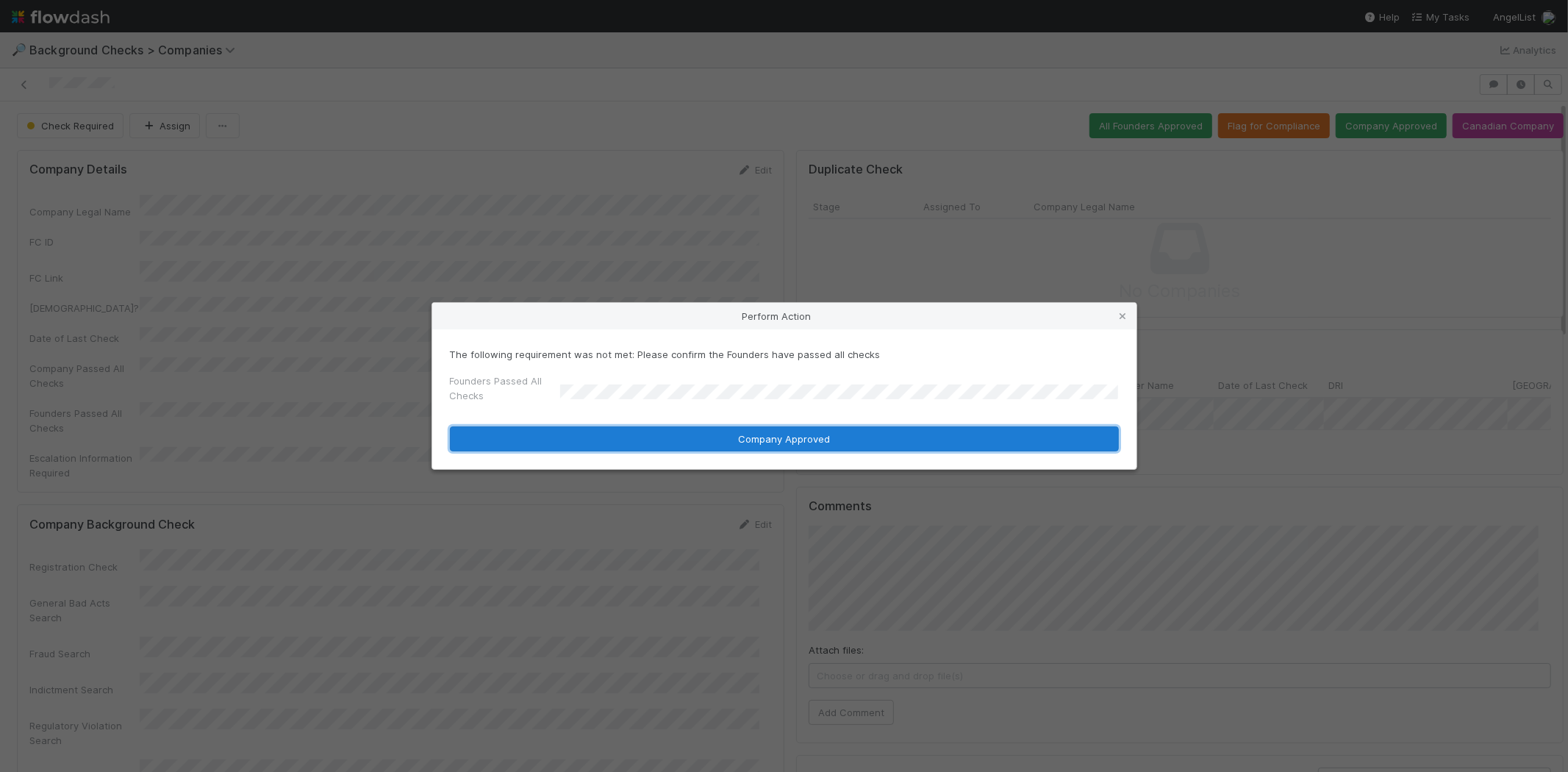
click at [704, 436] on button "Company Approved" at bounding box center [784, 439] width 669 height 25
